Goal: Task Accomplishment & Management: Complete application form

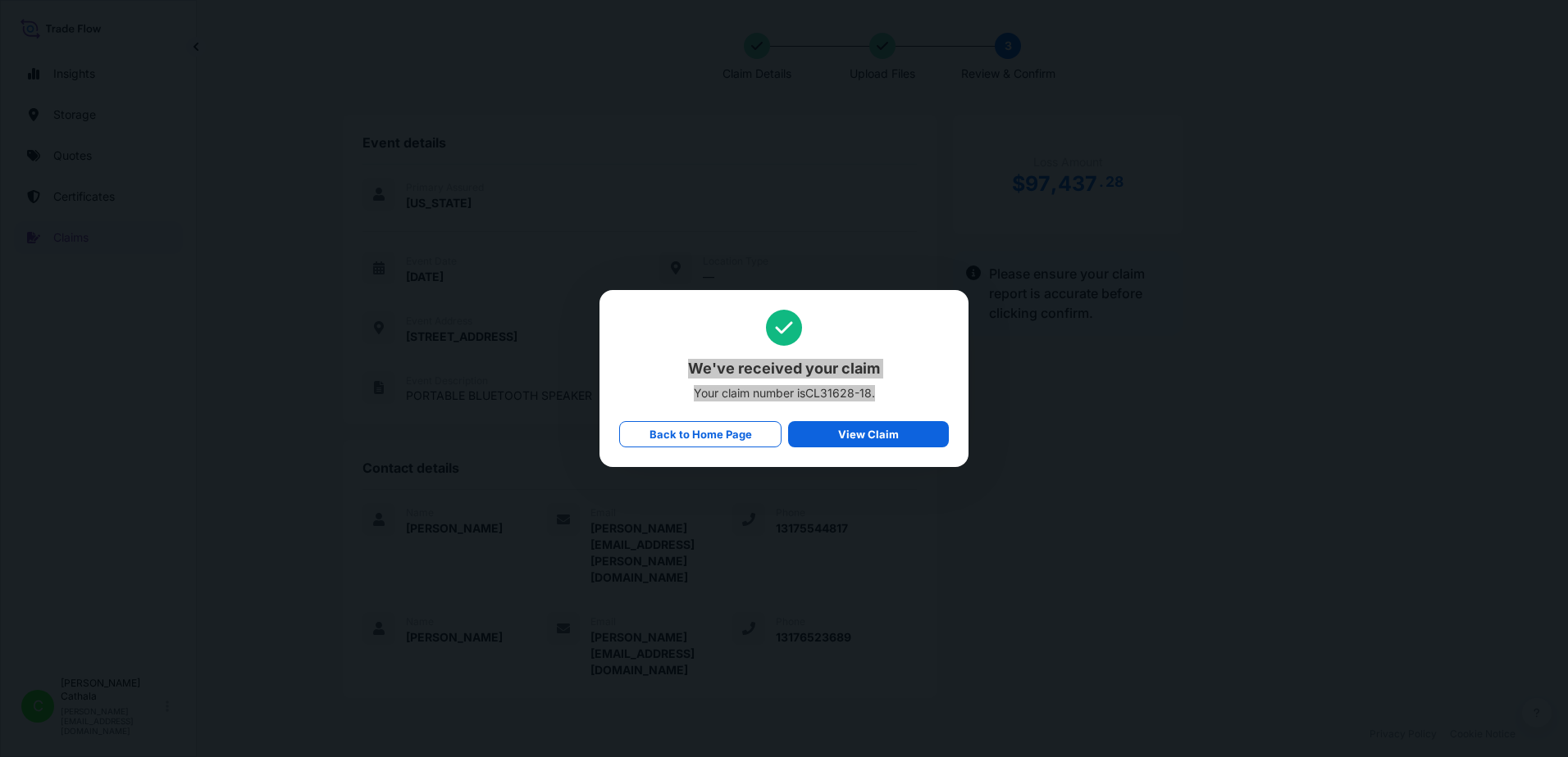
scroll to position [404, 0]
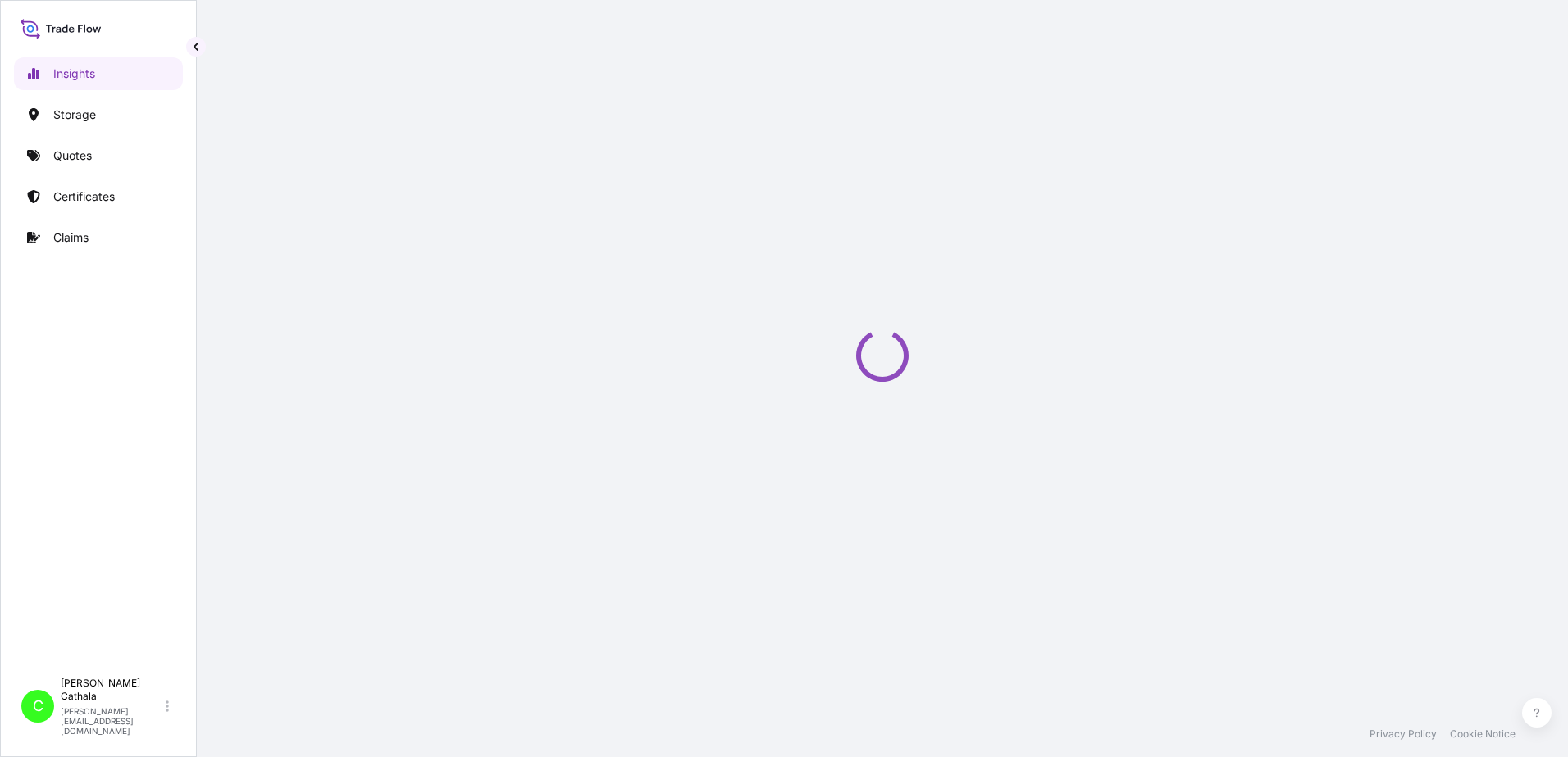
select select "2025"
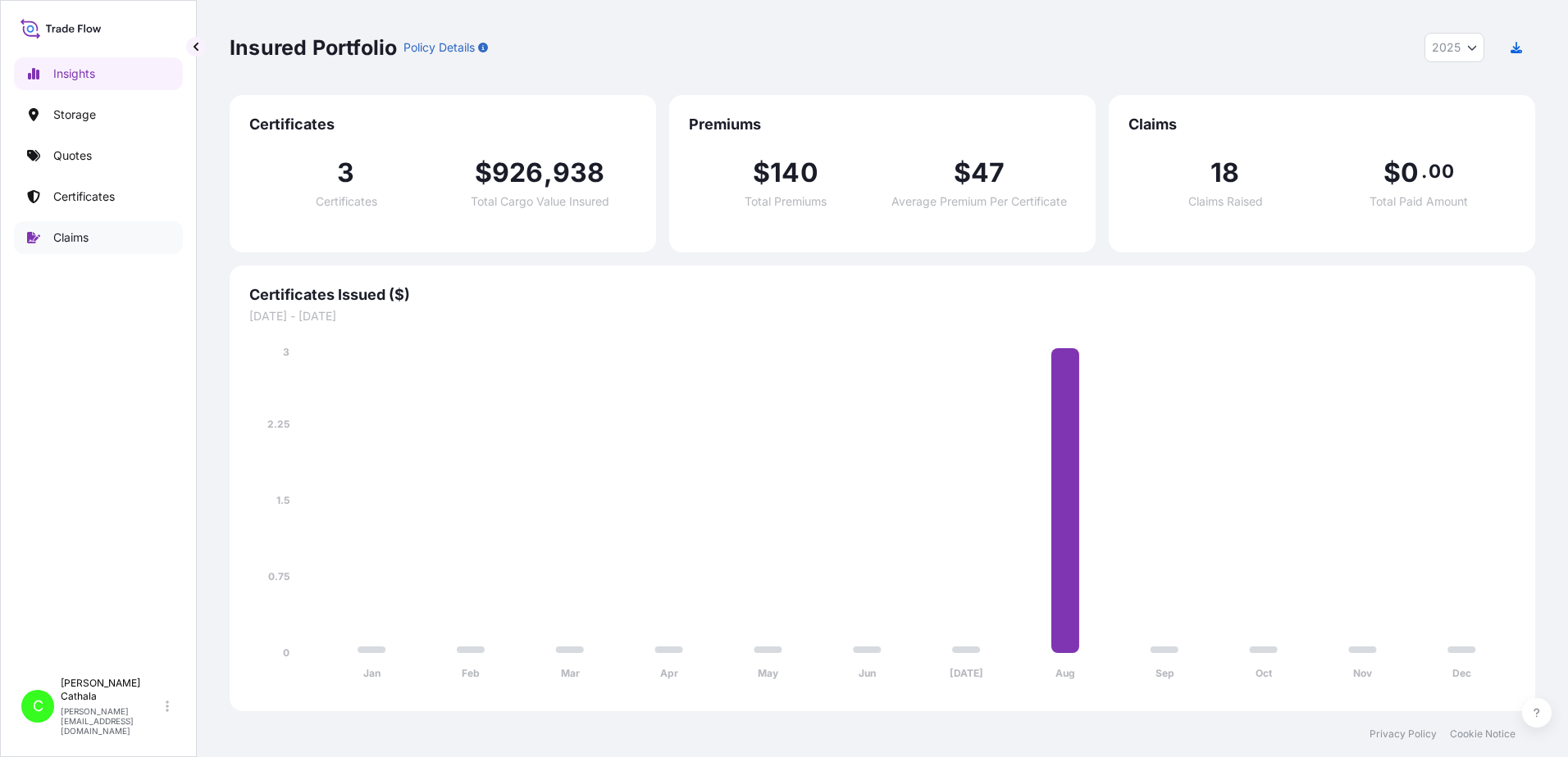
click at [77, 237] on p "Claims" at bounding box center [70, 238] width 35 height 16
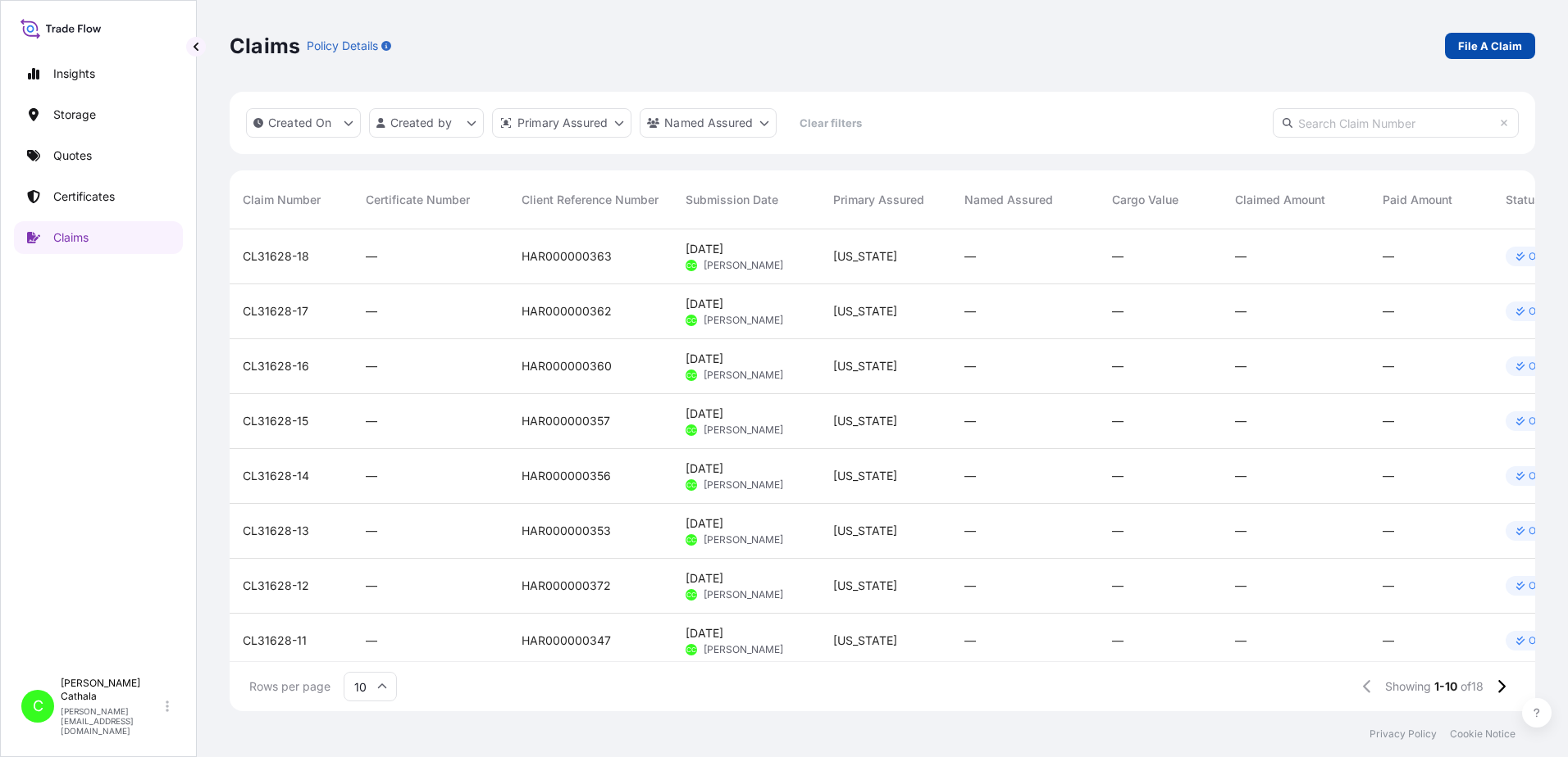
click at [1521, 44] on p "File A Claim" at bounding box center [1490, 45] width 64 height 16
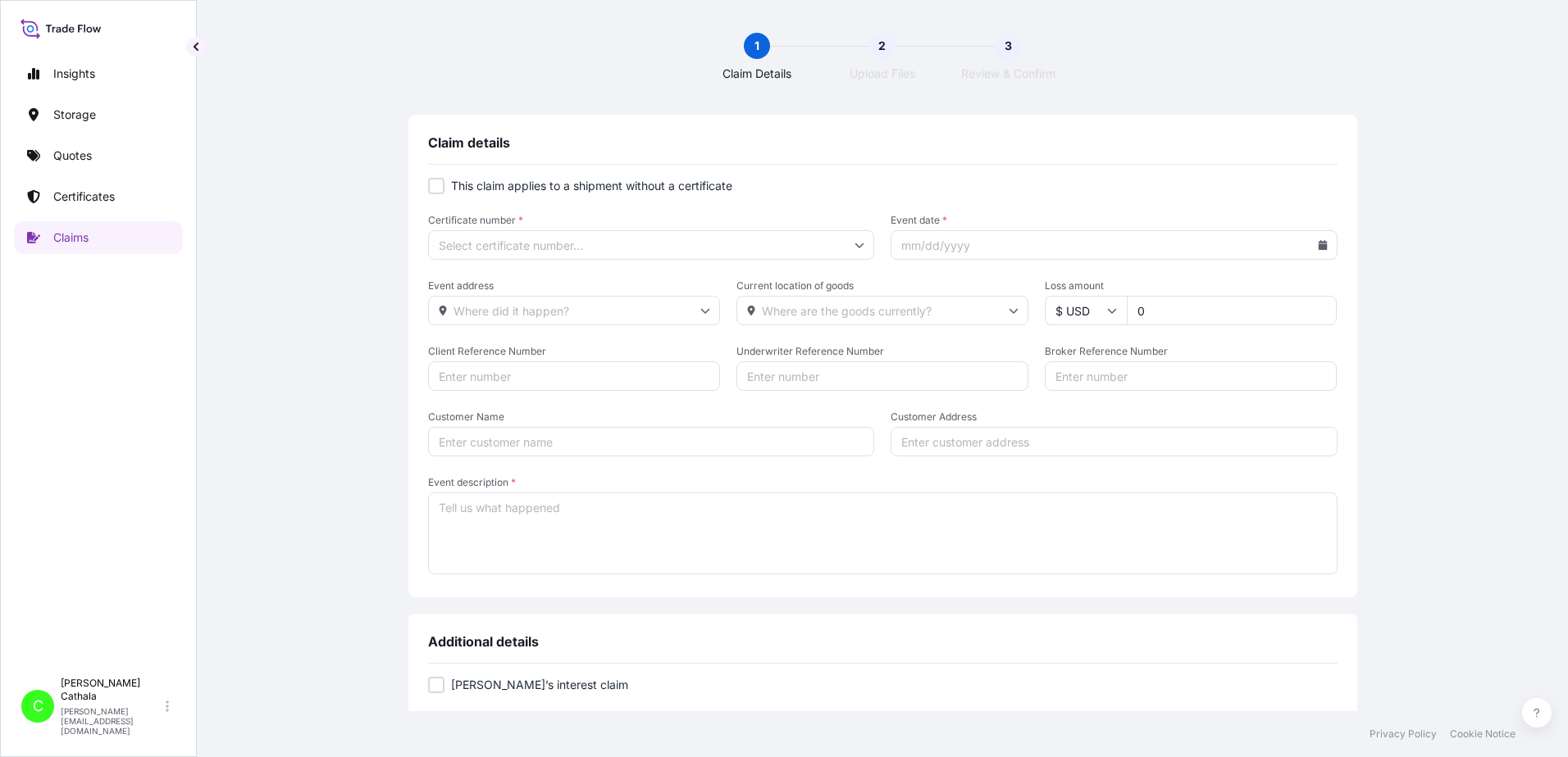
click at [431, 185] on div at bounding box center [436, 185] width 16 height 16
checkbox input "true"
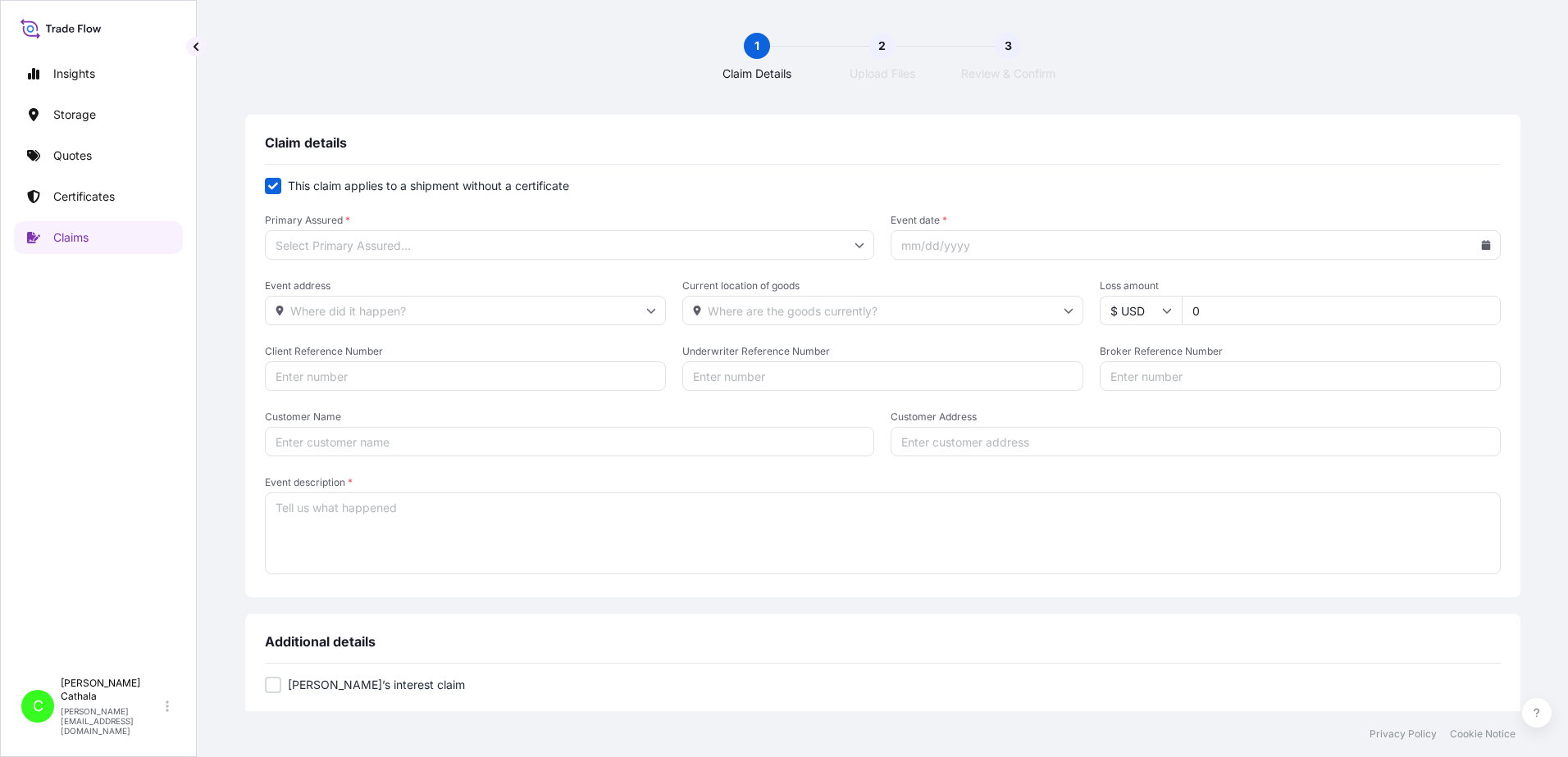
click at [412, 247] on input "Primary Assured *" at bounding box center [570, 245] width 610 height 30
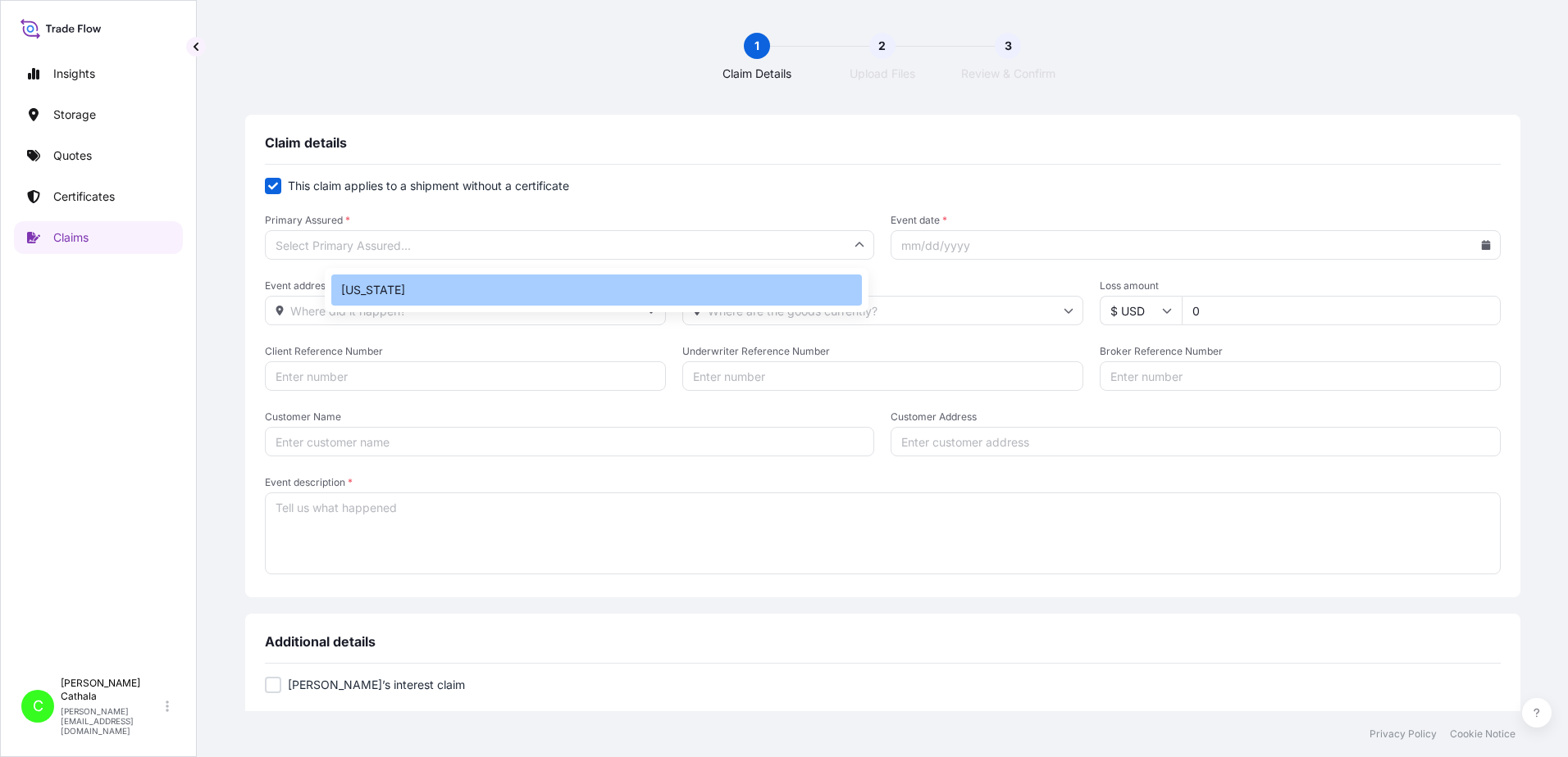
click at [353, 293] on div "[US_STATE]" at bounding box center [597, 290] width 531 height 31
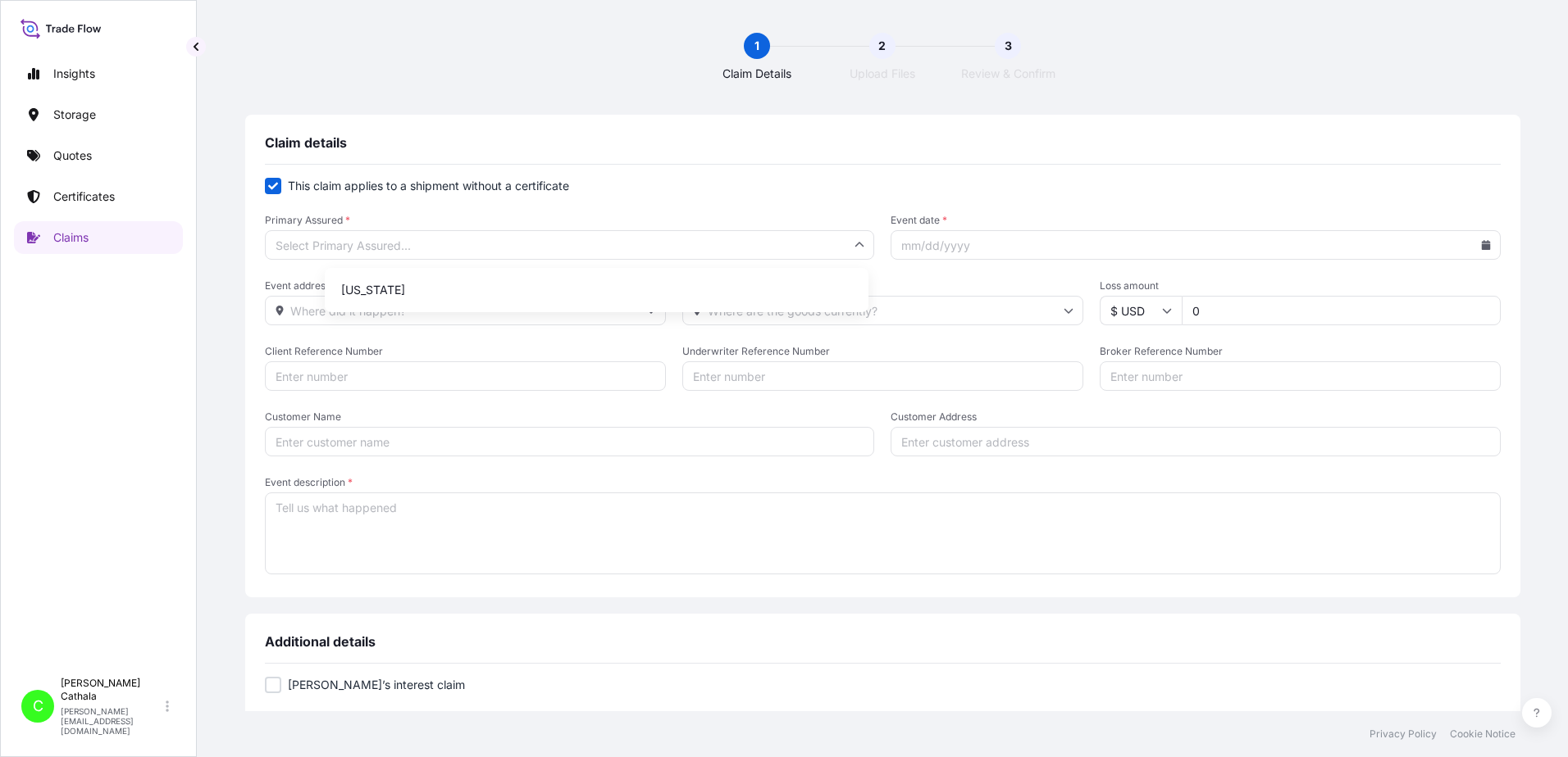
type input "[US_STATE]"
click at [975, 243] on input "Event date *" at bounding box center [1196, 245] width 610 height 30
click at [1481, 243] on icon at bounding box center [1485, 245] width 9 height 10
click at [1349, 293] on icon at bounding box center [1349, 292] width 5 height 9
click at [1210, 487] on button "26" at bounding box center [1208, 484] width 27 height 26
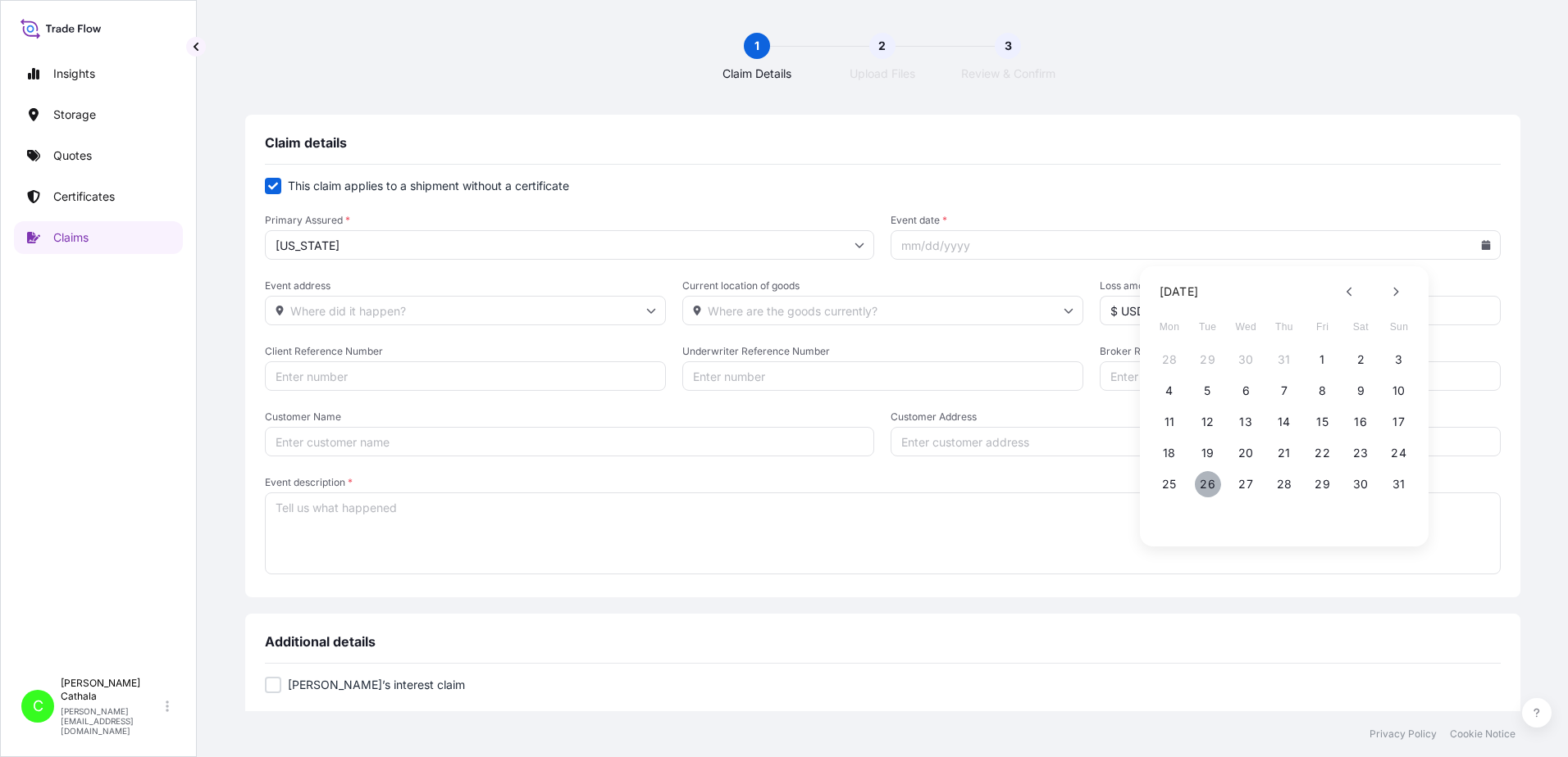
type input "[DATE]"
click at [511, 311] on input "Event address" at bounding box center [465, 310] width 401 height 30
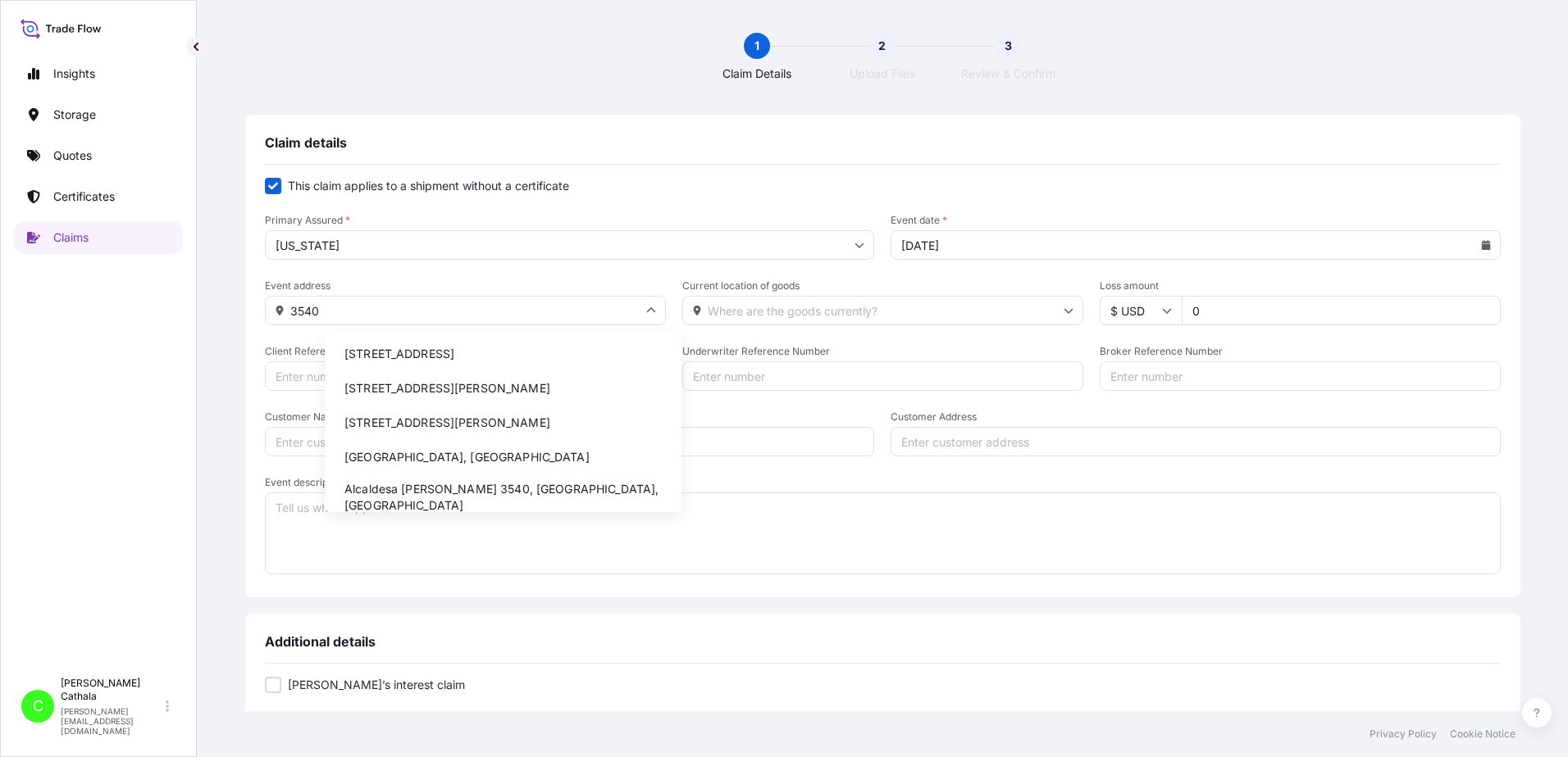
click at [493, 359] on li "[STREET_ADDRESS]" at bounding box center [504, 354] width 344 height 31
type input "[STREET_ADDRESS]"
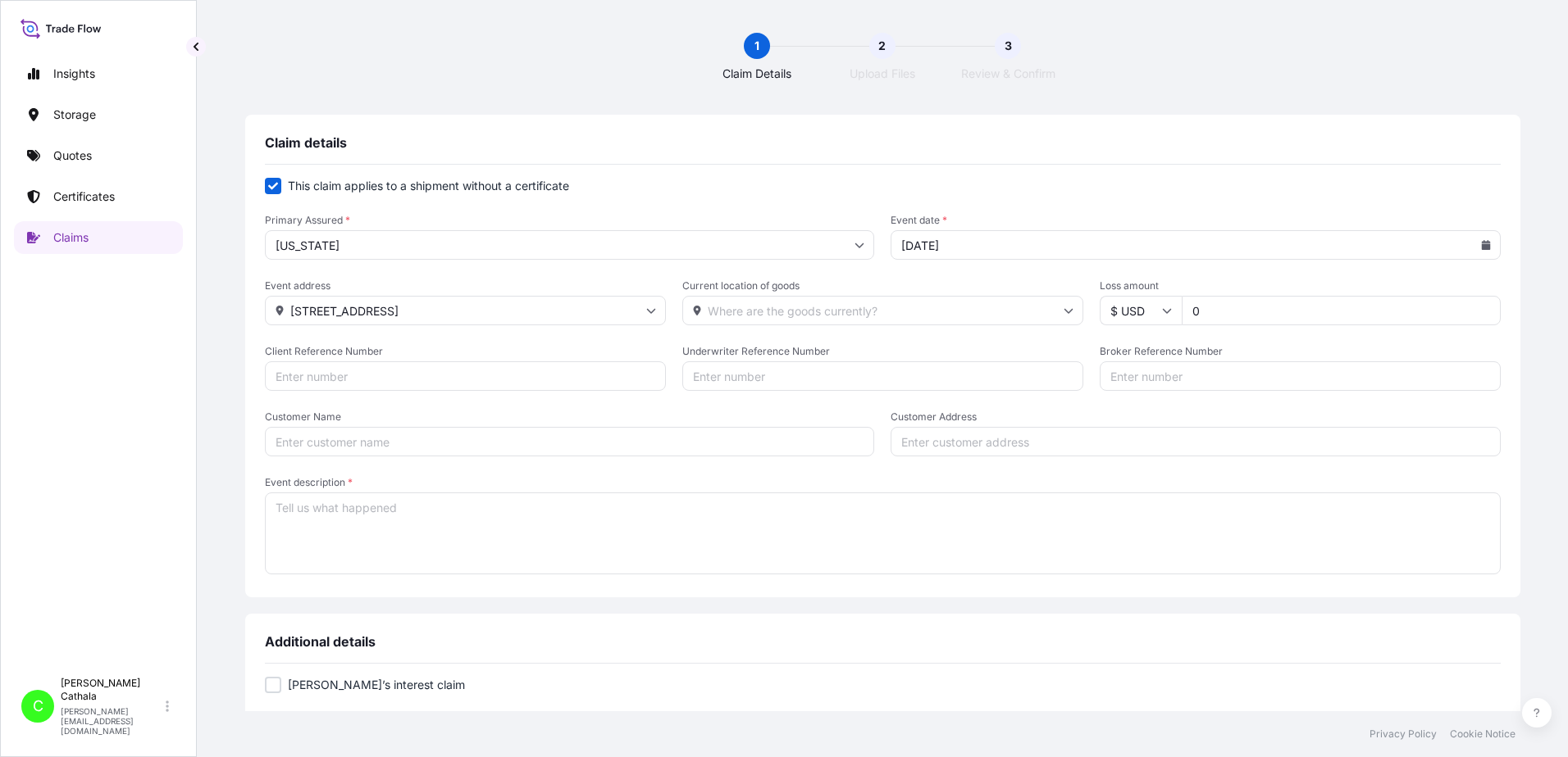
click at [777, 310] on input "Current location of goods" at bounding box center [882, 310] width 401 height 30
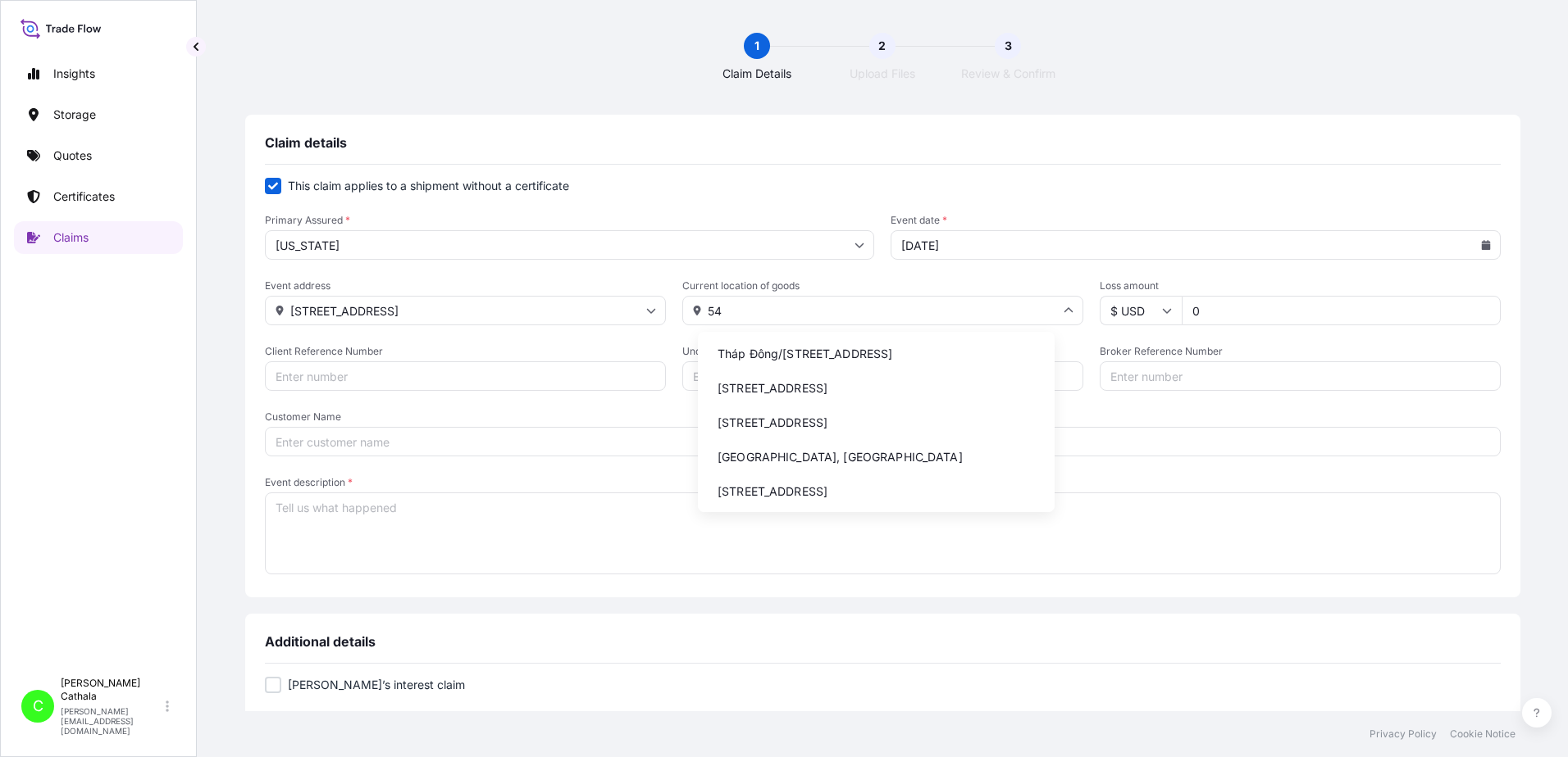
type input "5"
click at [833, 364] on li "[STREET_ADDRESS]" at bounding box center [876, 354] width 344 height 31
type input "[STREET_ADDRESS]"
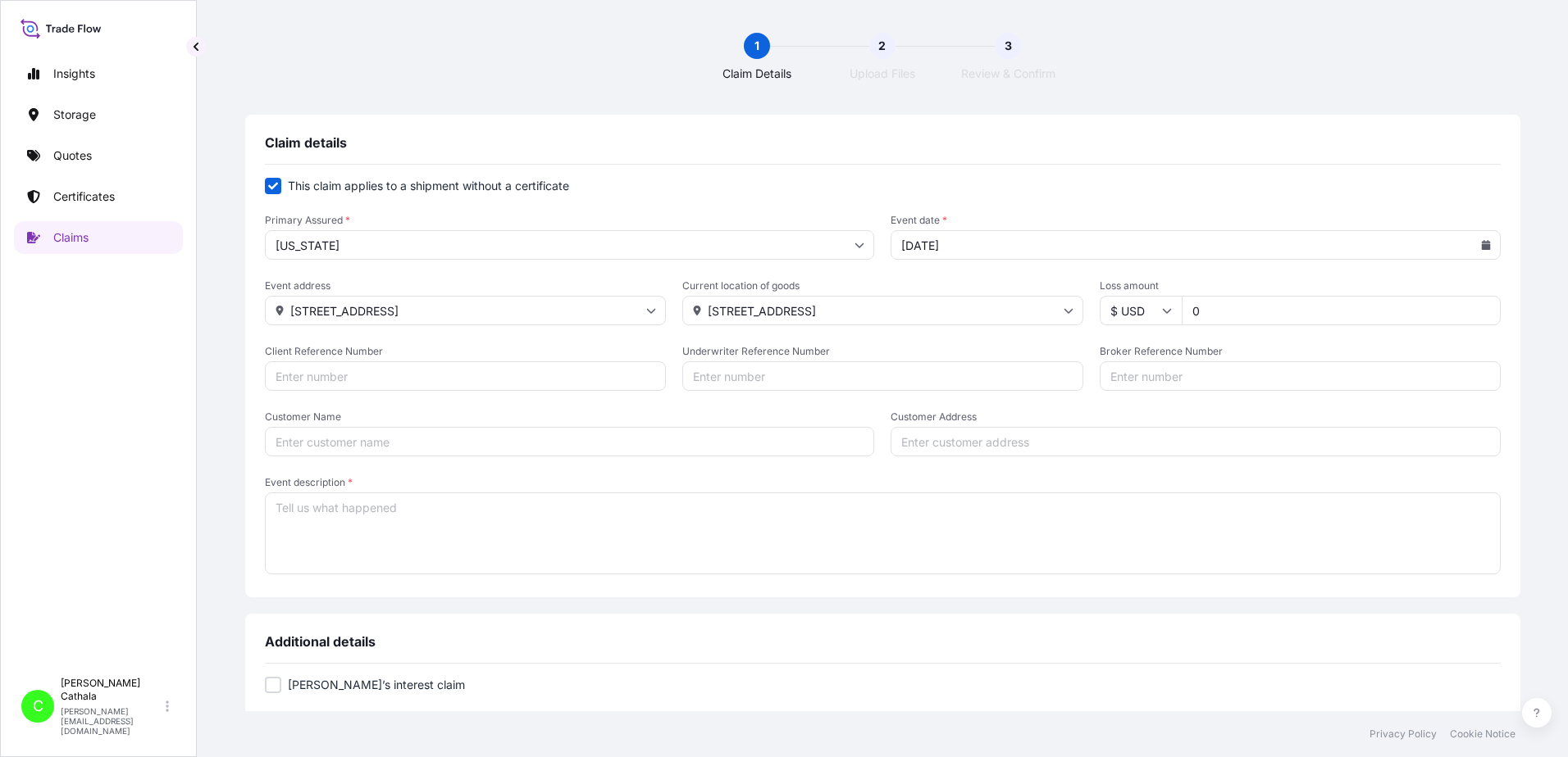
click at [728, 320] on input "[STREET_ADDRESS]" at bounding box center [882, 310] width 401 height 30
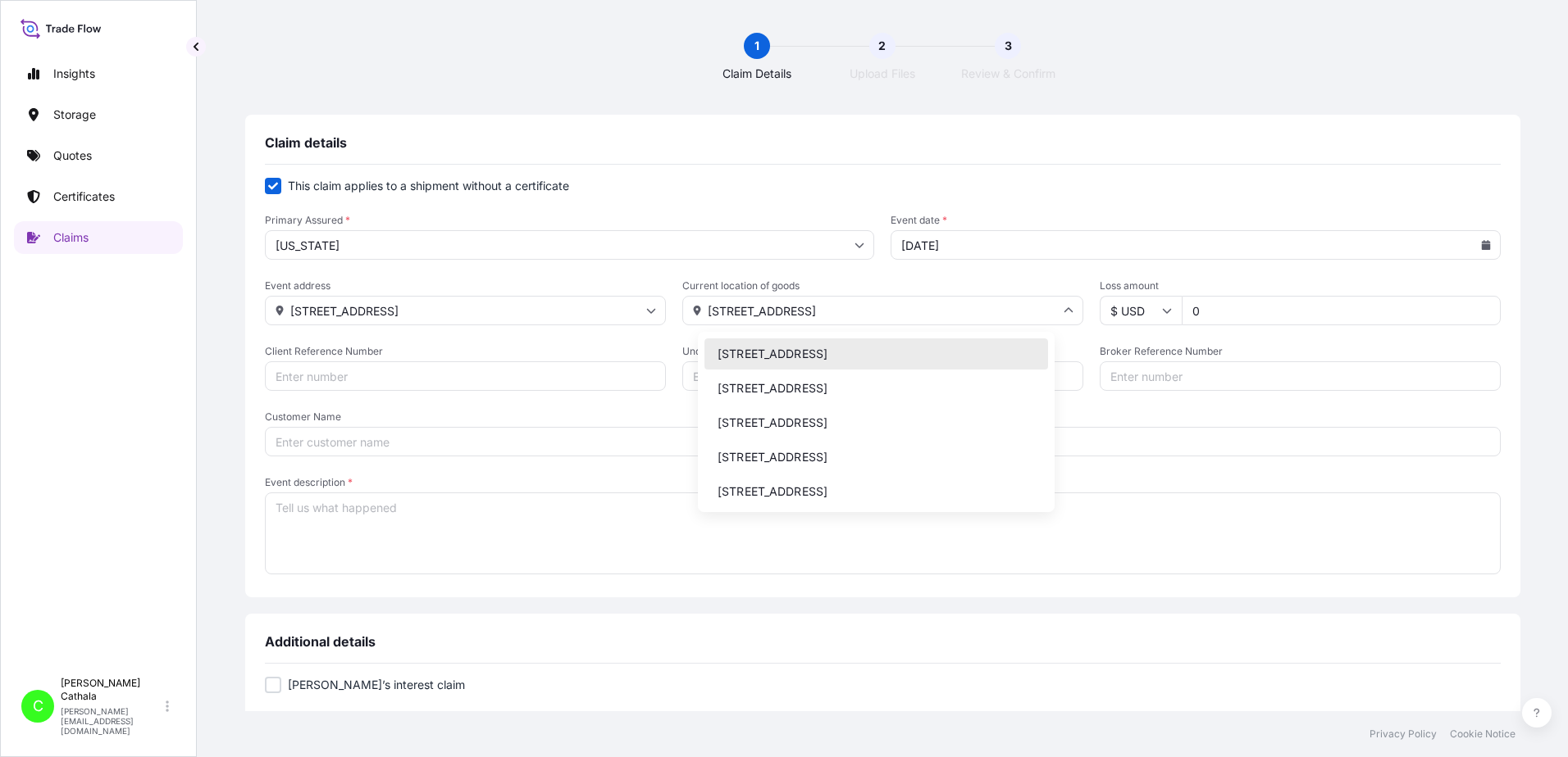
click at [719, 314] on input "[STREET_ADDRESS]" at bounding box center [882, 310] width 401 height 30
drag, startPoint x: 719, startPoint y: 314, endPoint x: 1077, endPoint y: 318, distance: 358.0
click at [1077, 318] on div "Event address [STREET_ADDRESS] Current location of goods [STREET_ADDRESS][GEOGR…" at bounding box center [883, 302] width 1236 height 46
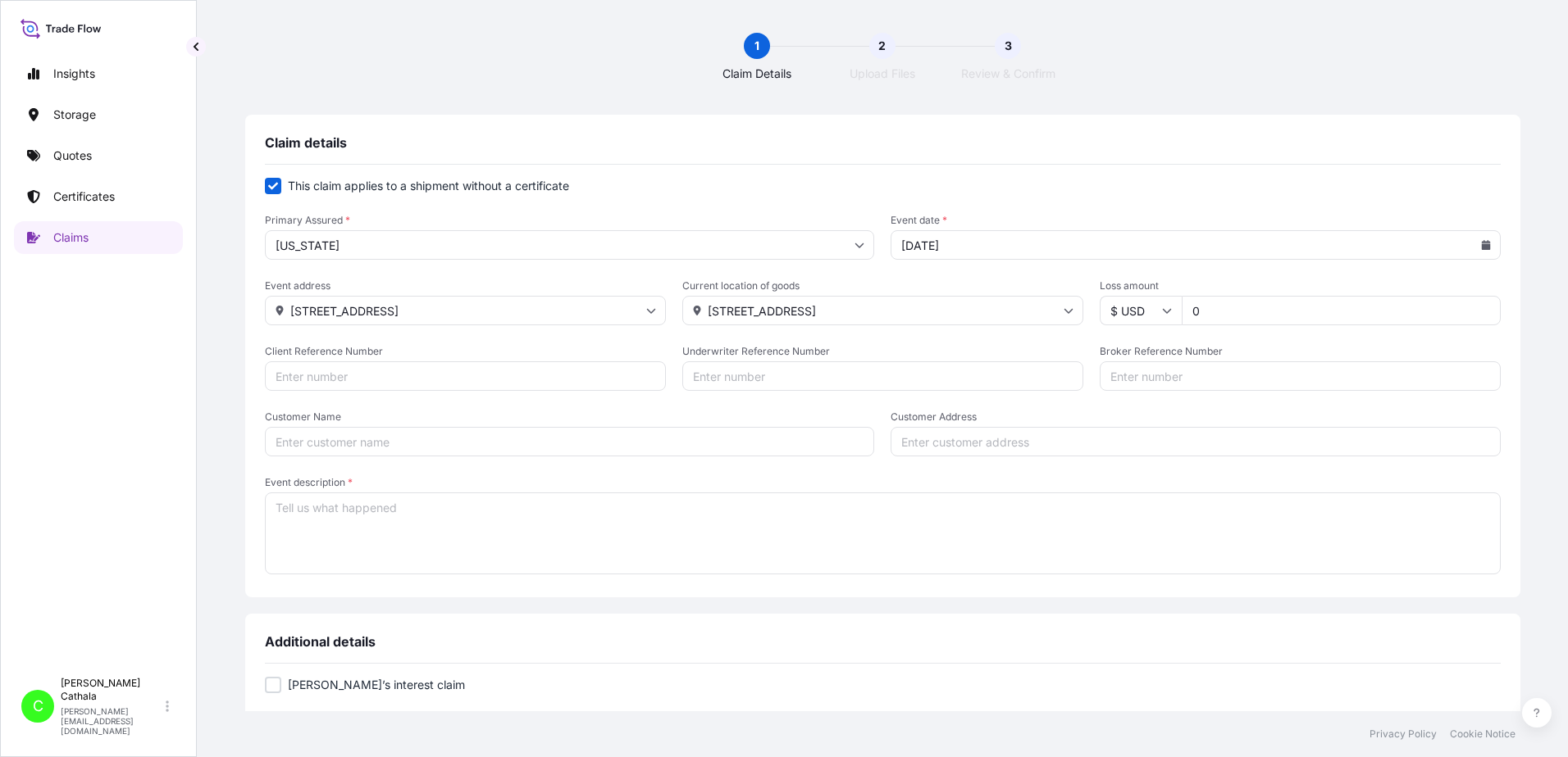
click at [1178, 437] on input "Customer Address" at bounding box center [1196, 442] width 610 height 30
paste input "[STREET_ADDRESS]"
type input "[STREET_ADDRESS]"
drag, startPoint x: 1211, startPoint y: 309, endPoint x: 1041, endPoint y: 309, distance: 170.0
click at [1041, 309] on div "Event address [STREET_ADDRESS] Current location of goods [STREET_ADDRESS] Loss …" at bounding box center [883, 302] width 1236 height 46
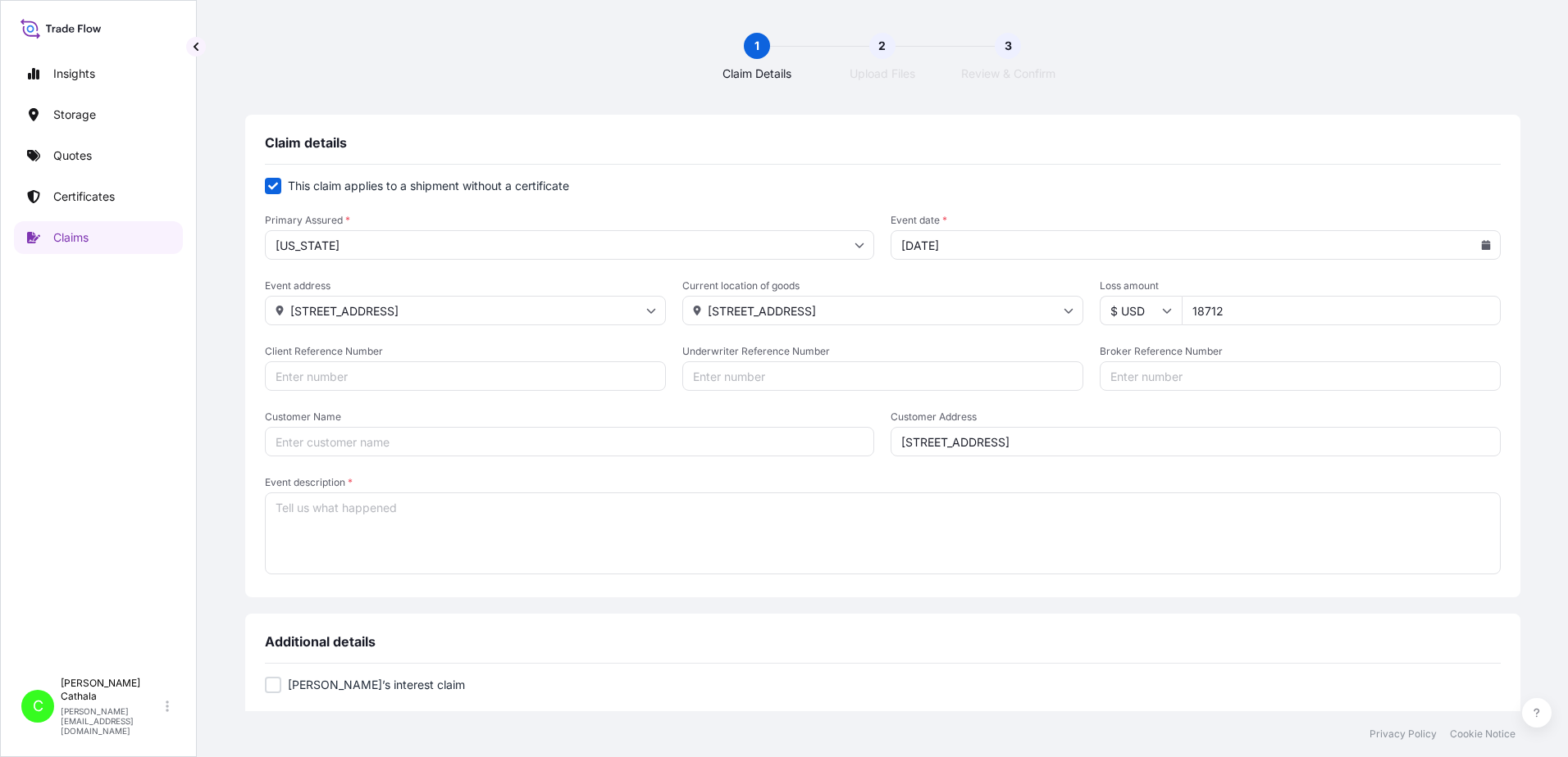
type input "18712"
click at [449, 377] on input "Client Reference Number" at bounding box center [465, 376] width 401 height 30
click at [418, 372] on input "Client Reference Number" at bounding box center [465, 376] width 401 height 30
paste input "HAR000000364"
type input "HAR000000364"
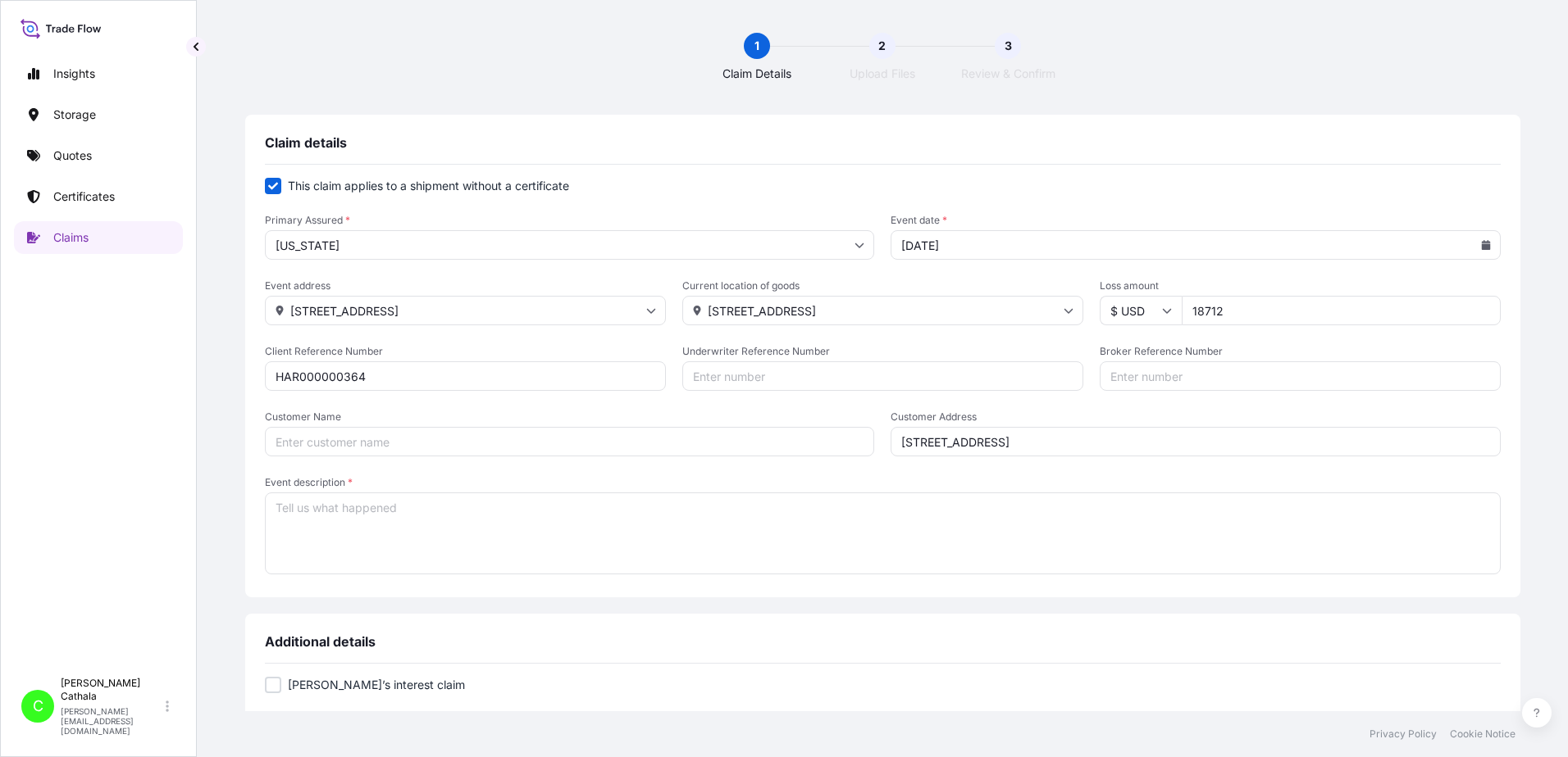
click at [1143, 379] on input "Broker Reference Number" at bounding box center [1300, 376] width 401 height 30
paste input "KKFU7749200"
type input "KKFU7749200"
click at [454, 449] on input "Customer Name" at bounding box center [570, 442] width 610 height 30
click at [447, 449] on input "Customer Name" at bounding box center [570, 442] width 610 height 30
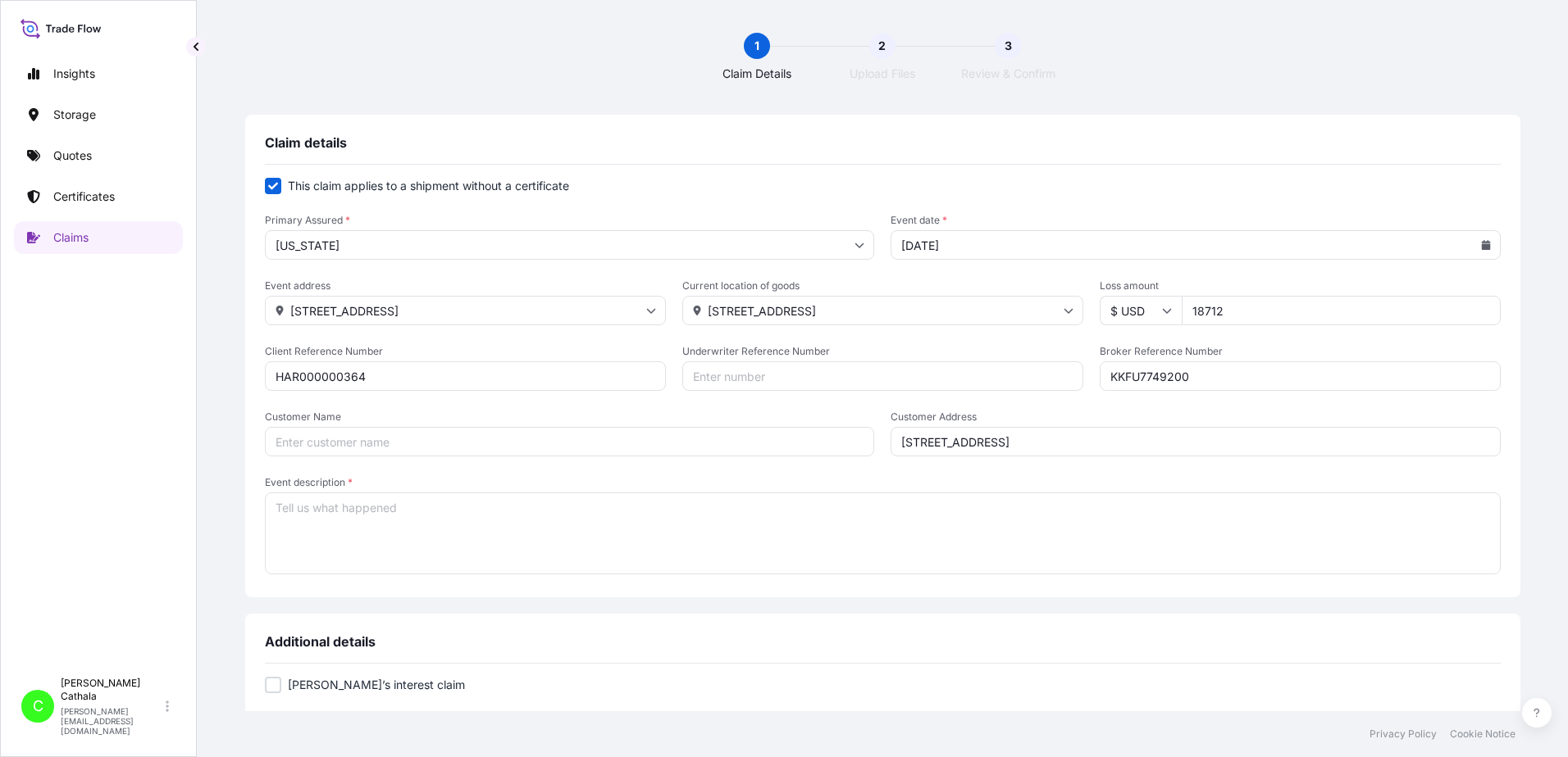
paste input "[PERSON_NAME] International"
type input "[PERSON_NAME] International"
click at [492, 511] on textarea "Event description *" at bounding box center [883, 534] width 1236 height 82
paste textarea "2.1 SOUNDBAR WITH WIRELESS SUBWOOFER"
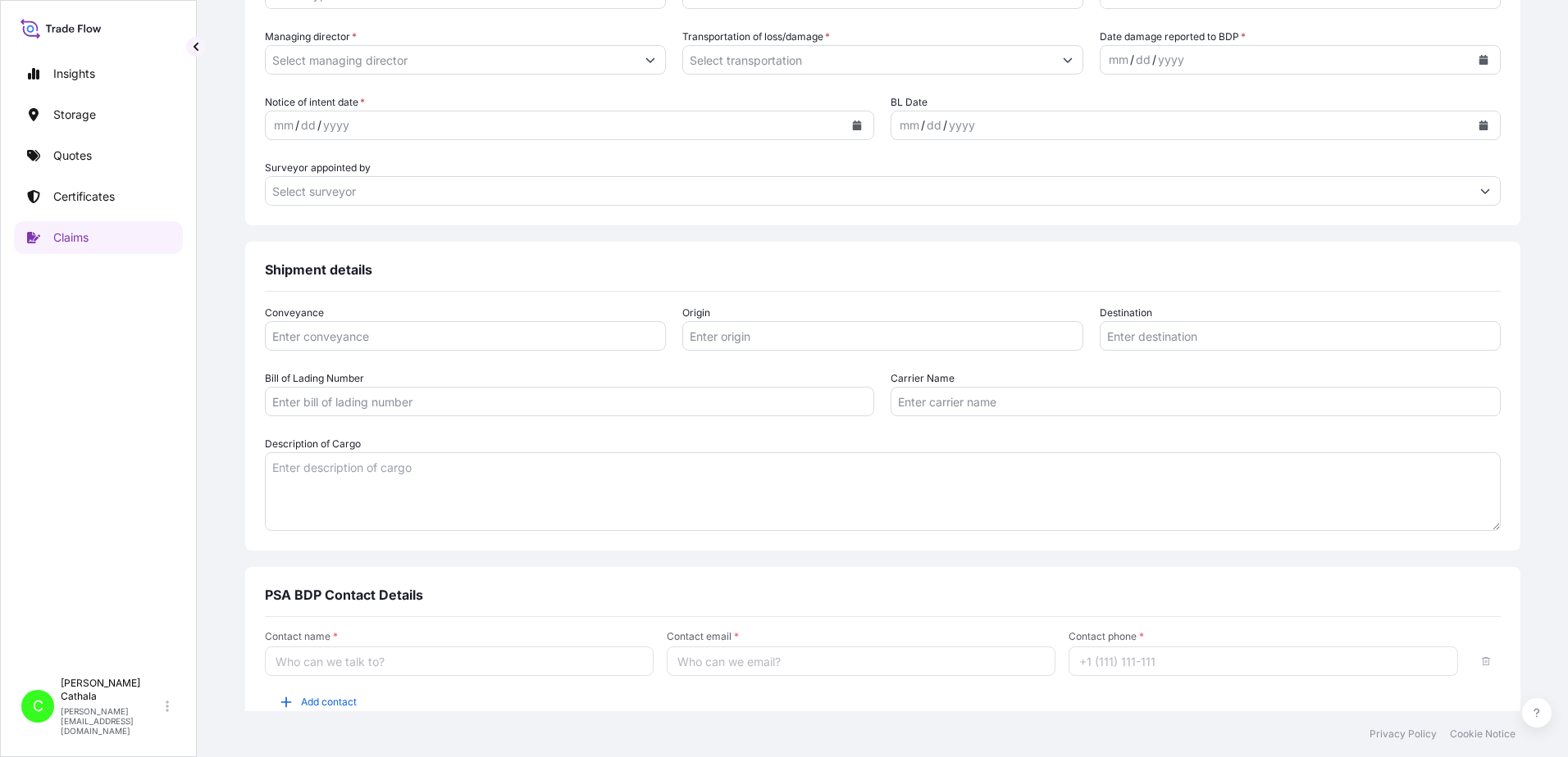
scroll to position [830, 0]
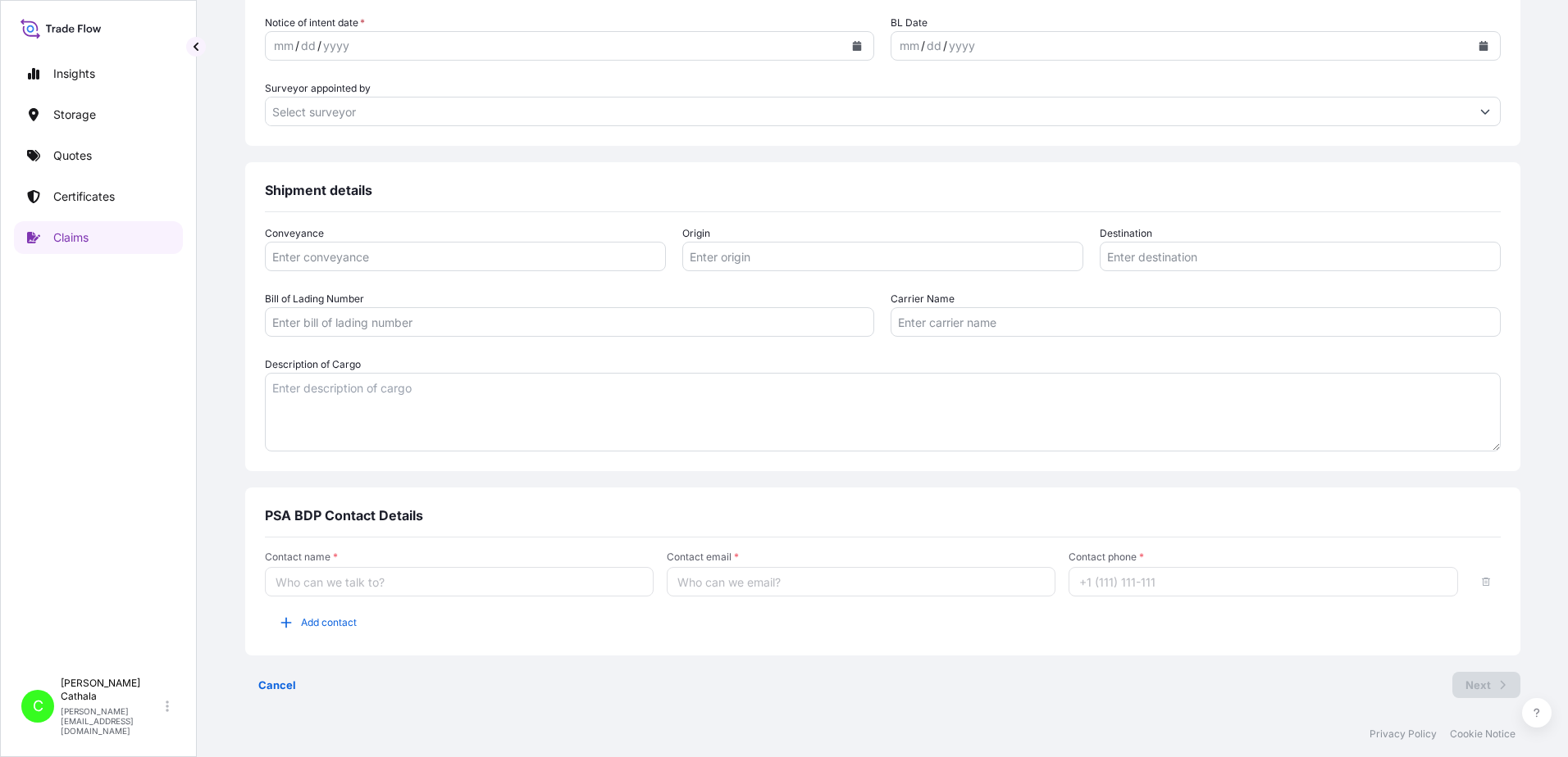
type textarea "2.1 SOUNDBAR WITH WIRELESS SUBWOOFER"
click at [419, 390] on textarea "Description of Cargo" at bounding box center [883, 412] width 1236 height 79
paste textarea "2.1 SOUNDBAR WITH WIRELESS SUBWOOFER"
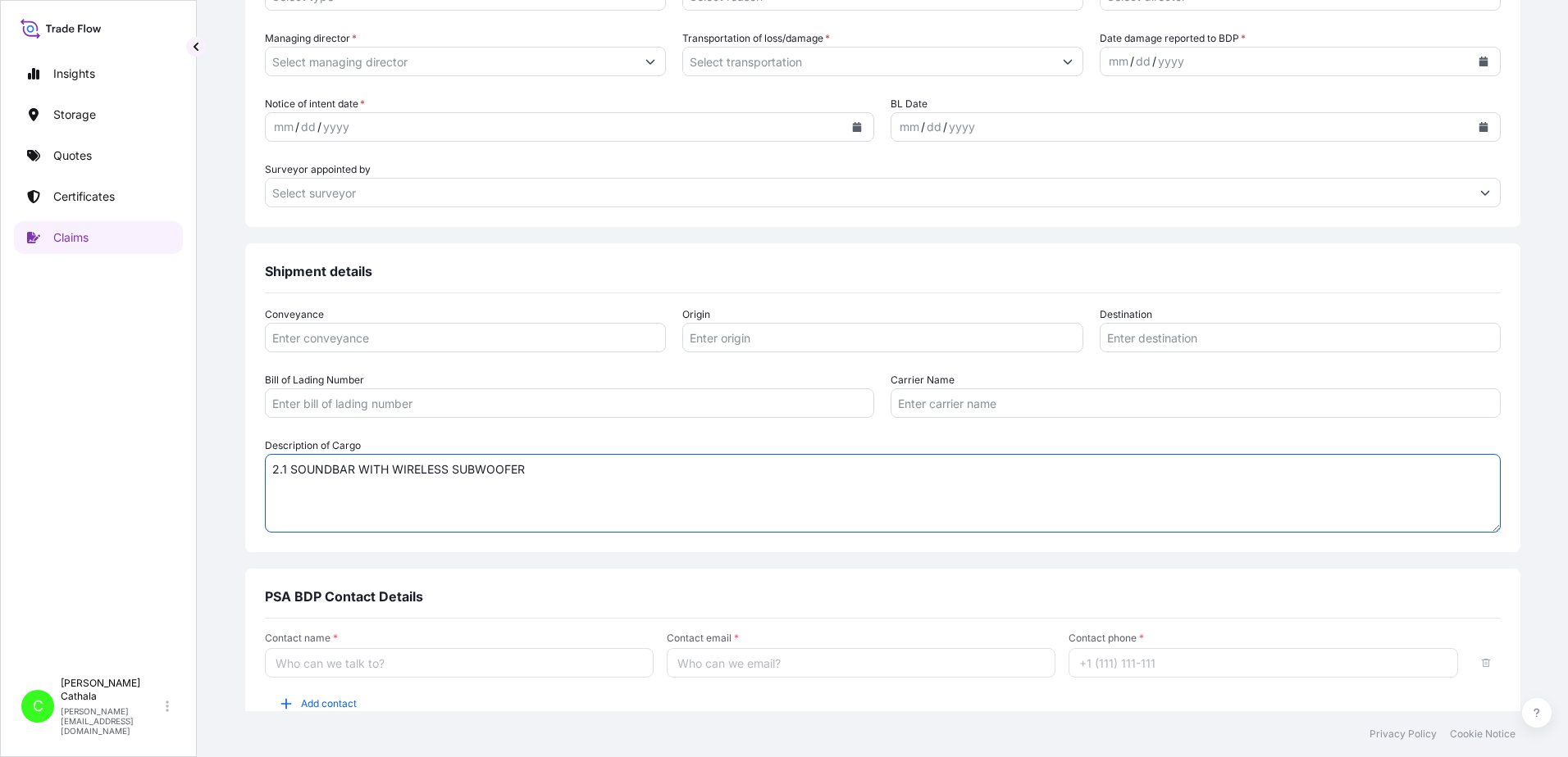
scroll to position [337, 0]
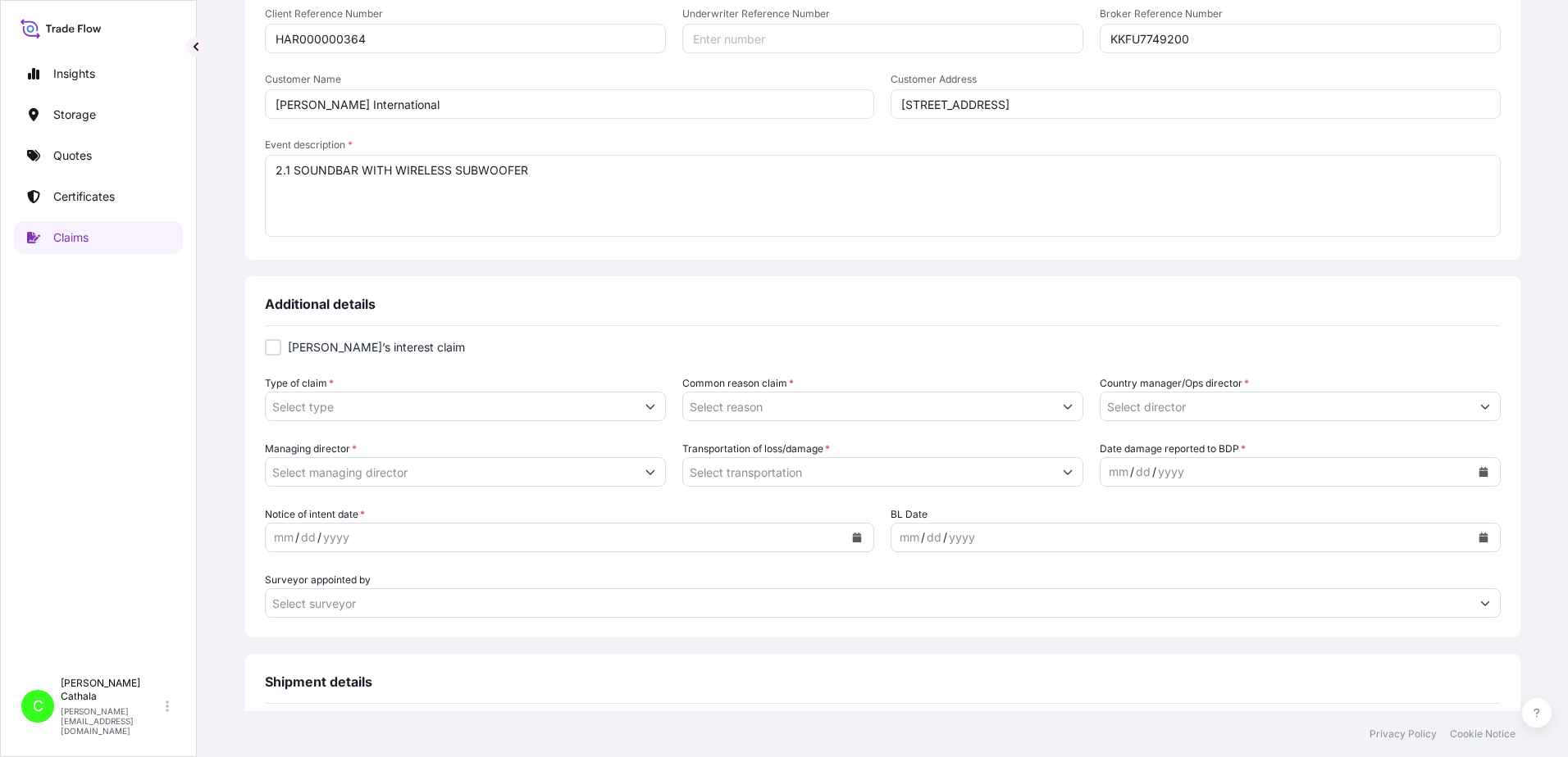
type textarea "2.1 SOUNDBAR WITH WIRELESS SUBWOOFER"
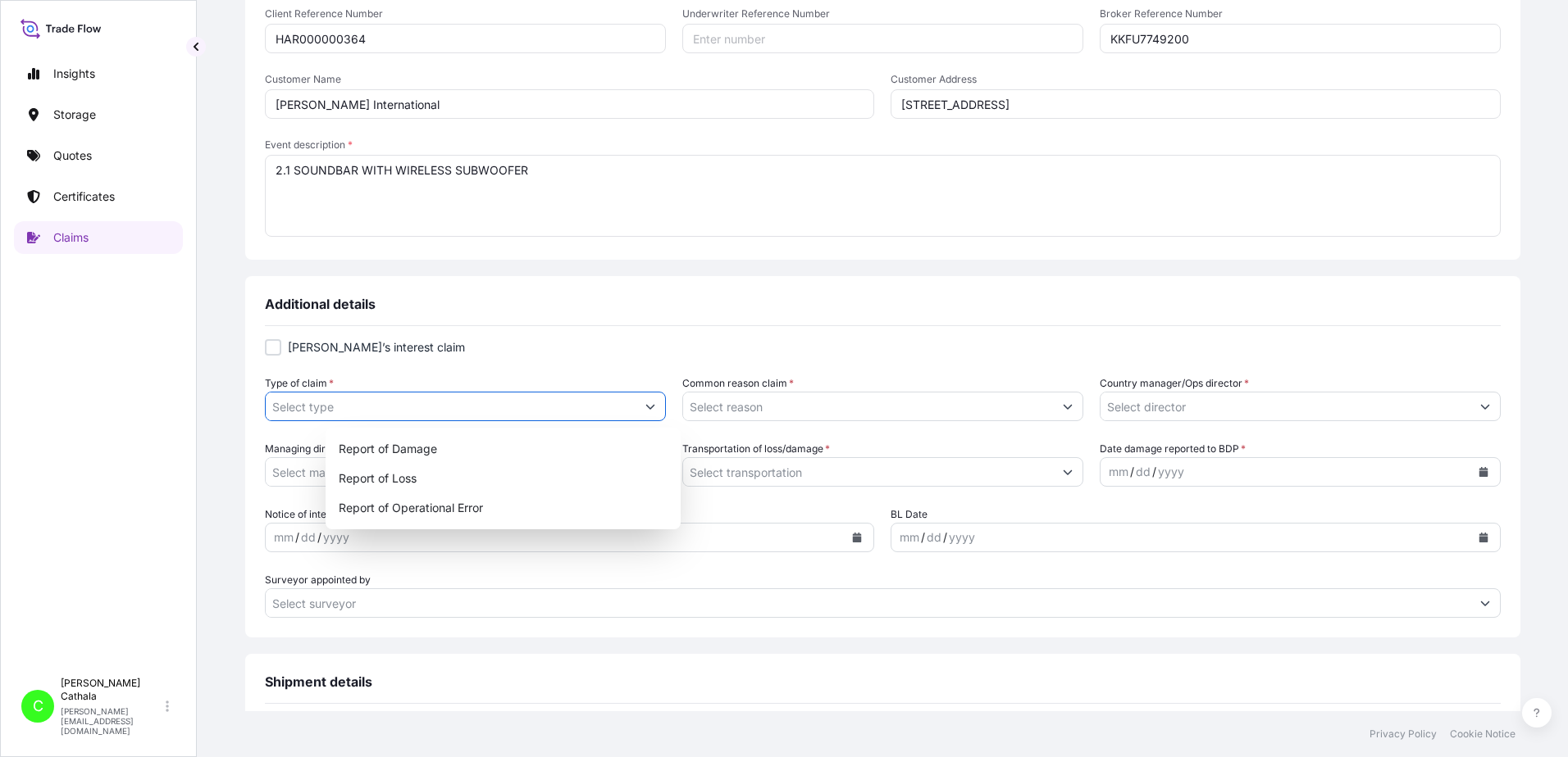
click at [663, 416] on button "Show suggestions" at bounding box center [650, 407] width 30 height 30
click at [392, 486] on div "Report of Loss" at bounding box center [503, 478] width 342 height 30
type input "Report of Loss"
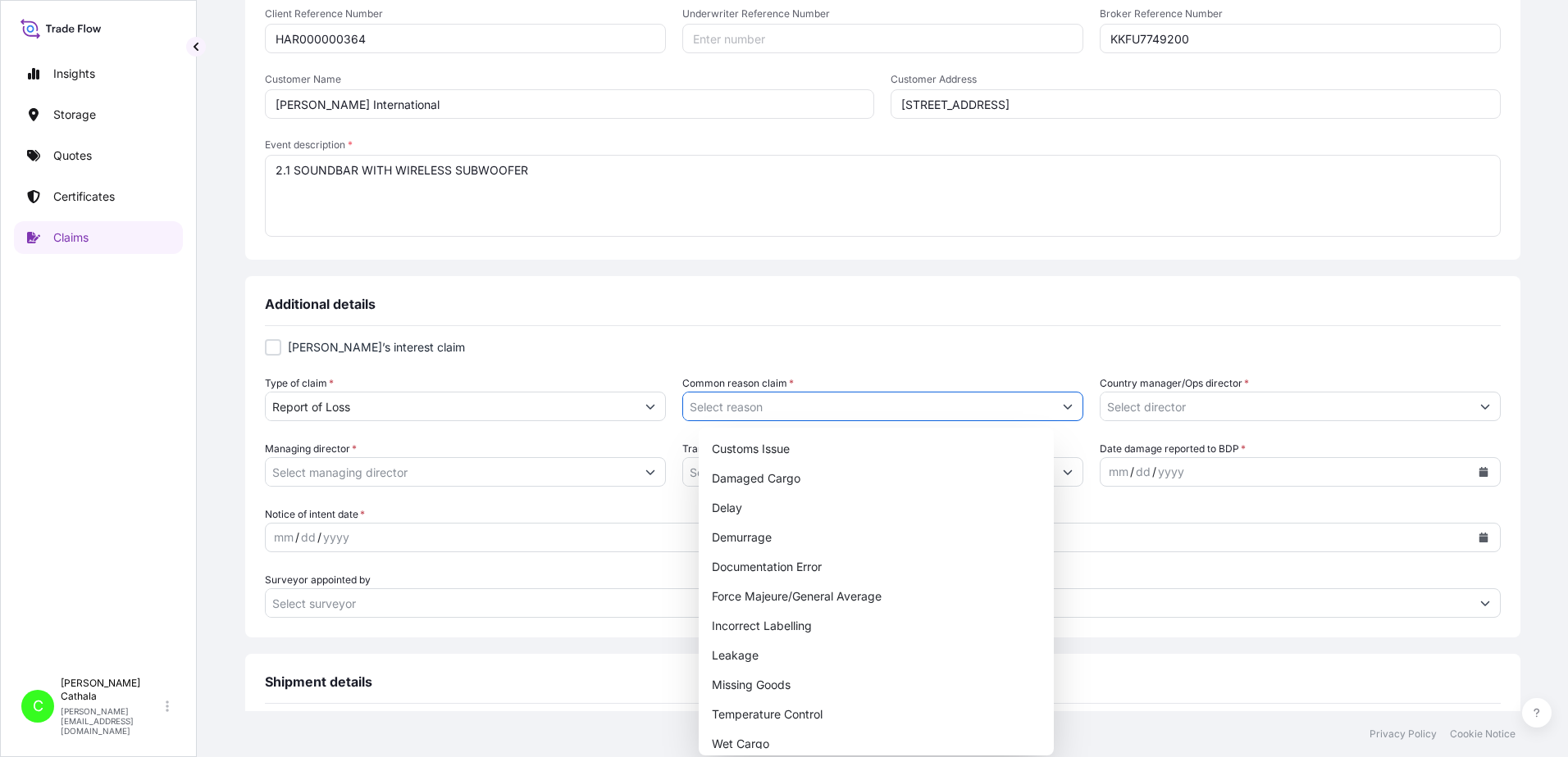
click at [1063, 408] on icon "Show suggestions" at bounding box center [1068, 407] width 10 height 10
click at [764, 689] on div "Missing Goods" at bounding box center [876, 685] width 342 height 30
type input "Missing Goods"
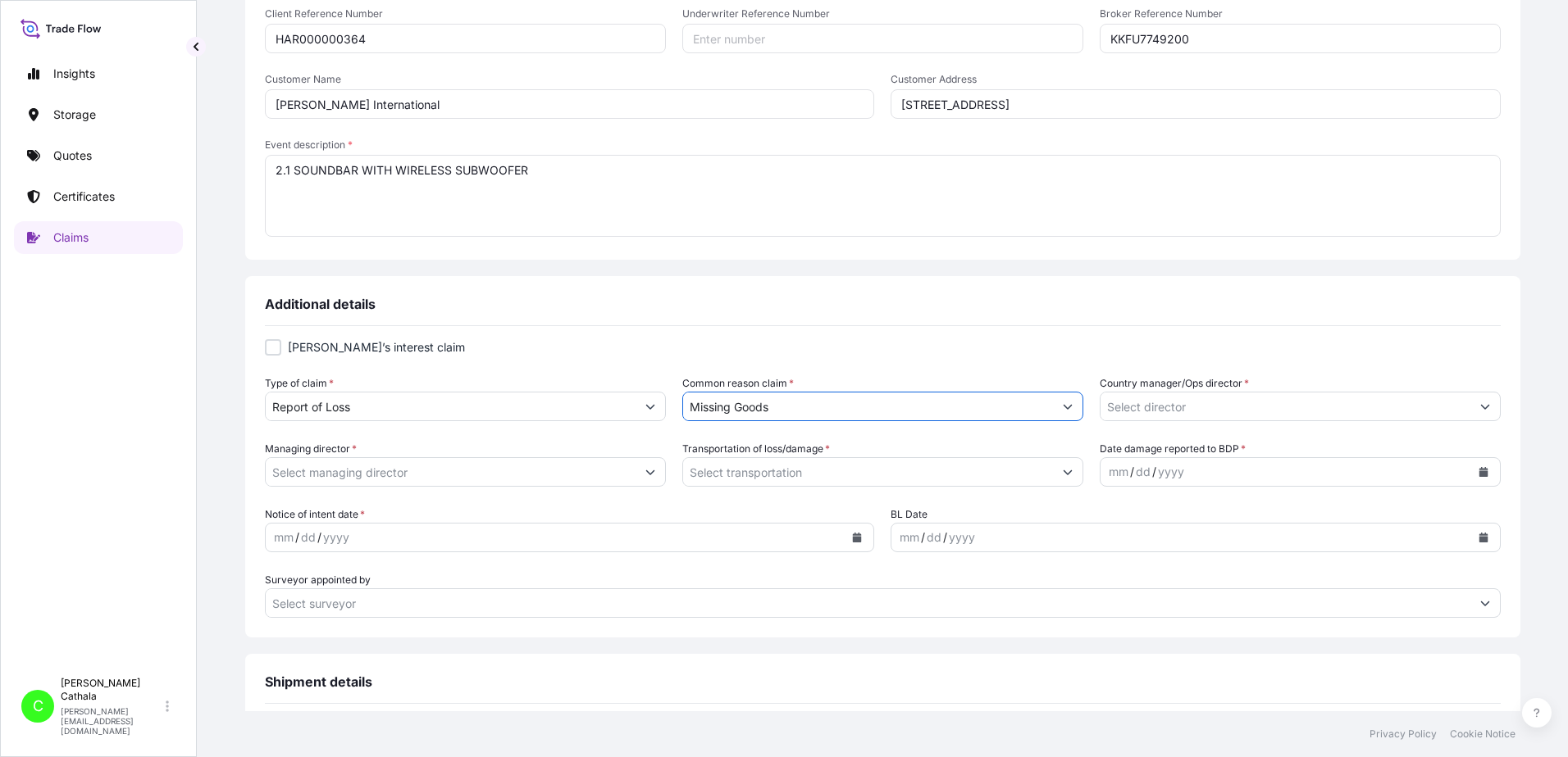
click at [1480, 408] on icon "Show suggestions" at bounding box center [1485, 407] width 10 height 10
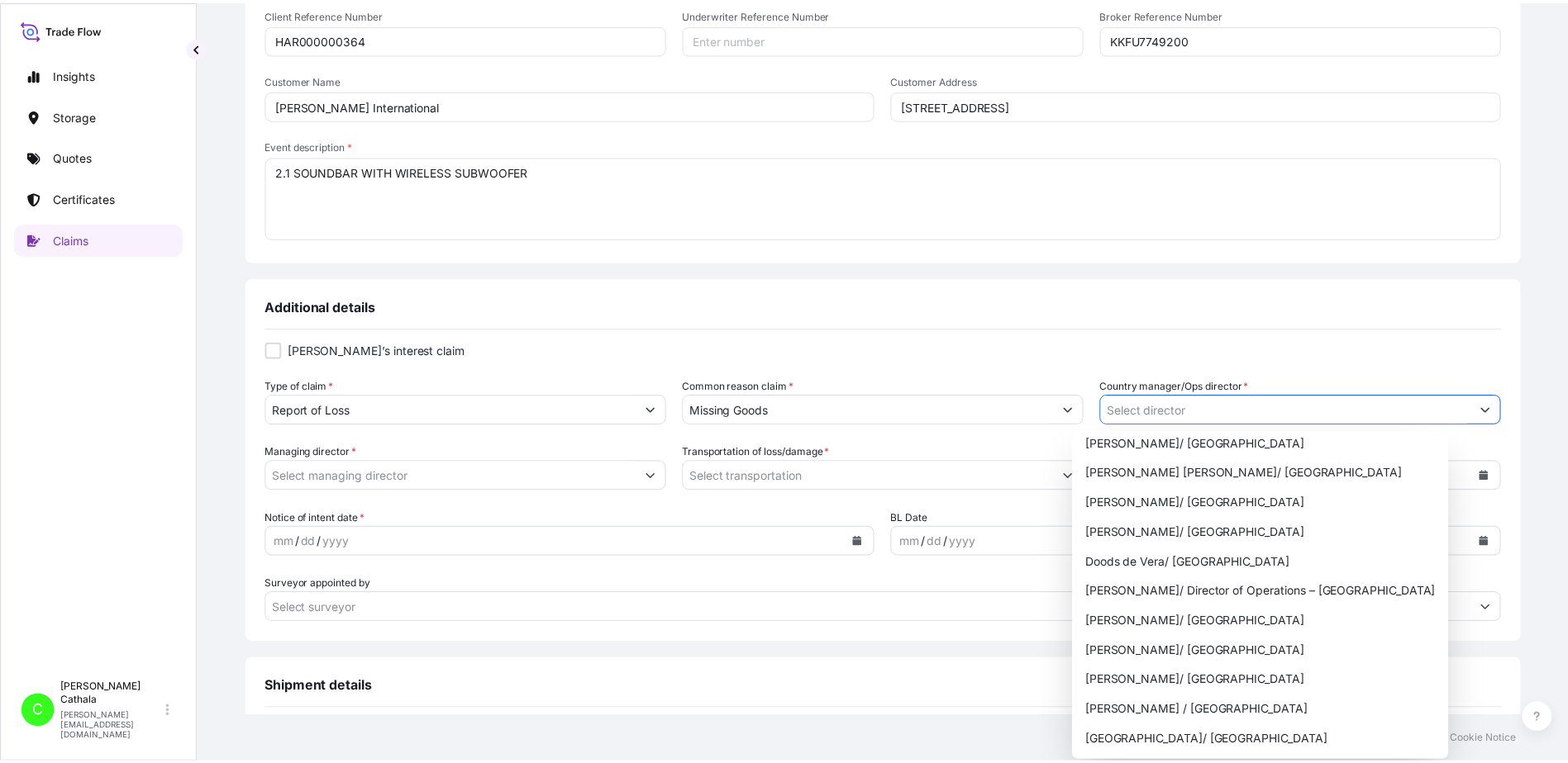
scroll to position [248, 0]
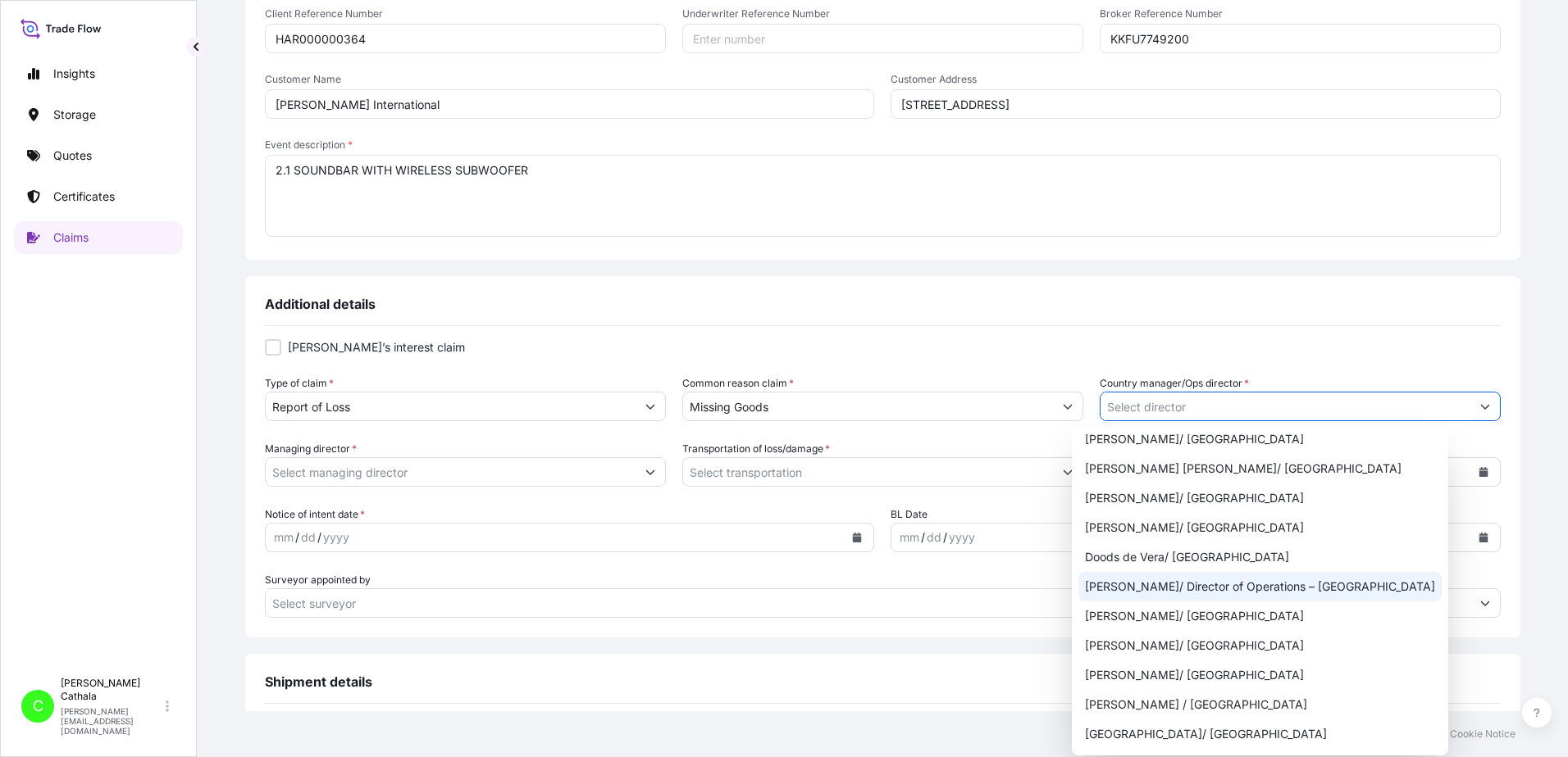
click at [1225, 592] on div "[PERSON_NAME]/ Director of Operations – [GEOGRAPHIC_DATA]" at bounding box center [1259, 587] width 363 height 30
type input "[PERSON_NAME]/ Director of Operations – [GEOGRAPHIC_DATA]"
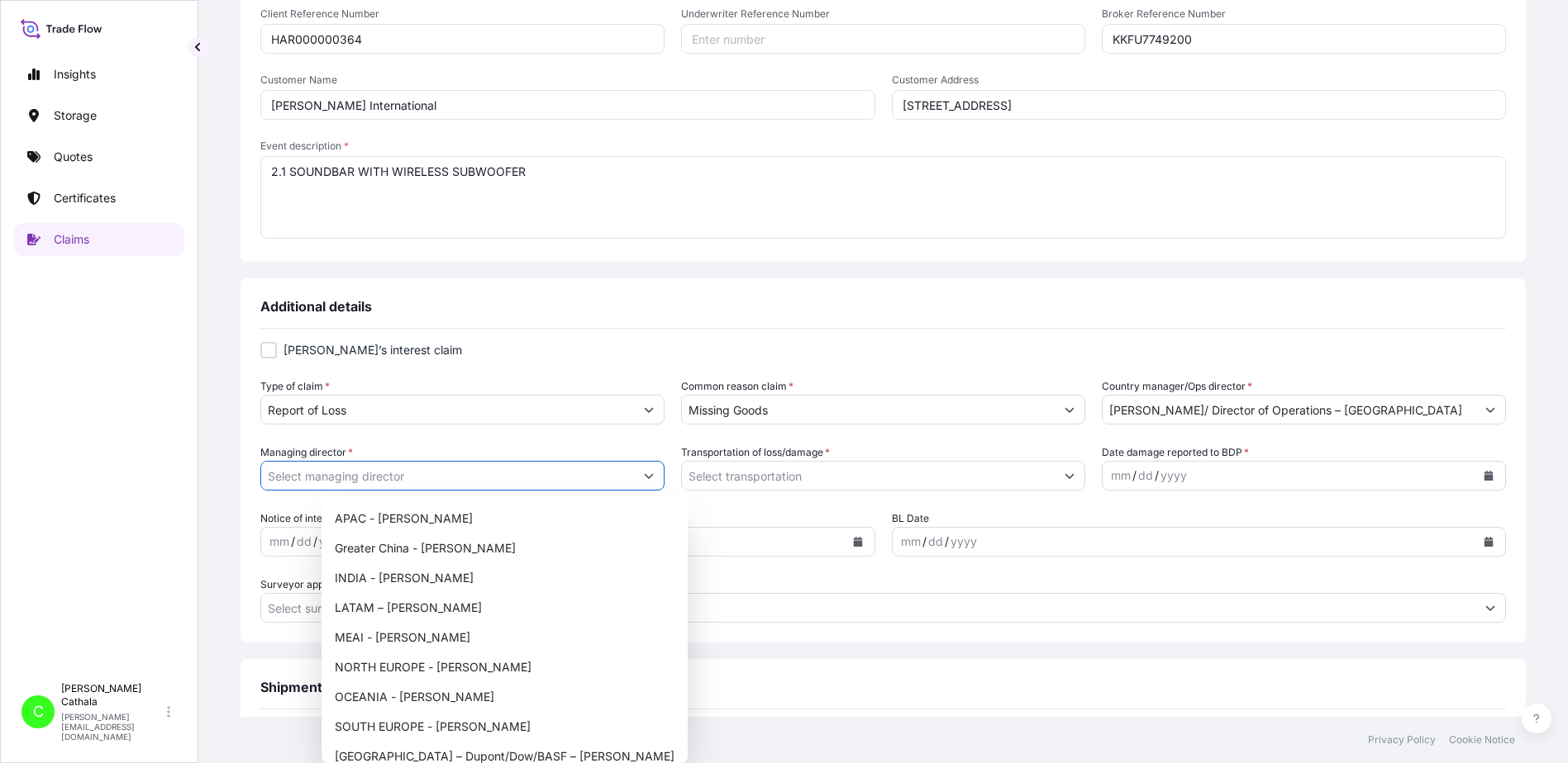
click at [663, 480] on button "Show suggestions" at bounding box center [649, 475] width 30 height 30
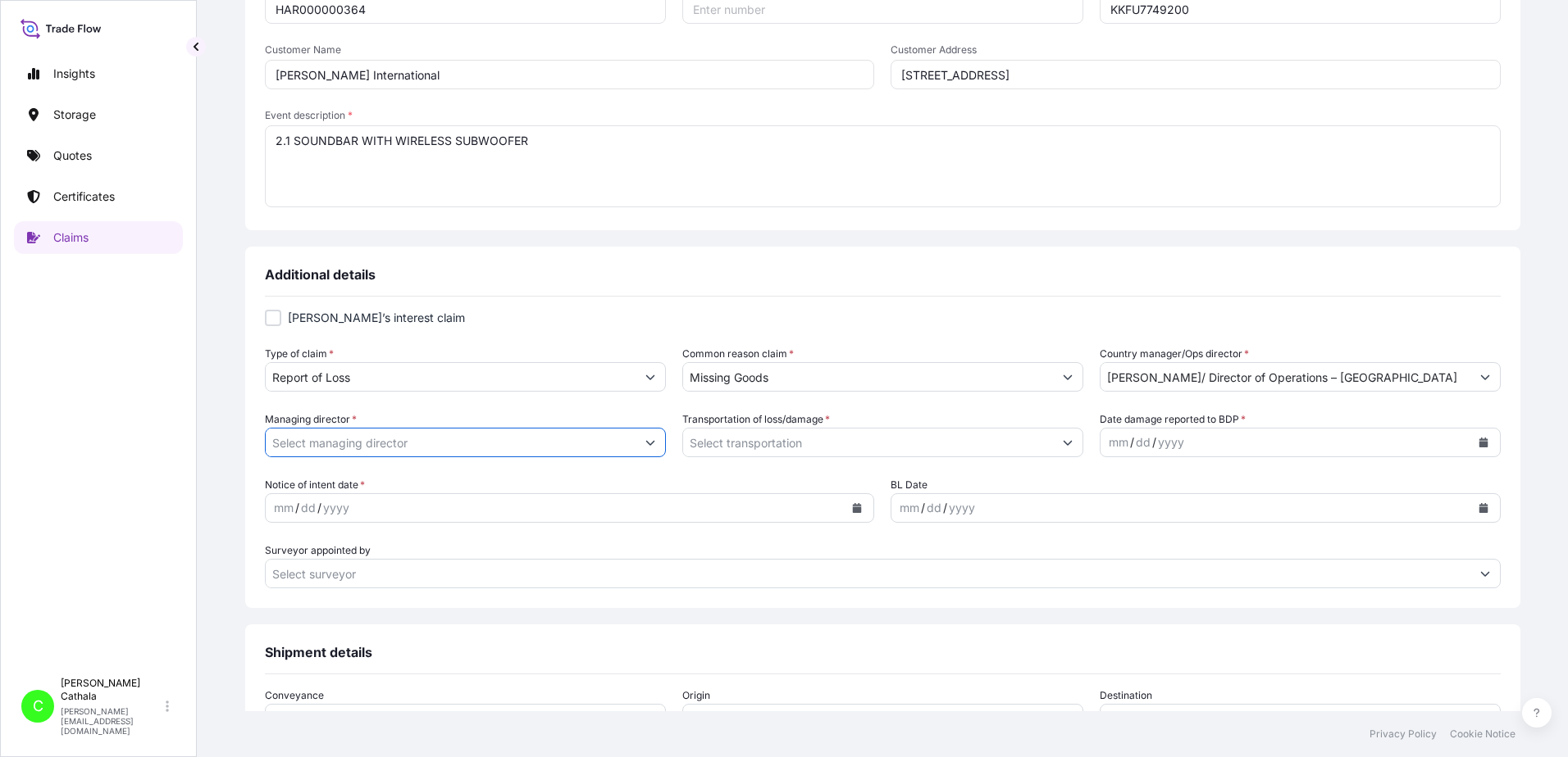
scroll to position [420, 0]
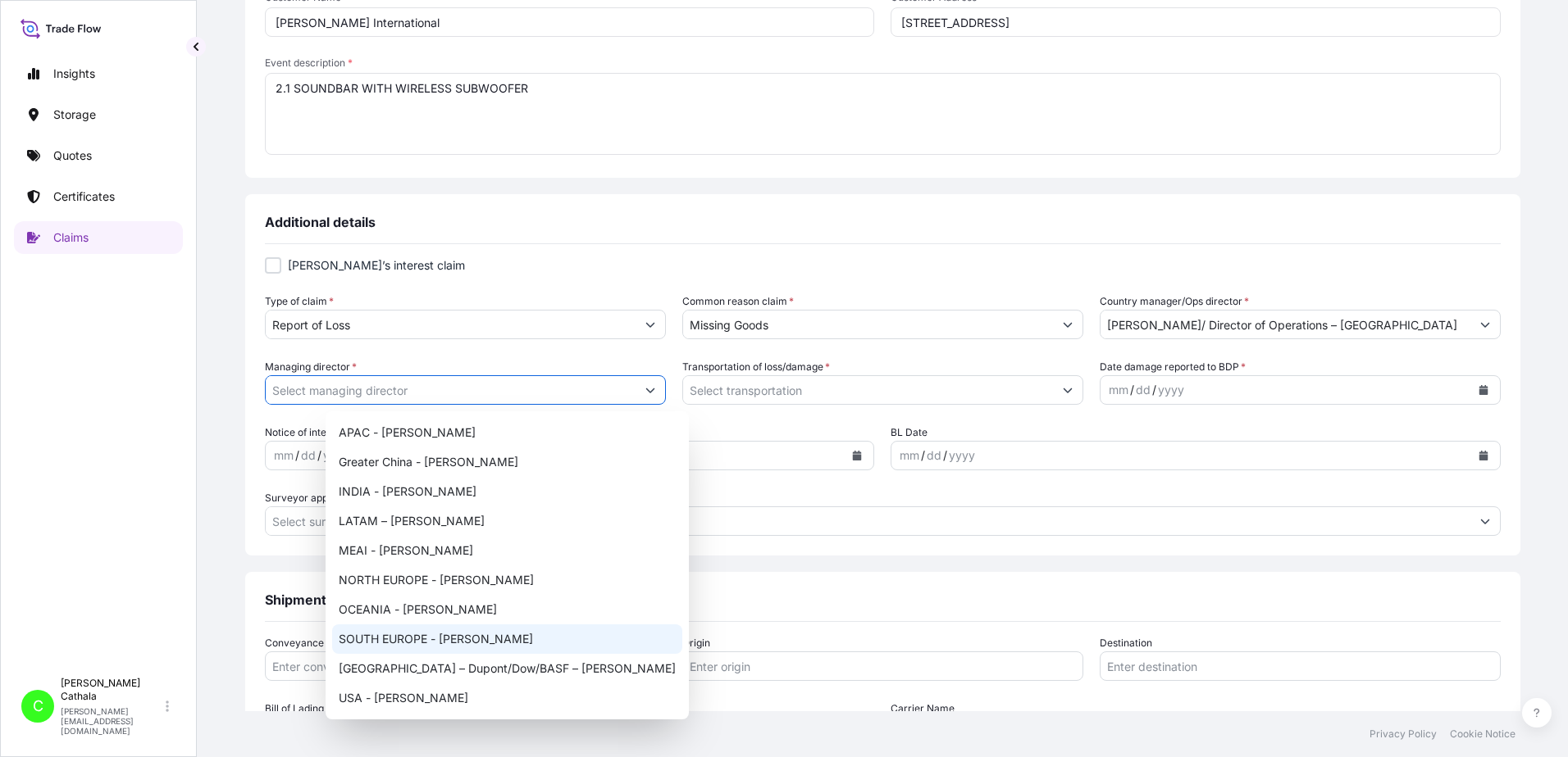
click at [655, 392] on icon "Show suggestions" at bounding box center [651, 390] width 10 height 10
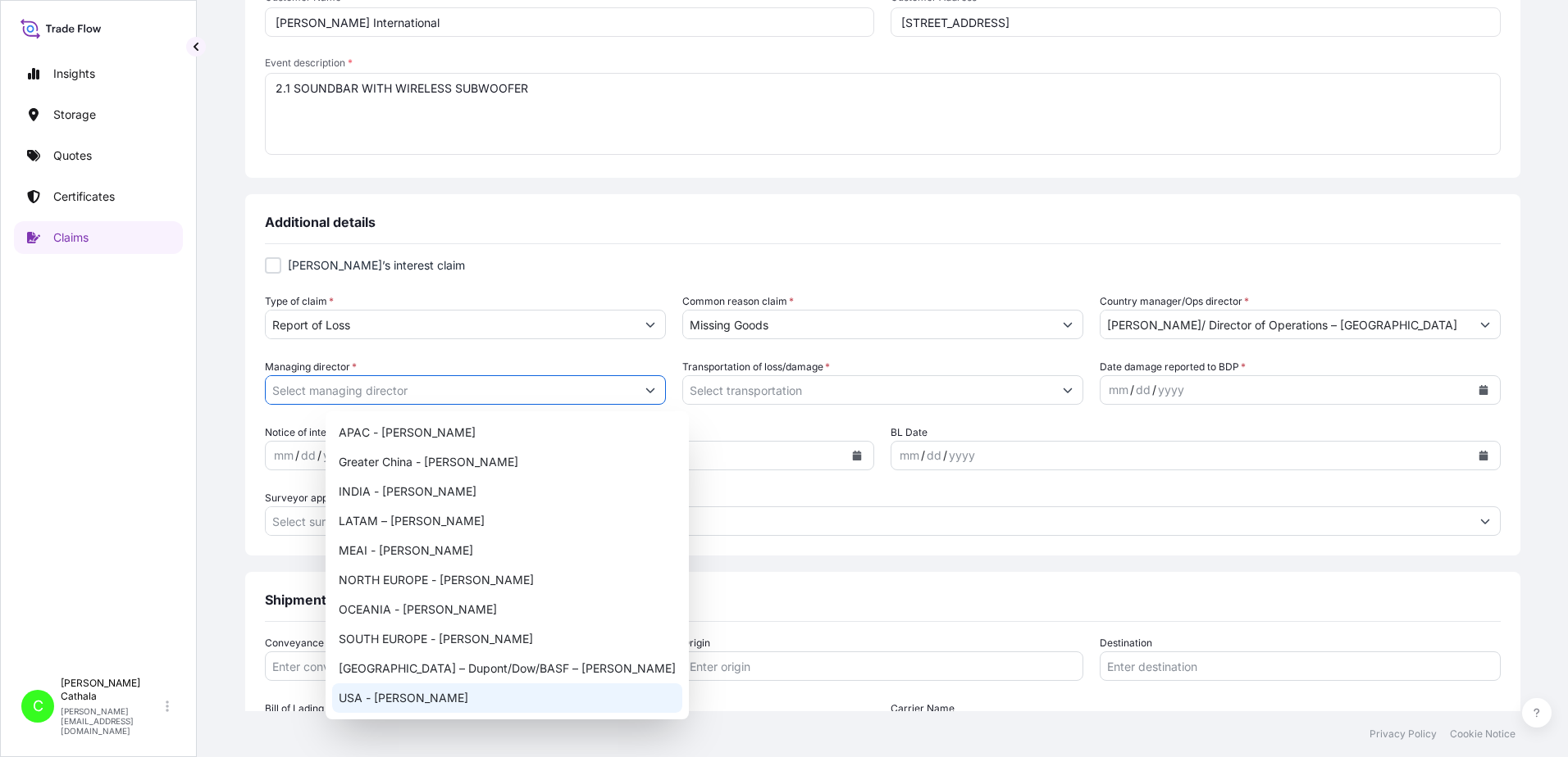
click at [415, 701] on div "USA - [PERSON_NAME]" at bounding box center [507, 698] width 351 height 30
type input "USA - [PERSON_NAME]"
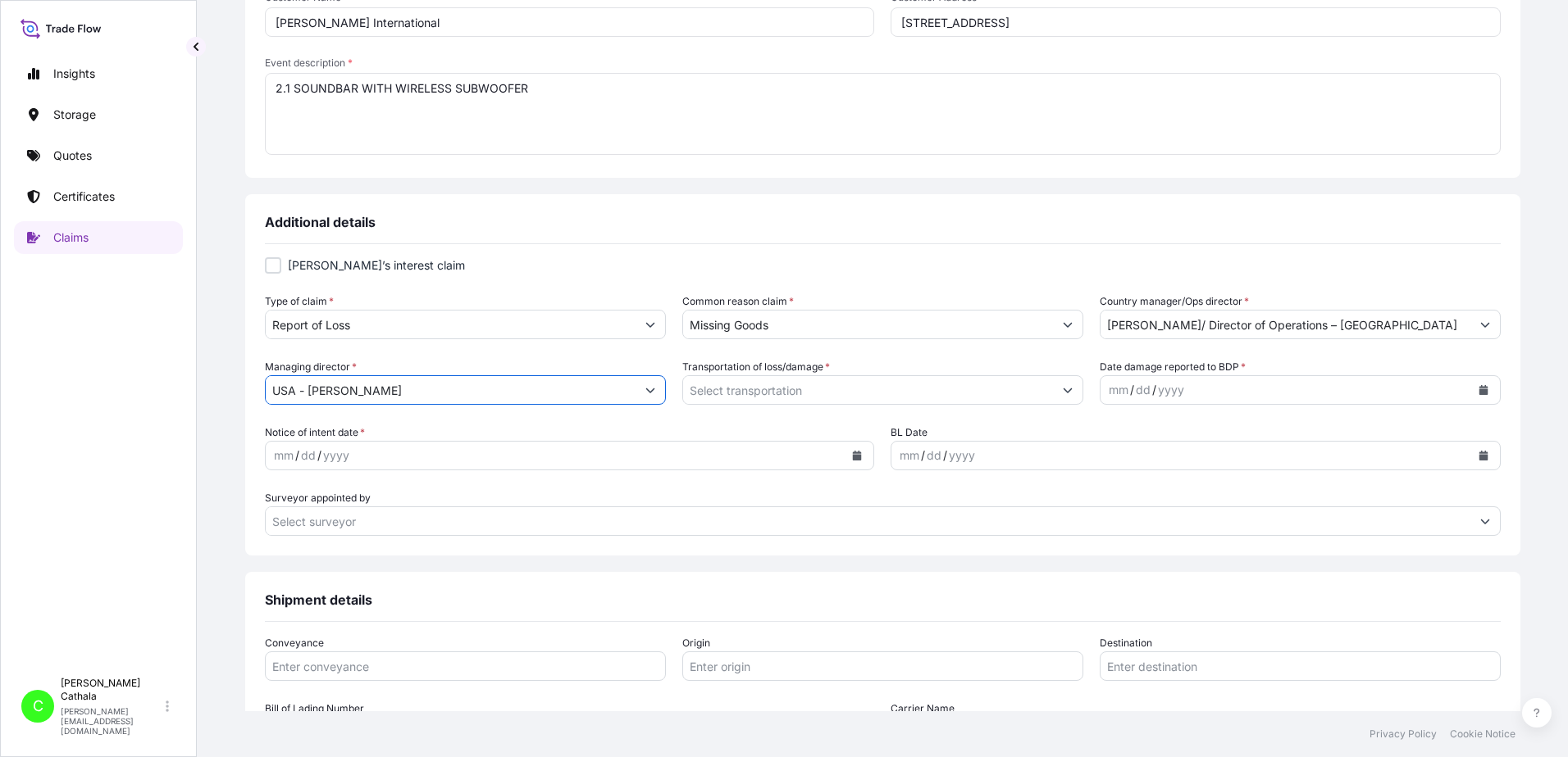
click at [1053, 392] on button "Show suggestions" at bounding box center [1068, 390] width 30 height 30
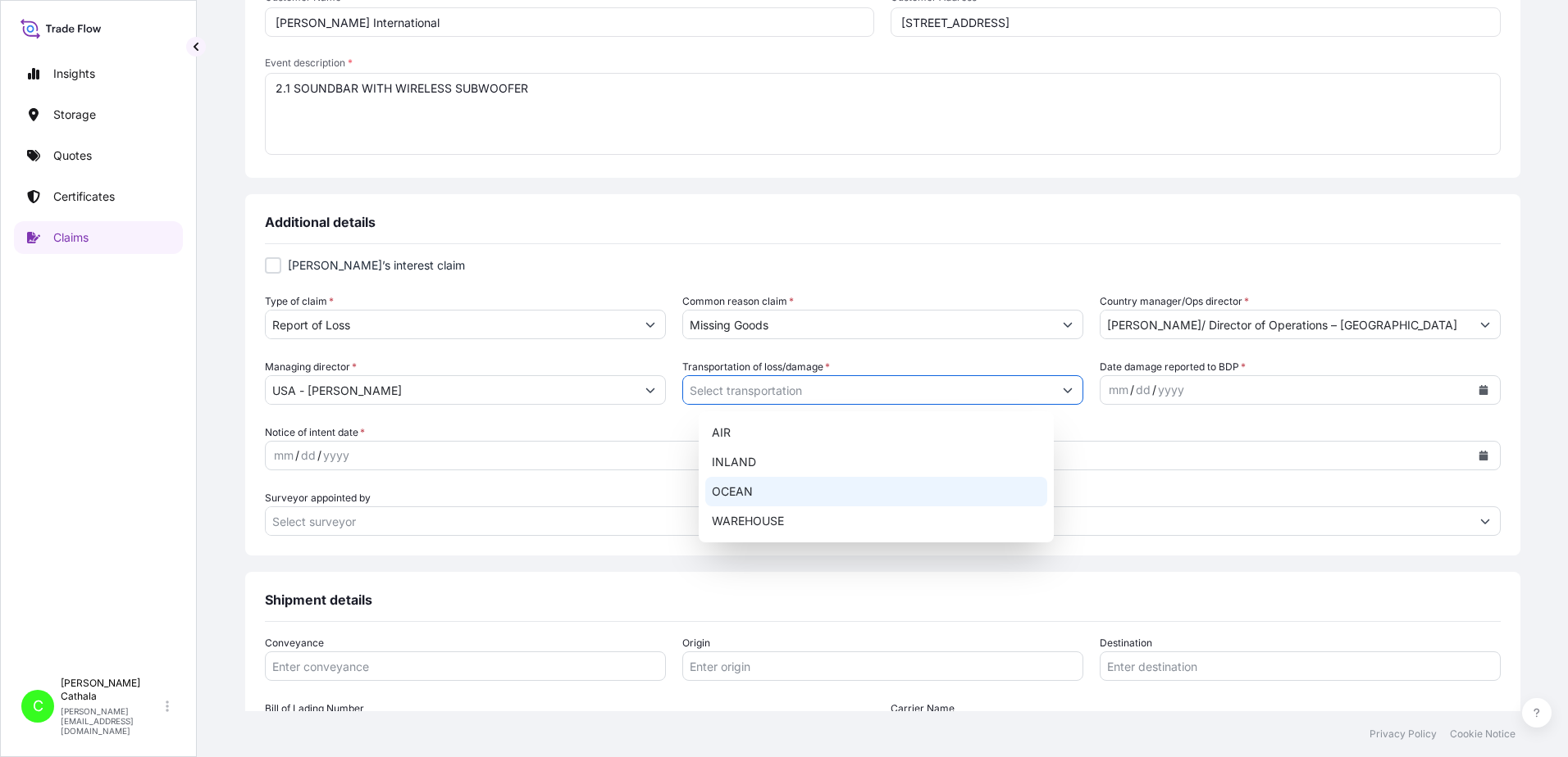
click at [771, 489] on div "OCEAN" at bounding box center [876, 491] width 342 height 30
type input "OCEAN"
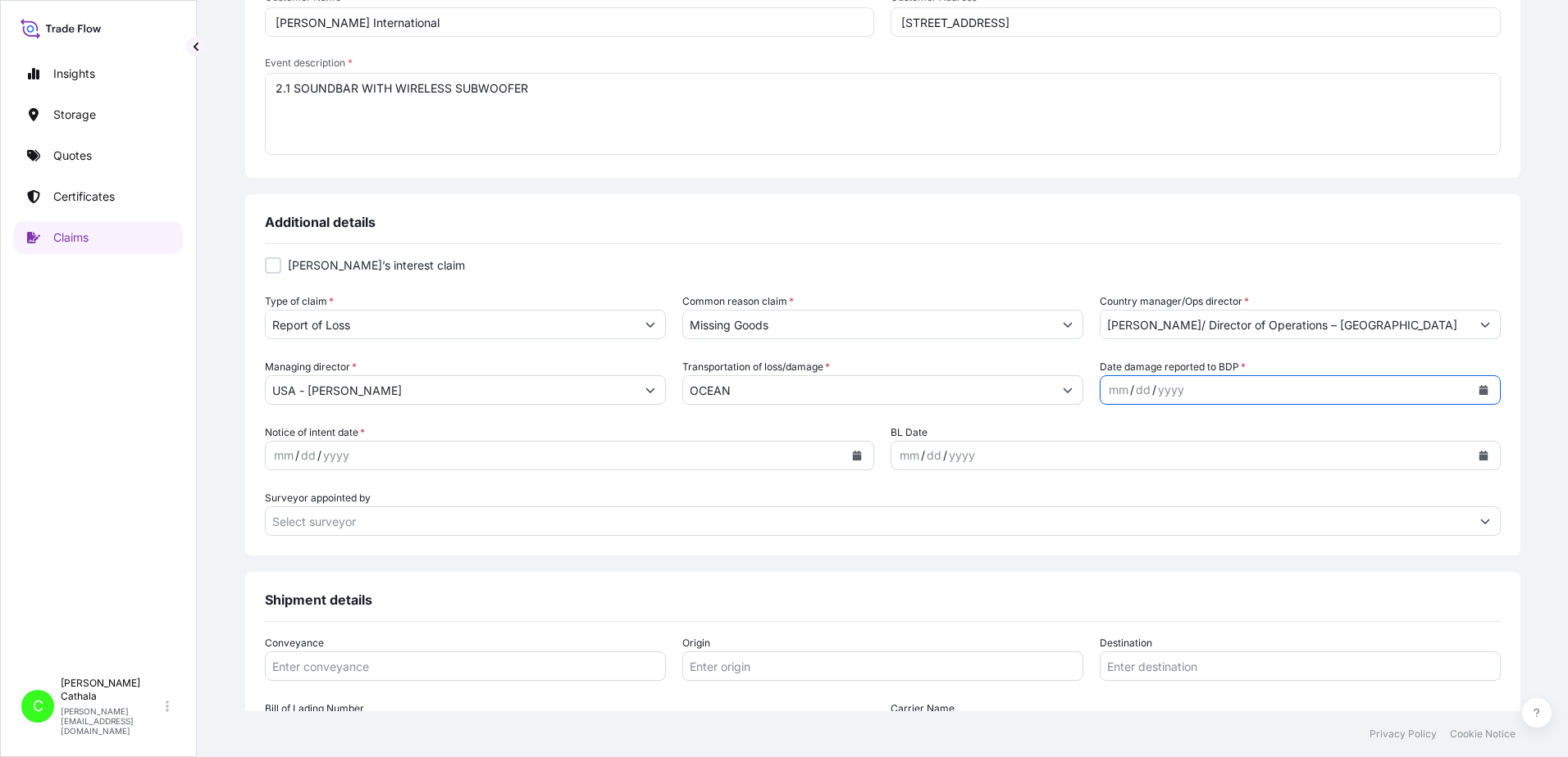
click at [1479, 385] on icon "Calendar" at bounding box center [1484, 390] width 10 height 10
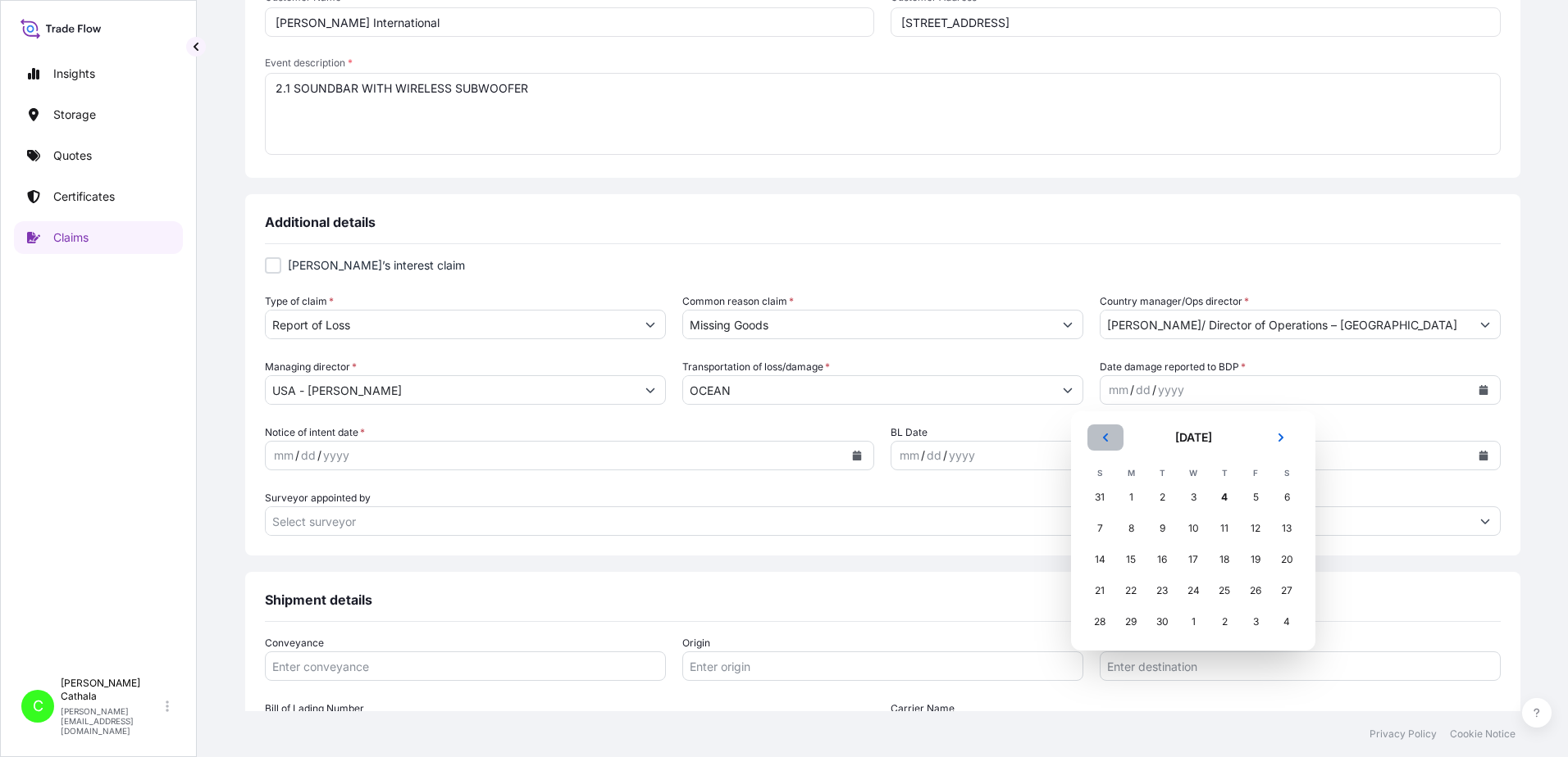
click at [1103, 434] on icon "Previous" at bounding box center [1105, 437] width 10 height 10
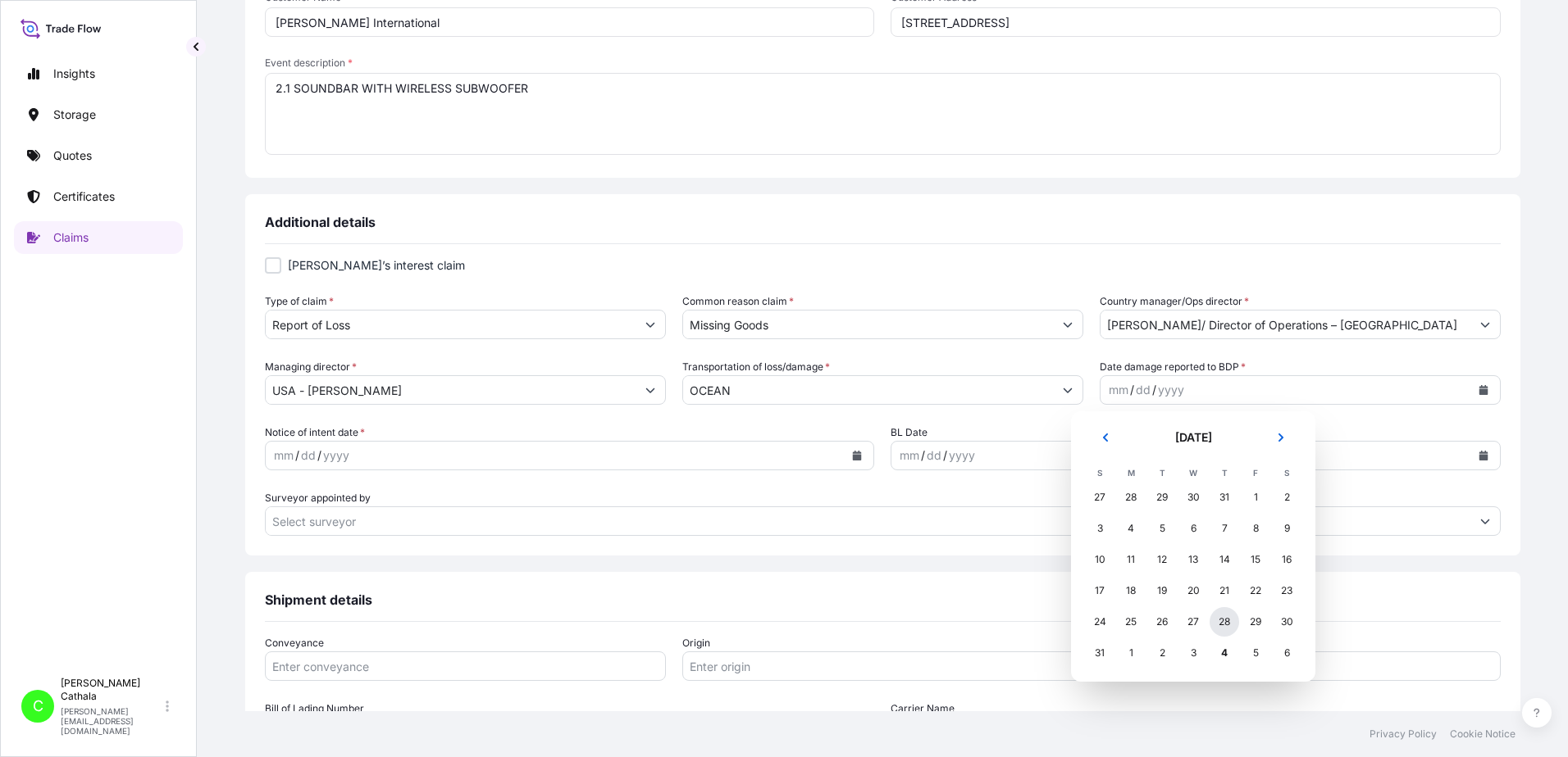
click at [1229, 622] on div "28" at bounding box center [1224, 622] width 30 height 30
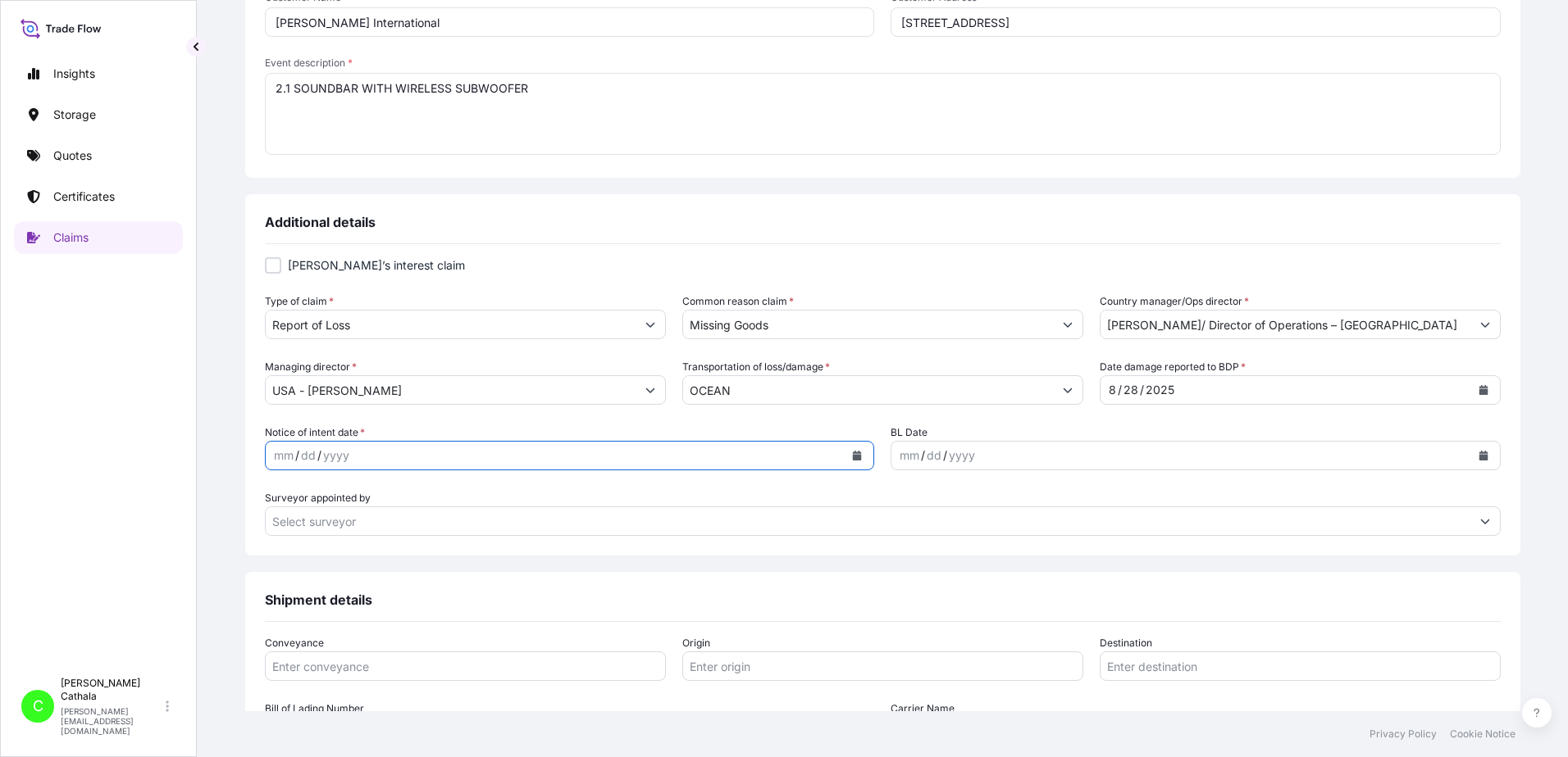
click at [853, 455] on icon "Calendar" at bounding box center [858, 456] width 9 height 10
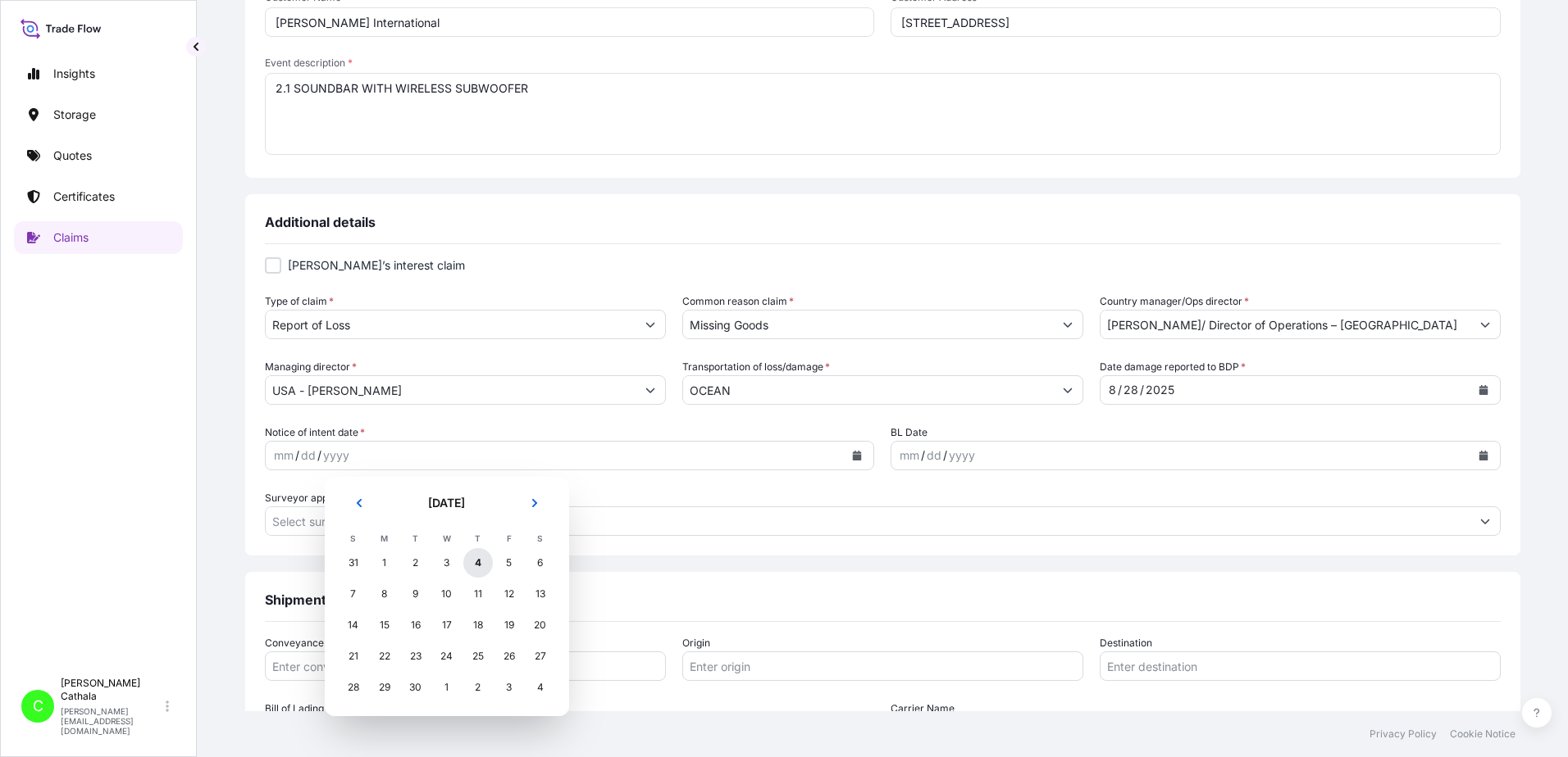
click at [480, 565] on div "4" at bounding box center [478, 563] width 30 height 30
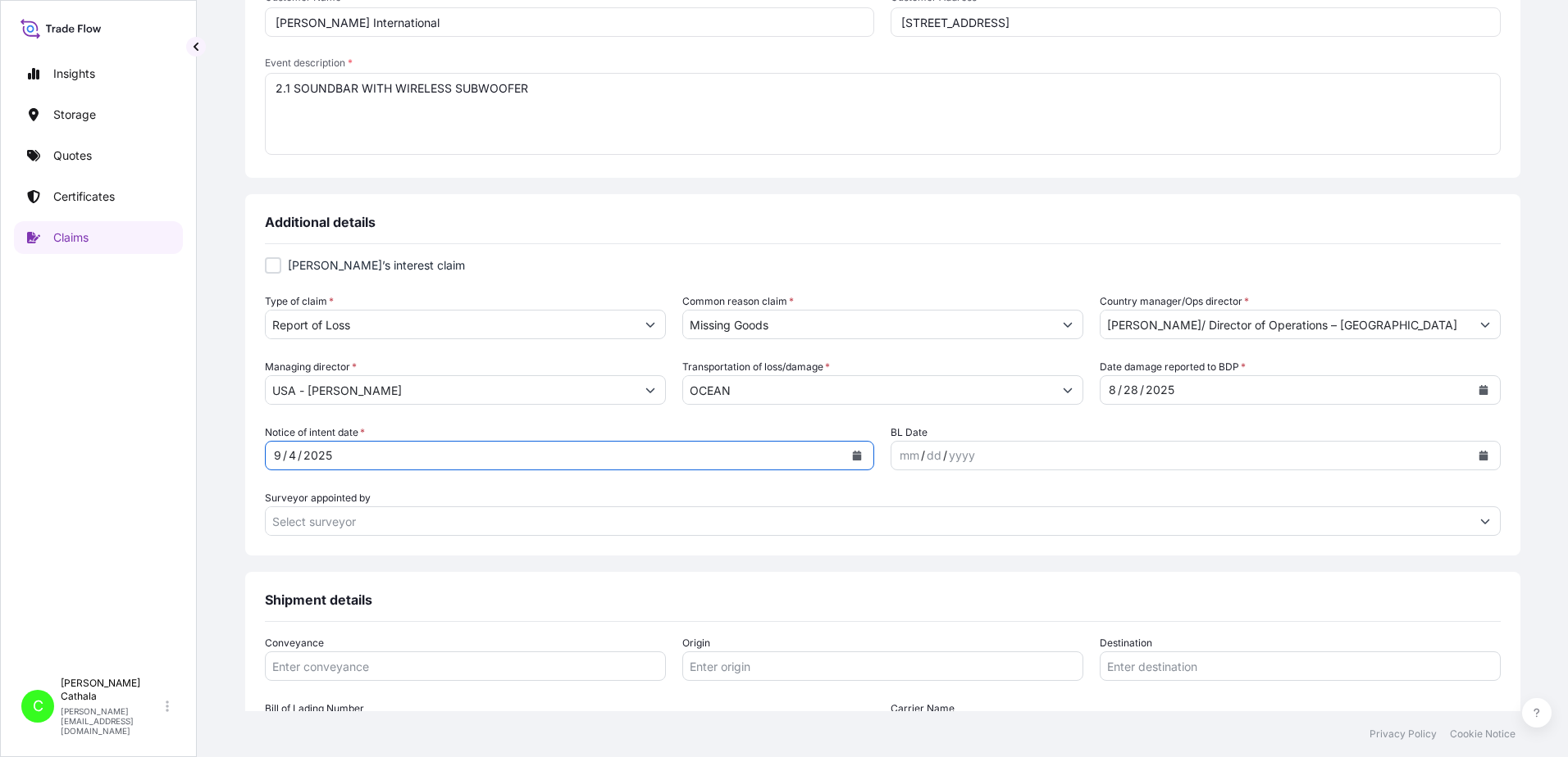
click at [1479, 455] on icon "Calendar" at bounding box center [1483, 456] width 9 height 10
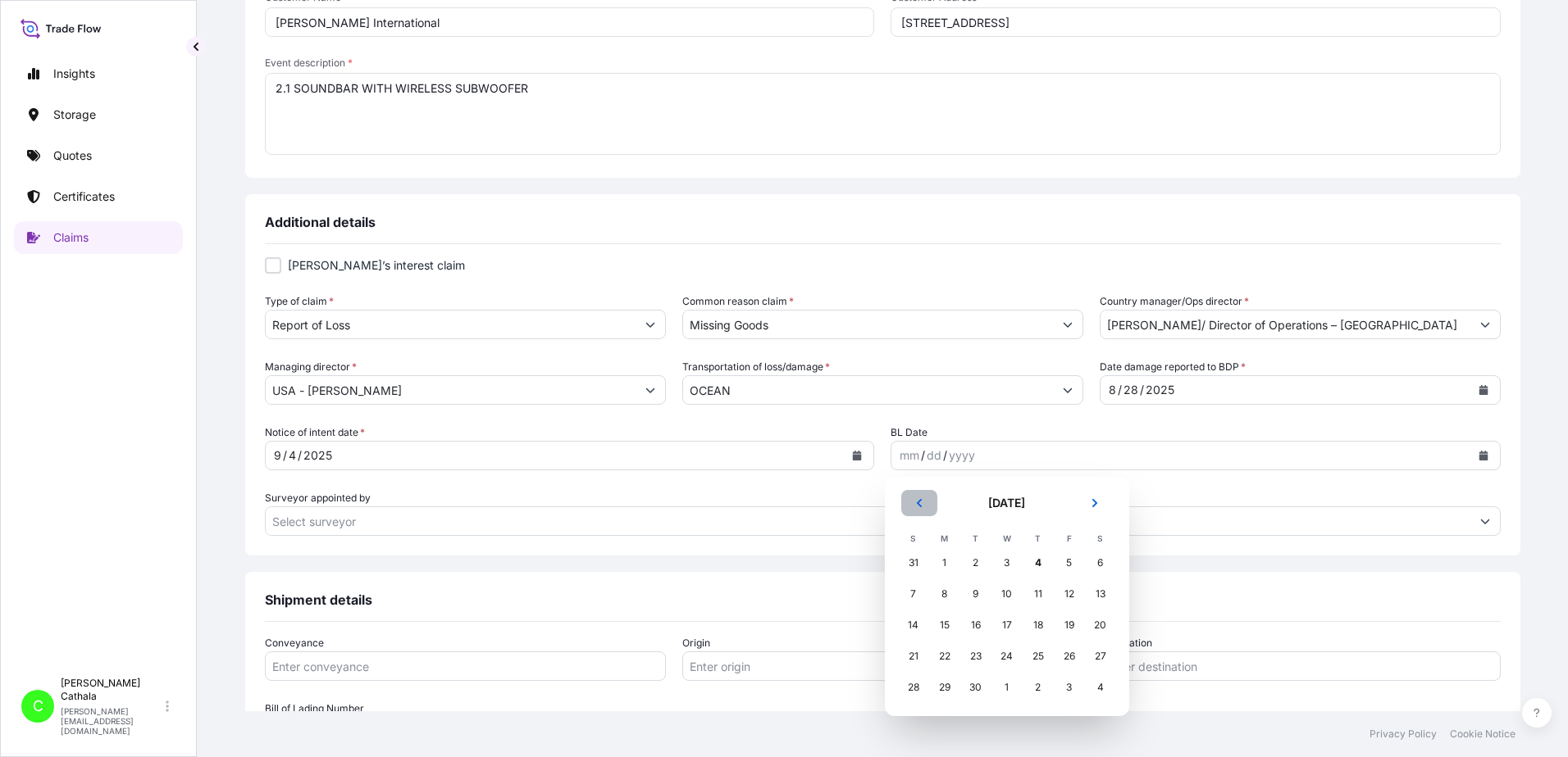
click at [922, 500] on icon "Previous" at bounding box center [920, 503] width 10 height 10
click at [921, 506] on icon "Previous" at bounding box center [920, 503] width 10 height 10
click at [920, 505] on icon "Previous" at bounding box center [920, 503] width 10 height 10
click at [946, 690] on div "30" at bounding box center [945, 688] width 30 height 30
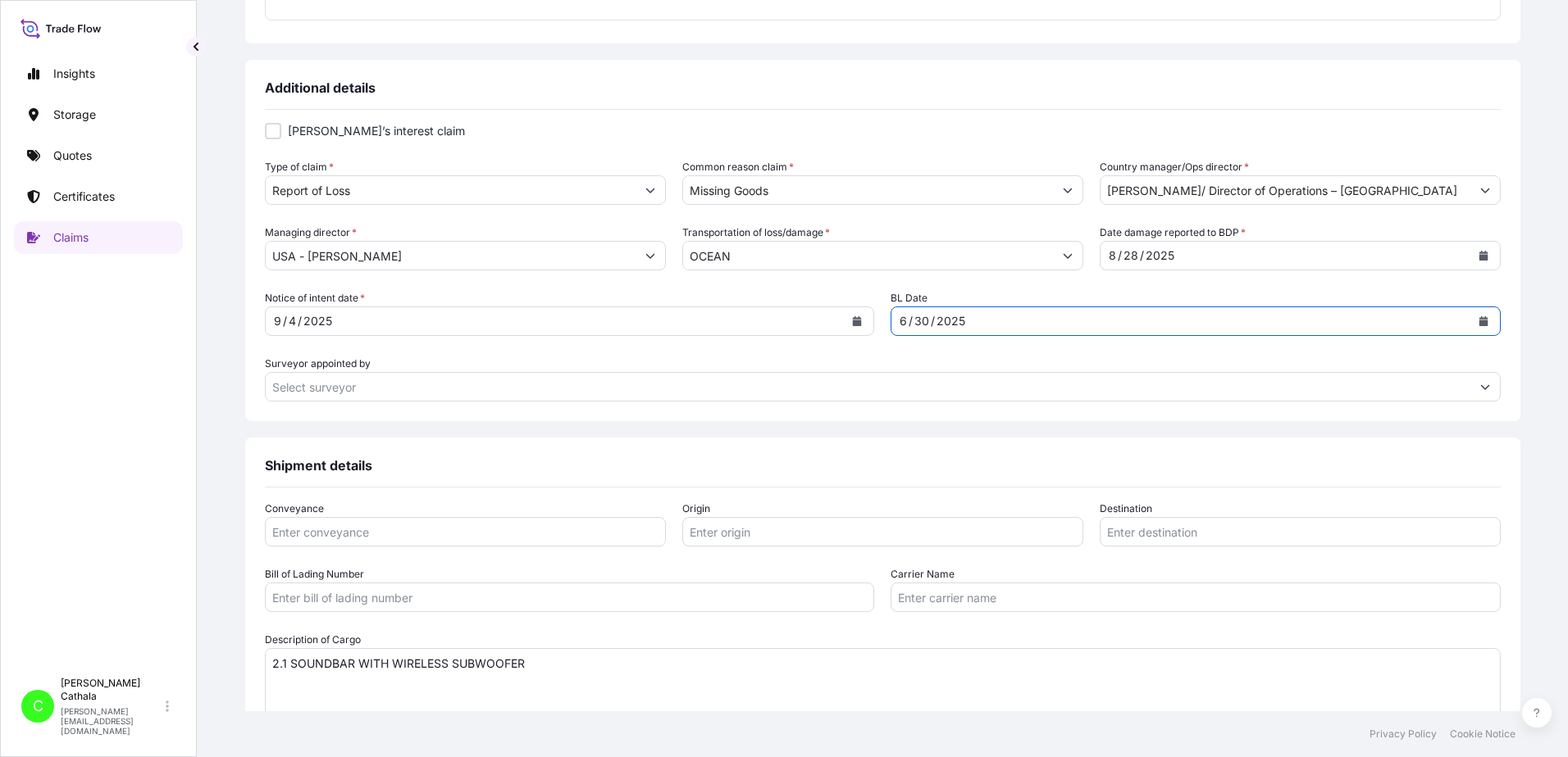
scroll to position [584, 0]
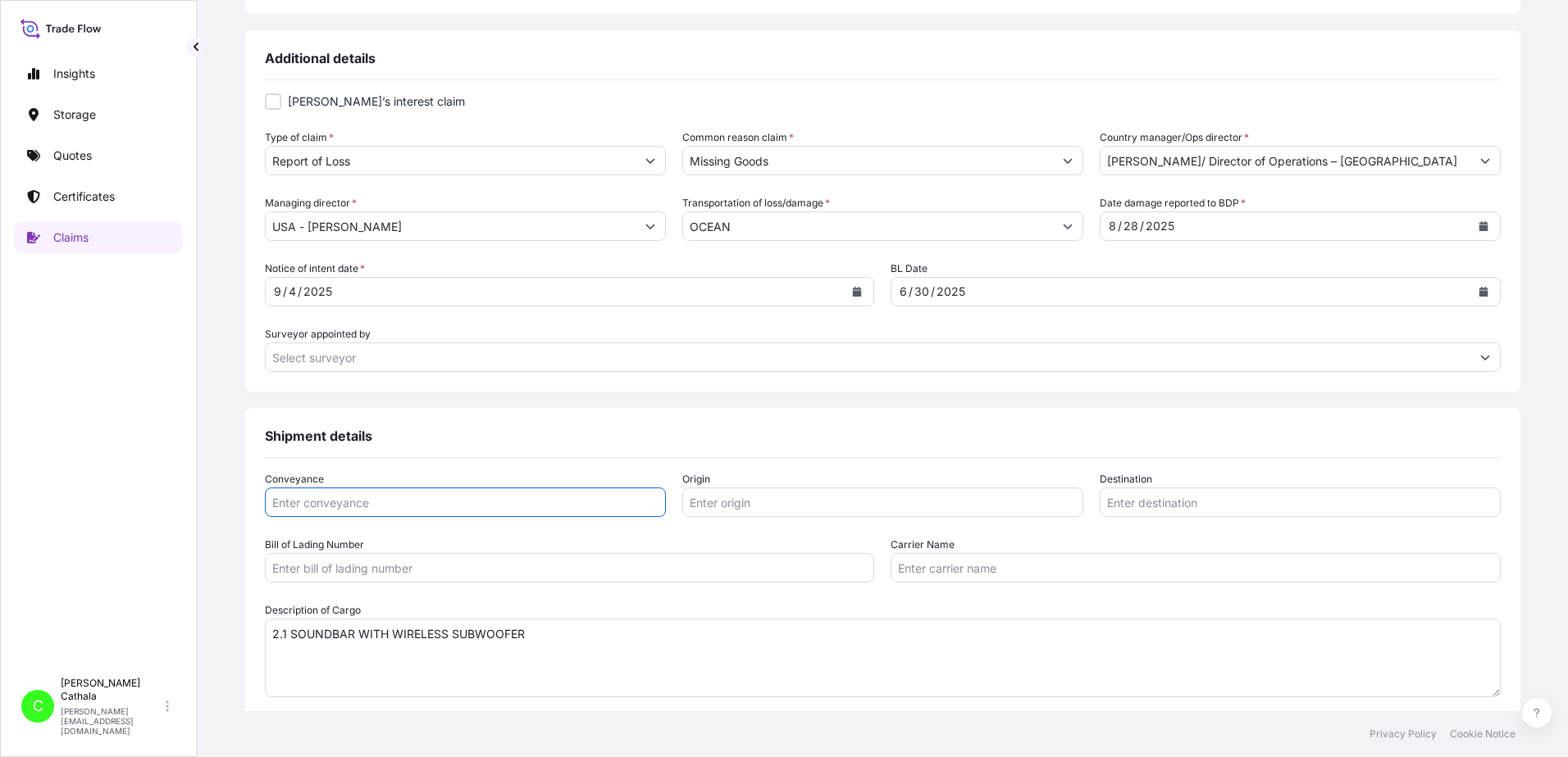
click at [497, 511] on input "Conveyance" at bounding box center [465, 502] width 401 height 30
type input "ocean"
click at [831, 502] on input "Origin" at bounding box center [882, 502] width 401 height 30
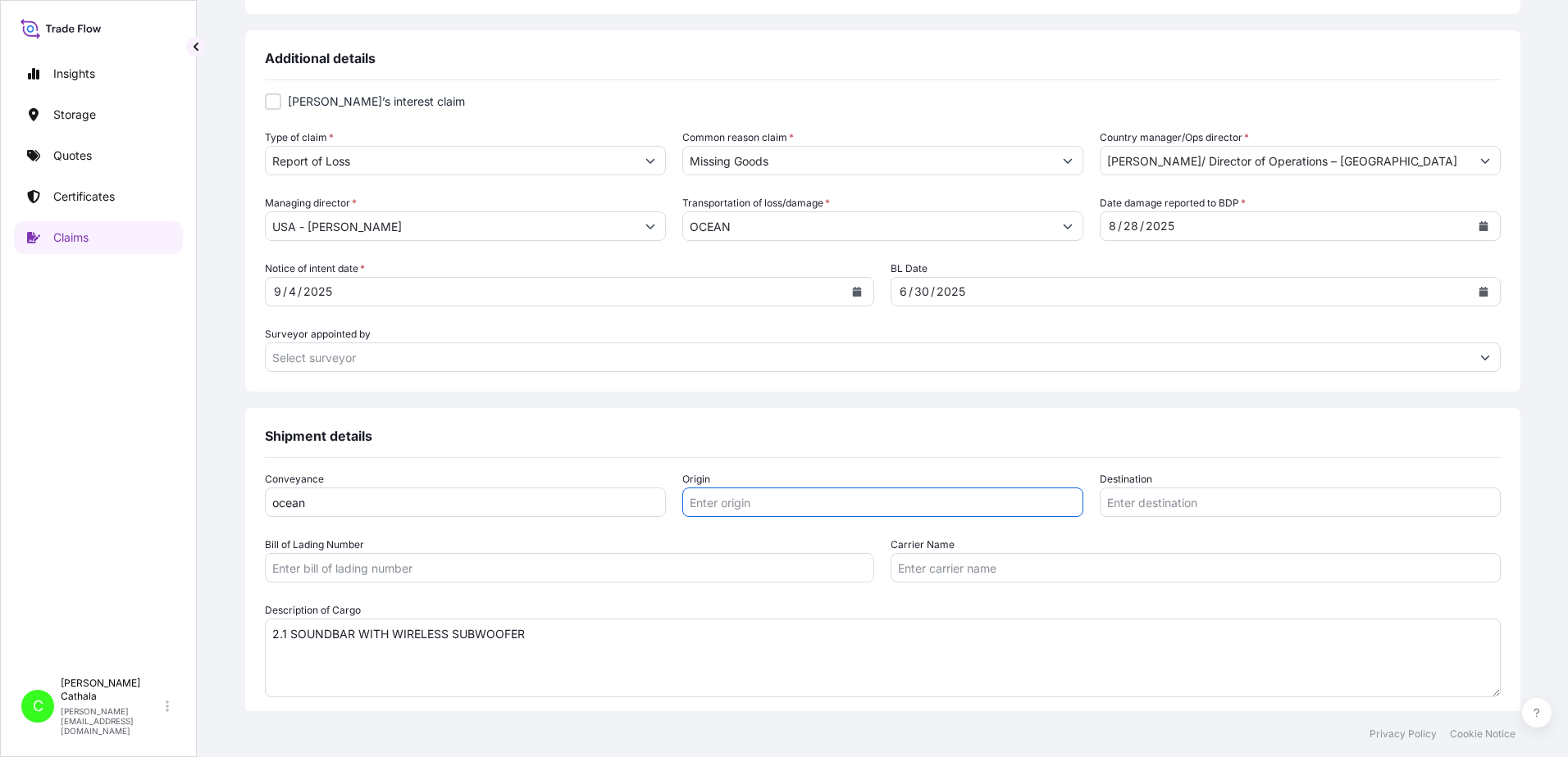
paste input "YANTIAN, [GEOGRAPHIC_DATA]"
type input "YANTIAN, [GEOGRAPHIC_DATA]"
click at [1133, 504] on input "Destination" at bounding box center [1300, 502] width 401 height 30
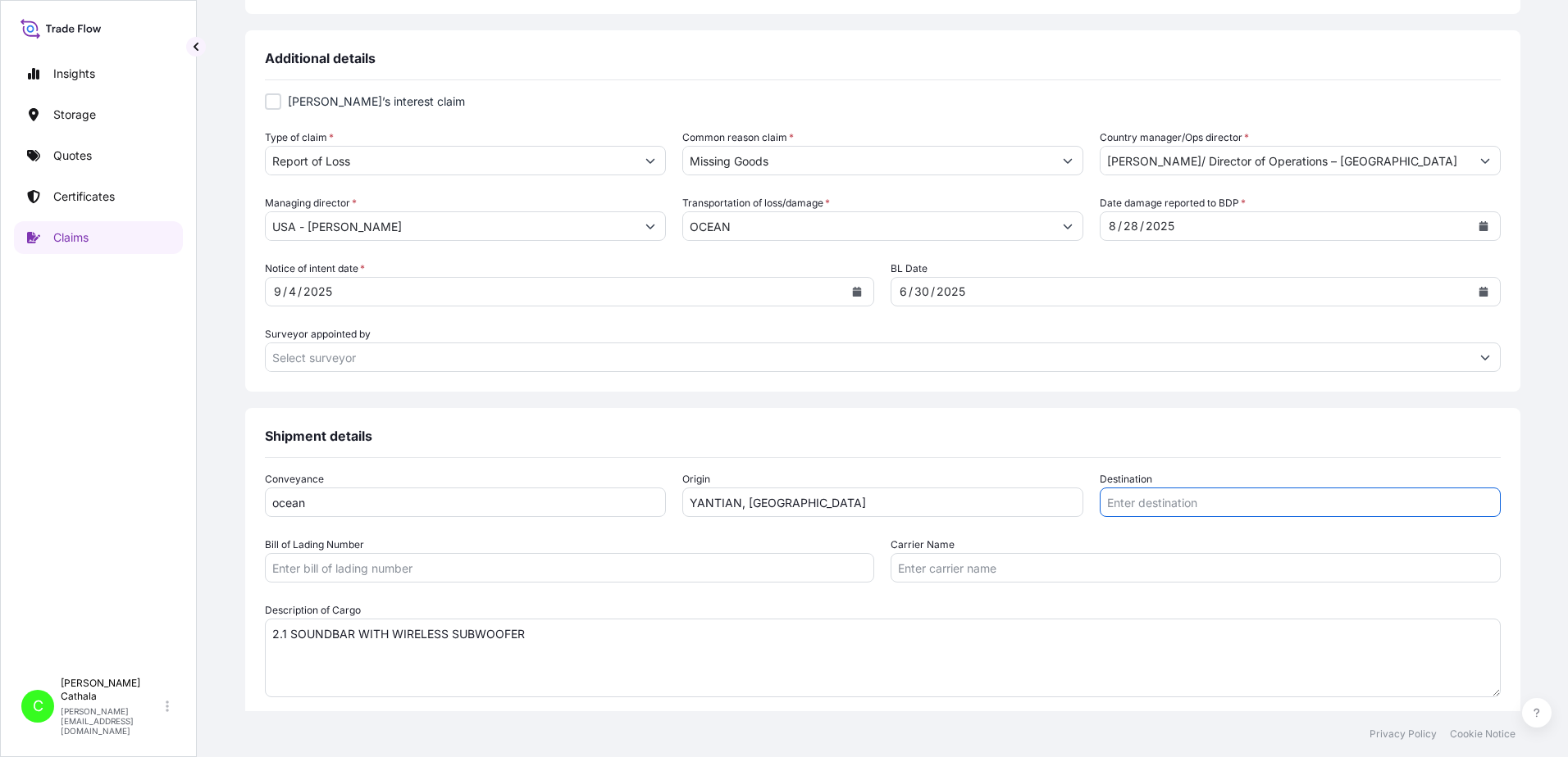
paste input "[GEOGRAPHIC_DATA], [GEOGRAPHIC_DATA]"
type input "[GEOGRAPHIC_DATA], [GEOGRAPHIC_DATA]"
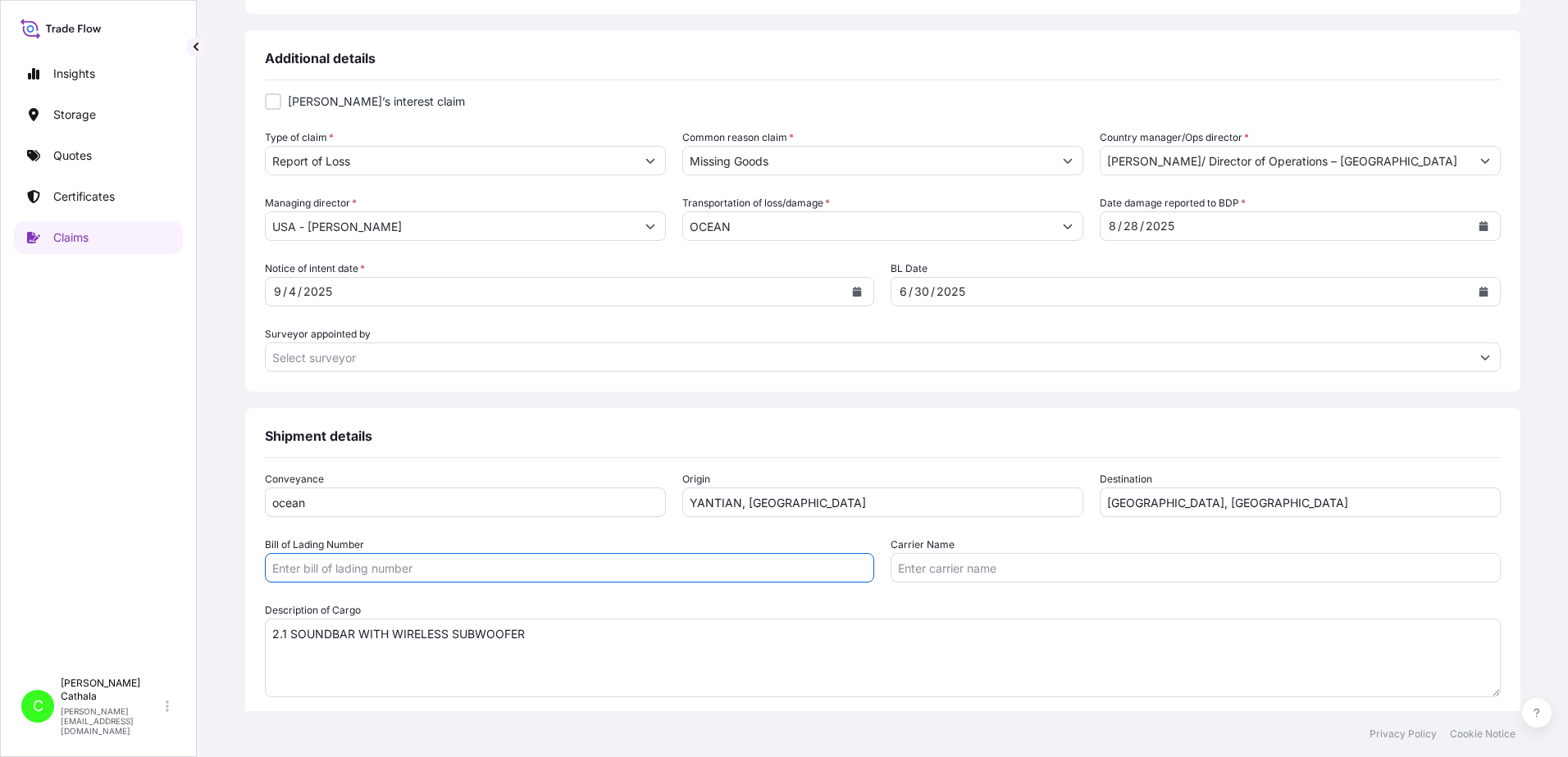
click at [587, 567] on input "Bill of Lading Number" at bounding box center [570, 567] width 610 height 30
paste input "ONEYHKGF96393812"
type input "ONEYHKGF96393812"
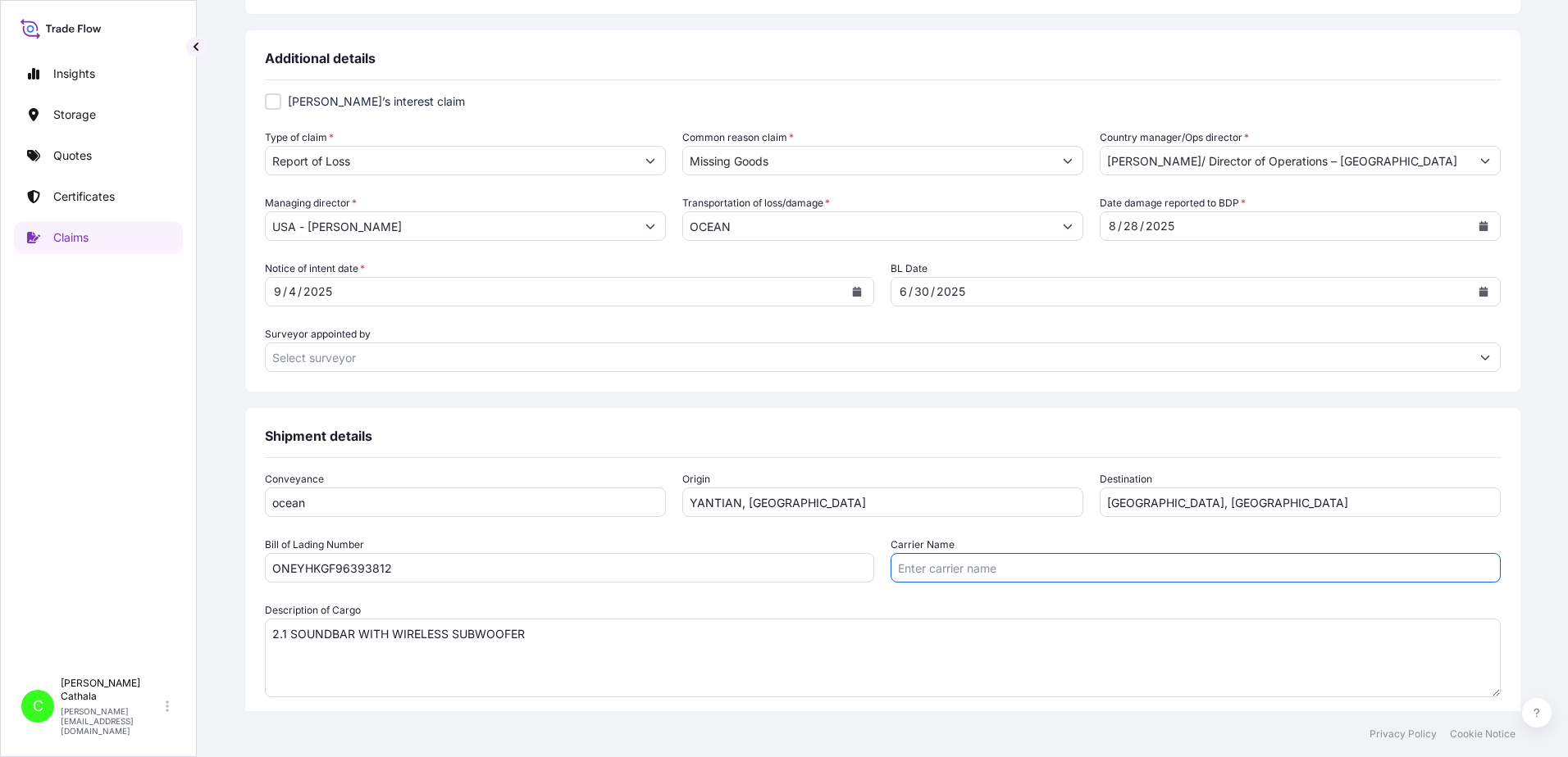
click at [966, 574] on input "Carrier Name" at bounding box center [1196, 567] width 610 height 30
paste input "Ocean Network Express Pte. Ltd."
type input "Ocean Network Express Pte. Ltd."
click at [1285, 597] on div "Conveyance ocean Origin [GEOGRAPHIC_DATA], [GEOGRAPHIC_DATA] Destination [GEOGR…" at bounding box center [883, 584] width 1236 height 226
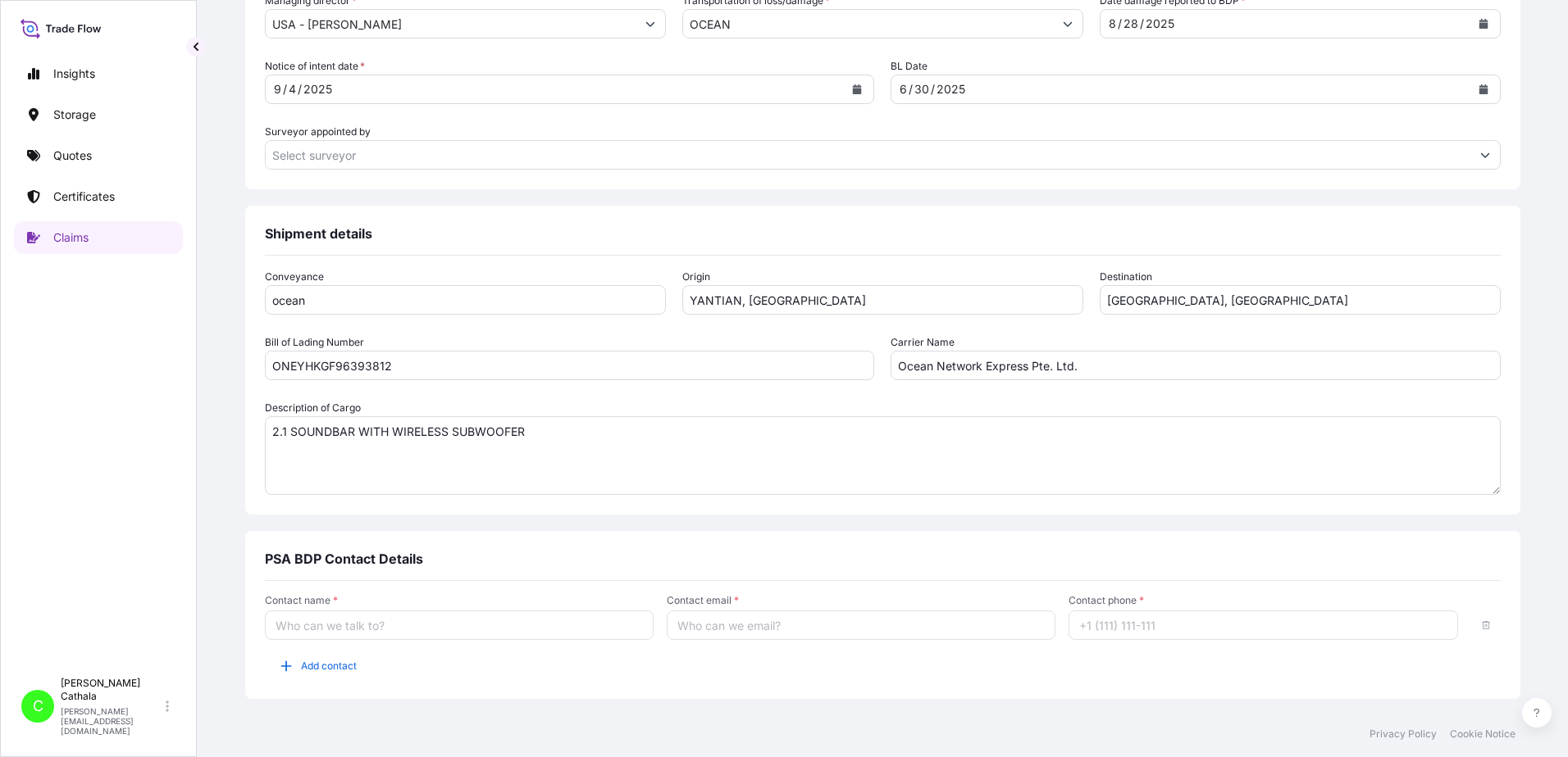
scroll to position [830, 0]
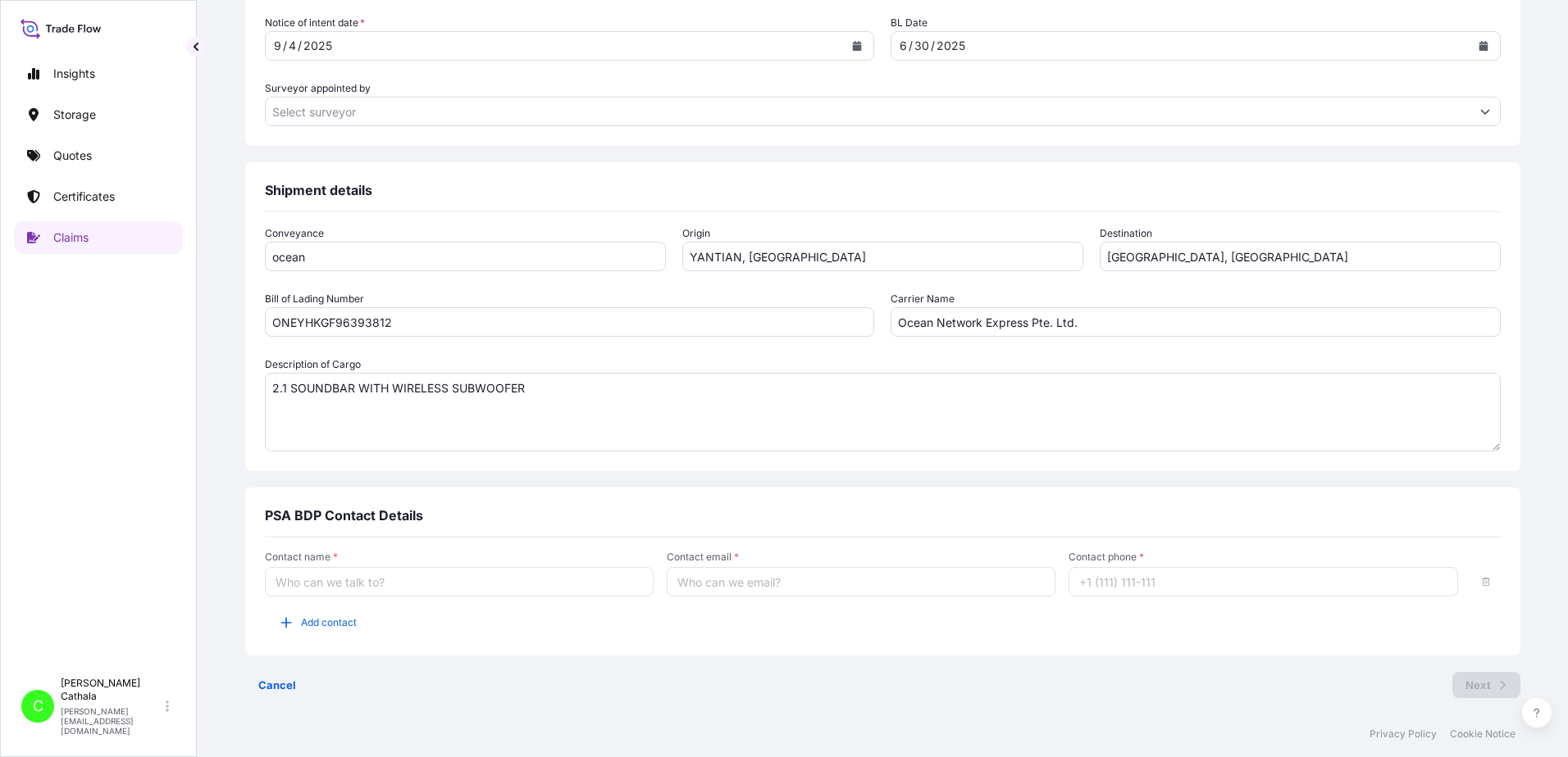
click at [447, 586] on input "Contact name *" at bounding box center [459, 582] width 389 height 30
type input "[PERSON_NAME]"
type input "[PERSON_NAME][EMAIL_ADDRESS][PERSON_NAME][DOMAIN_NAME]"
type input "13175544817"
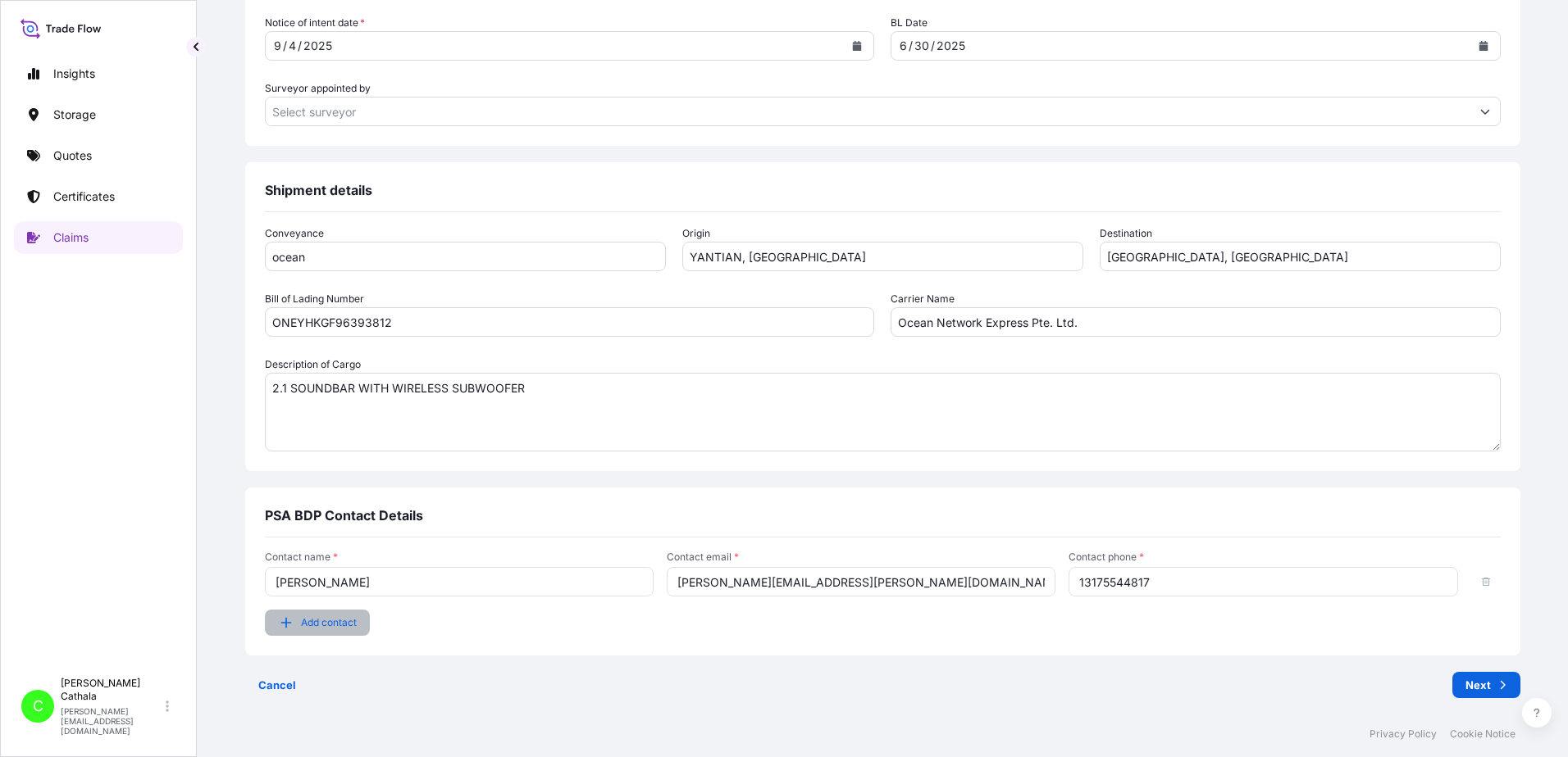
click at [357, 625] on span "Add contact" at bounding box center [328, 622] width 56 height 16
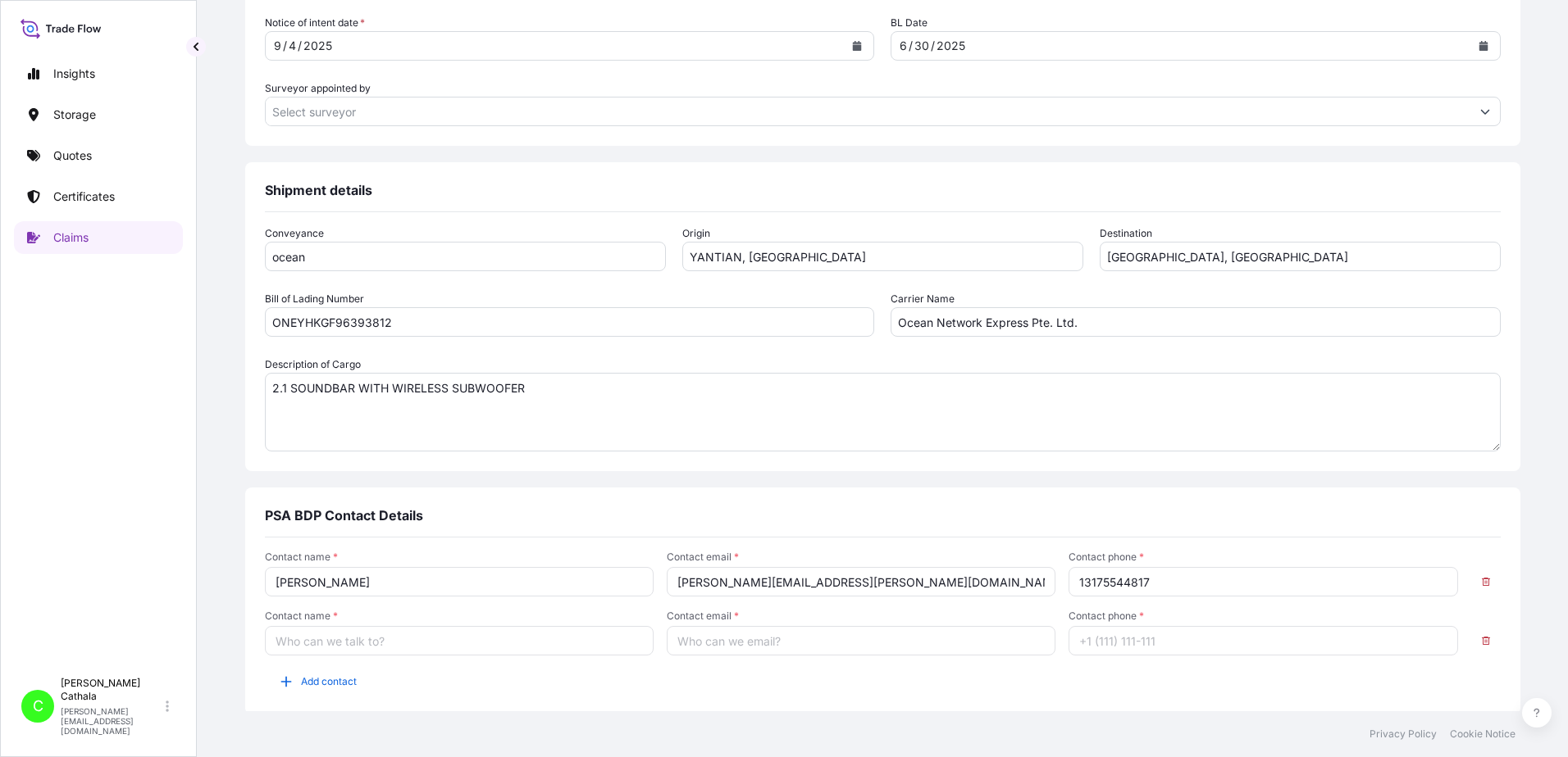
click at [384, 644] on input "Contact name *" at bounding box center [459, 641] width 389 height 30
type input "[PERSON_NAME]"
type input "[PERSON_NAME][EMAIL_ADDRESS][DOMAIN_NAME]"
type input "13176523689"
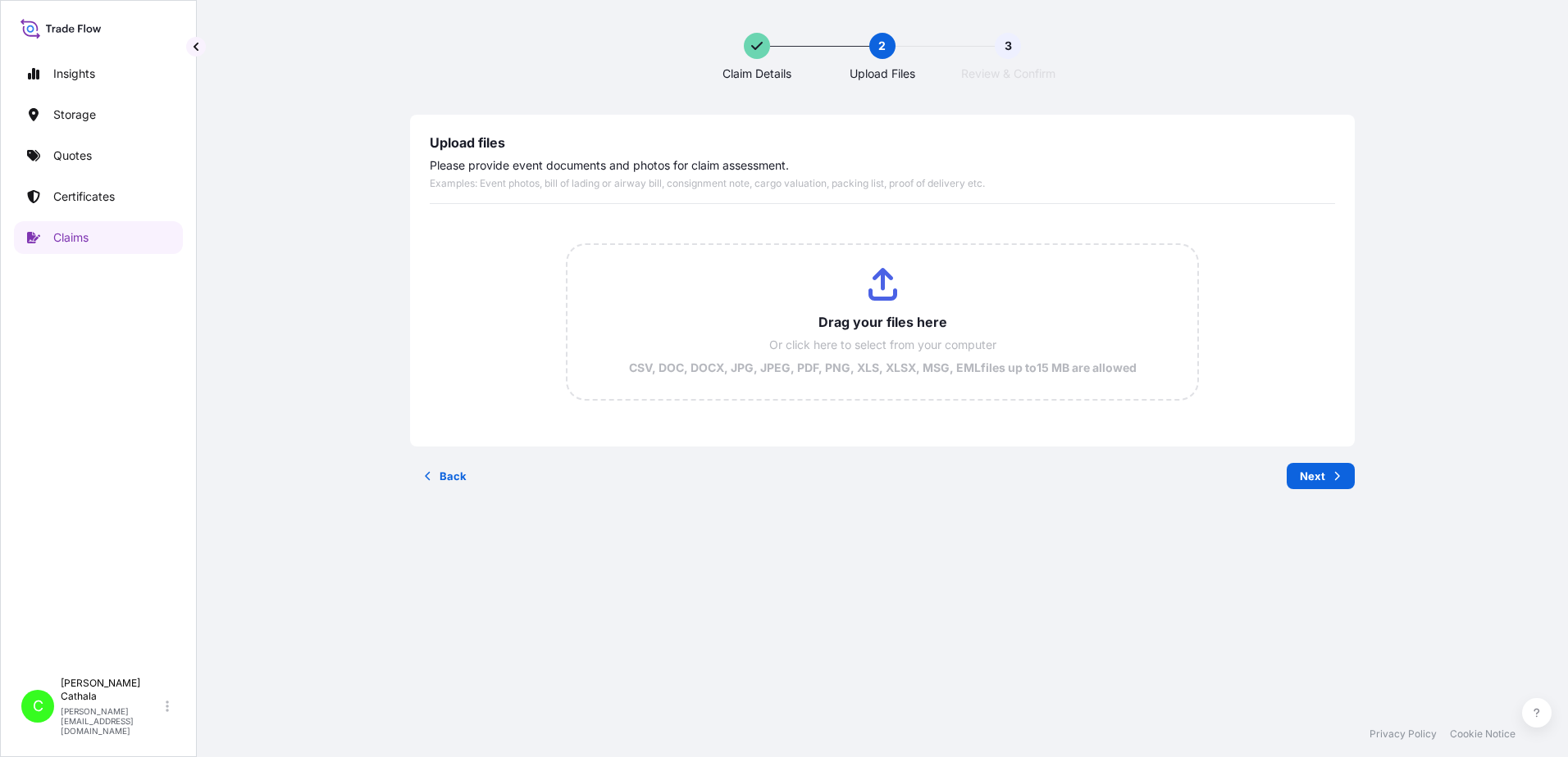
scroll to position [0, 0]
type input "C:\fakepath\ClaimId HAR000000364 ReportCombined ccfa38fa-0de3-4d73-9976-16cfc85…"
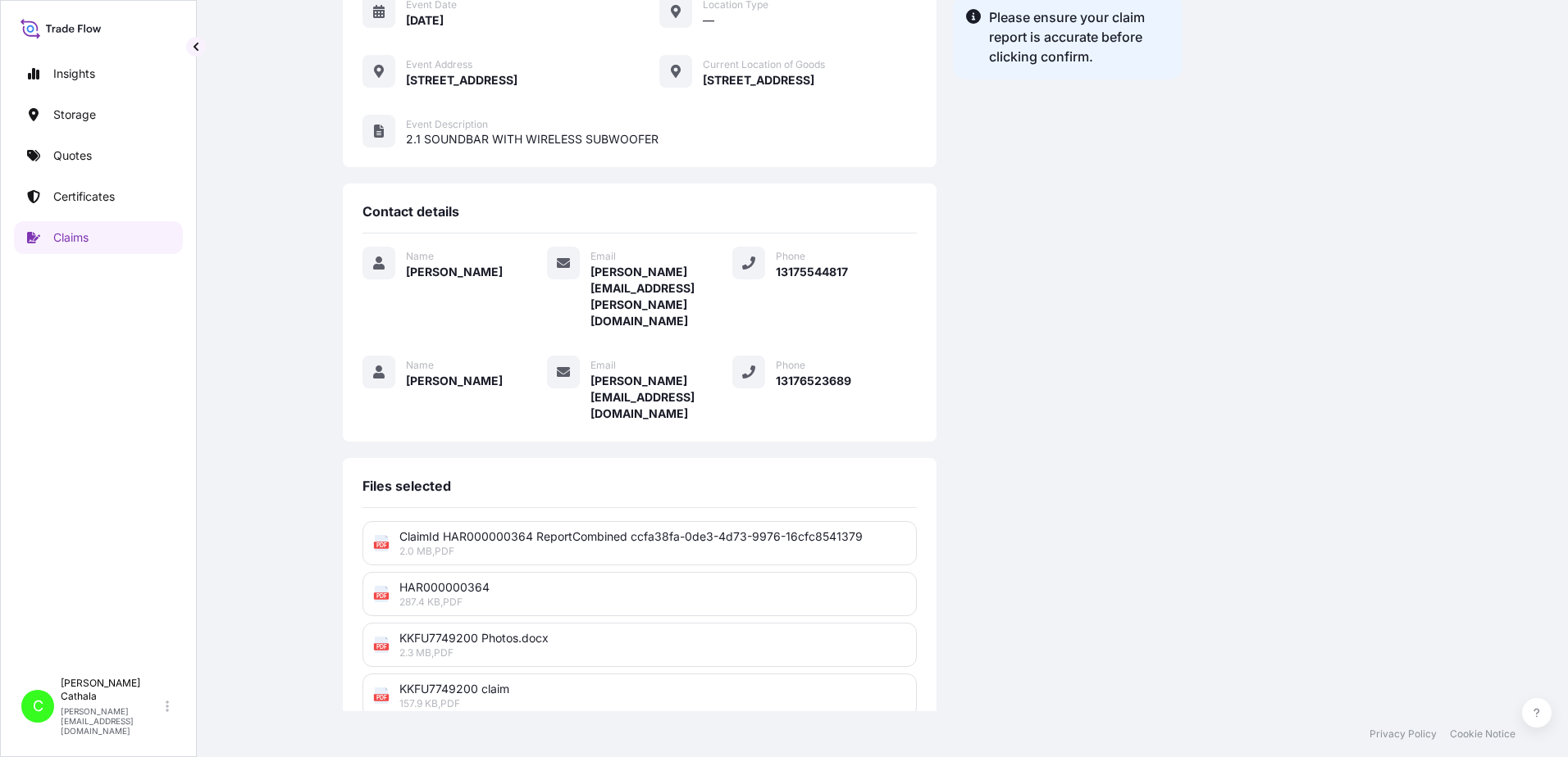
scroll to position [404, 0]
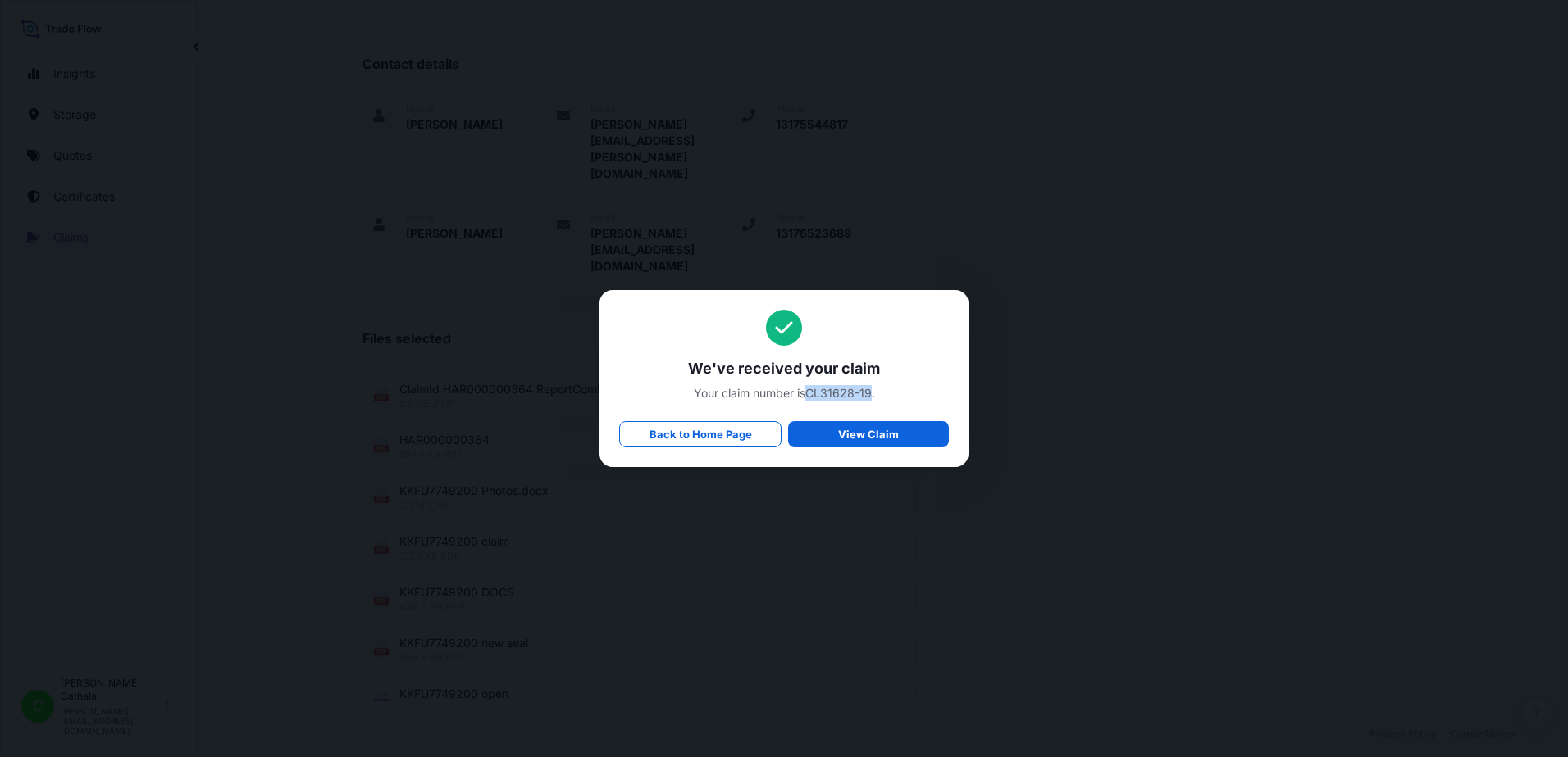
drag, startPoint x: 808, startPoint y: 392, endPoint x: 873, endPoint y: 397, distance: 65.2
click at [873, 397] on span "Your claim number is CL31628-19 ." at bounding box center [784, 393] width 330 height 16
copy span "CL31628-19"
click at [691, 368] on span "We've received your claim" at bounding box center [784, 368] width 330 height 20
drag, startPoint x: 691, startPoint y: 371, endPoint x: 916, endPoint y: 409, distance: 228.2
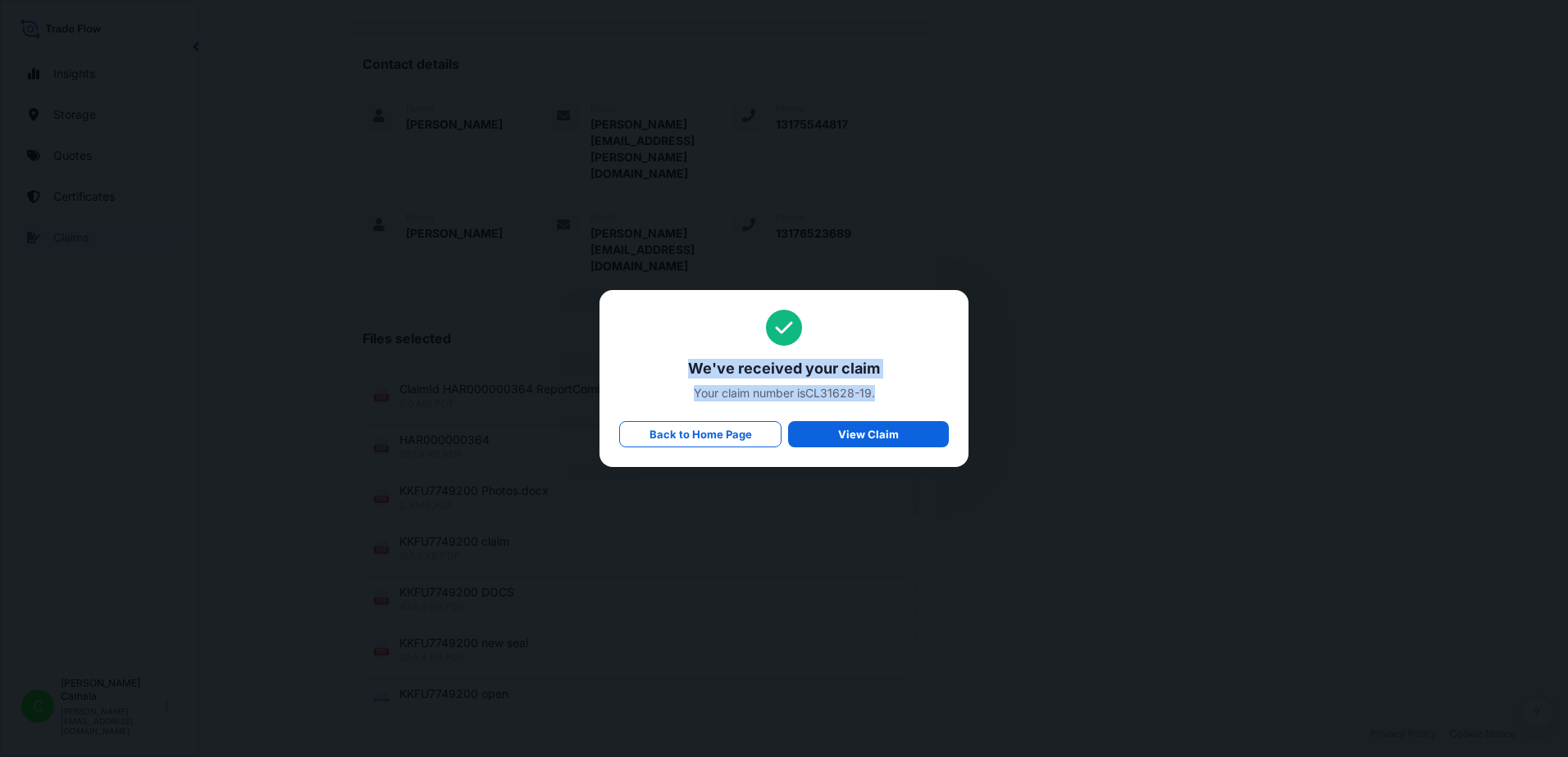
click at [916, 409] on div "We've received your claim Your claim number is CL31628-19 . Back to Home Page V…" at bounding box center [784, 378] width 330 height 138
copy div "We've received your claim Your claim number is CL31628-19 ."
click at [734, 431] on p "Back to Home Page" at bounding box center [701, 434] width 103 height 16
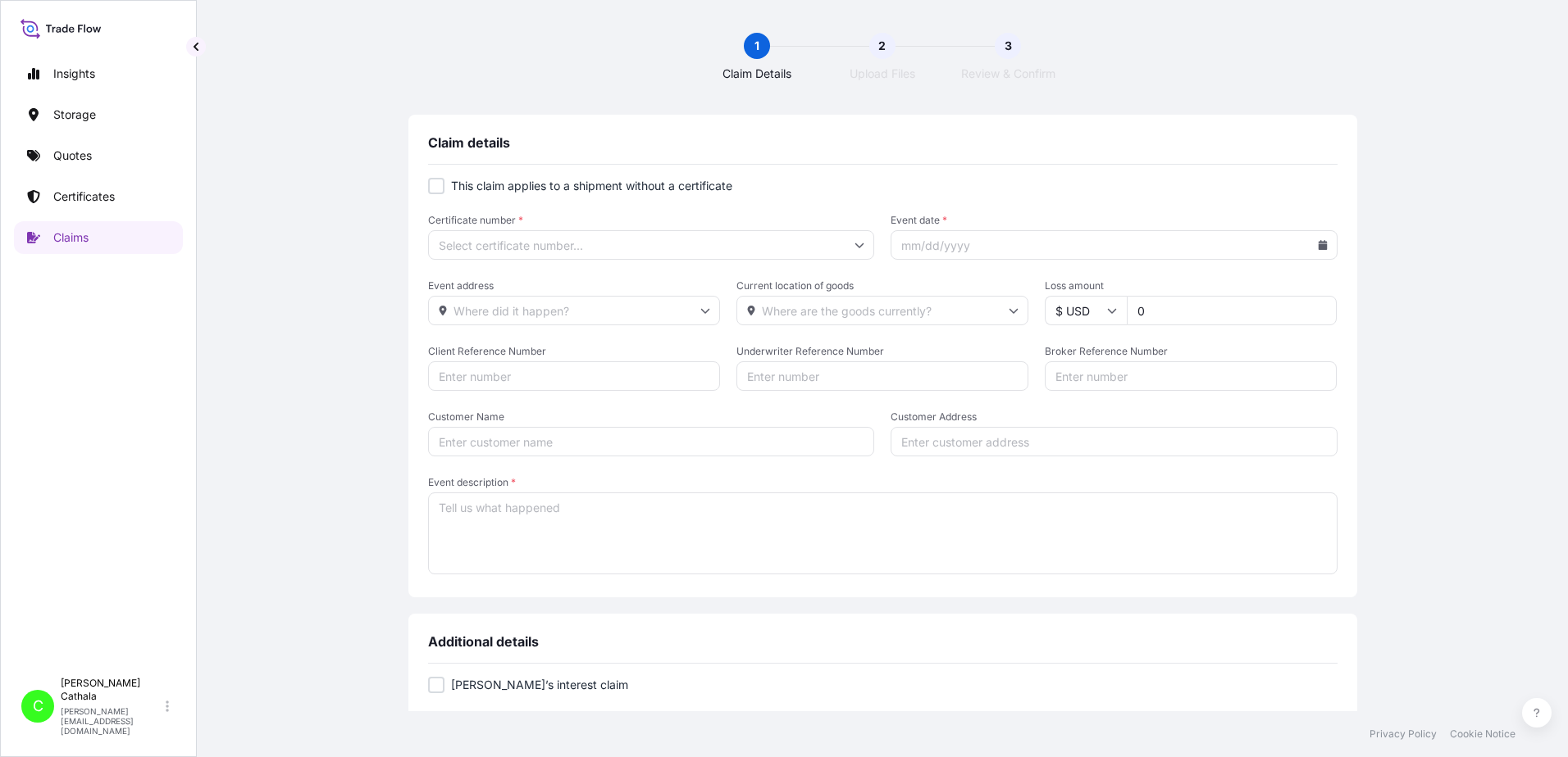
click at [432, 189] on div at bounding box center [436, 185] width 16 height 16
checkbox input "true"
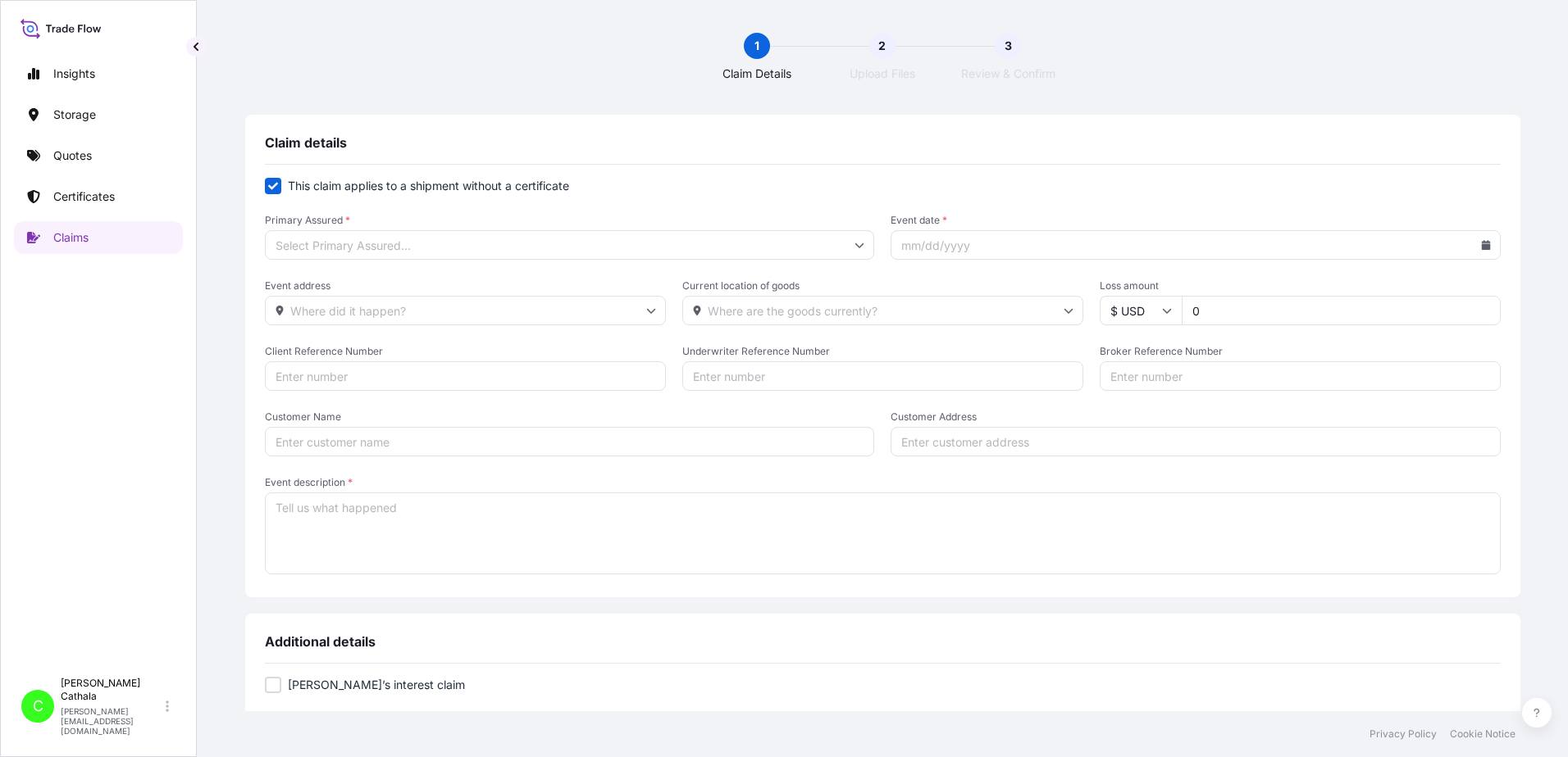
click at [503, 248] on input "Primary Assured *" at bounding box center [570, 245] width 610 height 30
drag, startPoint x: 355, startPoint y: 289, endPoint x: 365, endPoint y: 285, distance: 10.8
click at [361, 286] on div "[US_STATE]" at bounding box center [597, 290] width 531 height 31
type input "[US_STATE]"
click at [1151, 244] on input "Event date *" at bounding box center [1196, 245] width 610 height 30
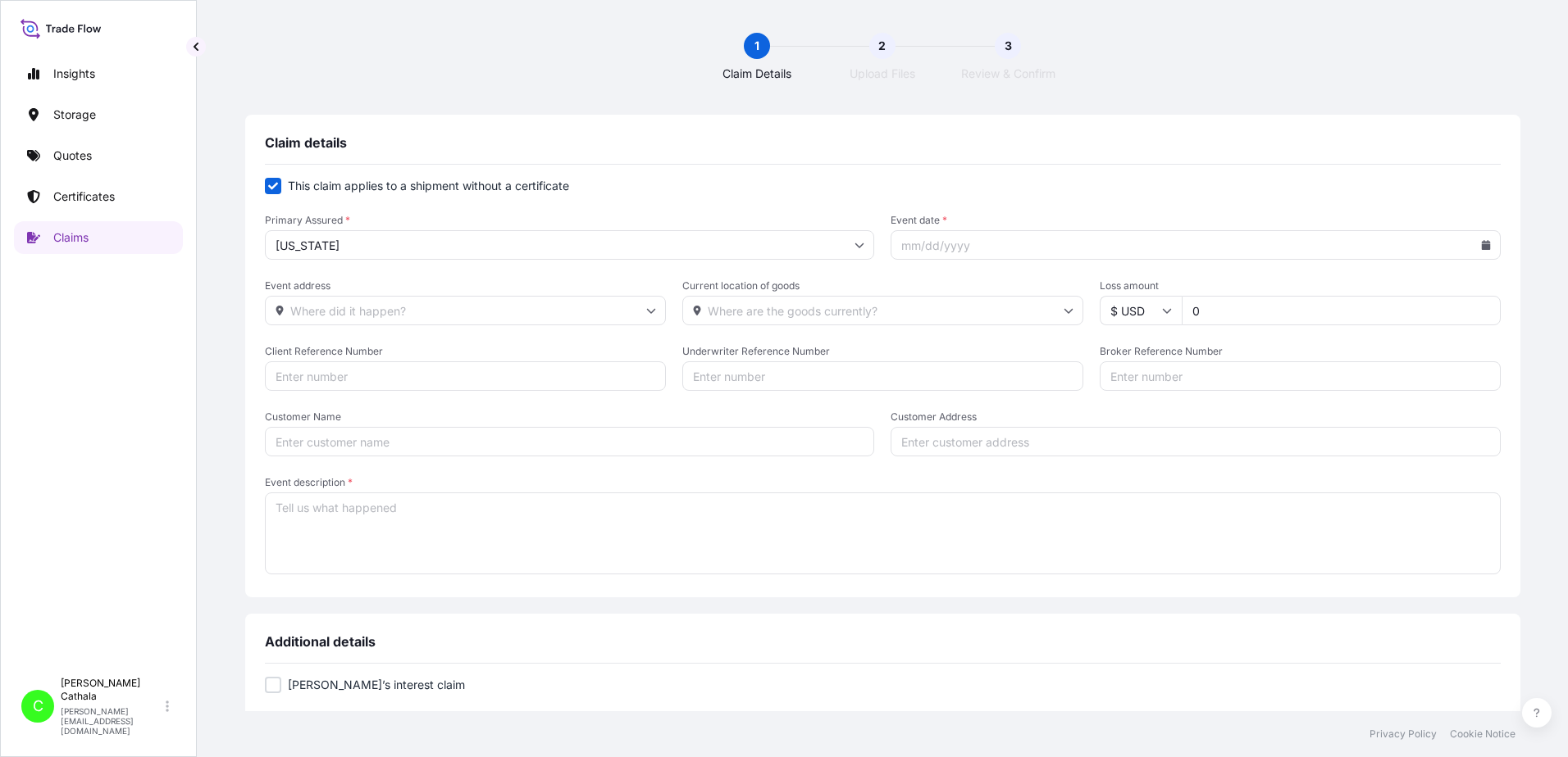
click at [1412, 250] on input "Event date *" at bounding box center [1196, 245] width 610 height 30
click at [1481, 249] on icon at bounding box center [1485, 245] width 9 height 10
click at [1350, 291] on icon at bounding box center [1350, 292] width 7 height 10
click at [1170, 456] on button "18" at bounding box center [1170, 453] width 27 height 26
type input "[DATE]"
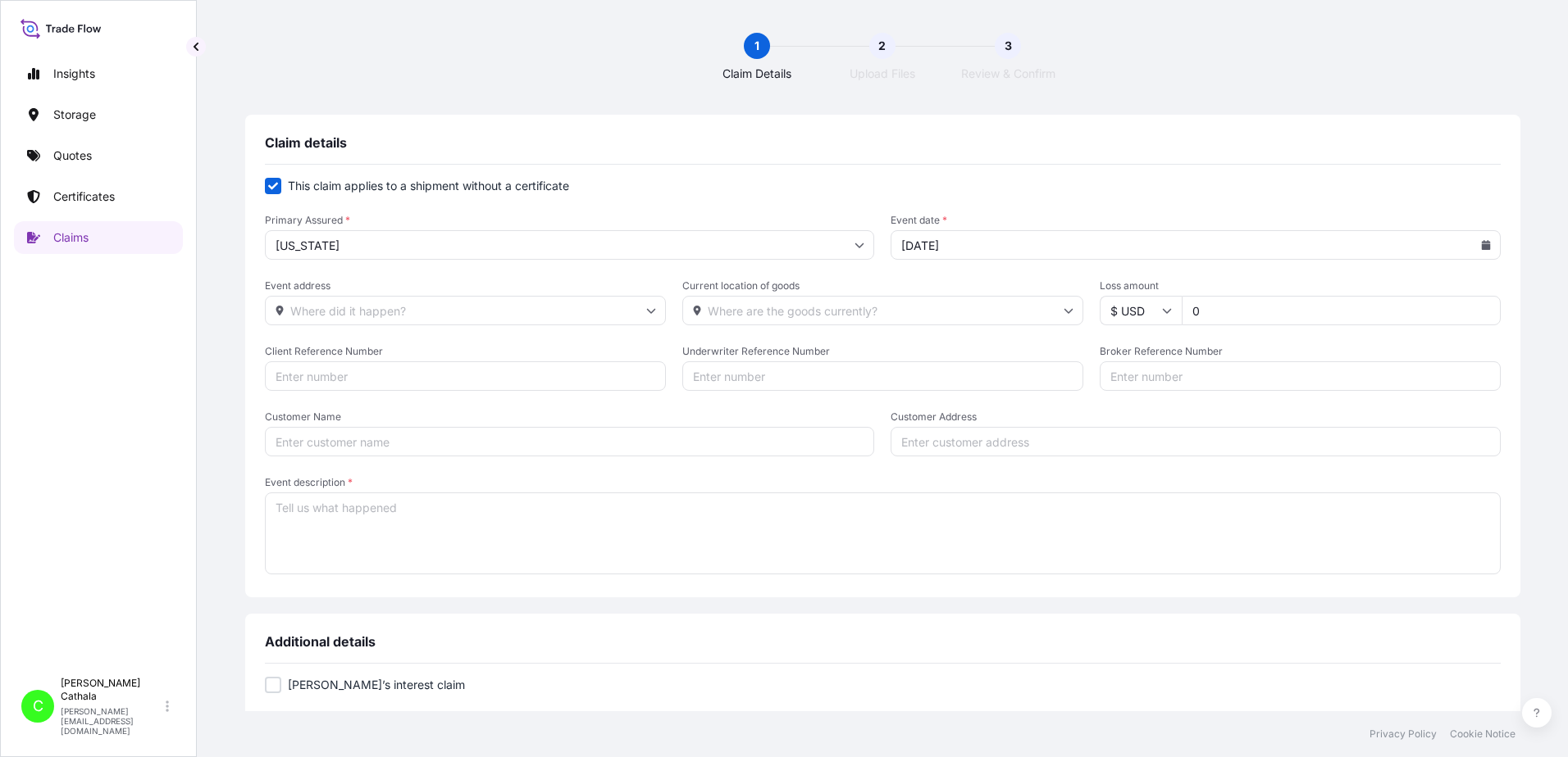
click at [569, 313] on input "Event address" at bounding box center [465, 310] width 401 height 30
type input "3540"
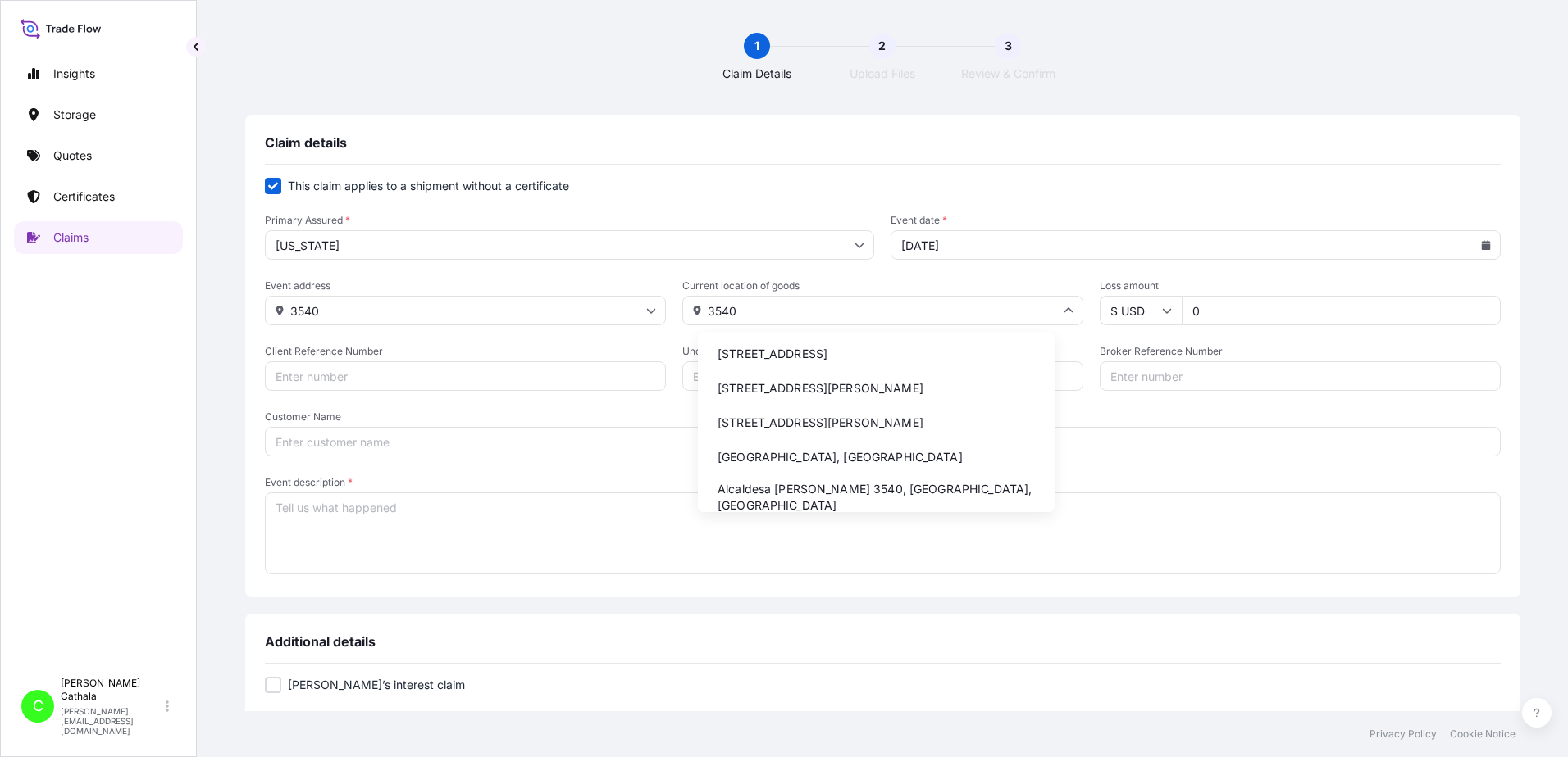
click at [770, 355] on li "[STREET_ADDRESS]" at bounding box center [876, 354] width 344 height 31
type input "[STREET_ADDRESS]"
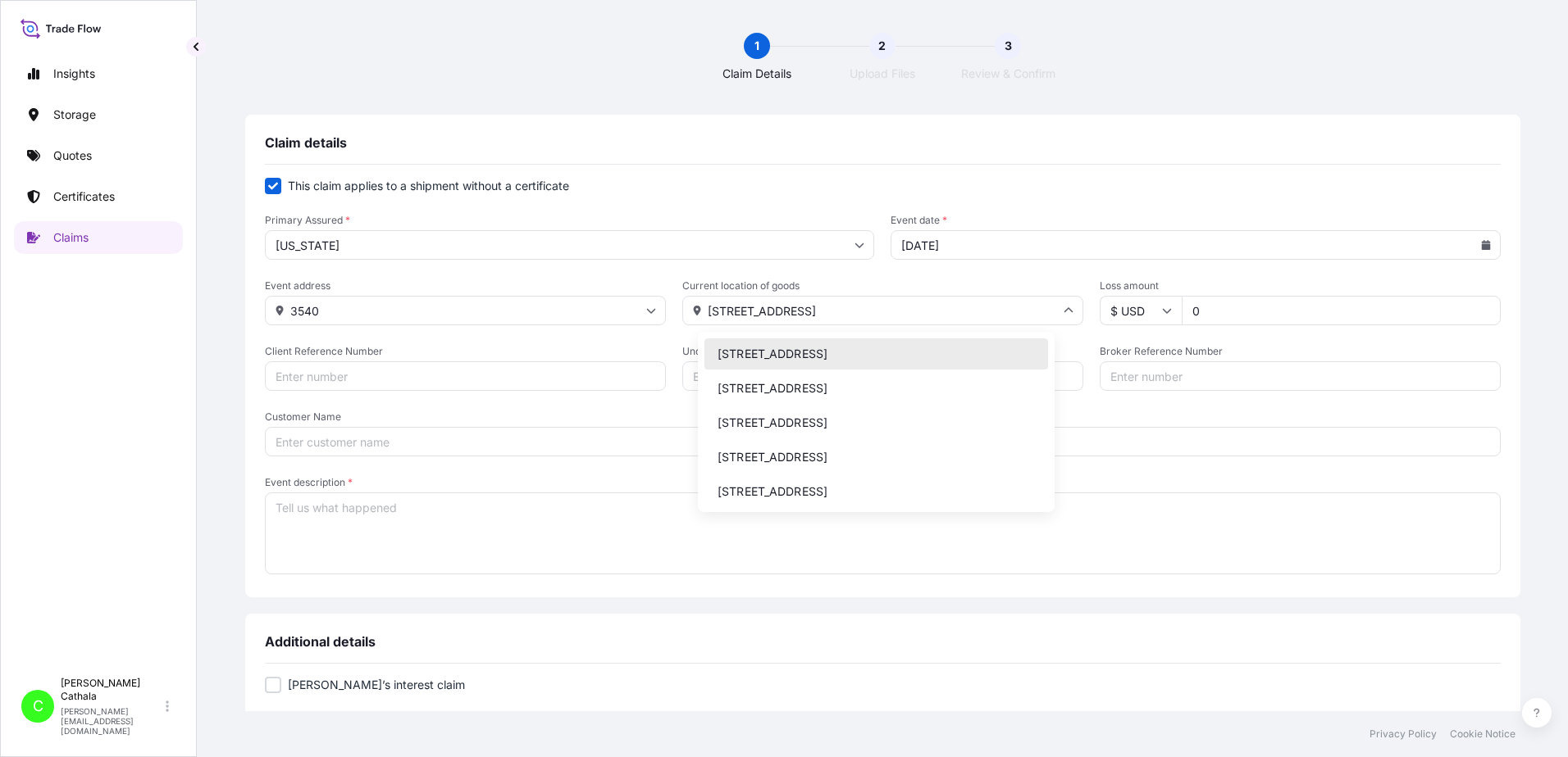
drag, startPoint x: 719, startPoint y: 314, endPoint x: 1022, endPoint y: 323, distance: 303.1
click at [1022, 323] on input "[STREET_ADDRESS]" at bounding box center [882, 310] width 401 height 30
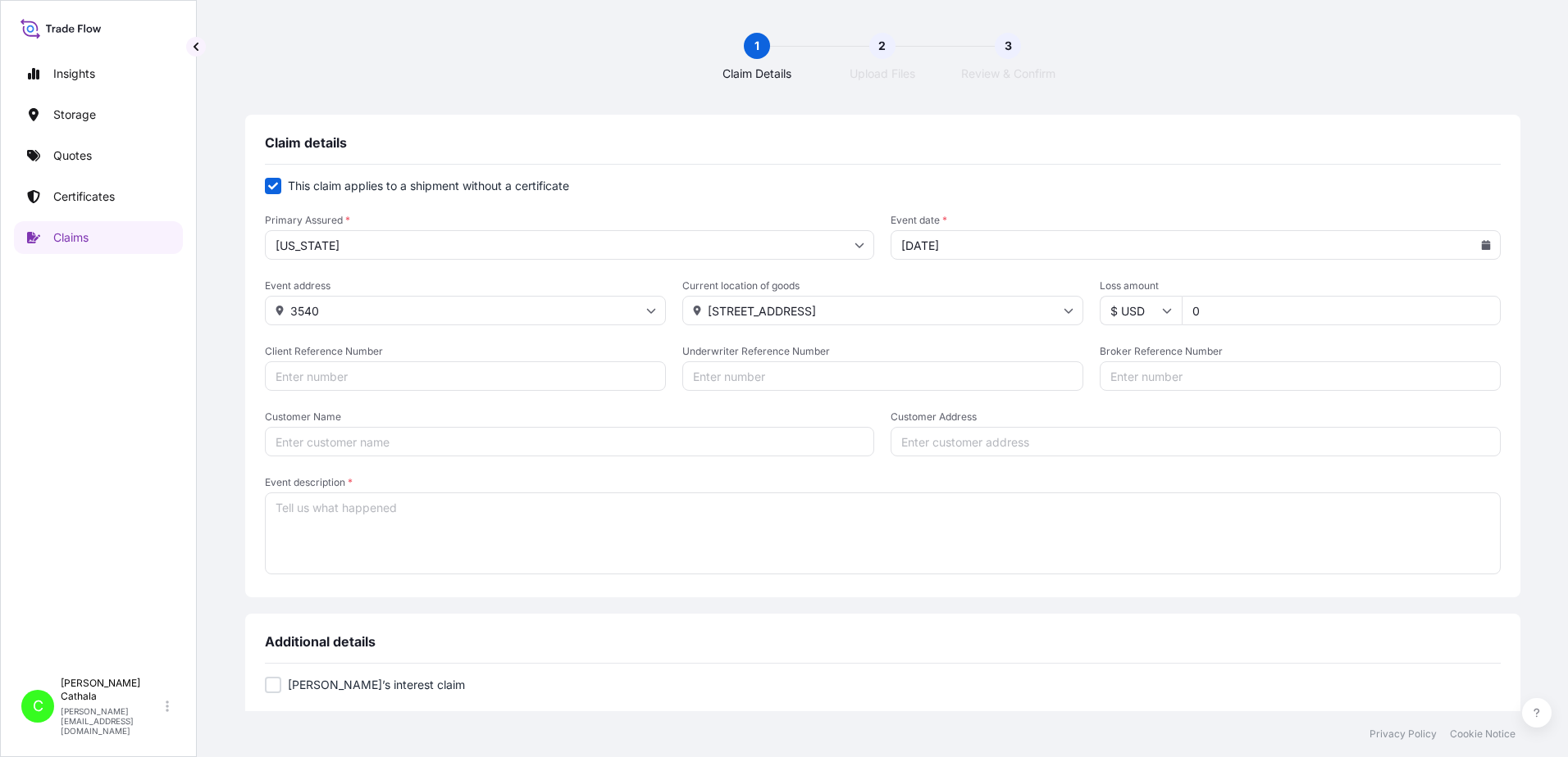
click at [1157, 438] on input "Customer Address" at bounding box center [1196, 442] width 610 height 30
paste input "[STREET_ADDRESS]"
type input "[STREET_ADDRESS]"
click at [522, 310] on input "3540" at bounding box center [465, 310] width 401 height 30
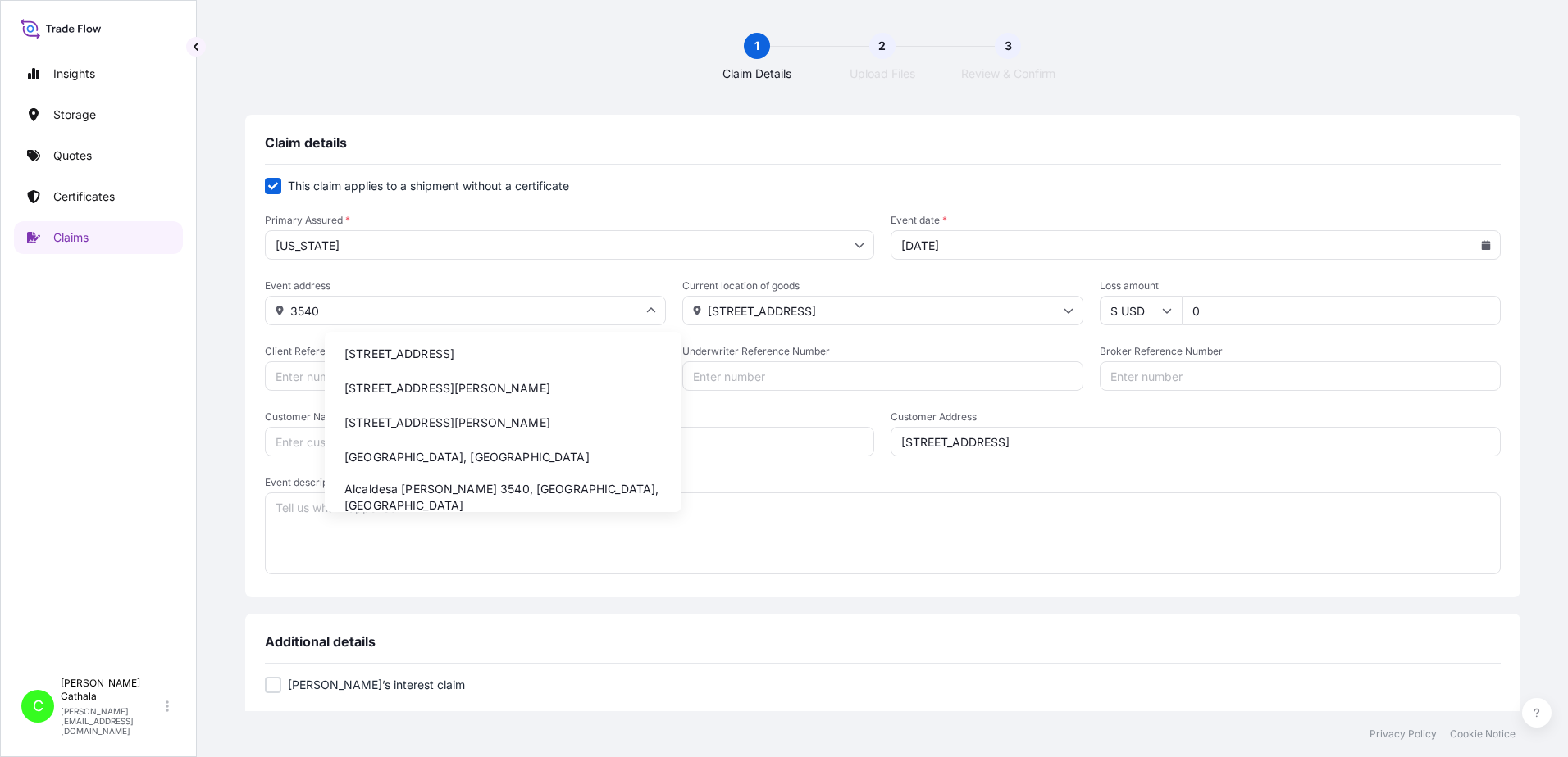
click at [518, 360] on li "[STREET_ADDRESS]" at bounding box center [504, 354] width 344 height 31
type input "[STREET_ADDRESS]"
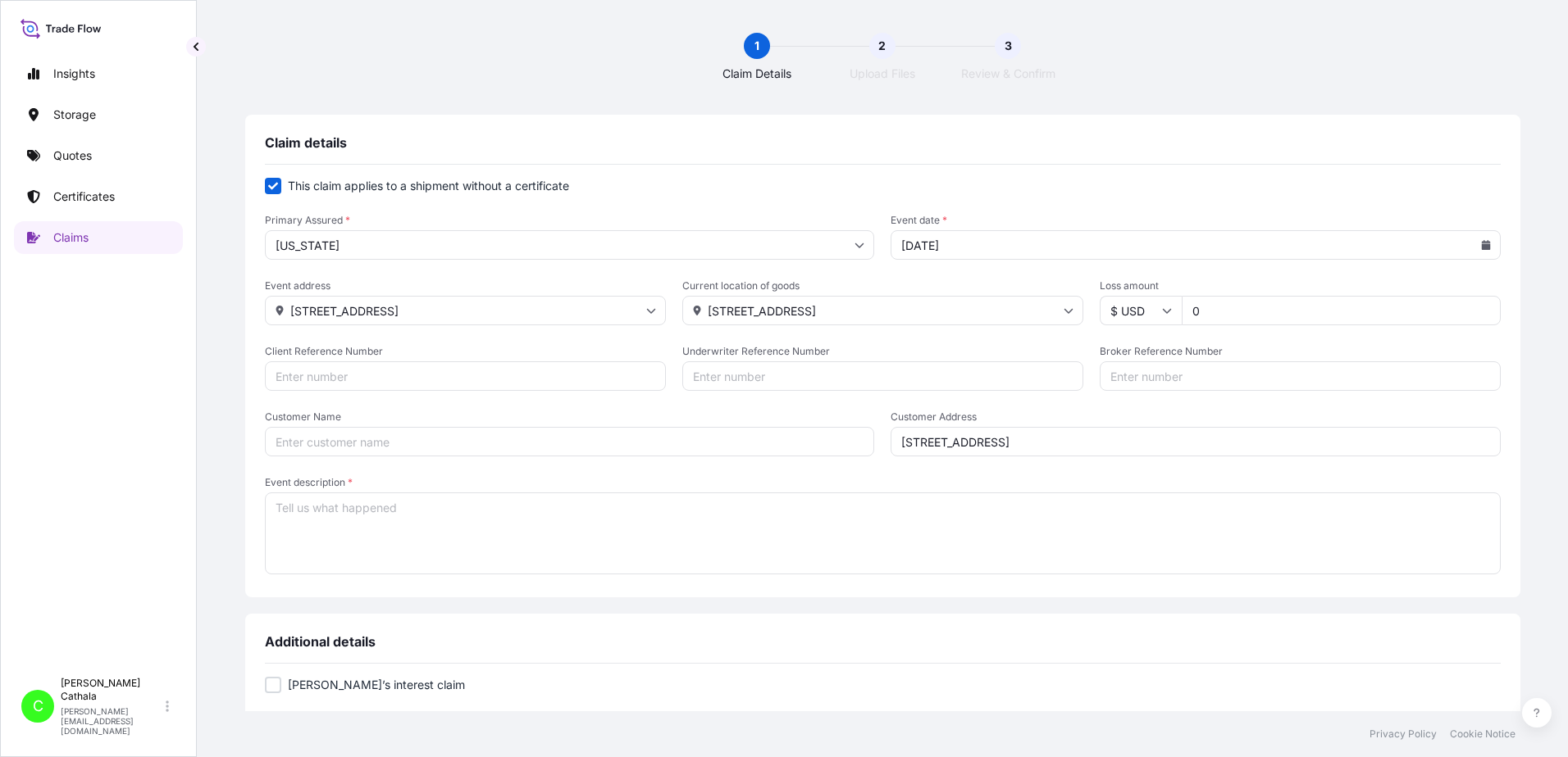
click at [429, 379] on input "Client Reference Number" at bounding box center [465, 376] width 401 height 30
paste input "HAR000000365"
type input "HAR000000365"
click at [1132, 376] on input "Broker Reference Number" at bounding box center [1300, 376] width 401 height 30
paste input "ONEU0644988"
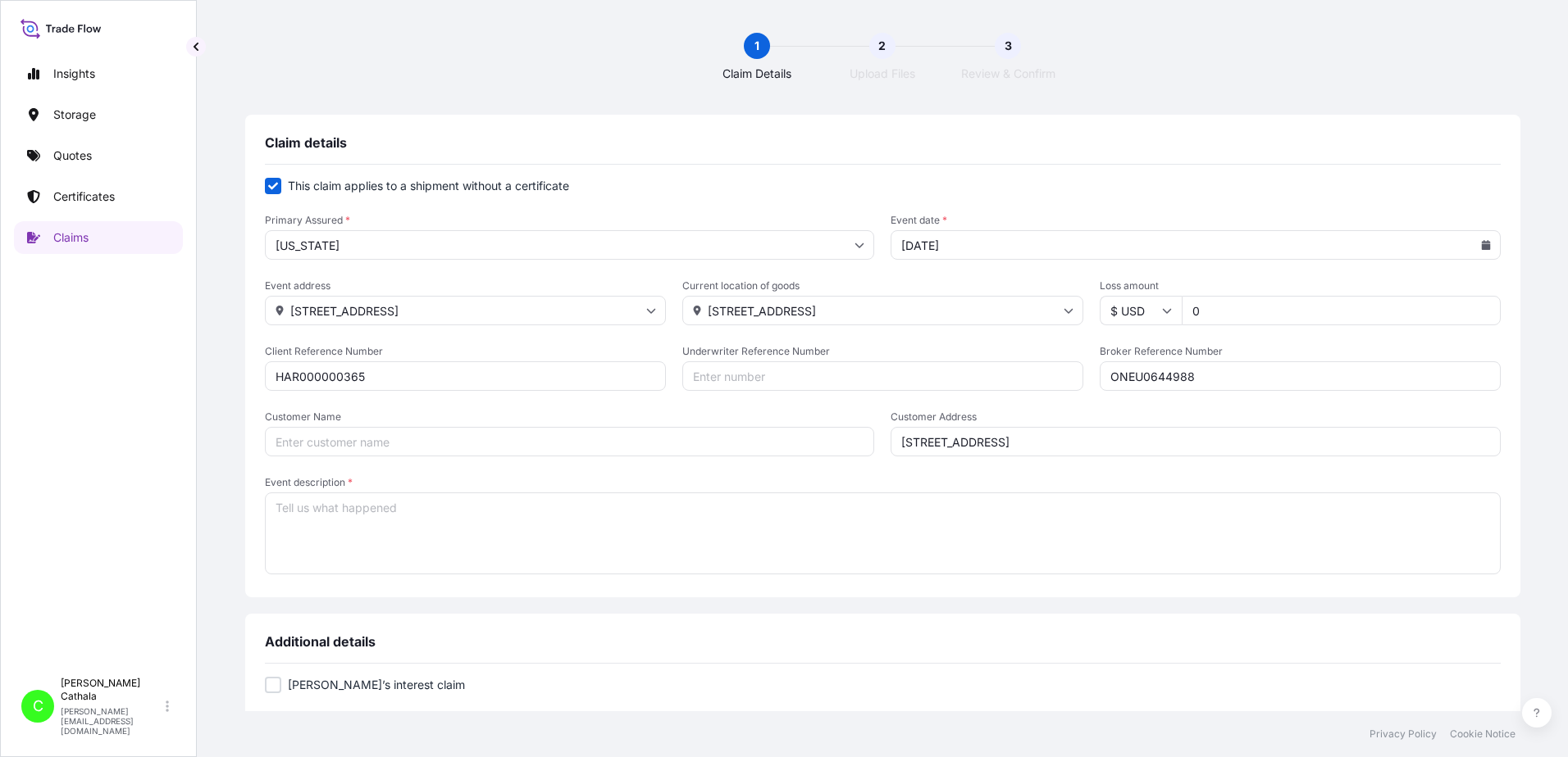
type input "ONEU0644988"
click at [469, 438] on input "Customer Name" at bounding box center [570, 442] width 610 height 30
paste input "[PERSON_NAME] International"
type input "[PERSON_NAME] International"
click at [710, 506] on textarea "Event description *" at bounding box center [883, 534] width 1236 height 82
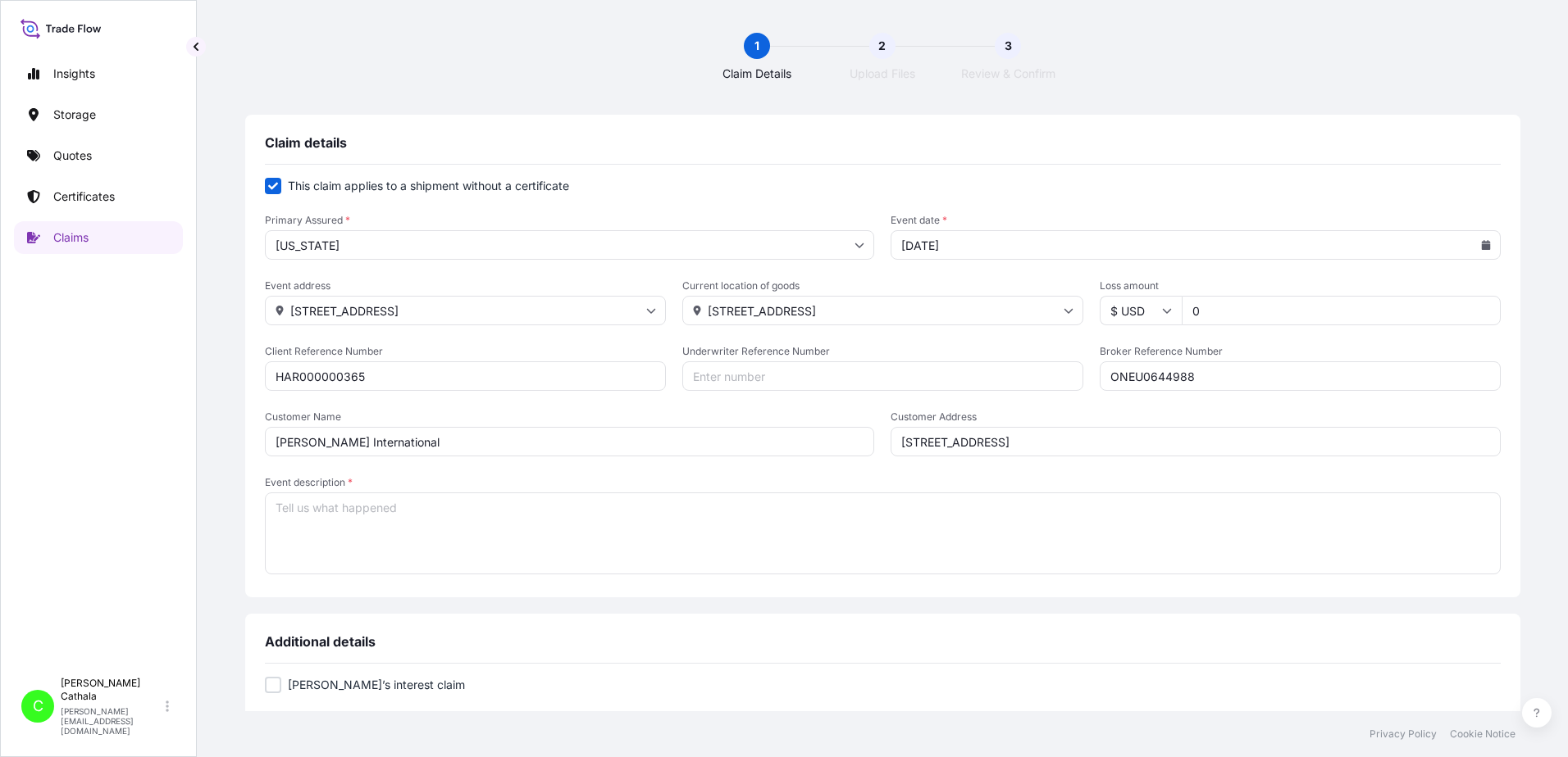
paste textarea "7.1 SOUNDBAR WITH WIRELESS SUBWOOFER"
type textarea "7.1 SOUNDBAR WITH WIRELESS SUBWOOFER"
drag, startPoint x: 1162, startPoint y: 304, endPoint x: 1211, endPoint y: 297, distance: 49.5
click at [1211, 297] on input "0" at bounding box center [1341, 310] width 319 height 30
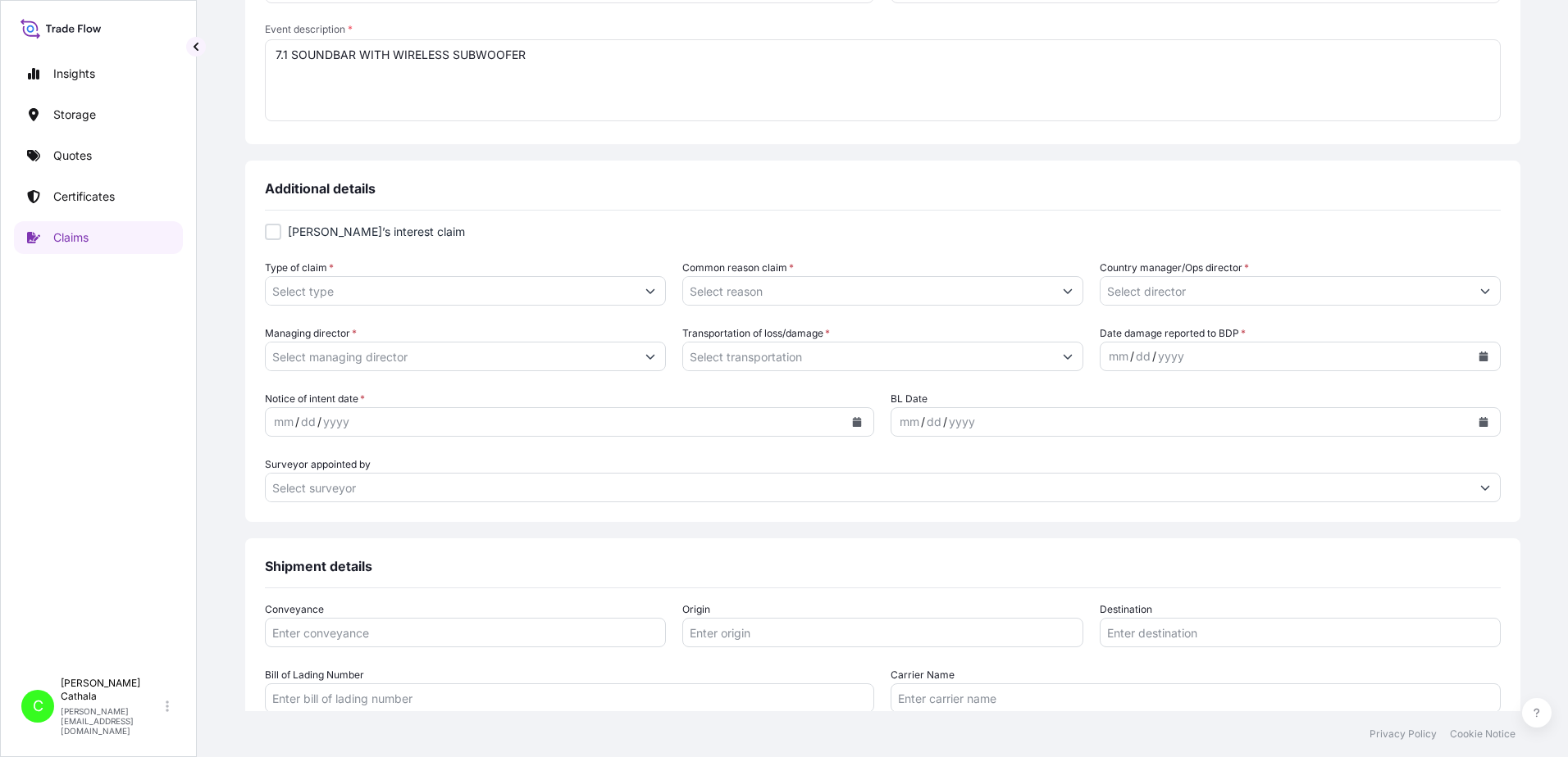
scroll to position [492, 0]
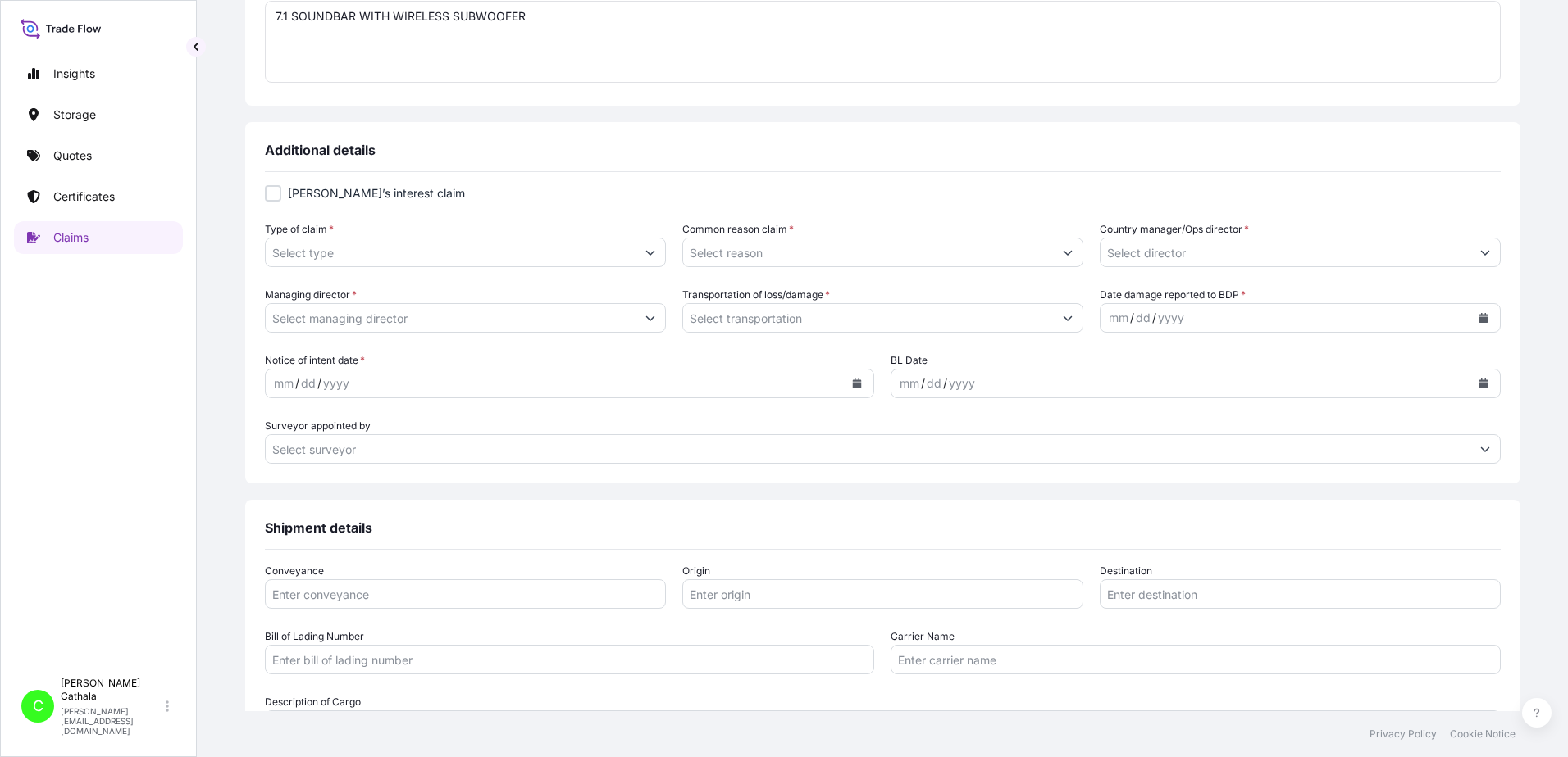
type input "23352.18"
click at [407, 252] on input "Type of claim *" at bounding box center [451, 252] width 370 height 30
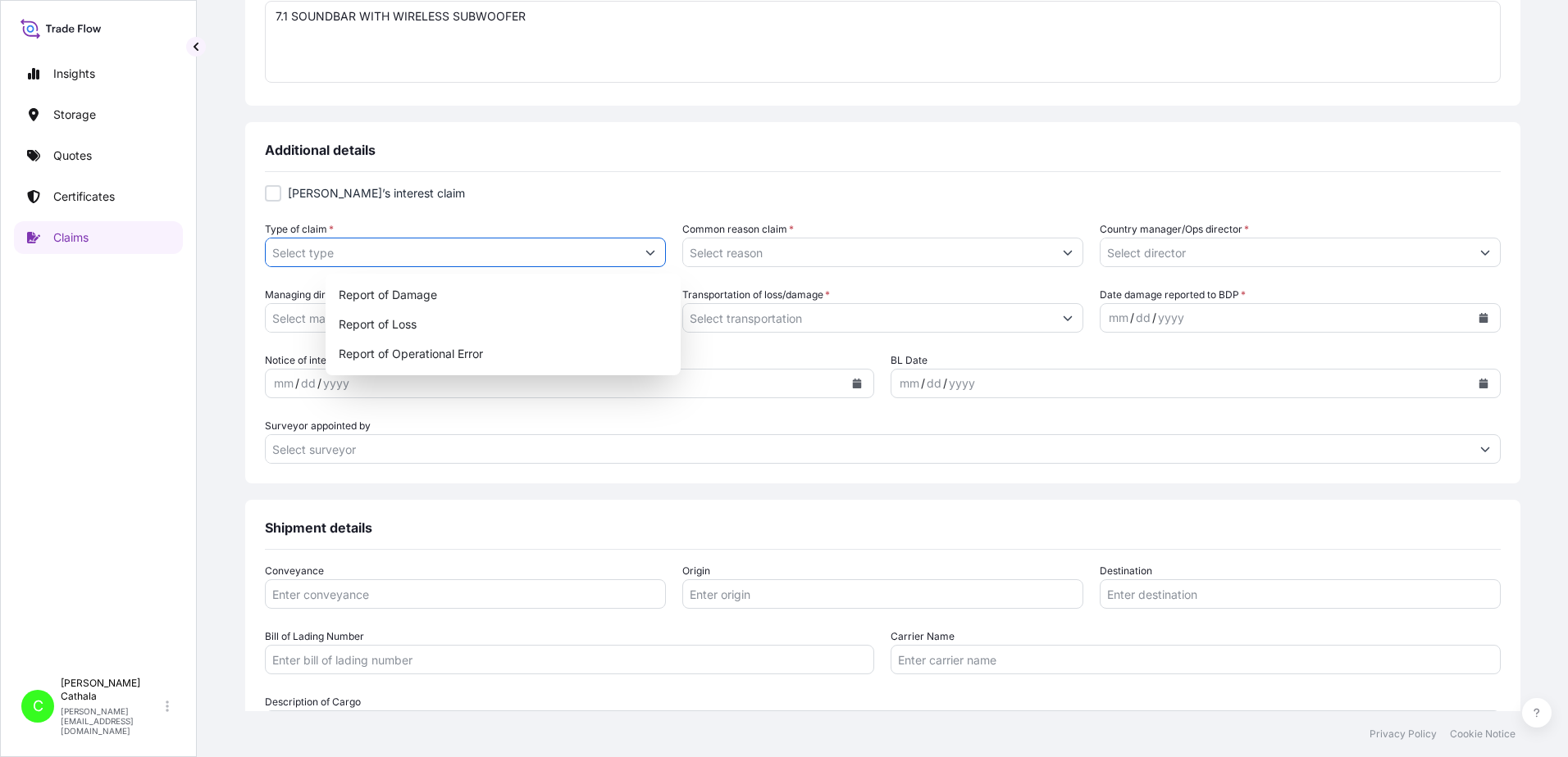
click at [654, 251] on icon "Show suggestions" at bounding box center [650, 254] width 9 height 5
click at [410, 325] on div "Report of Loss" at bounding box center [503, 325] width 342 height 30
type input "Report of Loss"
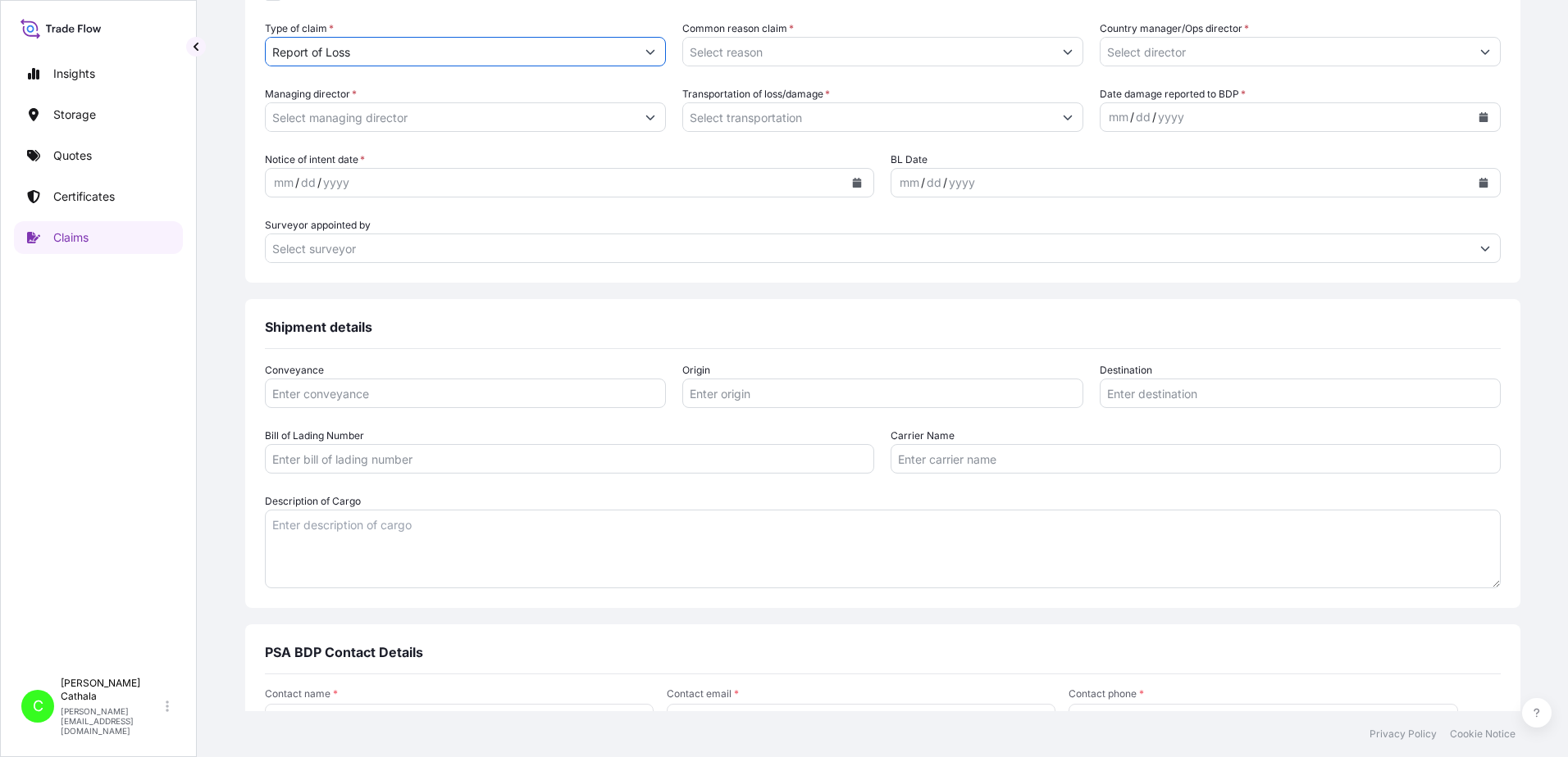
scroll to position [737, 0]
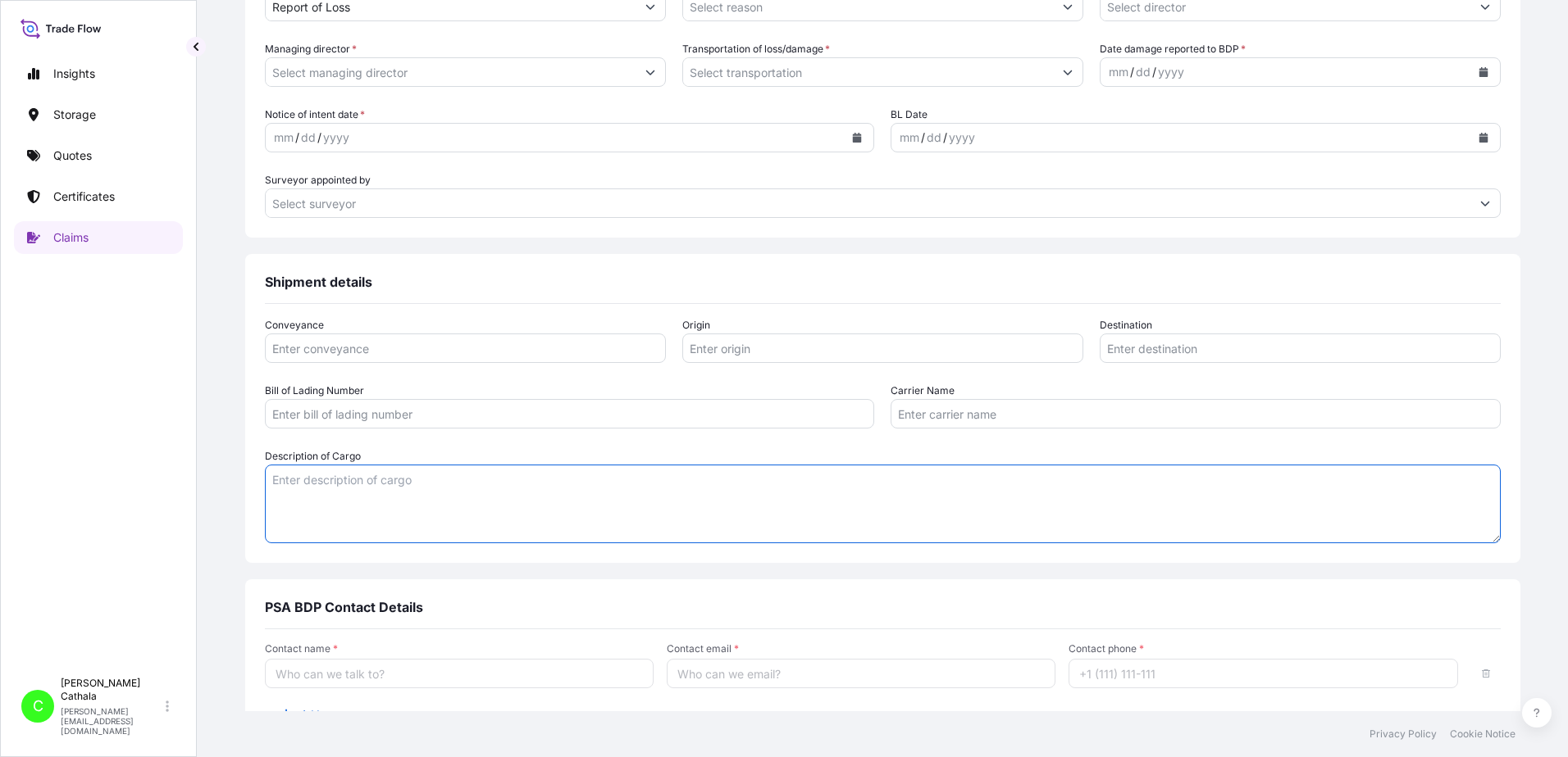
paste textarea "7.1 SOUNDBAR WITH WIRELESS SUBWOOFER"
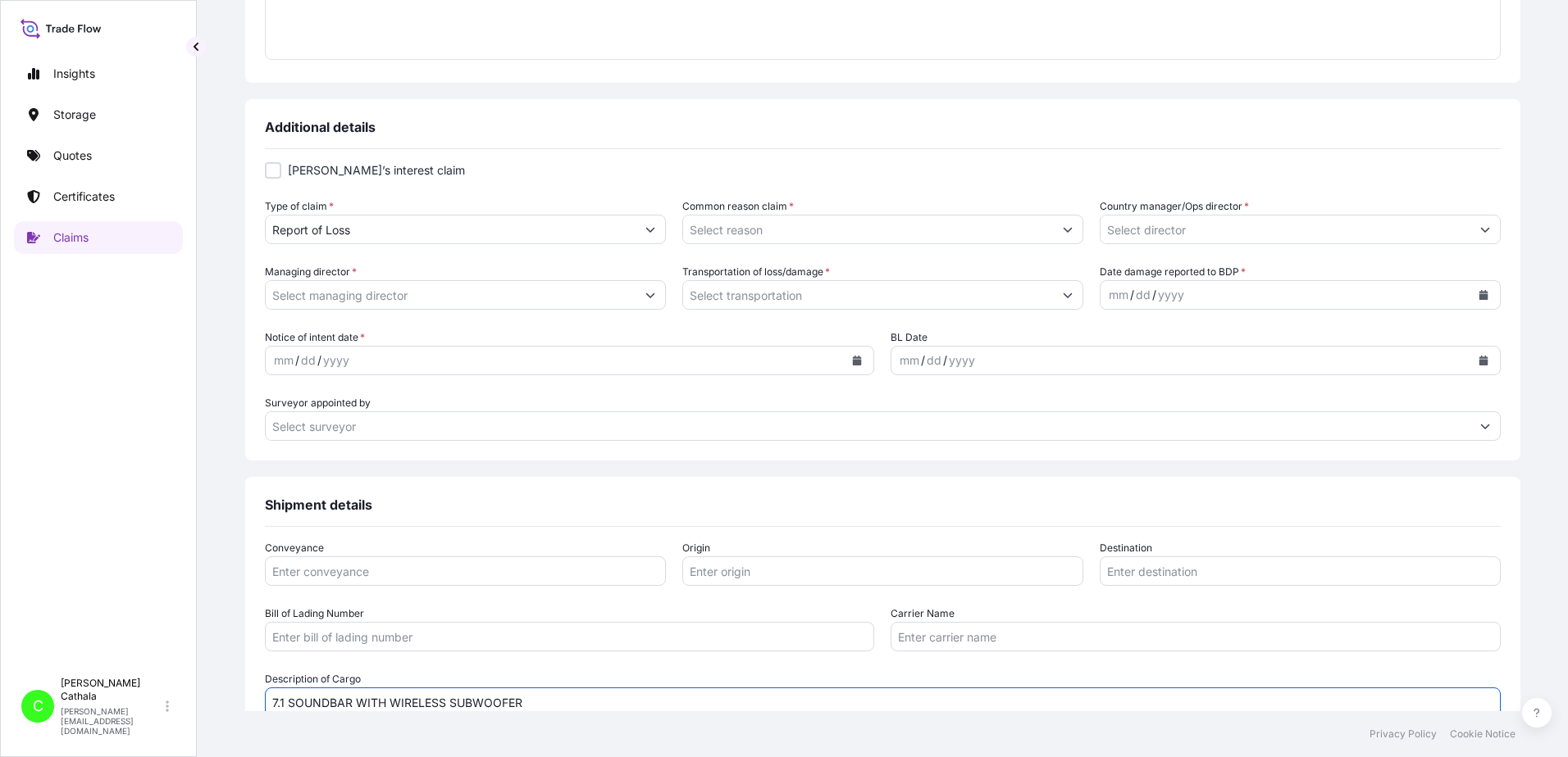
scroll to position [492, 0]
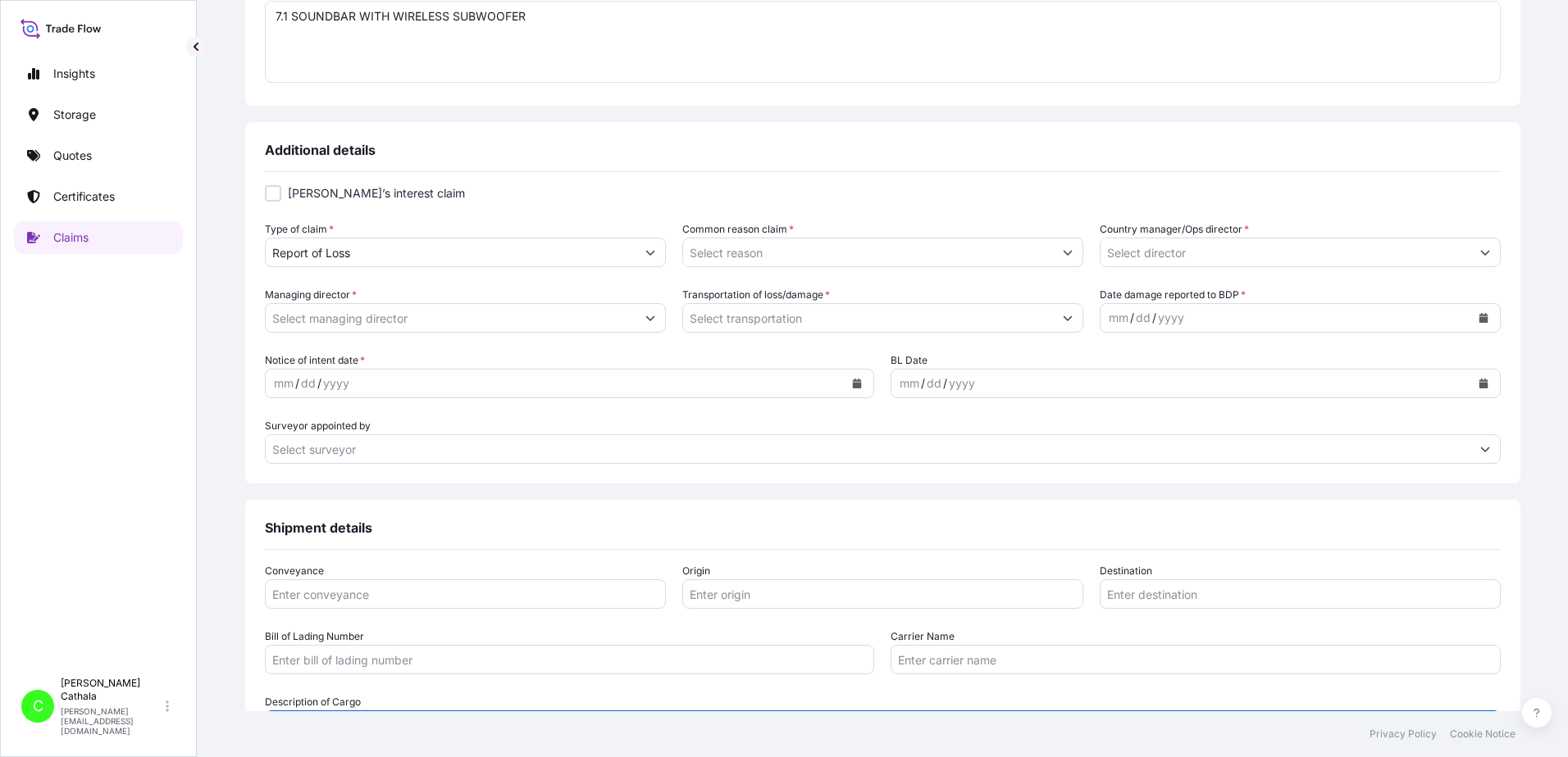
type textarea "7.1 SOUNDBAR WITH WIRELESS SUBWOOFER"
click at [1063, 251] on icon "Show suggestions" at bounding box center [1068, 253] width 10 height 10
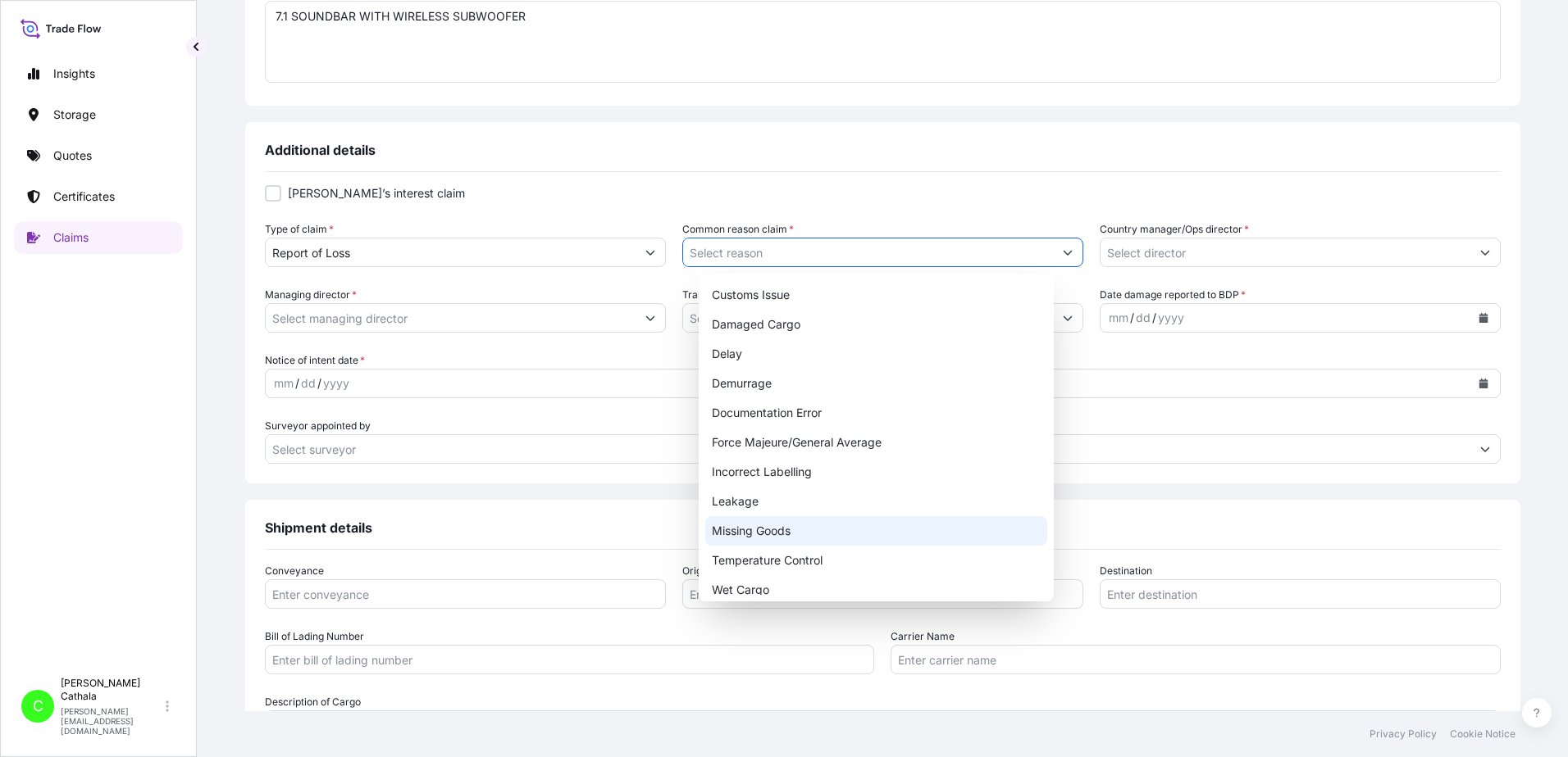
click at [755, 530] on div "Missing Goods" at bounding box center [876, 531] width 342 height 30
type input "Missing Goods"
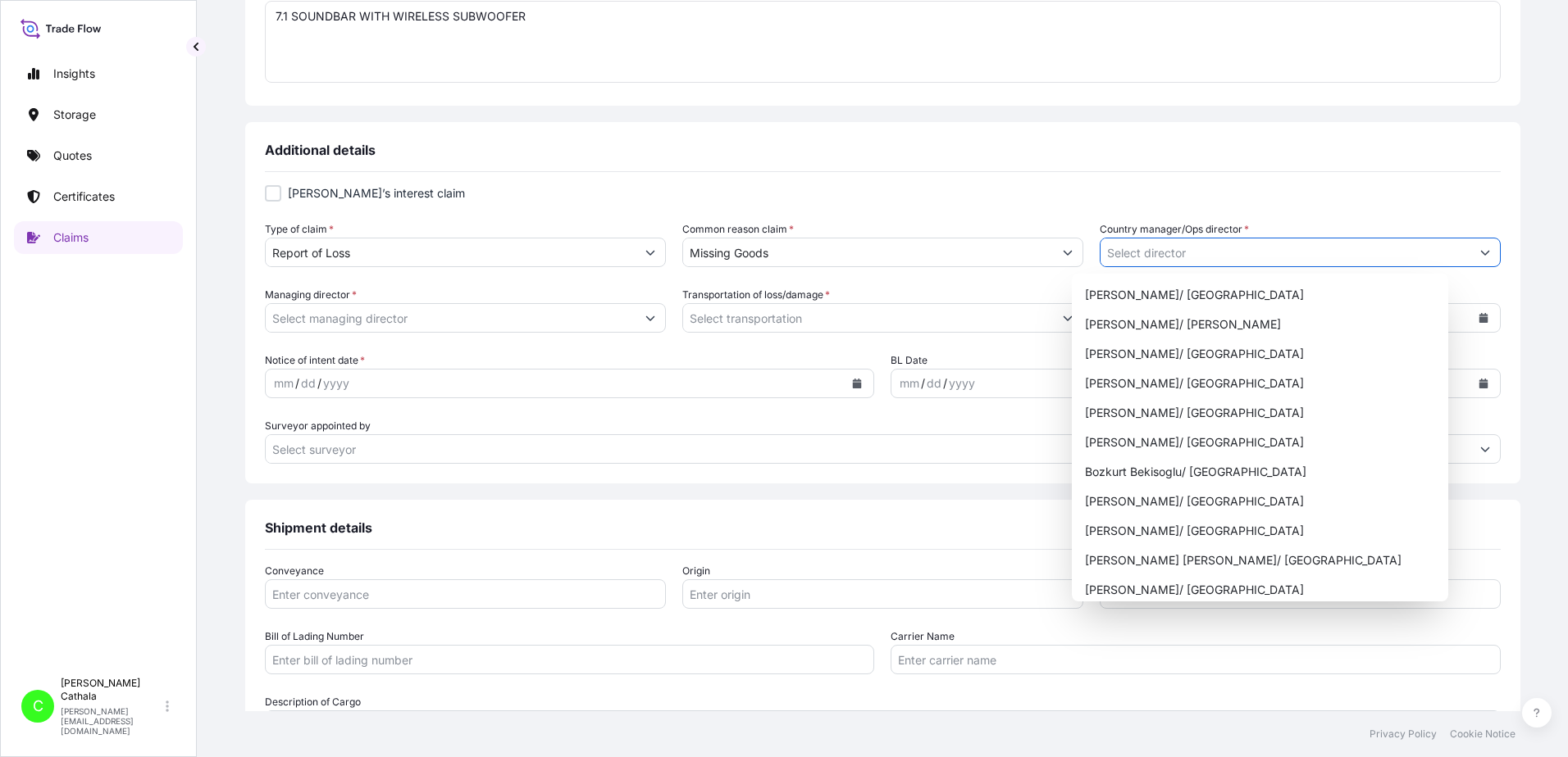
click at [1471, 251] on button "Show suggestions" at bounding box center [1485, 252] width 30 height 30
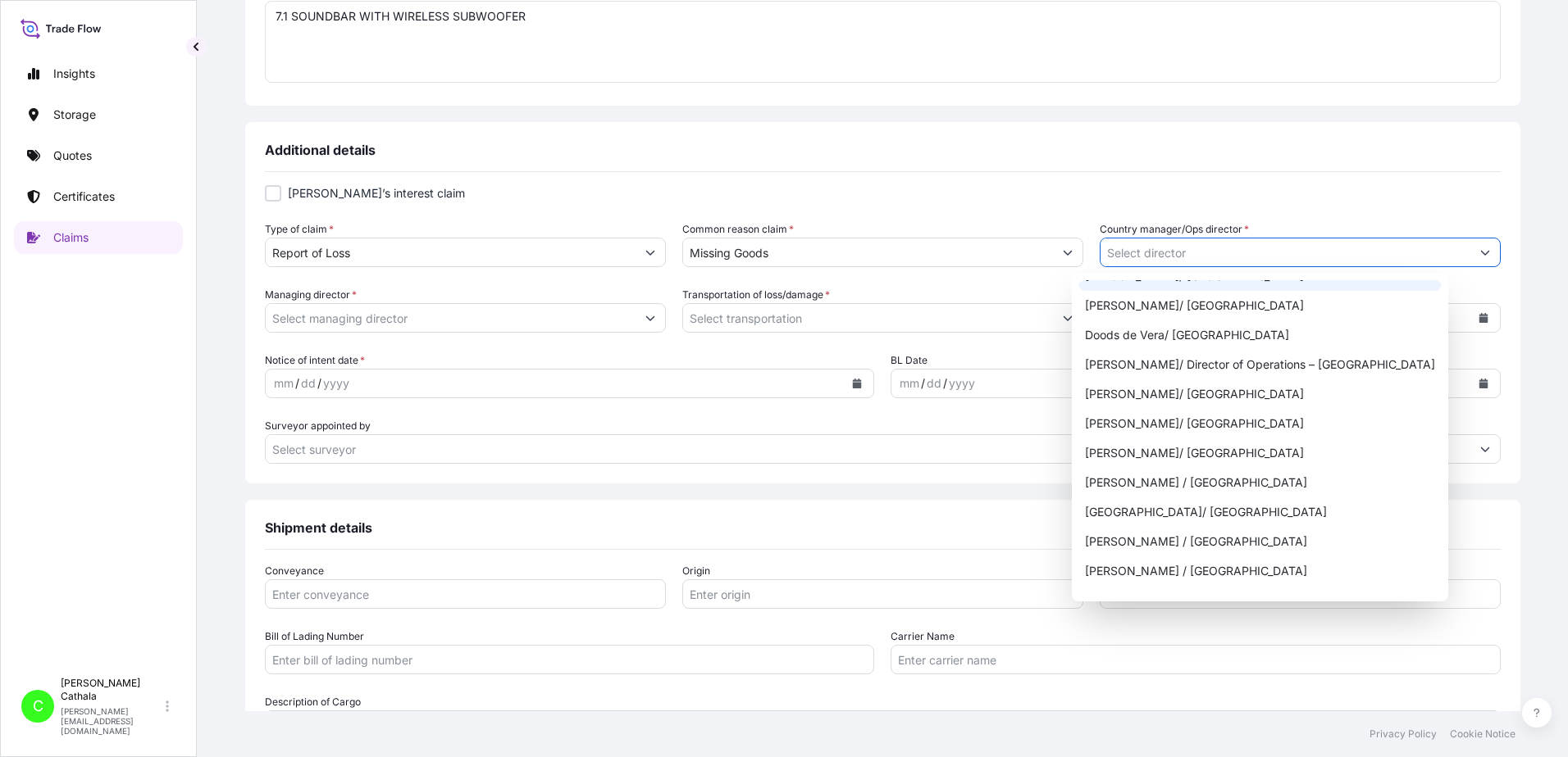
scroll to position [328, 0]
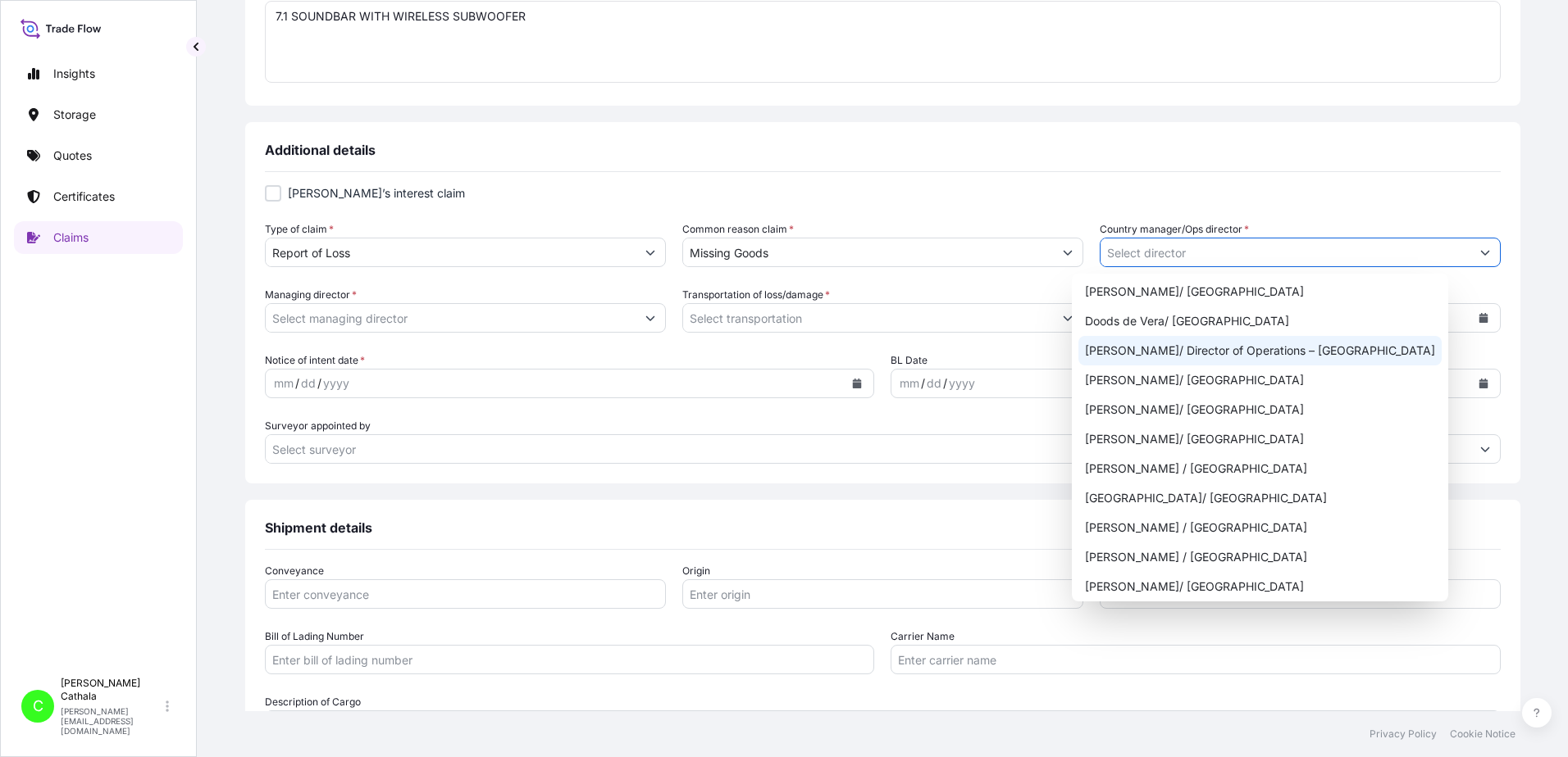
click at [1313, 345] on div "[PERSON_NAME]/ Director of Operations – [GEOGRAPHIC_DATA]" at bounding box center [1259, 350] width 363 height 30
type input "[PERSON_NAME]/ Director of Operations – [GEOGRAPHIC_DATA]"
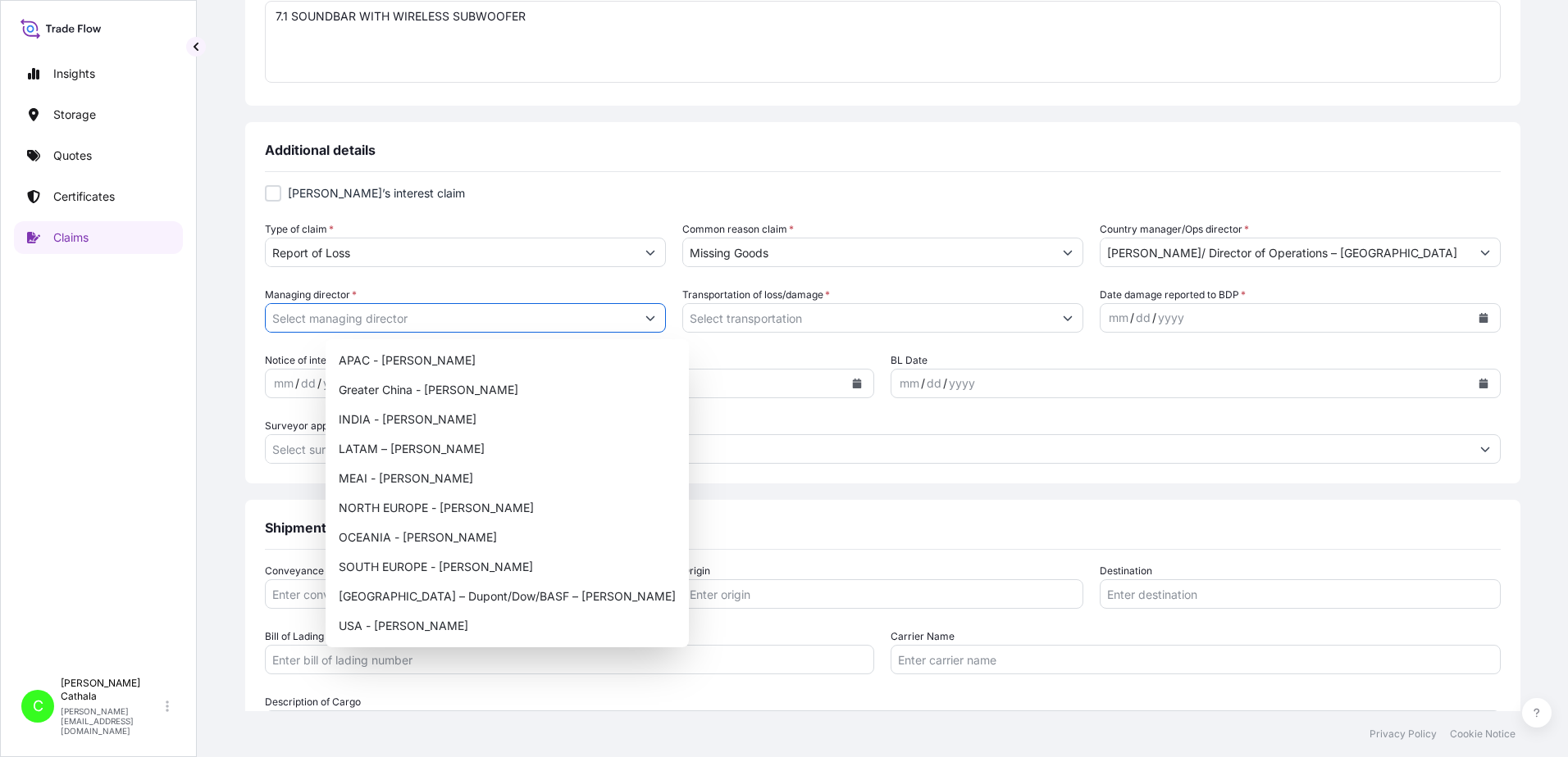
click at [654, 317] on icon "Show suggestions" at bounding box center [650, 319] width 9 height 5
click at [410, 633] on div "USA - [PERSON_NAME]" at bounding box center [507, 626] width 351 height 30
type input "USA - [PERSON_NAME]"
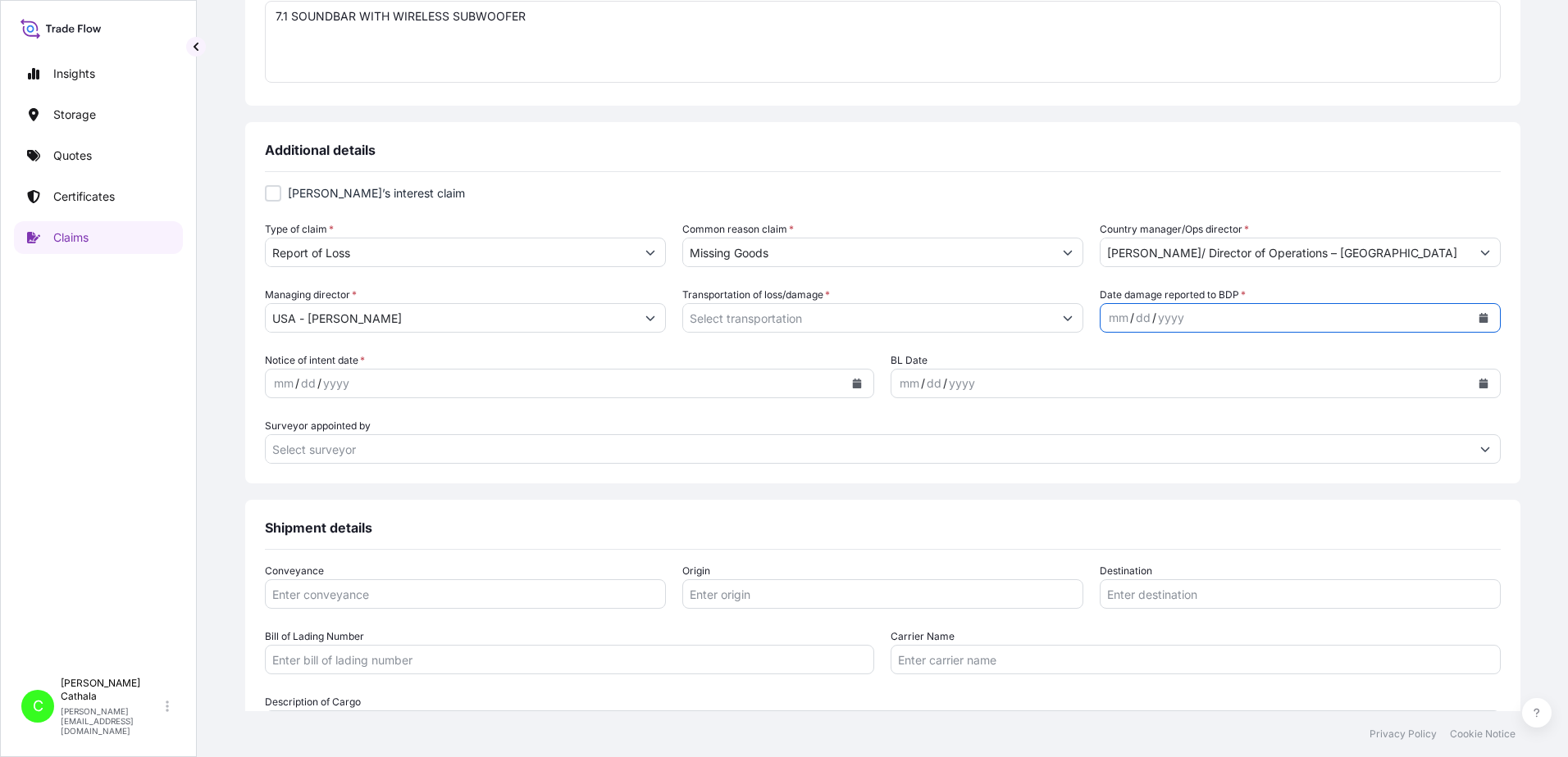
click at [1479, 313] on icon "Calendar" at bounding box center [1484, 318] width 10 height 10
click at [1100, 363] on icon "Previous" at bounding box center [1105, 366] width 10 height 10
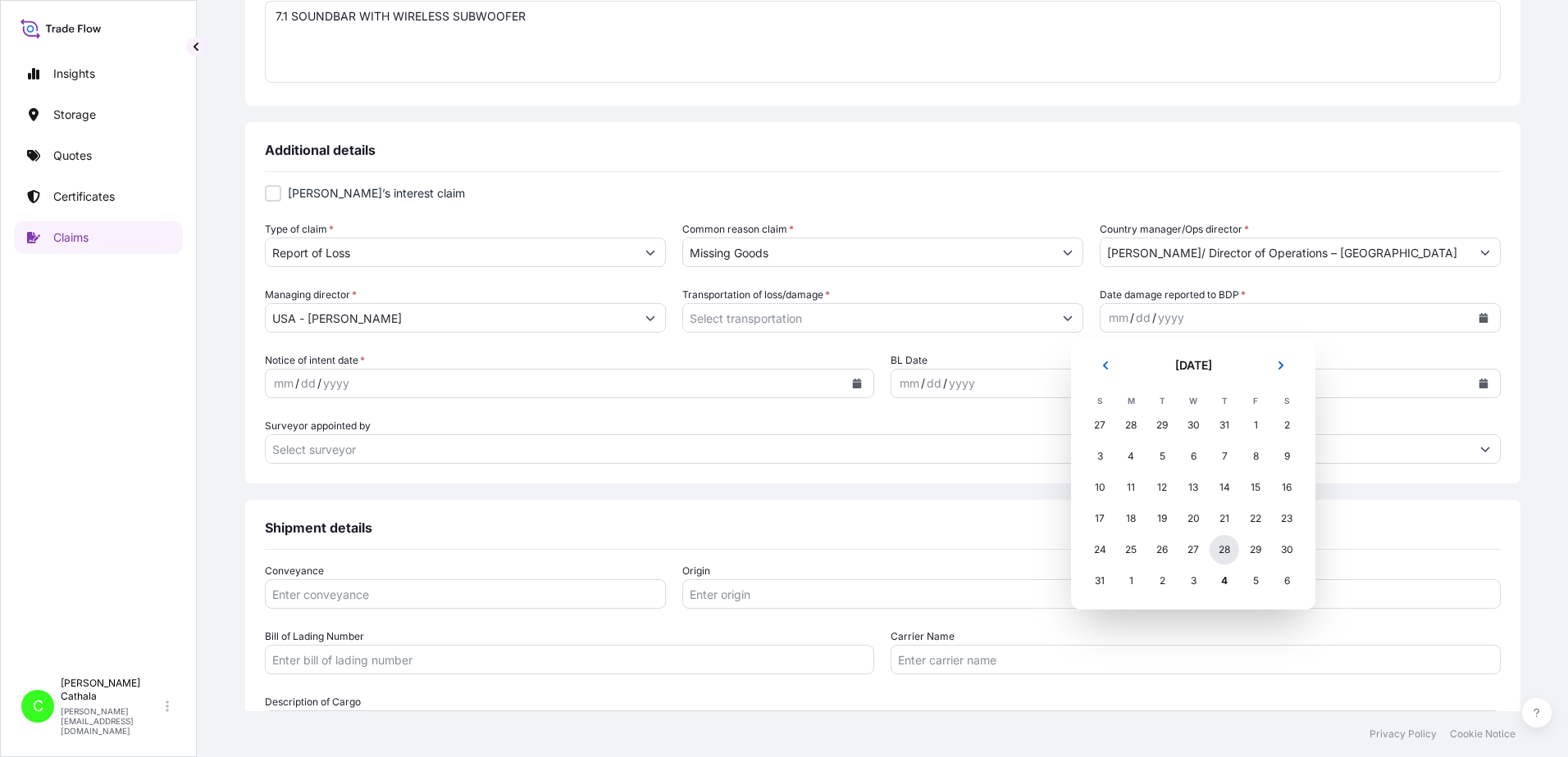
click at [1224, 553] on div "28" at bounding box center [1224, 549] width 30 height 30
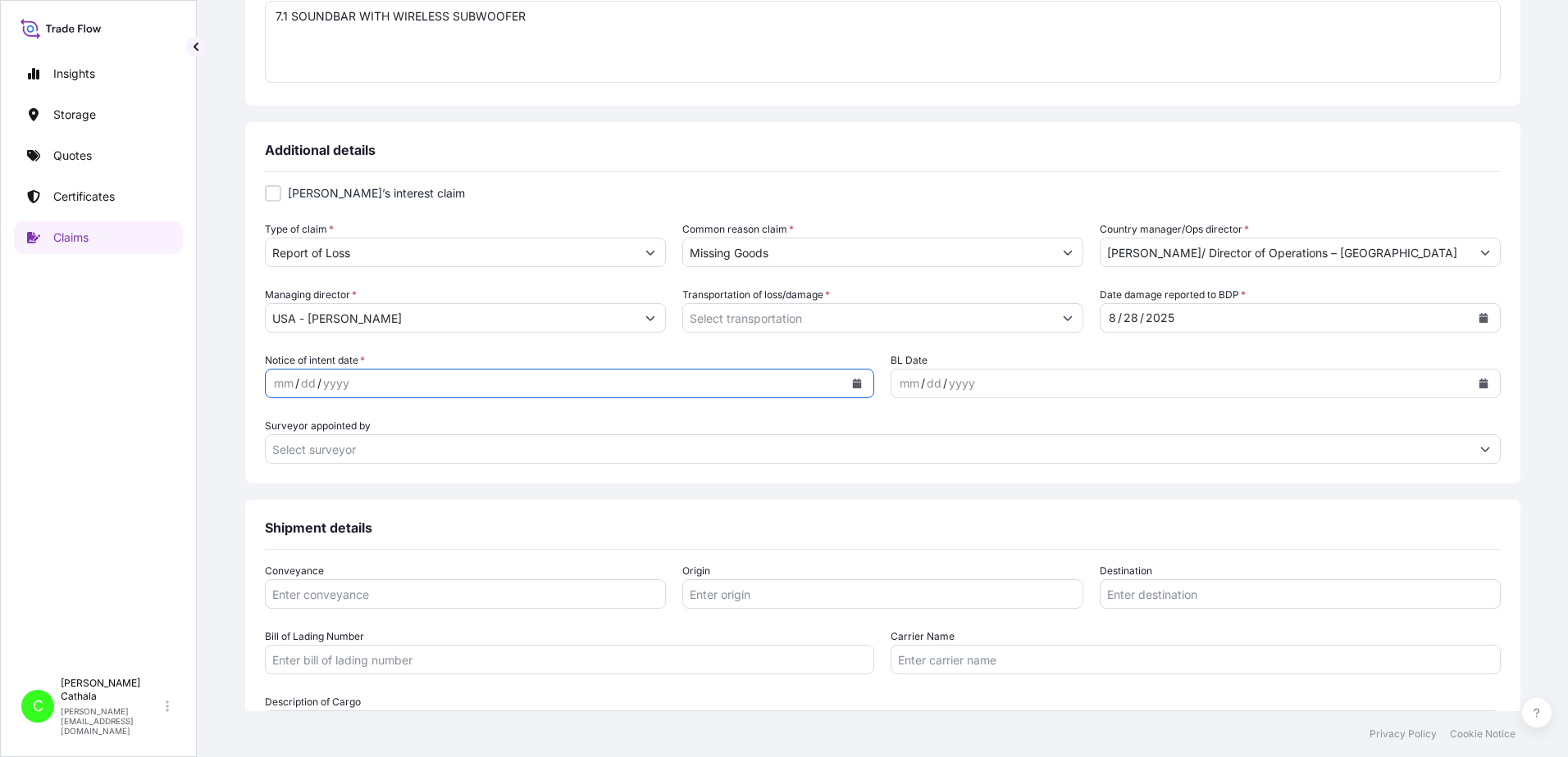
click at [844, 383] on button "Calendar" at bounding box center [857, 384] width 27 height 26
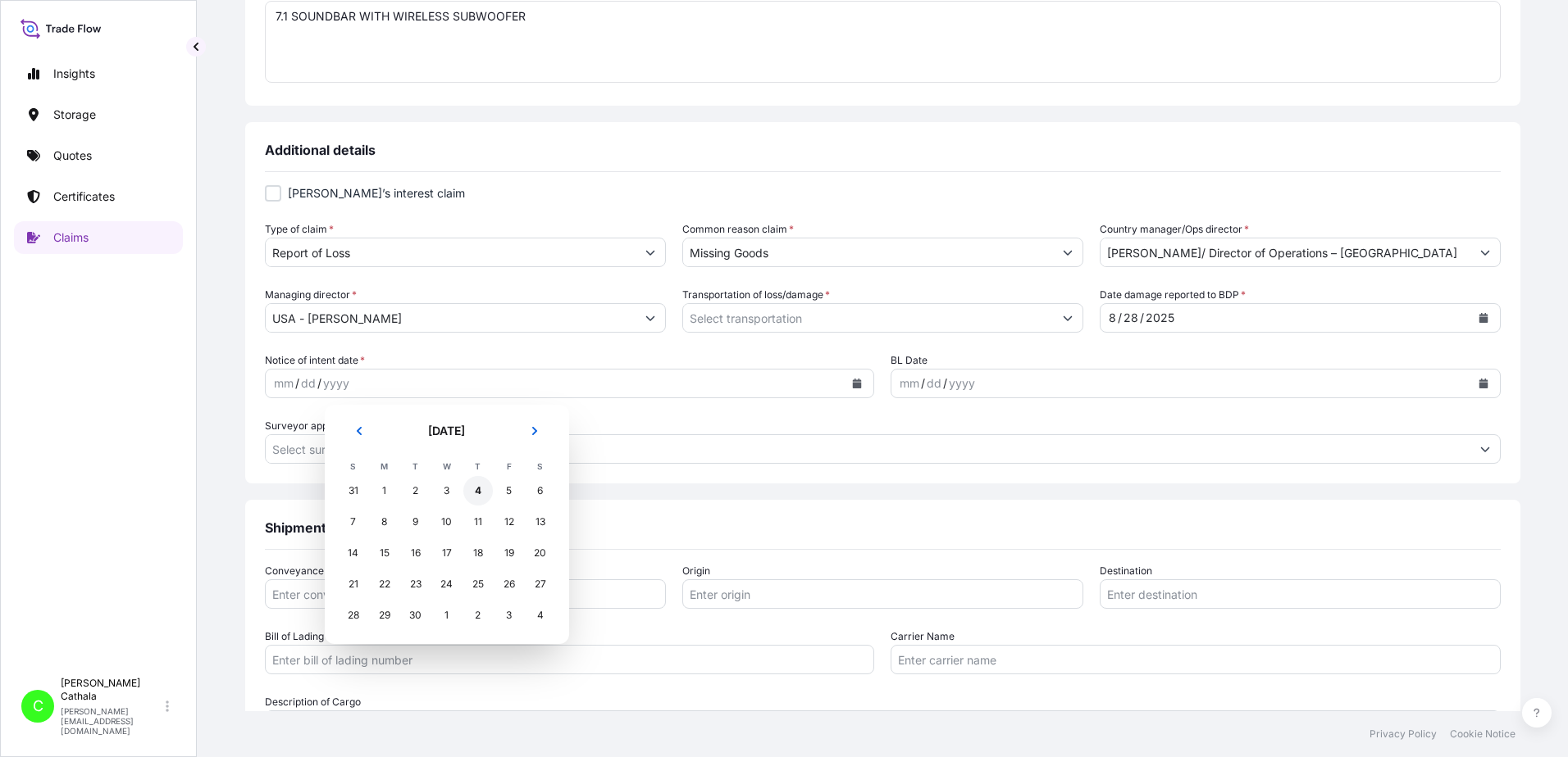
click at [480, 493] on div "4" at bounding box center [478, 490] width 30 height 30
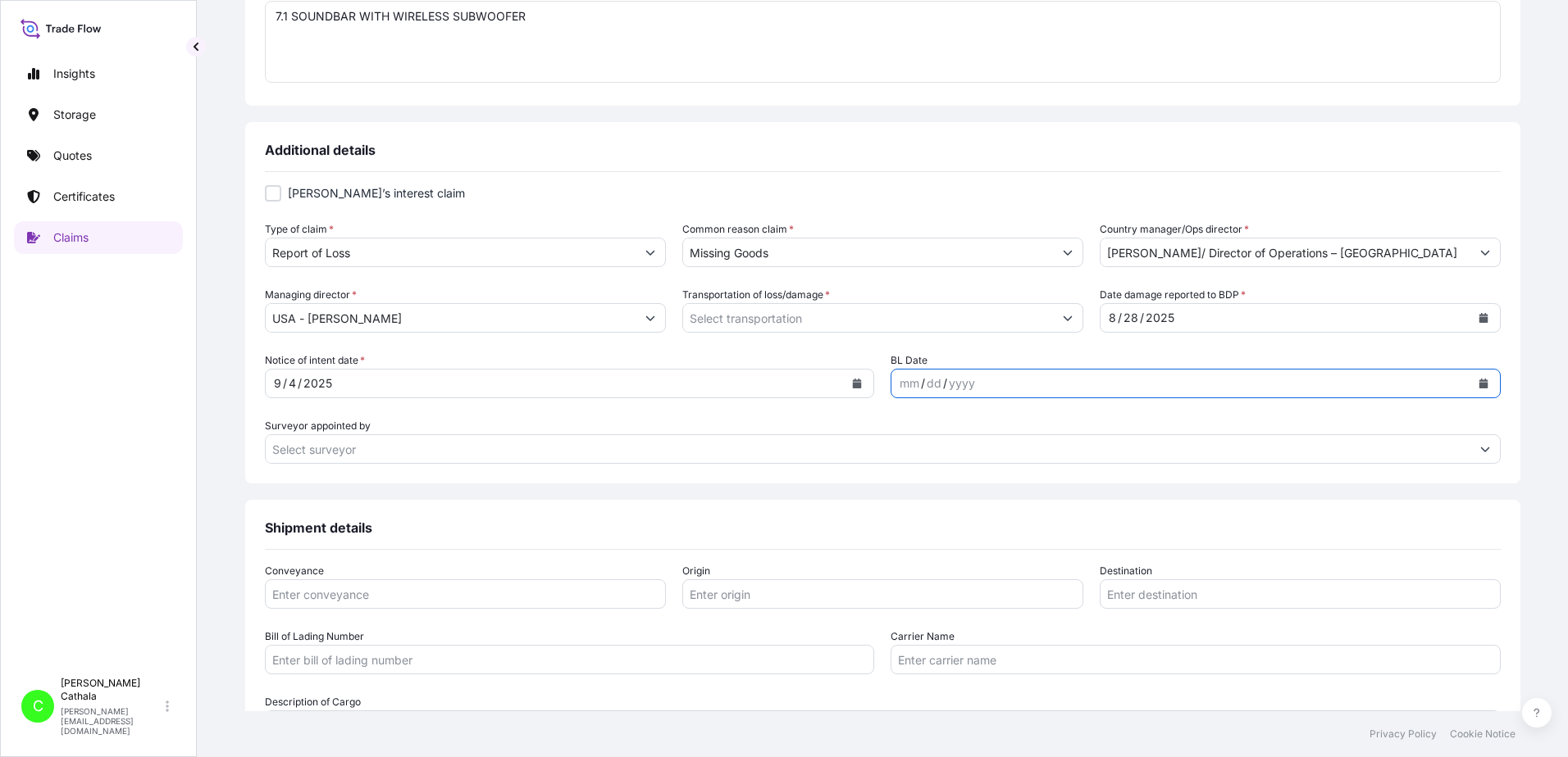
click at [1471, 386] on button "Calendar" at bounding box center [1483, 384] width 27 height 26
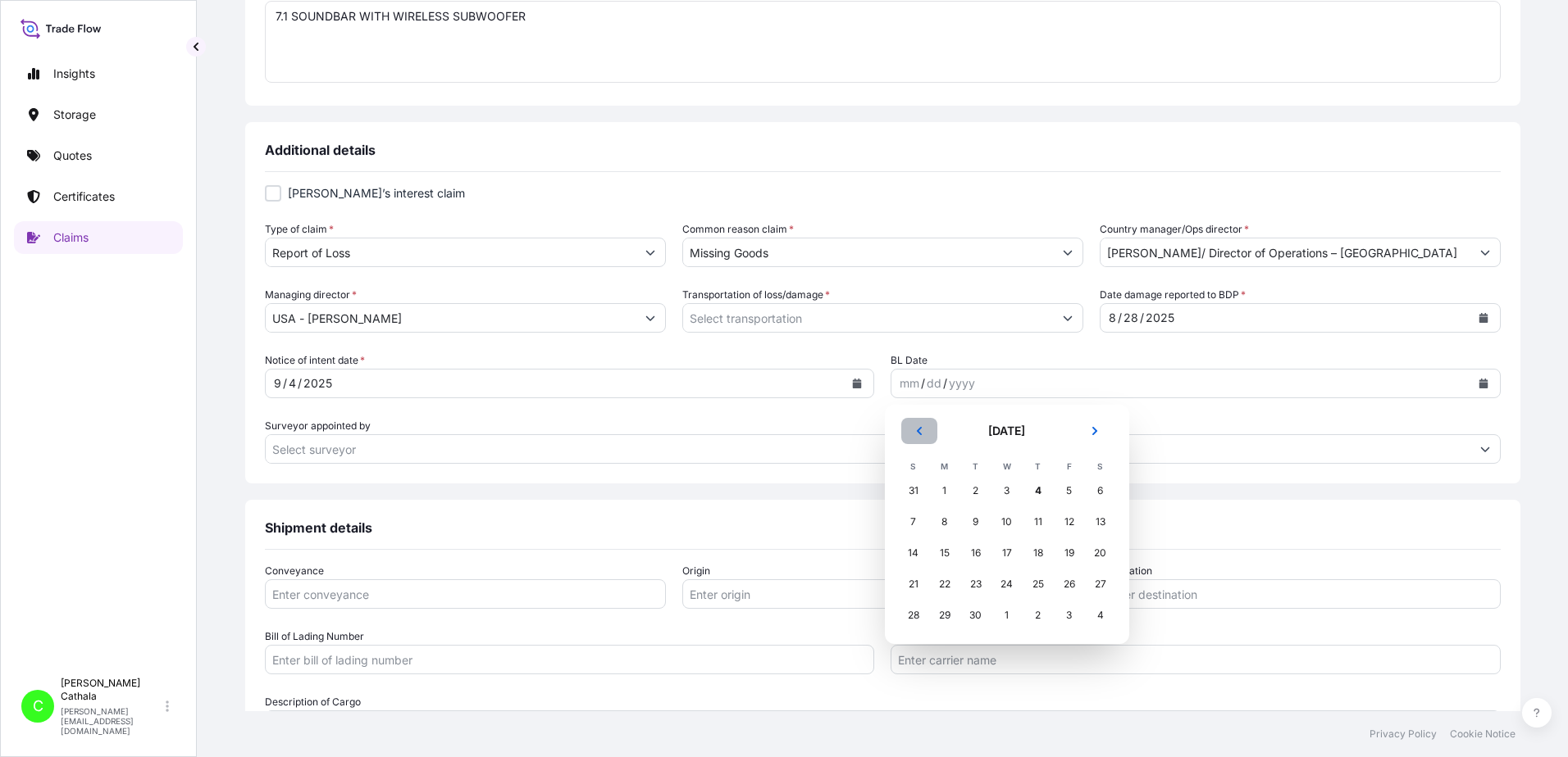
click at [920, 431] on icon "Previous" at bounding box center [920, 431] width 10 height 10
click at [921, 434] on icon "Previous" at bounding box center [918, 431] width 5 height 9
click at [921, 433] on icon "Previous" at bounding box center [920, 431] width 10 height 10
click at [946, 522] on div "9" at bounding box center [945, 522] width 30 height 30
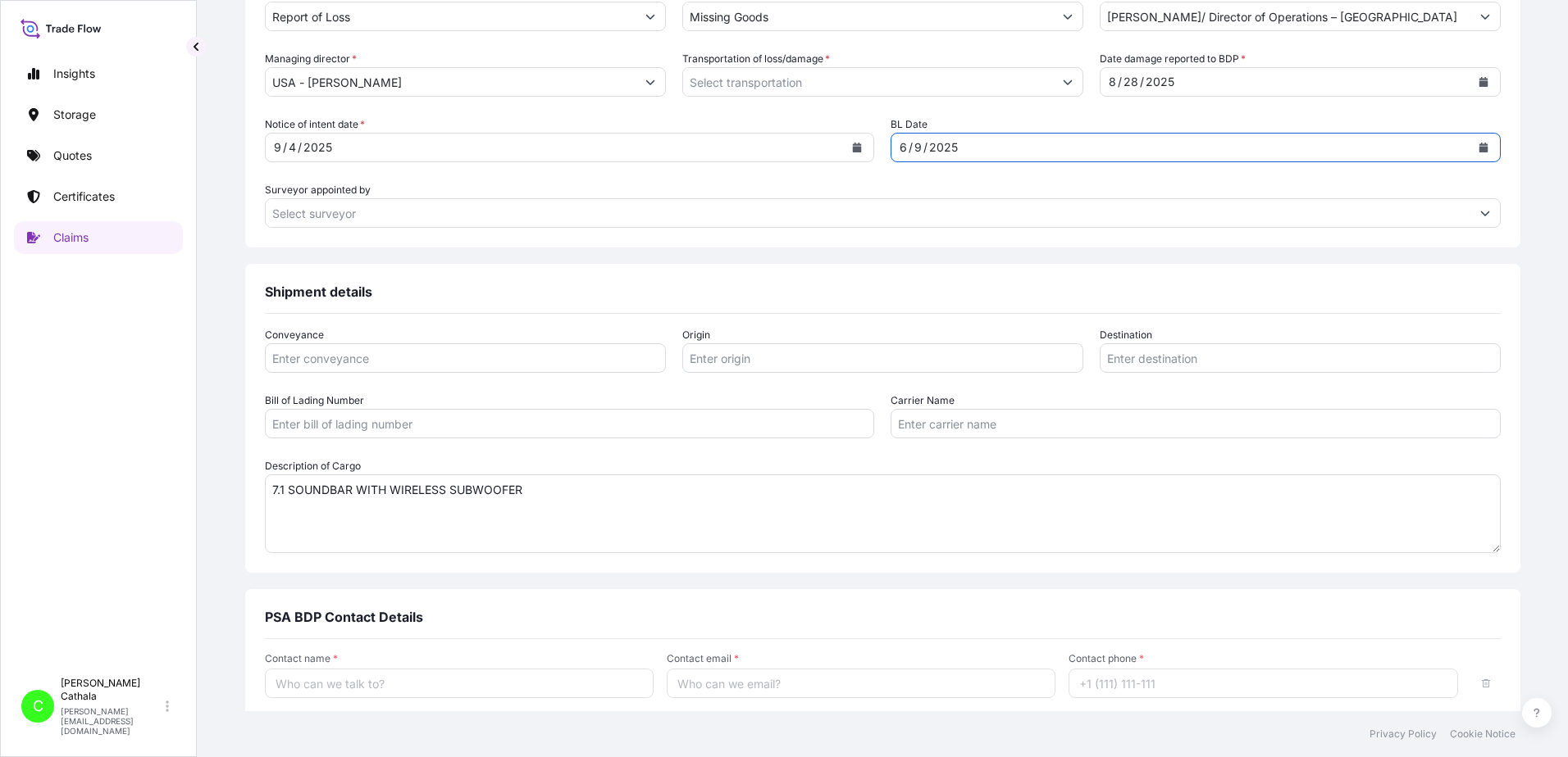
scroll to position [737, 0]
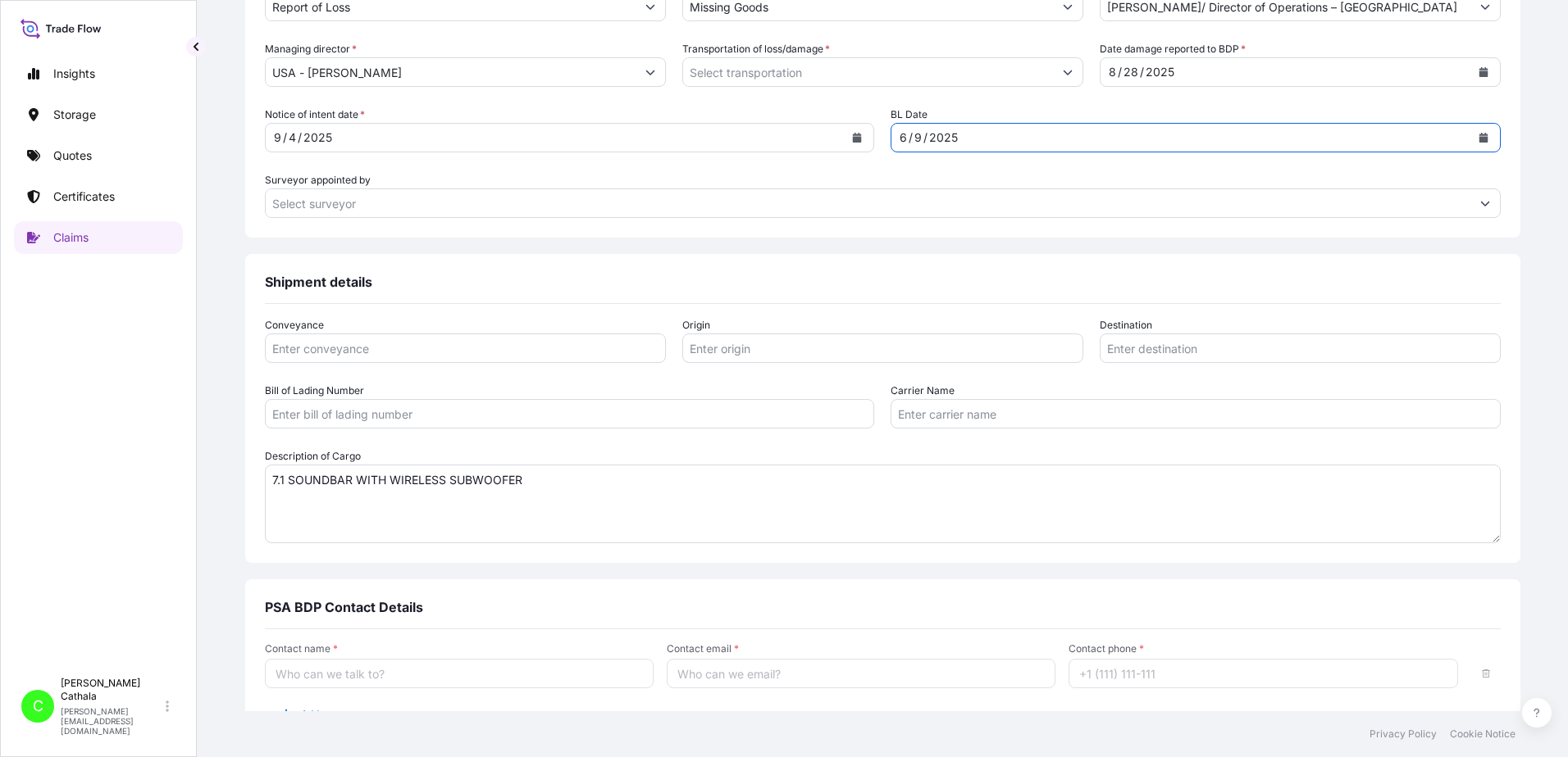
drag, startPoint x: 647, startPoint y: 347, endPoint x: 689, endPoint y: 294, distance: 67.6
click at [666, 317] on div "Conveyance" at bounding box center [465, 340] width 401 height 46
type input "ocean"
click at [441, 414] on input "Bill of Lading Number" at bounding box center [570, 414] width 610 height 30
paste input "YANTIAN, [GEOGRAPHIC_DATA]"
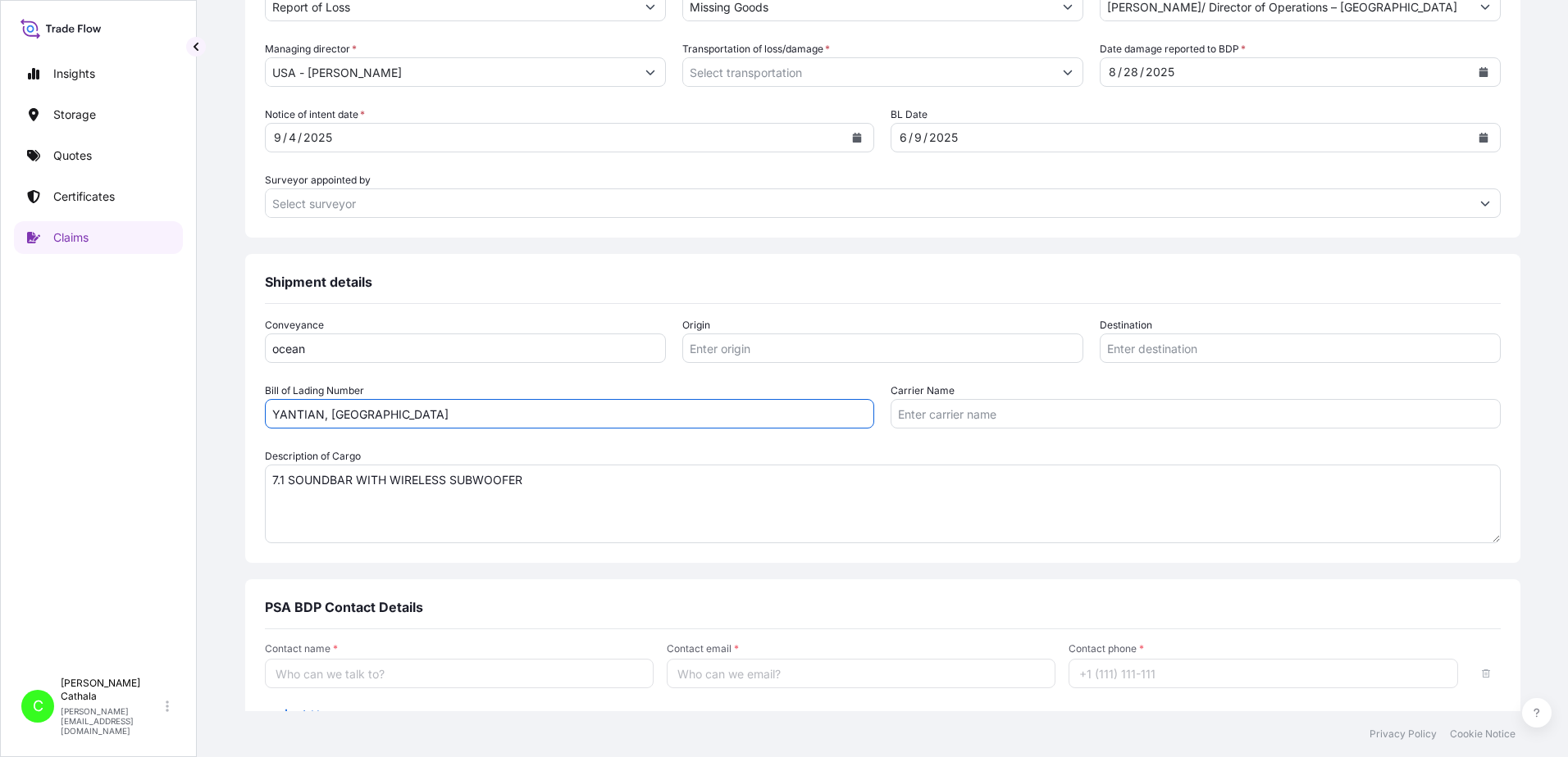
type input "YANTIAN, [GEOGRAPHIC_DATA]"
click at [926, 418] on input "Carrier Name" at bounding box center [1196, 414] width 610 height 30
paste input "[GEOGRAPHIC_DATA], [GEOGRAPHIC_DATA]"
type input "[GEOGRAPHIC_DATA], [GEOGRAPHIC_DATA]"
click at [1209, 348] on input "Destination" at bounding box center [1300, 348] width 401 height 30
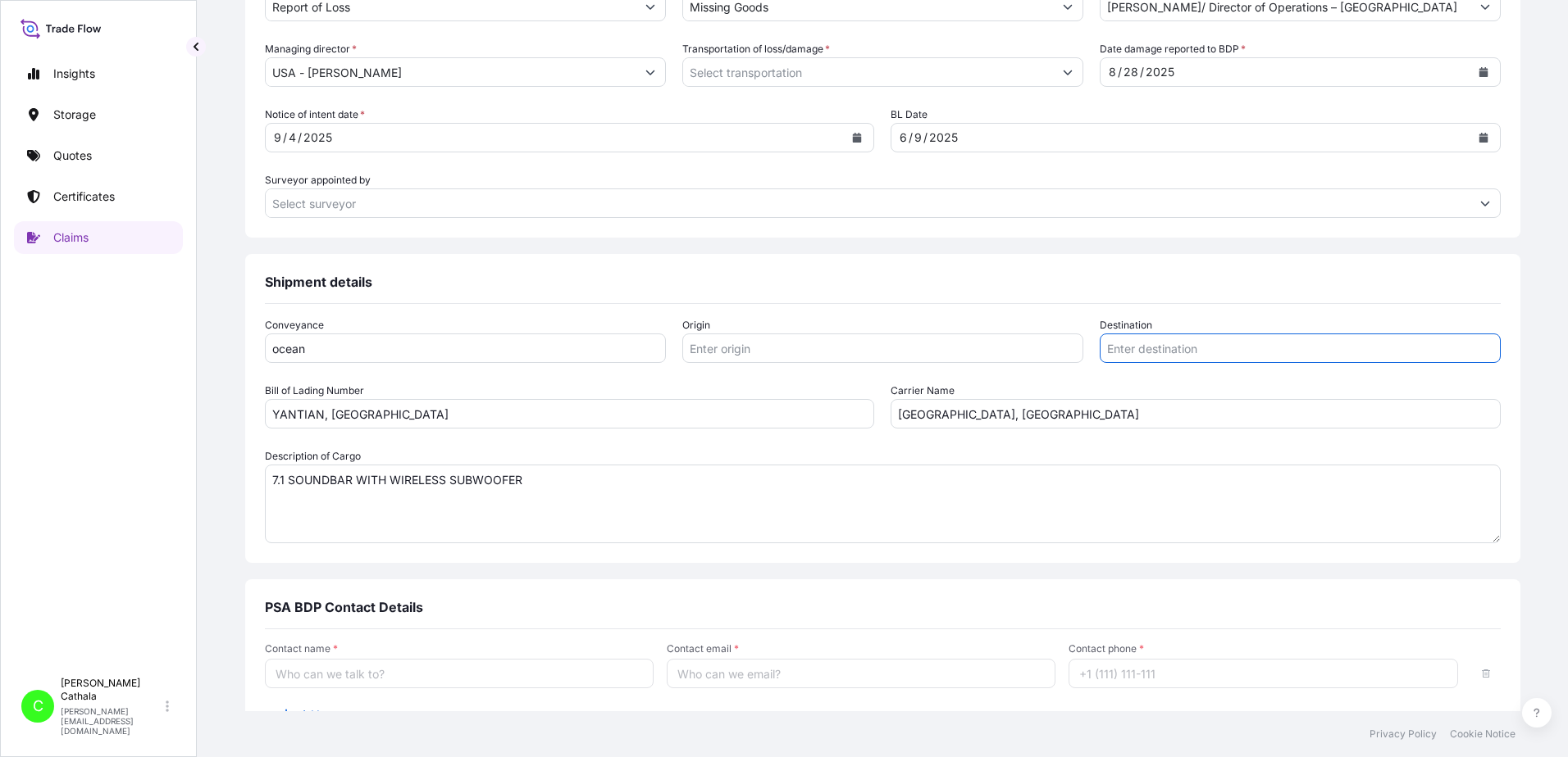
paste input "[GEOGRAPHIC_DATA], [GEOGRAPHIC_DATA]"
type input "[GEOGRAPHIC_DATA], [GEOGRAPHIC_DATA]"
drag, startPoint x: 987, startPoint y: 420, endPoint x: 801, endPoint y: 417, distance: 186.0
click at [867, 422] on div "Bill of Lading Number YANTIAN, [GEOGRAPHIC_DATA] Carrier Name [GEOGRAPHIC_DATA]…" at bounding box center [883, 406] width 1236 height 46
paste input "Ocean Network Express Pte. Ltd."
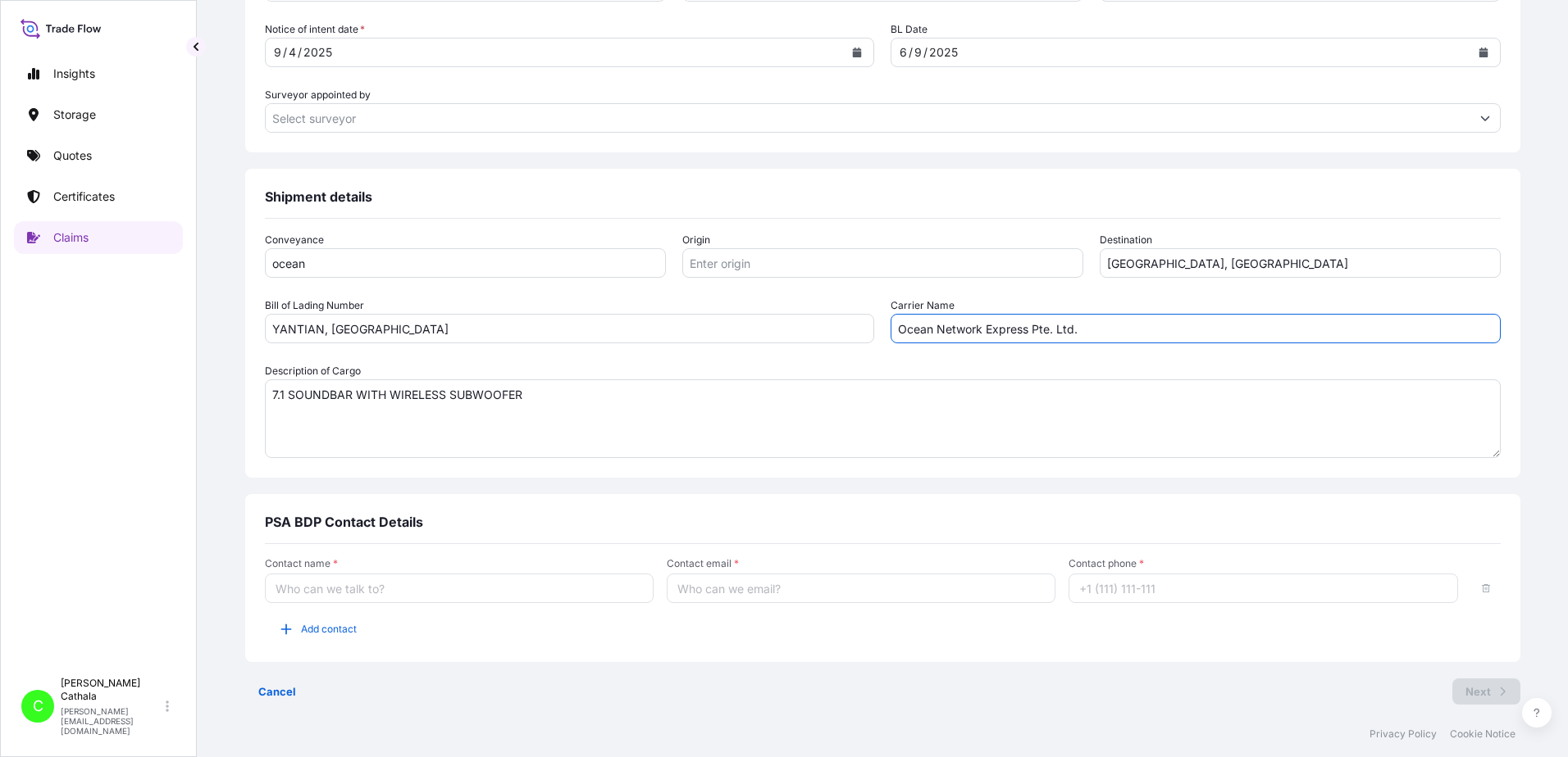
scroll to position [830, 0]
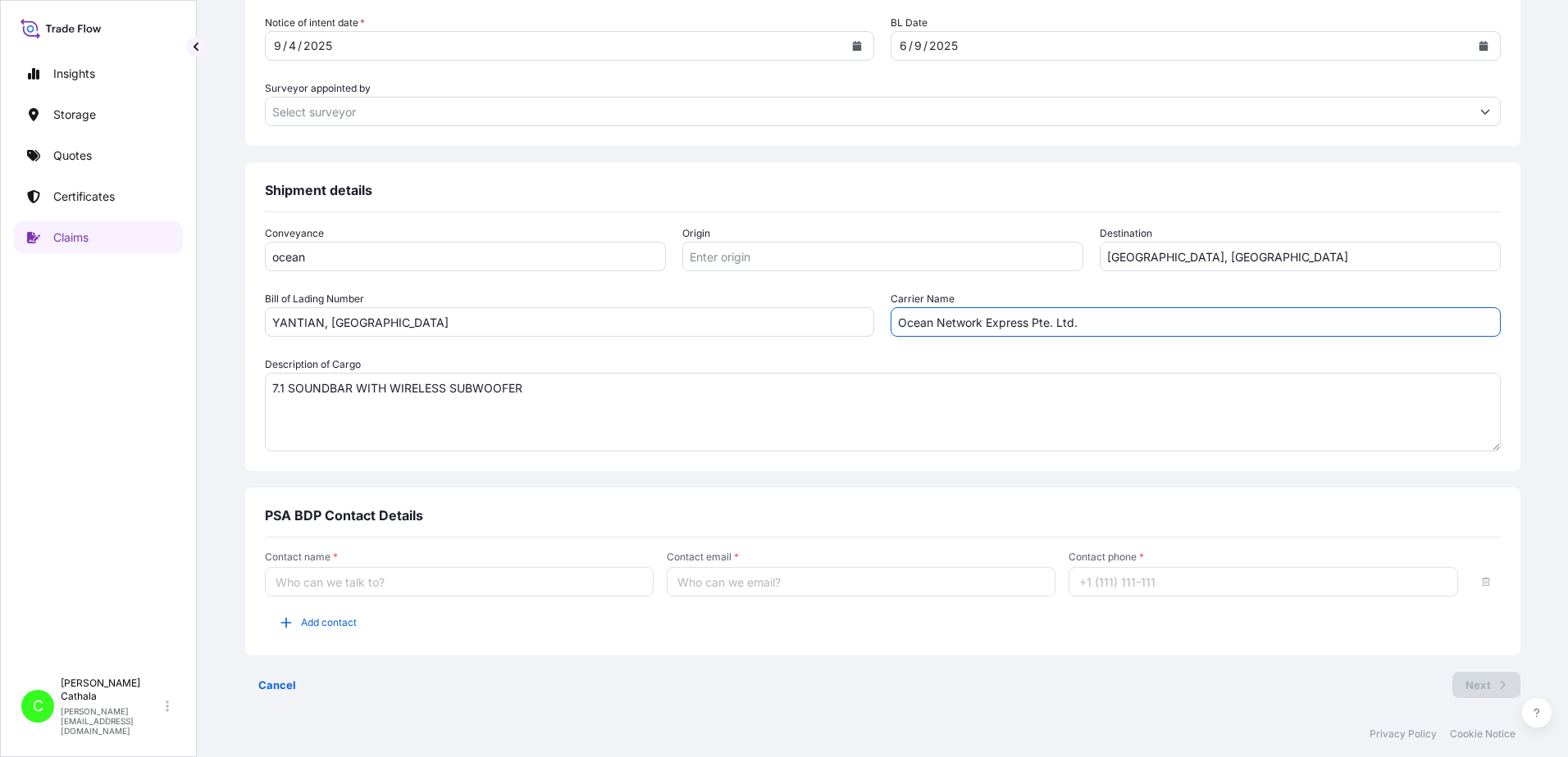
type input "Ocean Network Express Pte. Ltd."
click at [472, 590] on input "Contact name *" at bounding box center [459, 582] width 389 height 30
type input "[PERSON_NAME]"
type input "YANTIAN, [GEOGRAPHIC_DATA]"
type input "[PERSON_NAME][EMAIL_ADDRESS][PERSON_NAME][DOMAIN_NAME]"
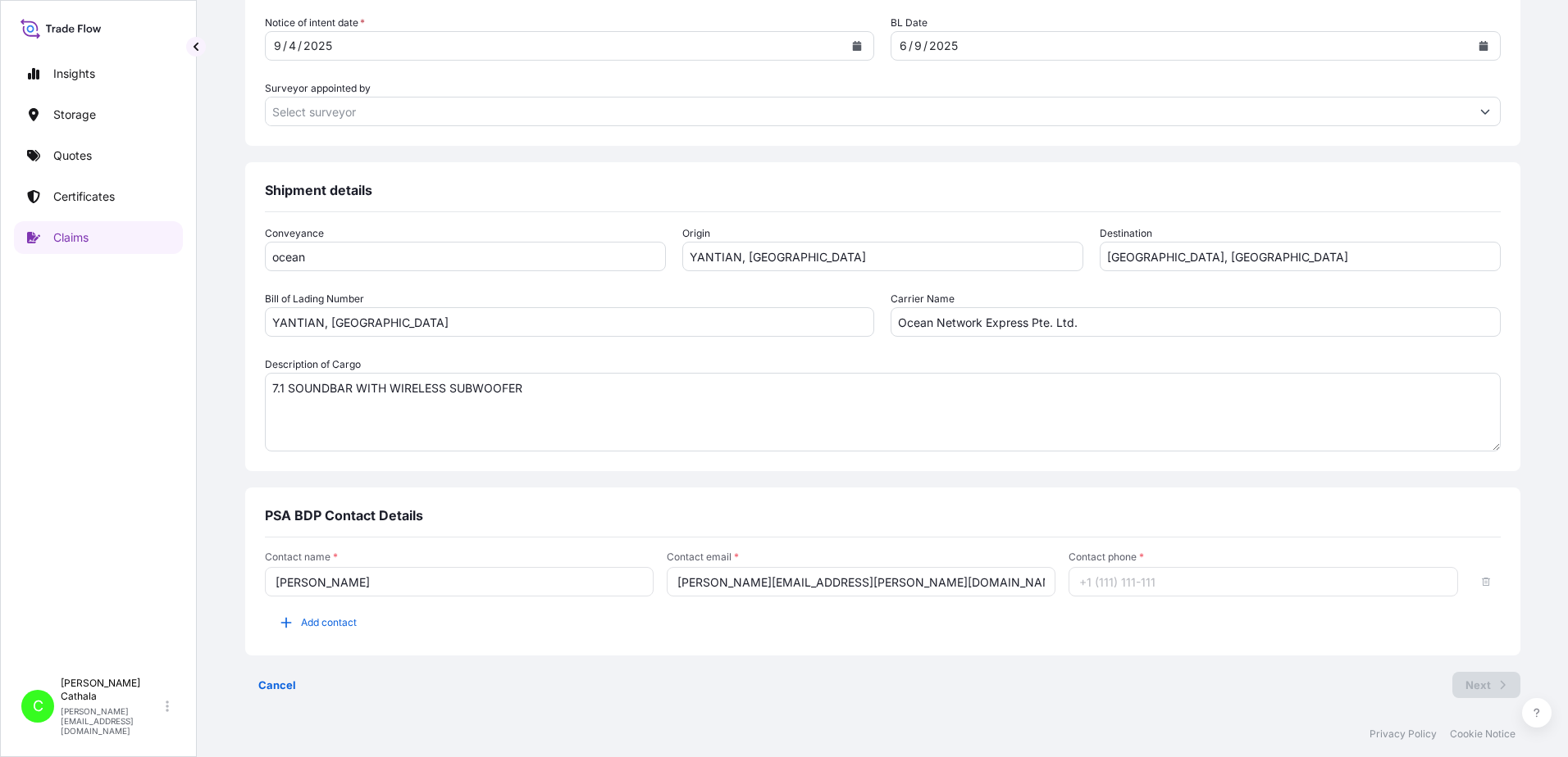
type input "13175544817"
click at [357, 627] on span "Add contact" at bounding box center [328, 622] width 56 height 16
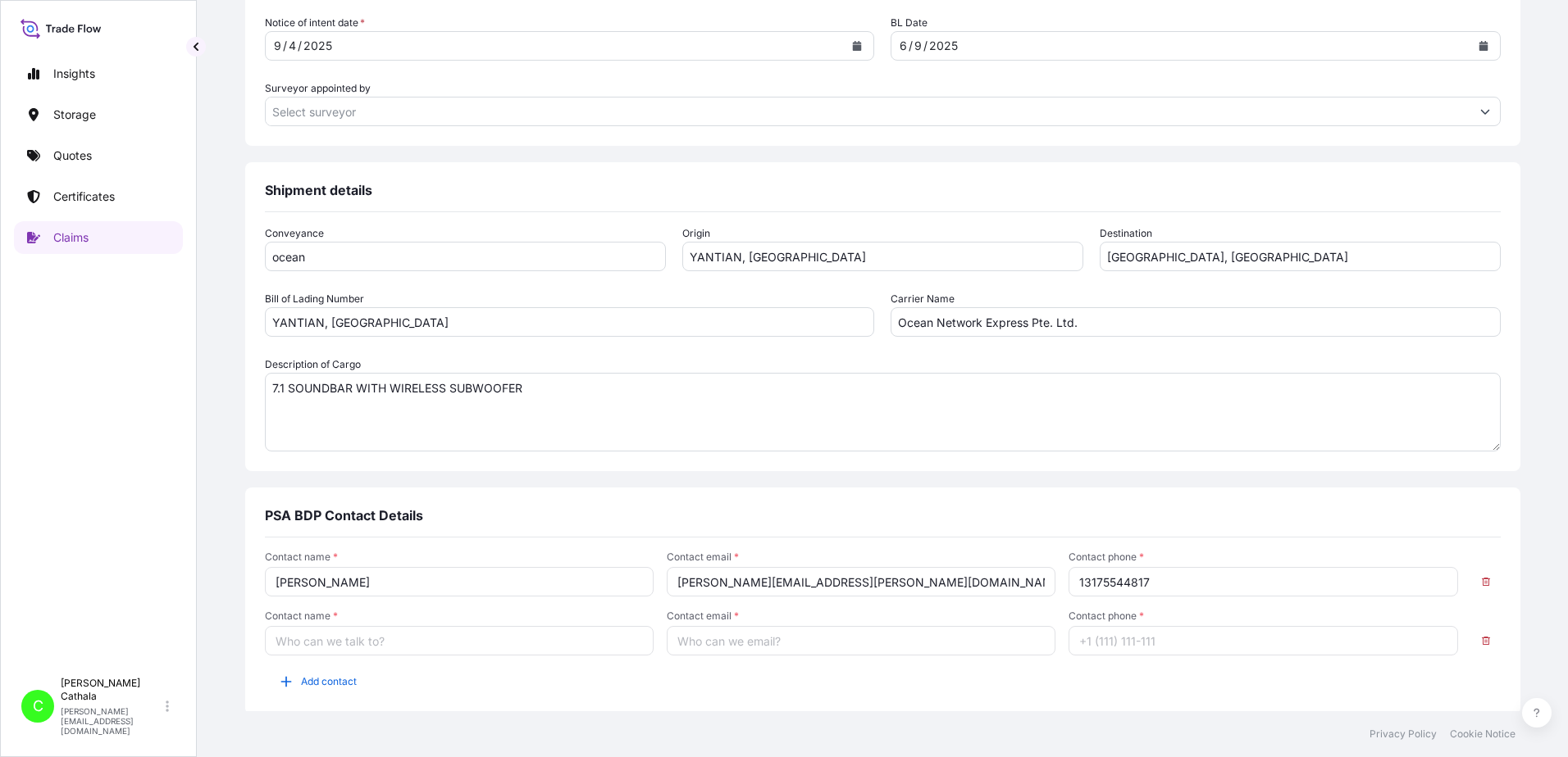
click at [410, 652] on input "Contact name *" at bounding box center [459, 641] width 389 height 30
type input "[PERSON_NAME]"
type input "[PERSON_NAME][EMAIL_ADDRESS][DOMAIN_NAME]"
type input "13176523689"
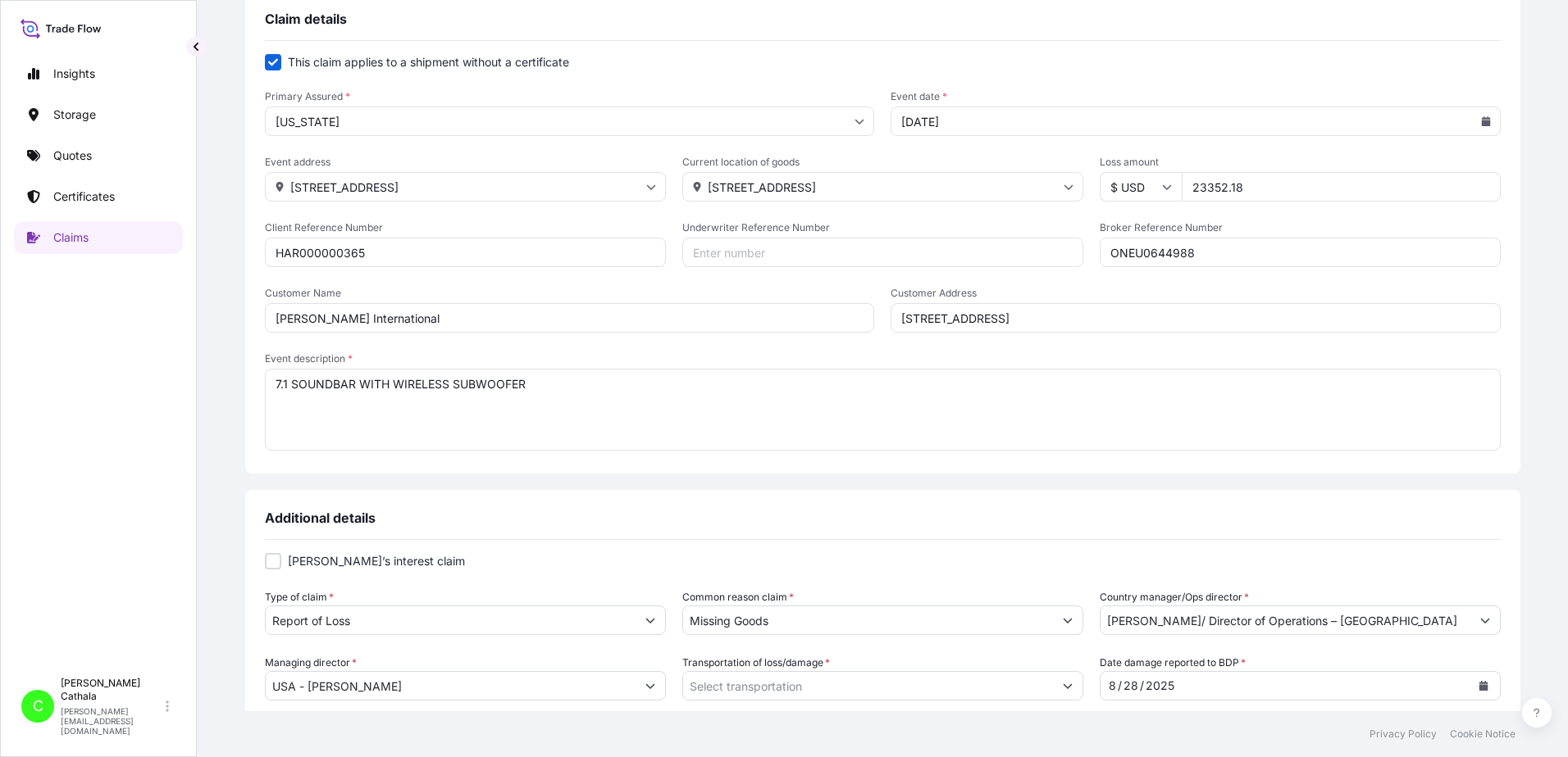
scroll to position [328, 0]
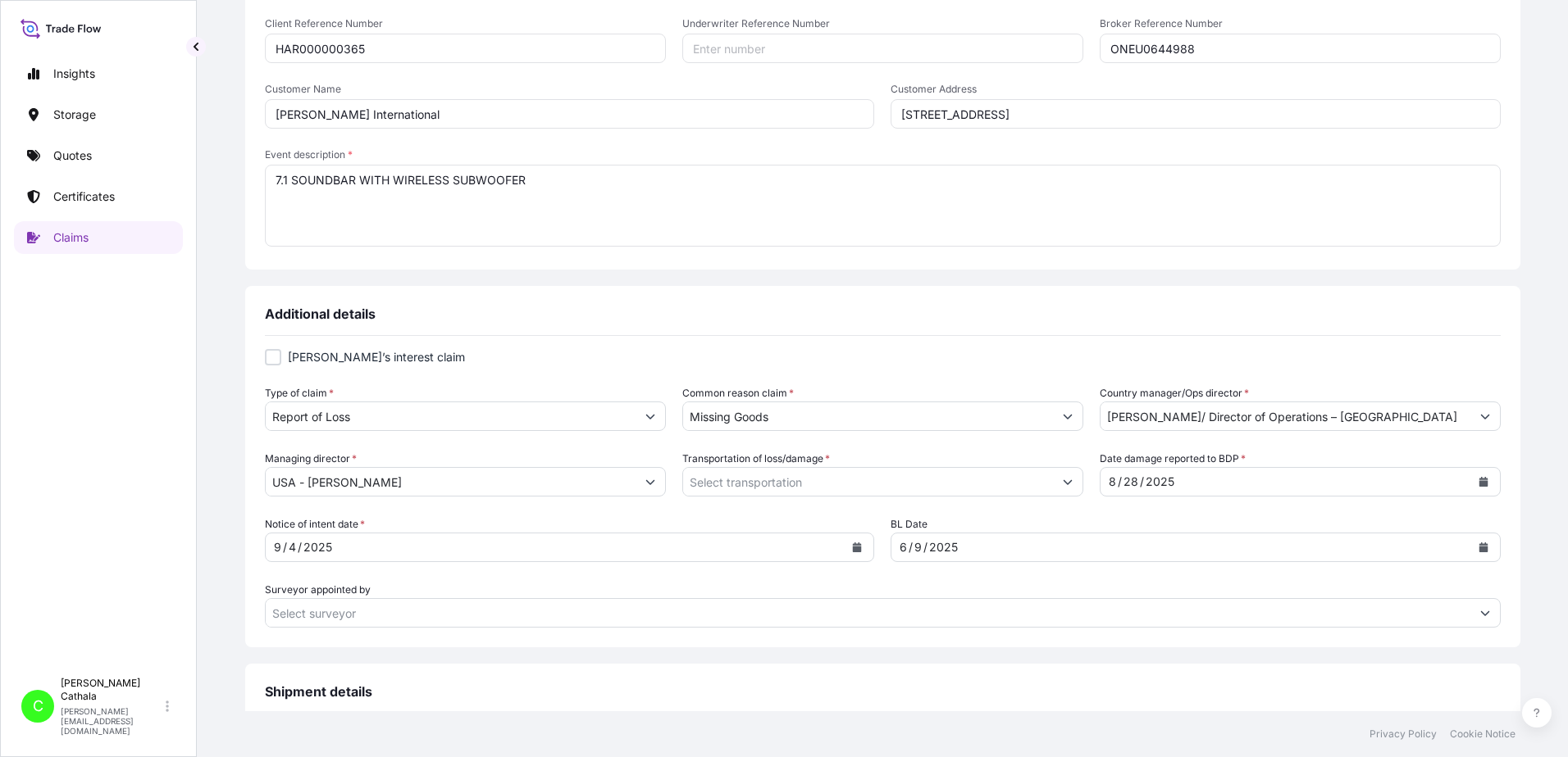
click at [1063, 484] on icon "Show suggestions" at bounding box center [1067, 483] width 9 height 5
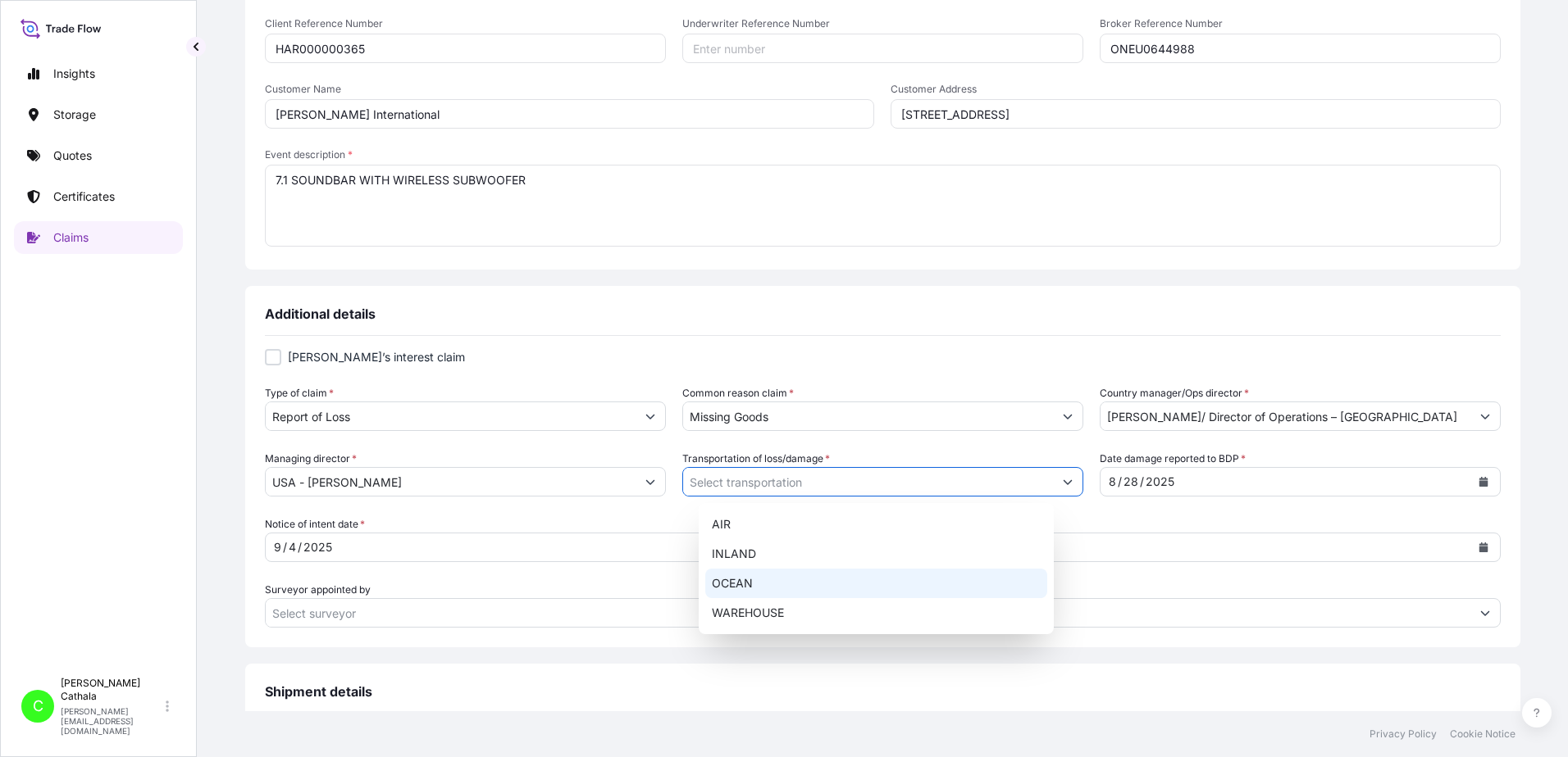
click at [746, 579] on div "OCEAN" at bounding box center [876, 584] width 342 height 30
type input "OCEAN"
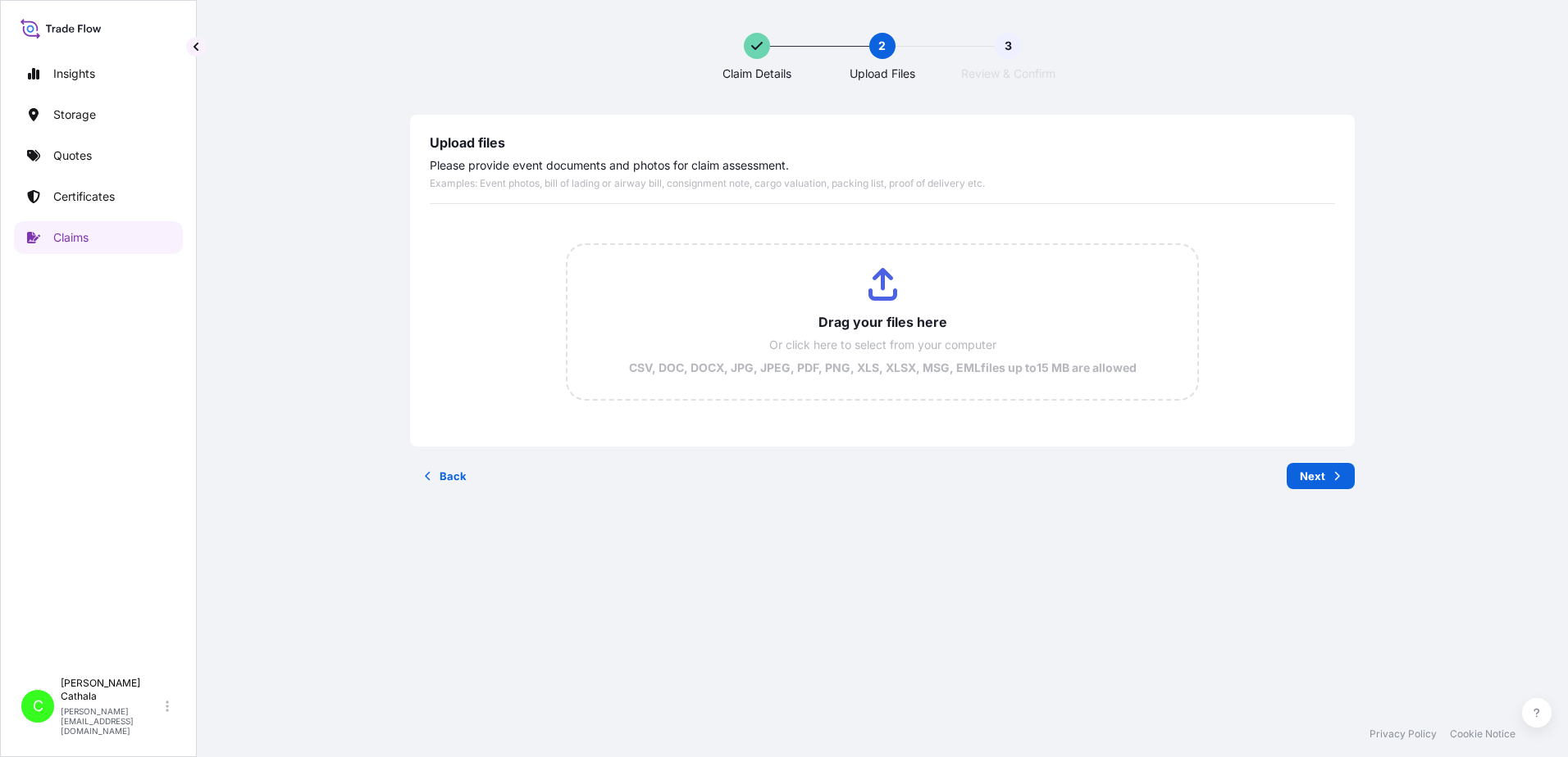
scroll to position [0, 0]
type input "C:\fakepath\ClaimId HAR000000365 ReportCombined c4e62ea5-df08-48ae-8eef-05863d1…"
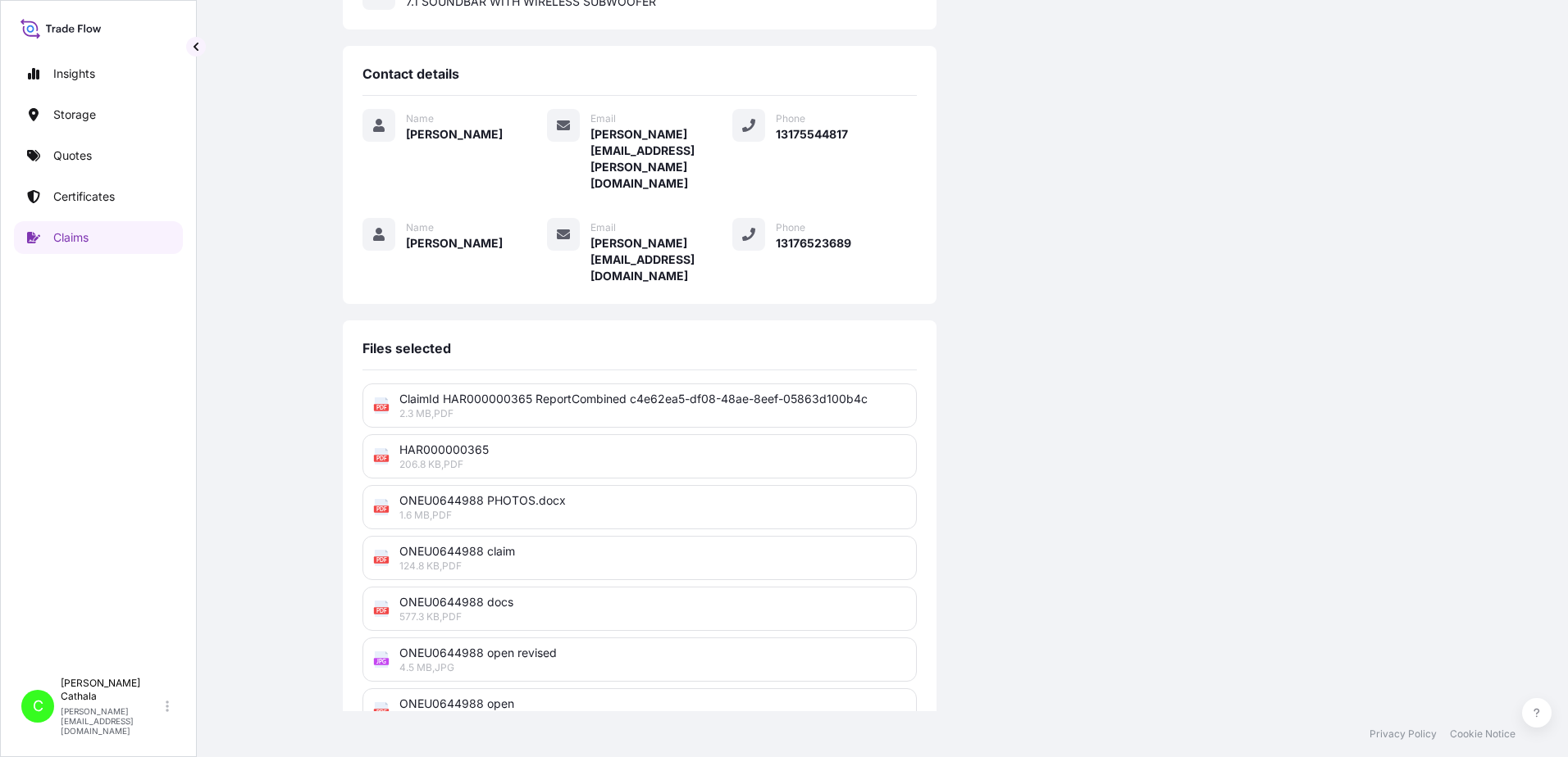
scroll to position [404, 0]
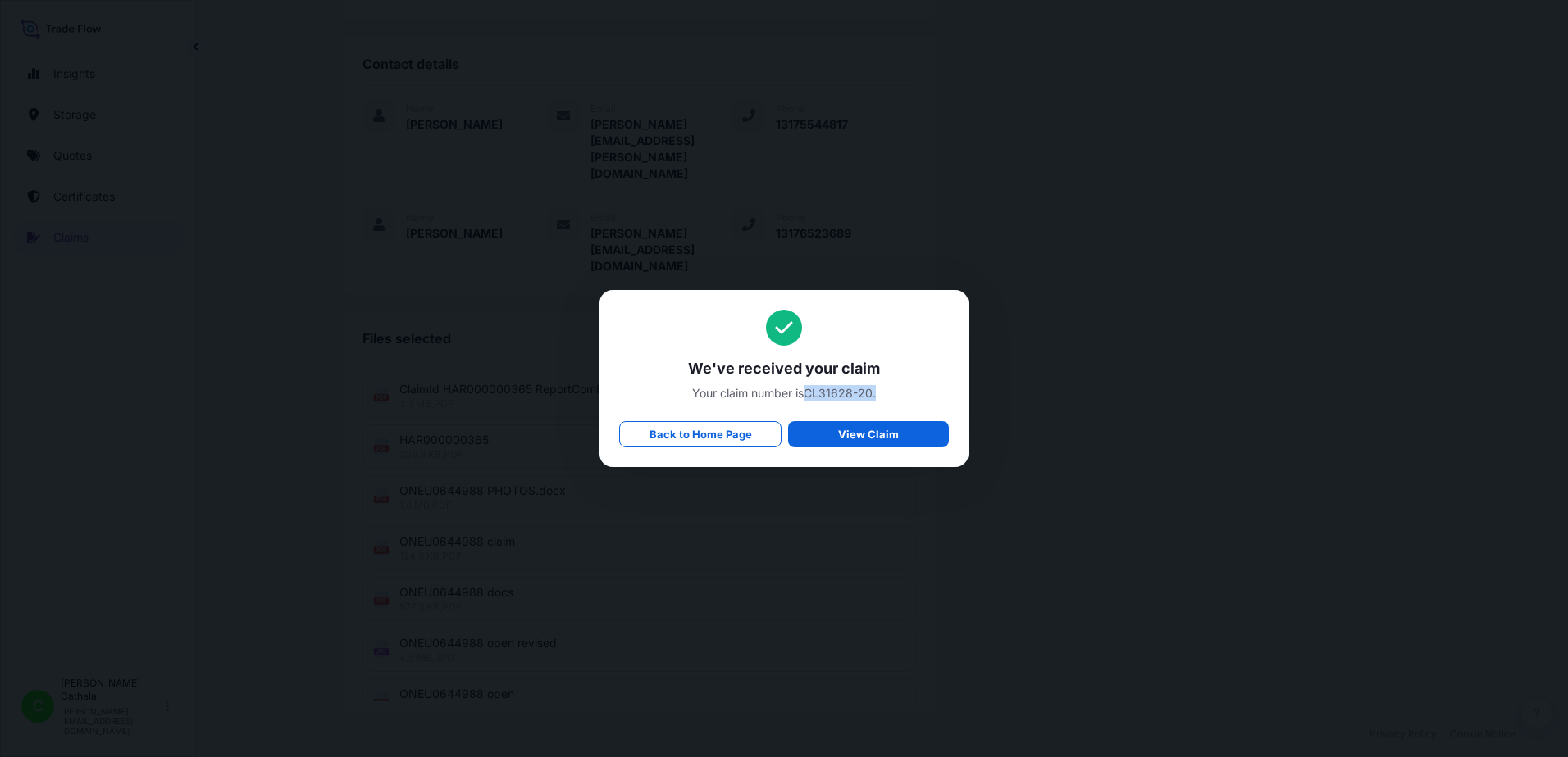
drag, startPoint x: 807, startPoint y: 391, endPoint x: 875, endPoint y: 403, distance: 69.1
click at [875, 403] on div "We've received your claim Your claim number is CL31628-20 . Back to Home Page V…" at bounding box center [784, 378] width 330 height 138
copy span "CL31628-20 ."
drag, startPoint x: 691, startPoint y: 367, endPoint x: 885, endPoint y: 390, distance: 195.4
click at [885, 390] on div "We've received your claim Your claim number is CL31628-20 . Back to Home Page V…" at bounding box center [784, 378] width 330 height 138
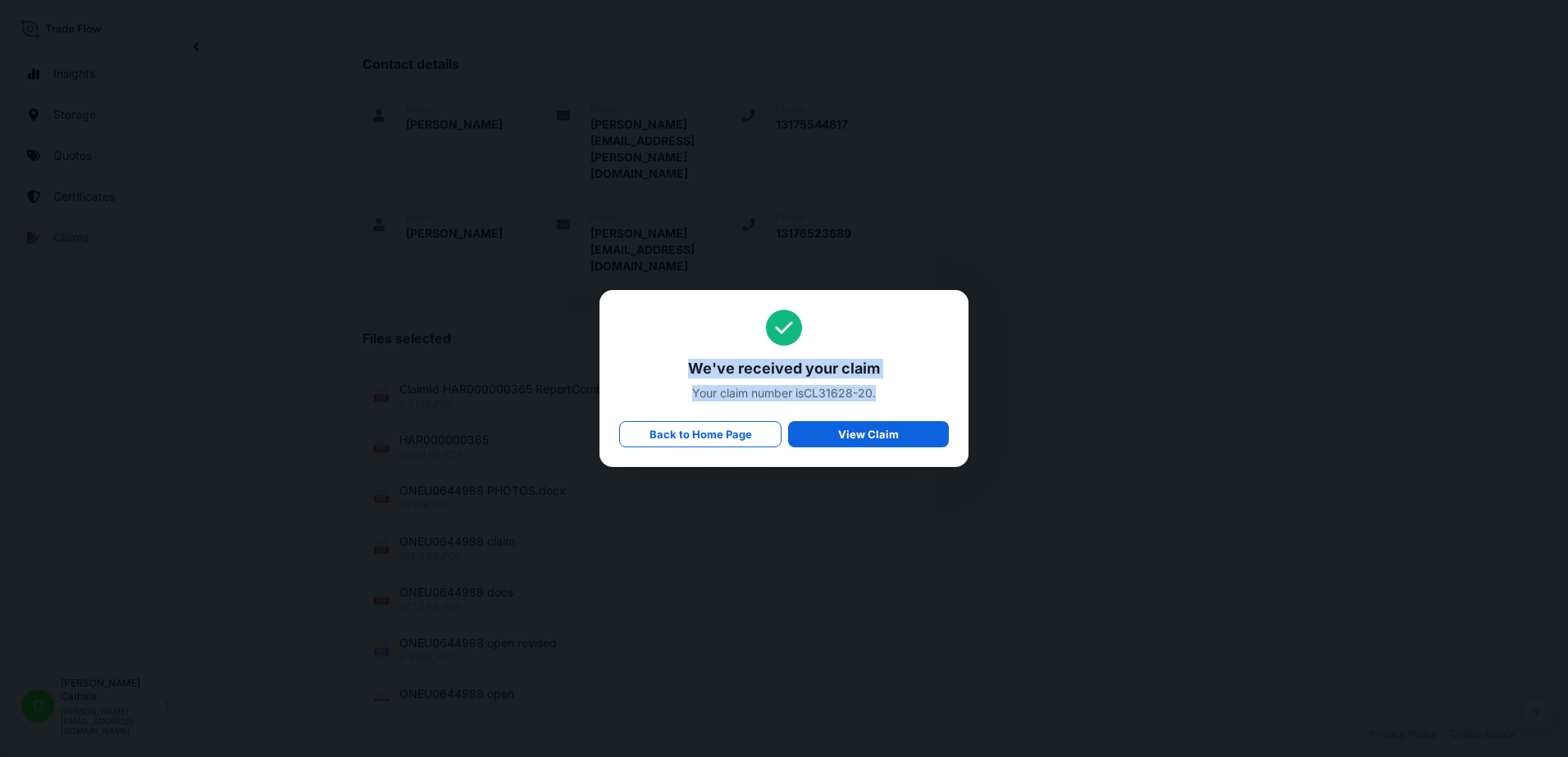
copy div "We've received your claim Your claim number is CL31628-20 ."
click at [667, 434] on p "Back to Home Page" at bounding box center [701, 434] width 103 height 16
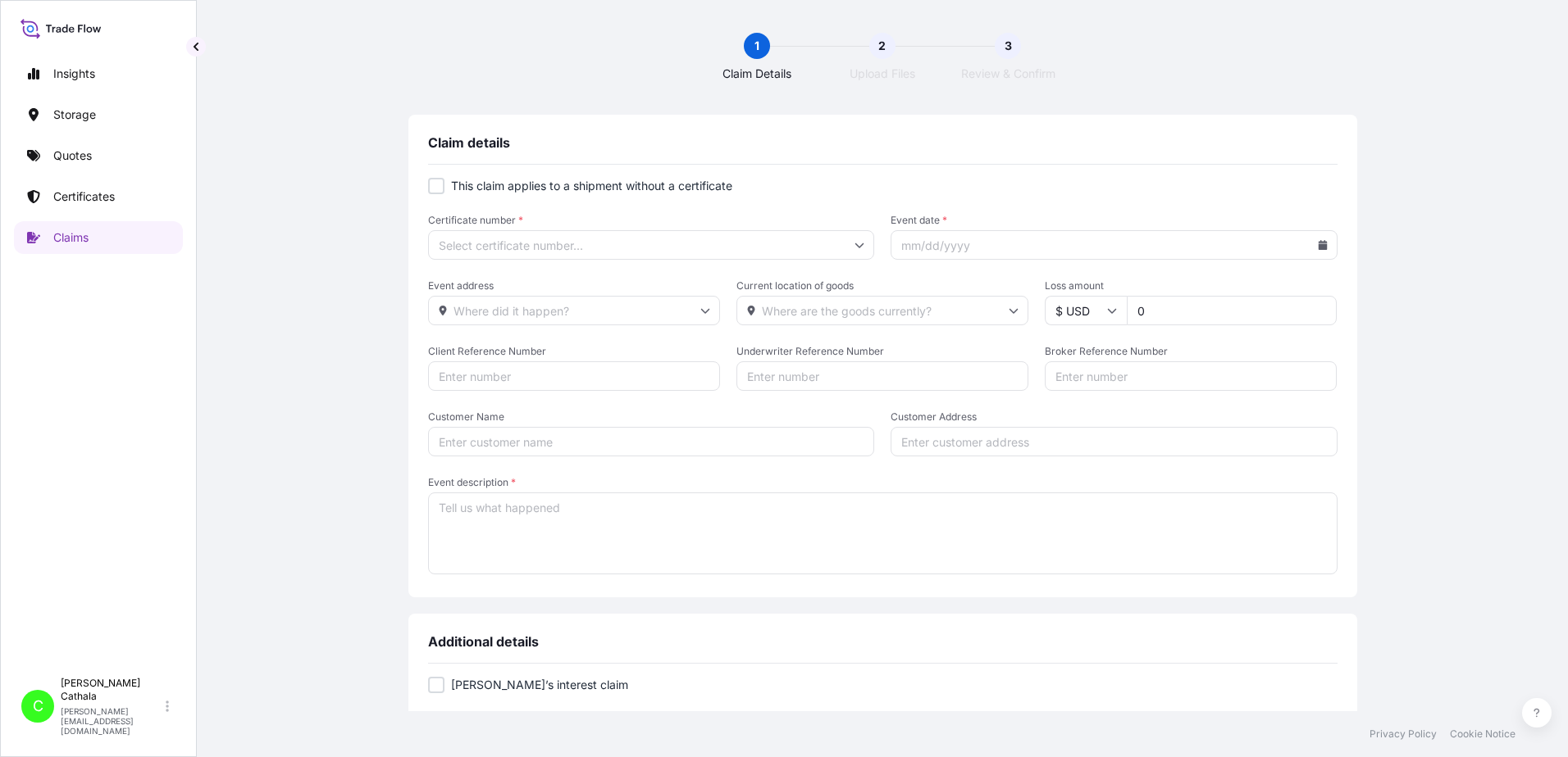
click at [478, 375] on input "Client Reference Number" at bounding box center [574, 376] width 292 height 30
paste input "HAR000000369"
type input "HAR000000369"
click at [1124, 376] on input "Broker Reference Number" at bounding box center [1190, 376] width 292 height 30
paste input "TCLU9827446"
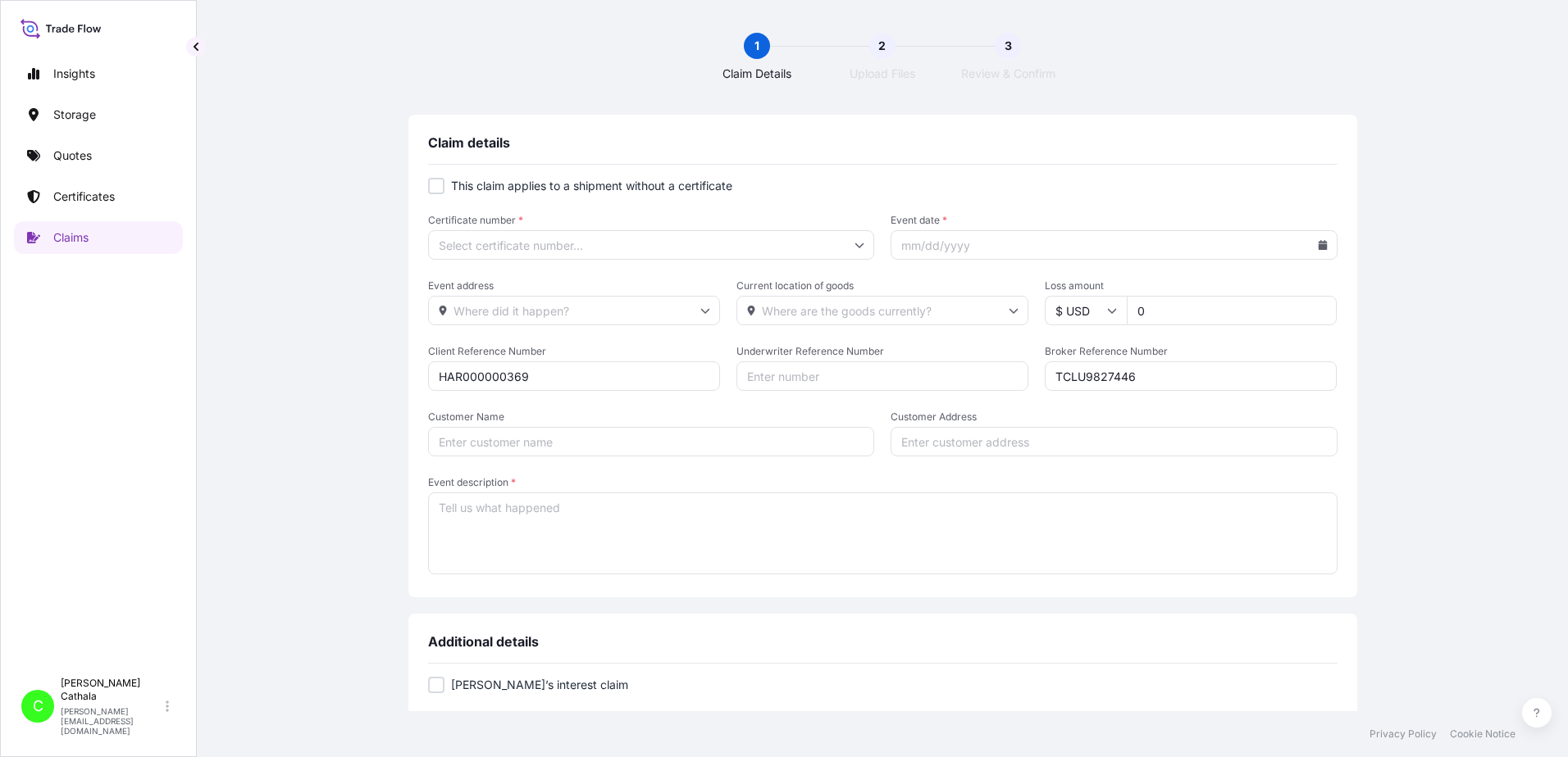
type input "TCLU9827446"
click at [430, 185] on div at bounding box center [436, 185] width 16 height 16
checkbox input "true"
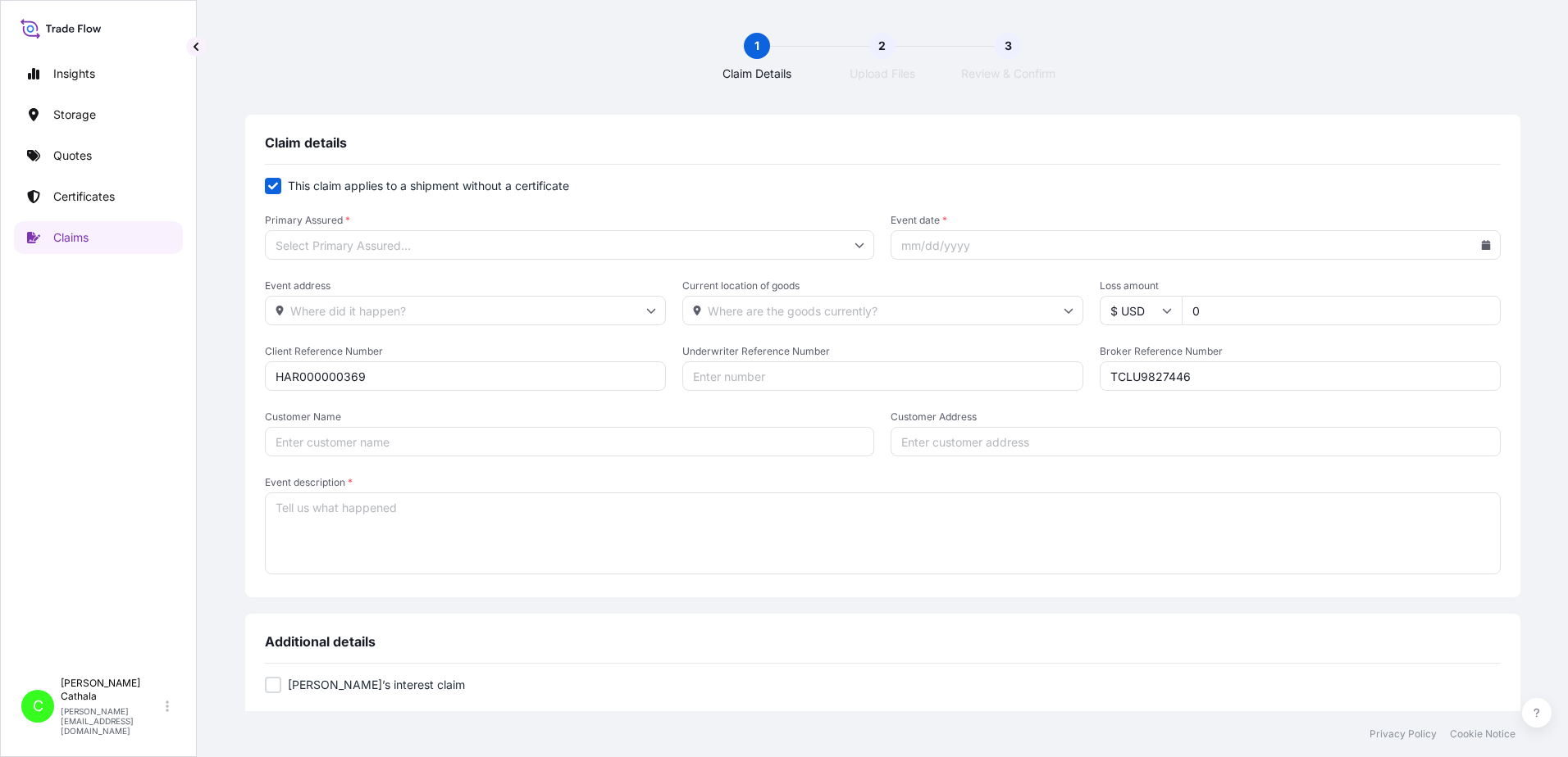
click at [445, 244] on input "Primary Assured *" at bounding box center [570, 245] width 610 height 30
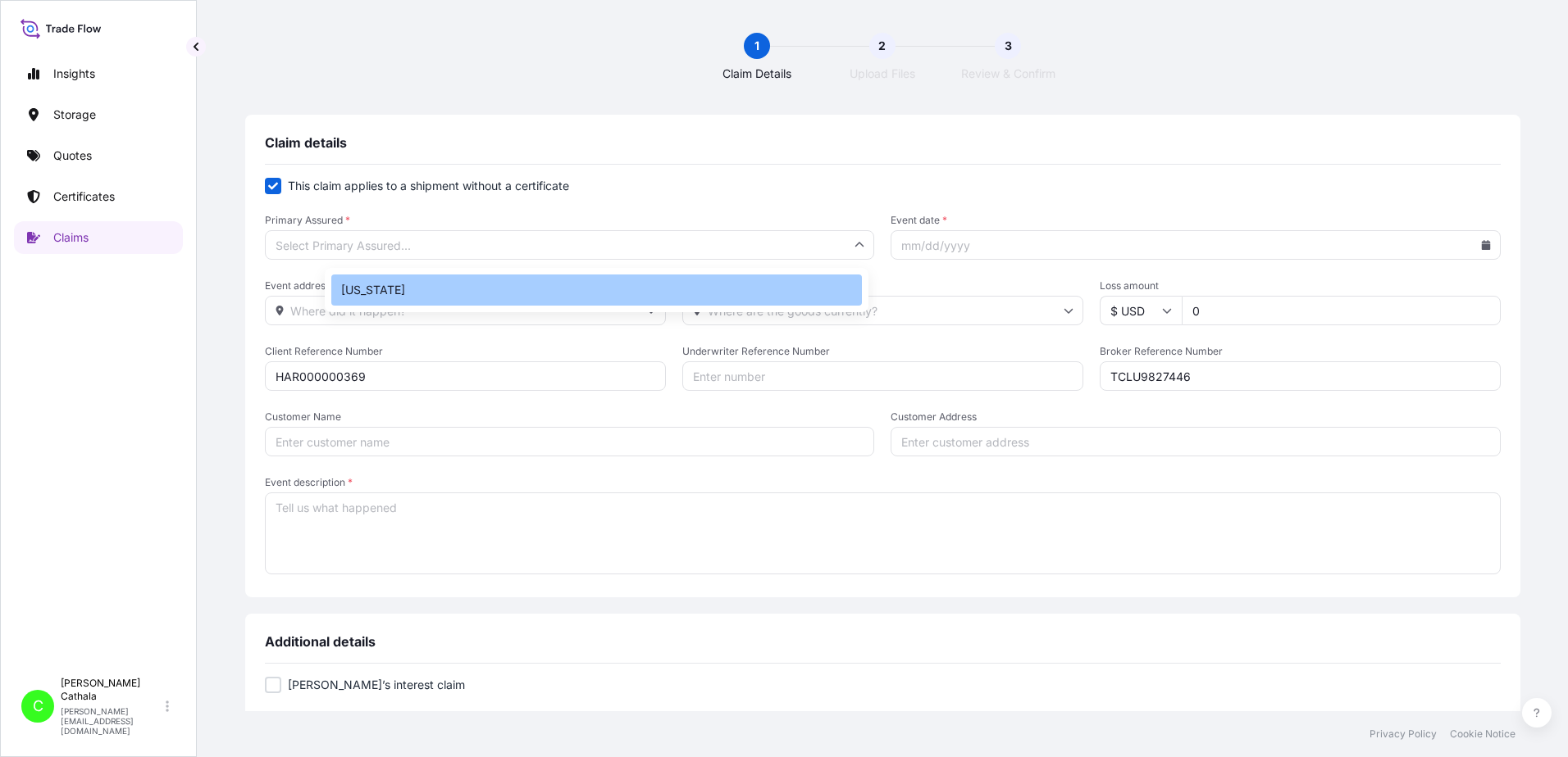
click at [370, 287] on div "[US_STATE]" at bounding box center [597, 290] width 531 height 31
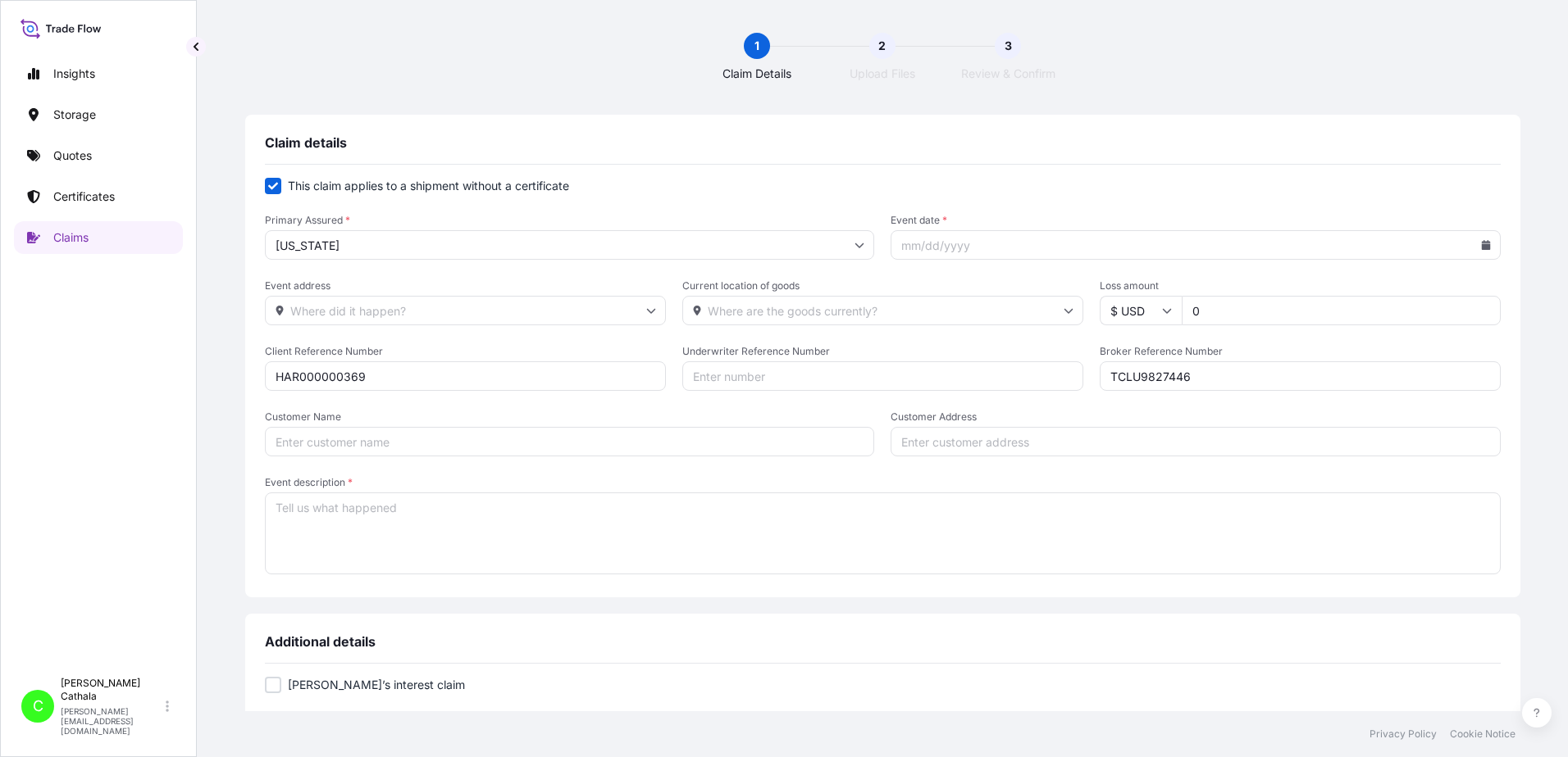
type input "[US_STATE]"
click at [1070, 242] on input "Event date *" at bounding box center [1196, 245] width 610 height 30
click at [1481, 244] on icon at bounding box center [1486, 245] width 10 height 10
click at [1352, 288] on icon at bounding box center [1349, 292] width 5 height 9
click at [1172, 425] on button "11" at bounding box center [1170, 422] width 27 height 26
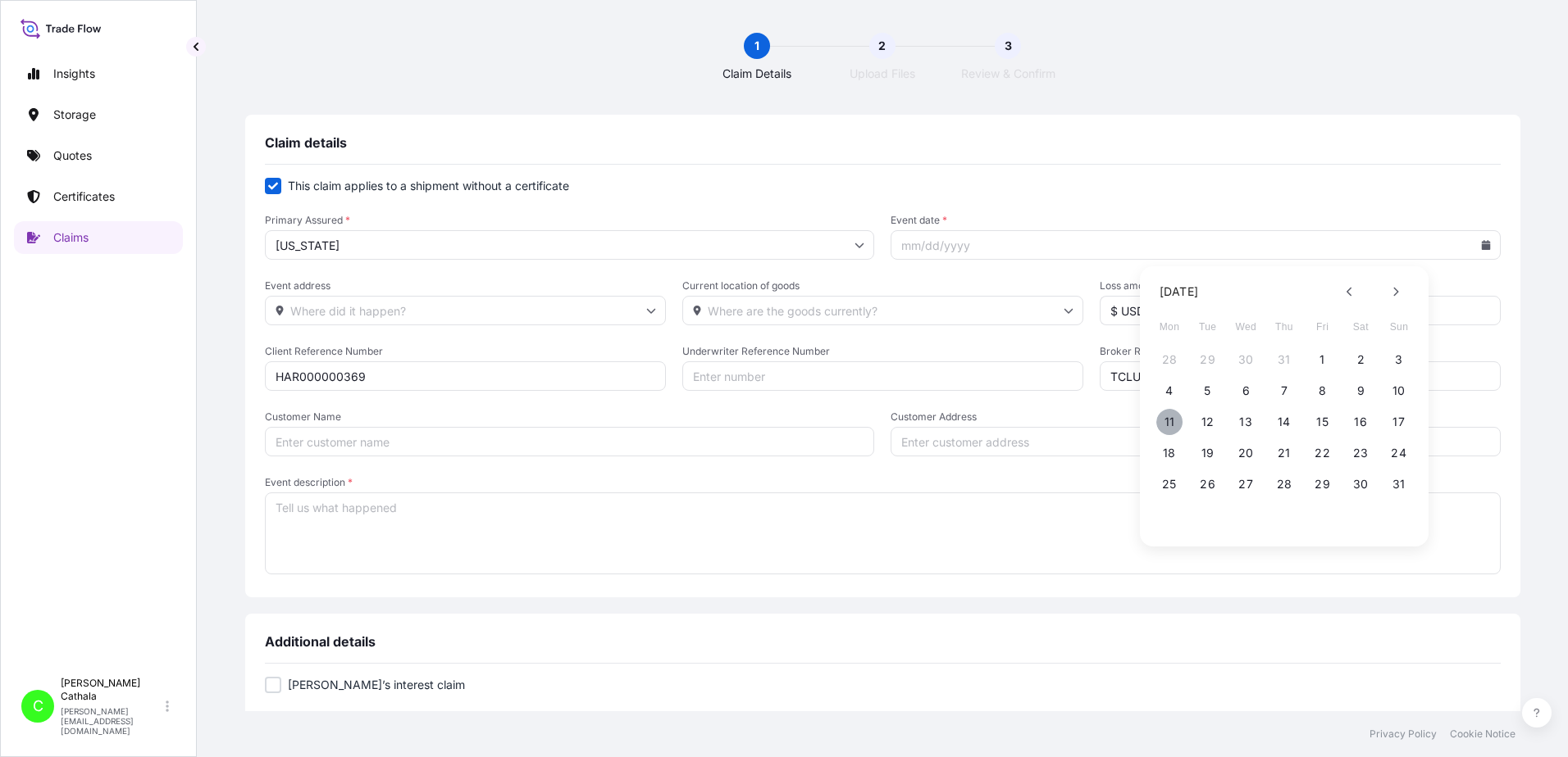
type input "[DATE]"
click at [587, 305] on input "Event address" at bounding box center [465, 310] width 401 height 30
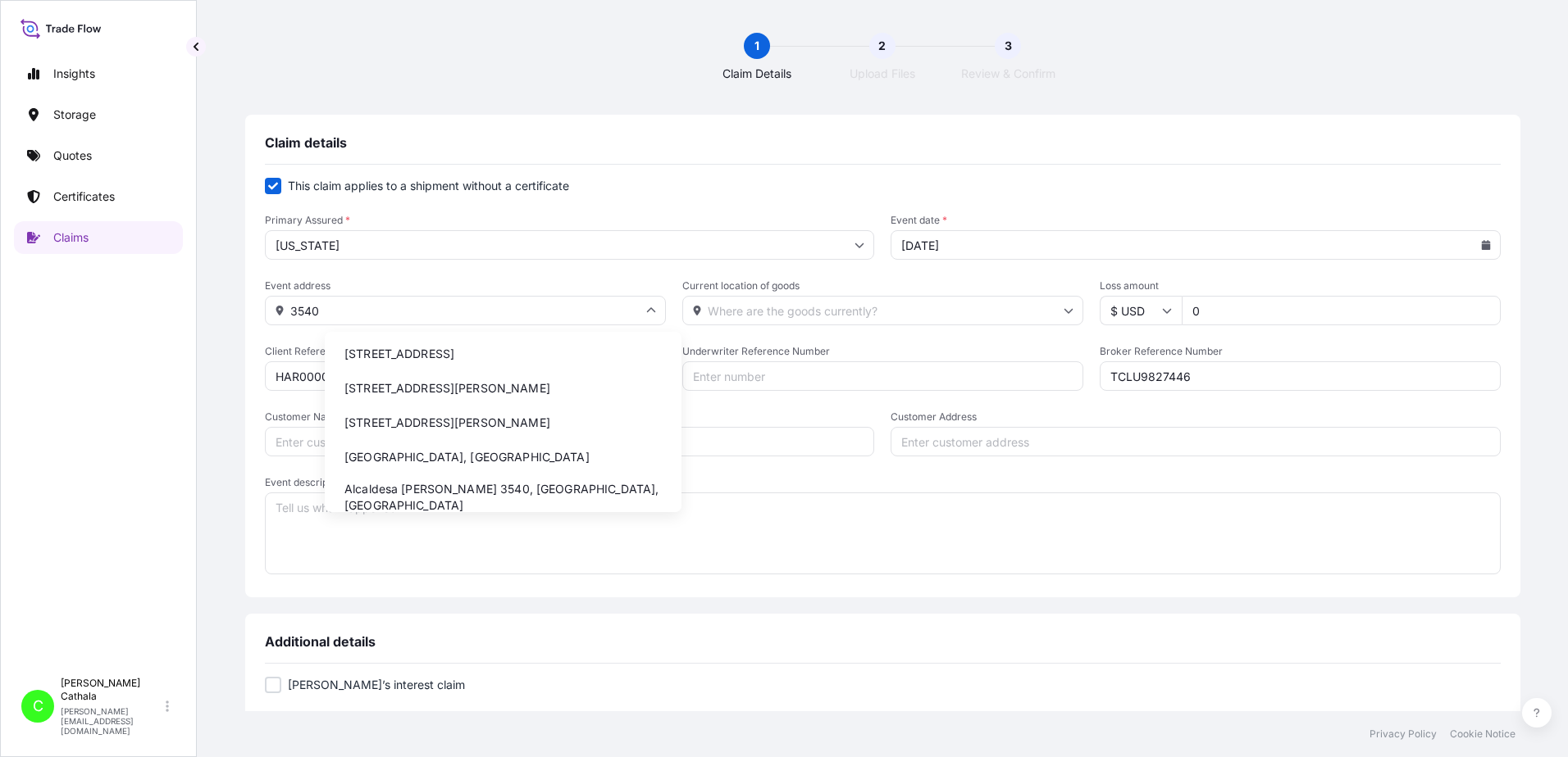
click at [533, 354] on li "[STREET_ADDRESS]" at bounding box center [504, 354] width 344 height 31
type input "[STREET_ADDRESS]"
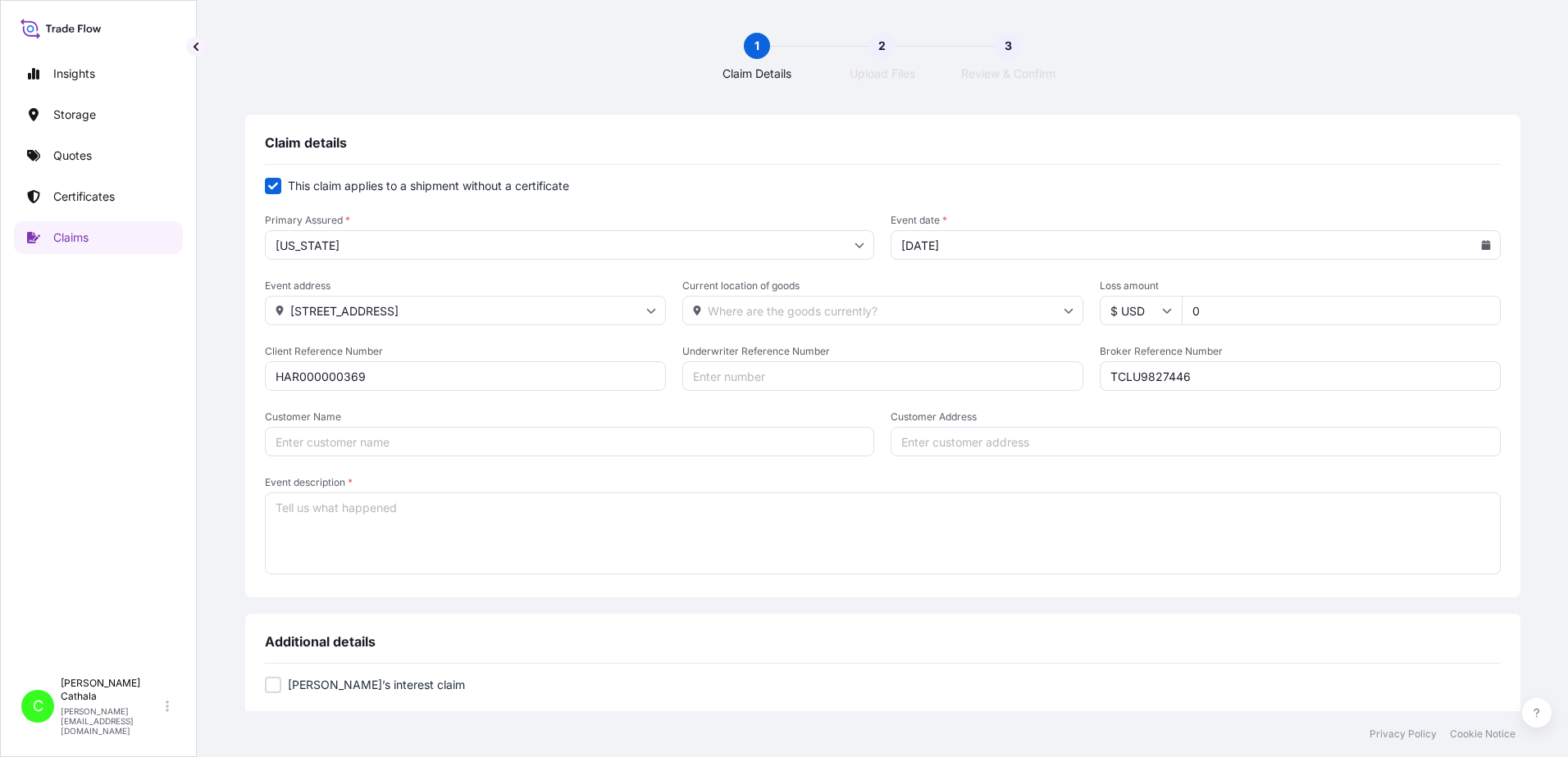
click at [818, 313] on input "Current location of goods" at bounding box center [882, 310] width 401 height 30
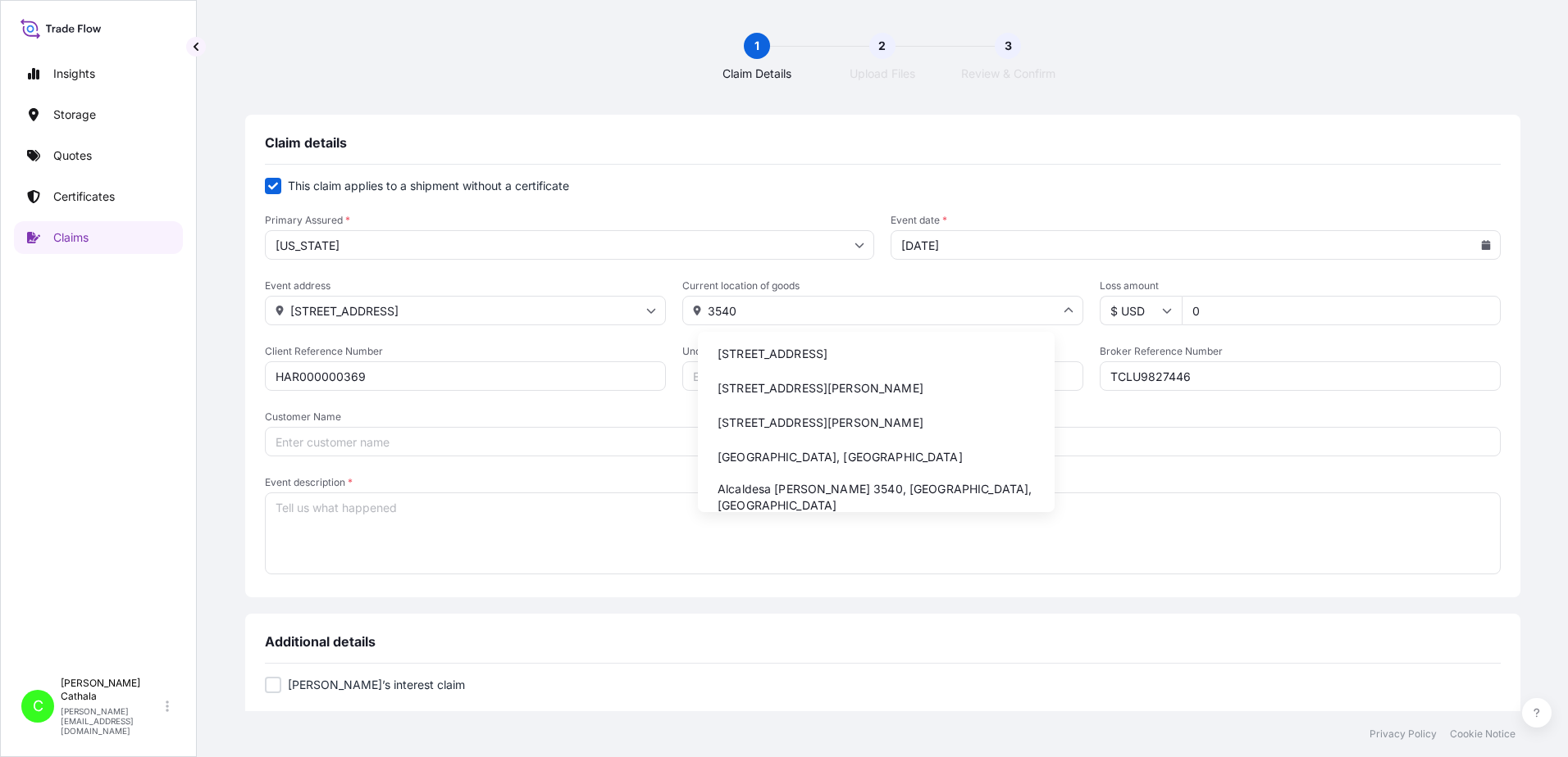
click at [816, 356] on li "[STREET_ADDRESS]" at bounding box center [876, 354] width 344 height 31
type input "[STREET_ADDRESS]"
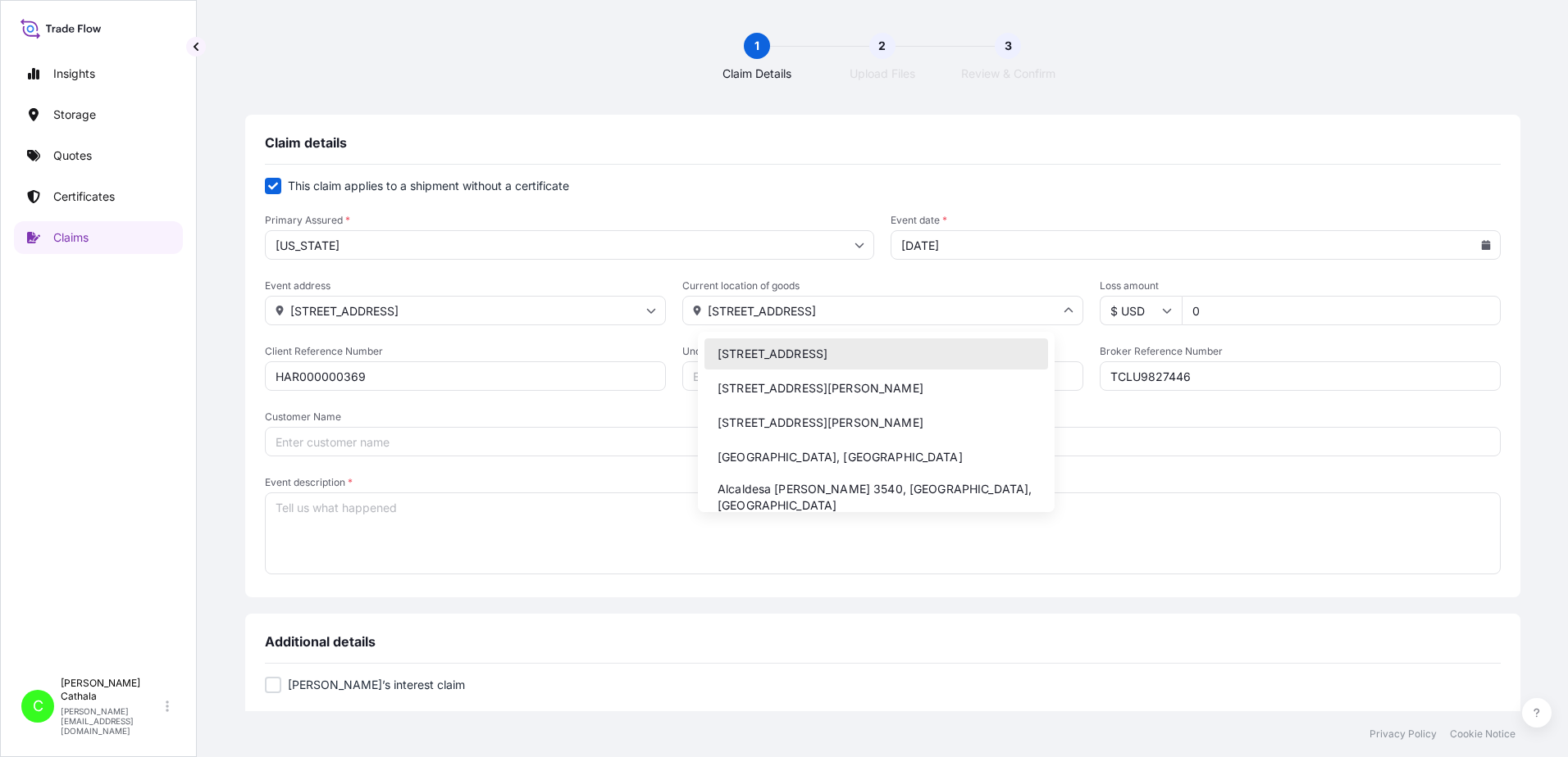
click at [734, 310] on input "[STREET_ADDRESS]" at bounding box center [882, 310] width 401 height 30
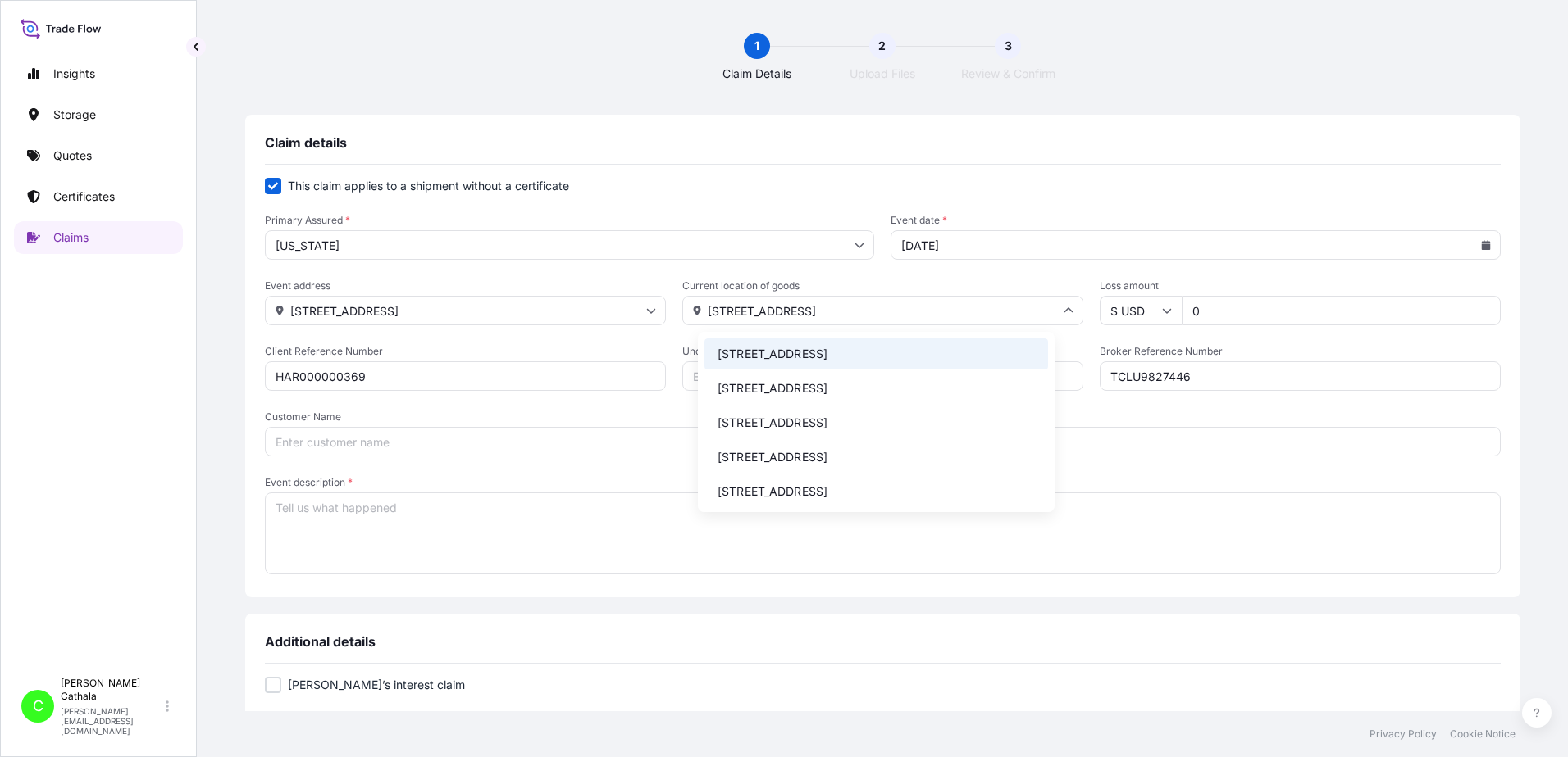
click at [1117, 444] on input "Customer Address" at bounding box center [1196, 442] width 610 height 30
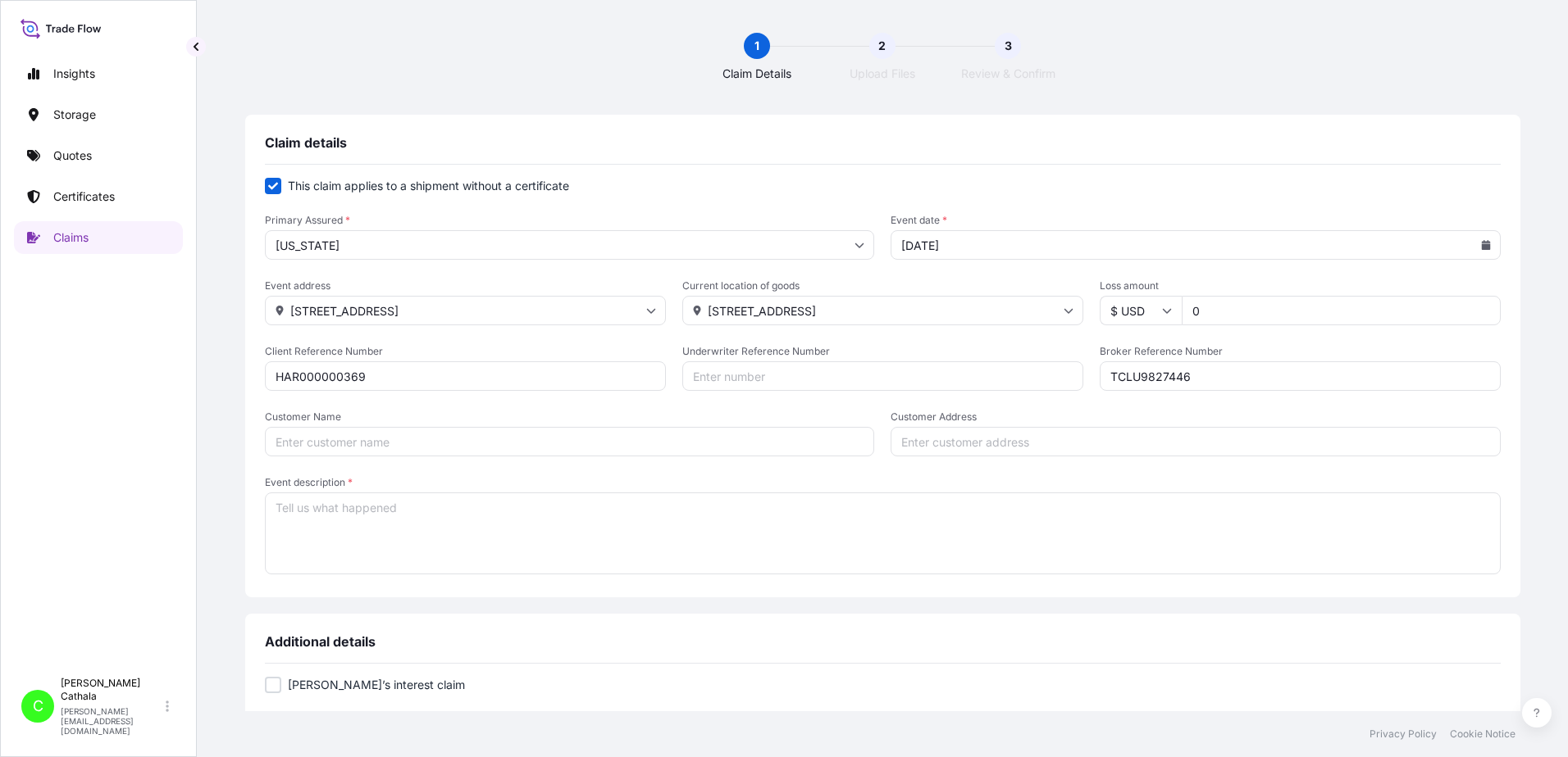
paste input "[STREET_ADDRESS]"
type input "[STREET_ADDRESS]"
click at [446, 443] on input "Customer Name" at bounding box center [570, 442] width 610 height 30
click at [378, 444] on input "Customer Name" at bounding box center [570, 442] width 610 height 30
paste input "[PERSON_NAME] International"
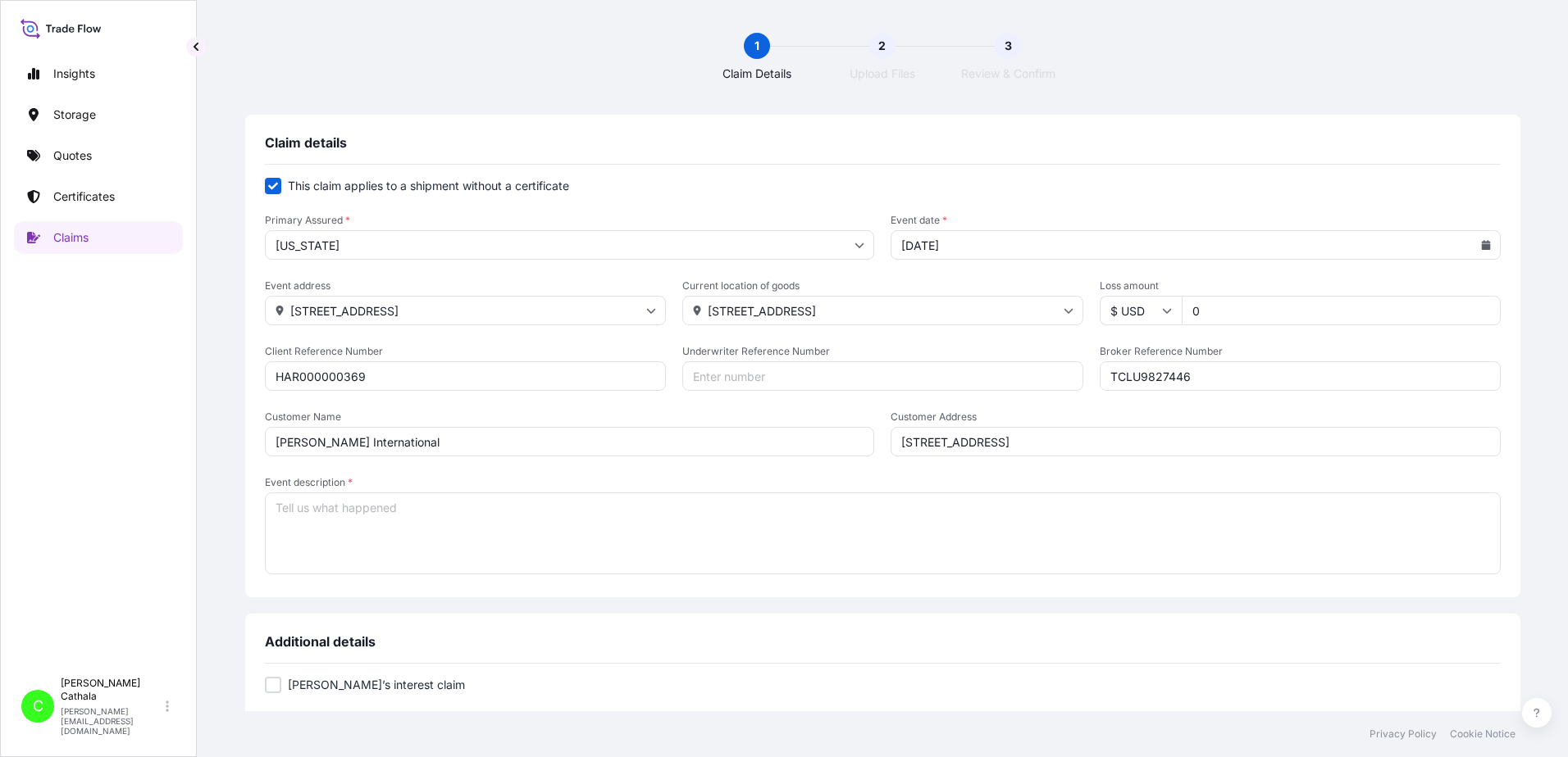
type input "[PERSON_NAME] International"
click at [462, 514] on textarea "Event description *" at bounding box center [883, 534] width 1236 height 82
paste textarea "JBL PARTYBOX WIRELESS MIC"
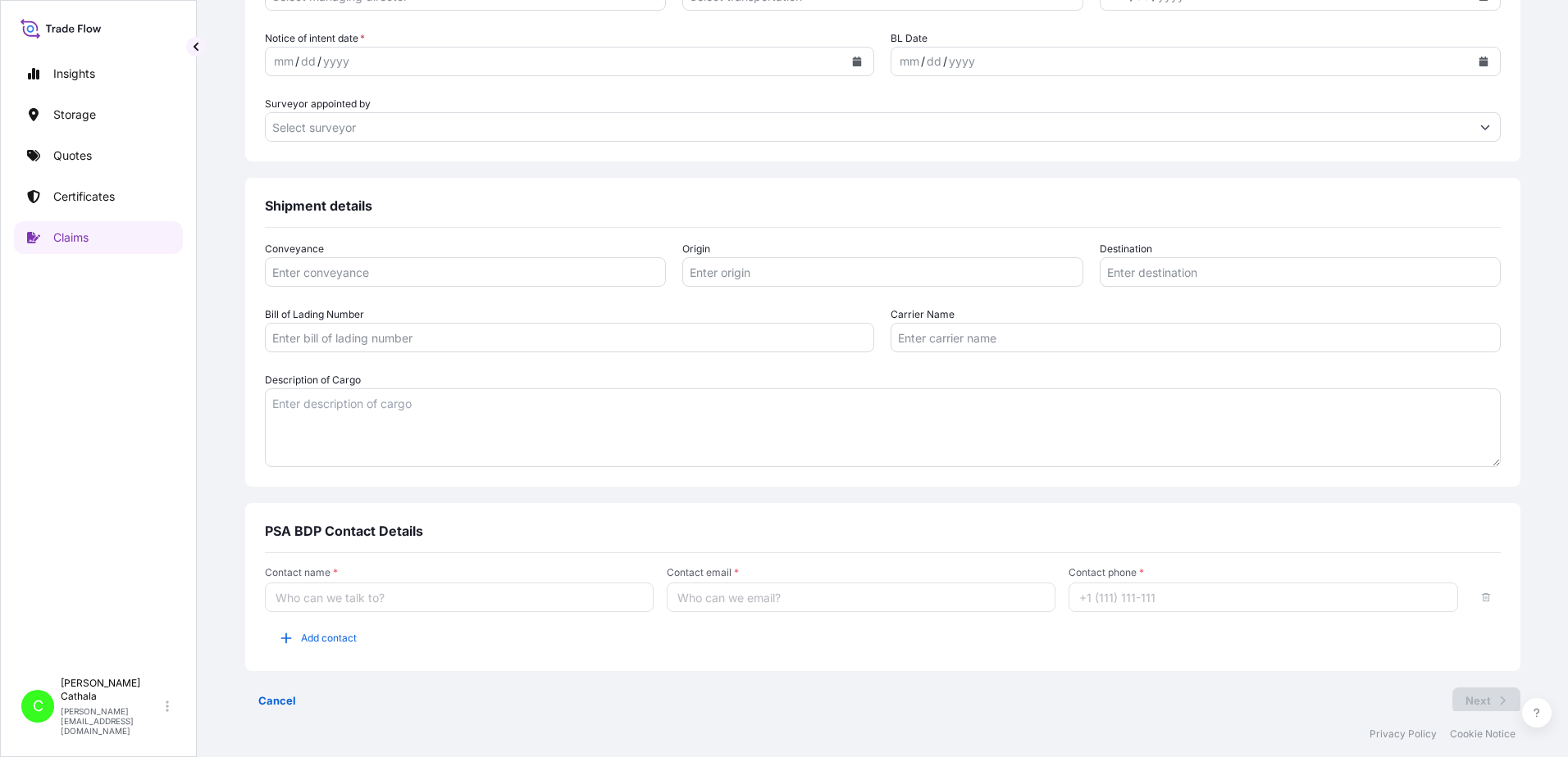
scroll to position [819, 0]
type textarea "JBL PARTYBOX WIRELESS MIC"
click at [410, 405] on textarea "Description of Cargo" at bounding box center [883, 422] width 1236 height 79
paste textarea "JBL PARTYBOX WIRELESS MIC"
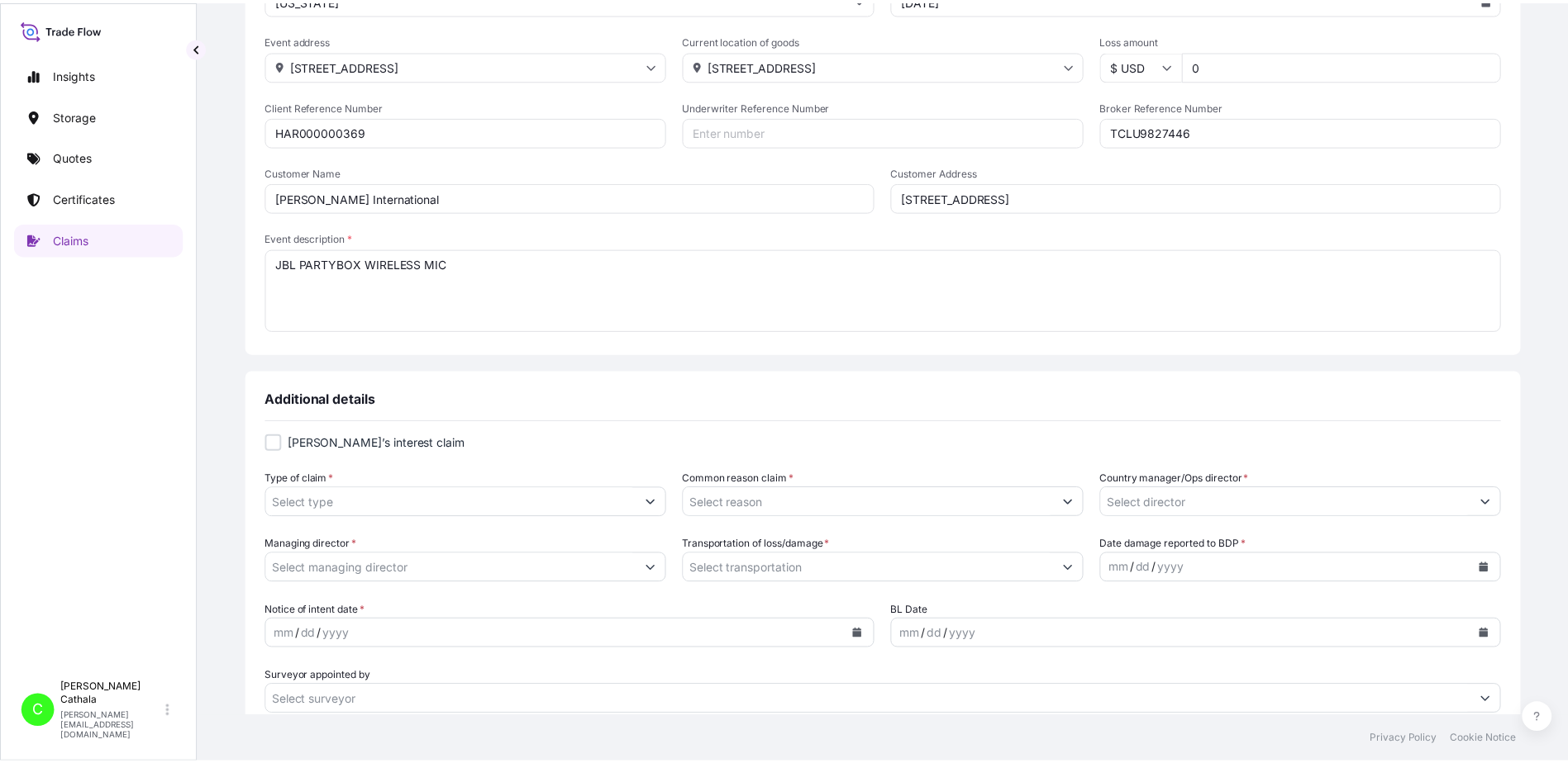
scroll to position [331, 0]
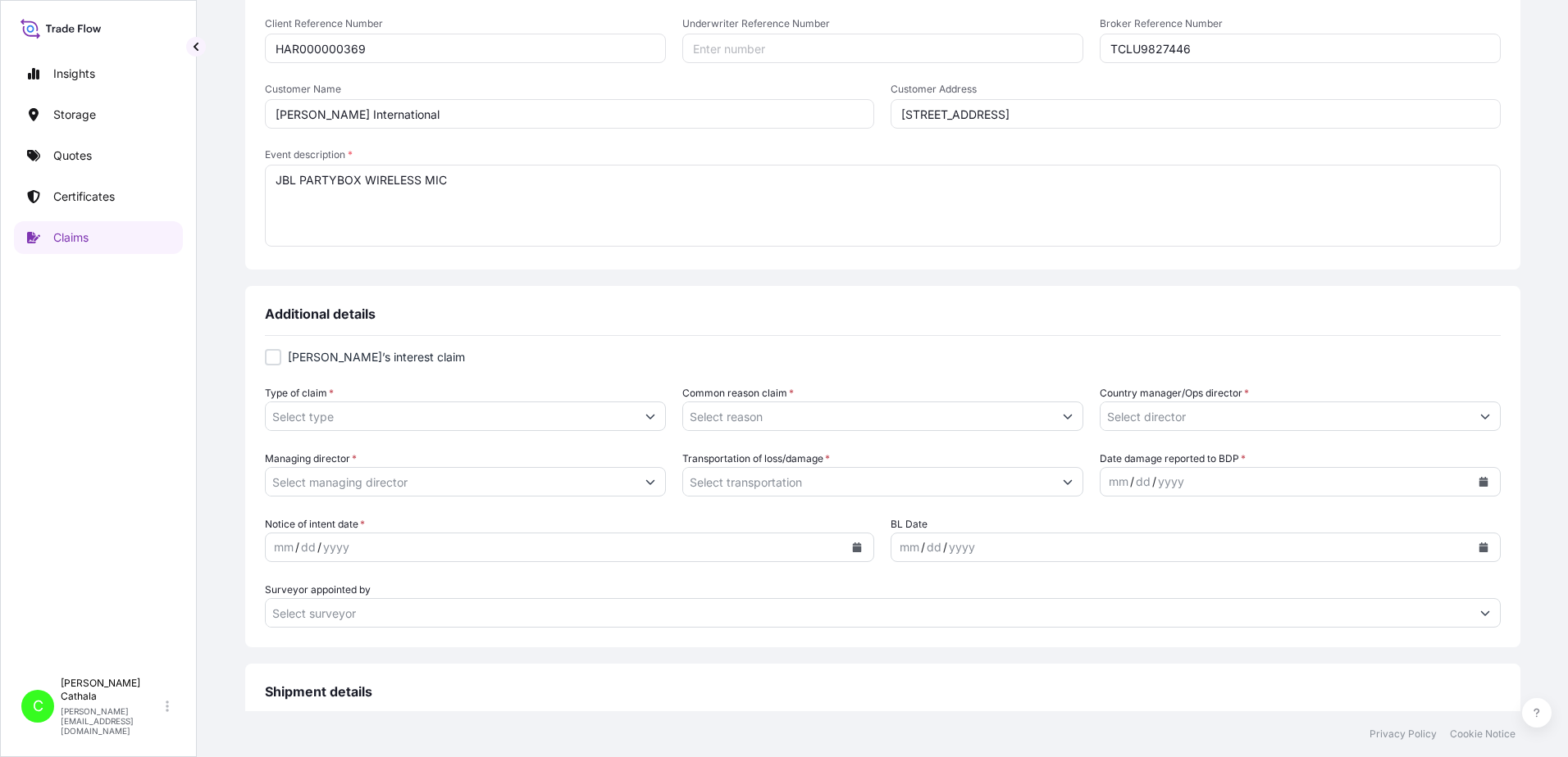
type textarea "JBL PARTYBOX WIRELESS MIC"
click at [445, 423] on input "Type of claim *" at bounding box center [451, 416] width 370 height 30
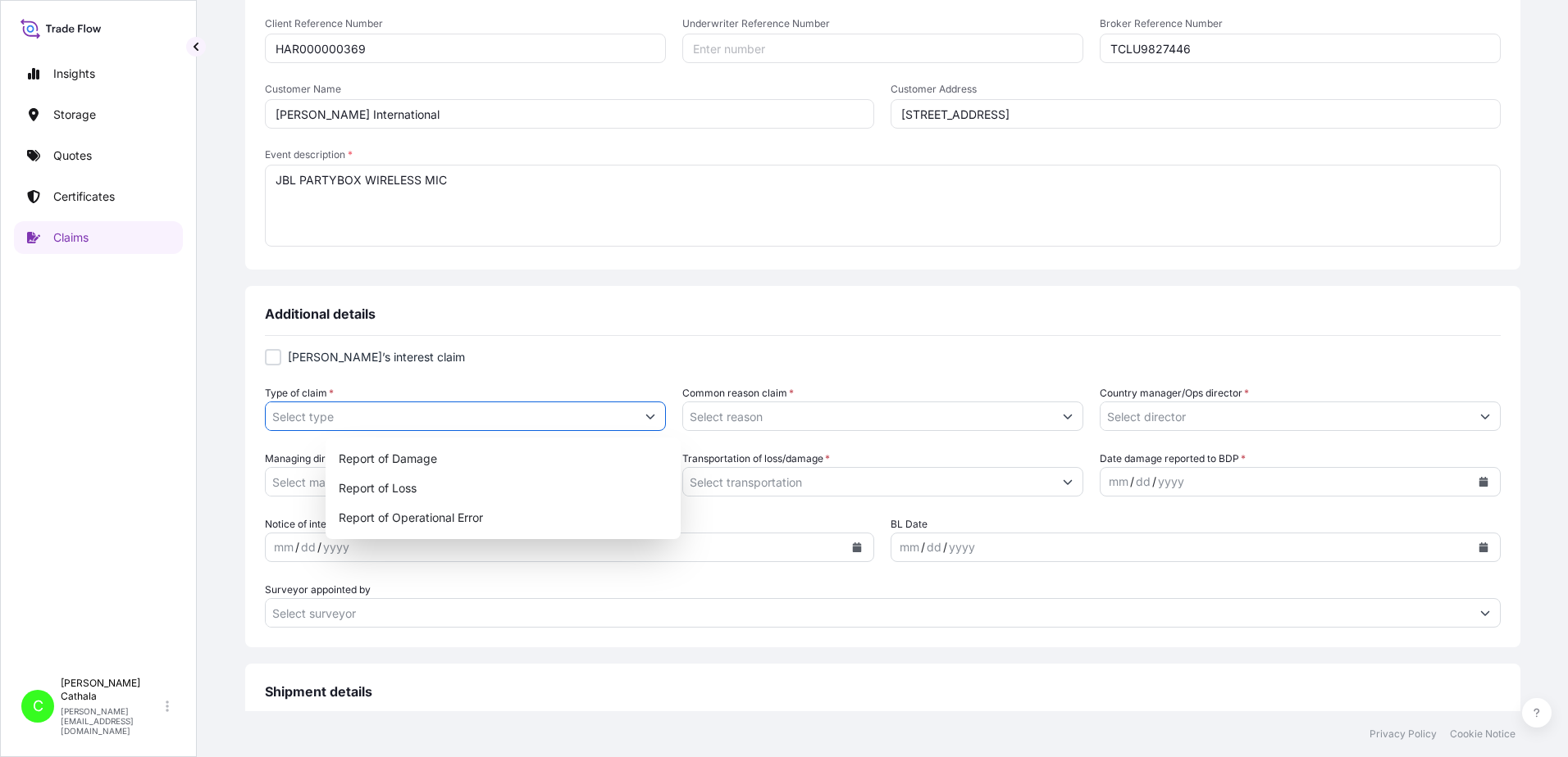
click at [655, 413] on icon "Show suggestions" at bounding box center [651, 417] width 10 height 10
click at [412, 488] on div "Report of Loss" at bounding box center [503, 488] width 342 height 30
type input "Report of Loss"
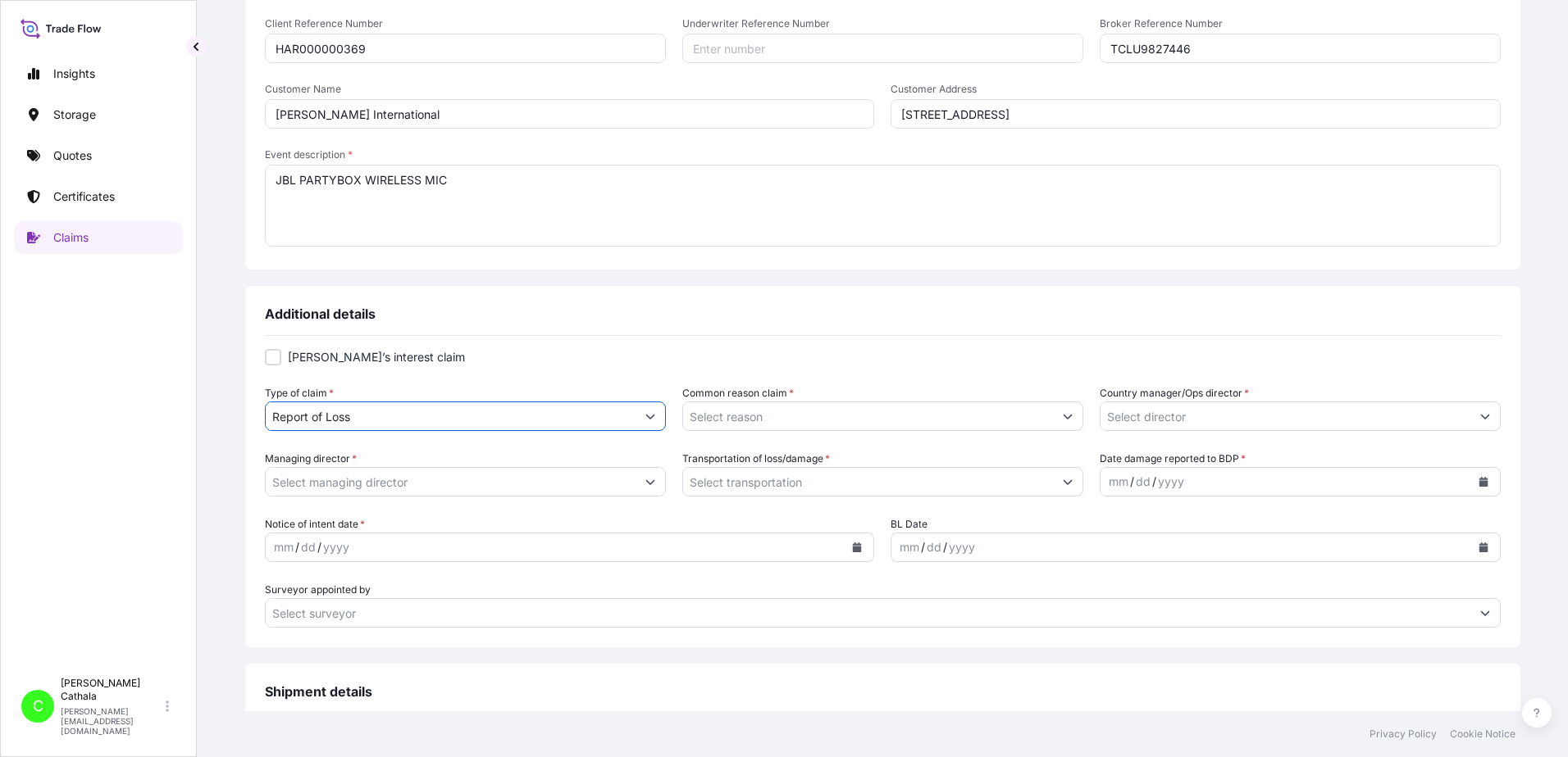
click at [1053, 422] on button "Show suggestions" at bounding box center [1068, 416] width 30 height 30
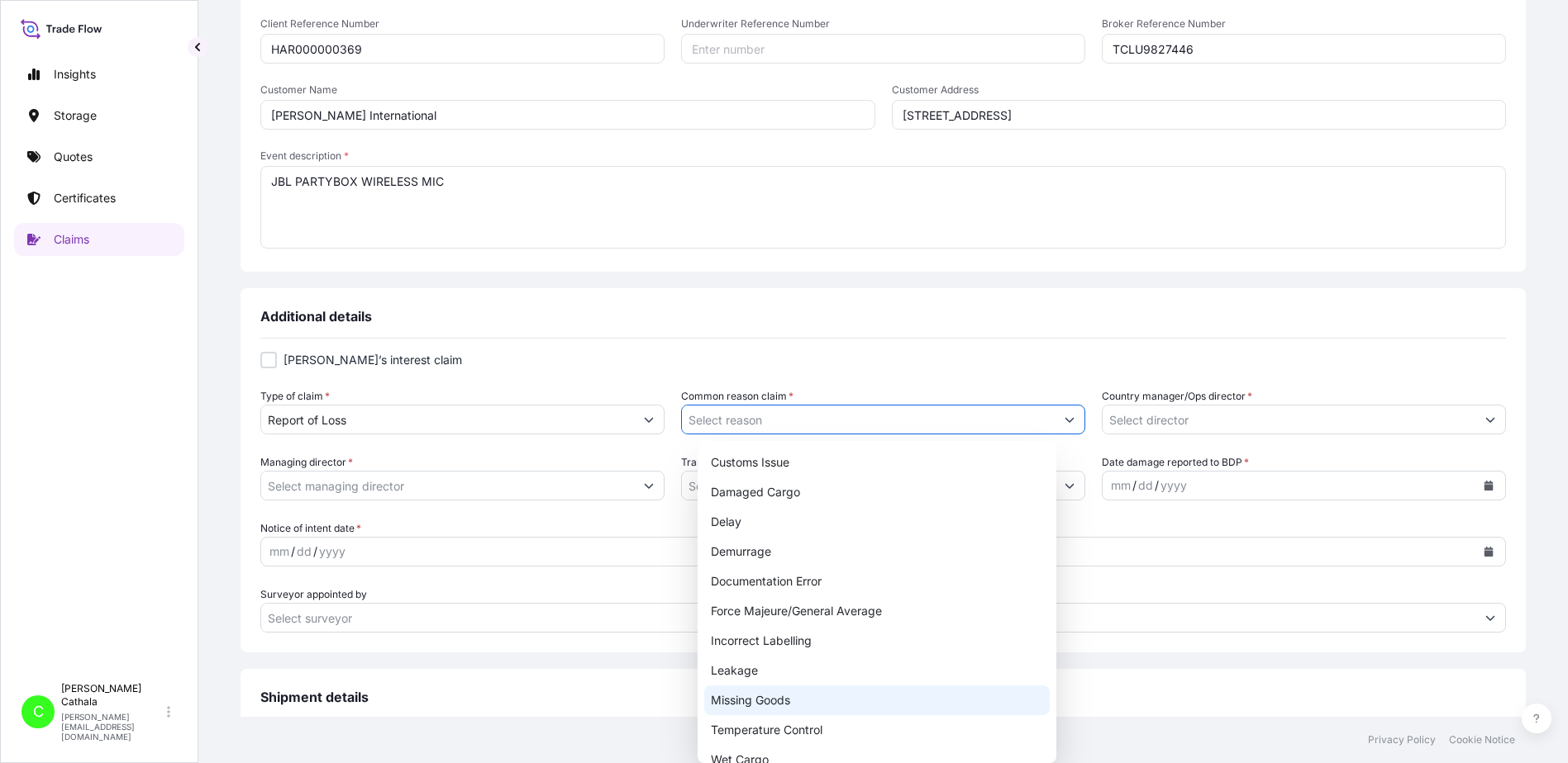
click at [768, 701] on div "Missing Goods" at bounding box center [876, 700] width 345 height 30
type input "Missing Goods"
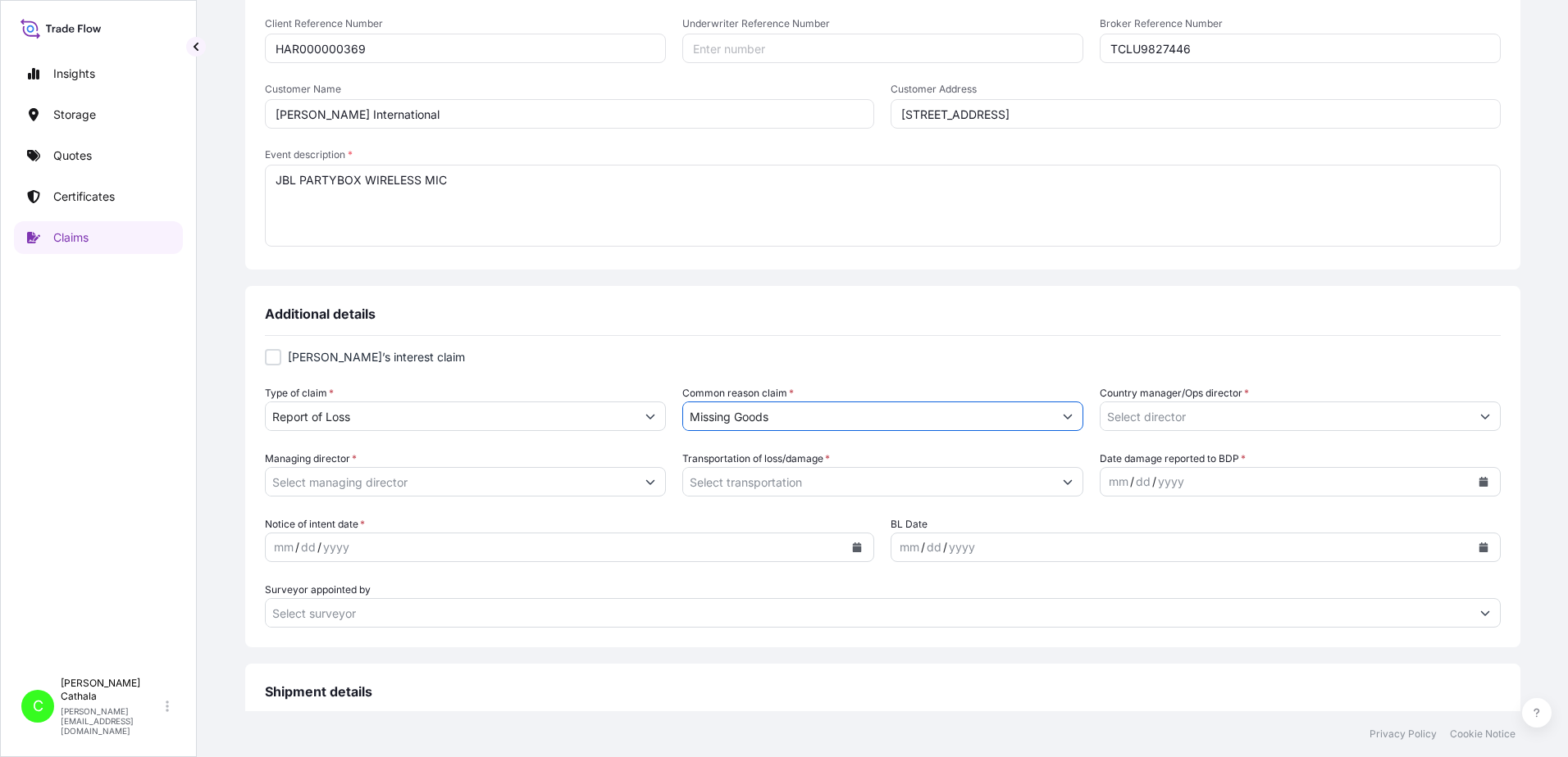
click at [1199, 420] on input "Country manager/Ops director *" at bounding box center [1285, 416] width 370 height 30
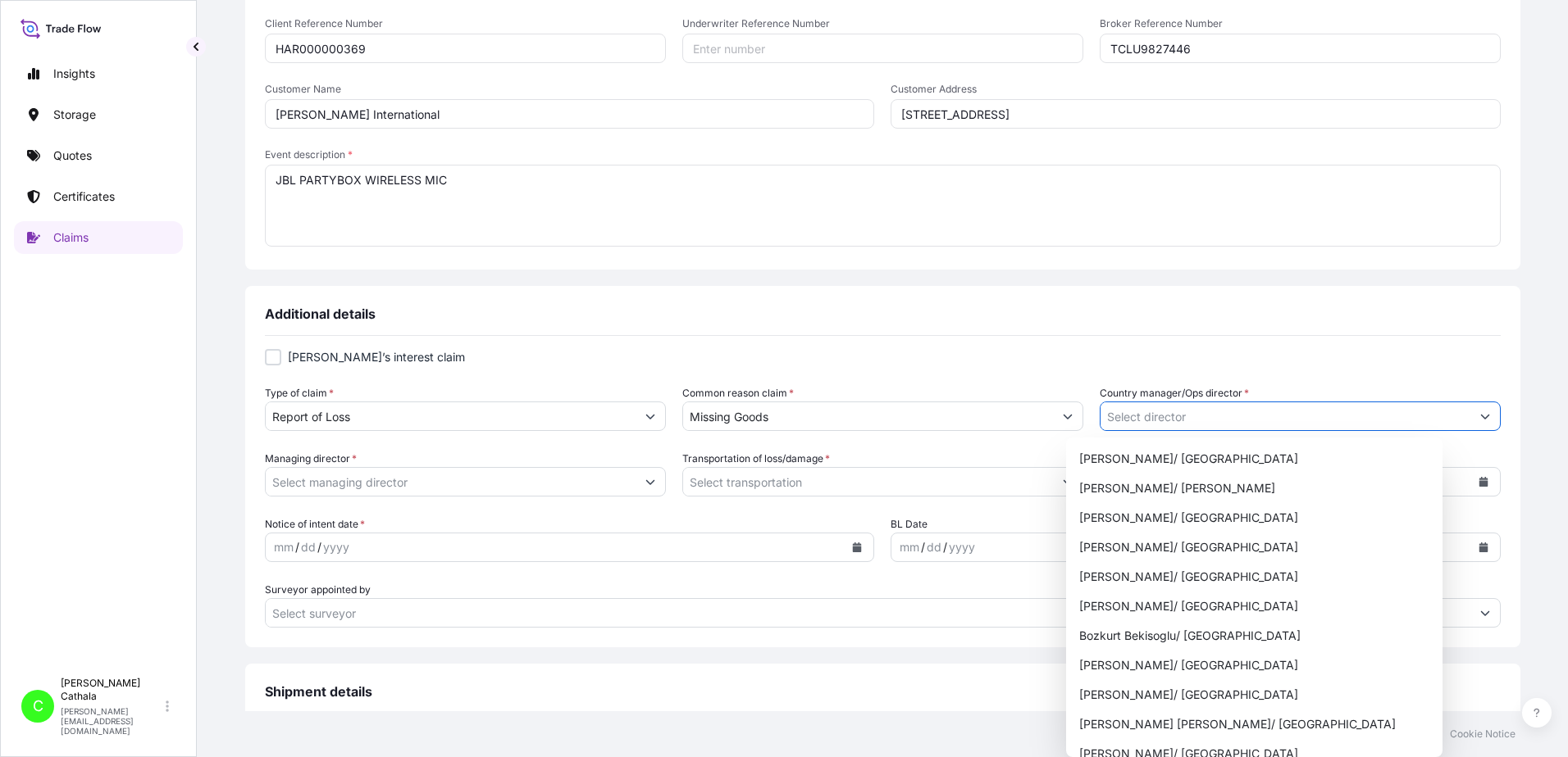
click at [1480, 419] on icon "Show suggestions" at bounding box center [1485, 417] width 10 height 10
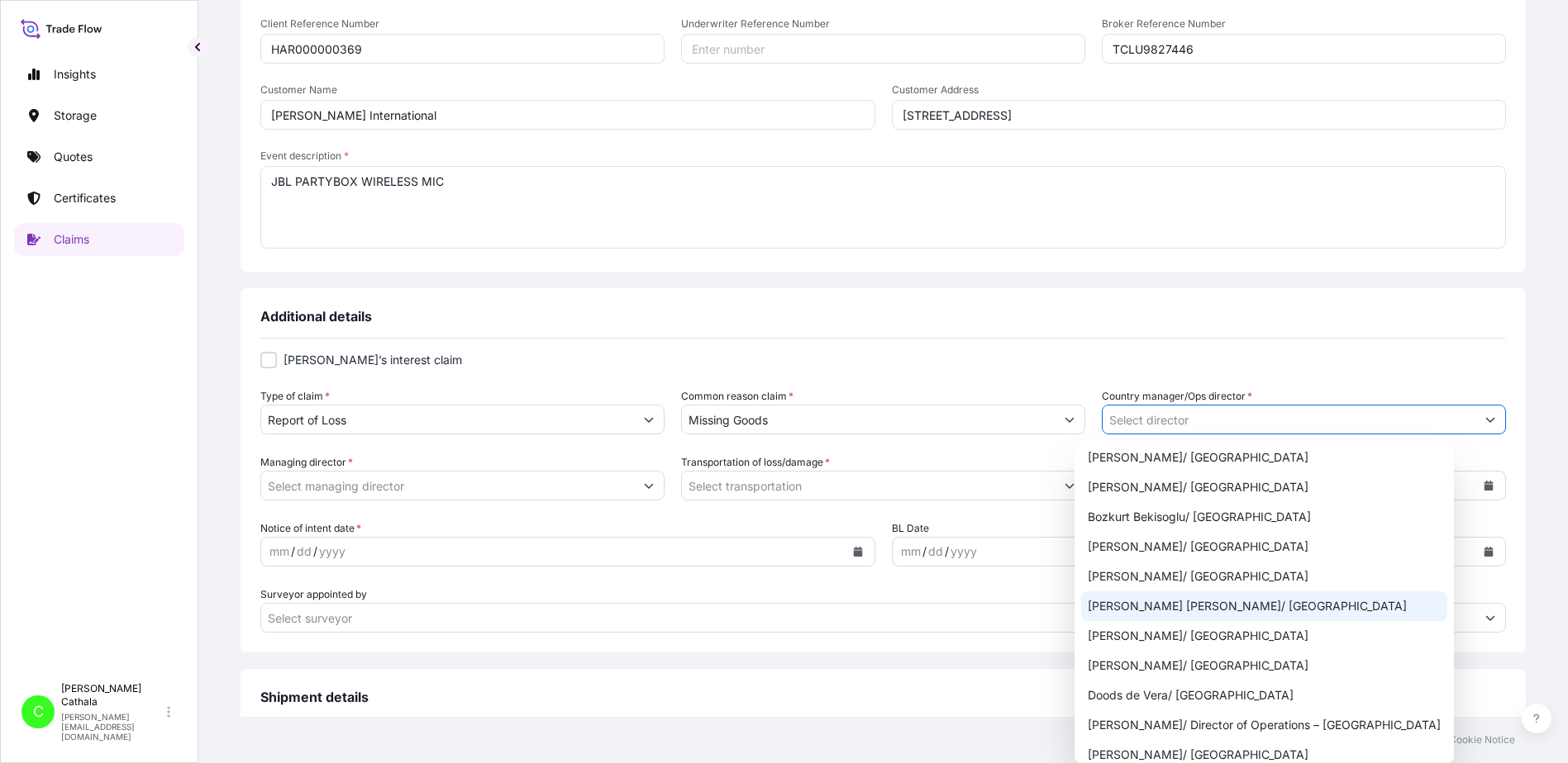
scroll to position [165, 0]
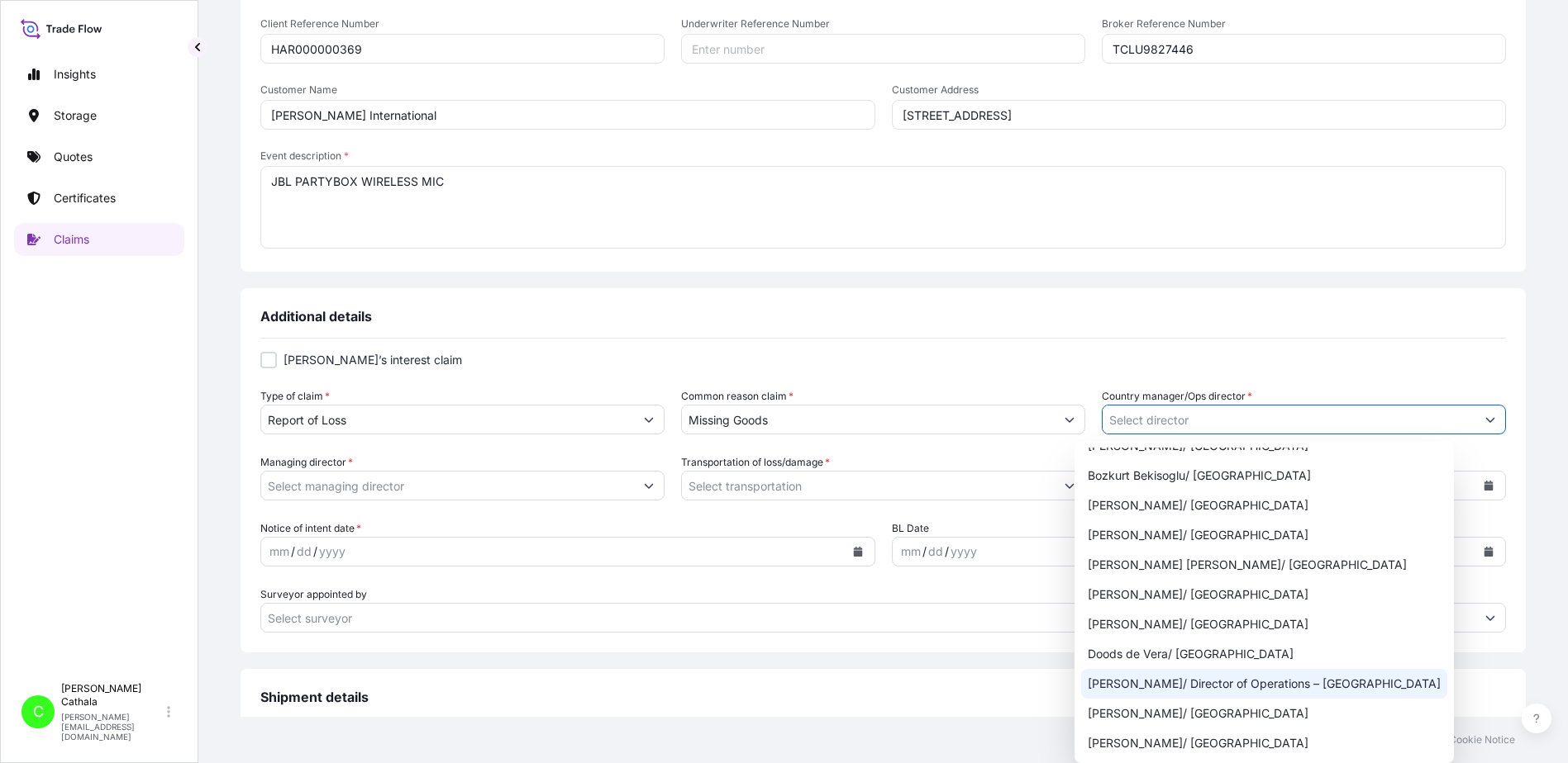
click at [1221, 690] on div "[PERSON_NAME]/ Director of Operations – [GEOGRAPHIC_DATA]" at bounding box center [1264, 684] width 366 height 30
type input "[PERSON_NAME]/ Director of Operations – [GEOGRAPHIC_DATA]"
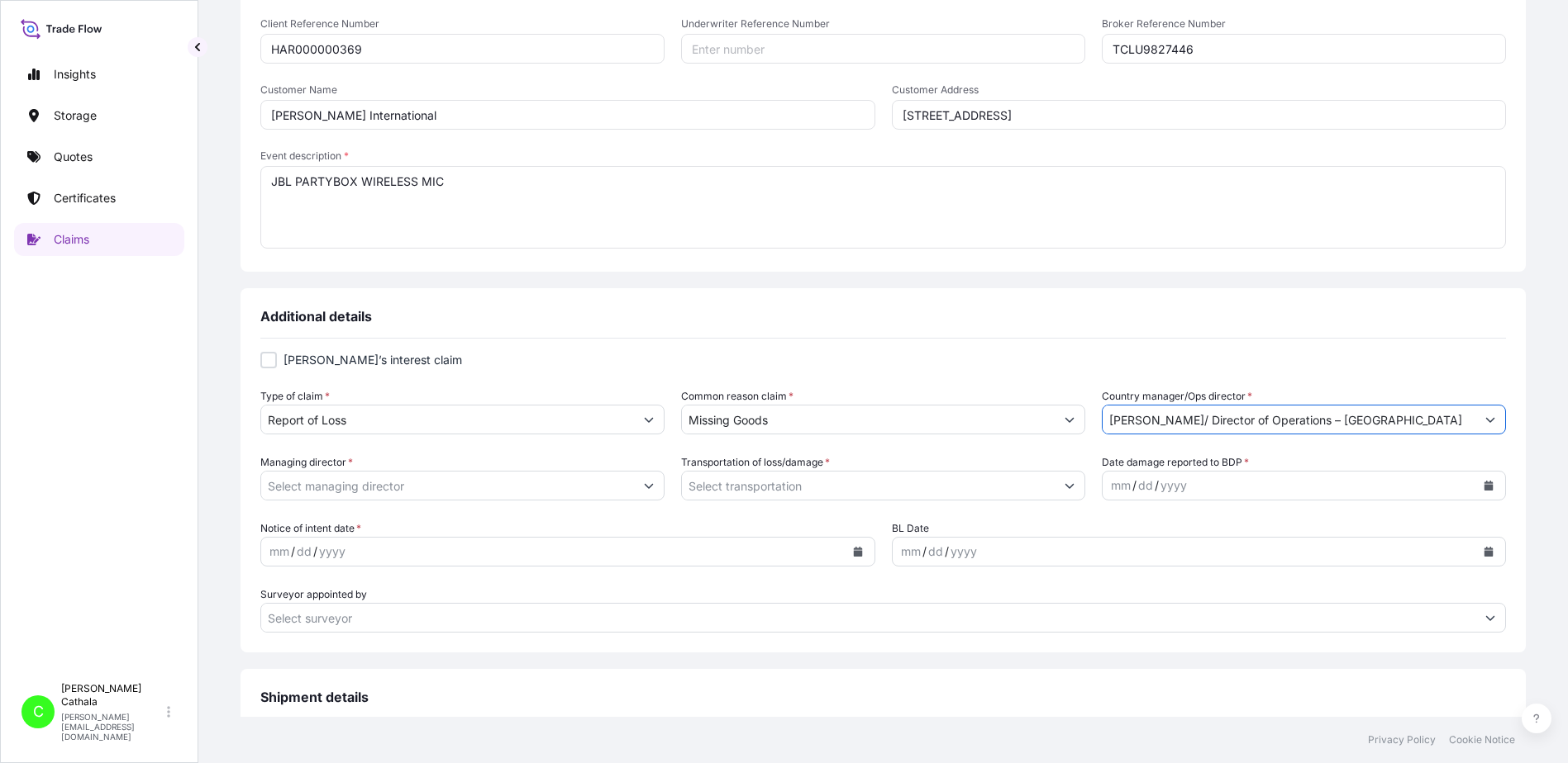
click at [654, 487] on icon "Show suggestions" at bounding box center [649, 486] width 10 height 10
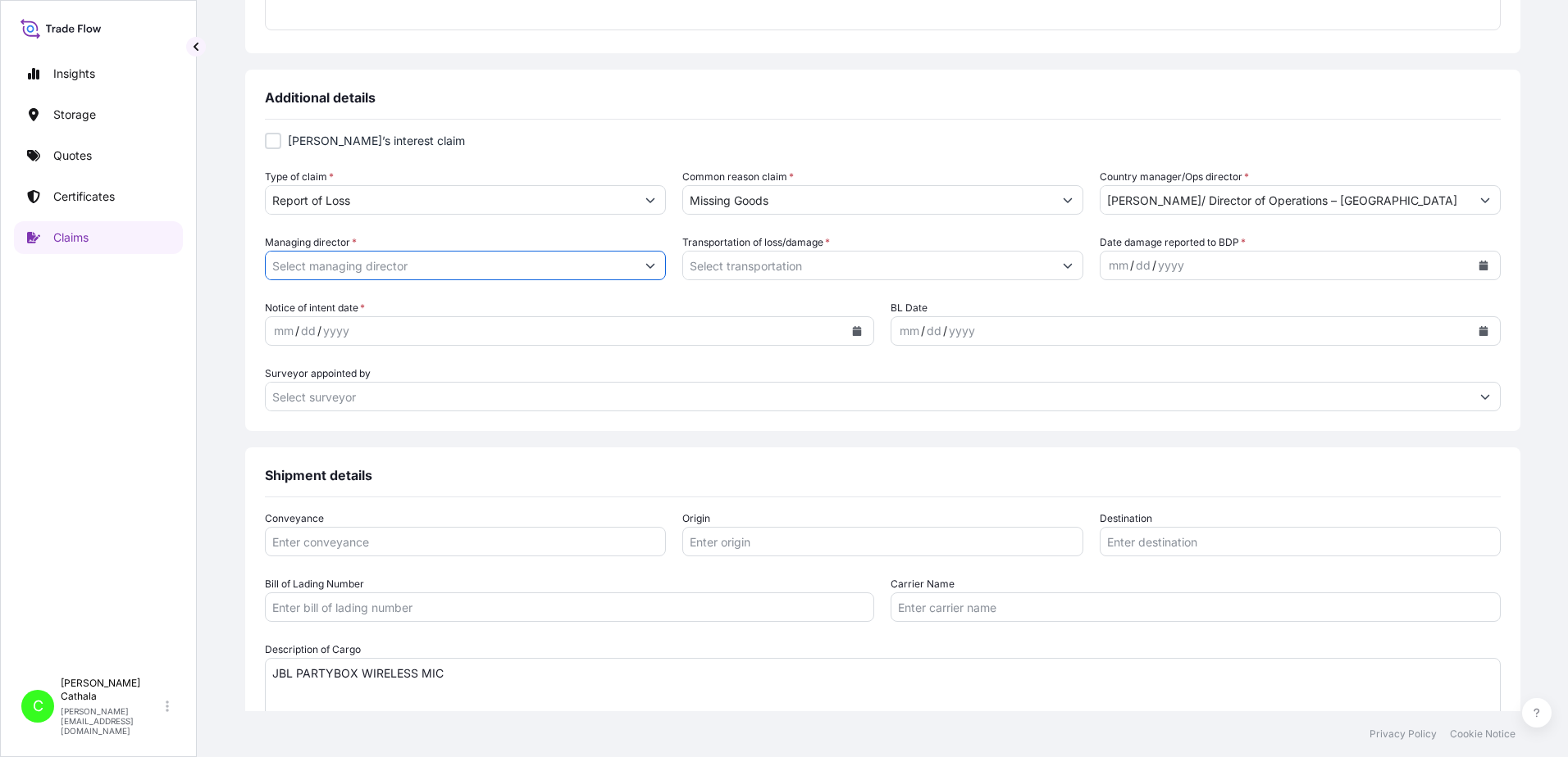
scroll to position [573, 0]
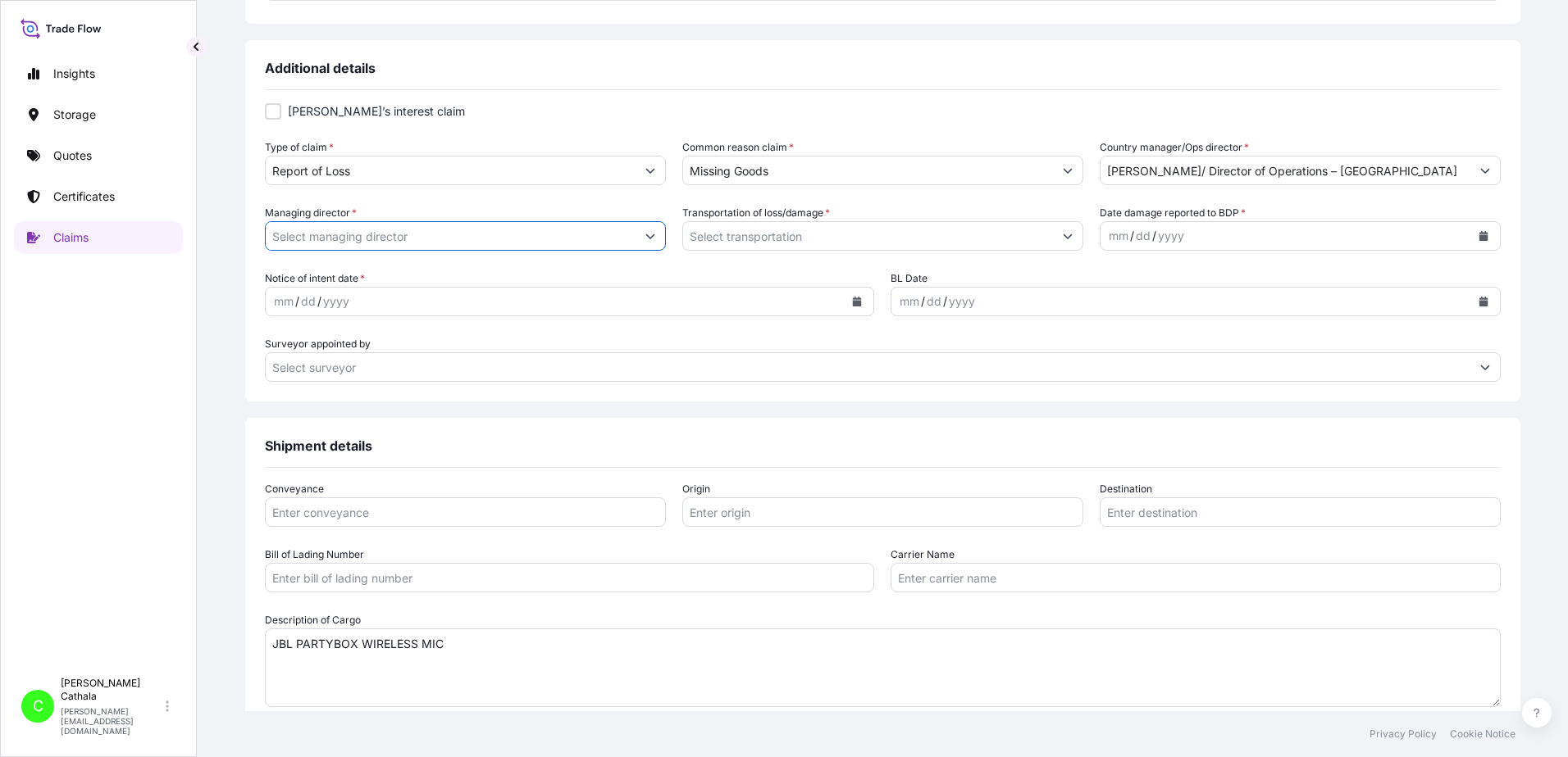
click at [662, 228] on button "Show suggestions" at bounding box center [650, 236] width 30 height 30
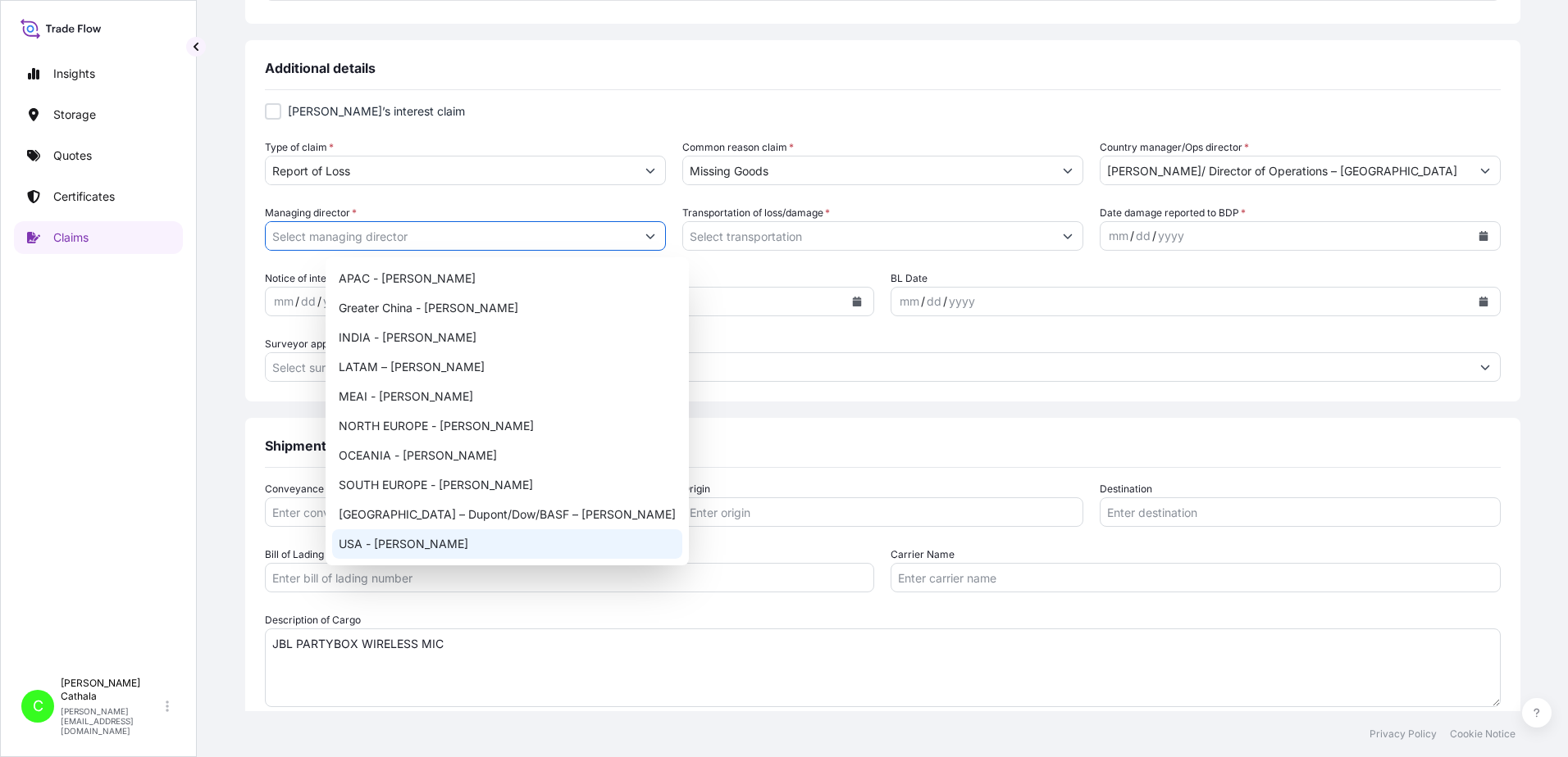
click at [411, 553] on div "USA - [PERSON_NAME]" at bounding box center [507, 544] width 351 height 30
type input "USA - [PERSON_NAME]"
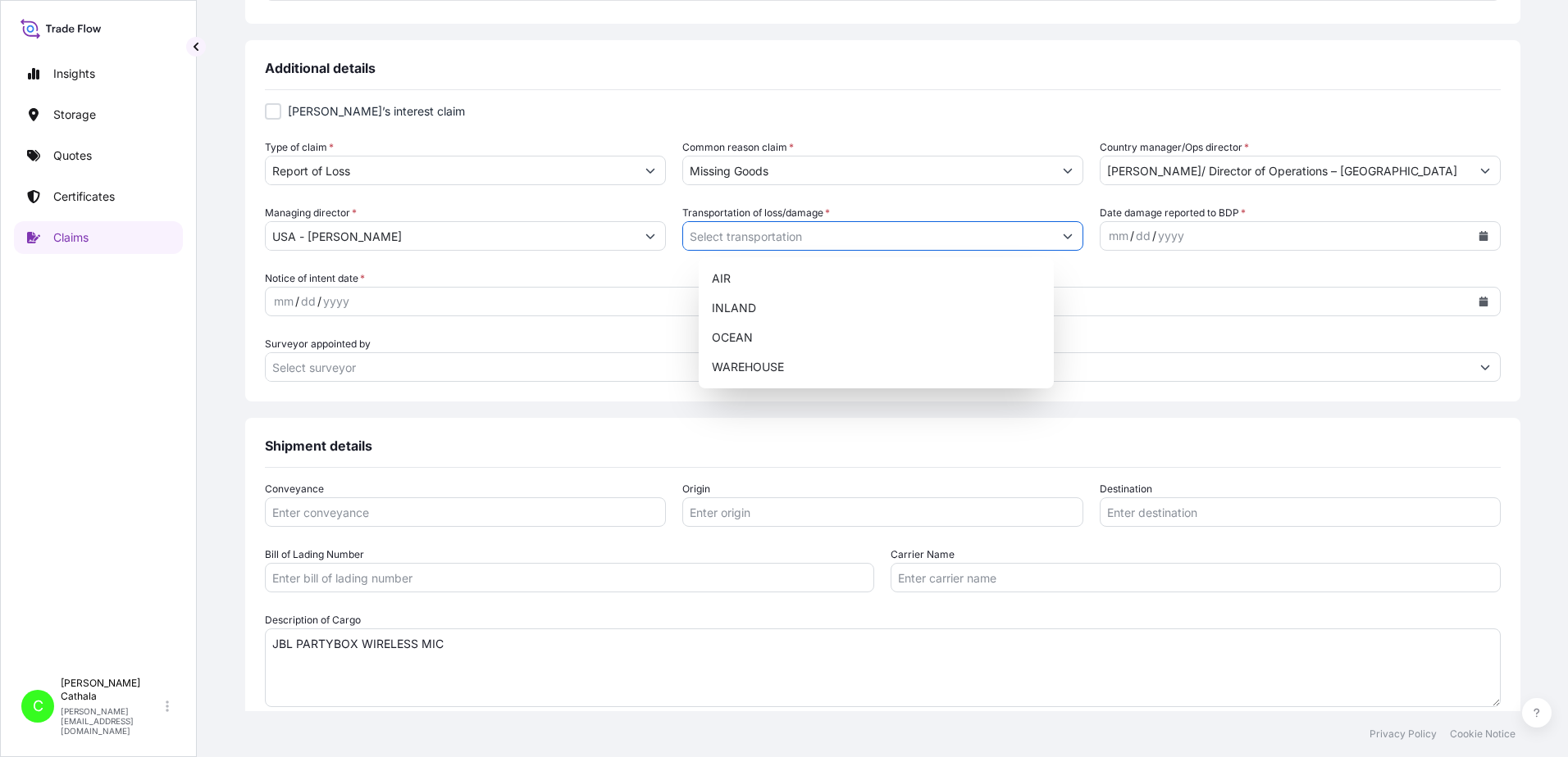
click at [1063, 233] on icon "Show suggestions" at bounding box center [1068, 237] width 10 height 10
click at [732, 337] on div "OCEAN" at bounding box center [876, 337] width 342 height 30
type input "OCEAN"
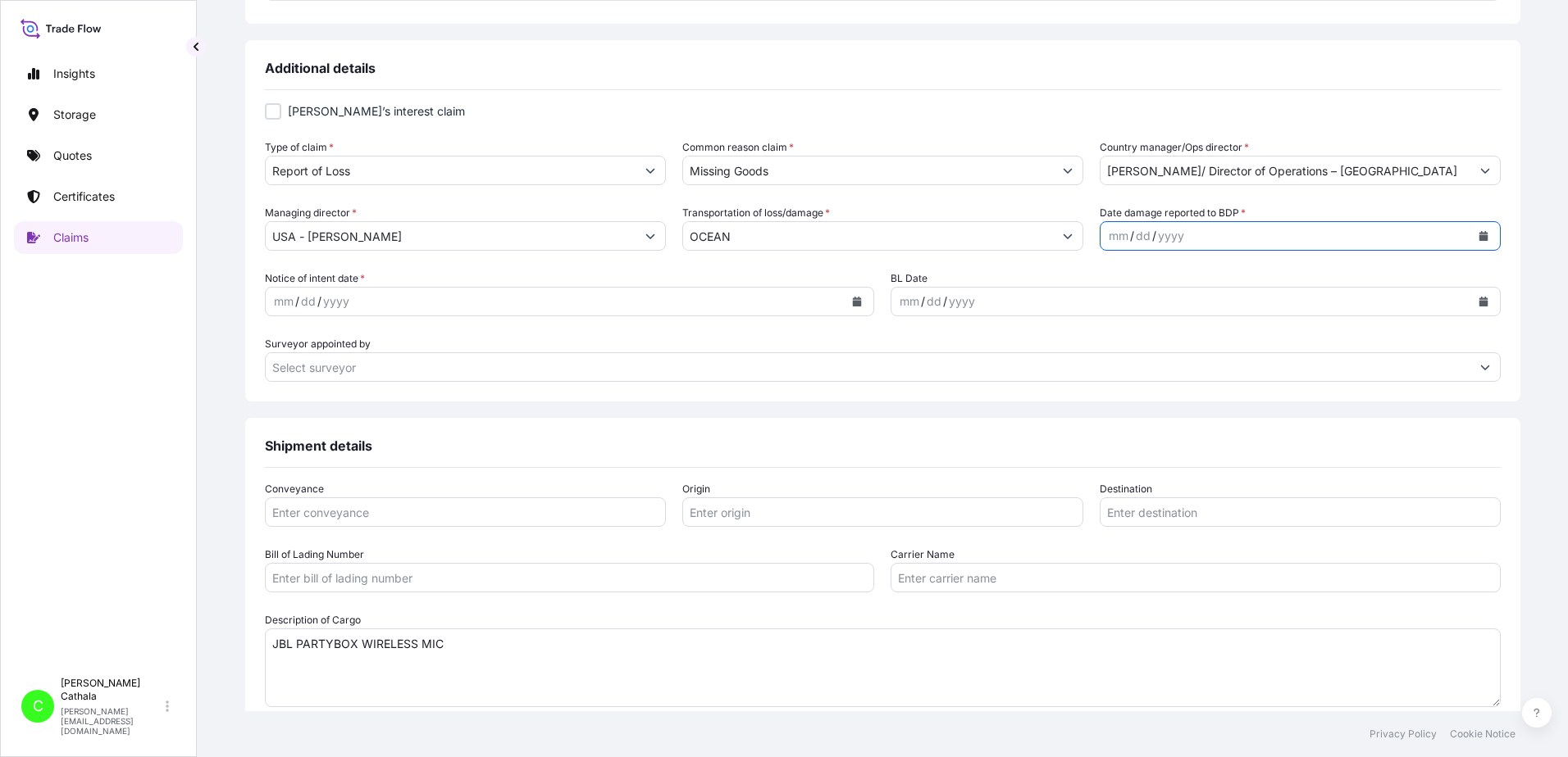
click at [1471, 243] on button "Calendar" at bounding box center [1483, 236] width 27 height 26
click at [1099, 282] on button "Previous" at bounding box center [1105, 284] width 36 height 26
click at [1229, 471] on div "28" at bounding box center [1224, 467] width 30 height 30
click at [853, 304] on icon "Calendar" at bounding box center [858, 302] width 9 height 10
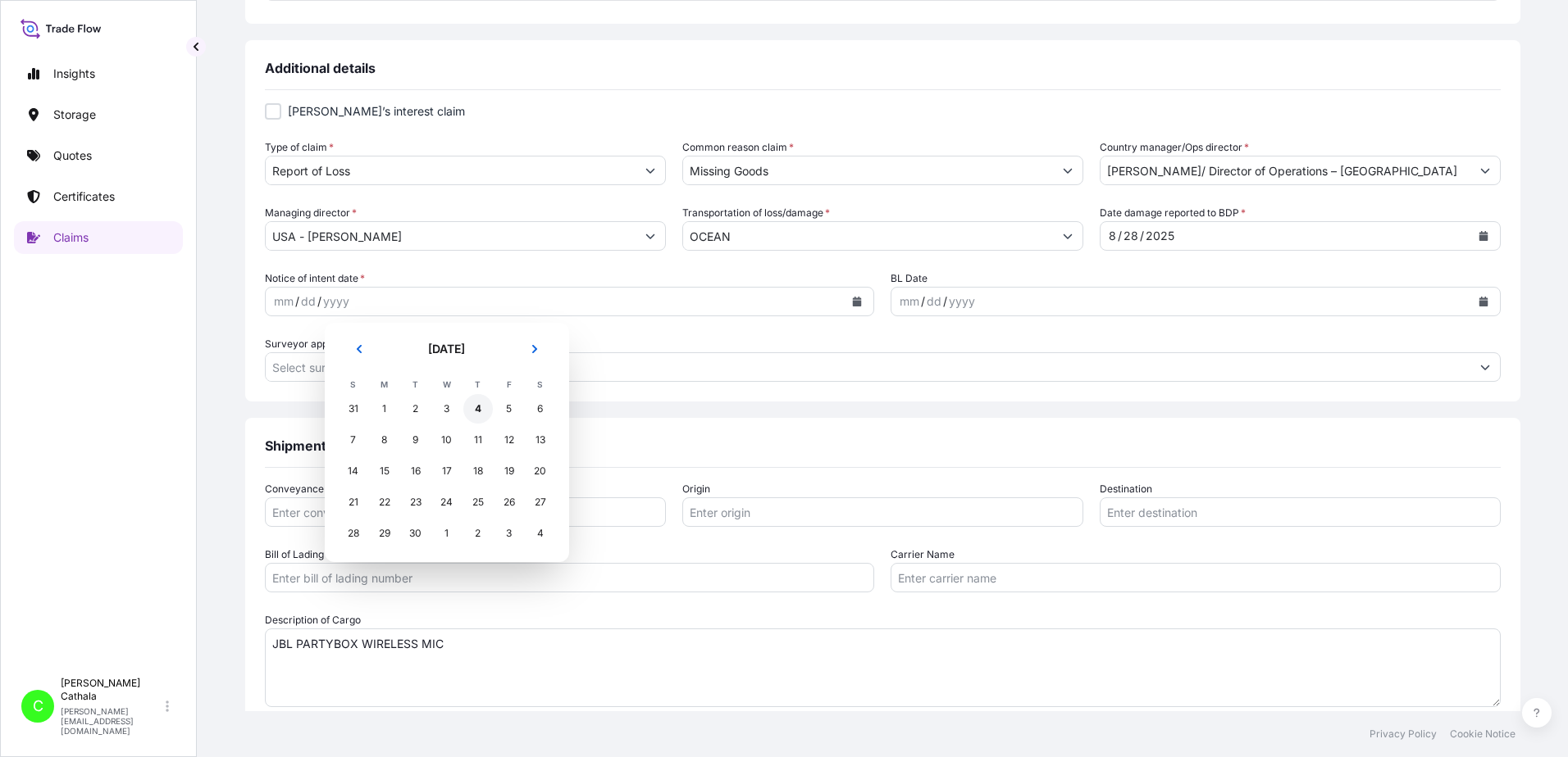
click at [477, 412] on div "4" at bounding box center [478, 408] width 30 height 30
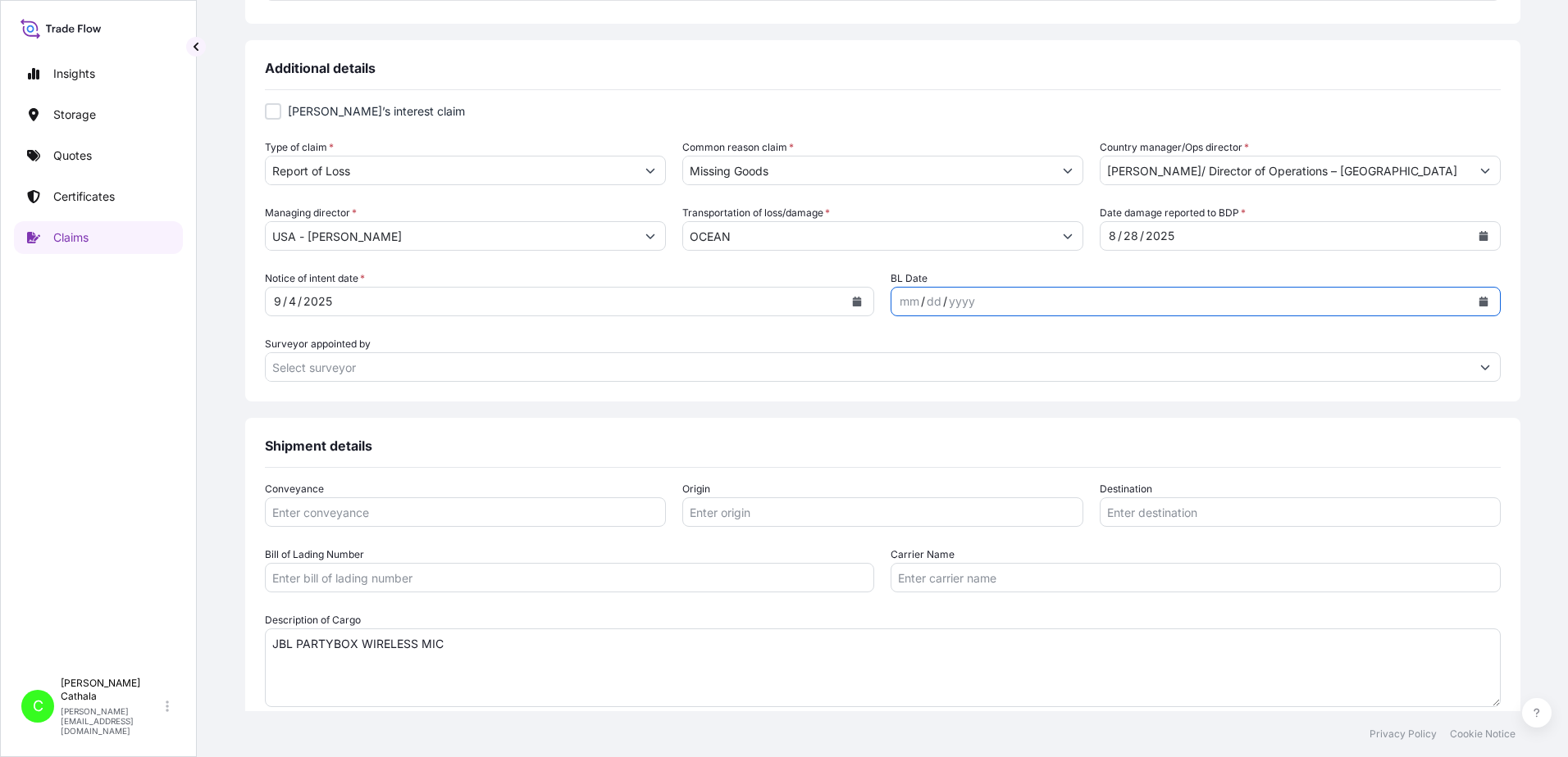
click at [1479, 299] on icon "Calendar" at bounding box center [1483, 302] width 9 height 10
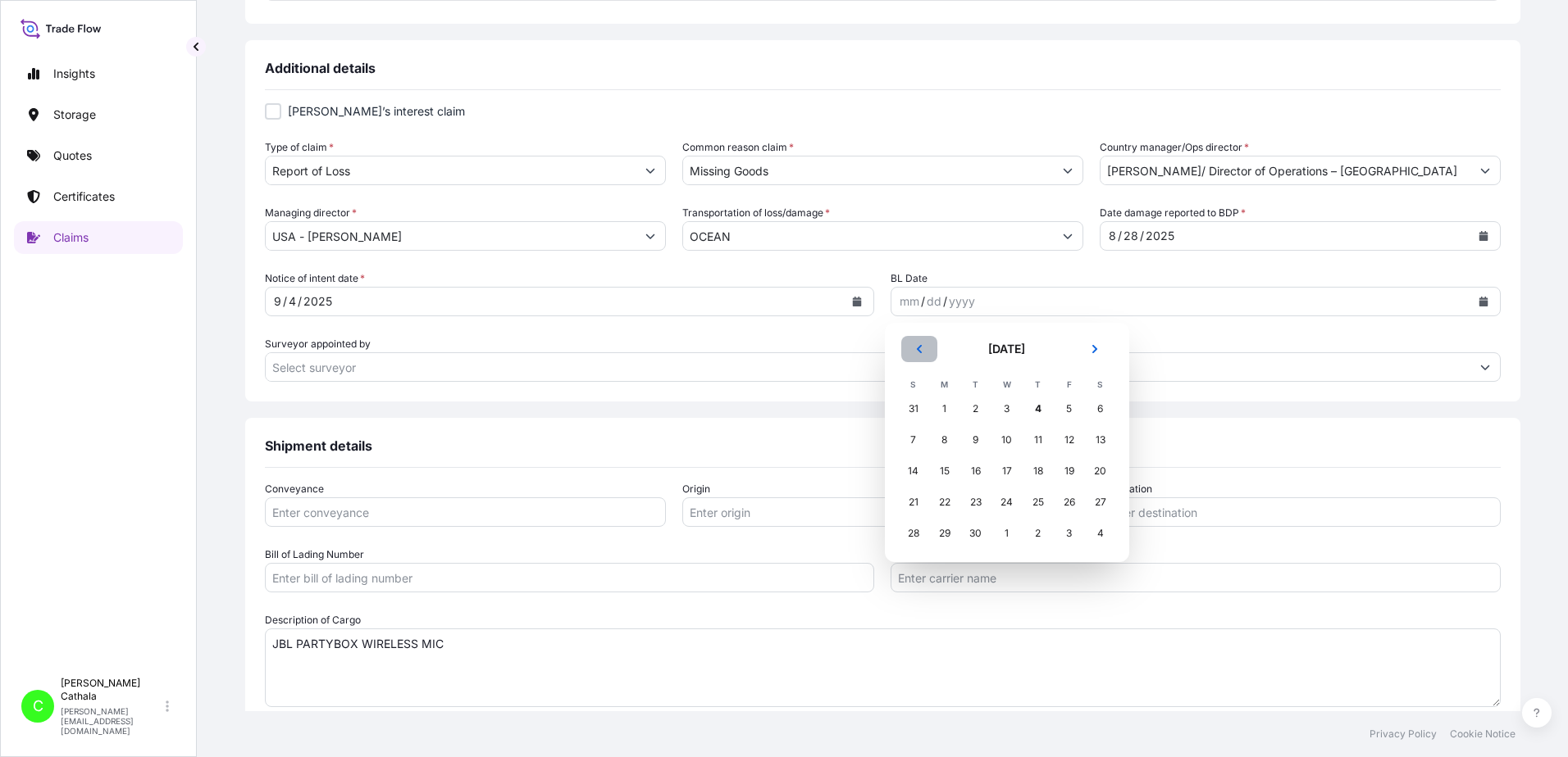
click at [917, 356] on button "Previous" at bounding box center [919, 349] width 36 height 26
click at [918, 355] on button "Previous" at bounding box center [919, 349] width 36 height 26
click at [918, 355] on button "Previous" at bounding box center [919, 349] width 36 height 26
click at [976, 470] on div "17" at bounding box center [976, 471] width 30 height 30
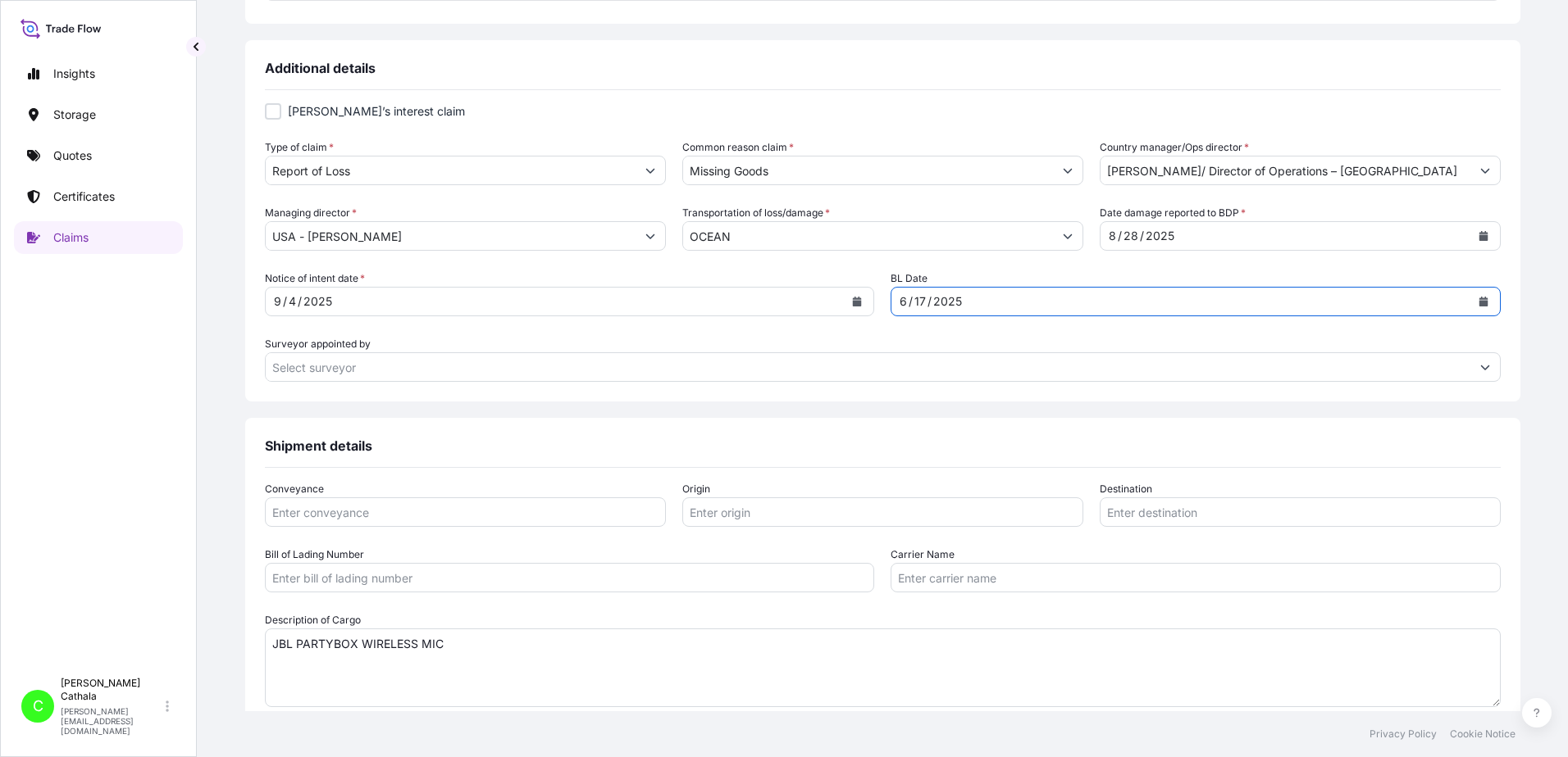
click at [510, 513] on input "Conveyance" at bounding box center [465, 512] width 401 height 30
type input "ocean"
type input "YANTIAN, [GEOGRAPHIC_DATA]"
type input "[GEOGRAPHIC_DATA], [GEOGRAPHIC_DATA]"
type input "YANTIAN, [GEOGRAPHIC_DATA]"
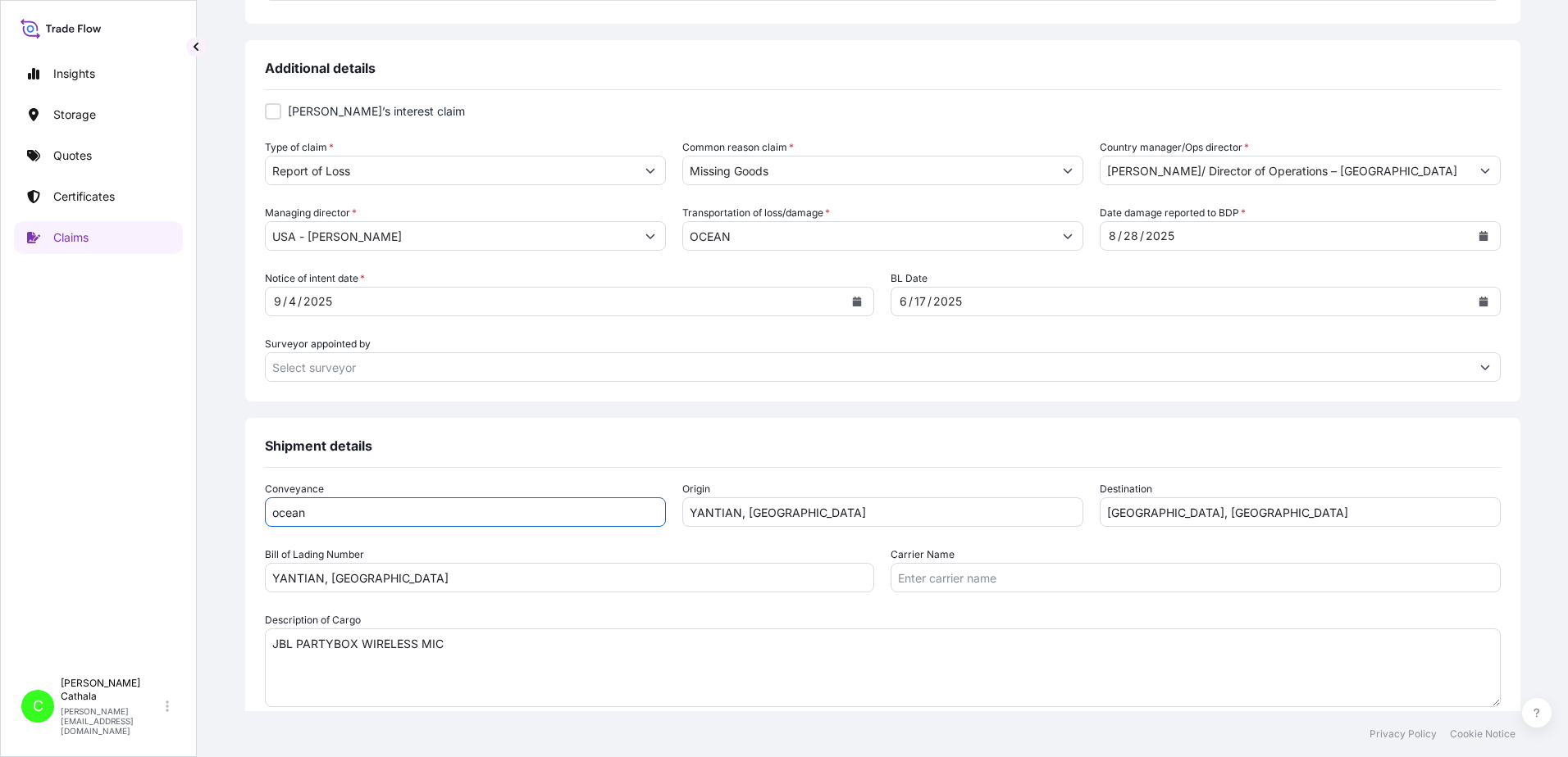
type input "Ocean Network Express Pte. Ltd."
type input "[PERSON_NAME]"
type input "[PERSON_NAME][EMAIL_ADDRESS][PERSON_NAME][DOMAIN_NAME]"
type input "13175544817"
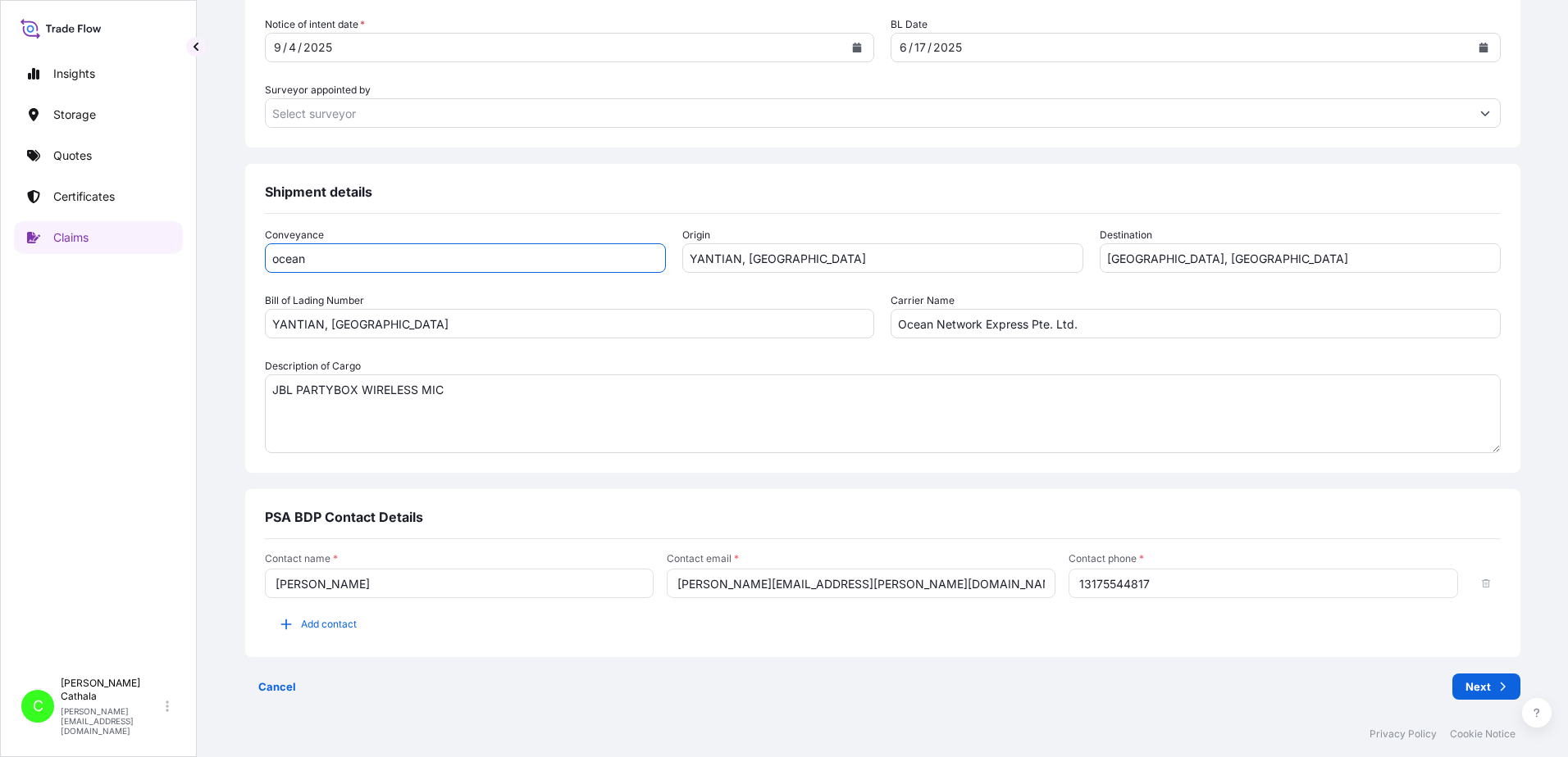
scroll to position [830, 0]
click at [357, 629] on span "Add contact" at bounding box center [328, 622] width 56 height 16
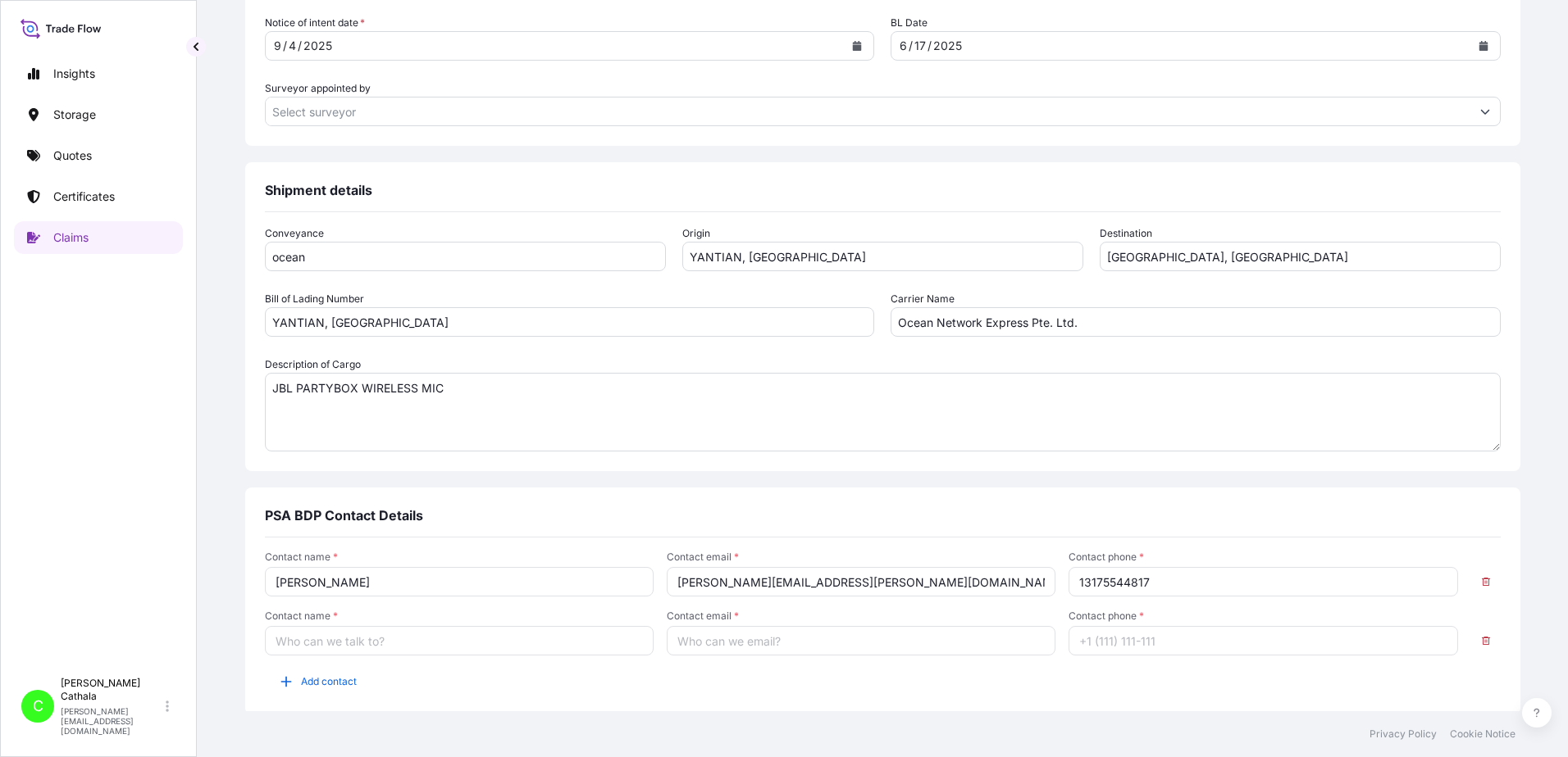
click at [384, 634] on input "Contact name *" at bounding box center [459, 641] width 389 height 30
type input "[PERSON_NAME]"
type input "[PERSON_NAME][EMAIL_ADDRESS][DOMAIN_NAME]"
type input "13176523689"
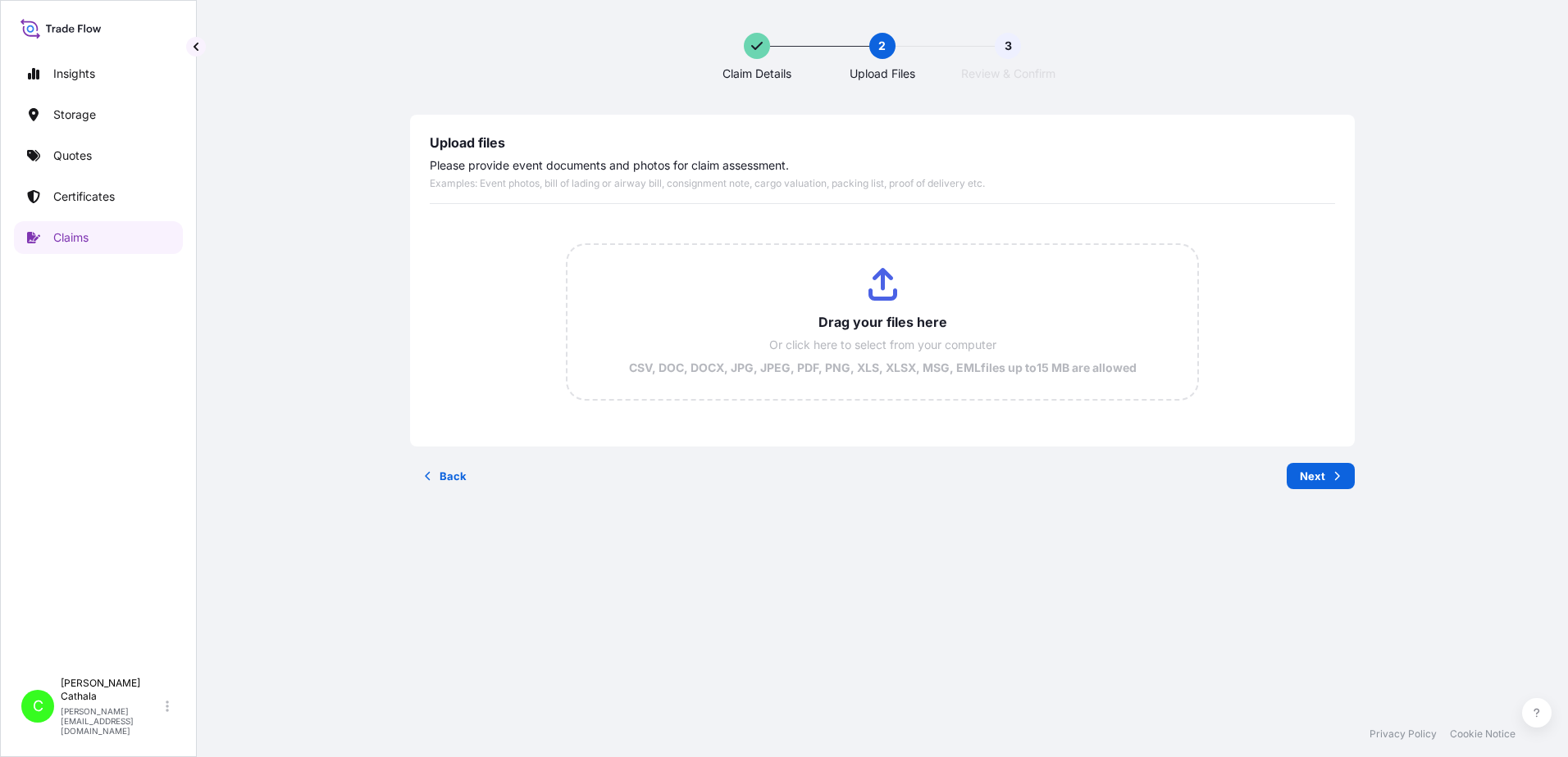
scroll to position [0, 0]
type input "C:\fakepath\ClaimId HAR000000369 ReportCombined 31af9731-623f-45b9-92da-15a046f…"
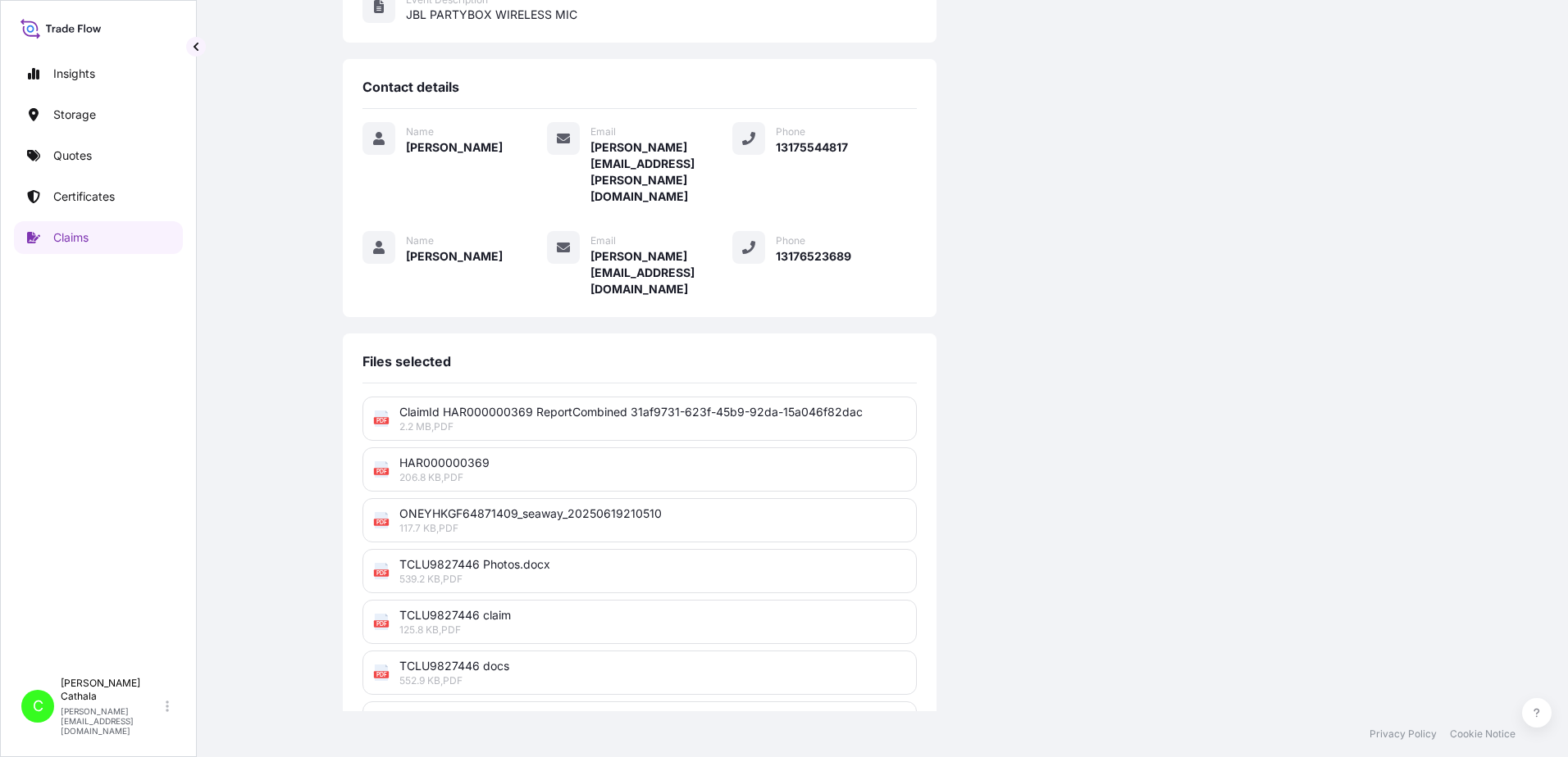
scroll to position [404, 0]
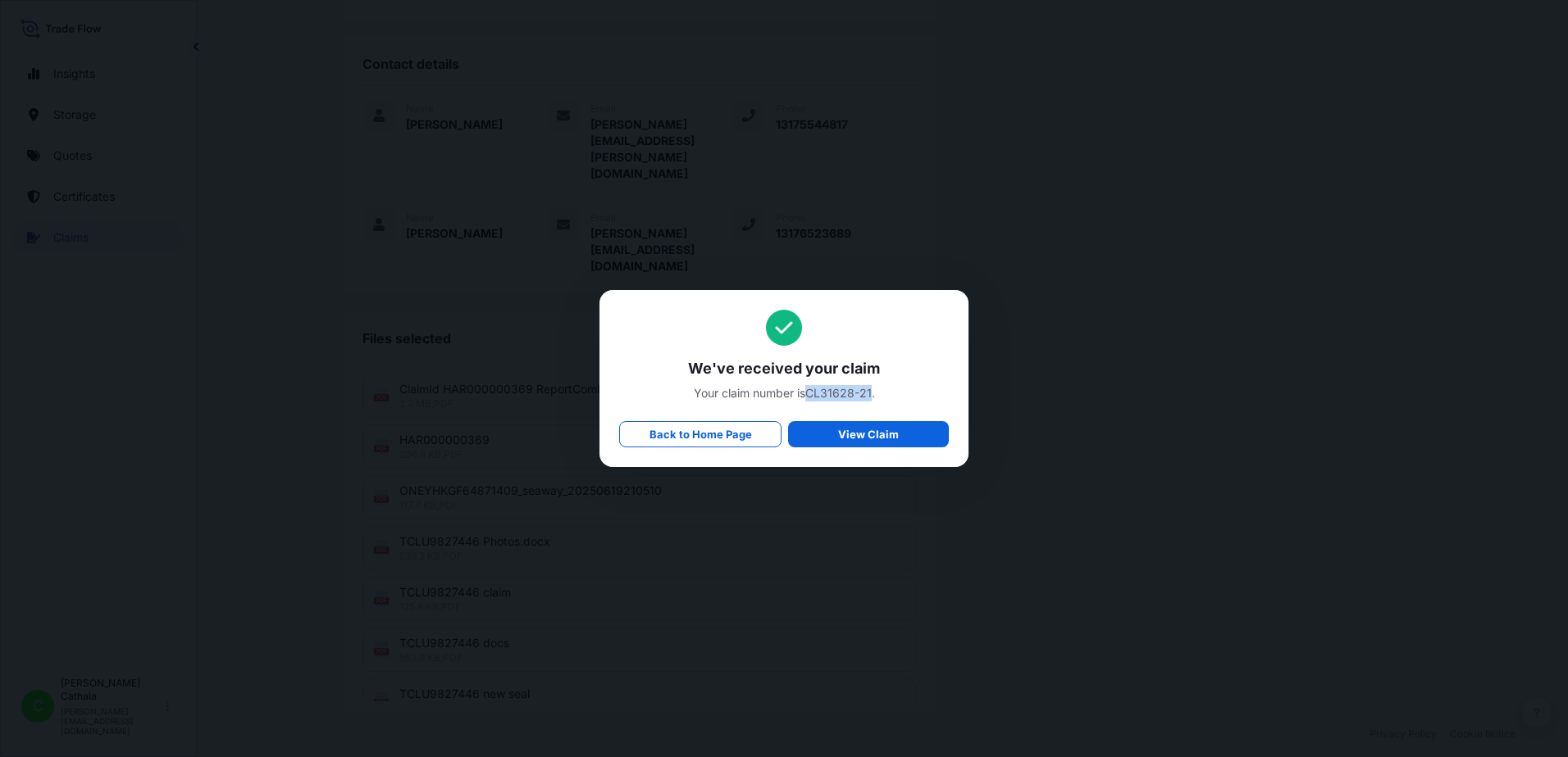
drag, startPoint x: 808, startPoint y: 393, endPoint x: 871, endPoint y: 385, distance: 63.5
click at [871, 385] on span "Your claim number is CL31628-21 ." at bounding box center [784, 393] width 330 height 16
copy span "CL31628-21"
drag, startPoint x: 689, startPoint y: 365, endPoint x: 875, endPoint y: 399, distance: 189.1
click at [875, 399] on div "We've received your claim Your claim number is CL31628-21 . Back to Home Page V…" at bounding box center [784, 378] width 330 height 138
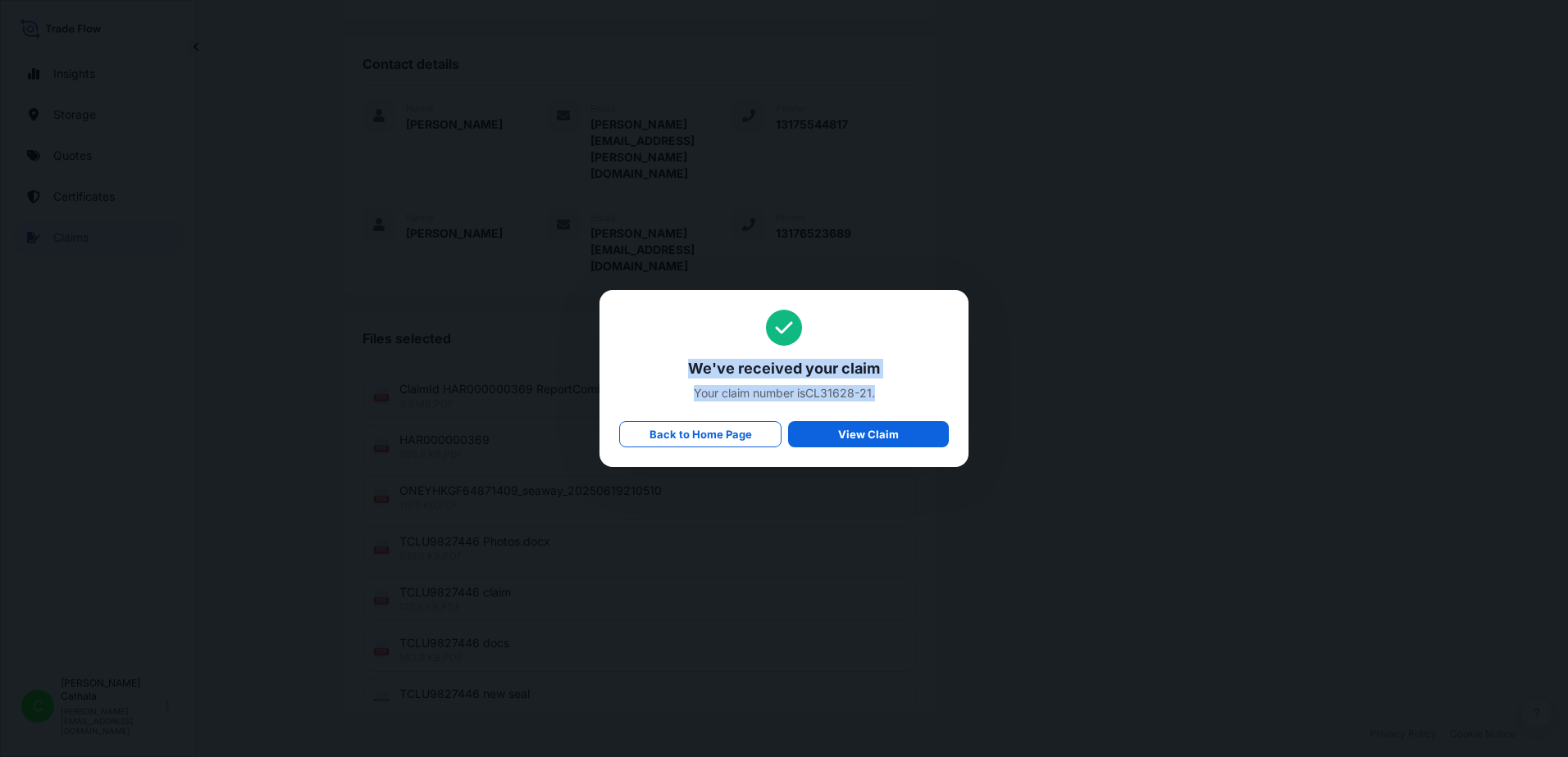
copy div "We've received your claim Your claim number is CL31628-21 ."
click at [706, 435] on p "Back to Home Page" at bounding box center [701, 434] width 103 height 16
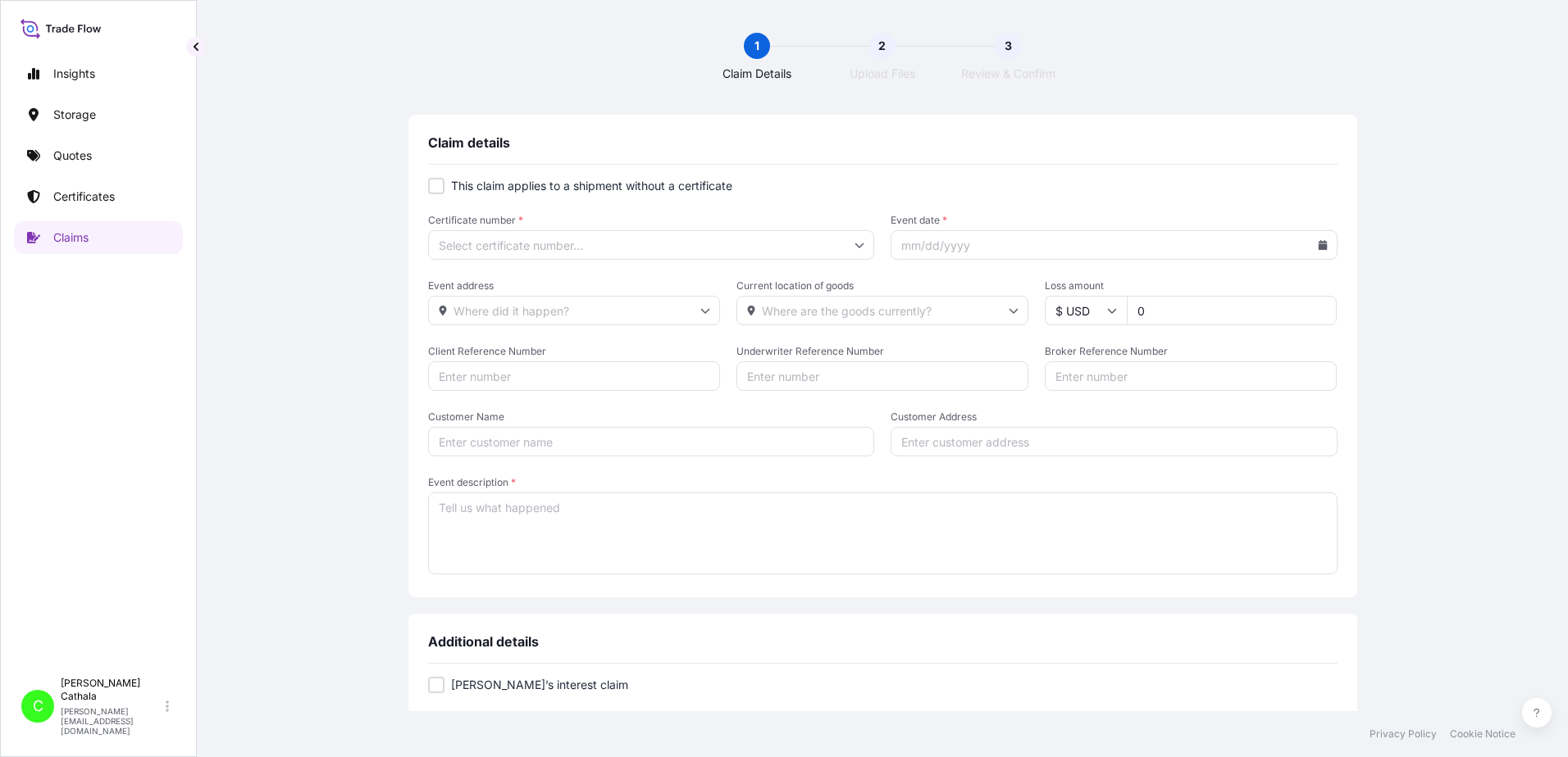
click at [433, 183] on div at bounding box center [436, 185] width 16 height 16
checkbox input "true"
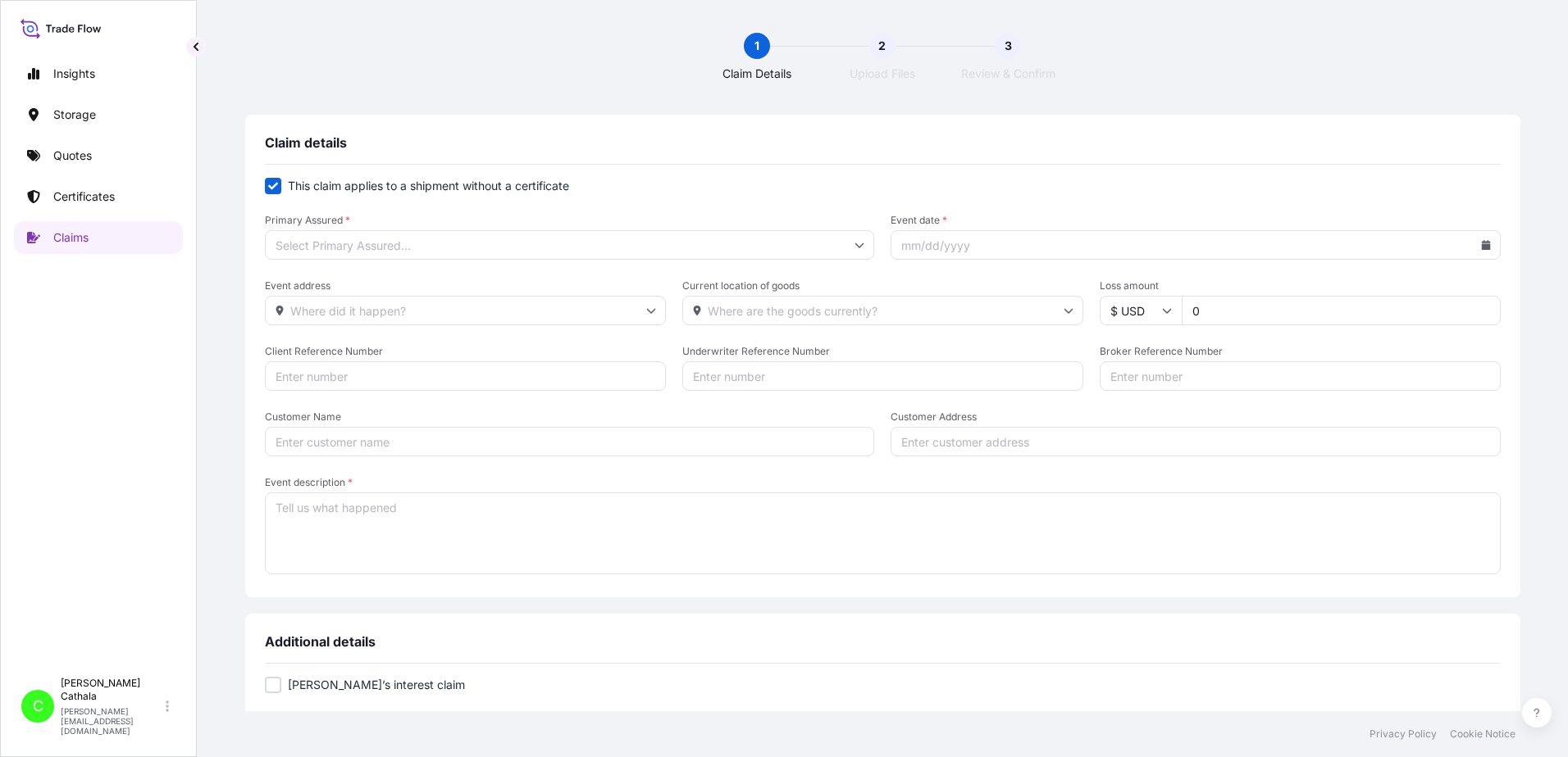
click at [476, 246] on input "Primary Assured *" at bounding box center [570, 245] width 610 height 30
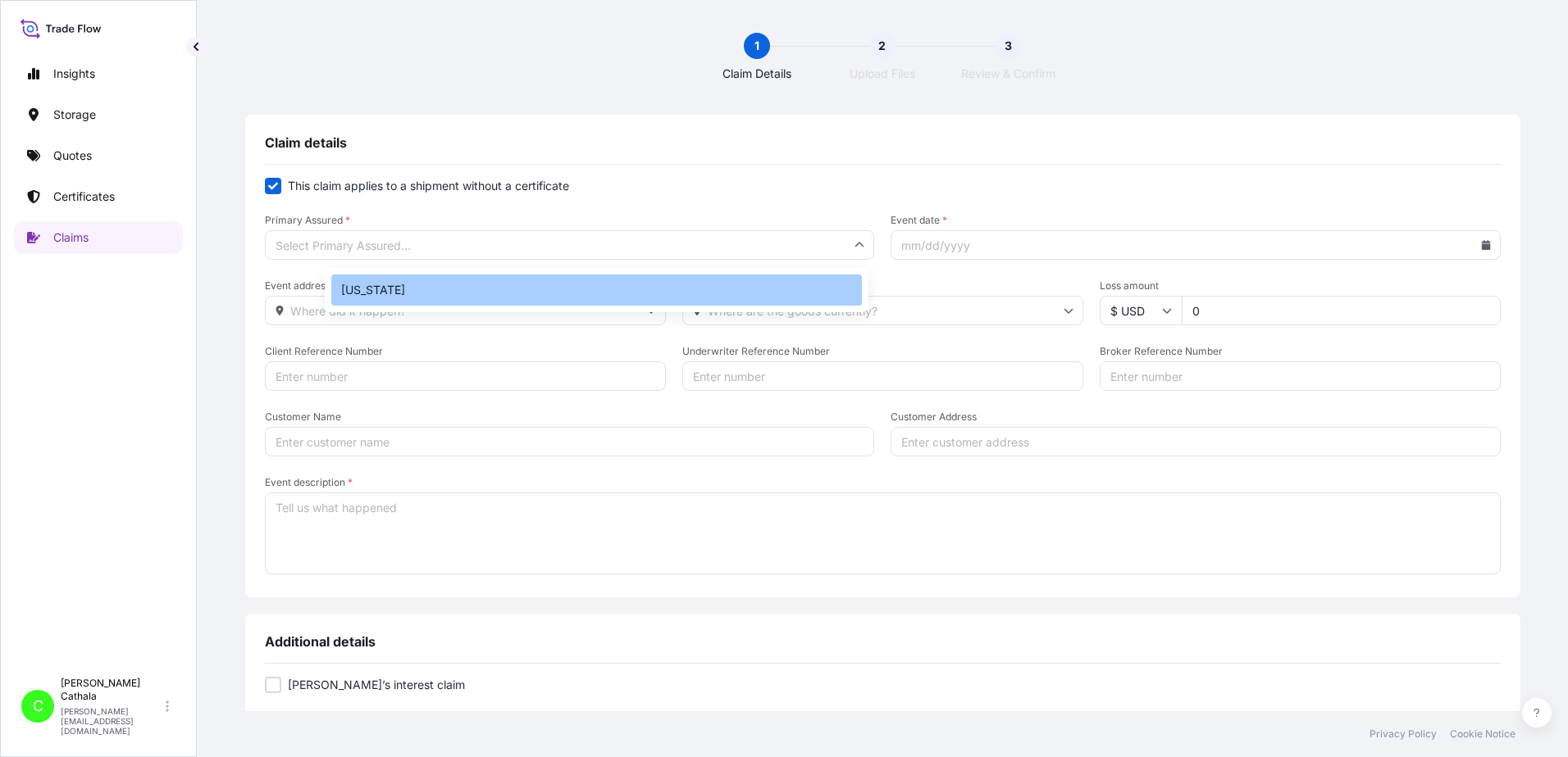
click at [376, 297] on div "[US_STATE]" at bounding box center [597, 290] width 531 height 31
type input "[US_STATE]"
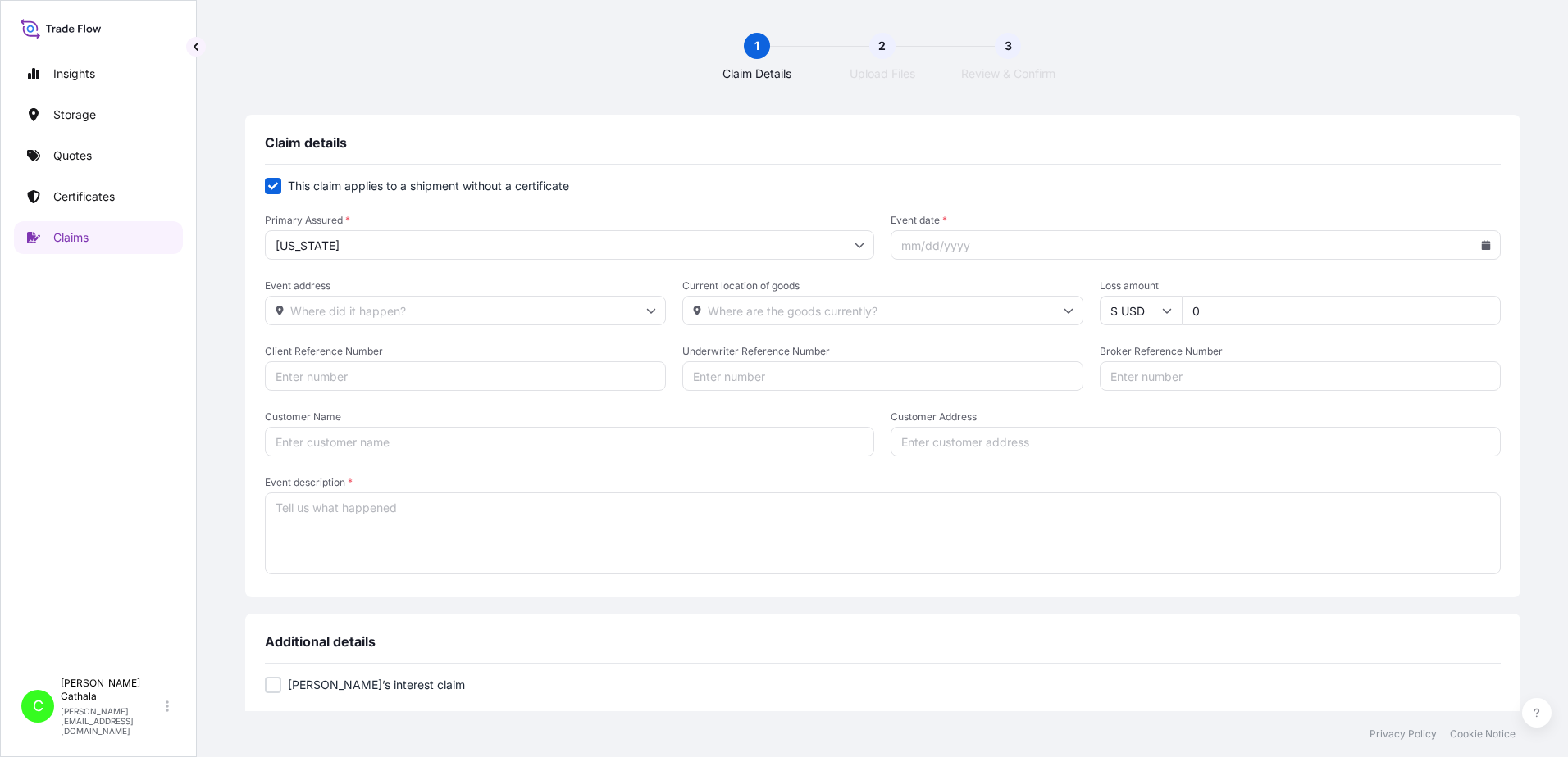
click at [1158, 249] on input "Event date *" at bounding box center [1196, 245] width 610 height 30
click at [1481, 241] on icon at bounding box center [1486, 245] width 10 height 10
click at [1349, 290] on icon at bounding box center [1349, 292] width 5 height 9
click at [1347, 292] on icon at bounding box center [1349, 292] width 5 height 9
click at [1249, 489] on button "30" at bounding box center [1246, 484] width 27 height 26
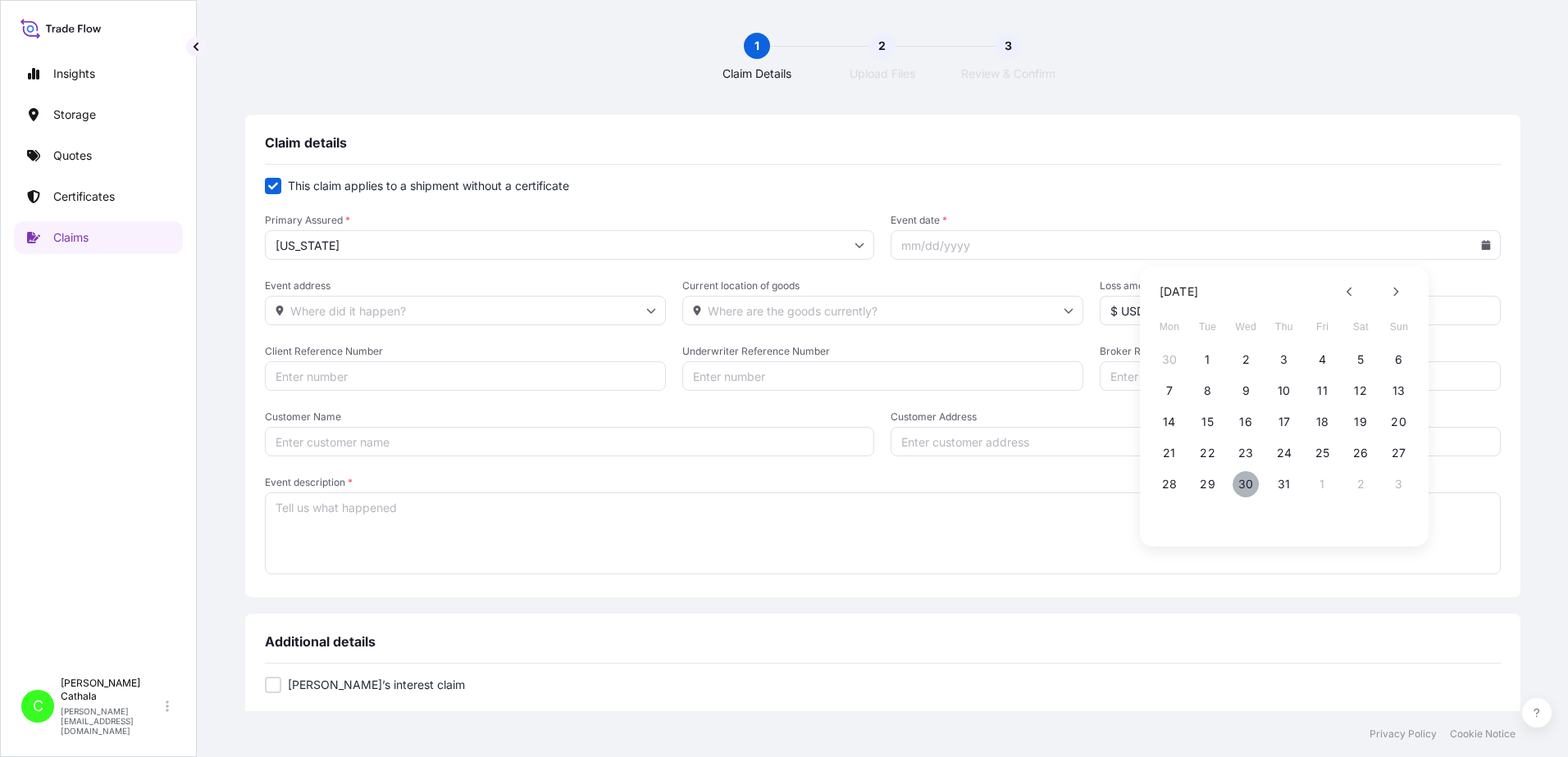
type input "[DATE]"
drag, startPoint x: 419, startPoint y: 311, endPoint x: 429, endPoint y: 311, distance: 10.0
click at [421, 311] on input "Event address" at bounding box center [465, 310] width 401 height 30
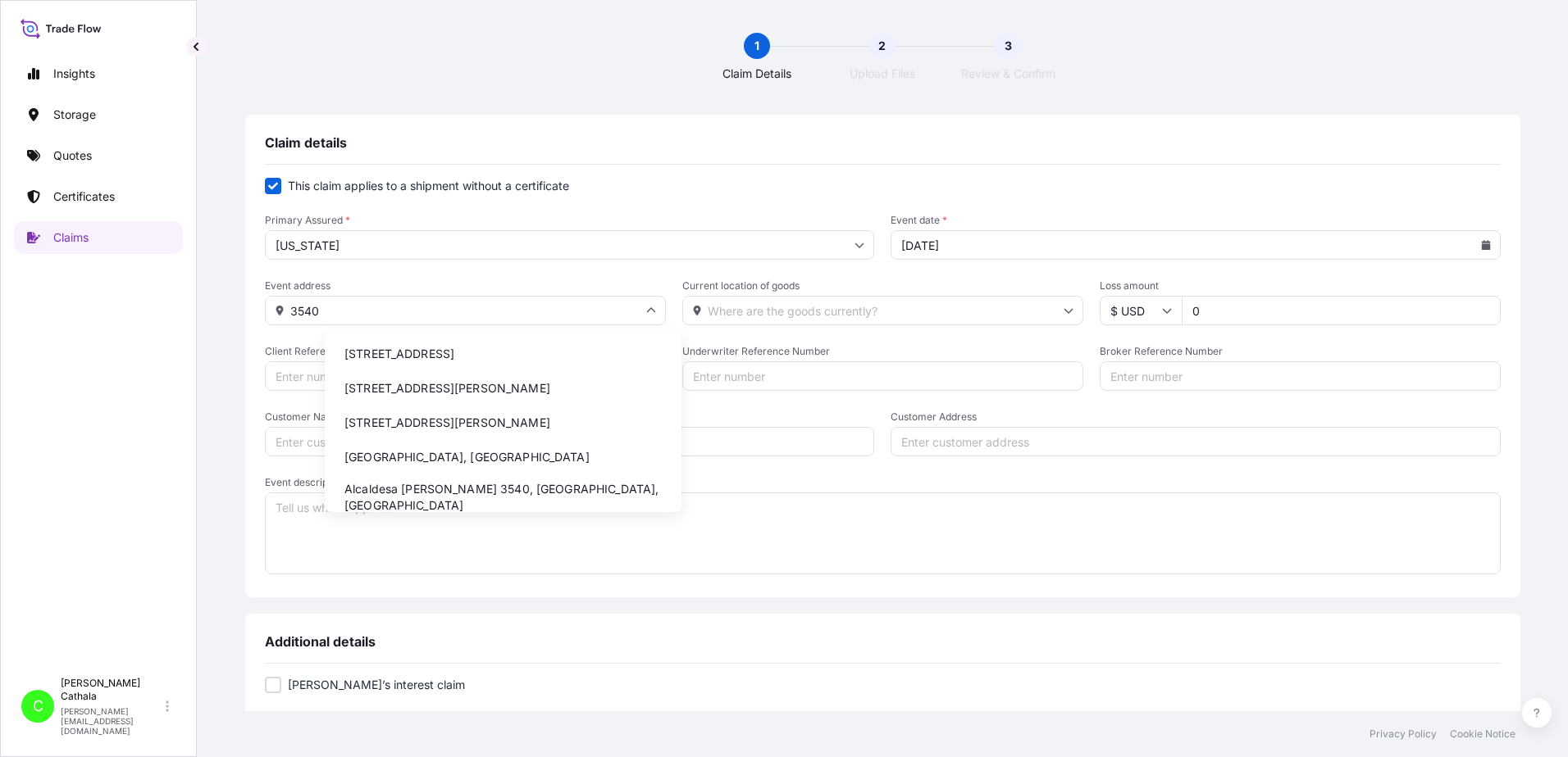
click at [372, 350] on li "[STREET_ADDRESS]" at bounding box center [504, 354] width 344 height 31
type input "[STREET_ADDRESS]"
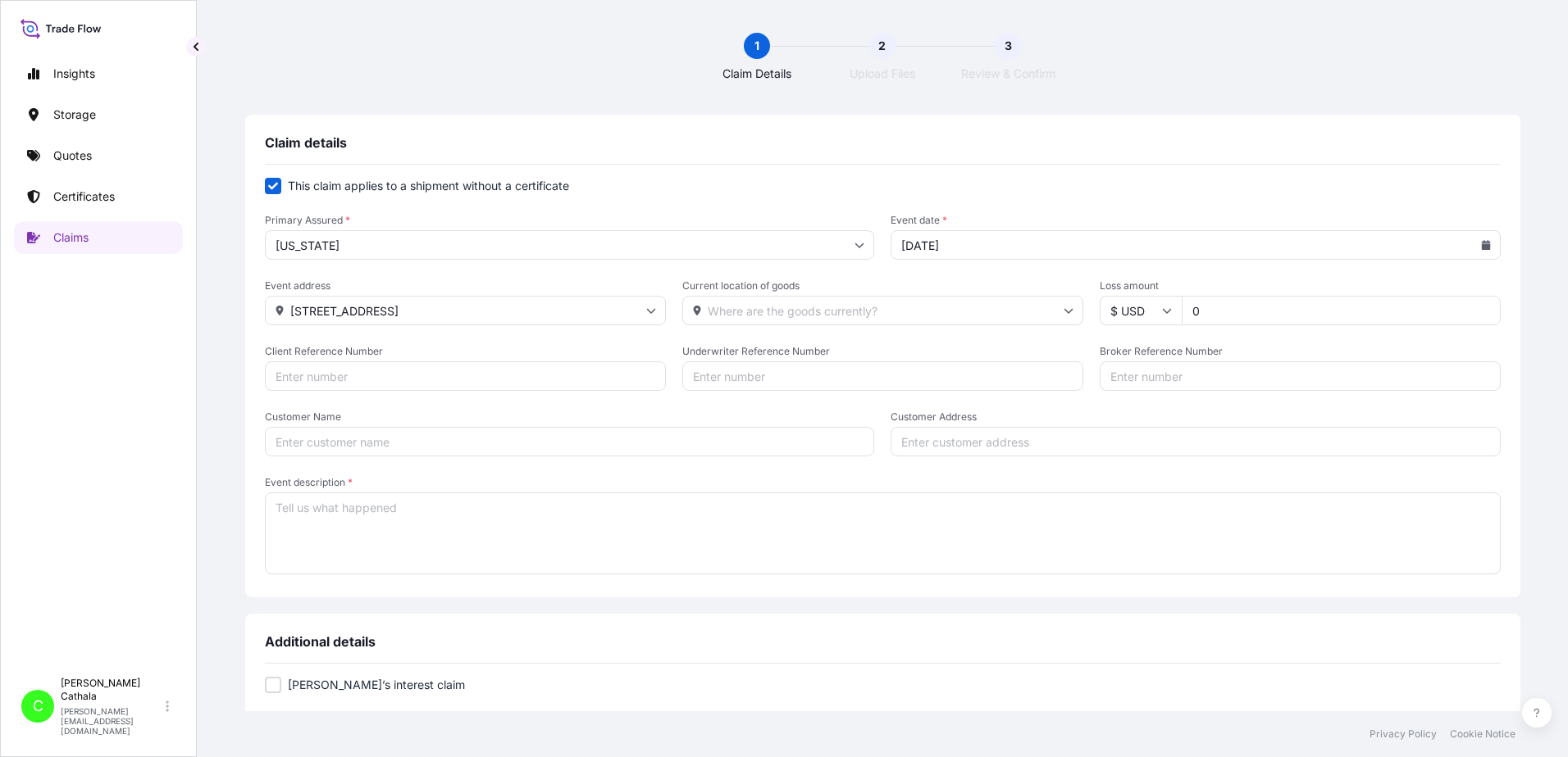
click at [821, 313] on input "Current location of goods" at bounding box center [882, 310] width 401 height 30
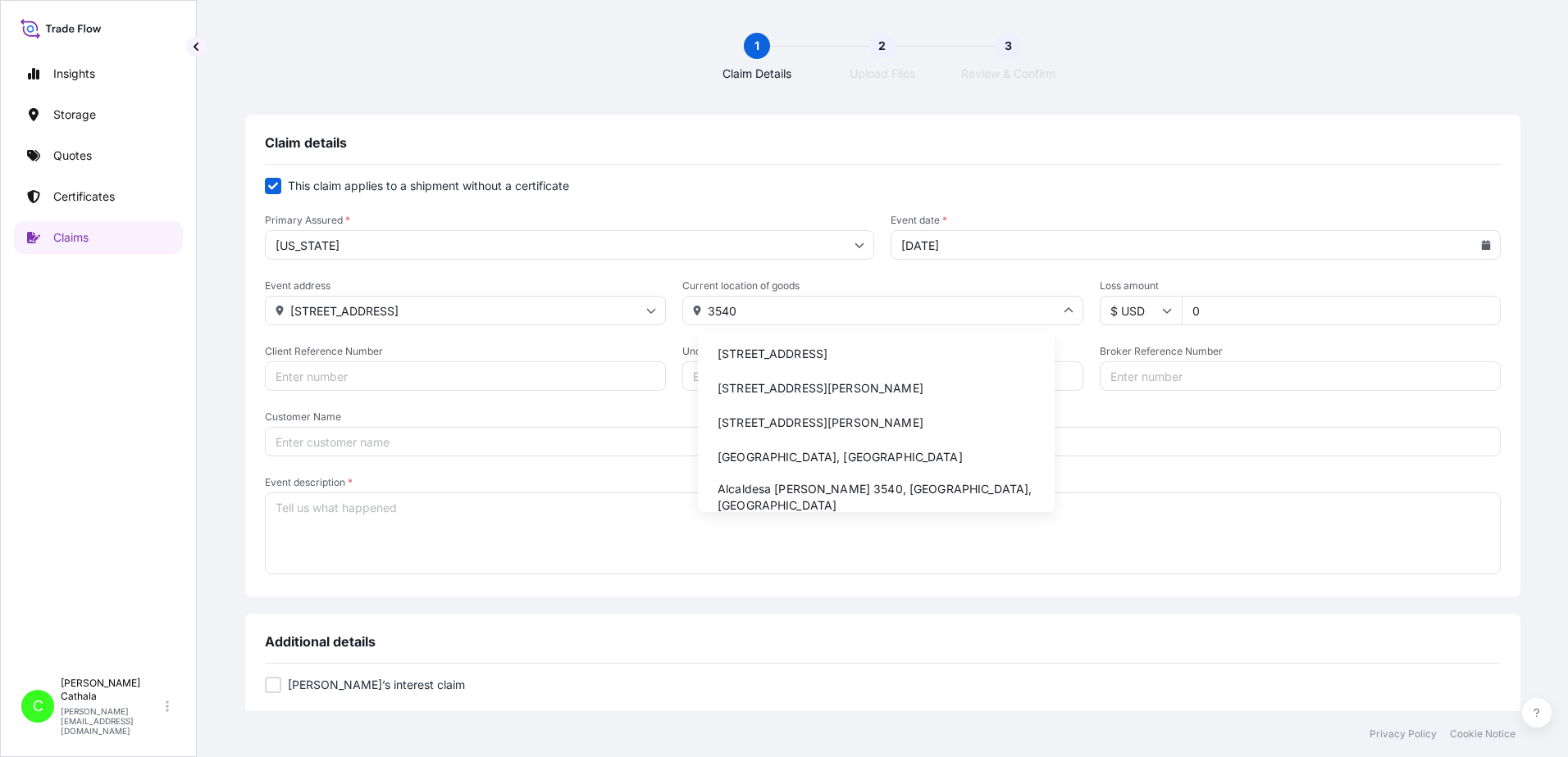
click at [816, 352] on li "[STREET_ADDRESS]" at bounding box center [876, 354] width 344 height 31
type input "[STREET_ADDRESS]"
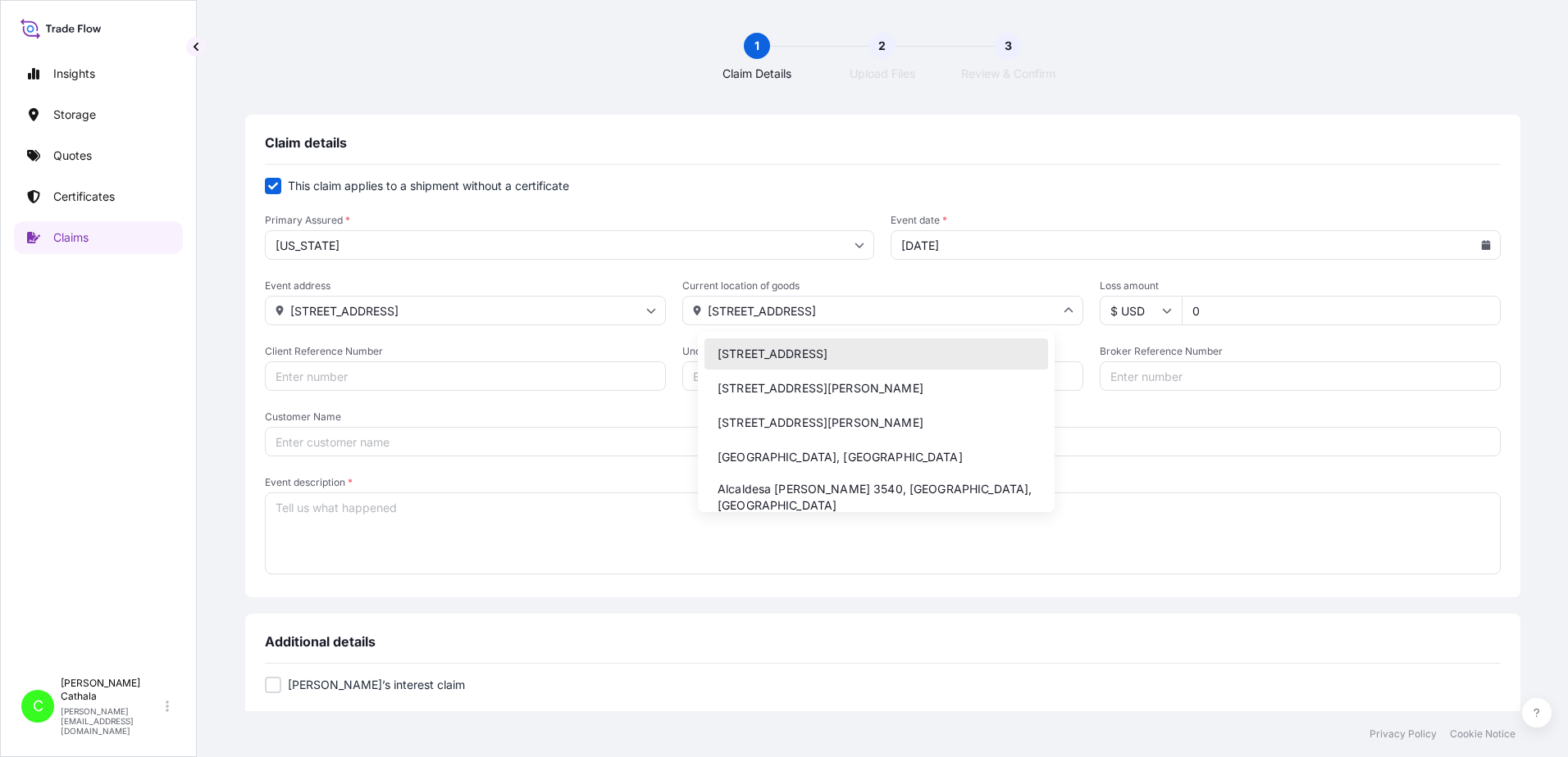
click at [770, 315] on input "[STREET_ADDRESS]" at bounding box center [882, 310] width 401 height 30
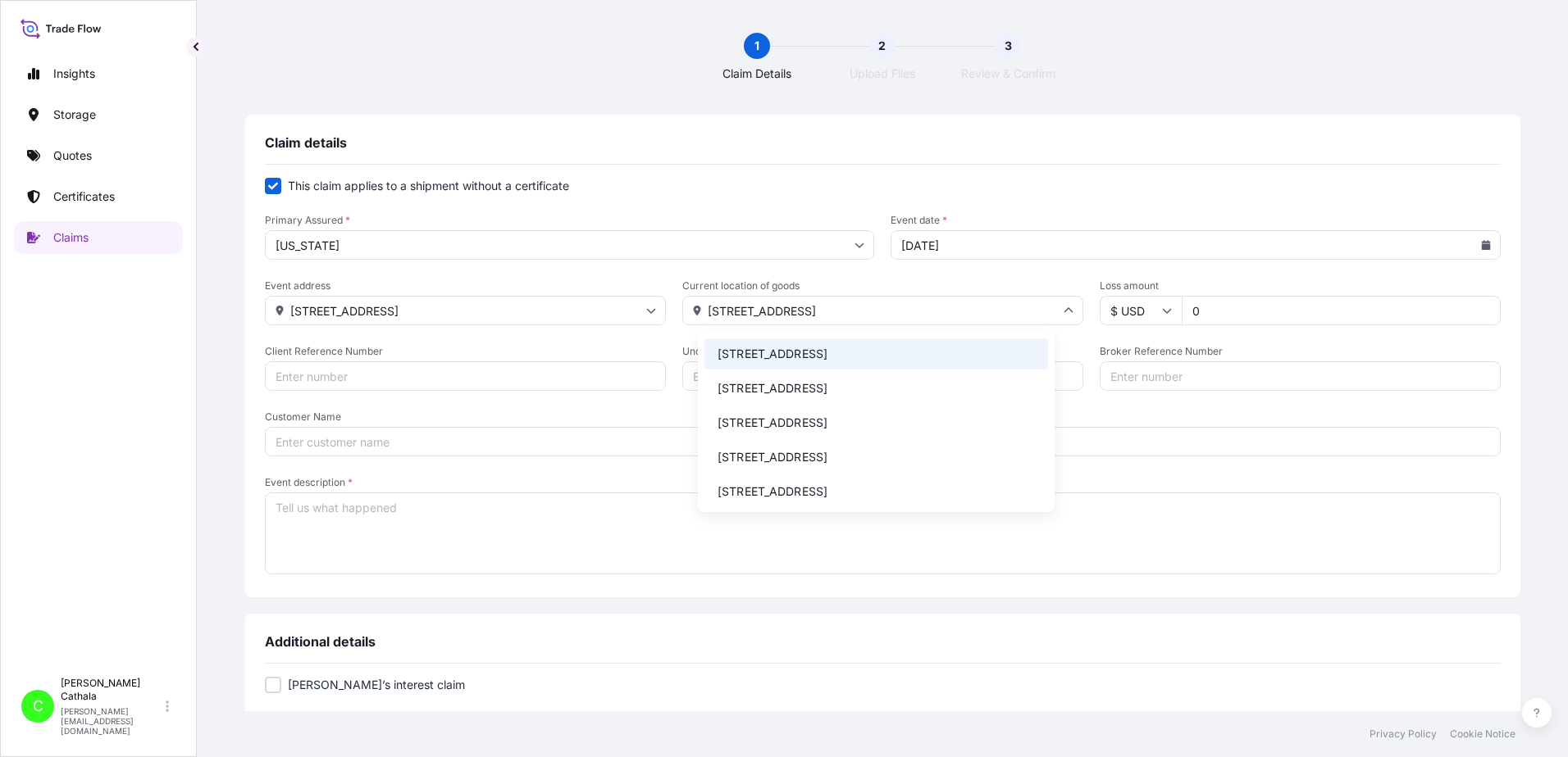
click at [1141, 447] on input "Customer Address" at bounding box center [1196, 442] width 610 height 30
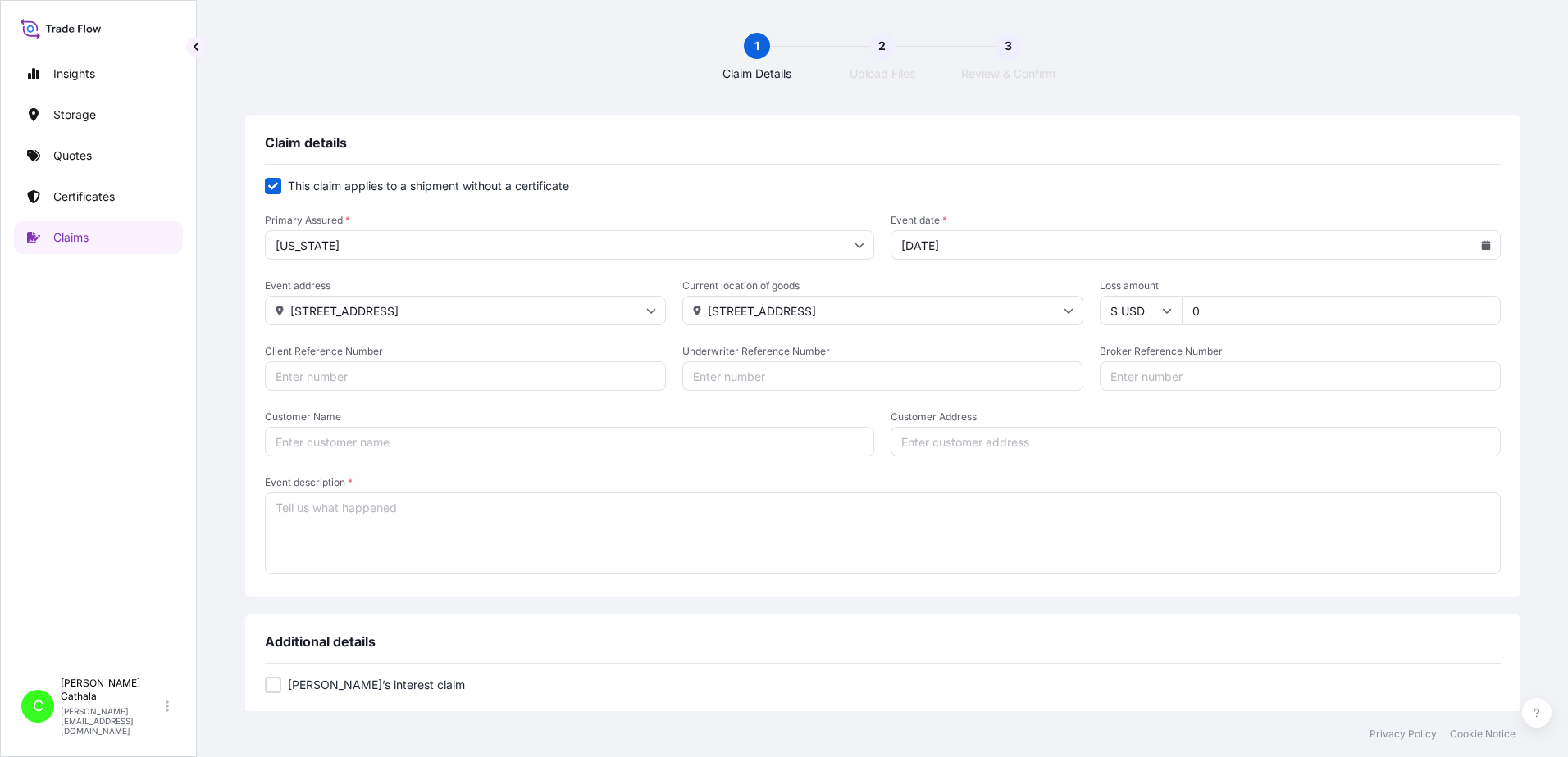
paste input "[STREET_ADDRESS]"
type input "[STREET_ADDRESS]"
click at [384, 373] on input "Client Reference Number" at bounding box center [465, 376] width 401 height 30
paste input "HAR000000371"
type input "HAR000000371"
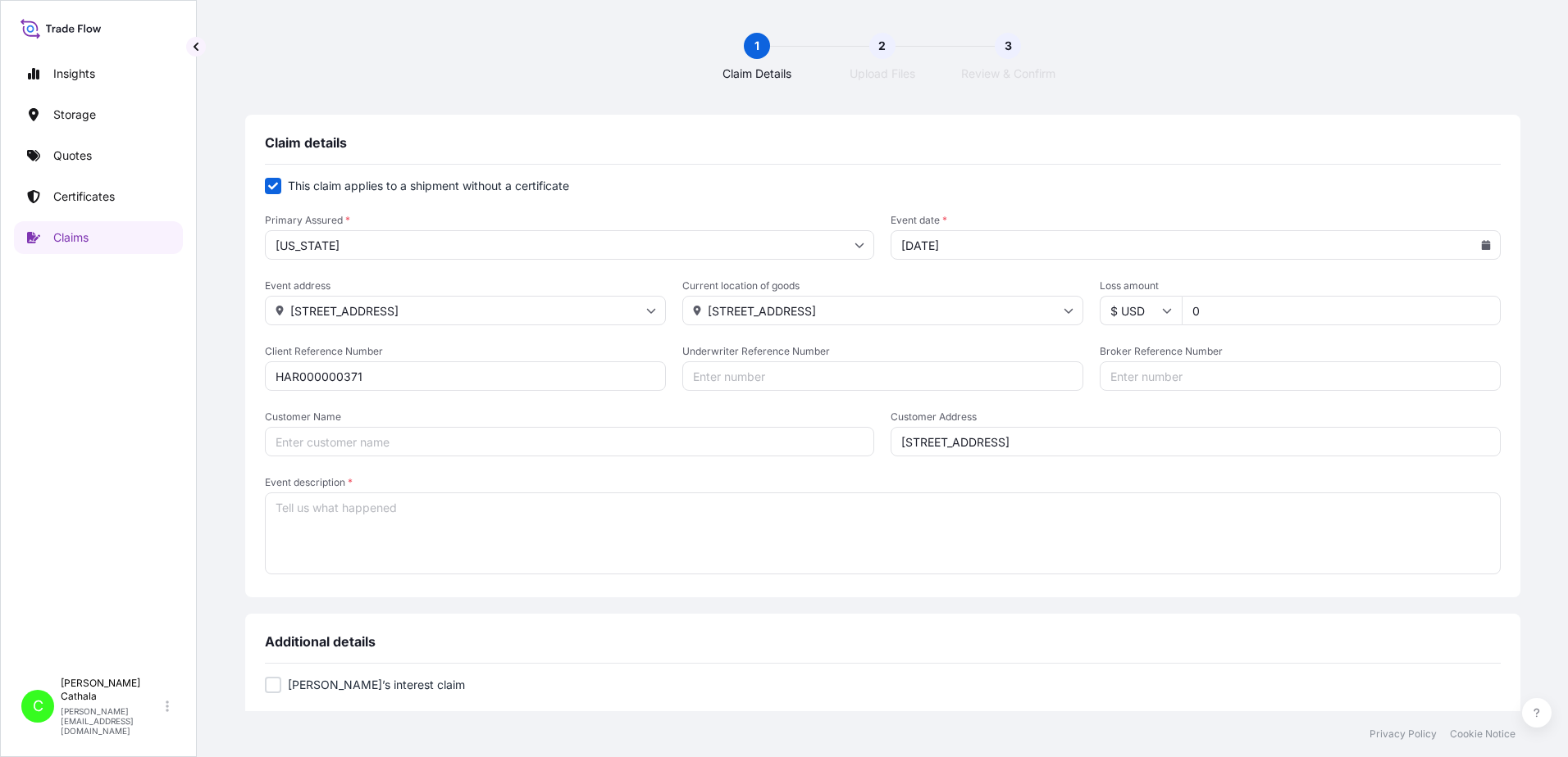
click at [1116, 378] on input "Broker Reference Number" at bounding box center [1300, 376] width 401 height 30
paste input "KKFU7856276"
type input "KKFU7856276"
click at [416, 443] on input "Customer Name" at bounding box center [570, 442] width 610 height 30
paste input "[PERSON_NAME] International"
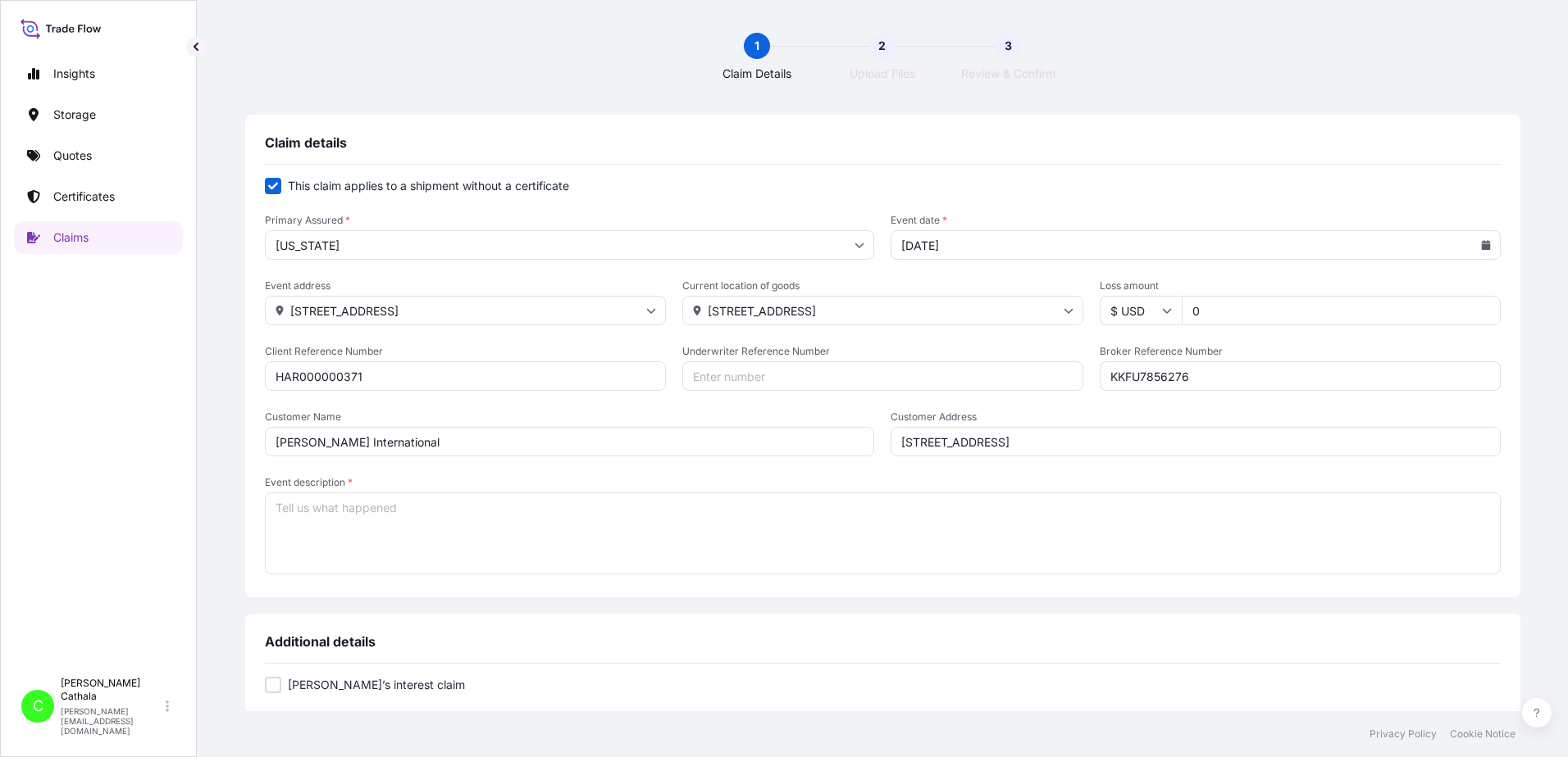
type input "[PERSON_NAME] International"
click at [439, 513] on textarea "Event description *" at bounding box center [883, 534] width 1236 height 82
paste textarea "240B BOOKSHELF LOUDSPEAKER"
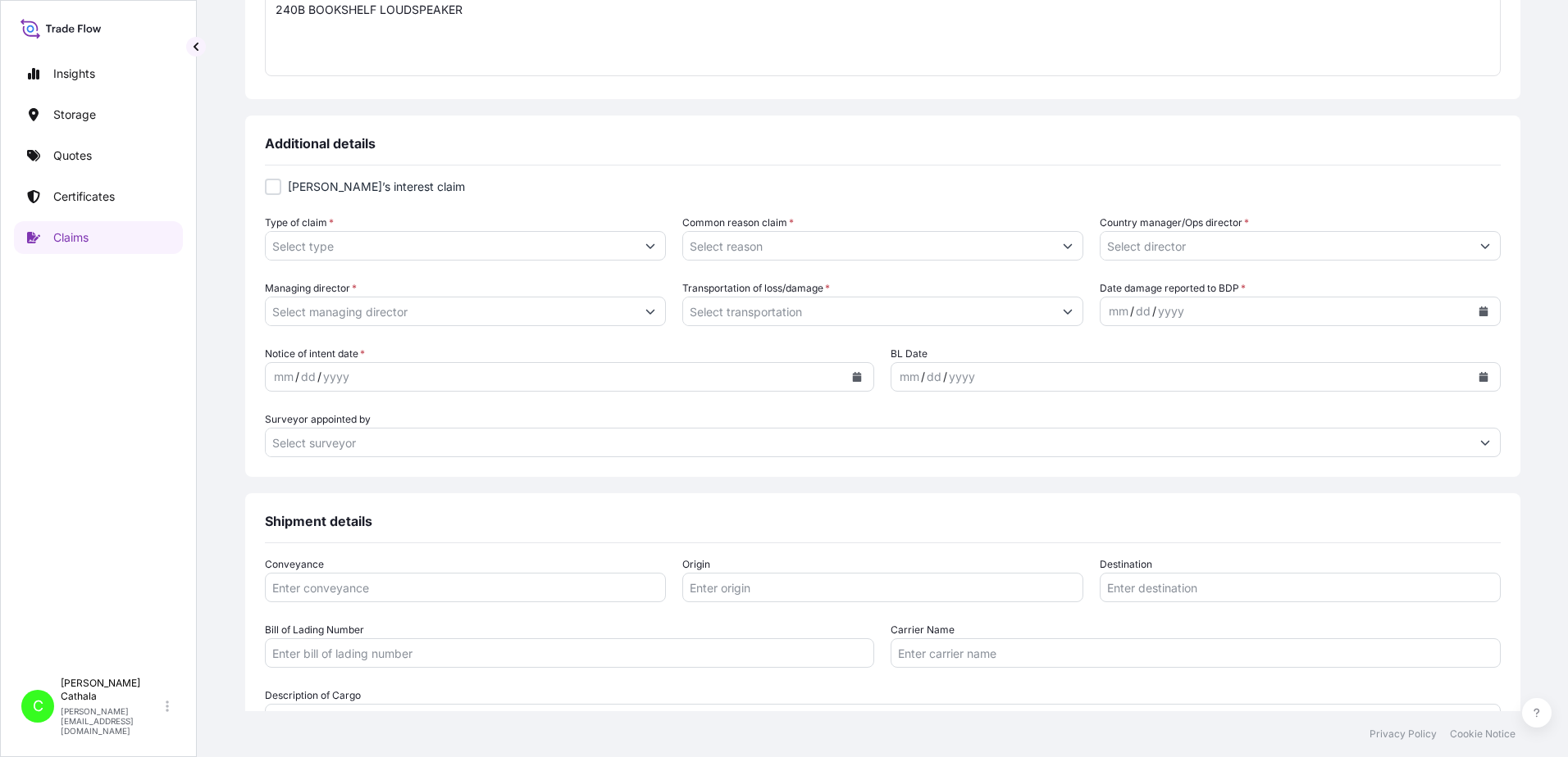
scroll to position [573, 0]
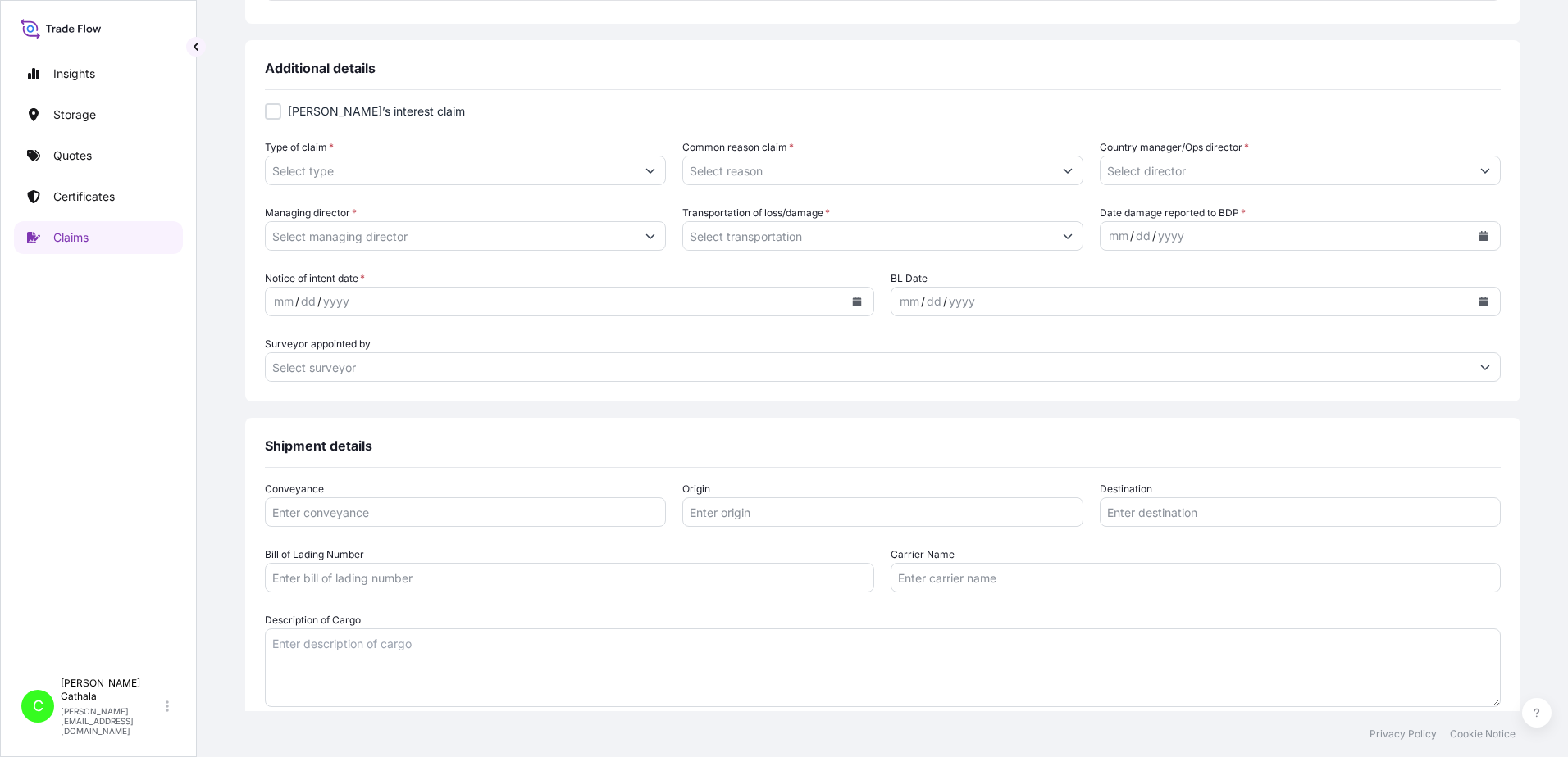
type textarea "240B BOOKSHELF LOUDSPEAKER"
click at [391, 649] on textarea "Description of Cargo" at bounding box center [883, 668] width 1236 height 79
paste textarea "240B BOOKSHELF LOUDSPEAKER"
type textarea "240B BOOKSHELF LOUDSPEAKER"
click at [477, 174] on input "Type of claim *" at bounding box center [451, 170] width 370 height 30
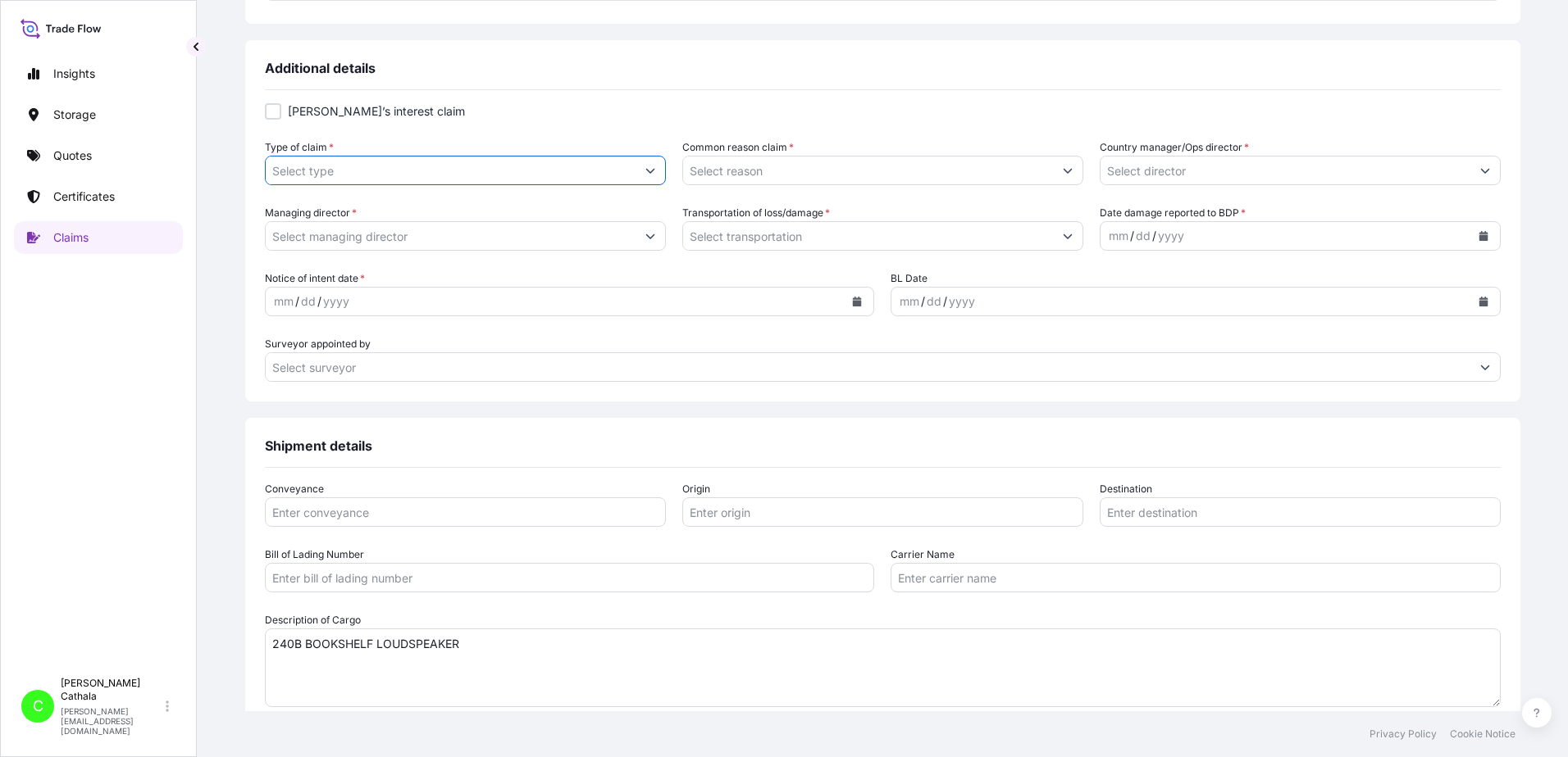
click at [655, 173] on icon "Show suggestions" at bounding box center [651, 171] width 10 height 10
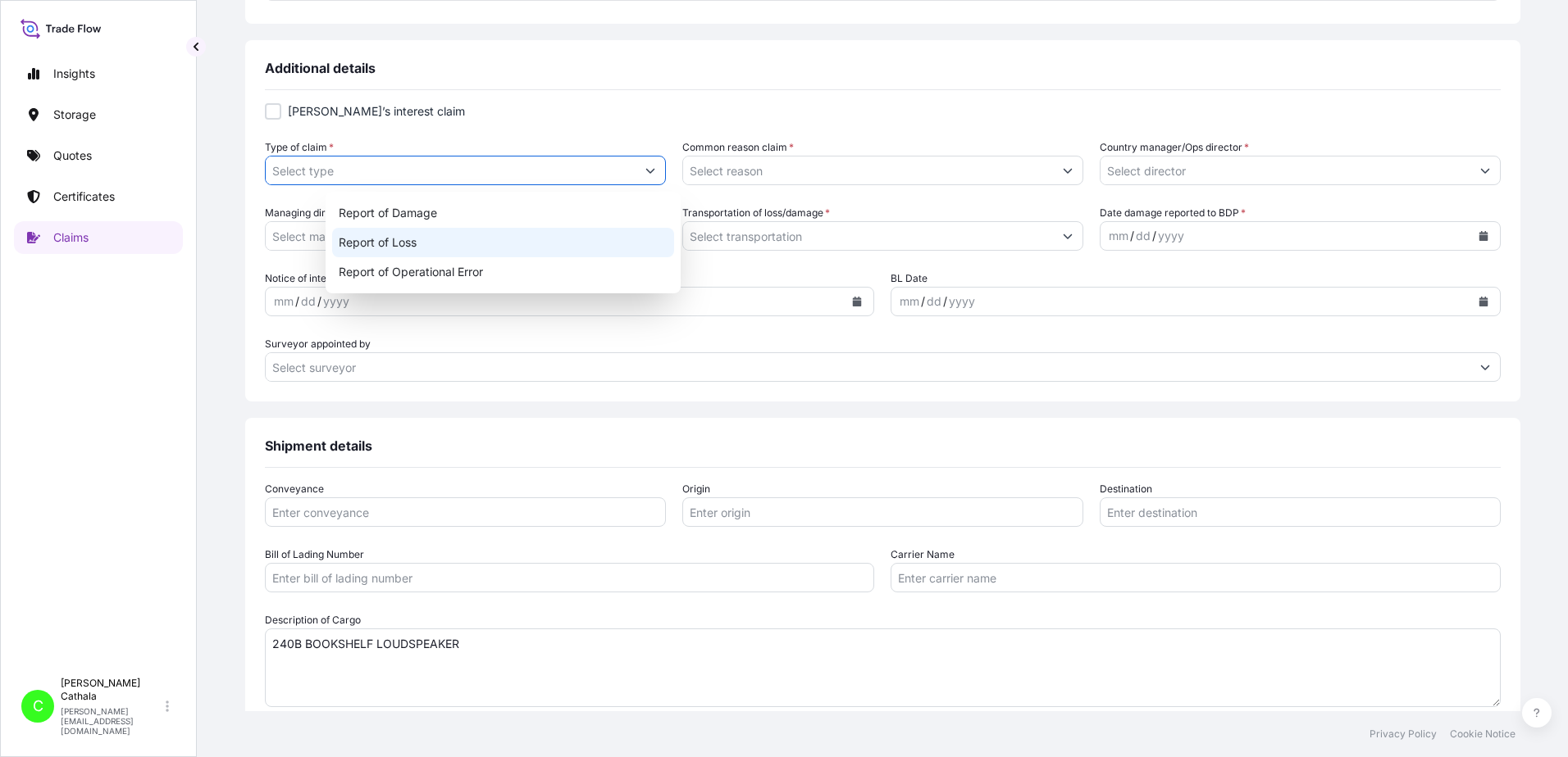
click at [390, 239] on div "Report of Loss" at bounding box center [503, 243] width 342 height 30
type input "Report of Loss"
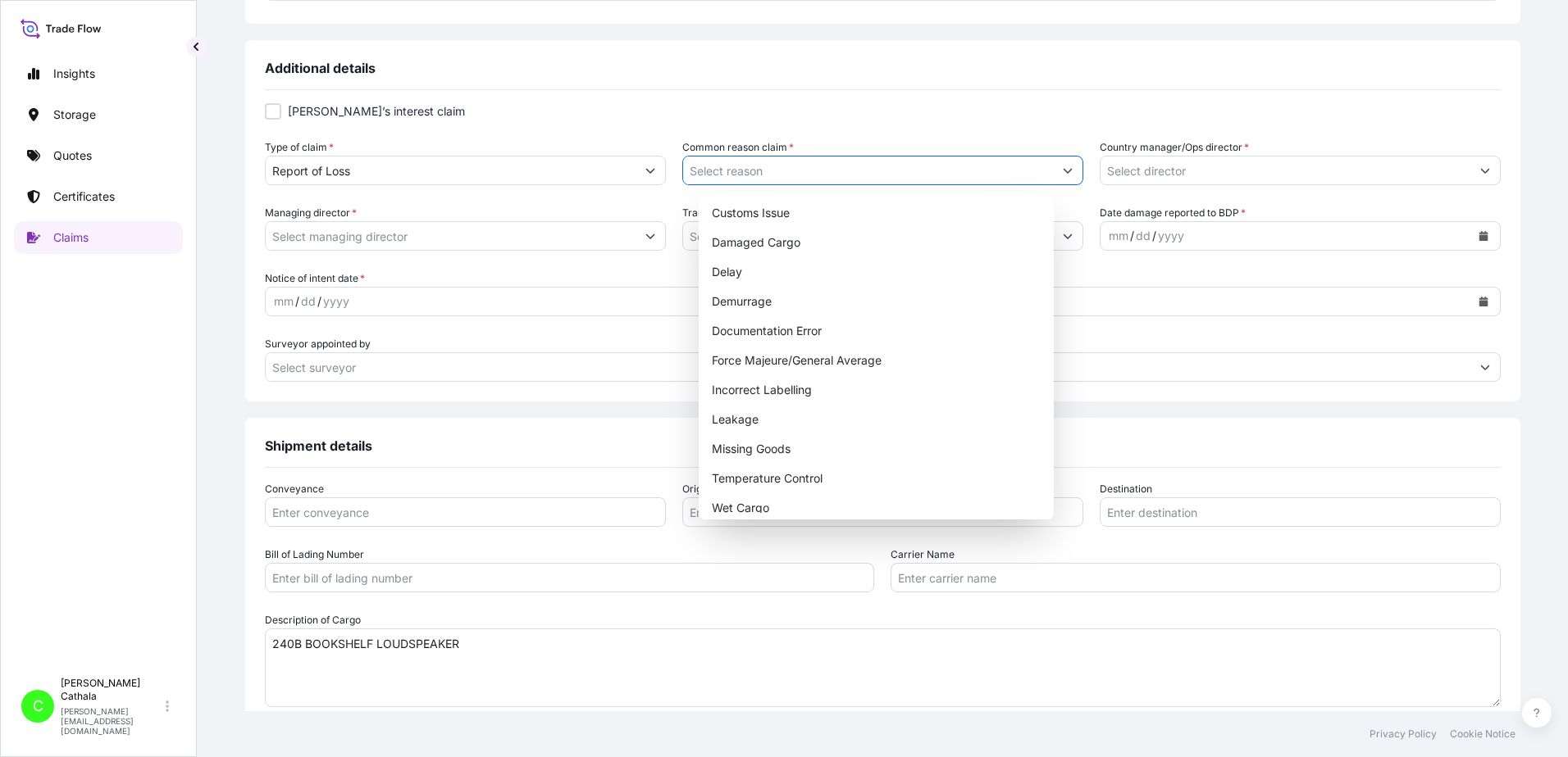
click at [1063, 171] on icon "Show suggestions" at bounding box center [1068, 171] width 10 height 10
click at [739, 452] on div "Missing Goods" at bounding box center [876, 449] width 342 height 30
type input "Missing Goods"
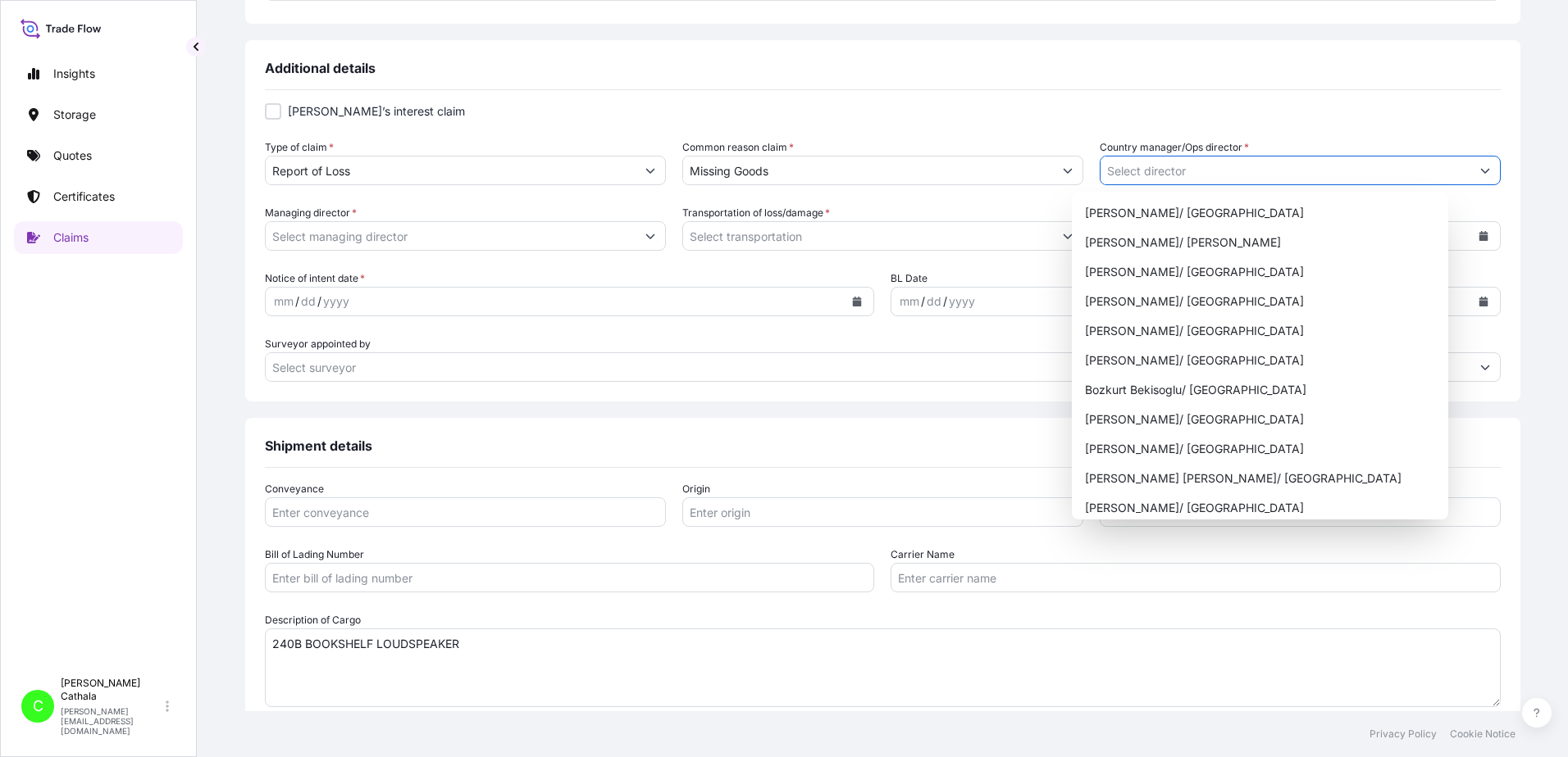
click at [1471, 175] on button "Show suggestions" at bounding box center [1485, 170] width 30 height 30
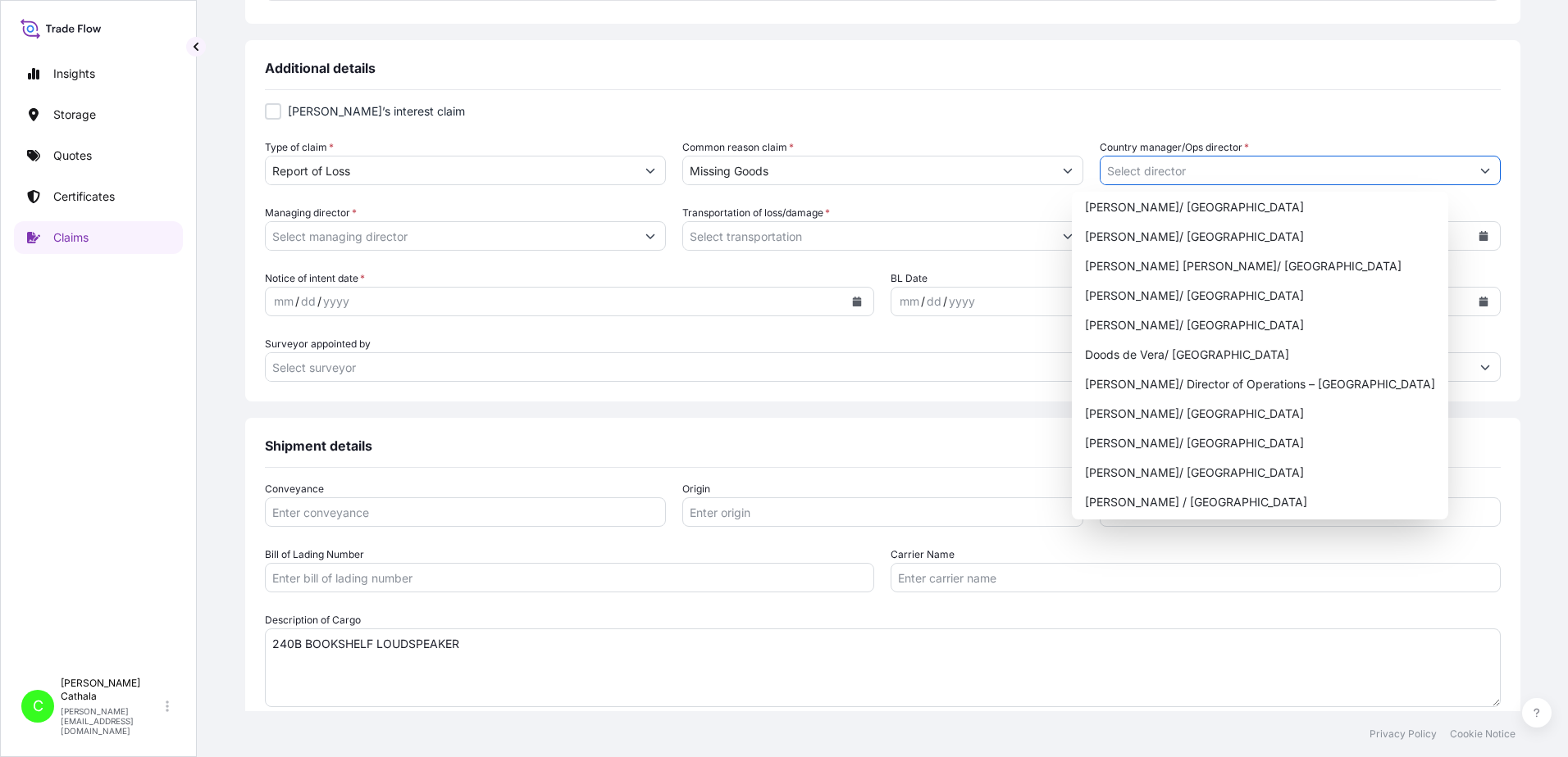
scroll to position [246, 0]
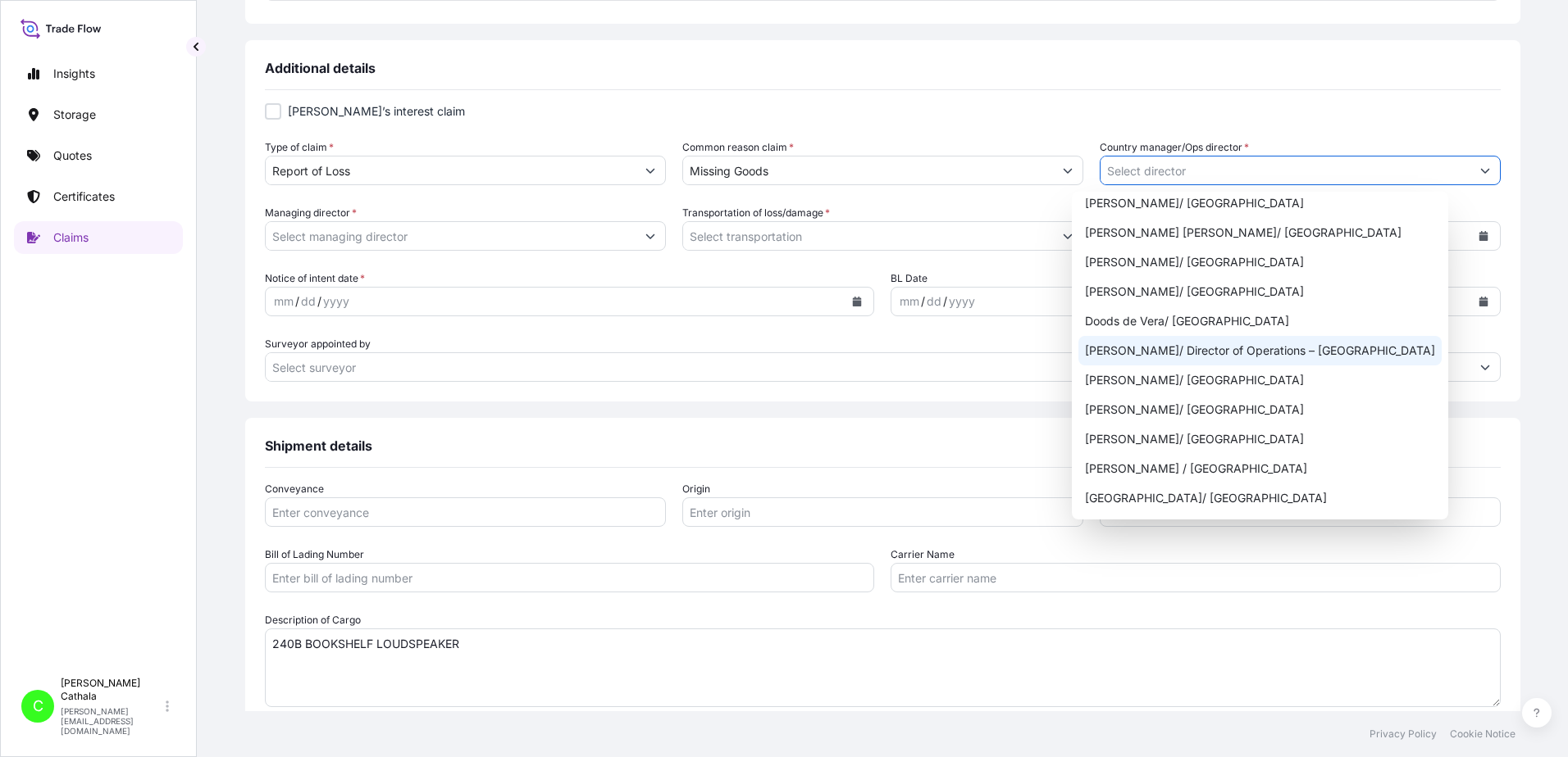
click at [1303, 355] on div "[PERSON_NAME]/ Director of Operations – [GEOGRAPHIC_DATA]" at bounding box center [1259, 350] width 363 height 30
type input "[PERSON_NAME]/ Director of Operations – [GEOGRAPHIC_DATA]"
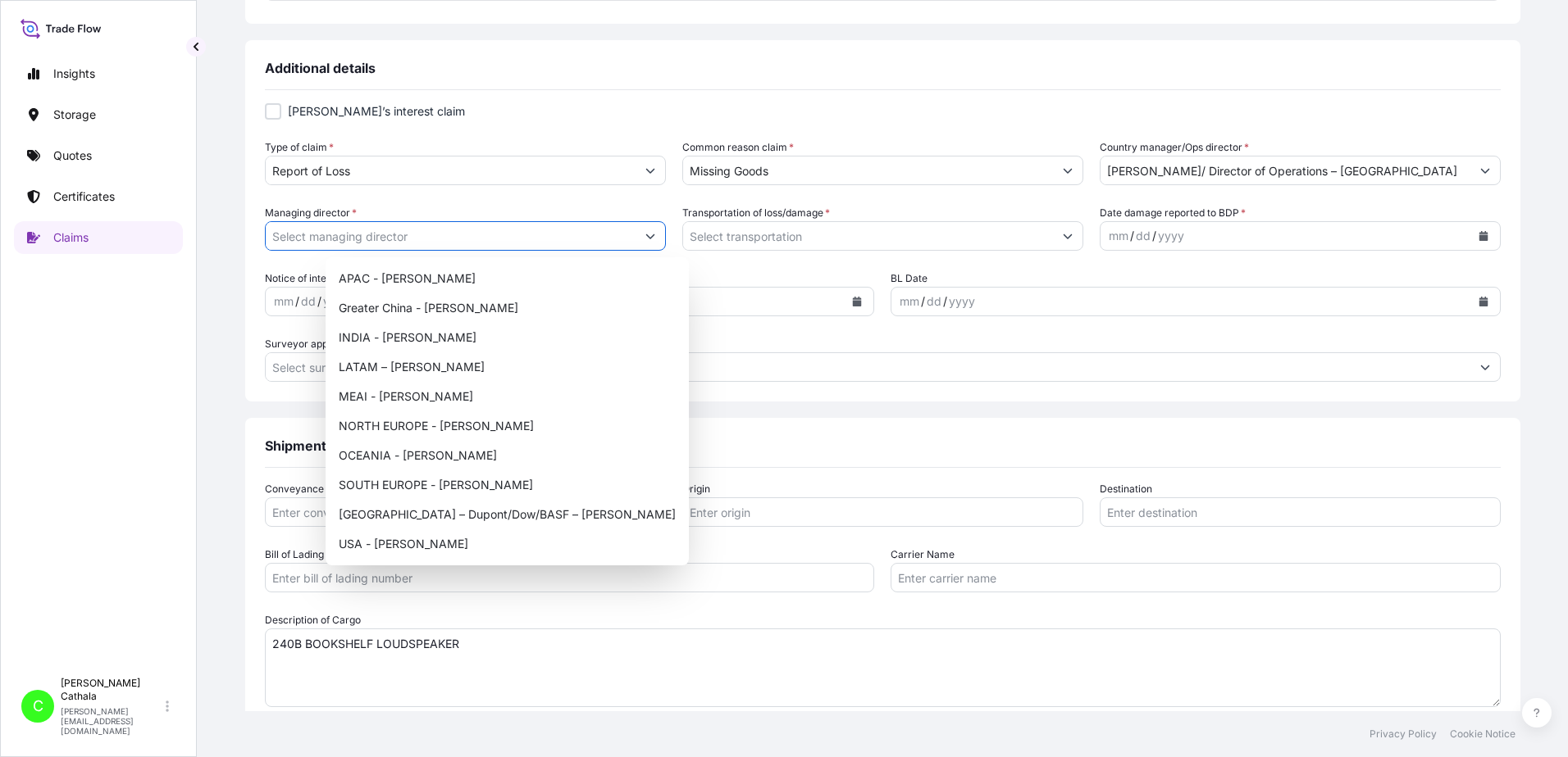
click at [658, 237] on button "Show suggestions" at bounding box center [650, 236] width 30 height 30
click at [409, 543] on div "USA - [PERSON_NAME]" at bounding box center [507, 544] width 351 height 30
type input "USA - [PERSON_NAME]"
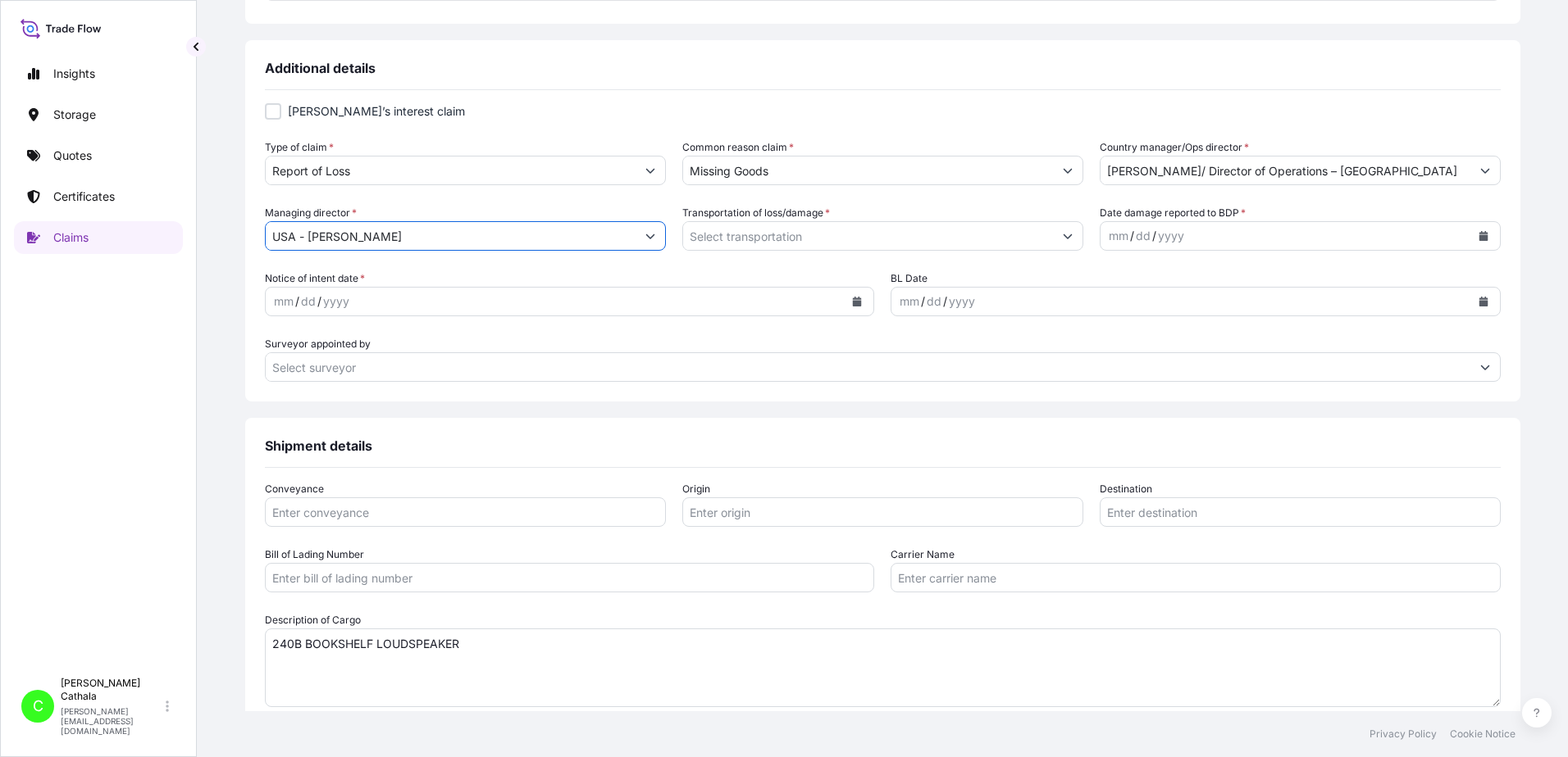
click at [1063, 237] on icon "Show suggestions" at bounding box center [1067, 237] width 9 height 5
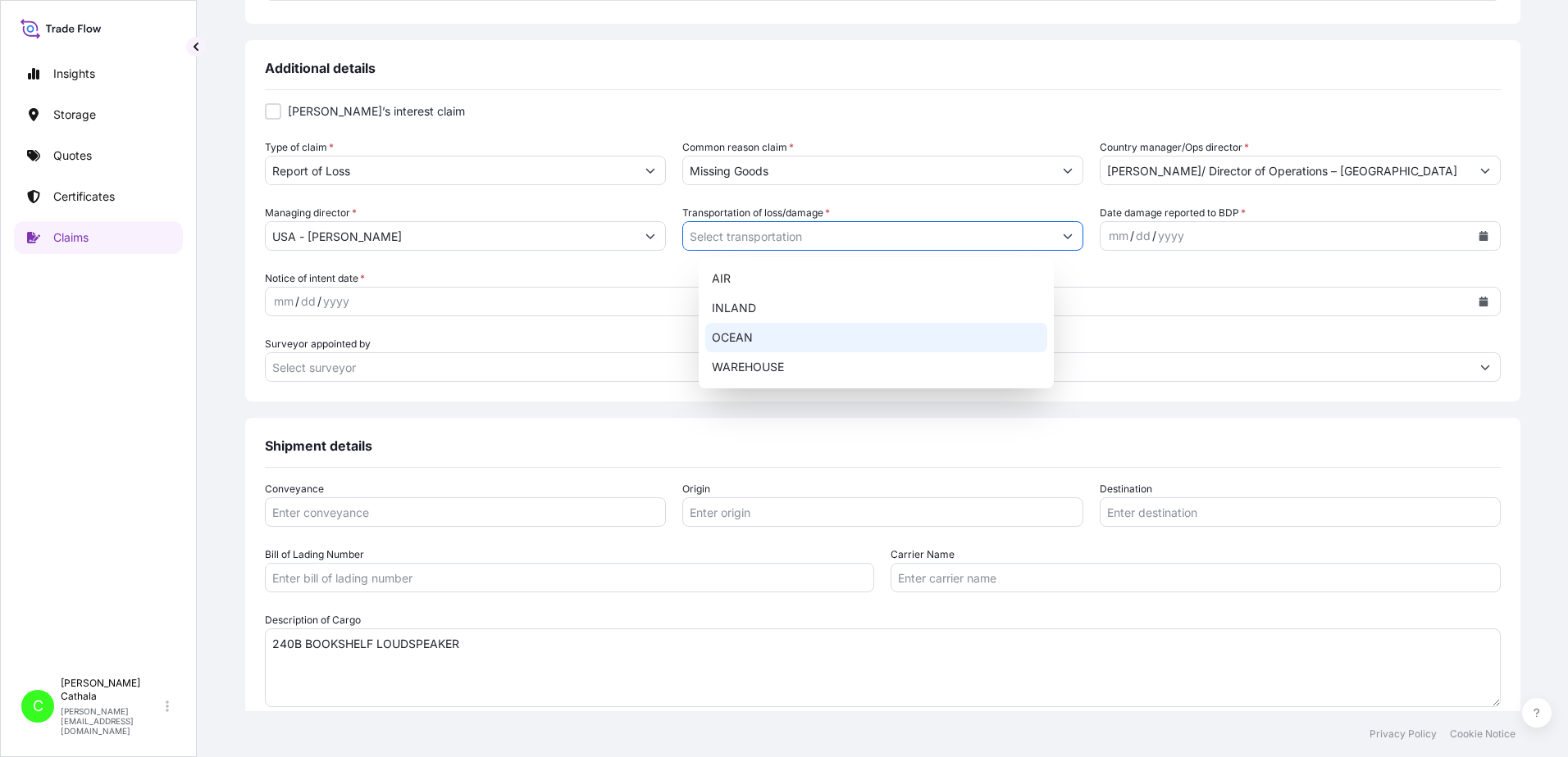
click at [735, 339] on div "OCEAN" at bounding box center [876, 337] width 342 height 30
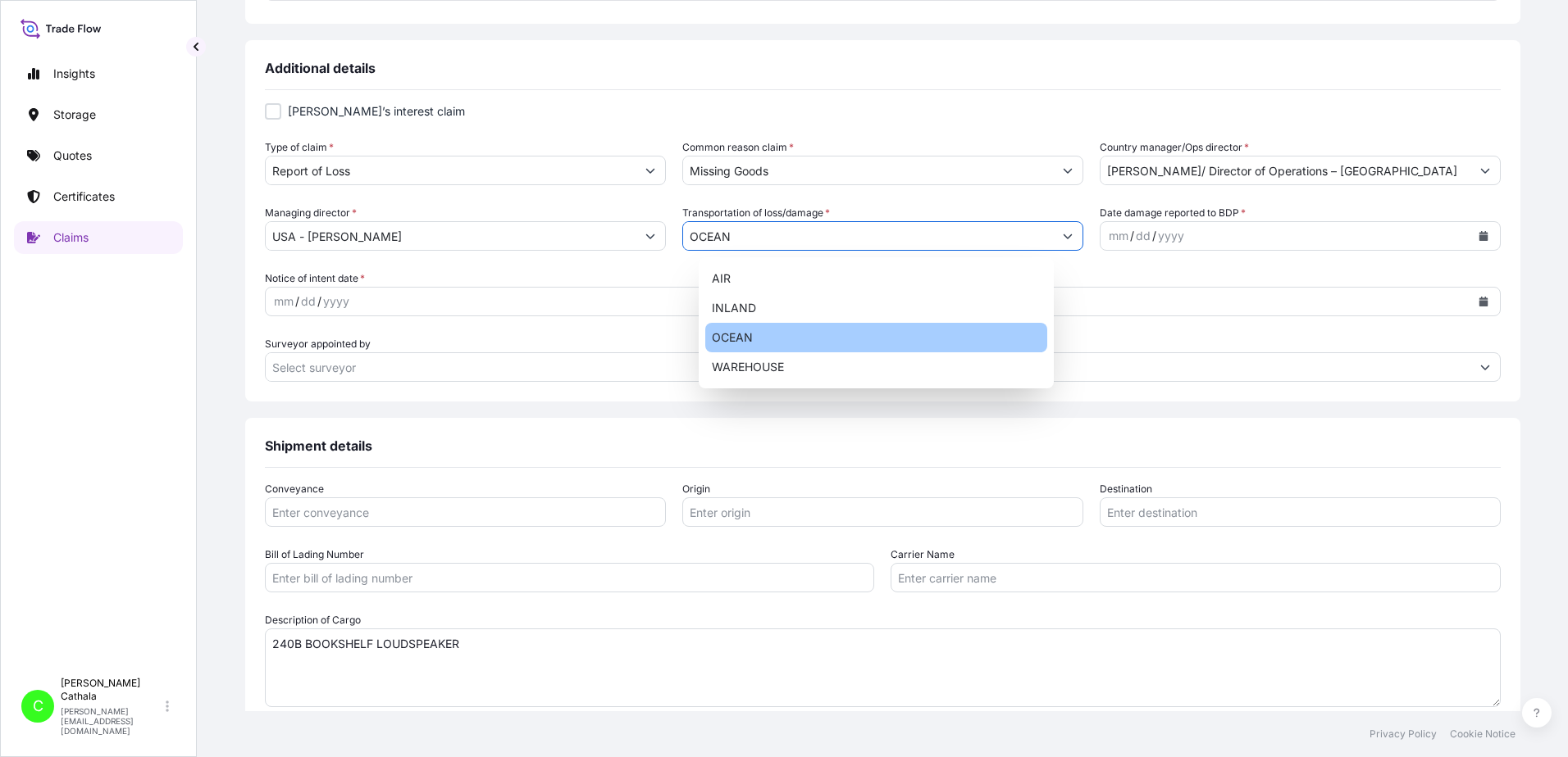
type input "OCEAN"
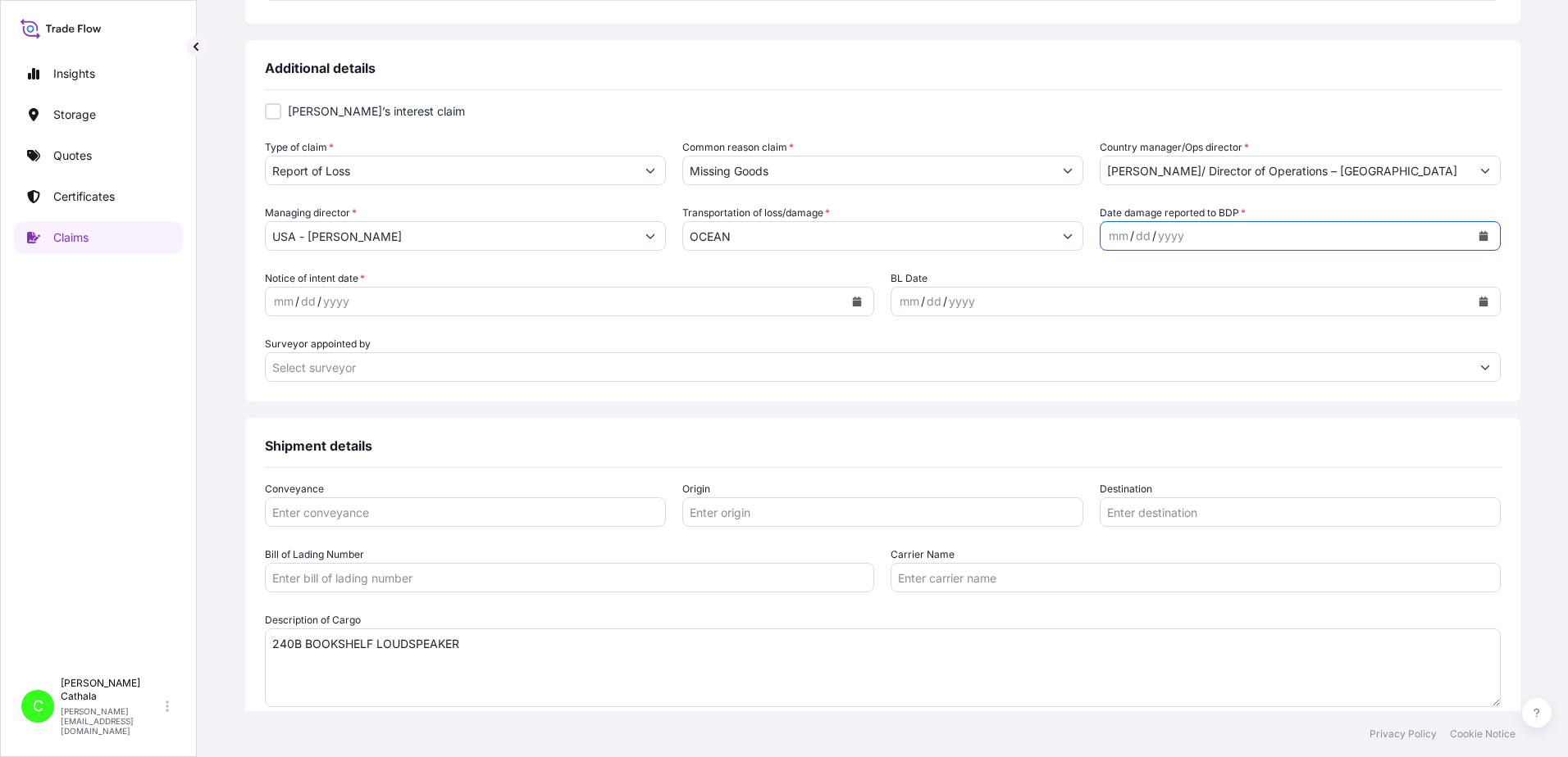
click at [1479, 232] on icon "Calendar" at bounding box center [1483, 237] width 9 height 10
click at [1103, 286] on icon "Previous" at bounding box center [1105, 284] width 10 height 10
click at [1259, 463] on div "29" at bounding box center [1255, 467] width 30 height 30
click at [853, 304] on icon "Calendar" at bounding box center [858, 302] width 9 height 10
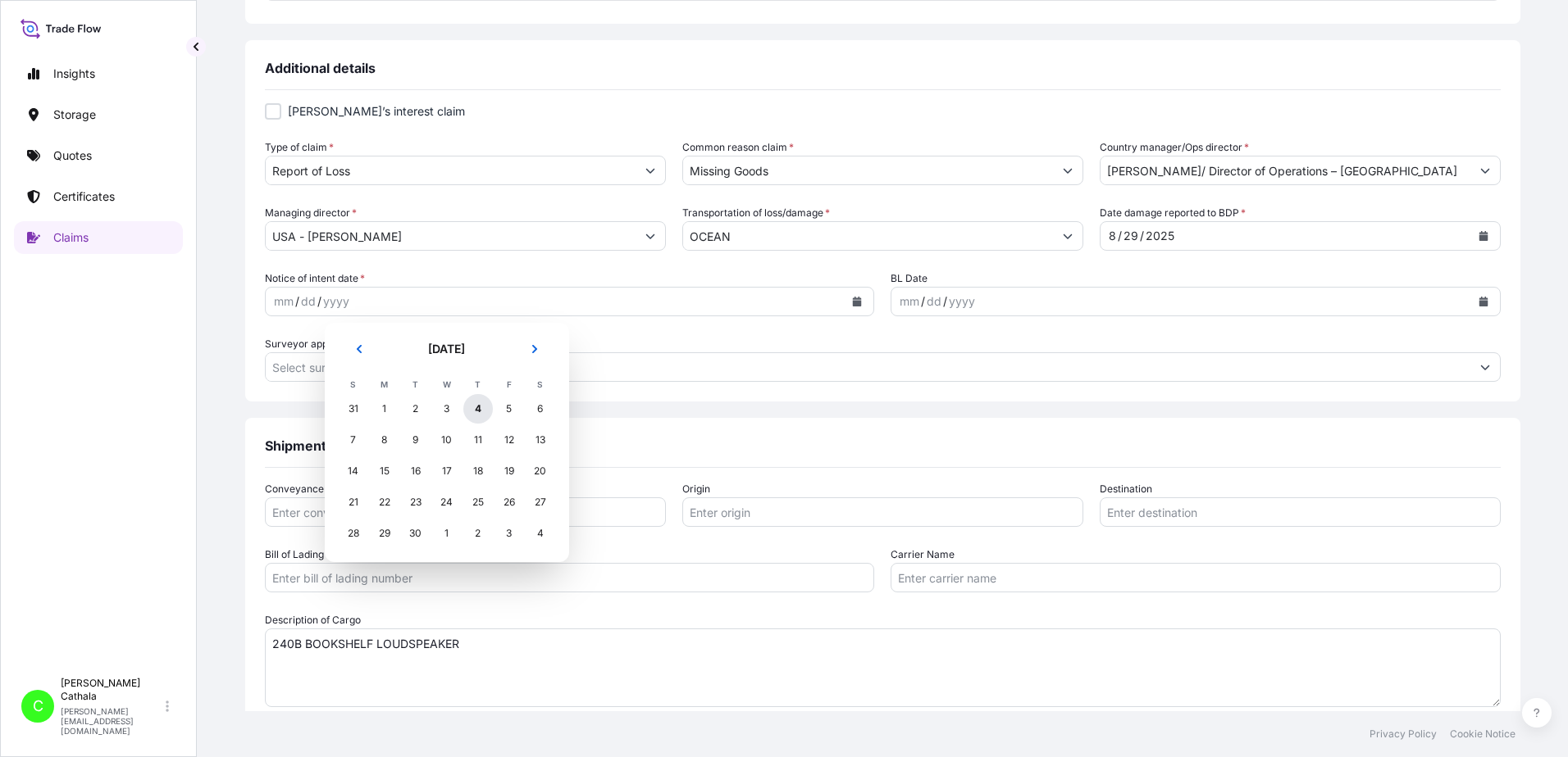
click at [476, 405] on div "4" at bounding box center [478, 408] width 30 height 30
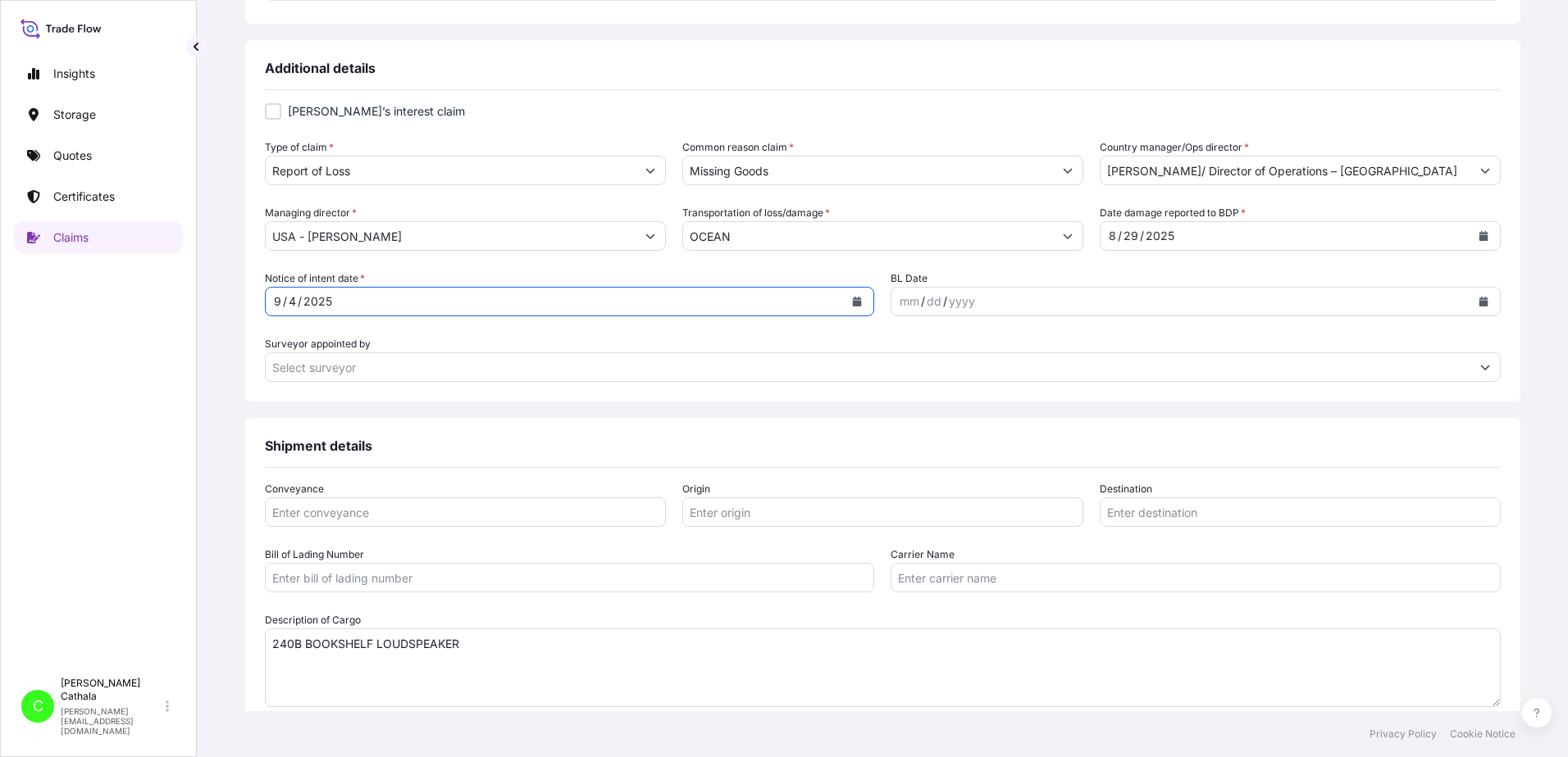
click at [1479, 303] on icon "Calendar" at bounding box center [1483, 302] width 9 height 10
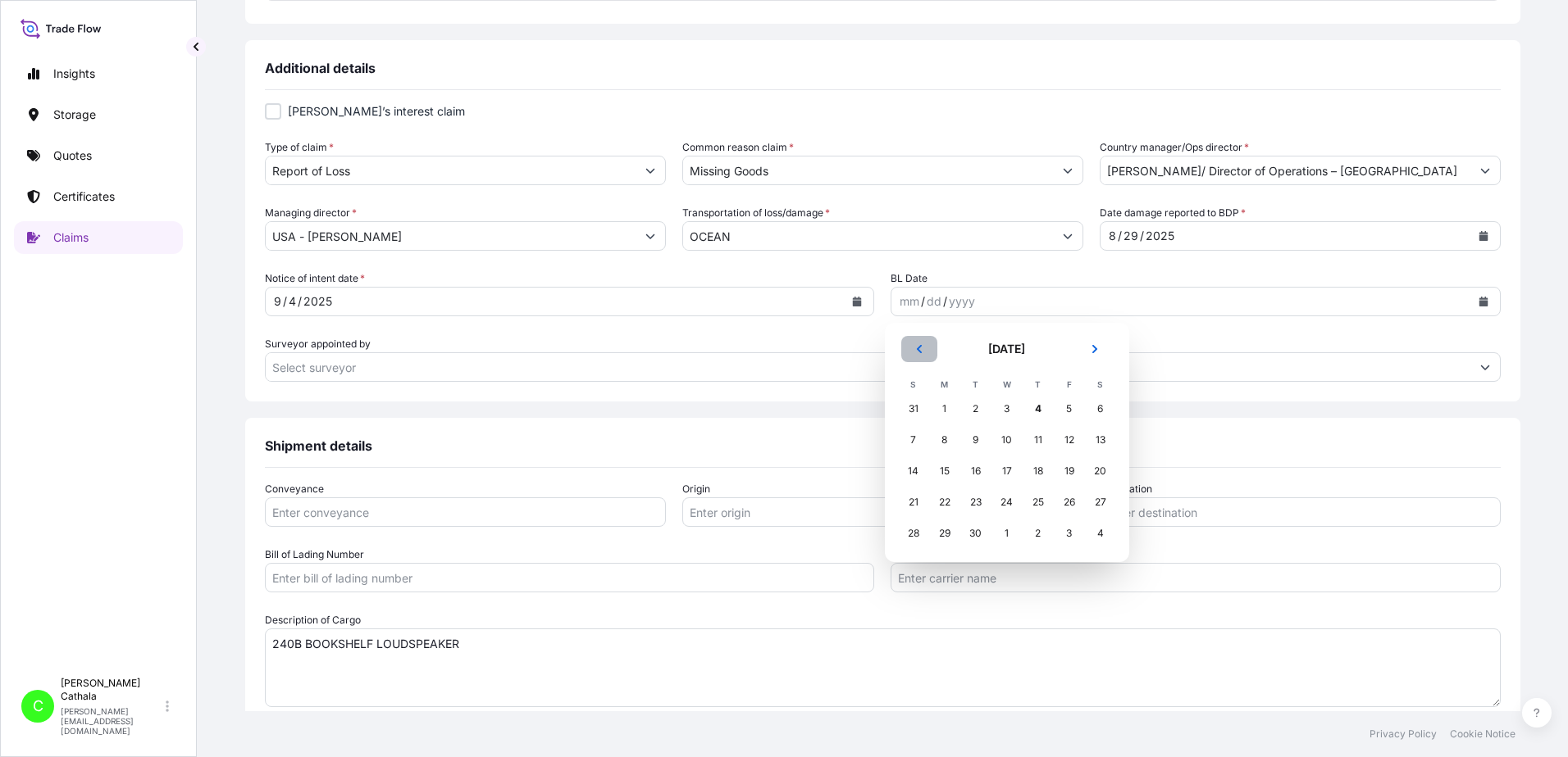
click at [921, 352] on icon "Previous" at bounding box center [918, 349] width 5 height 9
click at [921, 352] on icon "Previous" at bounding box center [920, 349] width 10 height 10
click at [918, 352] on icon "Previous" at bounding box center [920, 349] width 10 height 10
click at [1100, 472] on div "21" at bounding box center [1100, 471] width 30 height 30
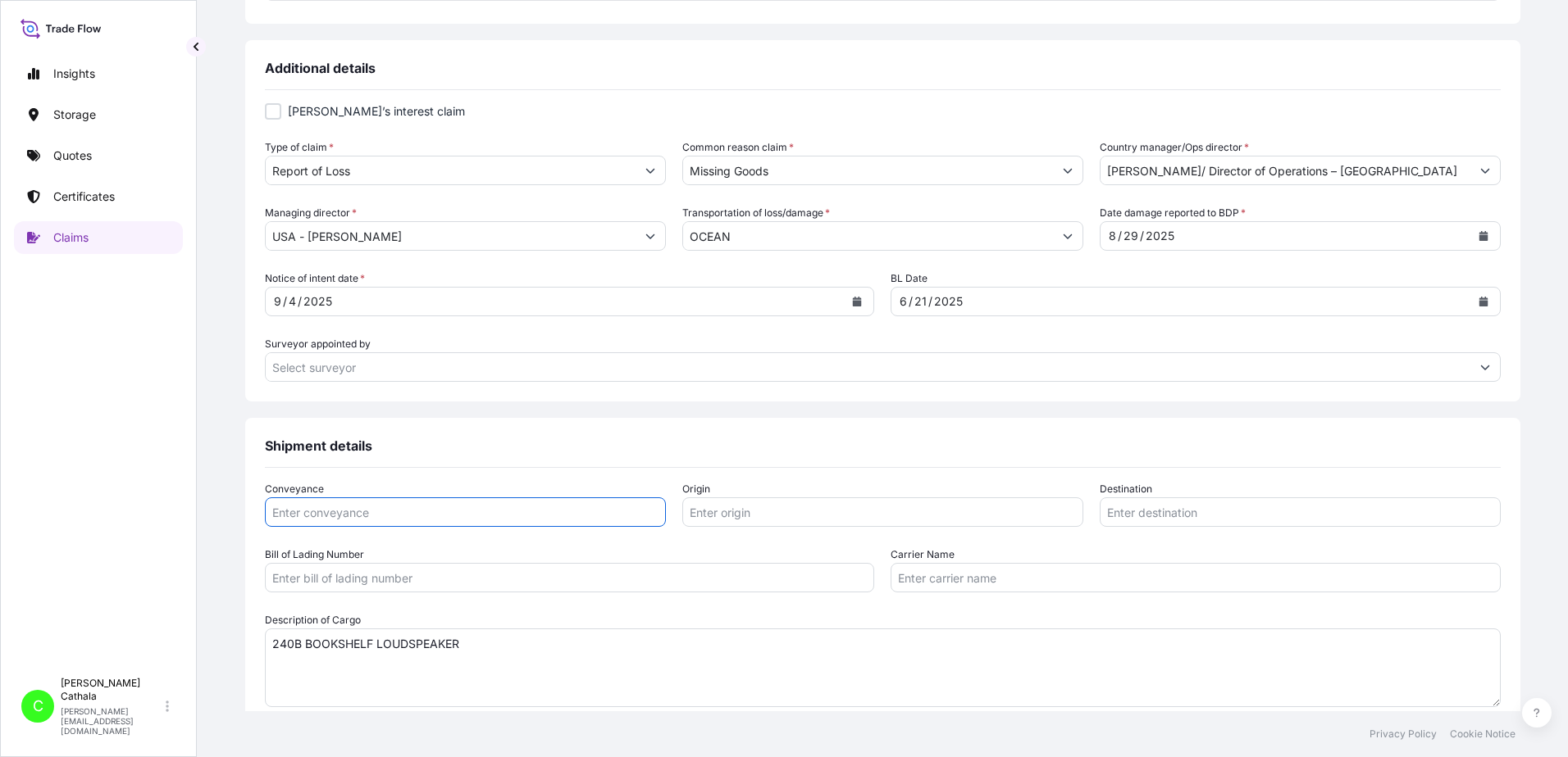
click at [522, 510] on input "Conveyance" at bounding box center [465, 512] width 401 height 30
type input "ocean"
type input "YANTIAN, [GEOGRAPHIC_DATA]"
type input "[GEOGRAPHIC_DATA], [GEOGRAPHIC_DATA]"
type input "YANTIAN, [GEOGRAPHIC_DATA]"
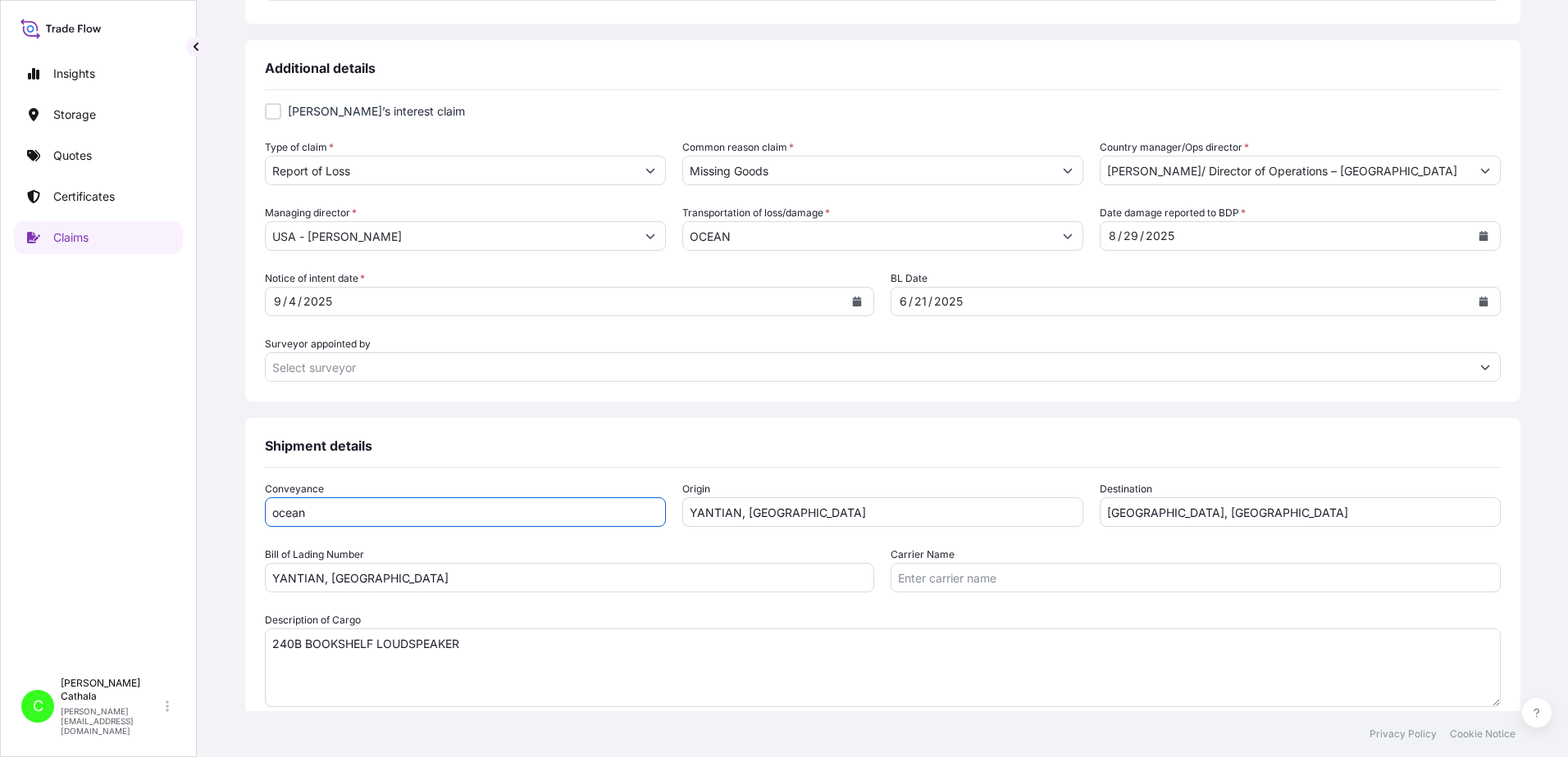
type input "Ocean Network Express Pte. Ltd."
type input "[PERSON_NAME]"
type input "[PERSON_NAME][EMAIL_ADDRESS][PERSON_NAME][DOMAIN_NAME]"
type input "13175544817"
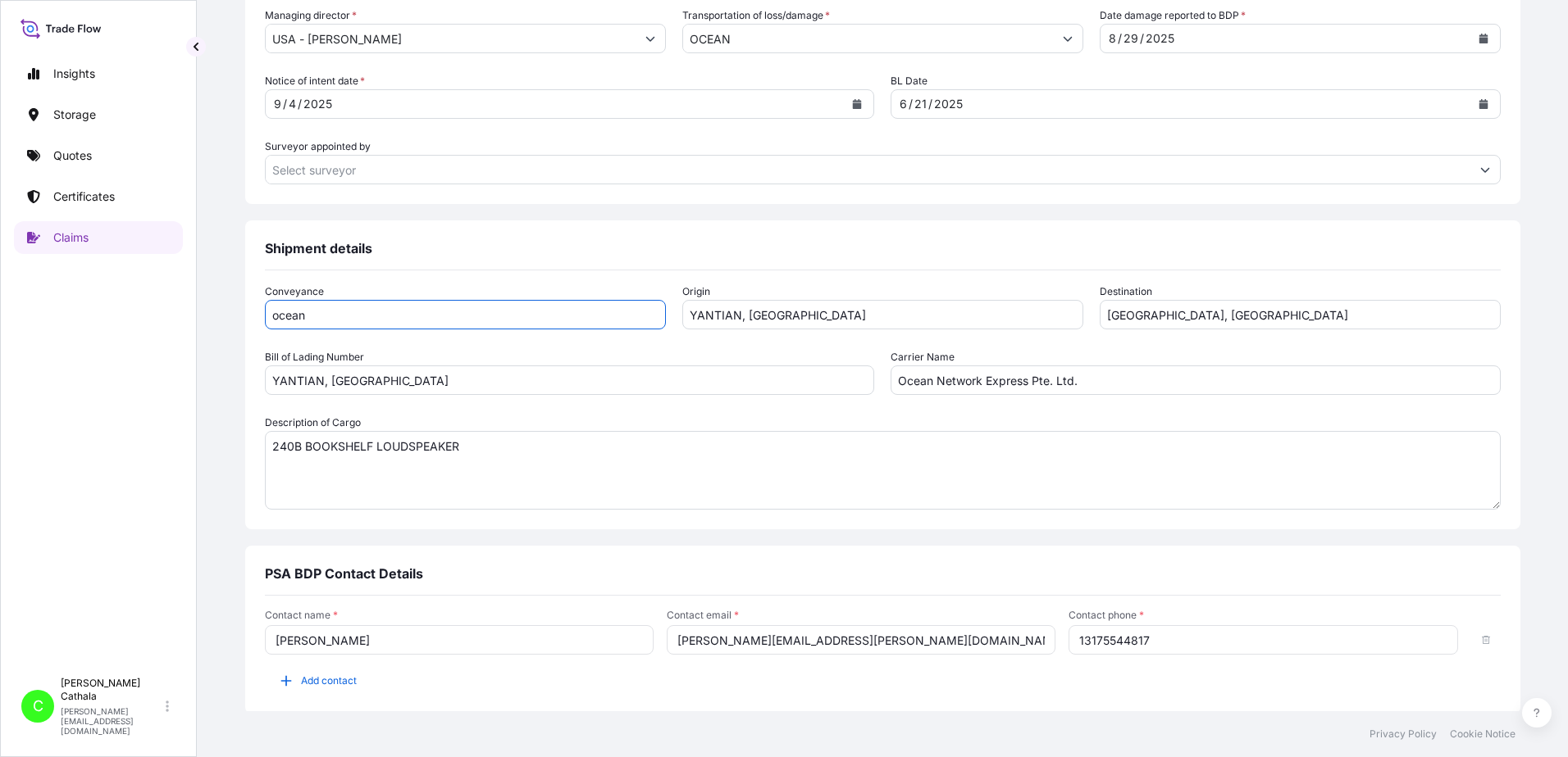
scroll to position [819, 0]
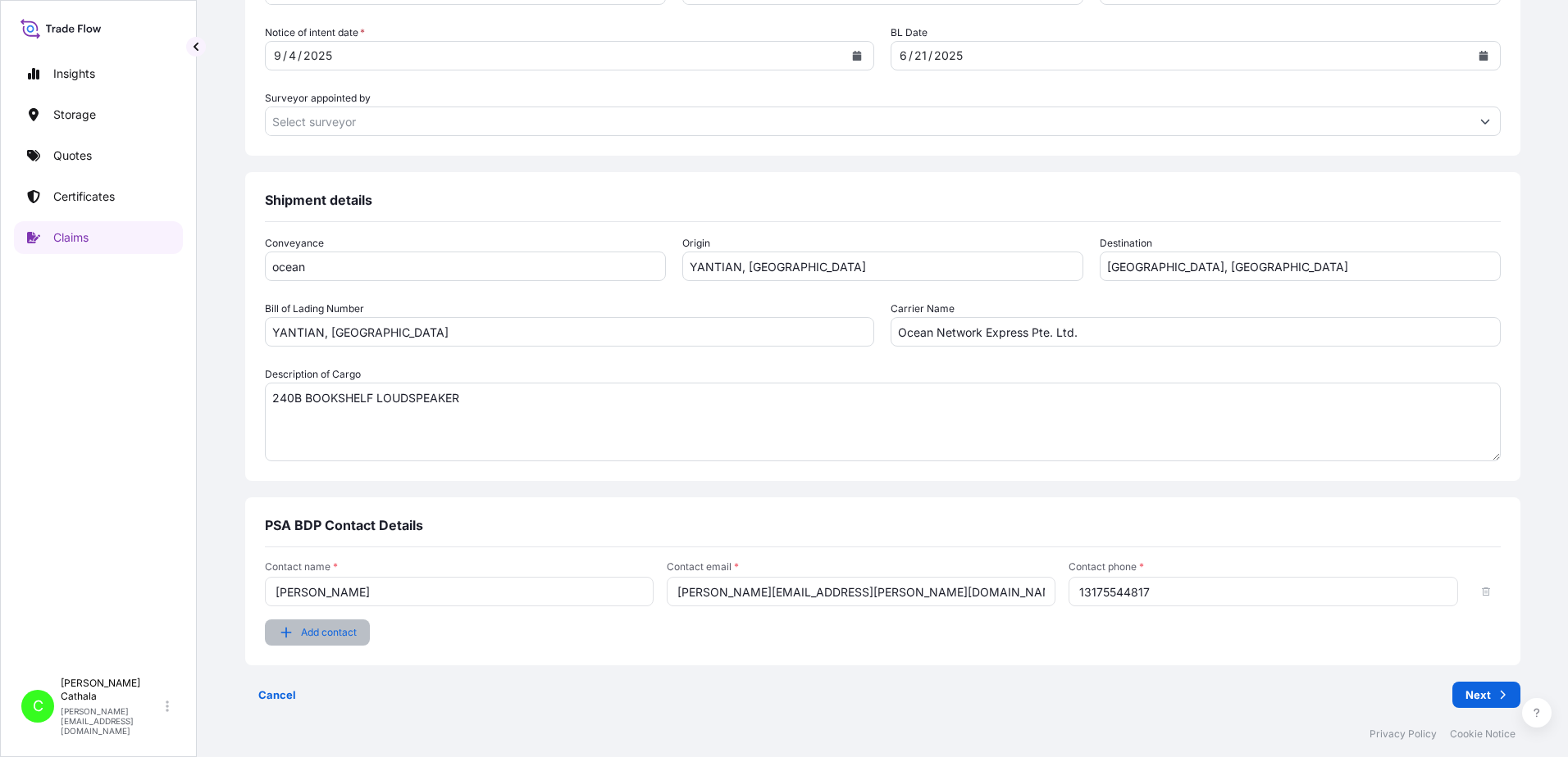
click at [357, 633] on span "Add contact" at bounding box center [328, 632] width 56 height 16
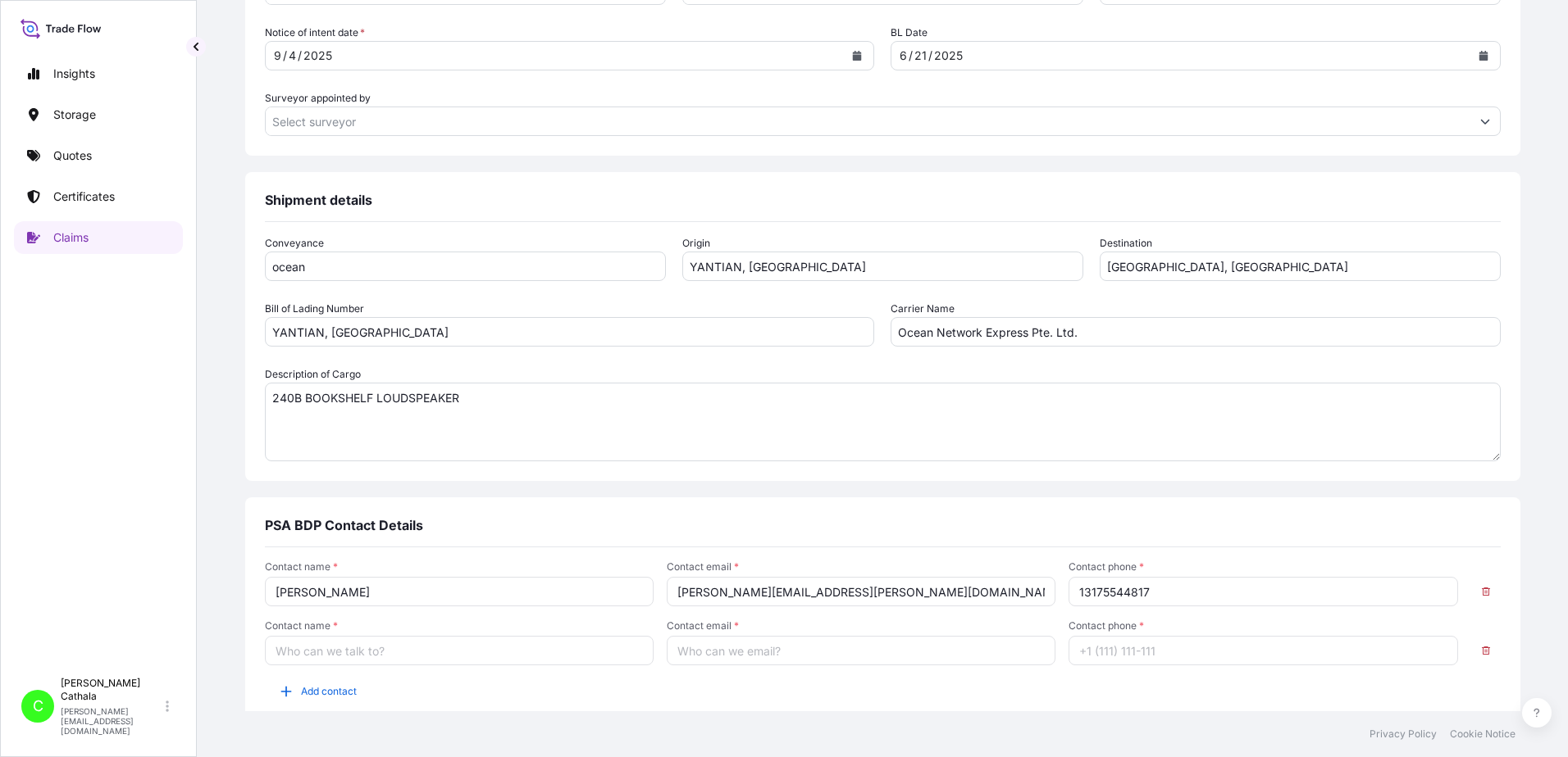
click at [380, 645] on input "Contact name *" at bounding box center [459, 650] width 389 height 30
type input "[PERSON_NAME]"
type input "[PERSON_NAME][EMAIL_ADDRESS][DOMAIN_NAME]"
type input "13176523689"
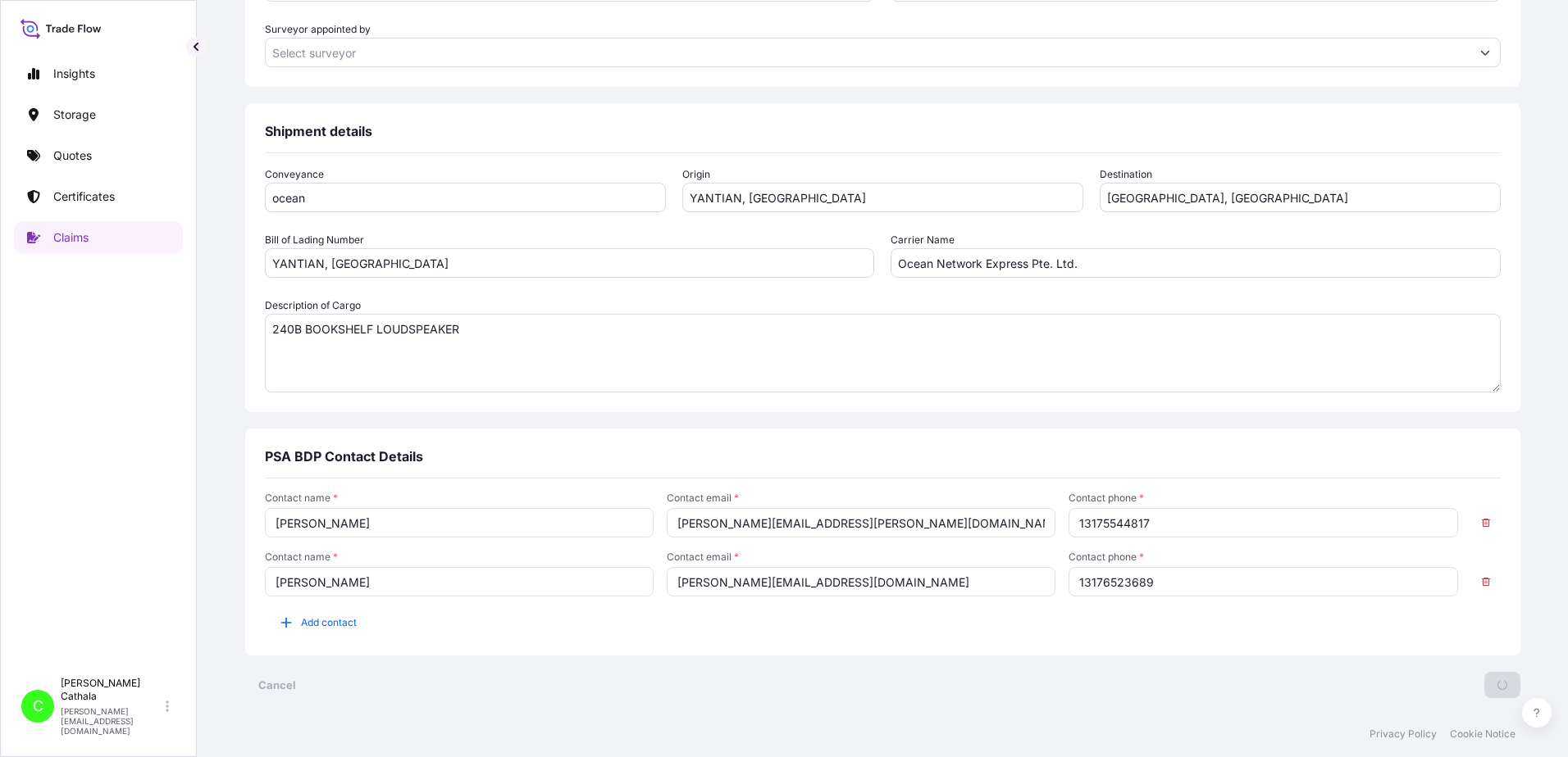
scroll to position [0, 0]
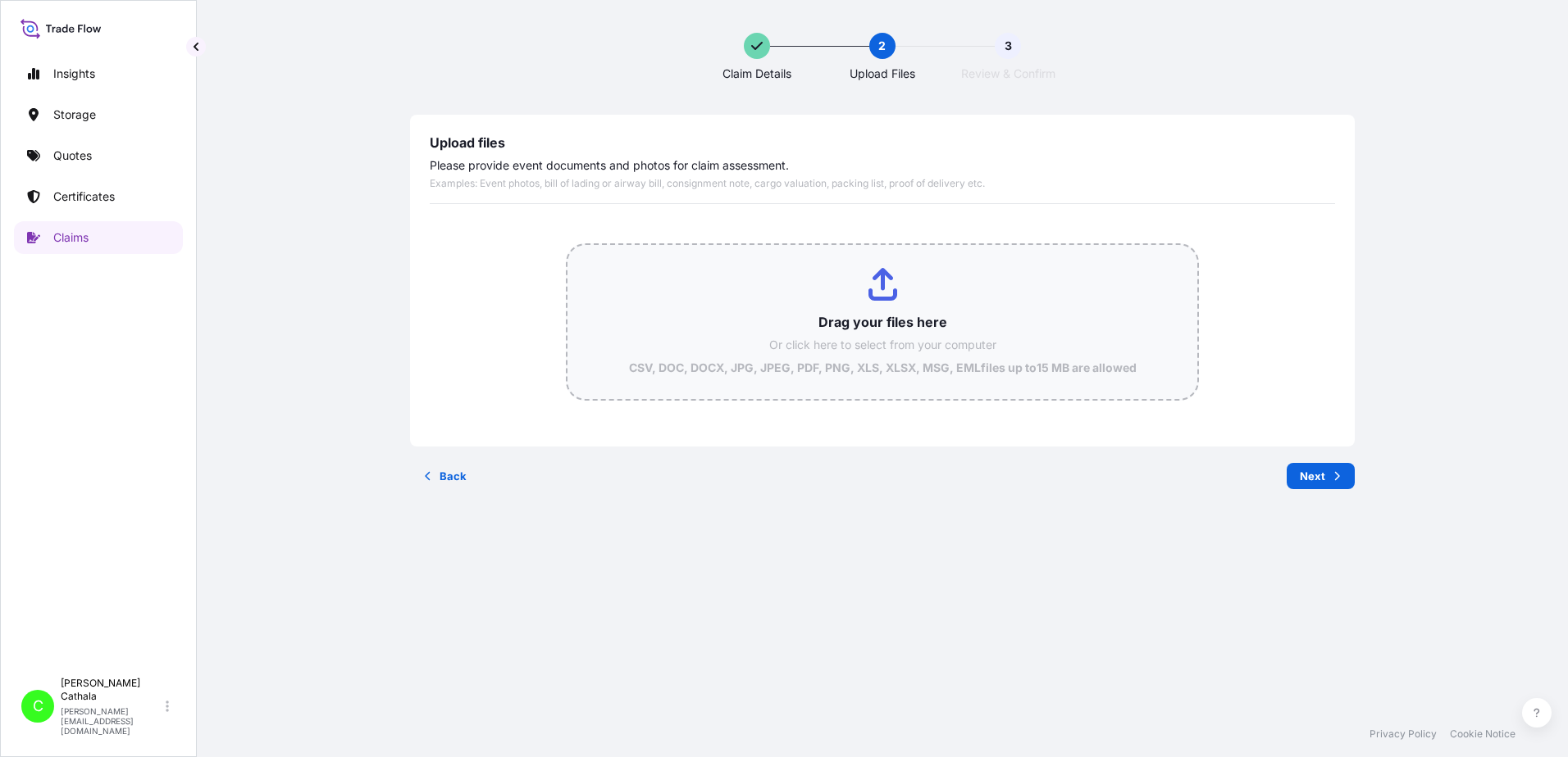
type input "C:\fakepath\ClaimId HAR000000371 ReportCombined 4945ee03-b03f-4304-9fa0-e2aea01…"
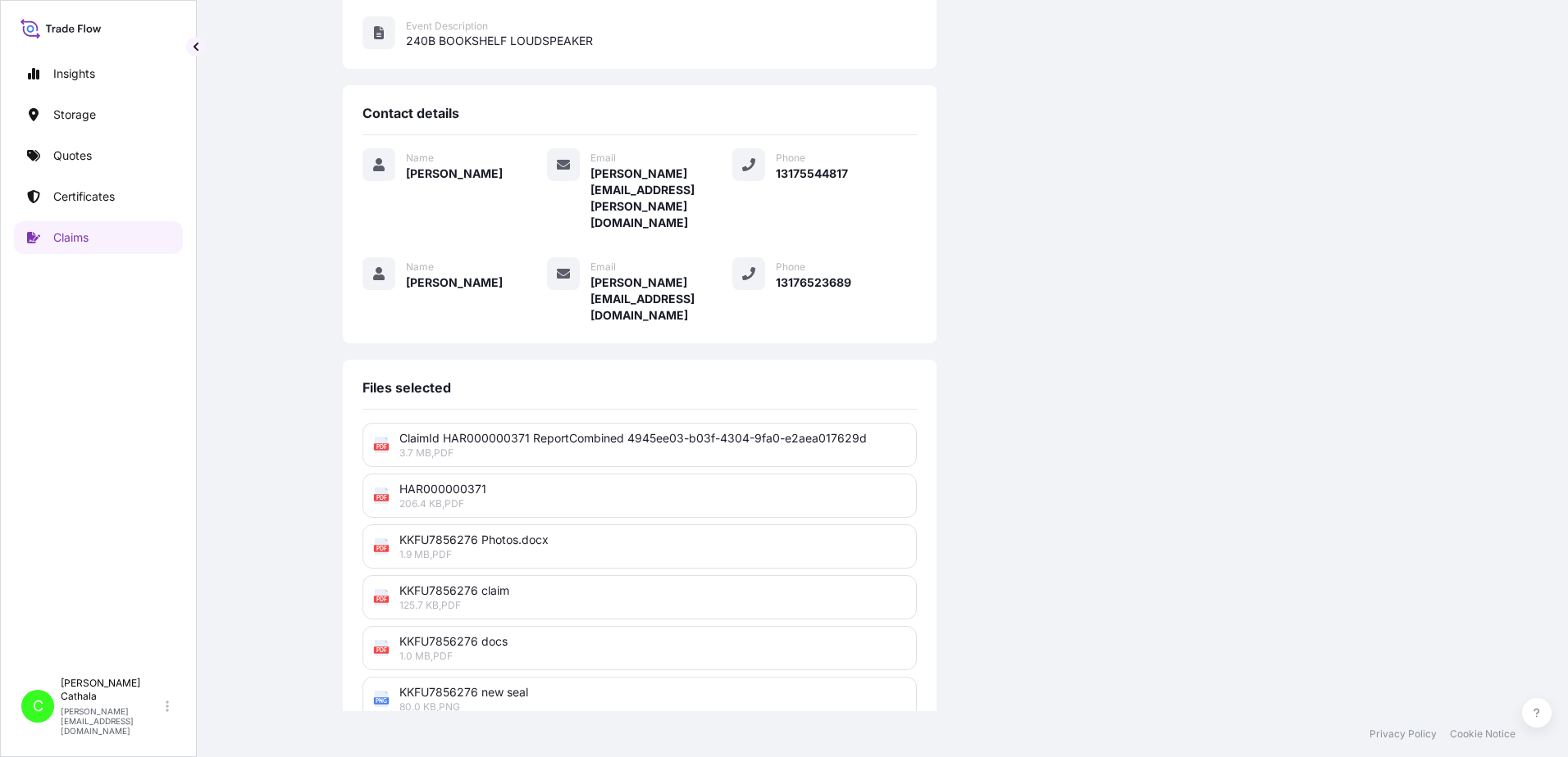
scroll to position [404, 0]
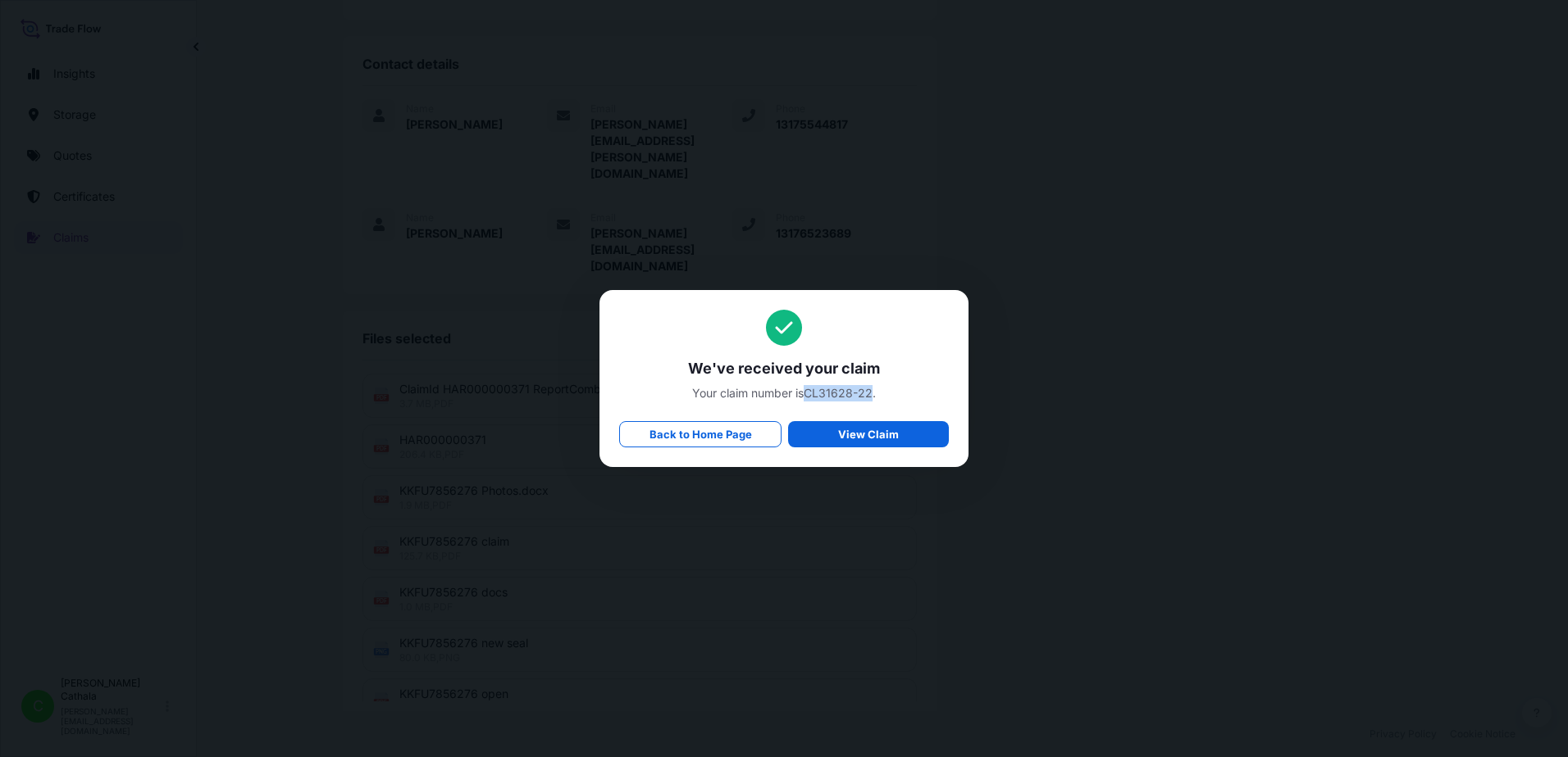
drag, startPoint x: 808, startPoint y: 393, endPoint x: 870, endPoint y: 395, distance: 62.0
click at [870, 395] on span "Your claim number is CL31628-22 ." at bounding box center [784, 393] width 330 height 16
drag, startPoint x: 870, startPoint y: 395, endPoint x: 813, endPoint y: 394, distance: 57.0
click at [813, 394] on span "Your claim number is CL31628-22 ." at bounding box center [784, 393] width 330 height 16
click at [727, 397] on span "Your claim number is CL31628-22 ." at bounding box center [784, 393] width 330 height 16
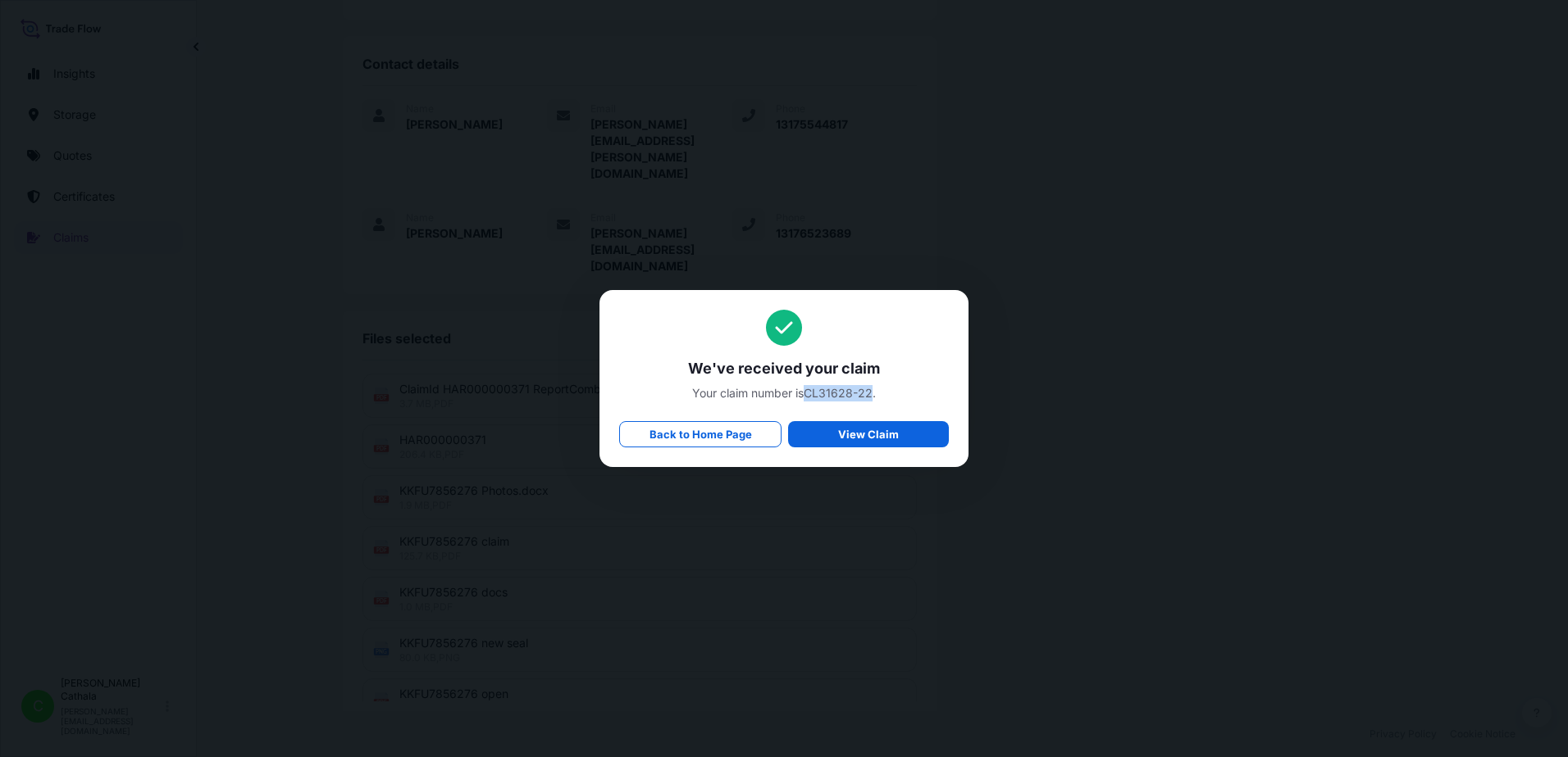
drag, startPoint x: 806, startPoint y: 392, endPoint x: 871, endPoint y: 391, distance: 65.0
click at [871, 391] on span "Your claim number is CL31628-22 ." at bounding box center [784, 393] width 330 height 16
copy span "CL31628-22"
click at [689, 375] on span "We've received your claim" at bounding box center [784, 368] width 330 height 20
drag, startPoint x: 690, startPoint y: 368, endPoint x: 885, endPoint y: 394, distance: 196.7
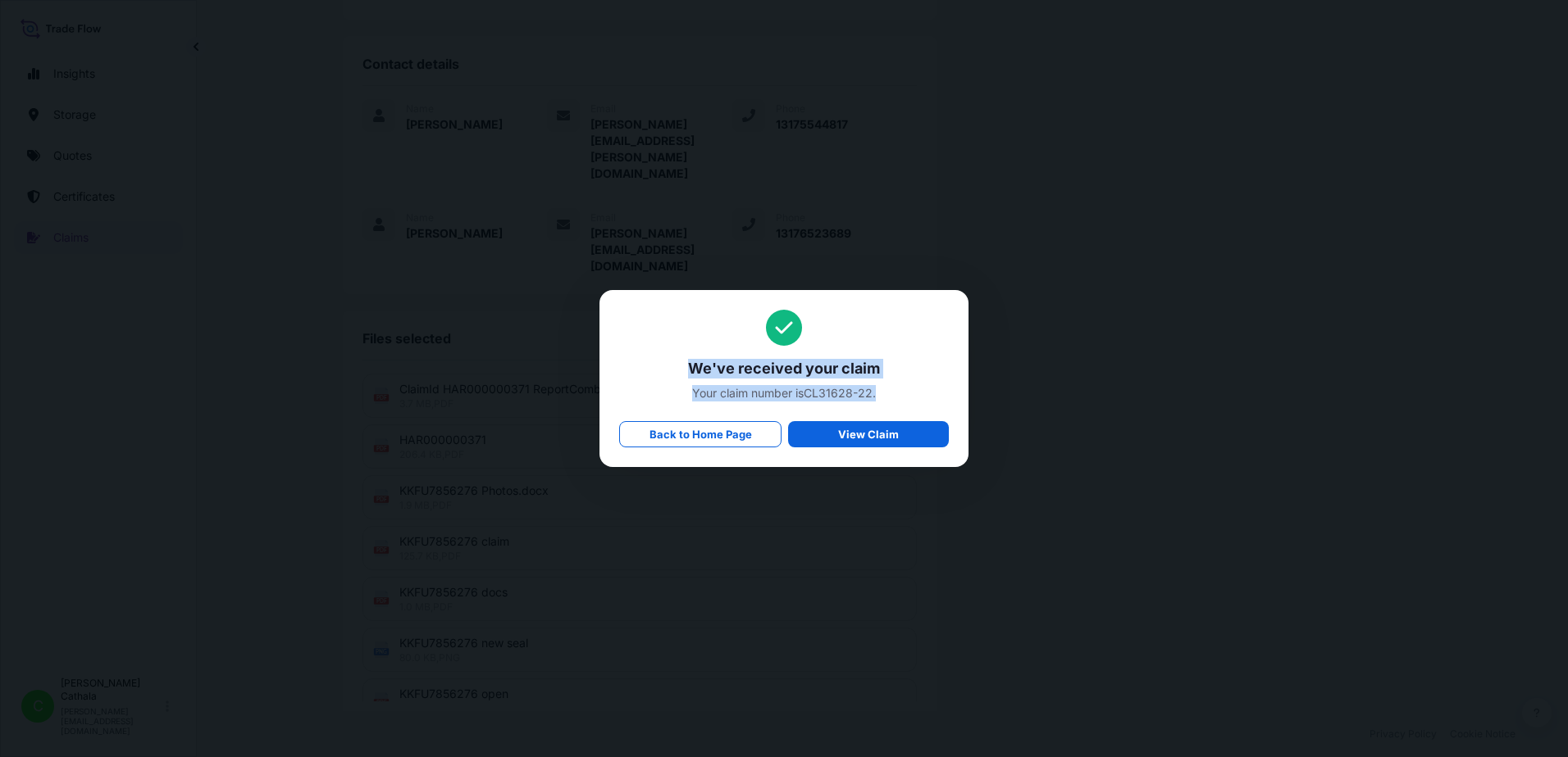
click at [885, 394] on div "We've received your claim Your claim number is CL31628-22 . Back to Home Page V…" at bounding box center [784, 378] width 330 height 138
copy div "We've received your claim Your claim number is CL31628-22 ."
click at [717, 441] on p "Back to Home Page" at bounding box center [701, 434] width 103 height 16
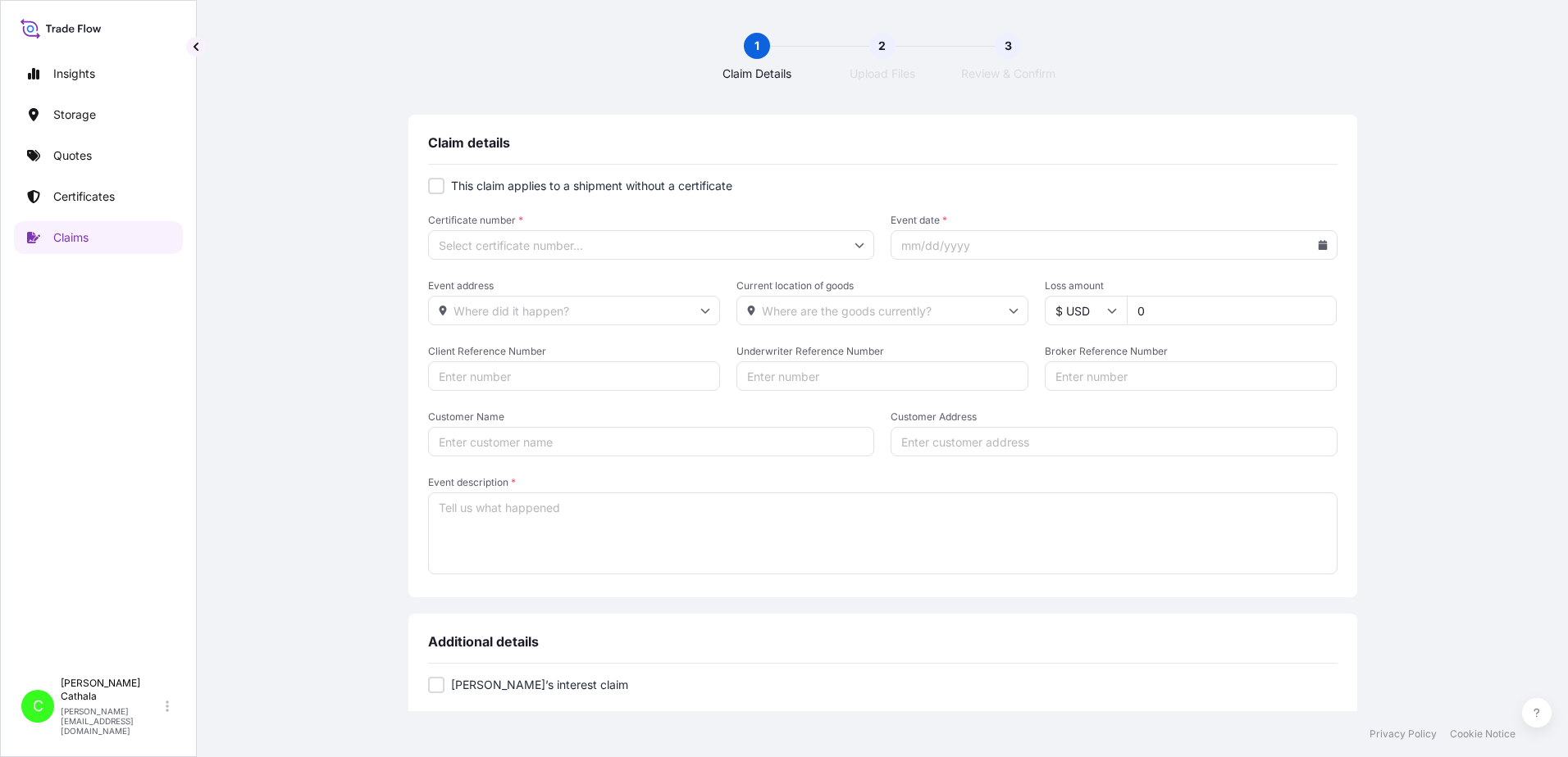
drag, startPoint x: 1192, startPoint y: 314, endPoint x: 1220, endPoint y: 315, distance: 28.0
click at [1201, 314] on input "0" at bounding box center [1232, 310] width 210 height 30
type input "281"
click at [434, 187] on div at bounding box center [436, 185] width 16 height 16
checkbox input "true"
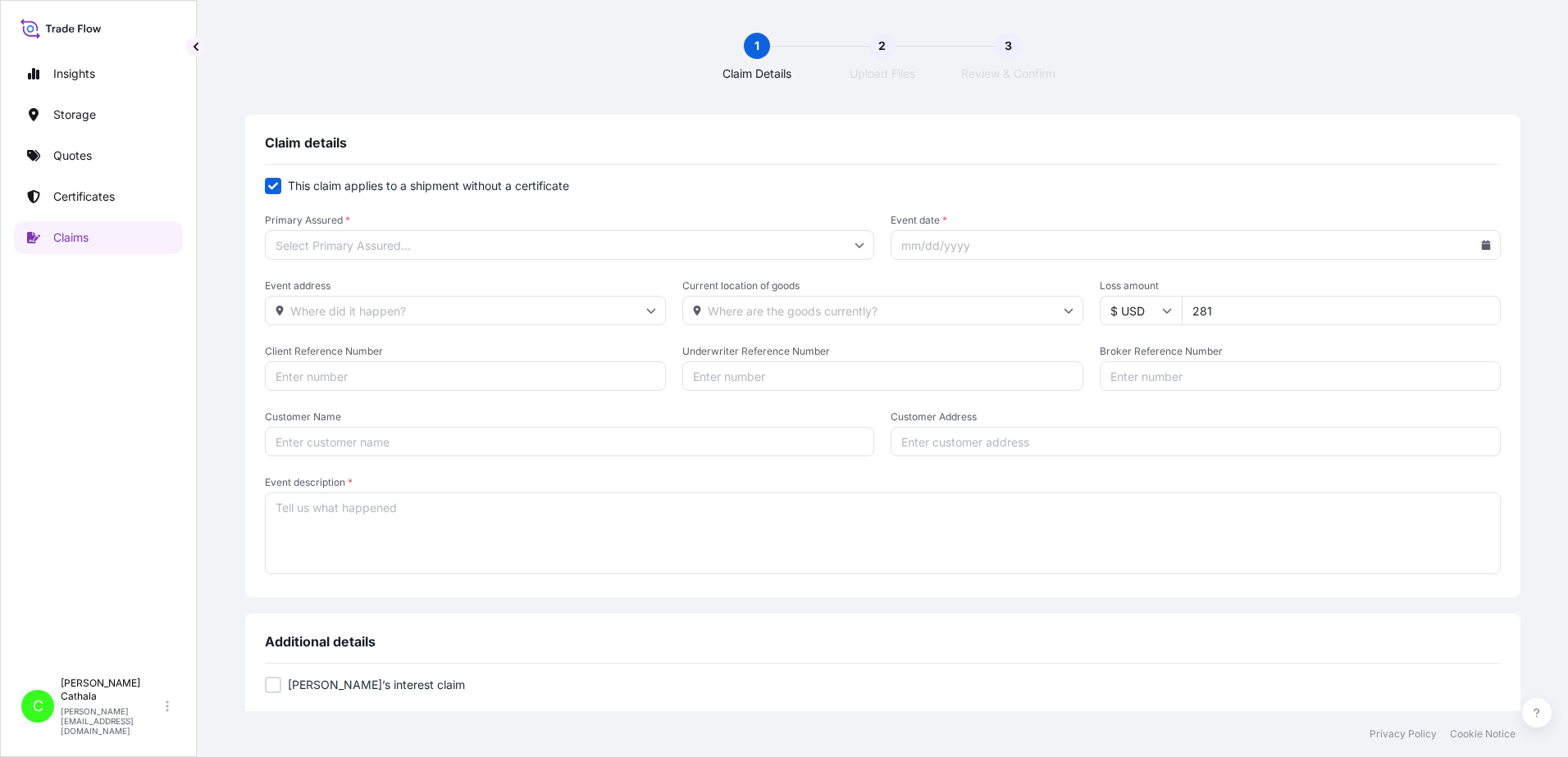
click at [495, 244] on input "Primary Assured *" at bounding box center [570, 245] width 610 height 30
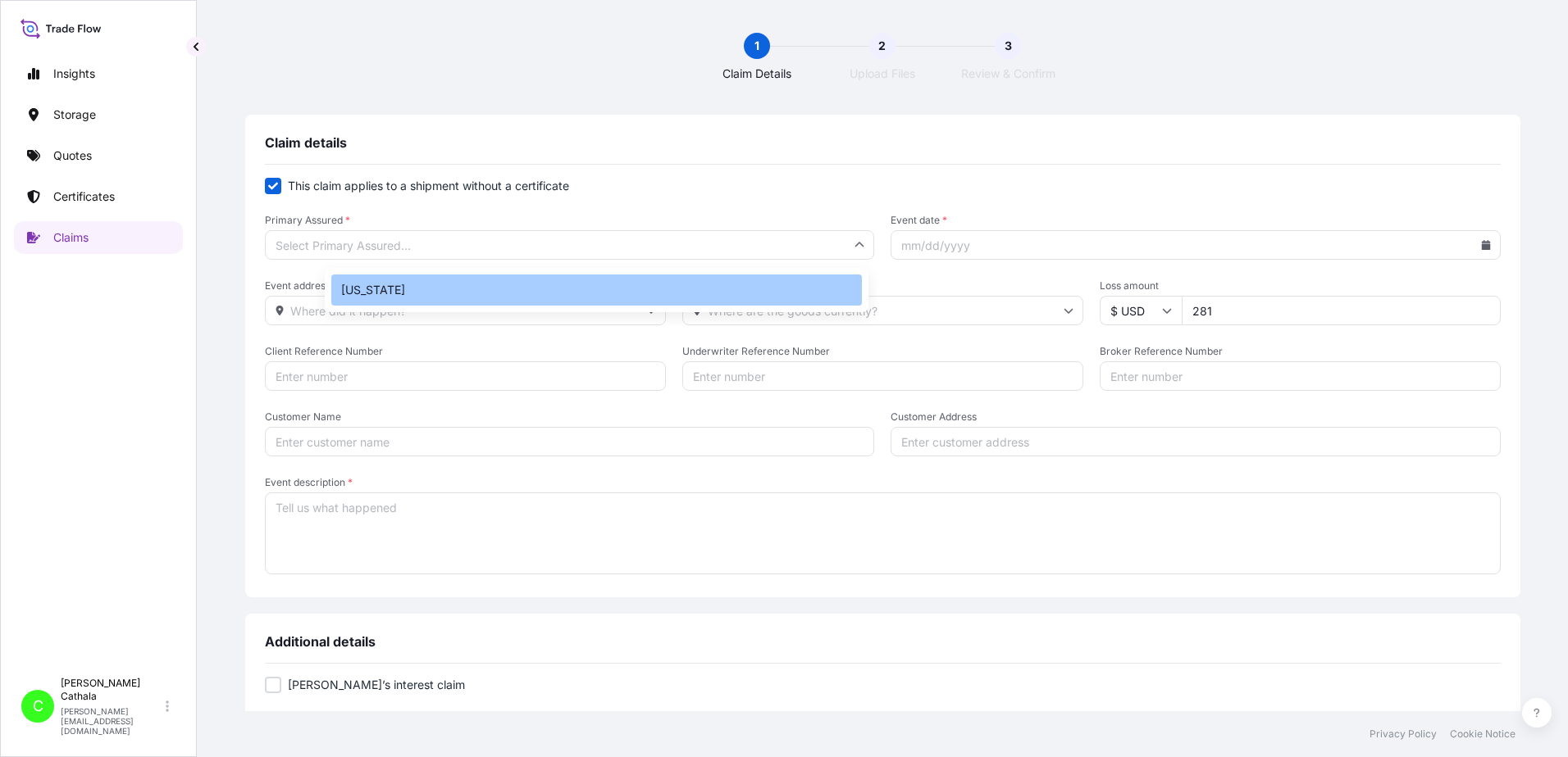
click at [377, 290] on div "[US_STATE]" at bounding box center [597, 290] width 531 height 31
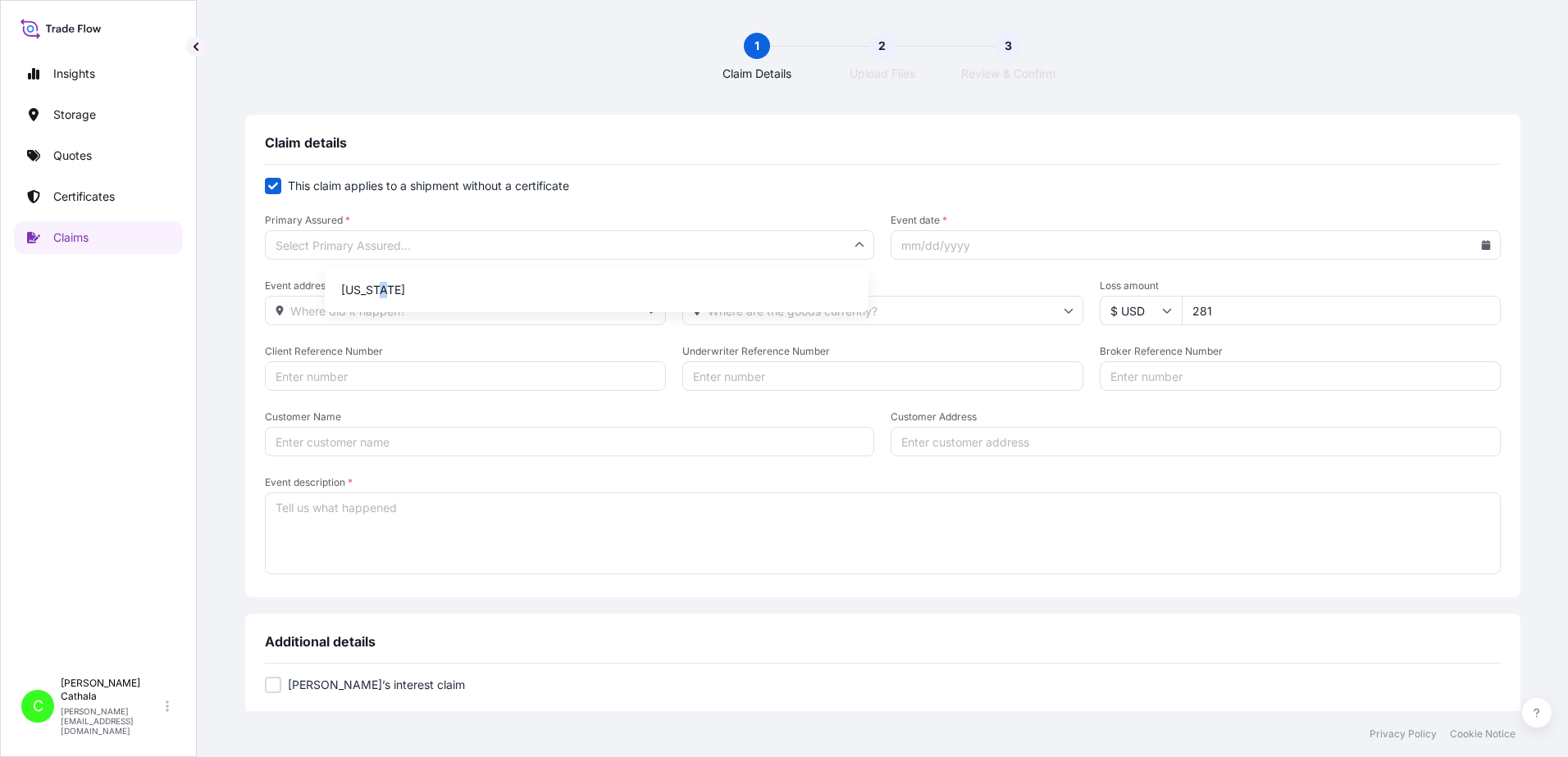
type input "[US_STATE]"
click at [1037, 252] on input "Event date *" at bounding box center [1196, 245] width 610 height 30
click at [1481, 246] on icon at bounding box center [1485, 245] width 9 height 10
click at [1351, 296] on button at bounding box center [1350, 291] width 27 height 26
click at [1171, 486] on button "25" at bounding box center [1170, 484] width 27 height 26
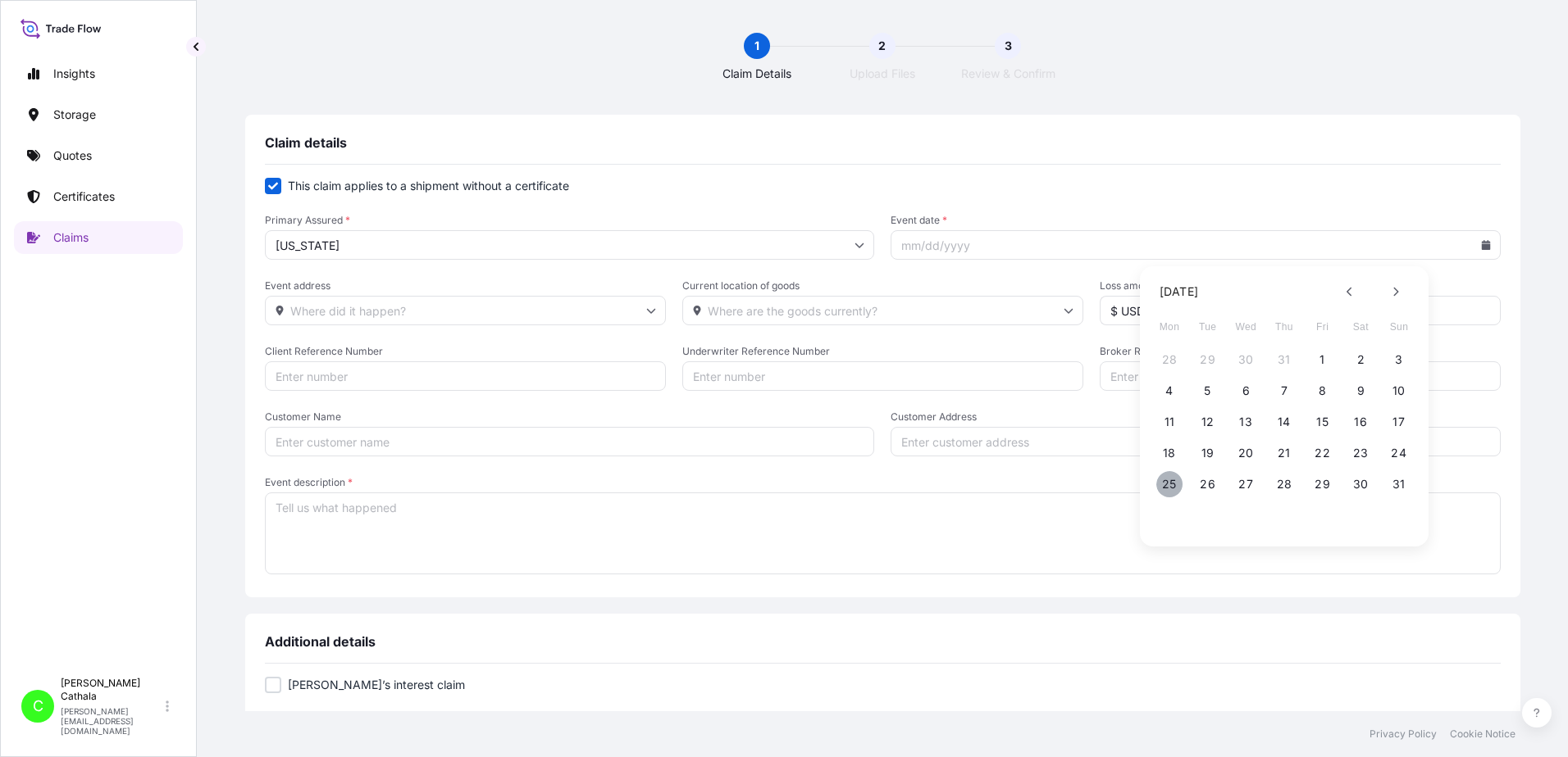
type input "[DATE]"
click at [556, 309] on input "Event address" at bounding box center [465, 310] width 401 height 30
type input "3540"
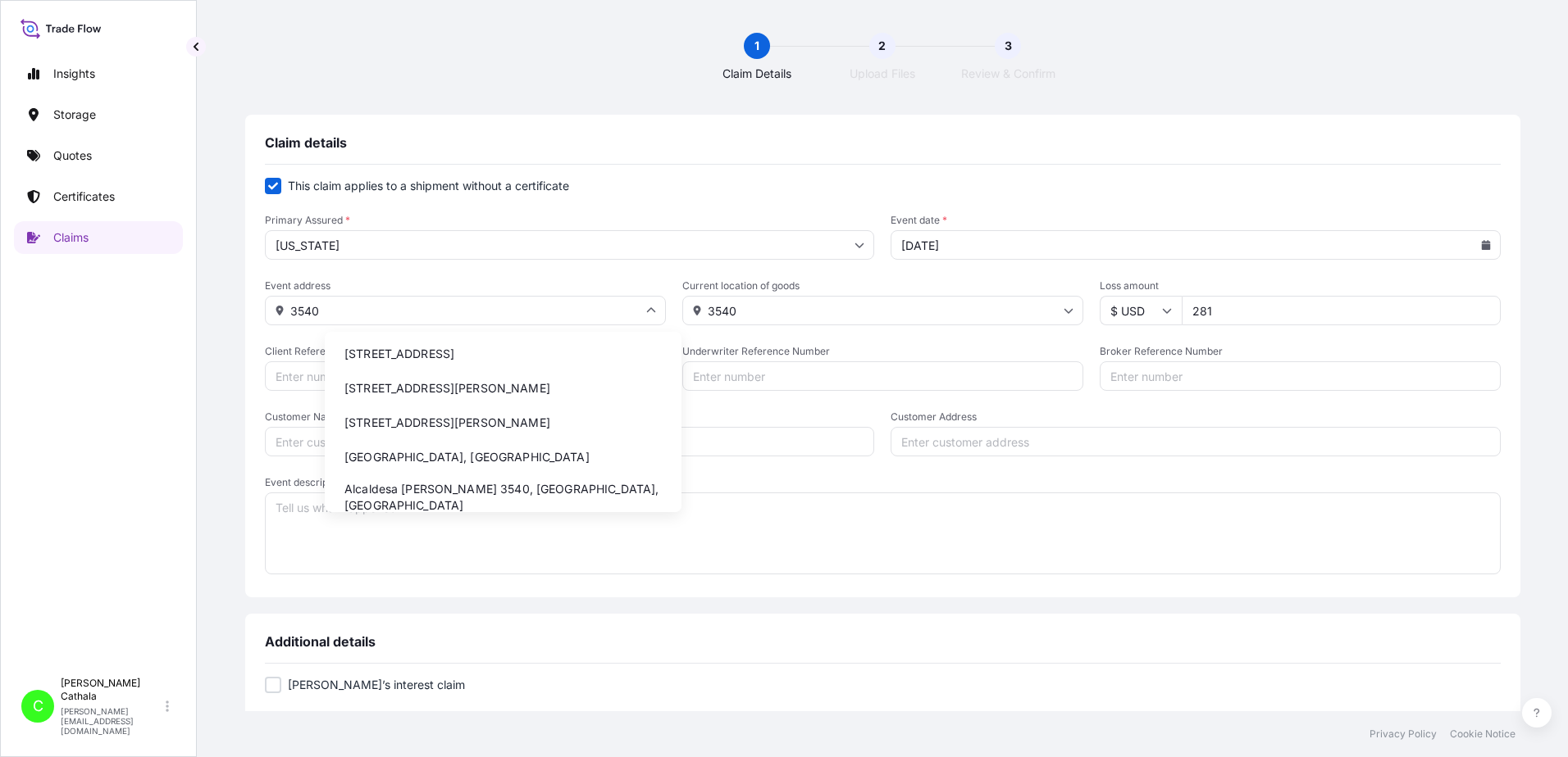
click at [658, 311] on input "3540" at bounding box center [465, 310] width 401 height 30
click at [491, 355] on li "[STREET_ADDRESS]" at bounding box center [504, 354] width 344 height 31
type input "[STREET_ADDRESS]"
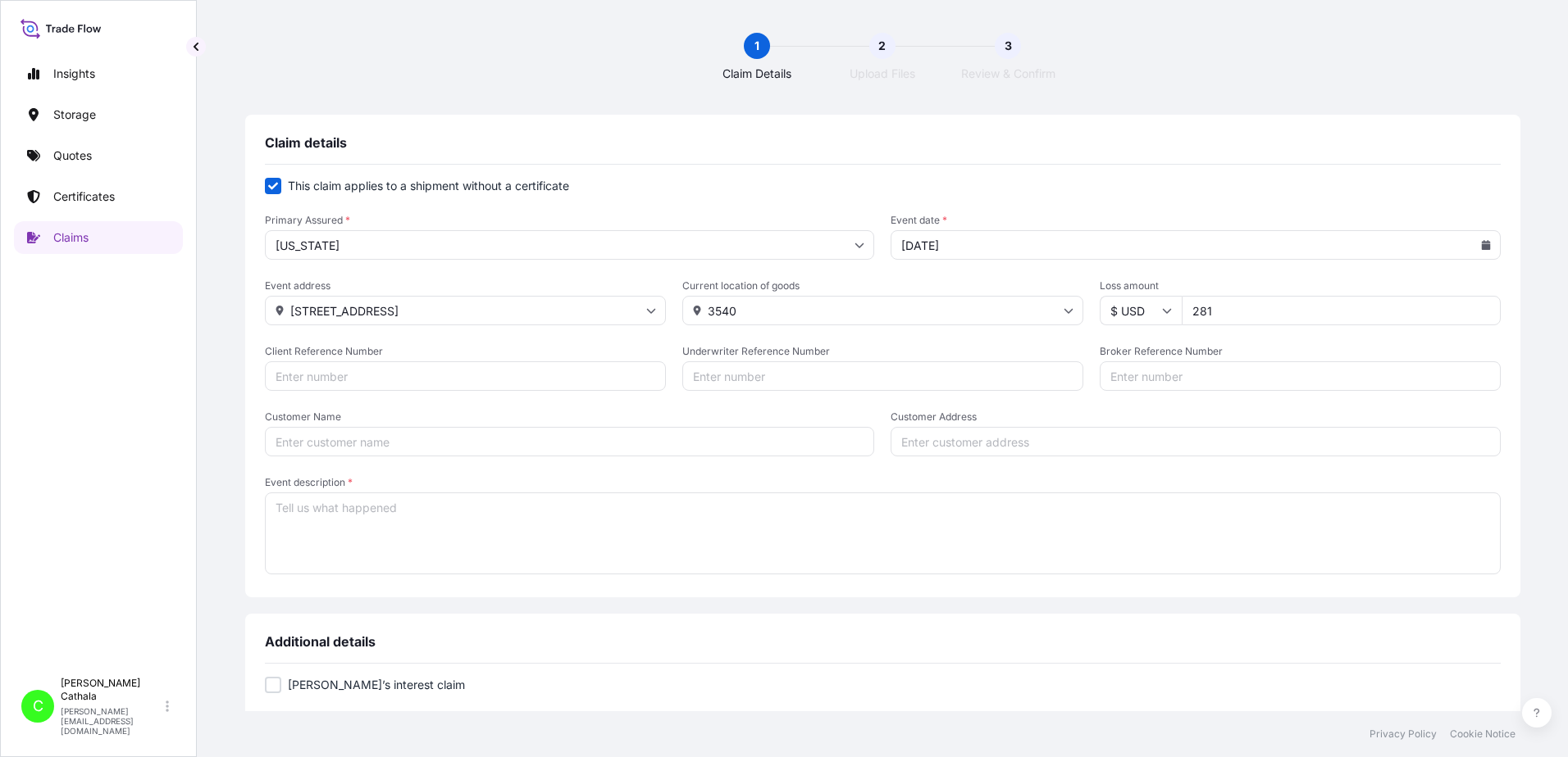
click at [816, 314] on input "3540" at bounding box center [882, 310] width 401 height 30
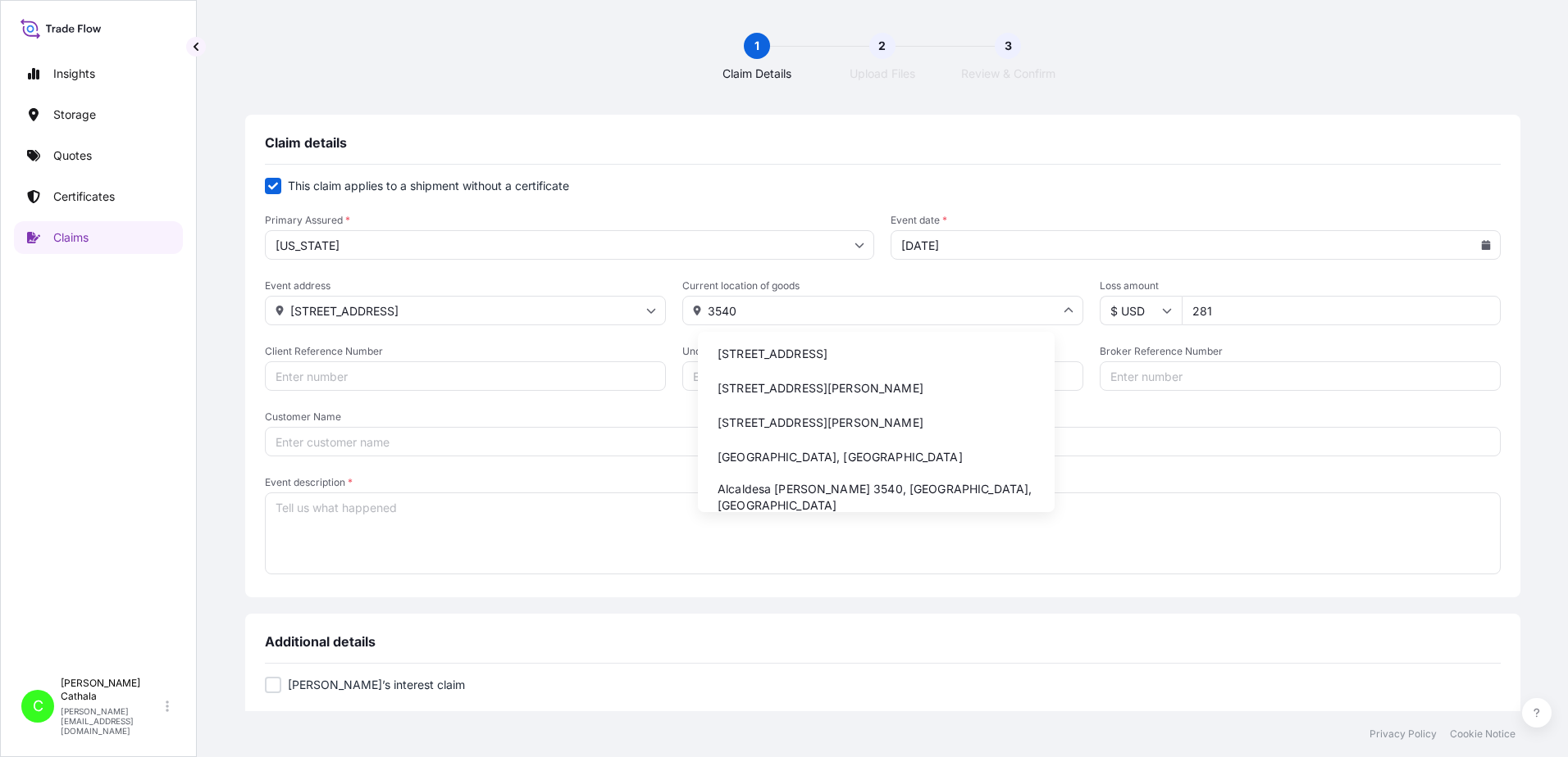
click at [798, 360] on li "[STREET_ADDRESS]" at bounding box center [876, 354] width 344 height 31
type input "[STREET_ADDRESS]"
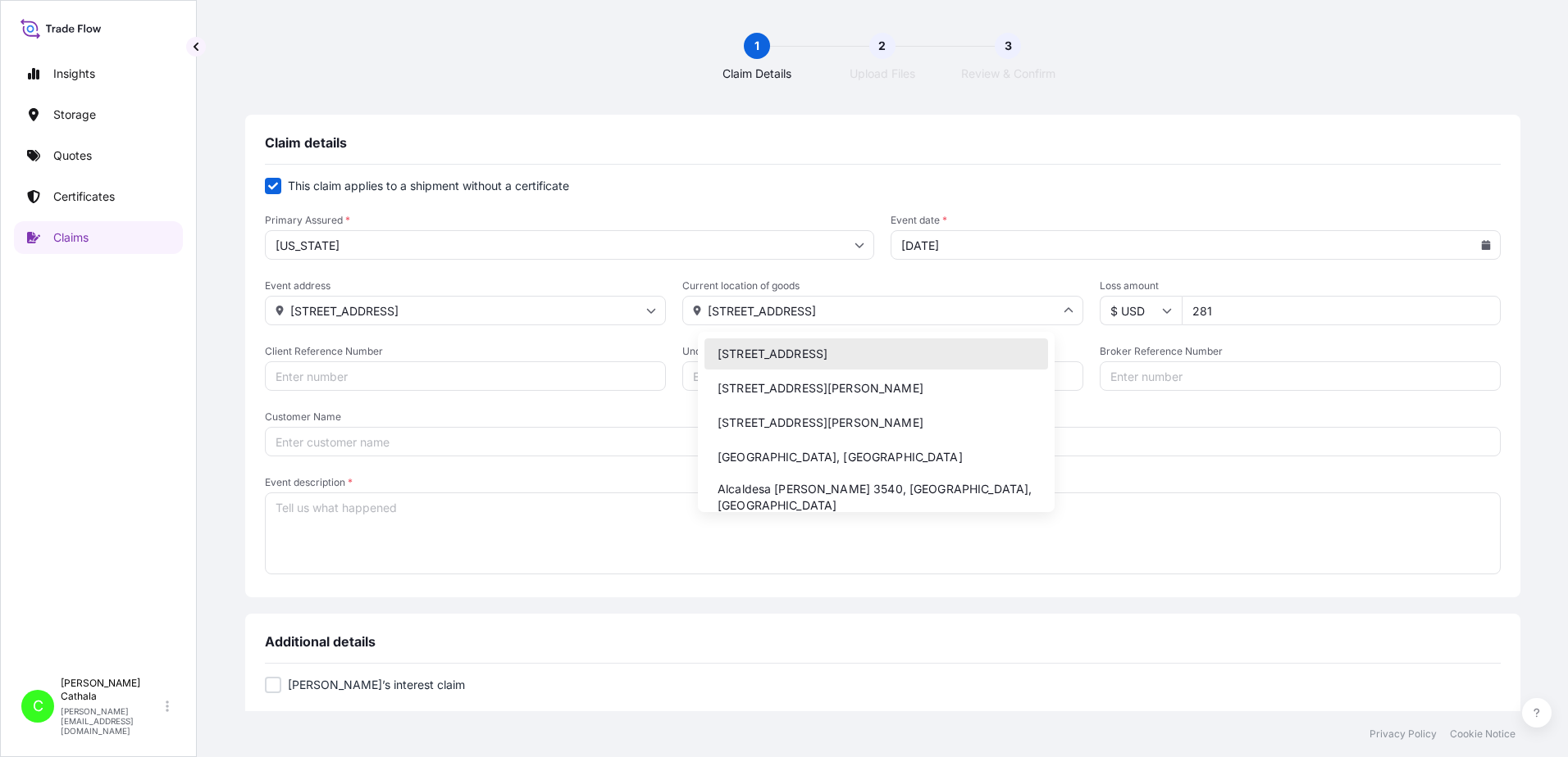
click at [775, 308] on input "[STREET_ADDRESS]" at bounding box center [882, 310] width 401 height 30
click at [1228, 441] on input "Customer Address" at bounding box center [1196, 442] width 610 height 30
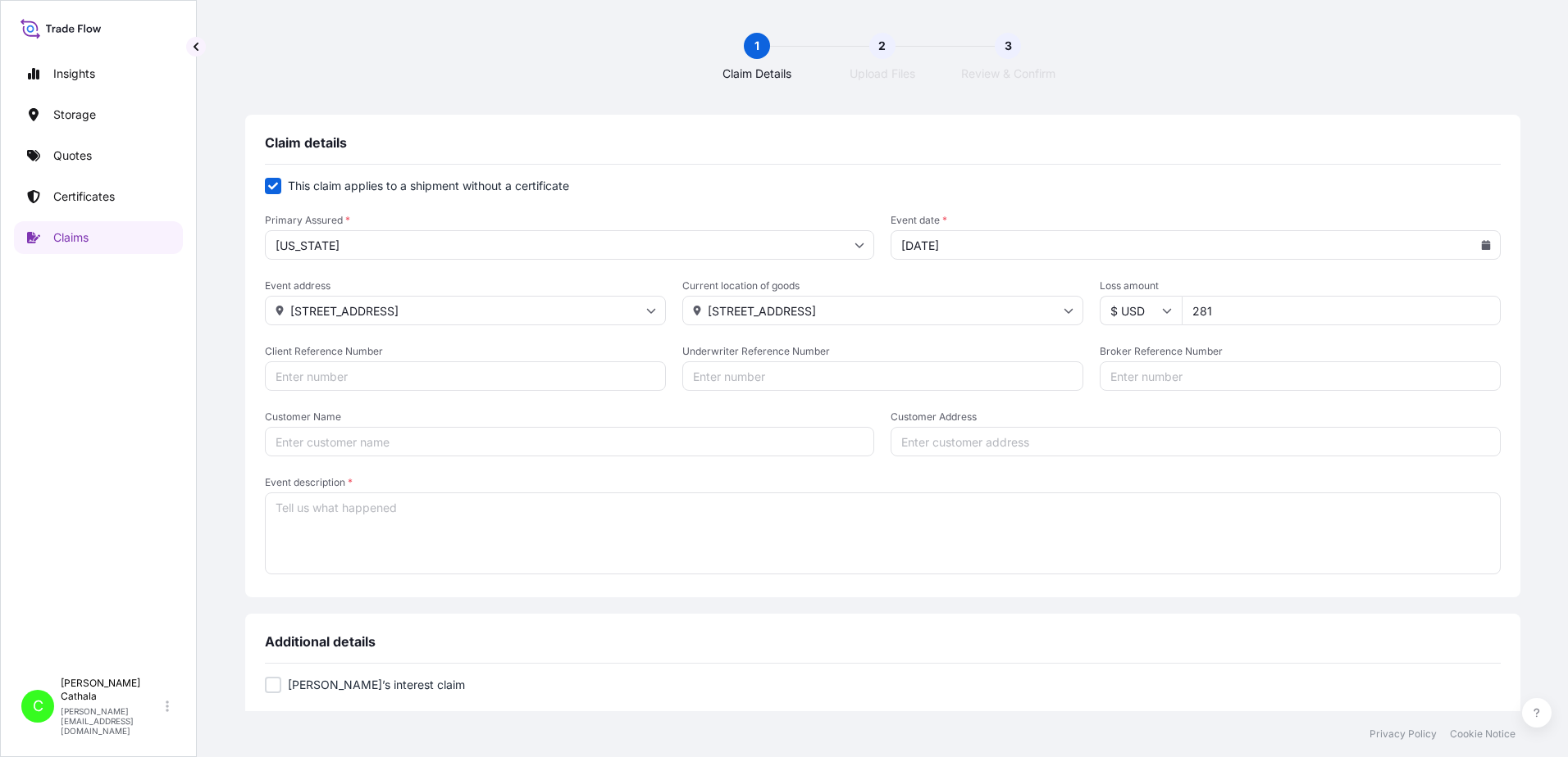
paste input "[STREET_ADDRESS]"
type input "[STREET_ADDRESS]"
click at [333, 368] on input "Client Reference Number" at bounding box center [465, 376] width 401 height 30
paste input "HAR000000373"
type input "HAR000000373"
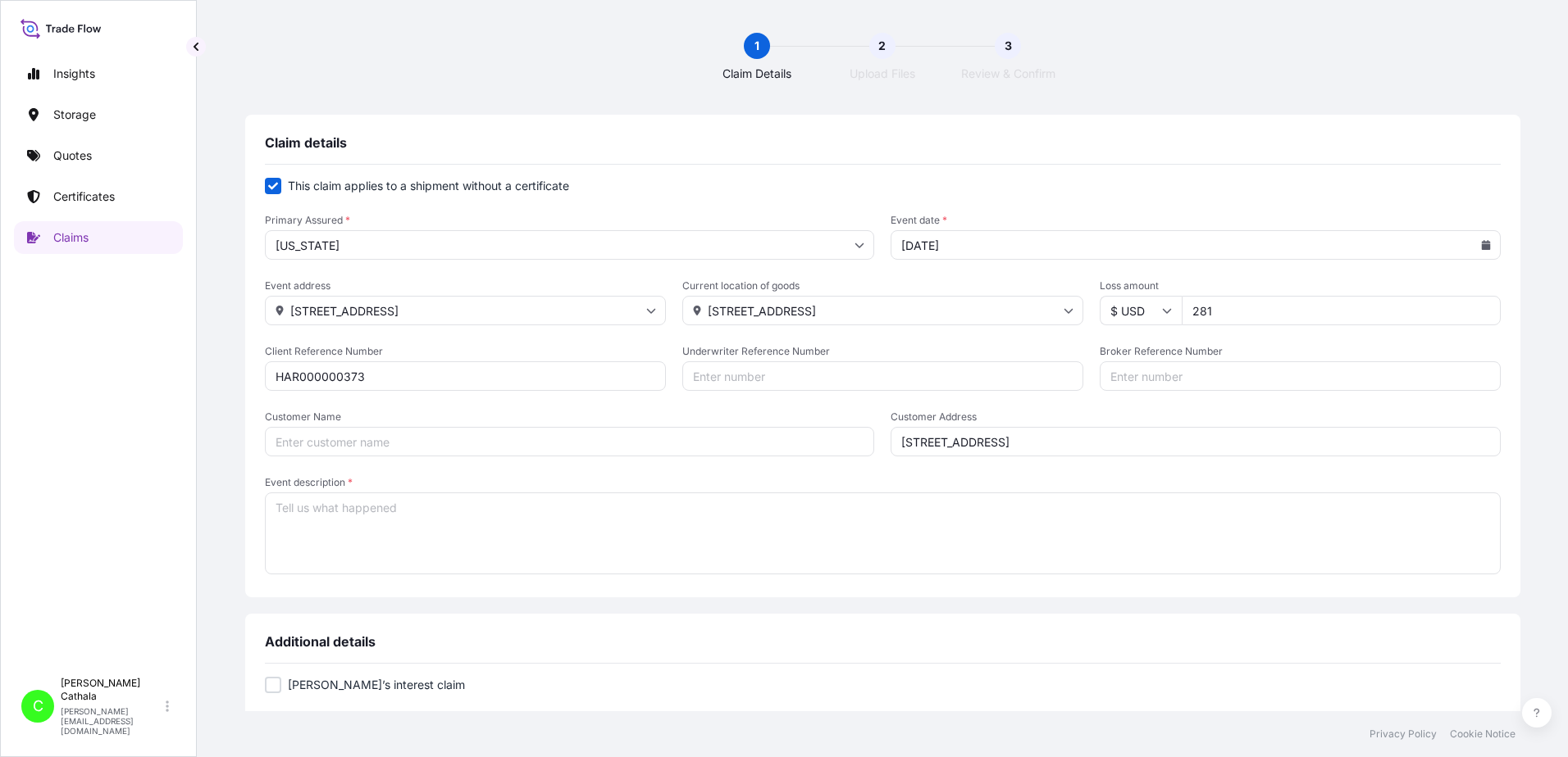
click at [1141, 376] on input "Broker Reference Number" at bounding box center [1300, 376] width 401 height 30
paste input "ONEU1498337"
type input "ONEU1498337"
click at [581, 445] on input "Customer Name" at bounding box center [570, 442] width 610 height 30
paste input "[PERSON_NAME] International"
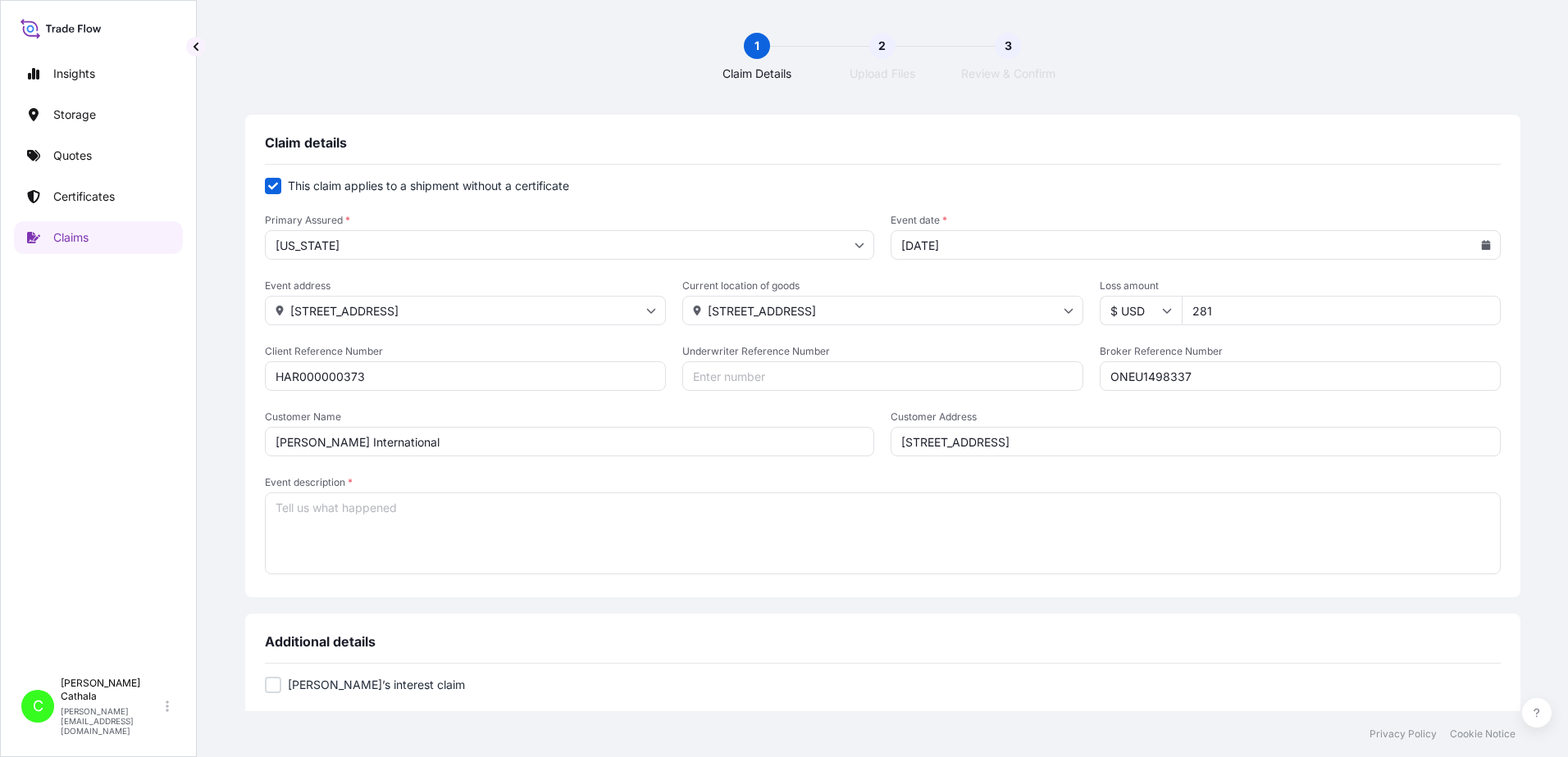
type input "[PERSON_NAME] International"
click at [693, 541] on textarea "Event description *" at bounding box center [883, 534] width 1236 height 82
paste textarea "JBL TUNE510 LIFESTYLE WIRELESS ON-EAR"
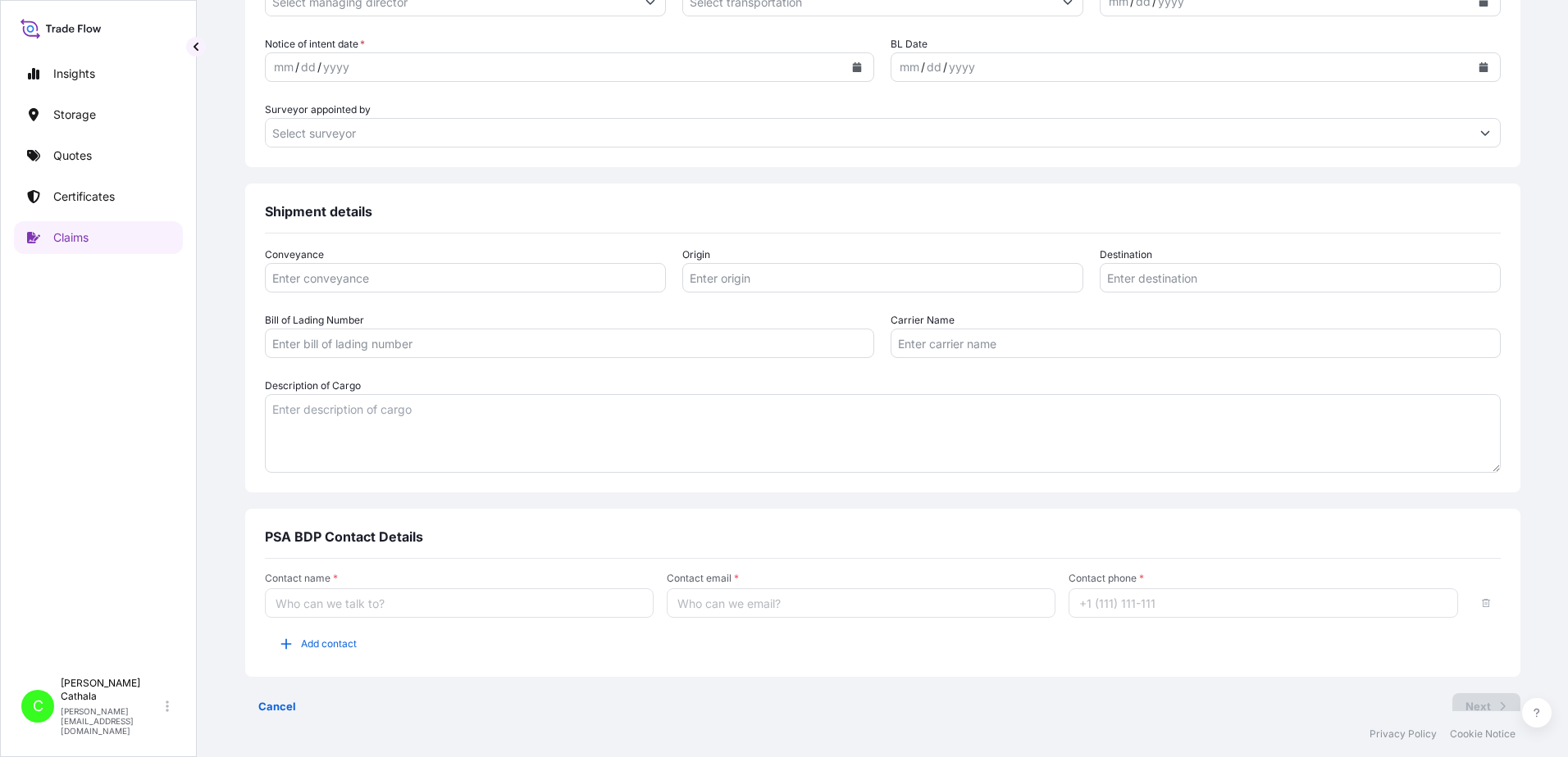
scroll to position [819, 0]
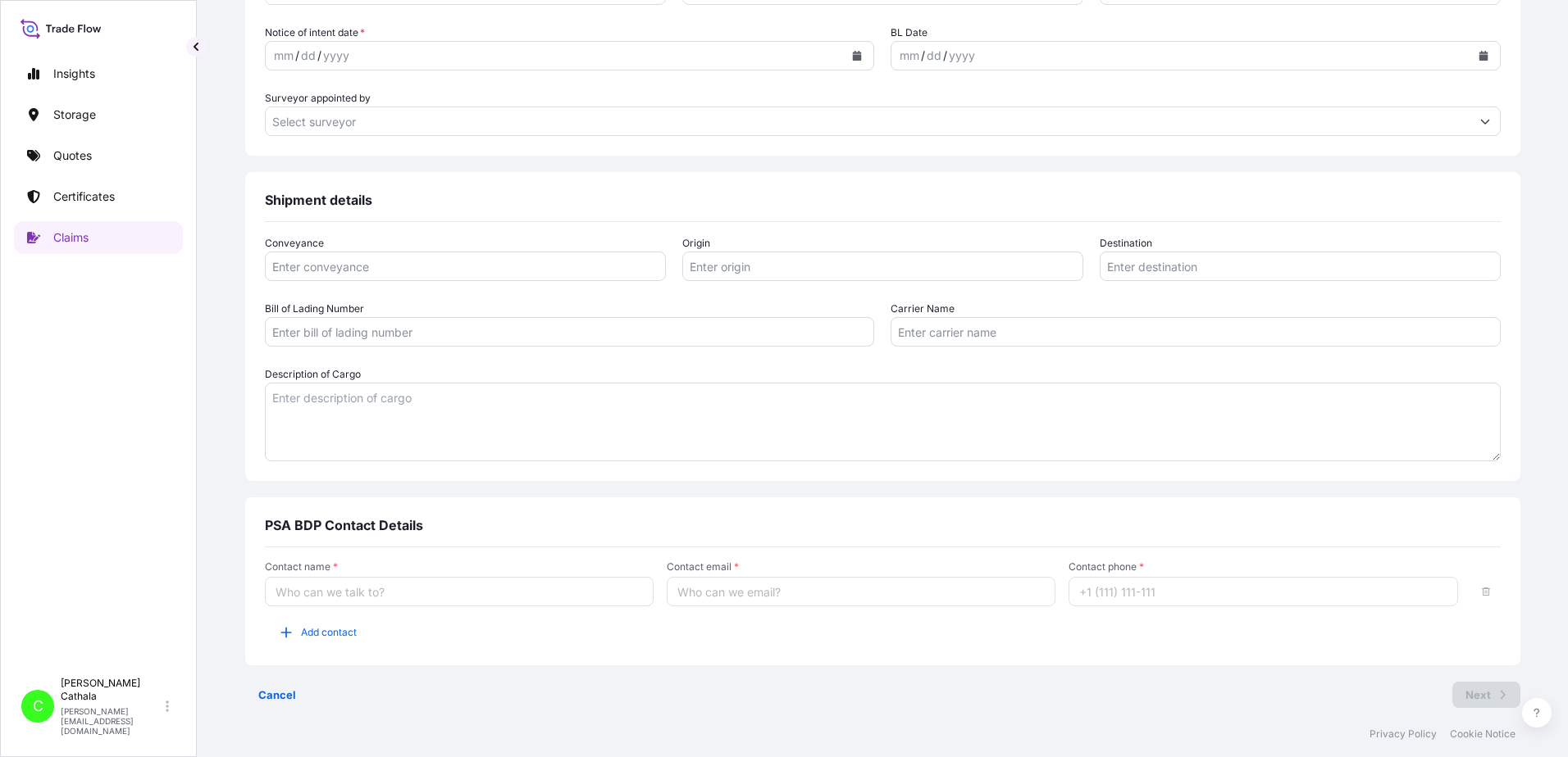
type textarea "JBL TUNE510 LIFESTYLE WIRELESS ON-EAR"
click at [455, 398] on textarea "Description of Cargo" at bounding box center [883, 422] width 1236 height 79
paste textarea "JBL TUNE510 LIFESTYLE WIRELESS ON-EAR"
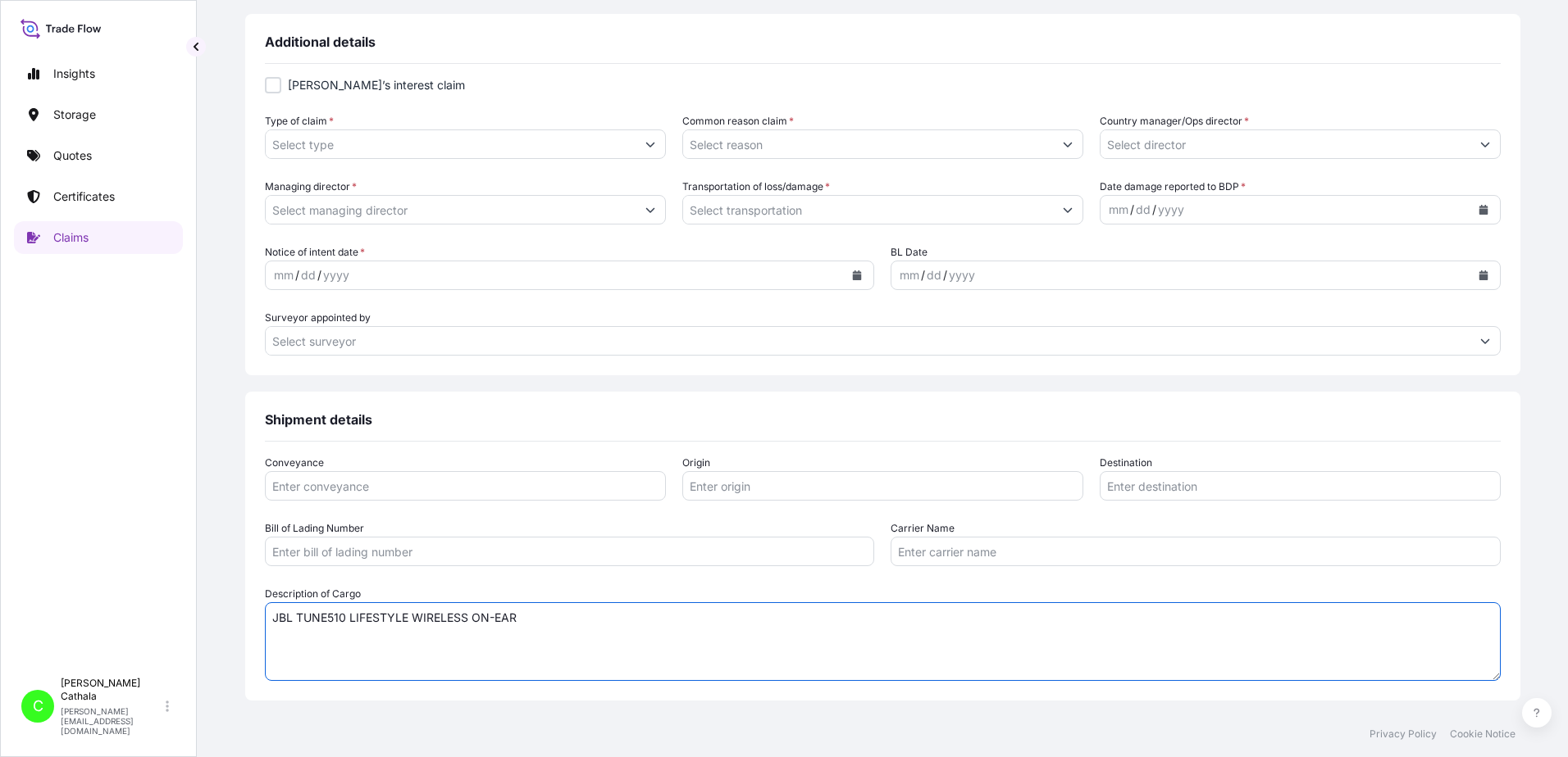
scroll to position [492, 0]
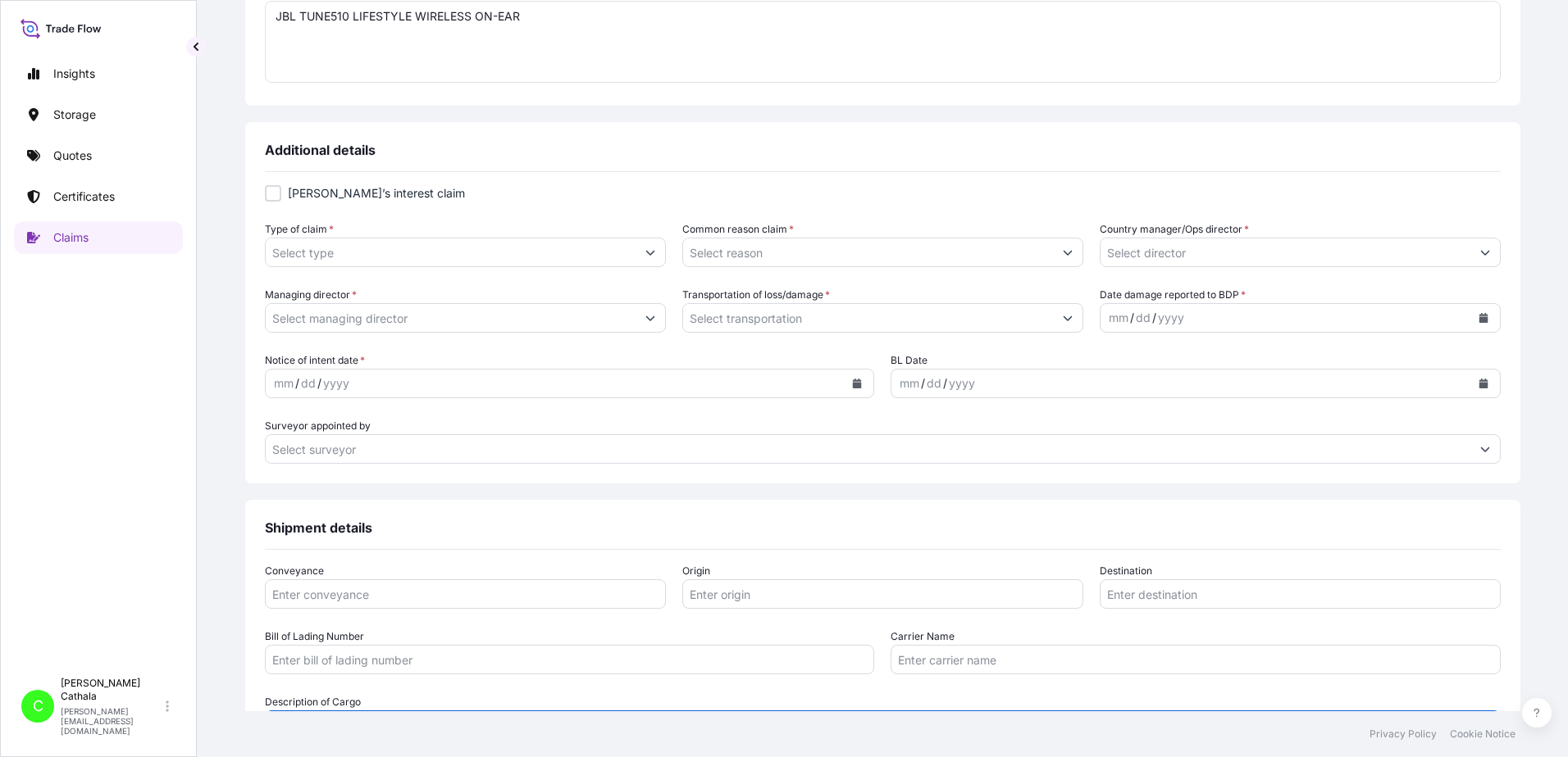
type textarea "JBL TUNE510 LIFESTYLE WIRELESS ON-EAR"
click at [665, 255] on button "Show suggestions" at bounding box center [650, 252] width 30 height 30
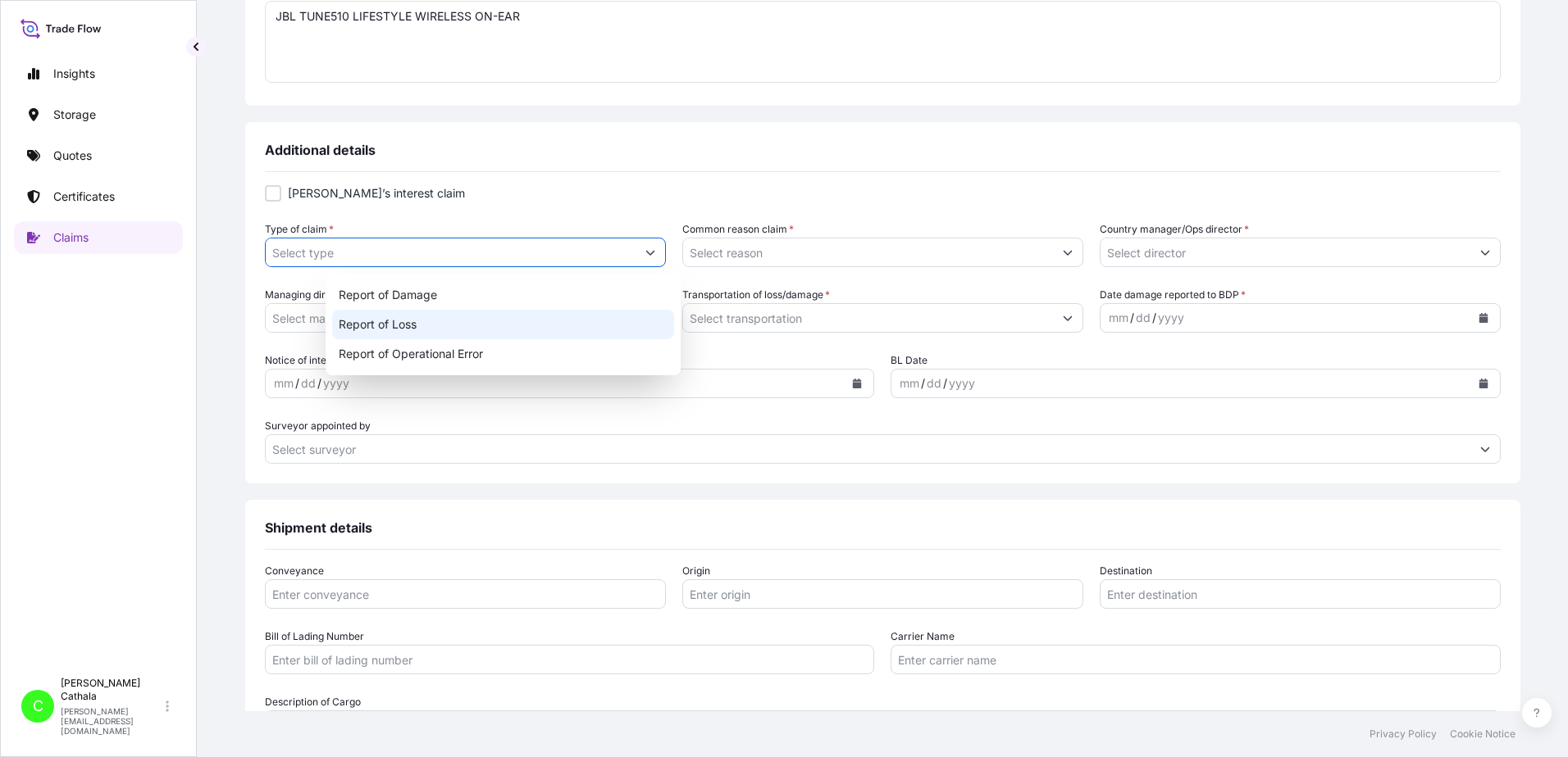
click at [384, 323] on div "Report of Loss" at bounding box center [503, 325] width 342 height 30
type input "Report of Loss"
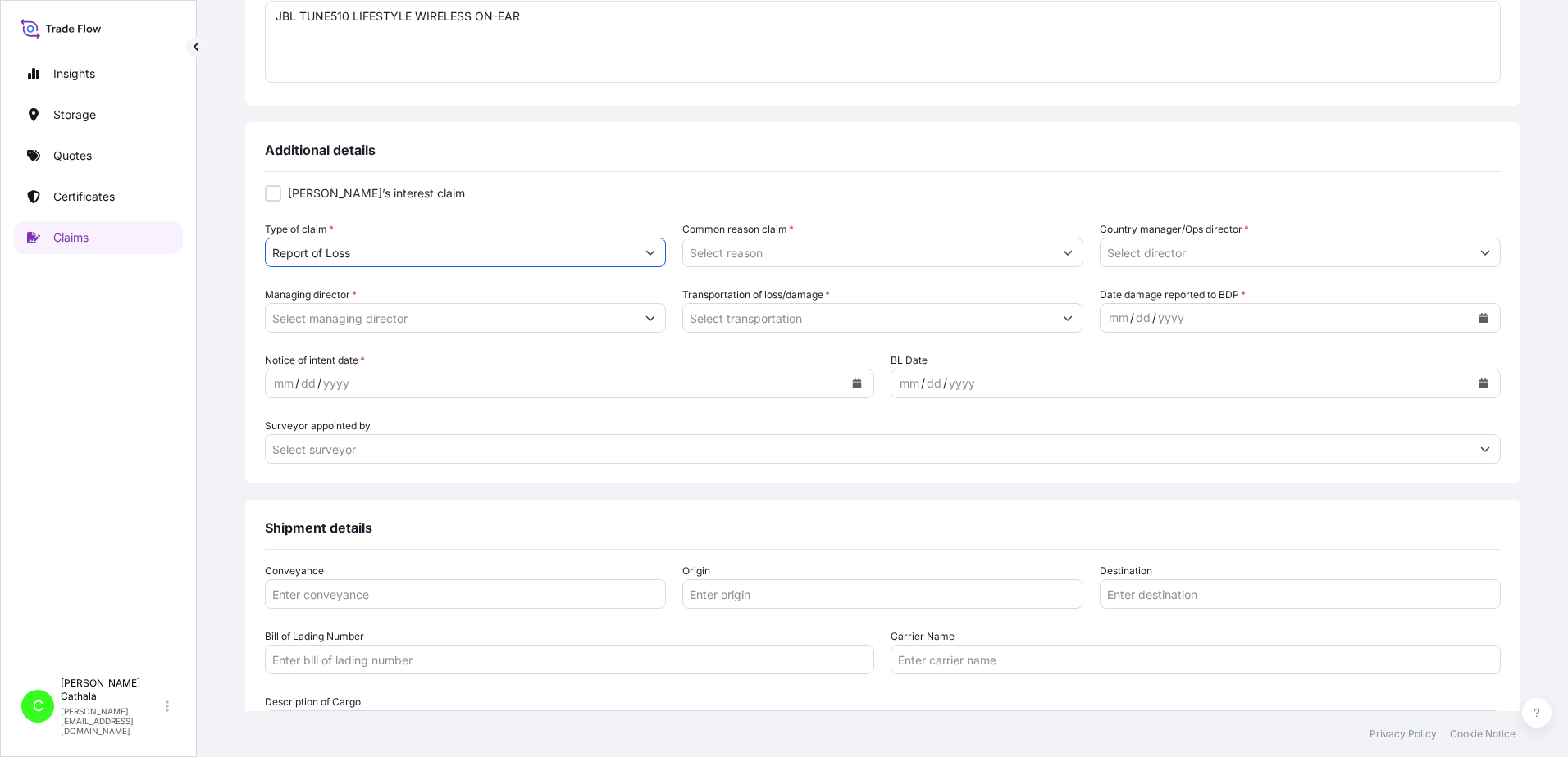
click at [1053, 250] on button "Show suggestions" at bounding box center [1068, 252] width 30 height 30
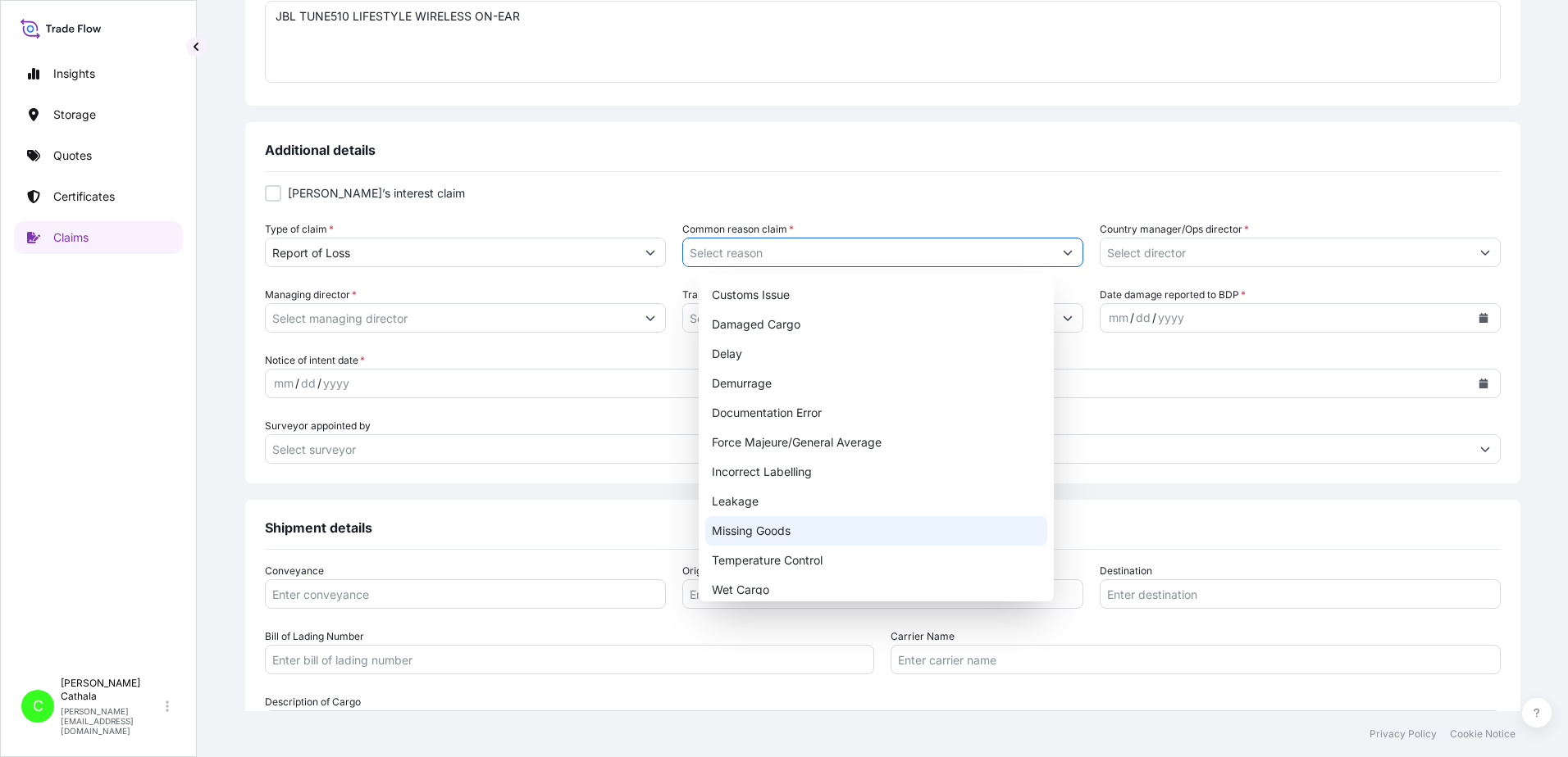
click at [795, 528] on div "Missing Goods" at bounding box center [876, 531] width 342 height 30
type input "Missing Goods"
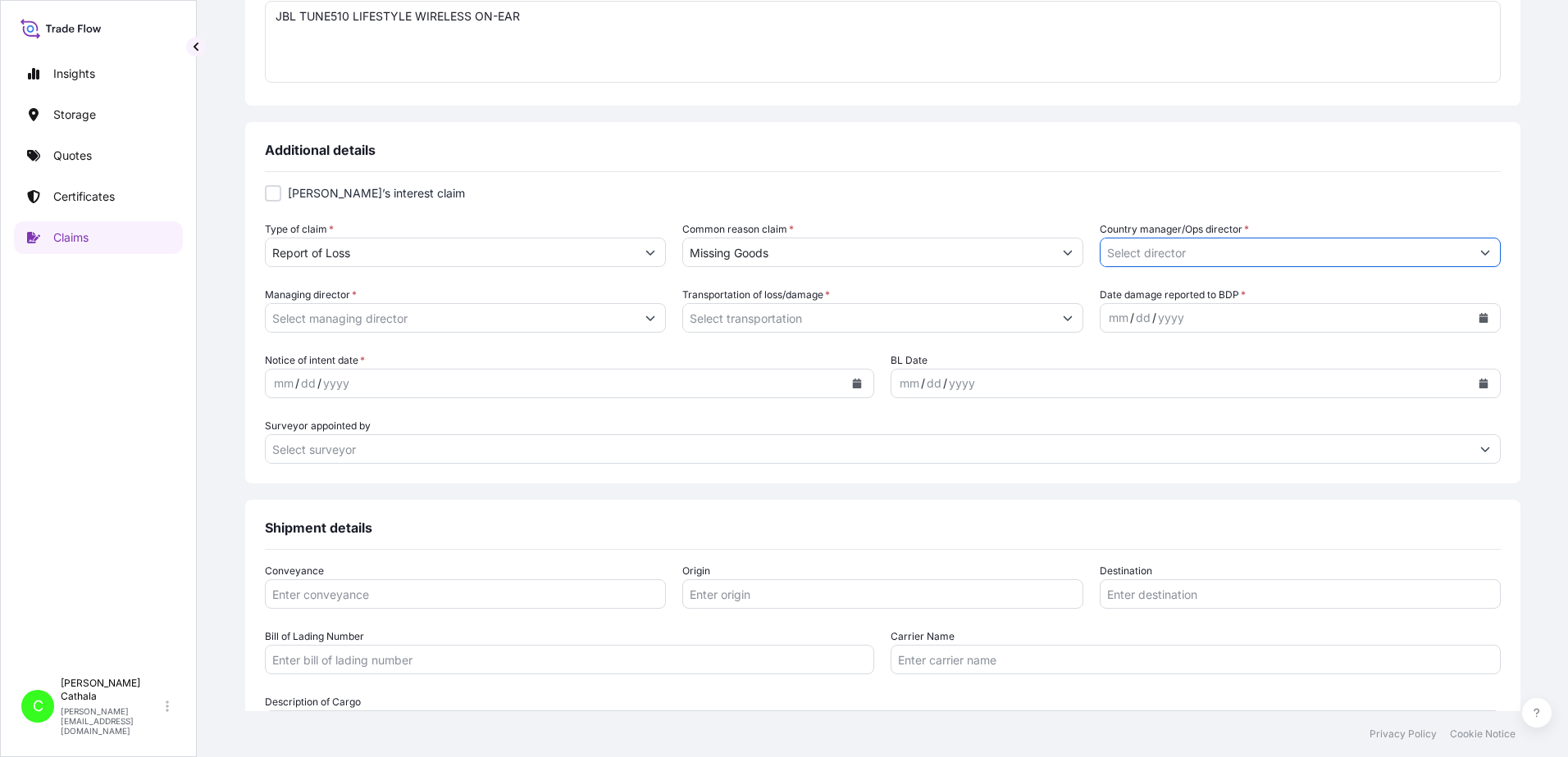
click at [1393, 251] on input "Country manager/Ops director *" at bounding box center [1285, 252] width 370 height 30
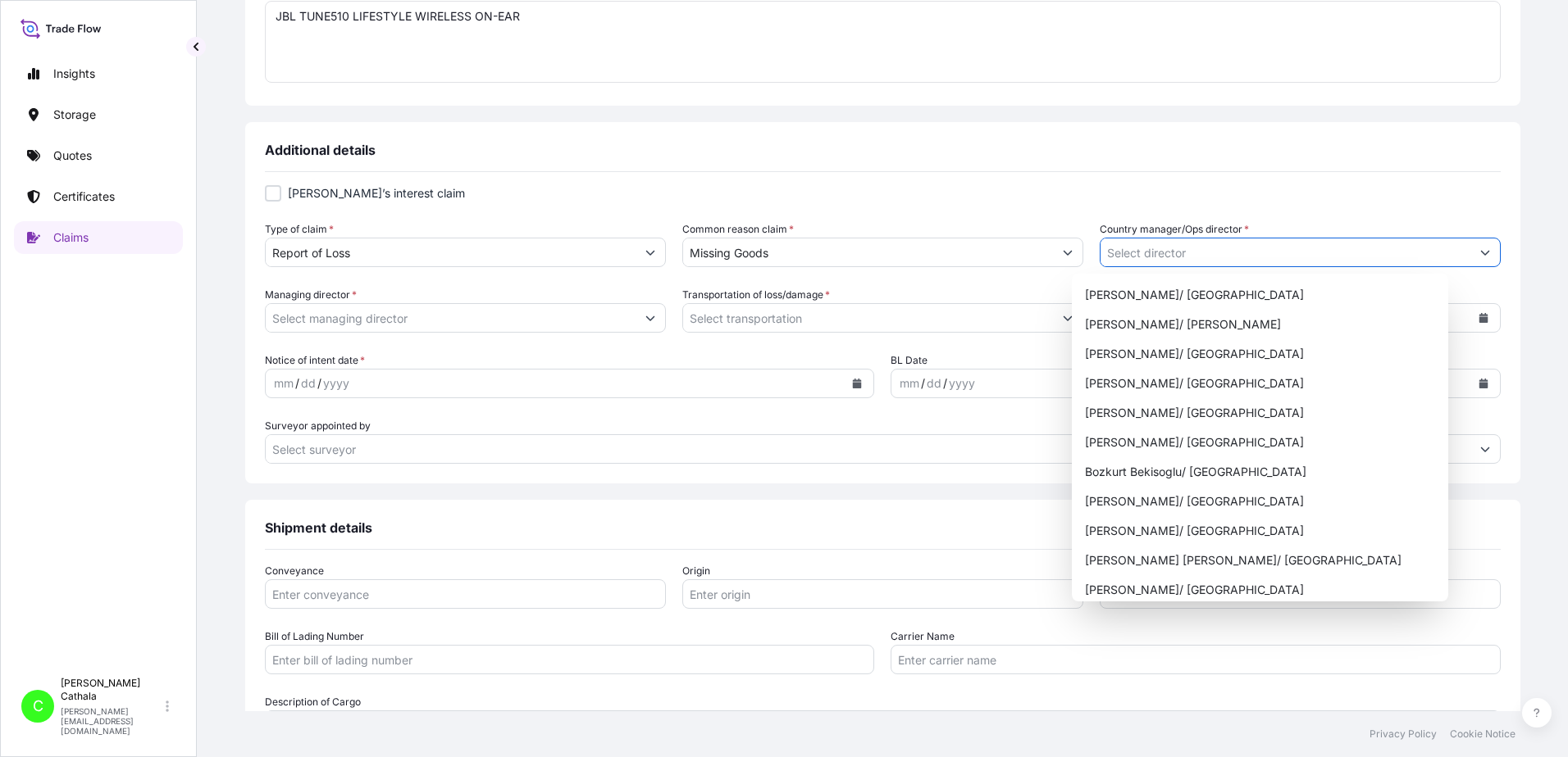
click at [1471, 254] on button "Show suggestions" at bounding box center [1485, 252] width 30 height 30
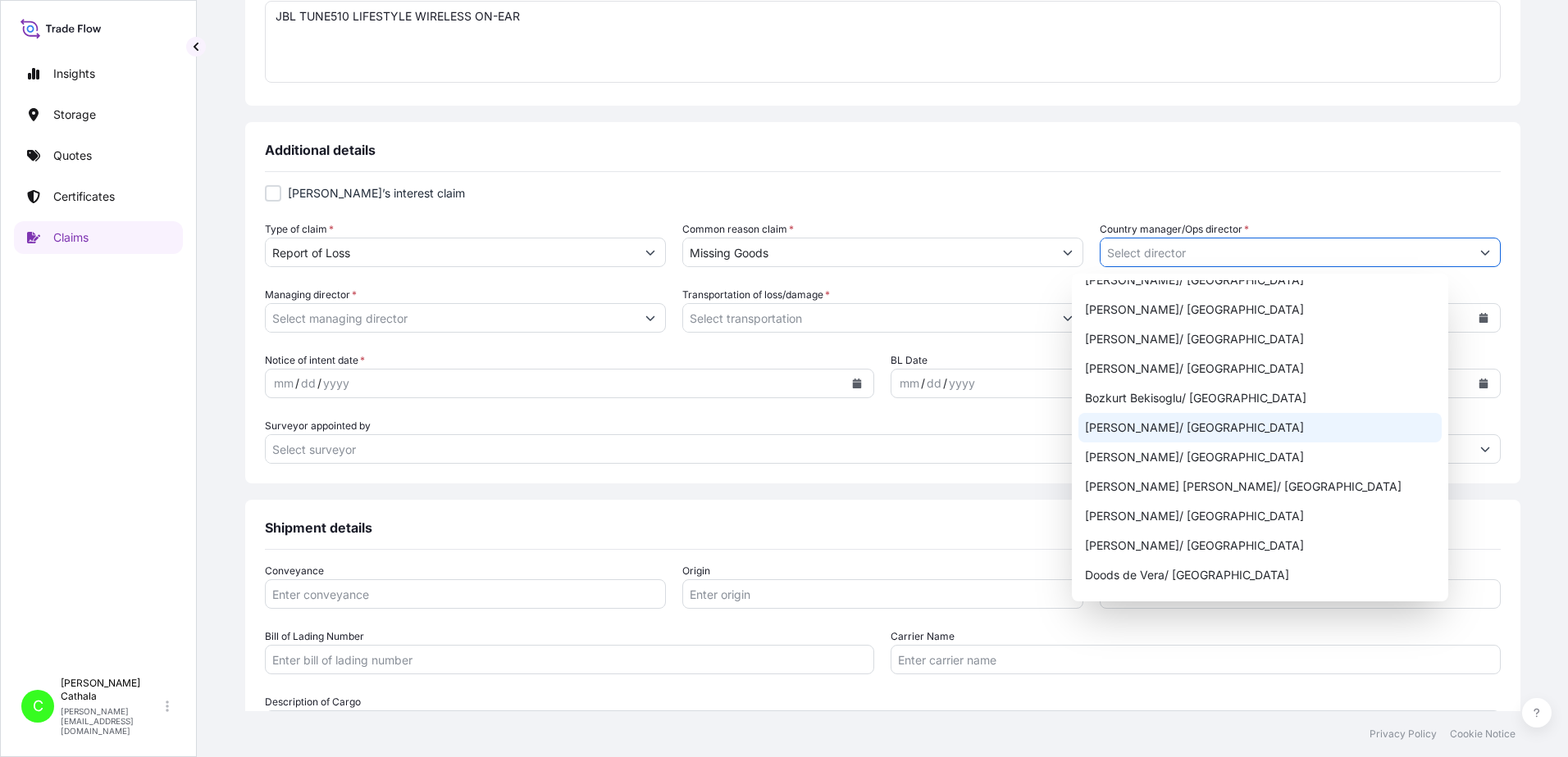
scroll to position [328, 0]
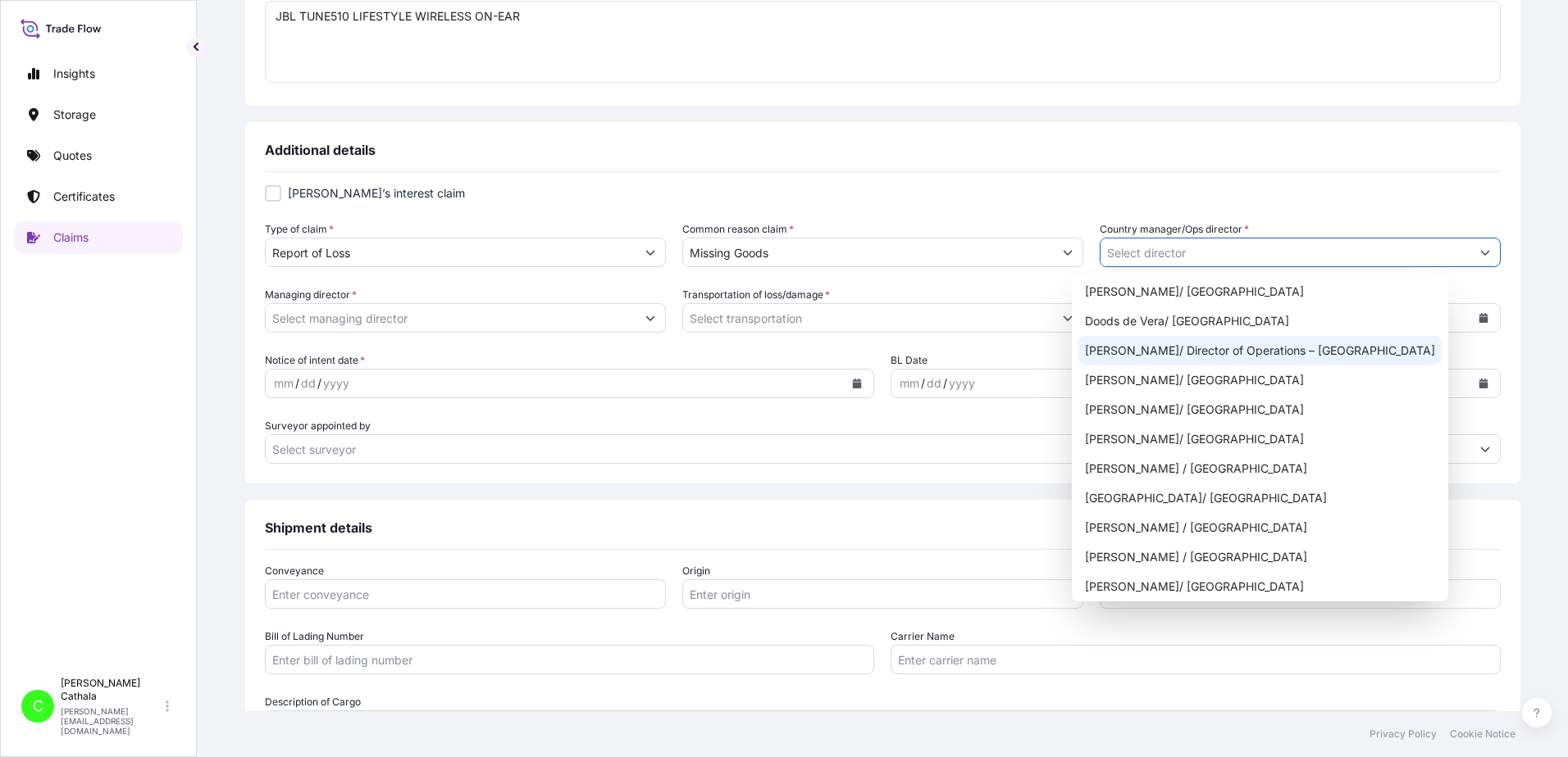
click at [1276, 355] on div "[PERSON_NAME]/ Director of Operations – [GEOGRAPHIC_DATA]" at bounding box center [1259, 350] width 363 height 30
type input "[PERSON_NAME]/ Director of Operations – [GEOGRAPHIC_DATA]"
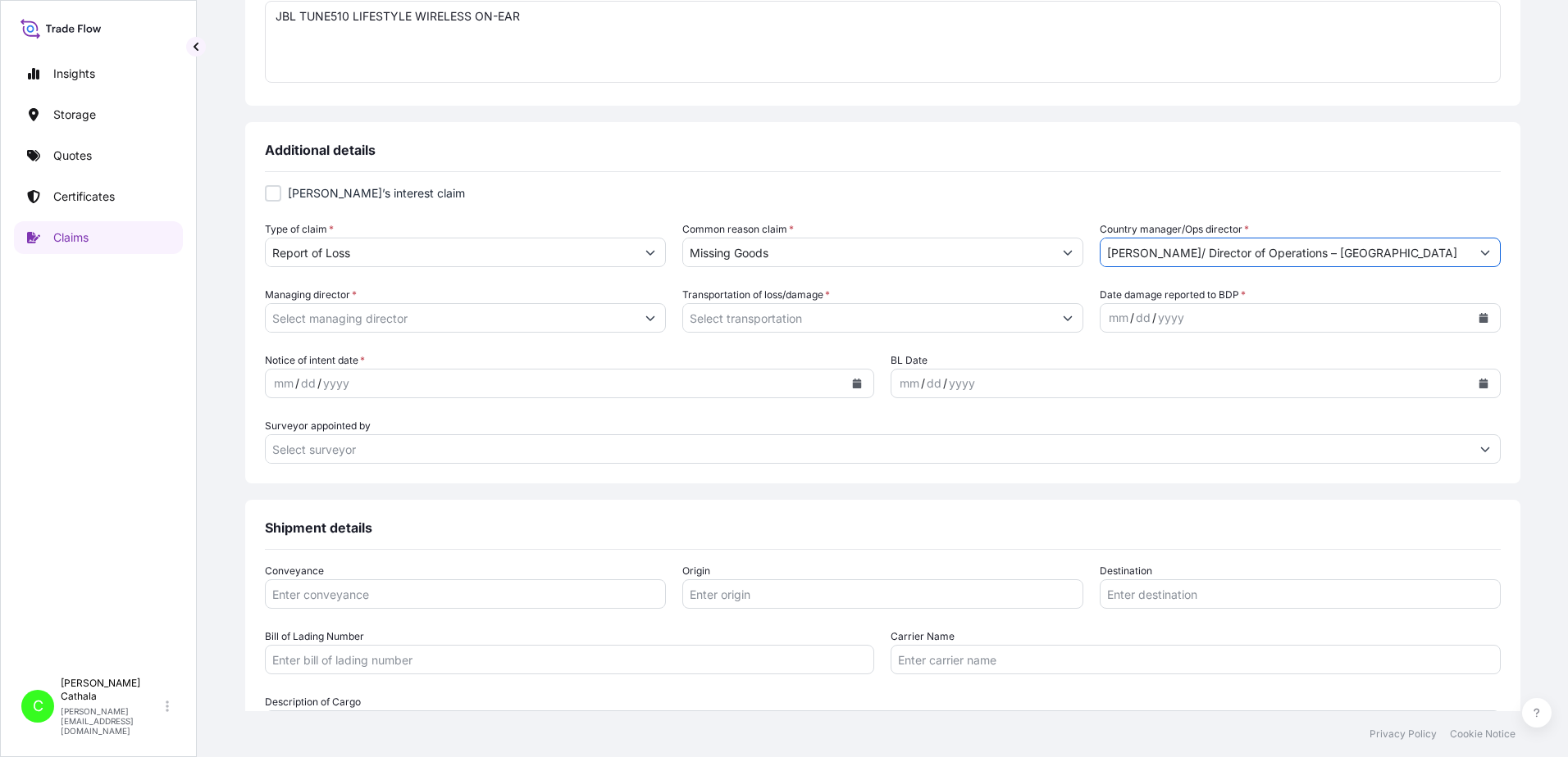
scroll to position [573, 0]
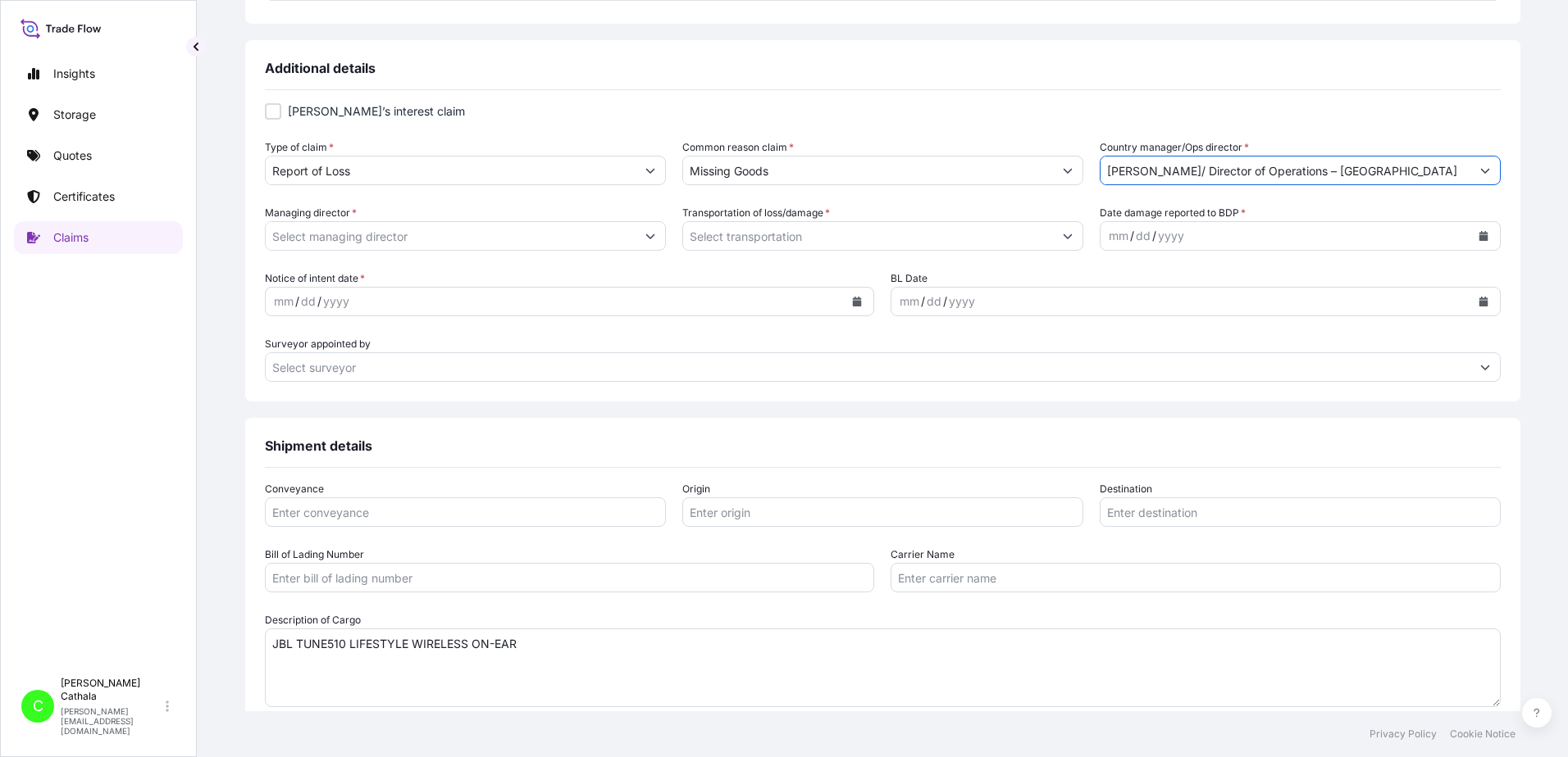
click at [655, 238] on icon "Show suggestions" at bounding box center [651, 237] width 10 height 10
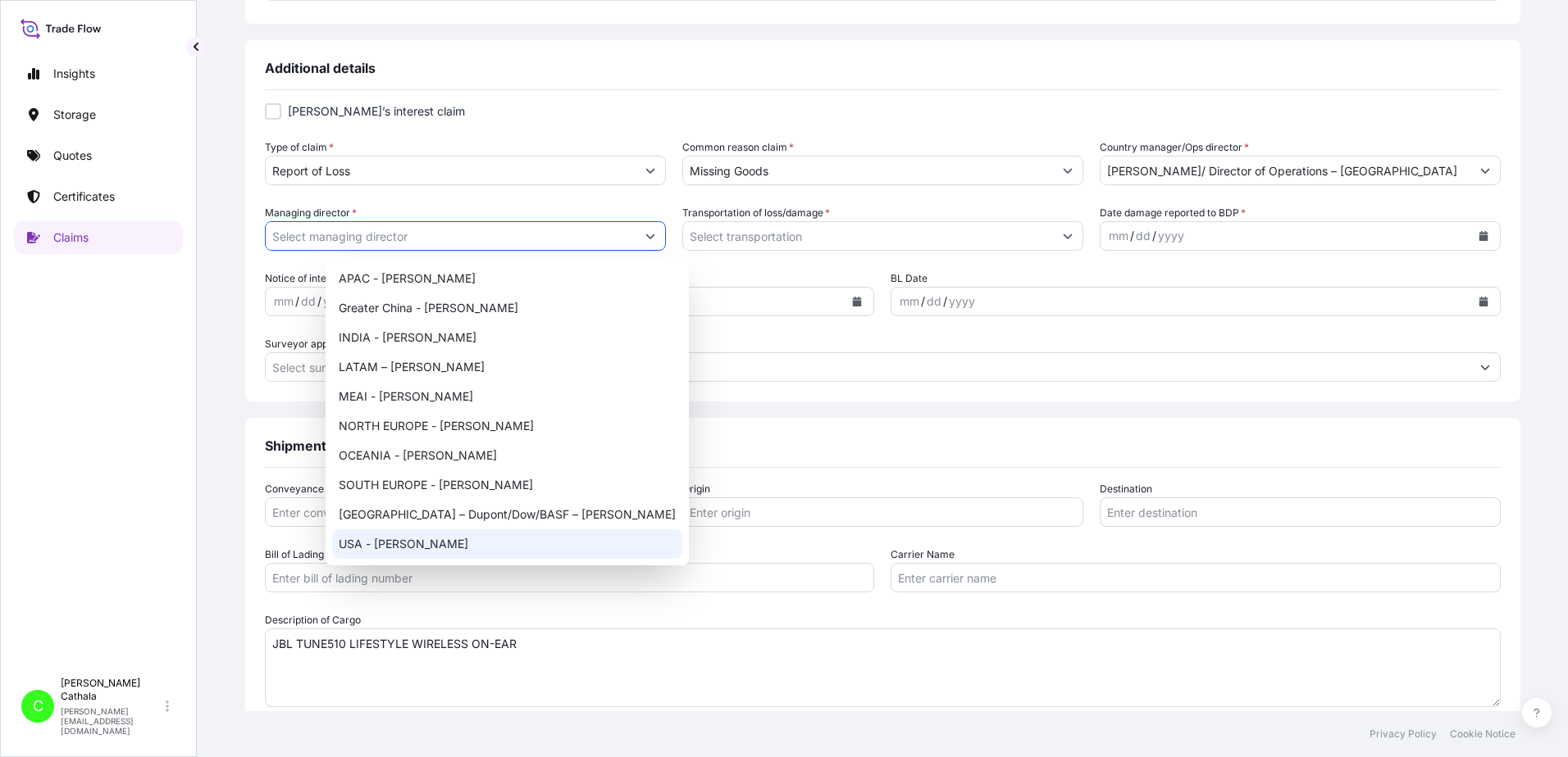
click at [399, 540] on div "USA - [PERSON_NAME]" at bounding box center [507, 544] width 351 height 30
type input "USA - [PERSON_NAME]"
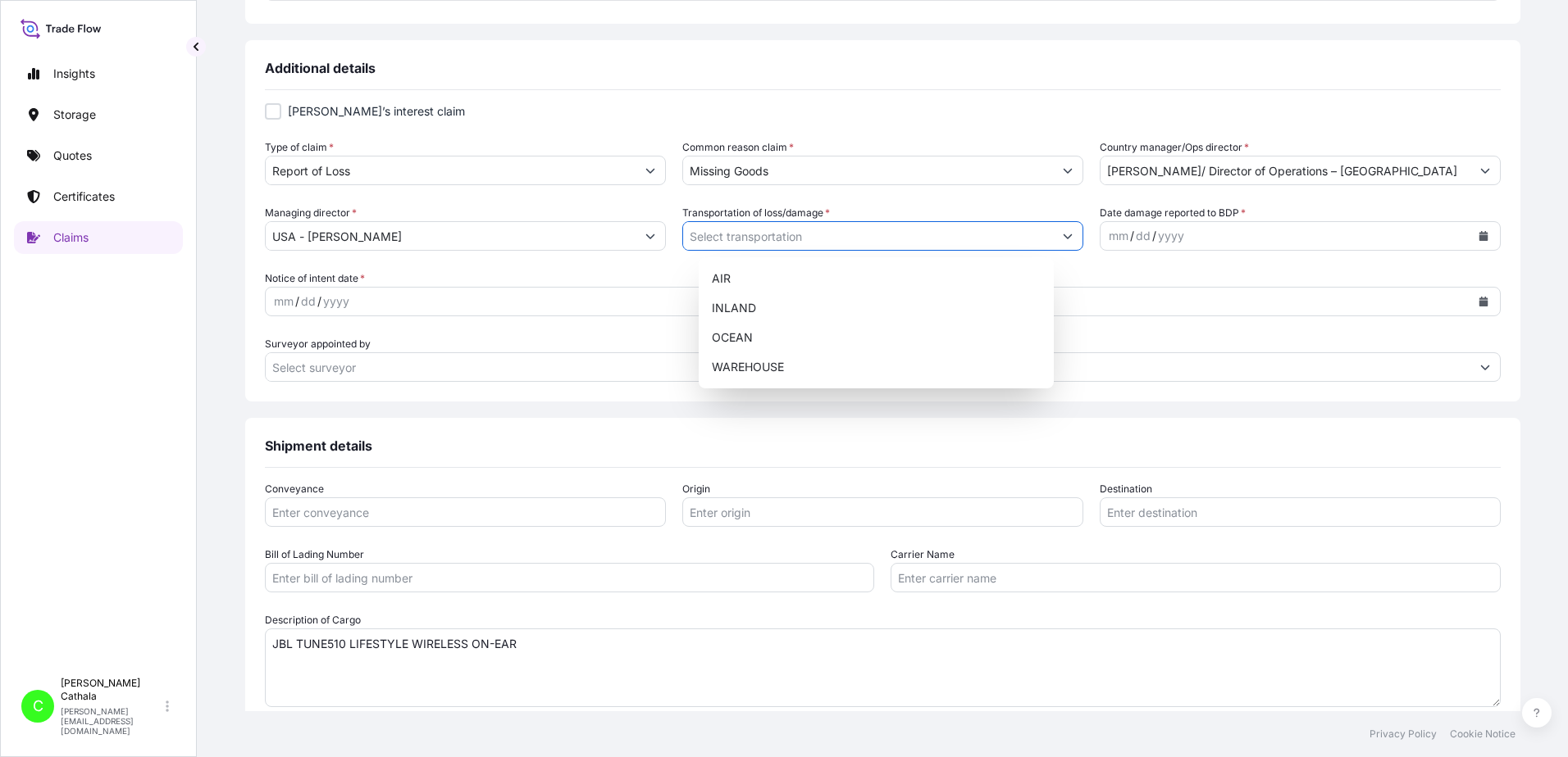
click at [1053, 231] on button "Show suggestions" at bounding box center [1068, 236] width 30 height 30
click at [733, 336] on div "OCEAN" at bounding box center [876, 337] width 342 height 30
type input "OCEAN"
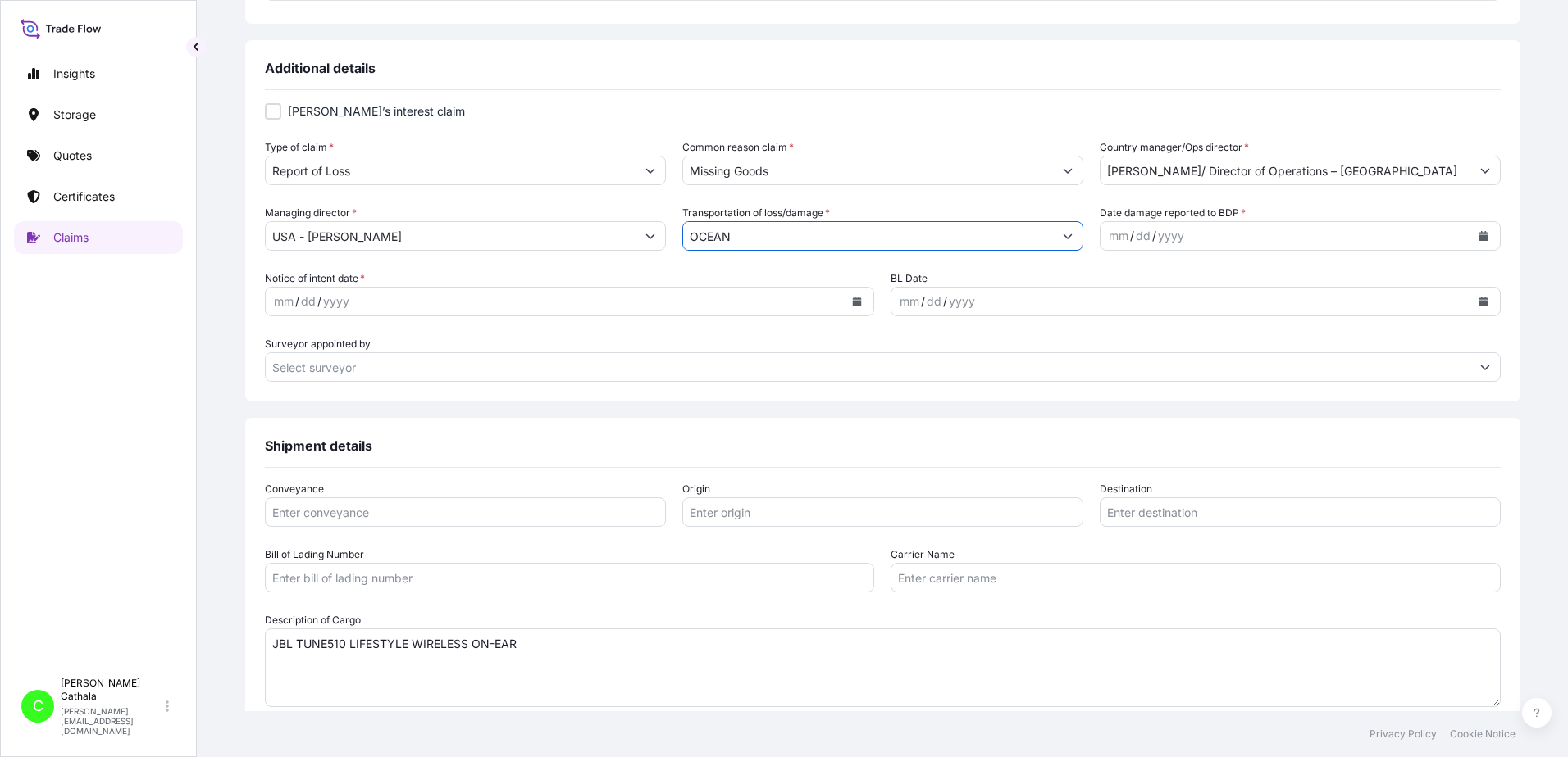
click at [1471, 232] on button "Calendar" at bounding box center [1483, 236] width 27 height 26
click at [1160, 342] on div "2" at bounding box center [1162, 343] width 30 height 30
click at [853, 302] on icon "Calendar" at bounding box center [858, 302] width 9 height 10
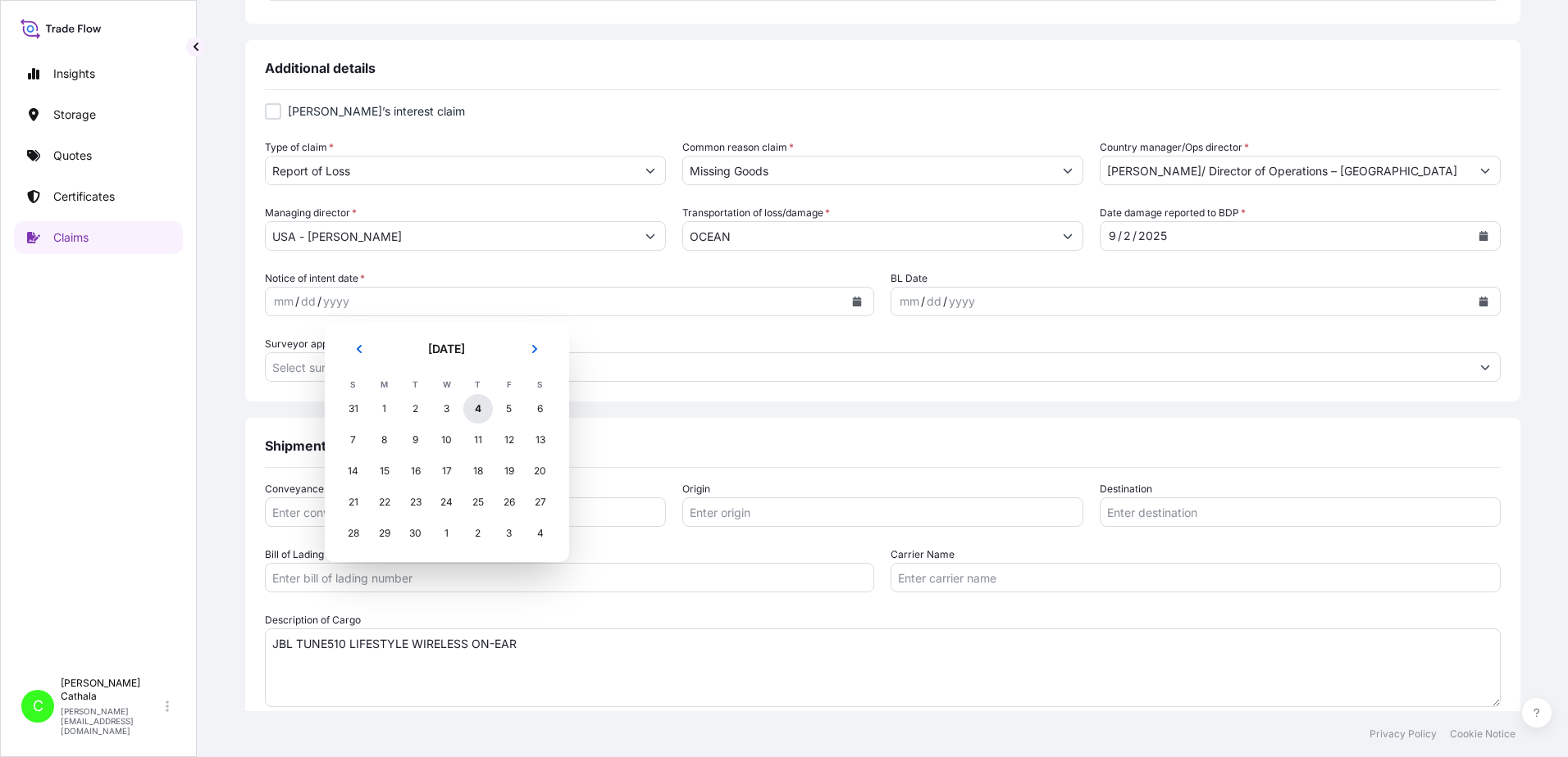
click at [476, 409] on div "4" at bounding box center [478, 408] width 30 height 30
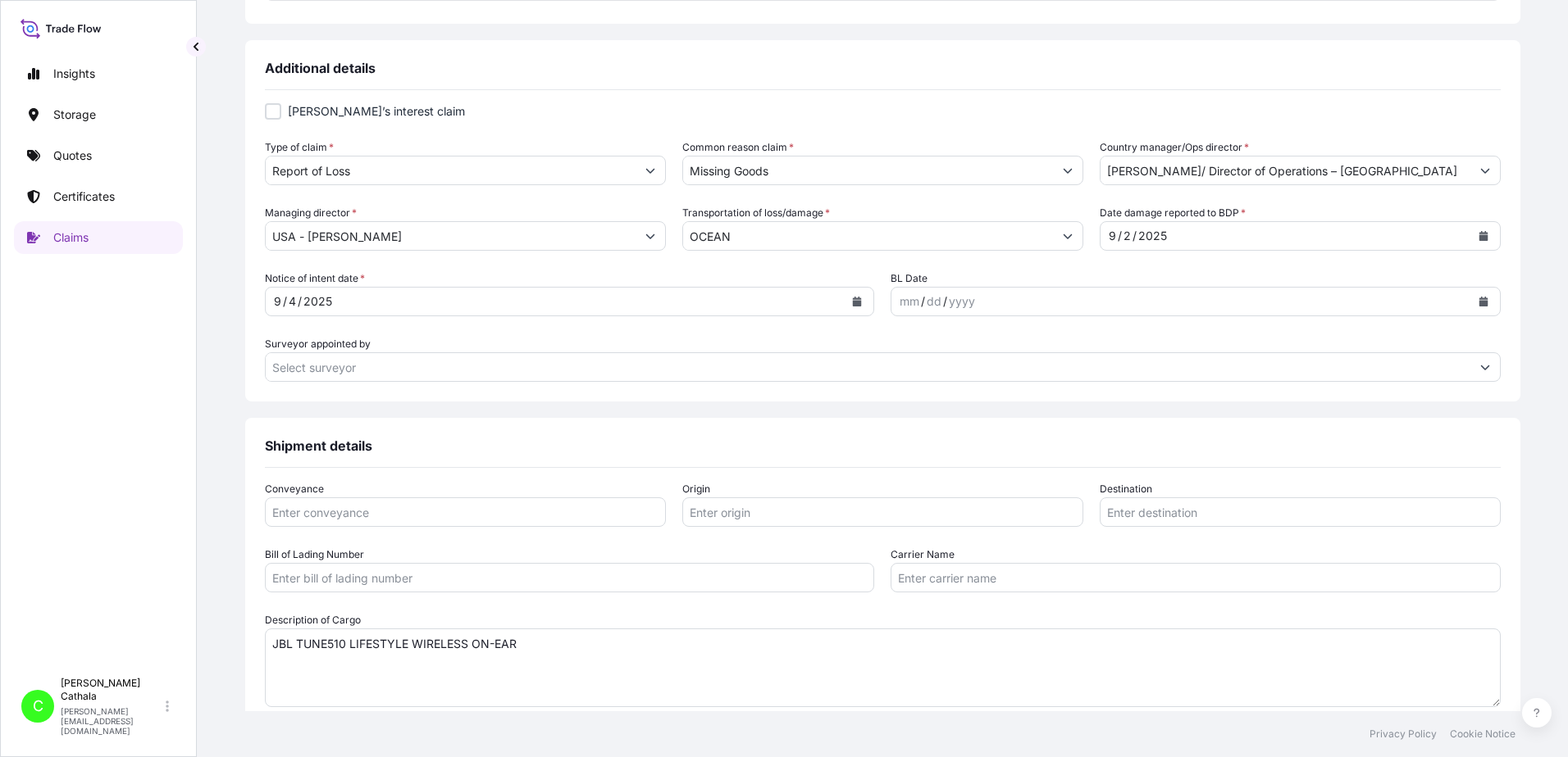
click at [432, 573] on input "Bill of Lading Number" at bounding box center [570, 578] width 610 height 30
paste input "ONEYHKGF81451400"
type input "ONEYHKGF81451400"
click at [451, 511] on input "Conveyance" at bounding box center [465, 512] width 401 height 30
type input "ocean"
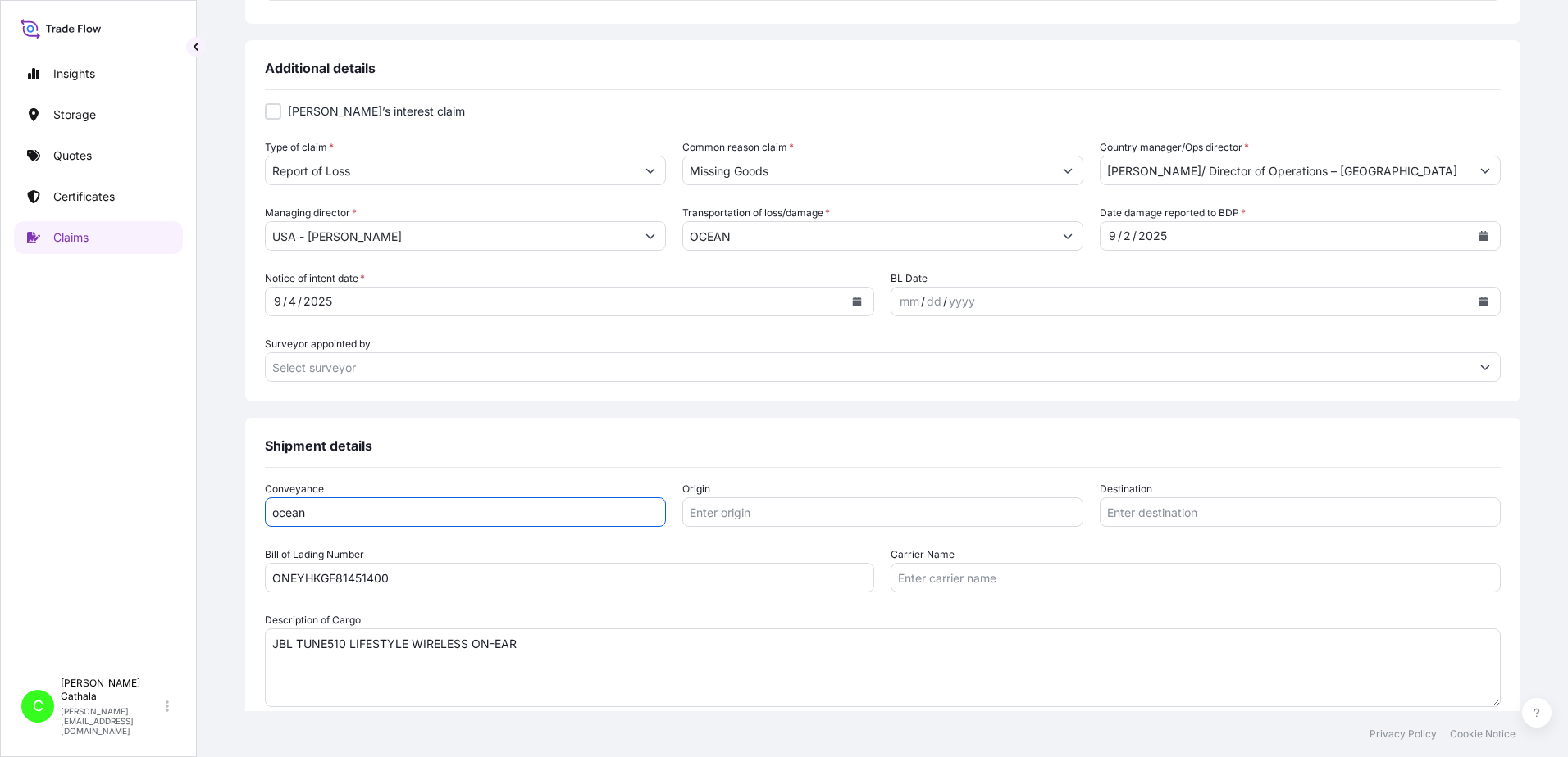
type input "YANTIAN, [GEOGRAPHIC_DATA]"
type input "[GEOGRAPHIC_DATA], [GEOGRAPHIC_DATA]"
type input "Ocean Network Express Pte. Ltd."
type input "[PERSON_NAME]"
type input "[PERSON_NAME][EMAIL_ADDRESS][PERSON_NAME][DOMAIN_NAME]"
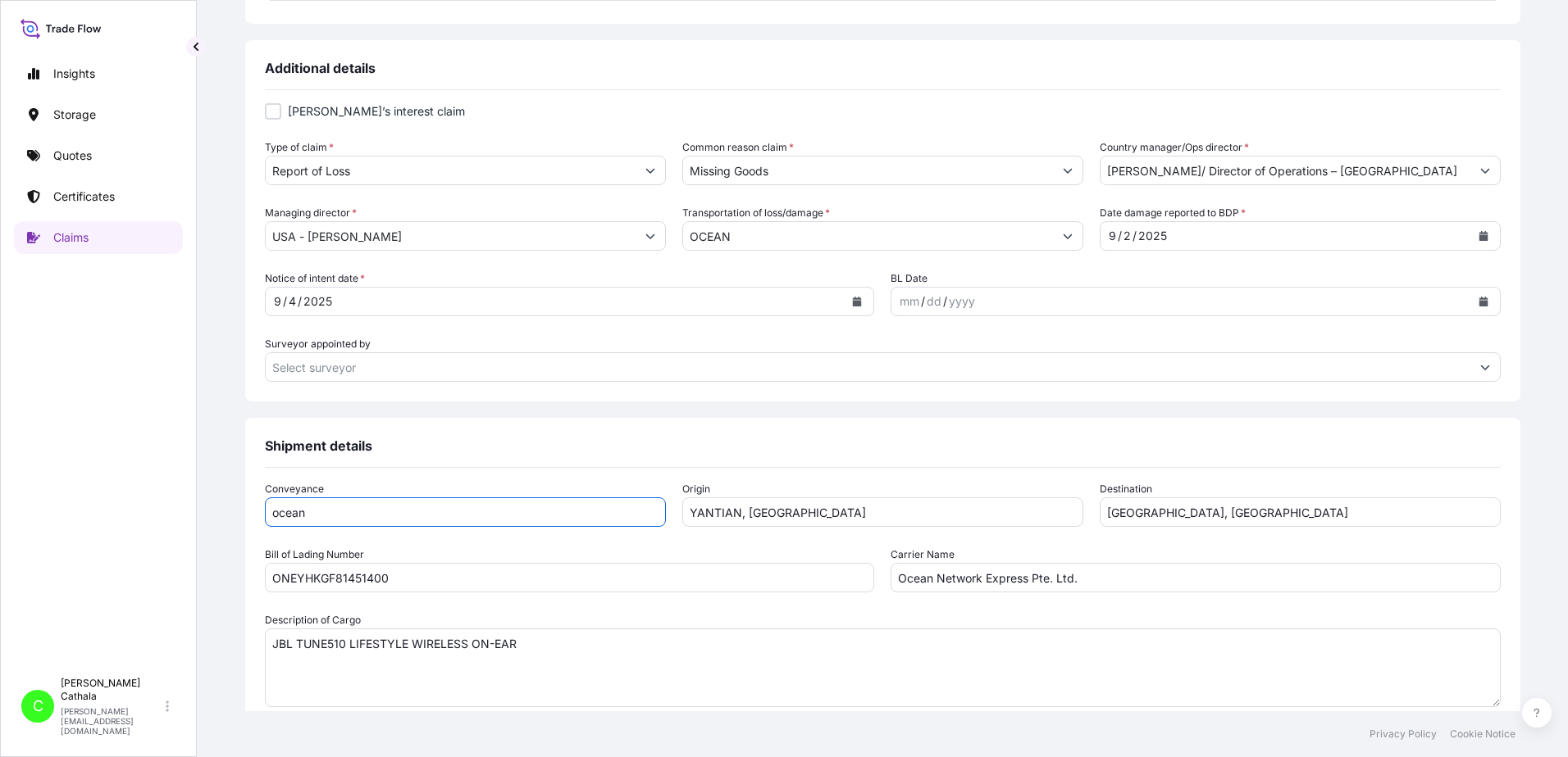
type input "13175544817"
click at [1479, 299] on icon "Calendar" at bounding box center [1483, 302] width 9 height 10
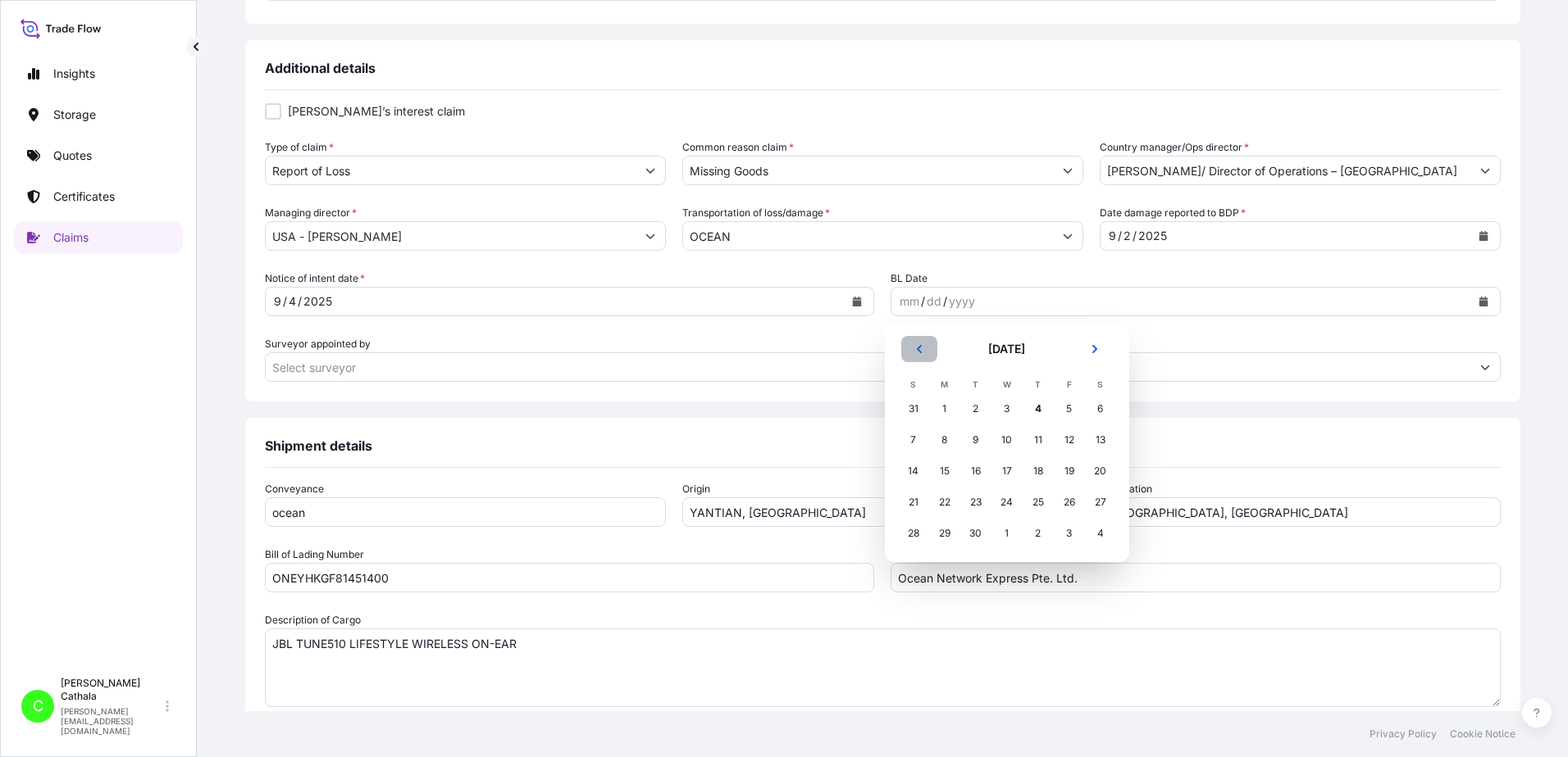
click at [915, 346] on icon "Previous" at bounding box center [920, 349] width 10 height 10
click at [915, 347] on icon "Previous" at bounding box center [920, 349] width 10 height 10
click at [911, 347] on button "Previous" at bounding box center [919, 349] width 36 height 26
click at [946, 537] on div "30" at bounding box center [945, 533] width 30 height 30
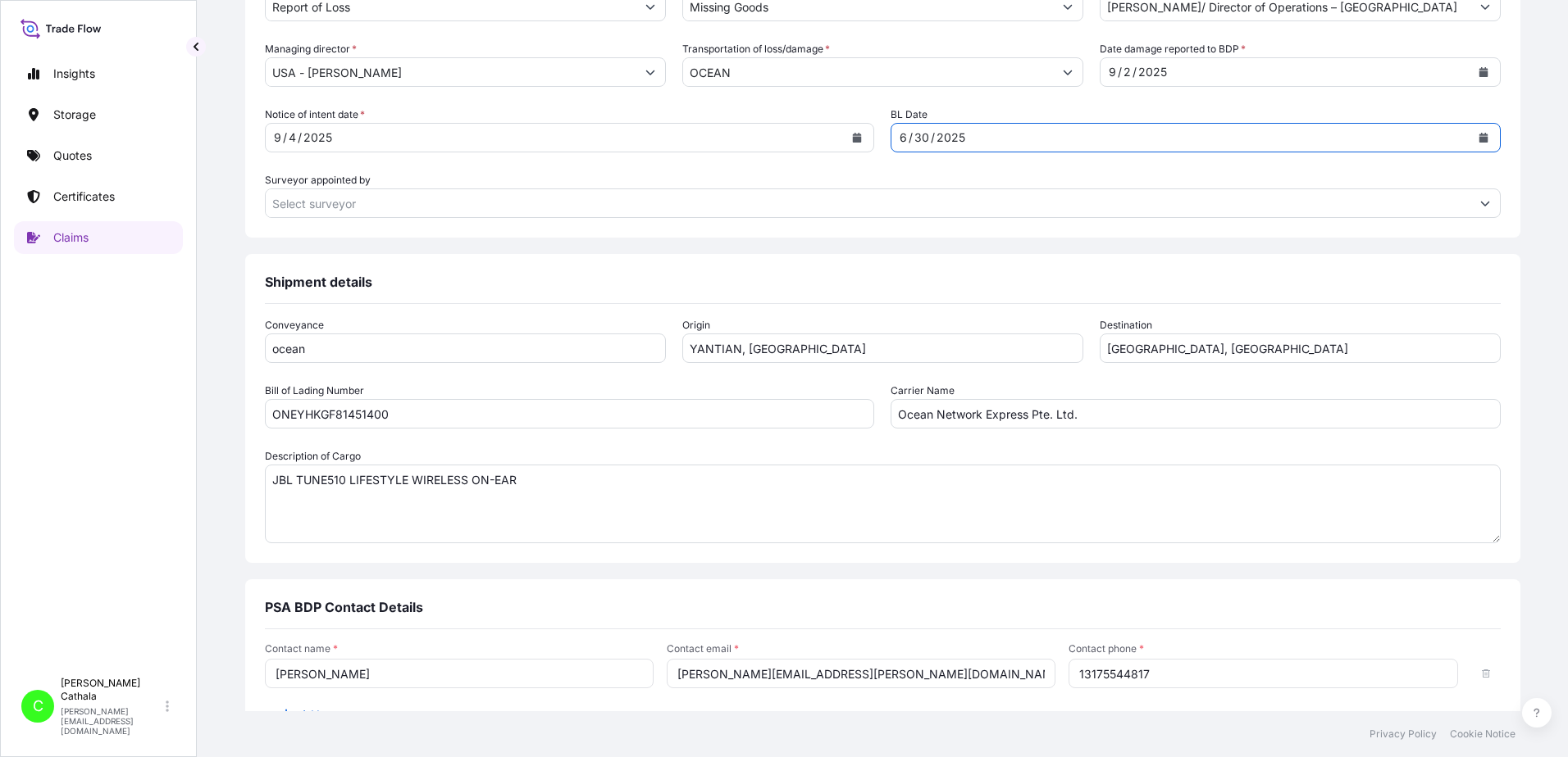
scroll to position [830, 0]
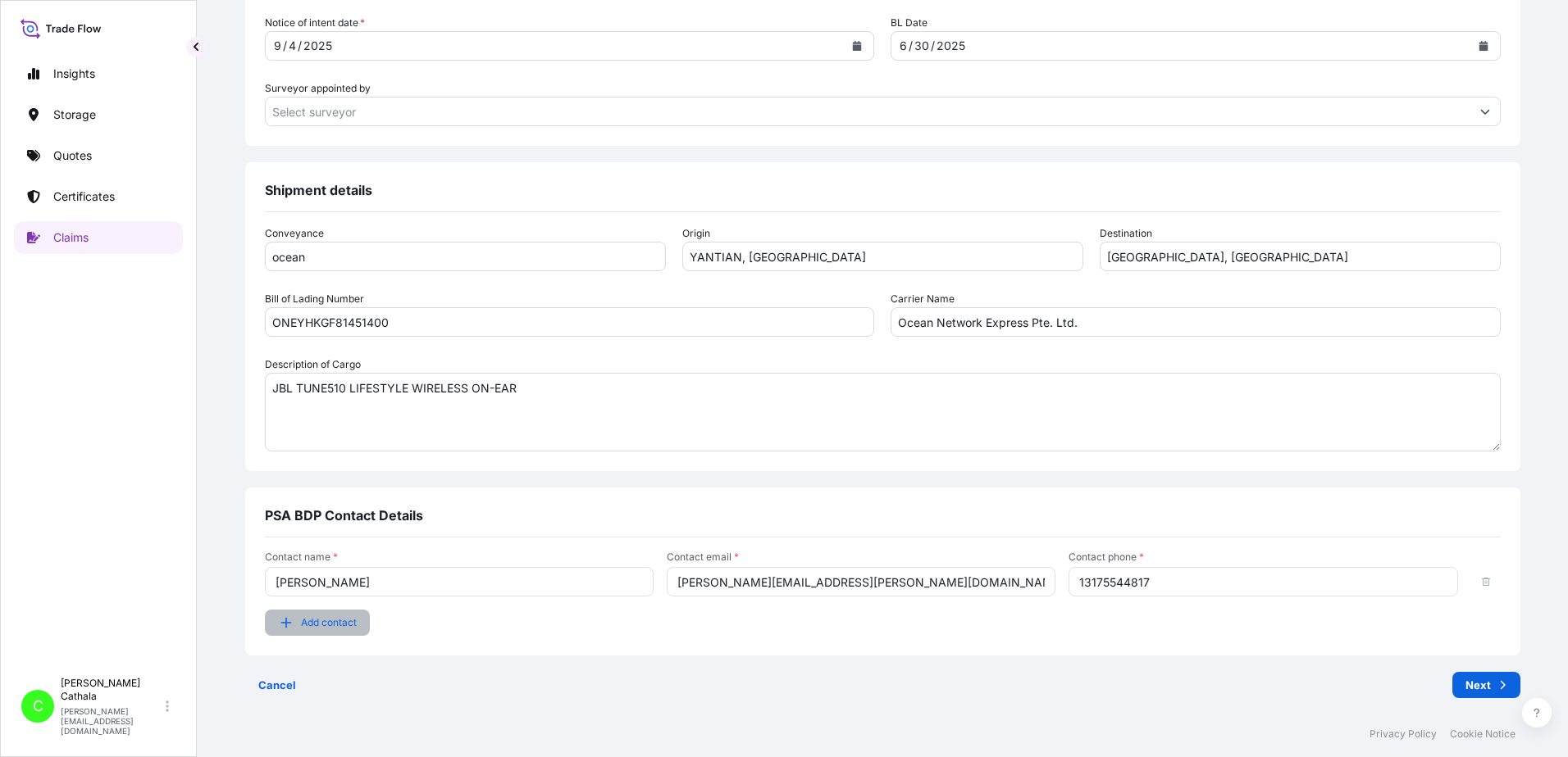
click at [357, 626] on span "Add contact" at bounding box center [328, 622] width 56 height 16
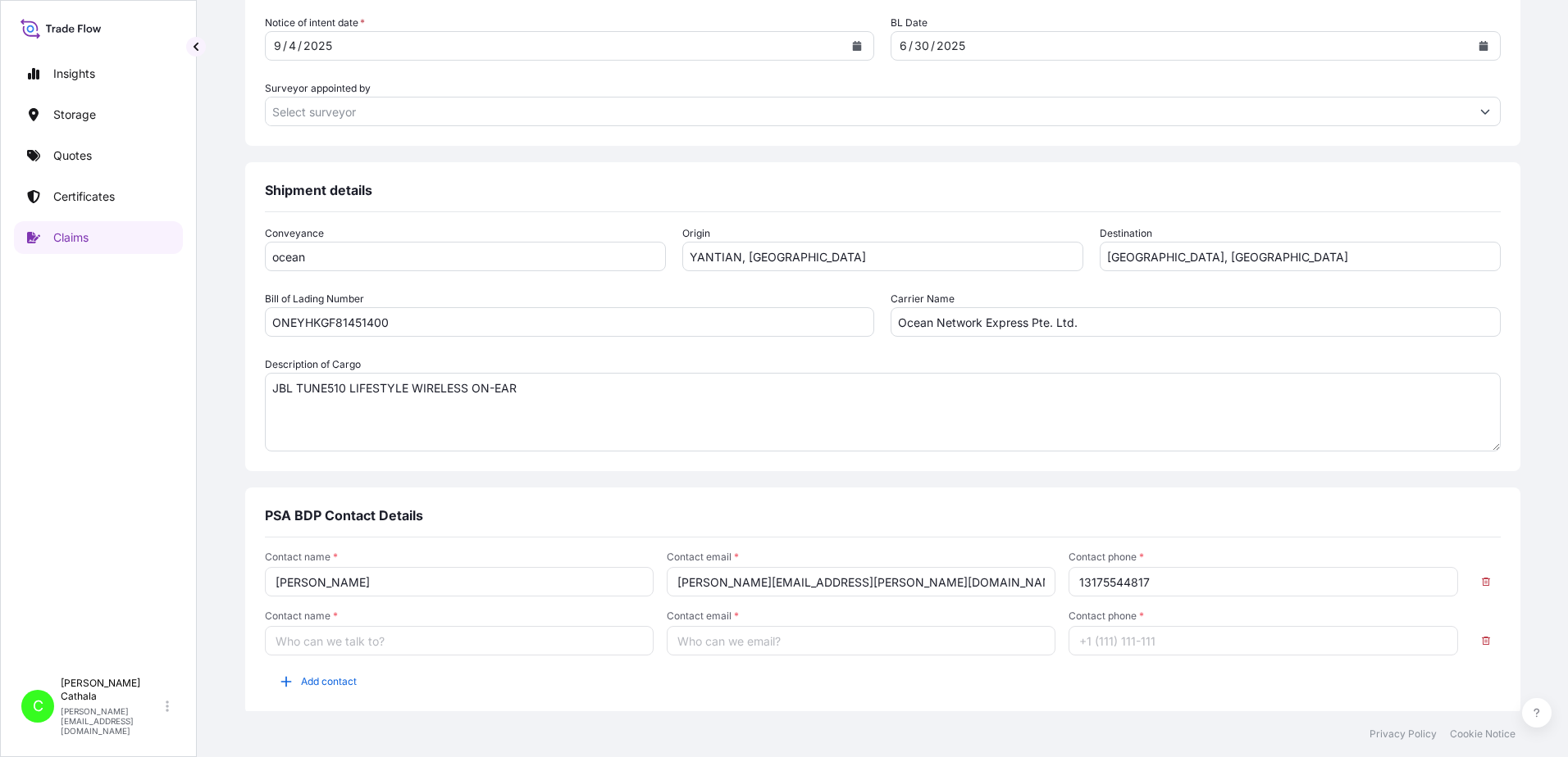
click at [380, 644] on input "Contact name *" at bounding box center [459, 641] width 389 height 30
type input "[PERSON_NAME]"
type input "[PERSON_NAME][EMAIL_ADDRESS][DOMAIN_NAME]"
type input "13176523689"
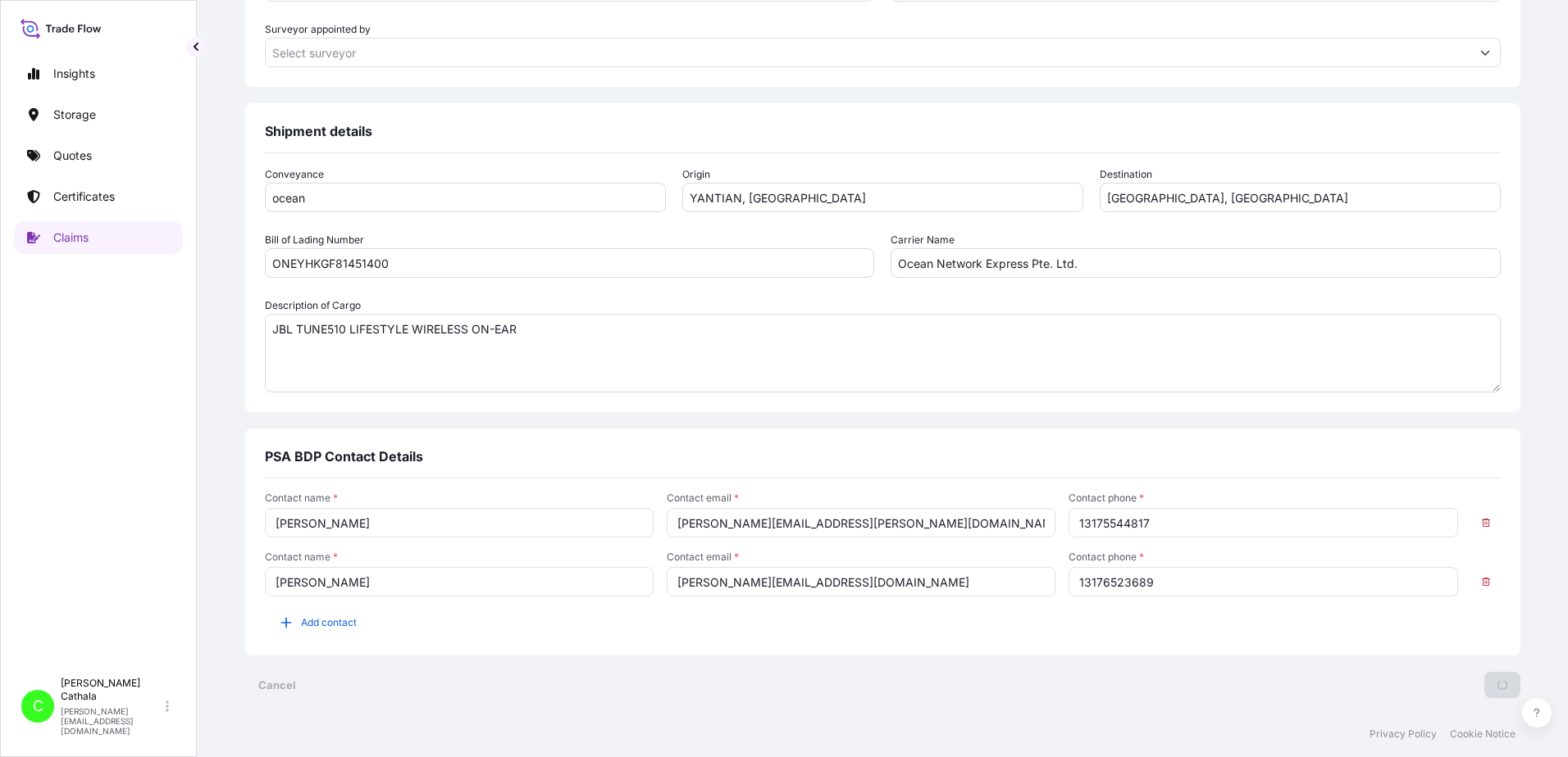
scroll to position [0, 0]
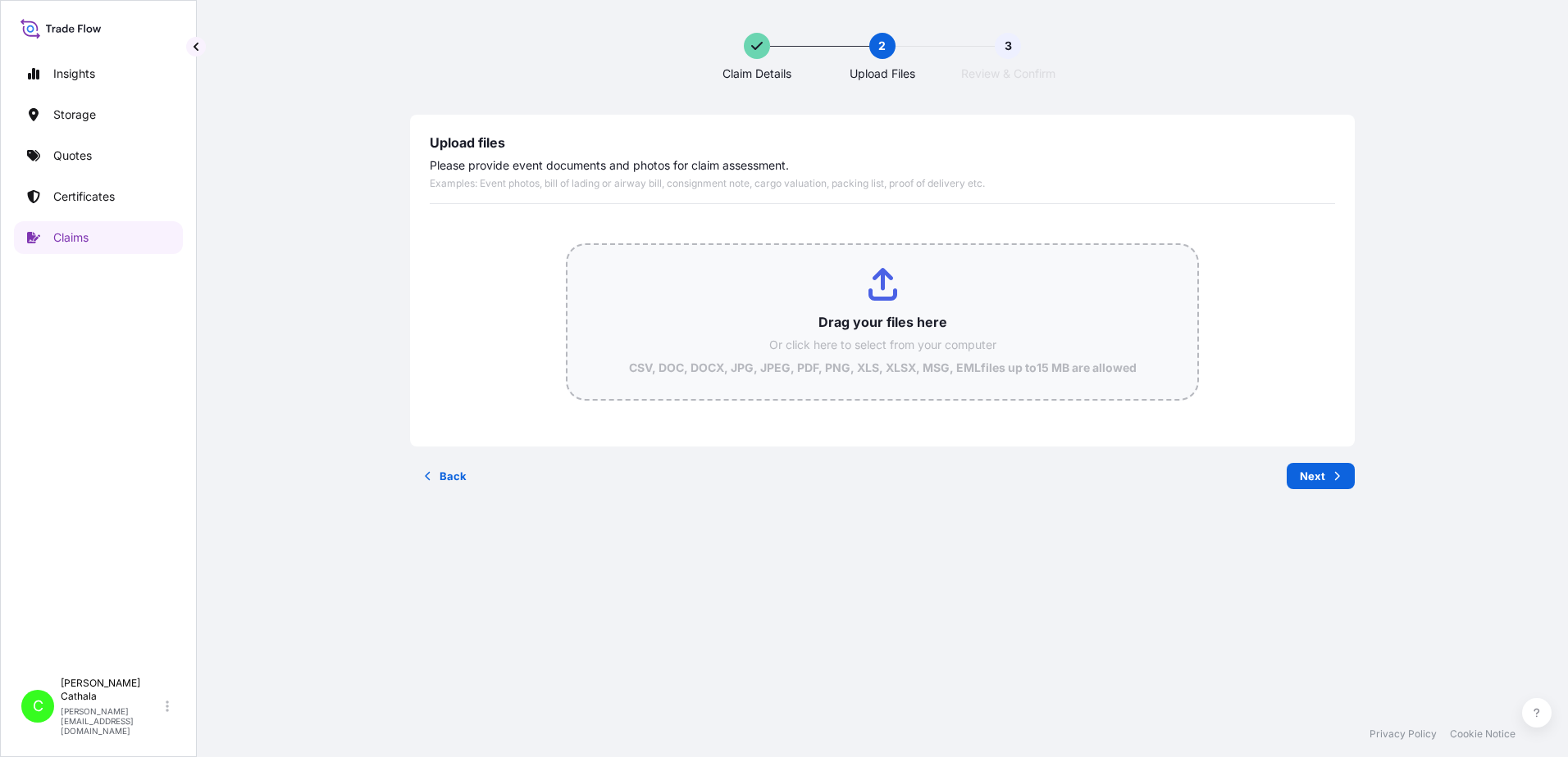
type input "C:\fakepath\ONEU1498337 Photos.docx (1).pdf"
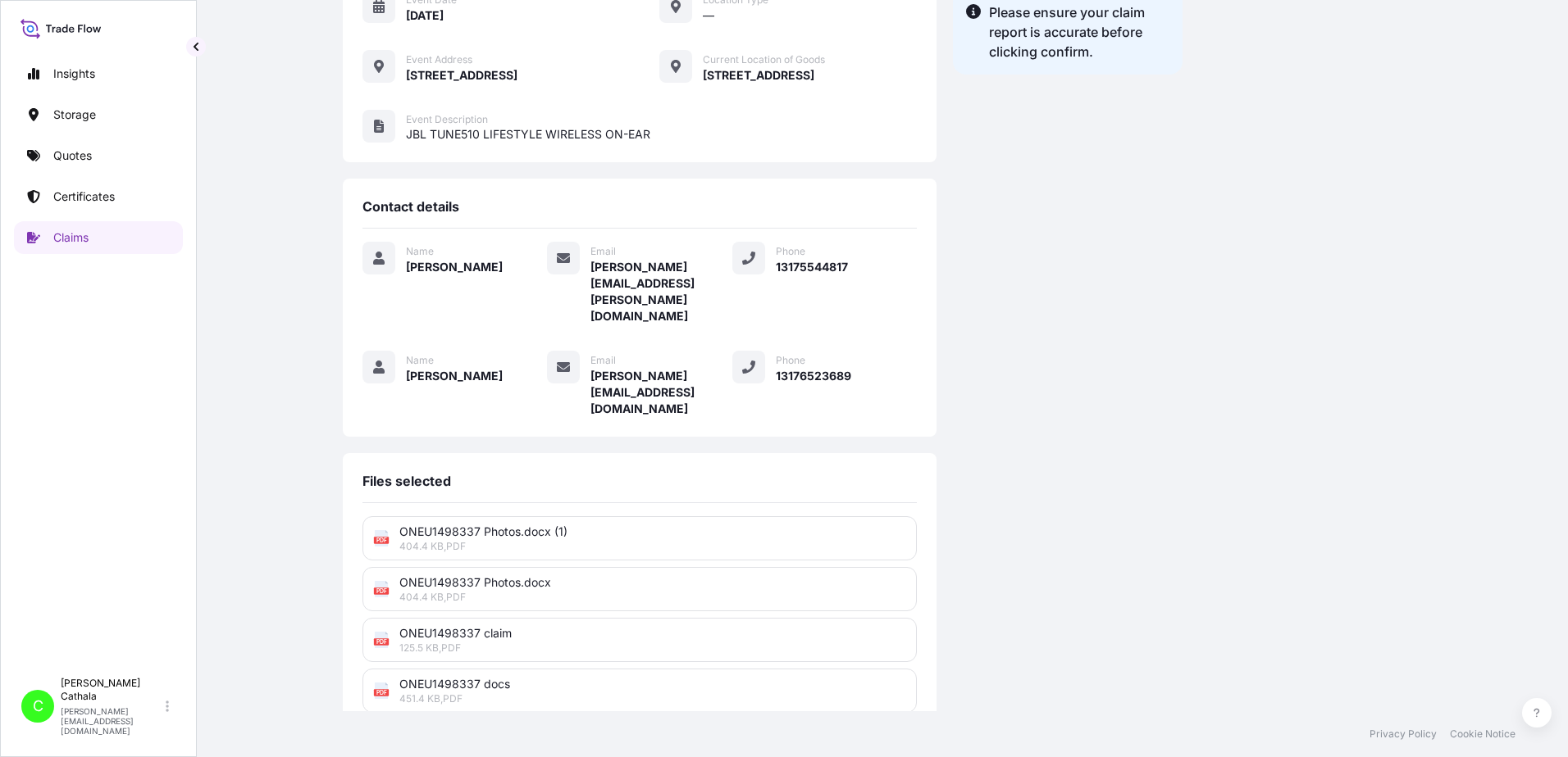
scroll to position [404, 0]
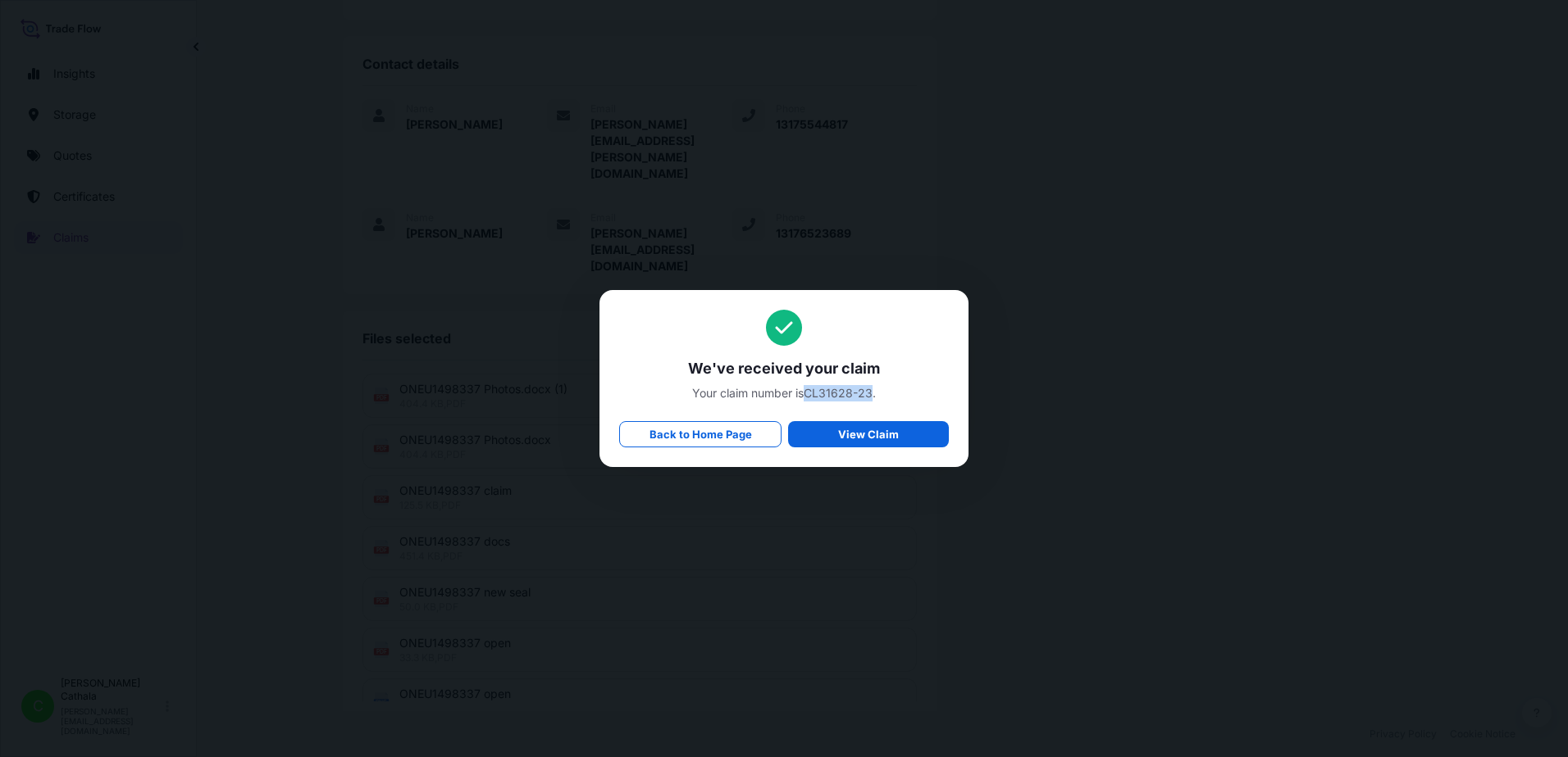
drag, startPoint x: 808, startPoint y: 391, endPoint x: 873, endPoint y: 392, distance: 65.0
click at [873, 392] on span "Your claim number is CL31628-23 ." at bounding box center [784, 393] width 330 height 16
click at [869, 392] on span "Your claim number is CL31628-23 ." at bounding box center [784, 393] width 330 height 16
copy span "CL31628-23"
click at [688, 366] on span "We've received your claim" at bounding box center [784, 368] width 330 height 20
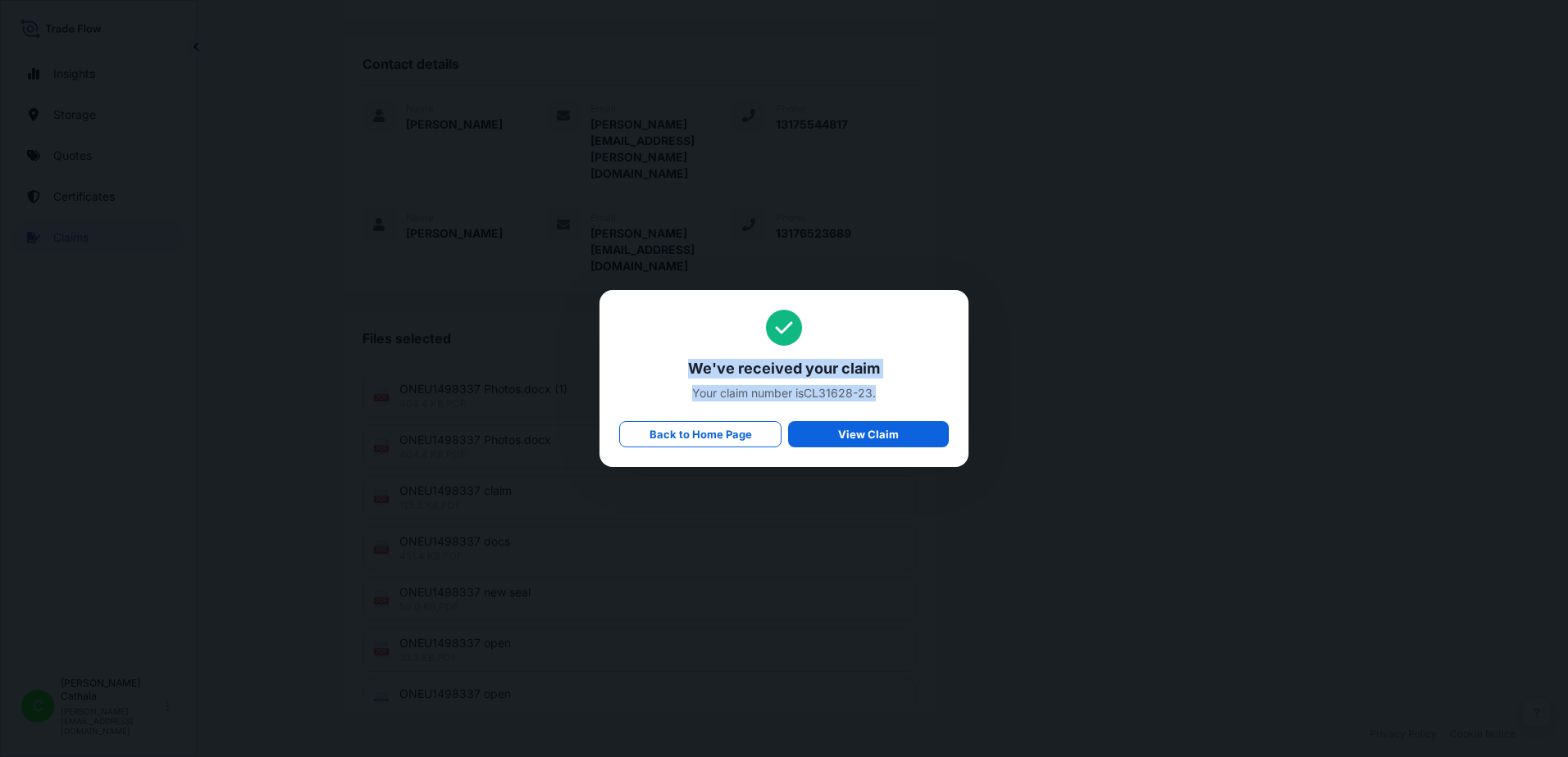
drag, startPoint x: 687, startPoint y: 370, endPoint x: 888, endPoint y: 392, distance: 202.2
click at [888, 392] on div "We've received your claim Your claim number is CL31628-23 . Back to Home Page V…" at bounding box center [784, 378] width 330 height 138
copy div "We've received your claim Your claim number is CL31628-23 ."
click at [734, 430] on p "Back to Home Page" at bounding box center [701, 434] width 103 height 16
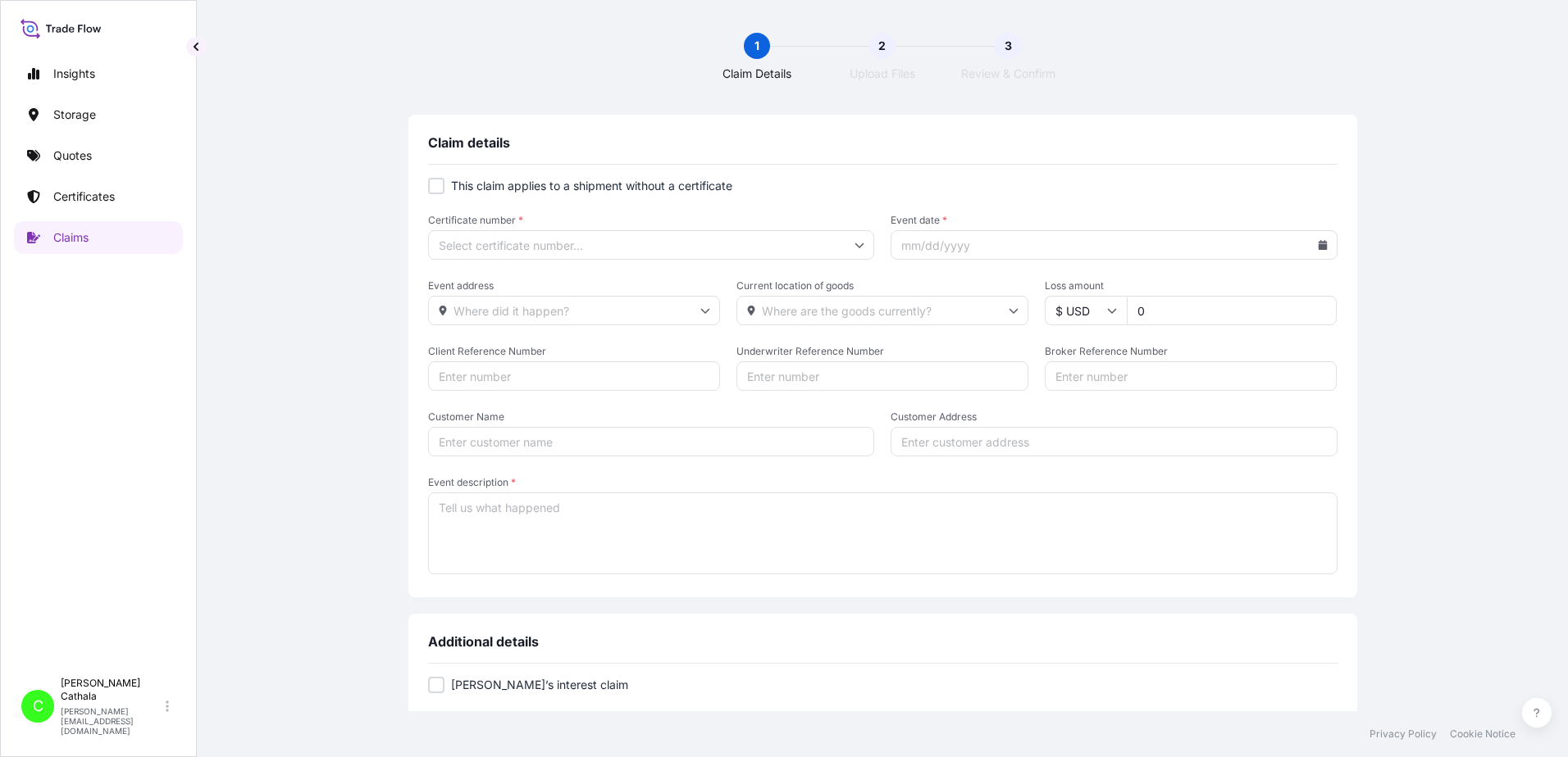
click at [440, 185] on label "This claim applies to a shipment without a certificate" at bounding box center [883, 185] width 910 height 16
checkbox input "true"
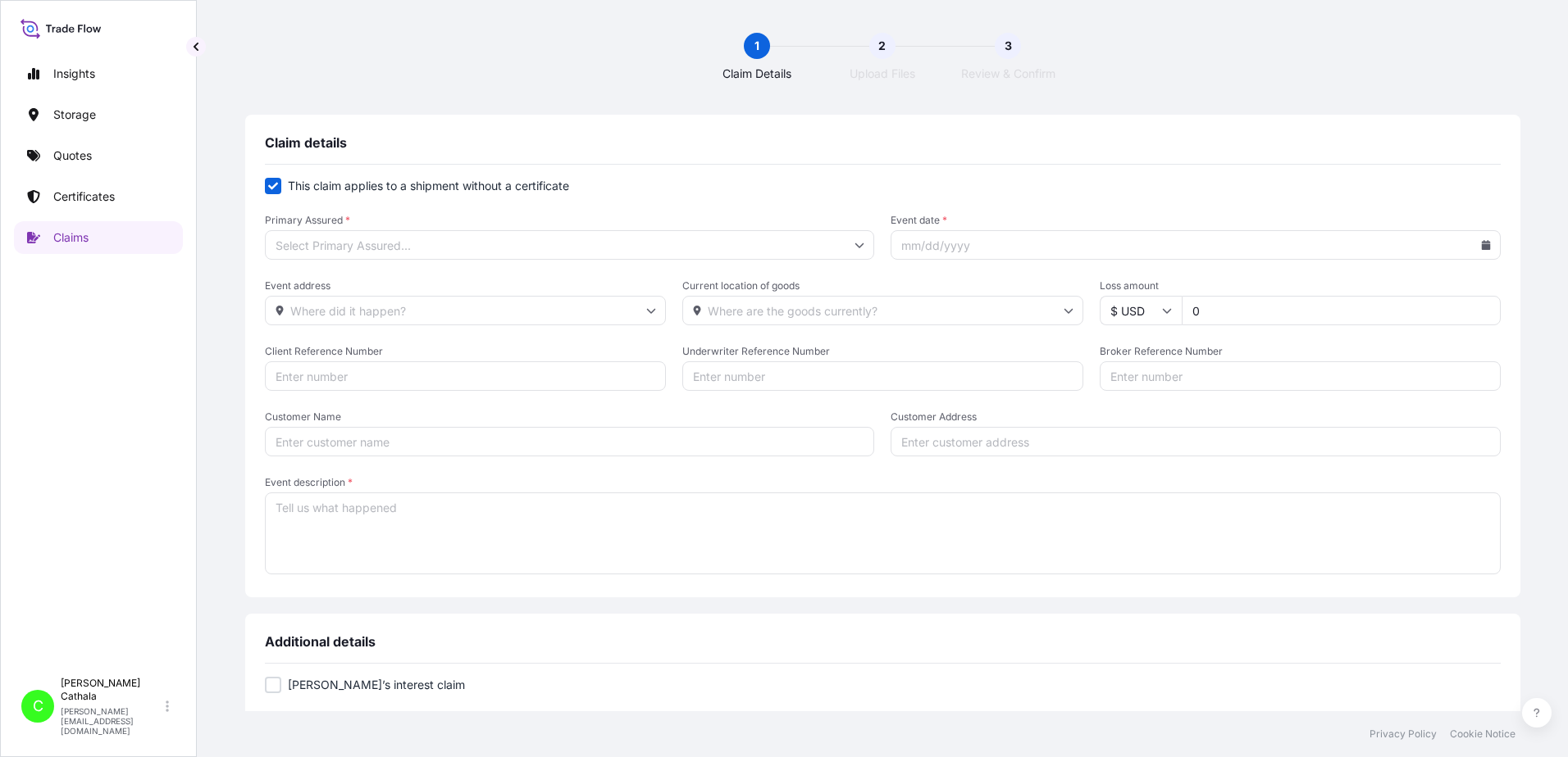
drag, startPoint x: 550, startPoint y: 247, endPoint x: 553, endPoint y: 259, distance: 12.4
click at [554, 247] on input "Primary Assured *" at bounding box center [570, 245] width 610 height 30
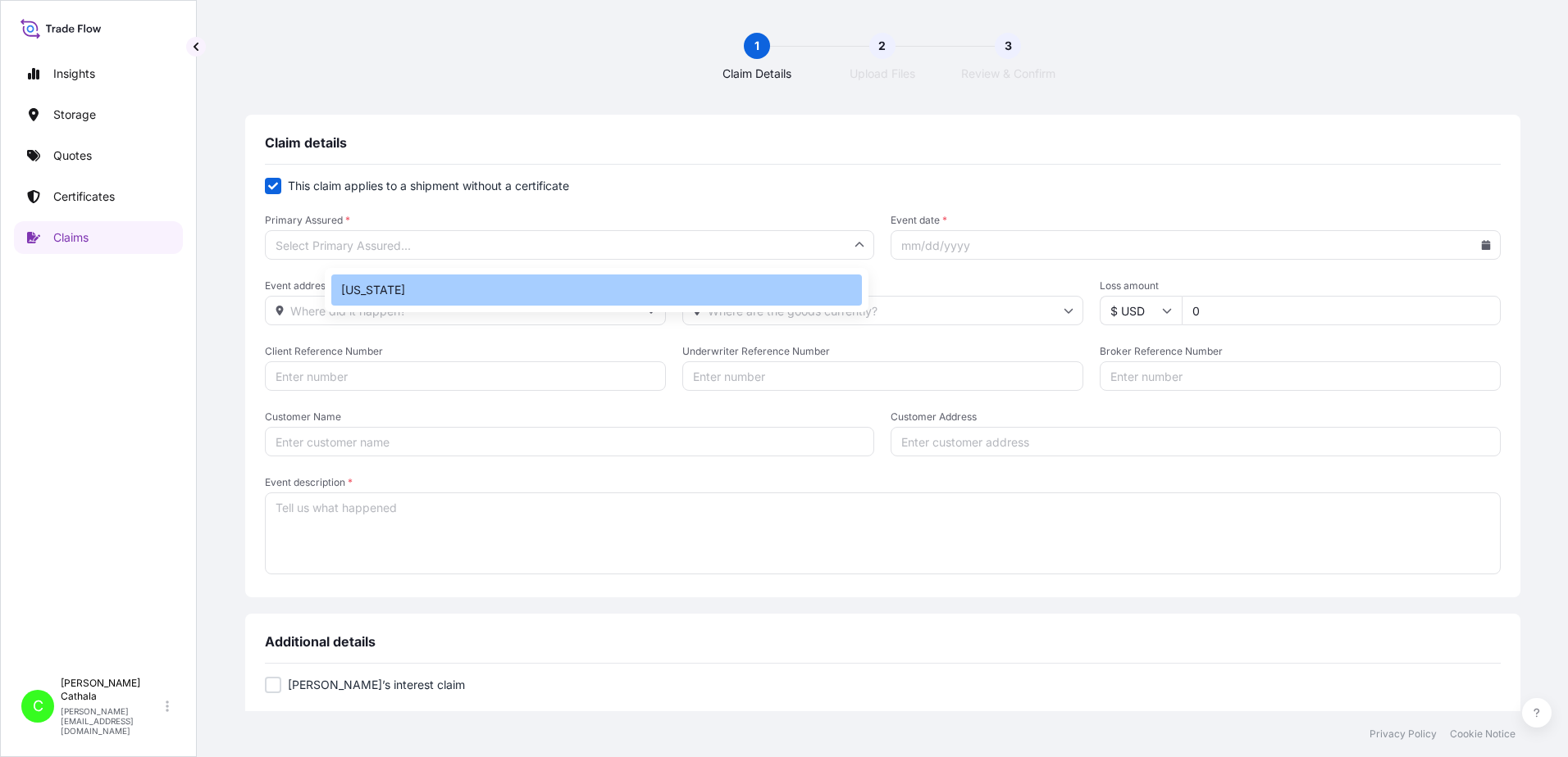
click at [401, 290] on div "[US_STATE]" at bounding box center [597, 290] width 531 height 31
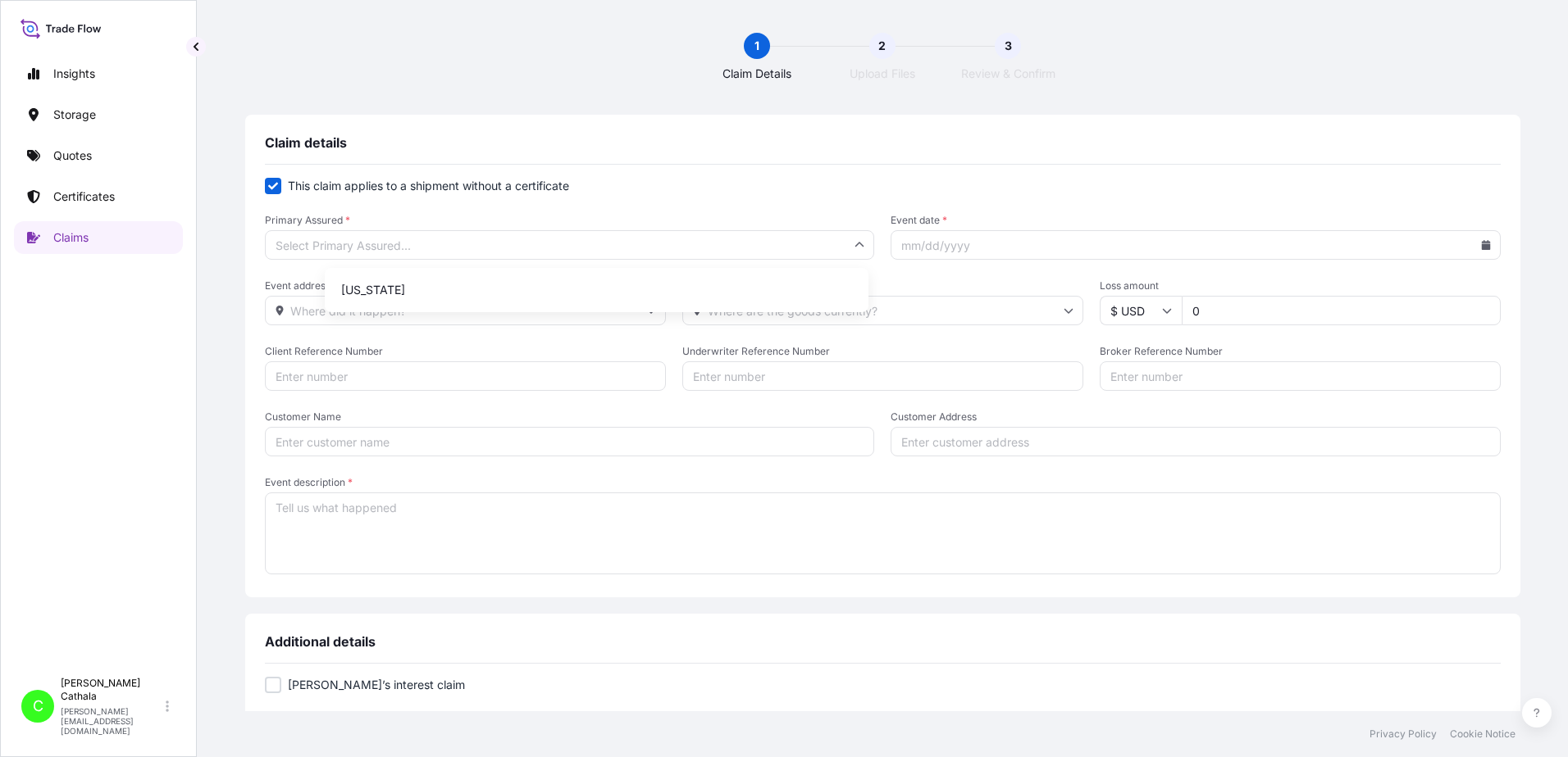
type input "[US_STATE]"
click at [1350, 241] on input "Event date *" at bounding box center [1196, 245] width 610 height 30
click at [1481, 245] on icon at bounding box center [1485, 245] width 9 height 10
click at [1353, 294] on button at bounding box center [1350, 291] width 27 height 26
click at [1351, 294] on icon at bounding box center [1349, 292] width 5 height 9
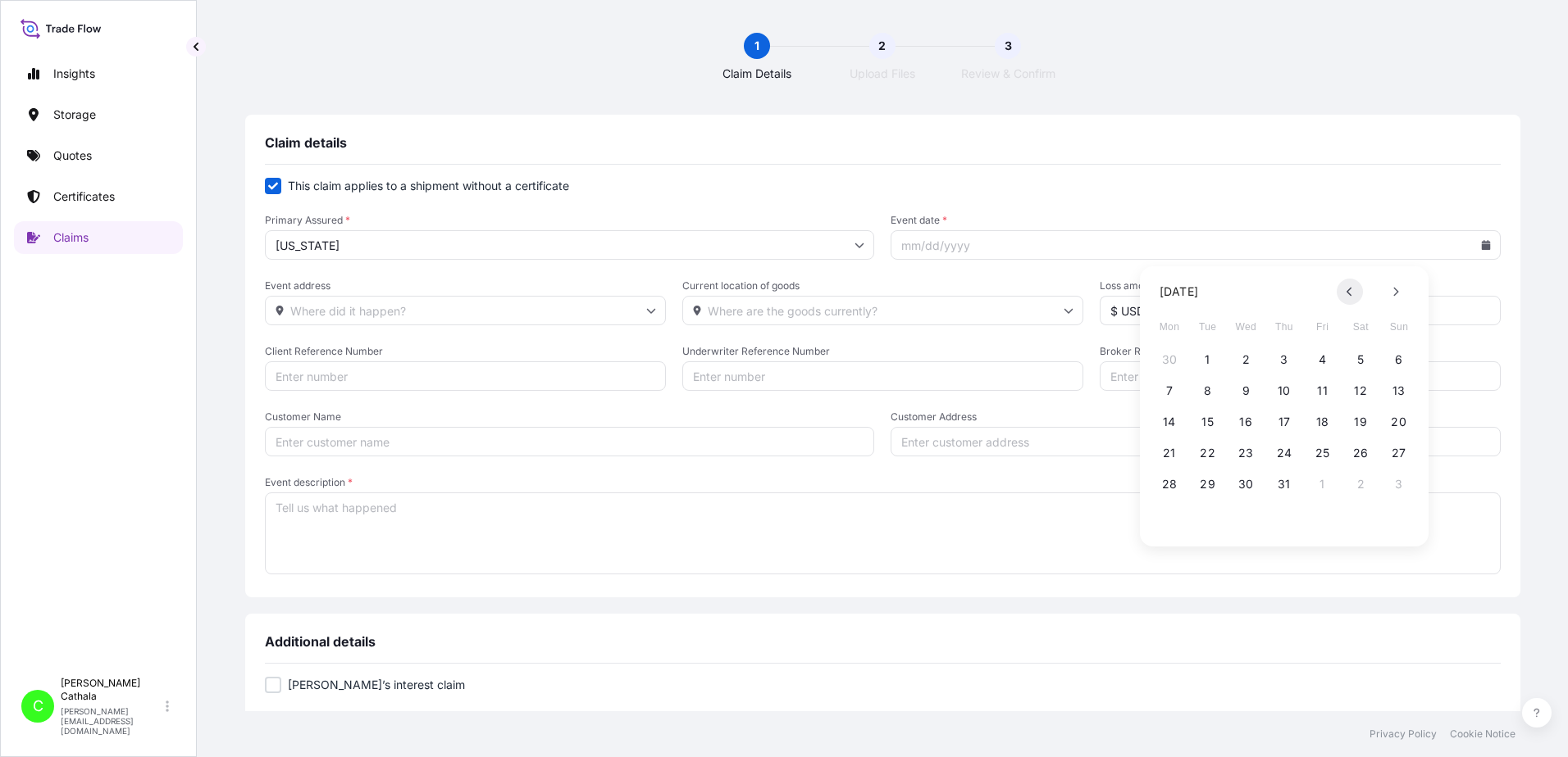
click at [1351, 294] on icon at bounding box center [1349, 292] width 5 height 9
click at [1208, 390] on button "3" at bounding box center [1208, 390] width 27 height 26
type input "[DATE]"
click at [513, 309] on input "Event address" at bounding box center [465, 310] width 401 height 30
type input "3540"
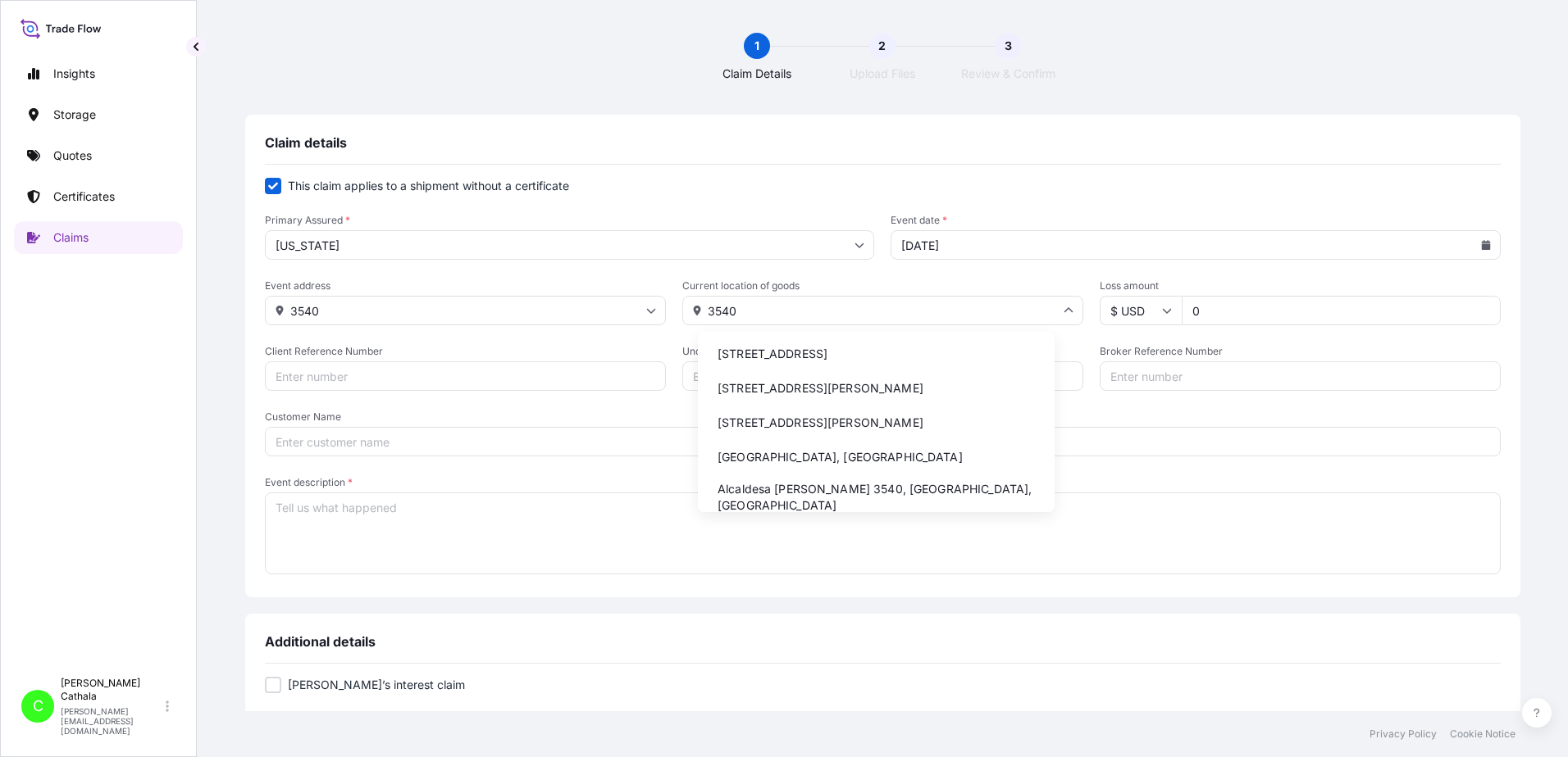
drag, startPoint x: 891, startPoint y: 357, endPoint x: 865, endPoint y: 350, distance: 26.9
click at [893, 352] on li "[STREET_ADDRESS]" at bounding box center [876, 354] width 344 height 31
type input "[STREET_ADDRESS]"
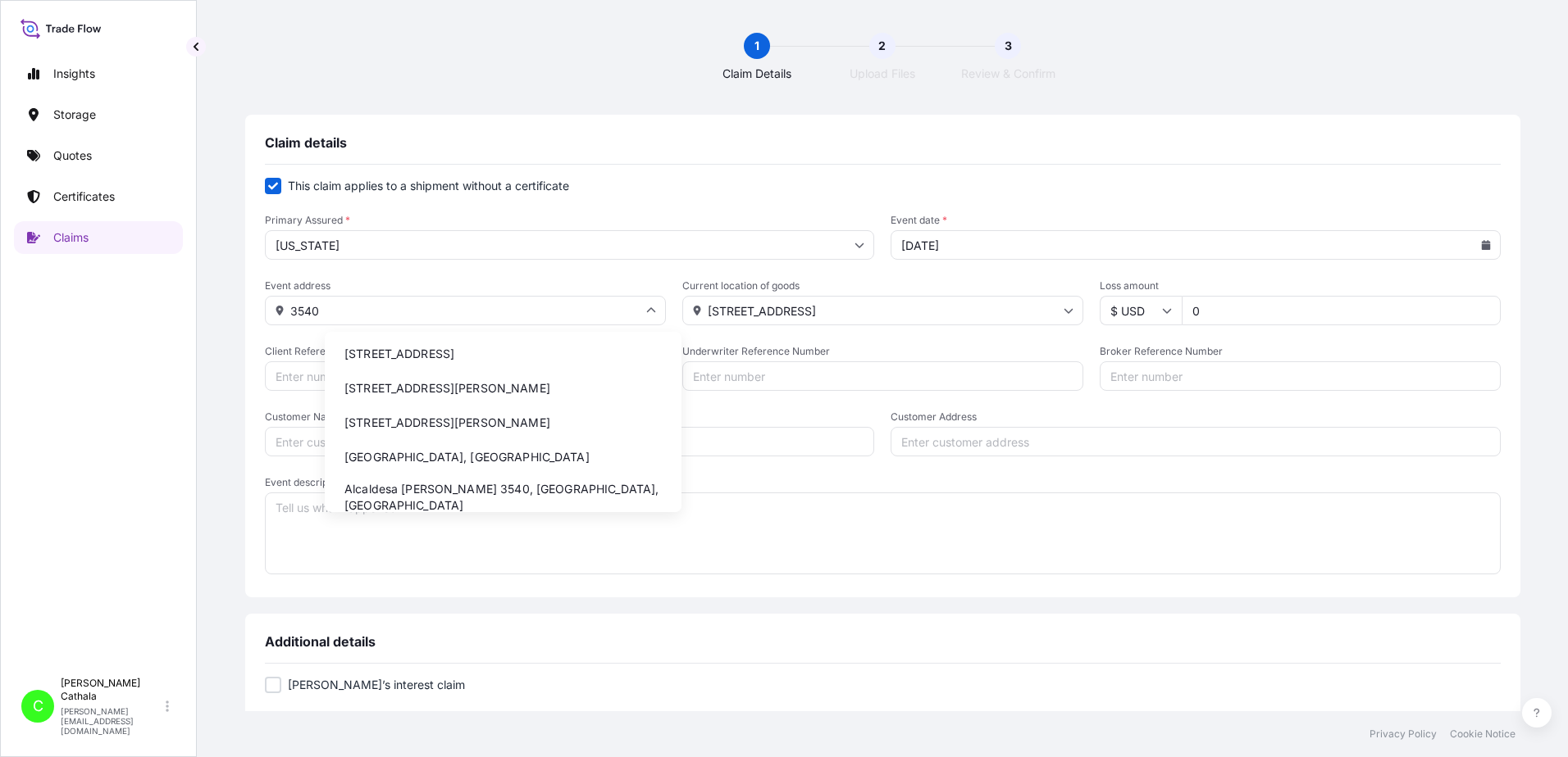
click at [466, 311] on input "3540" at bounding box center [465, 310] width 401 height 30
click at [464, 358] on li "[STREET_ADDRESS]" at bounding box center [504, 354] width 344 height 31
type input "[STREET_ADDRESS]"
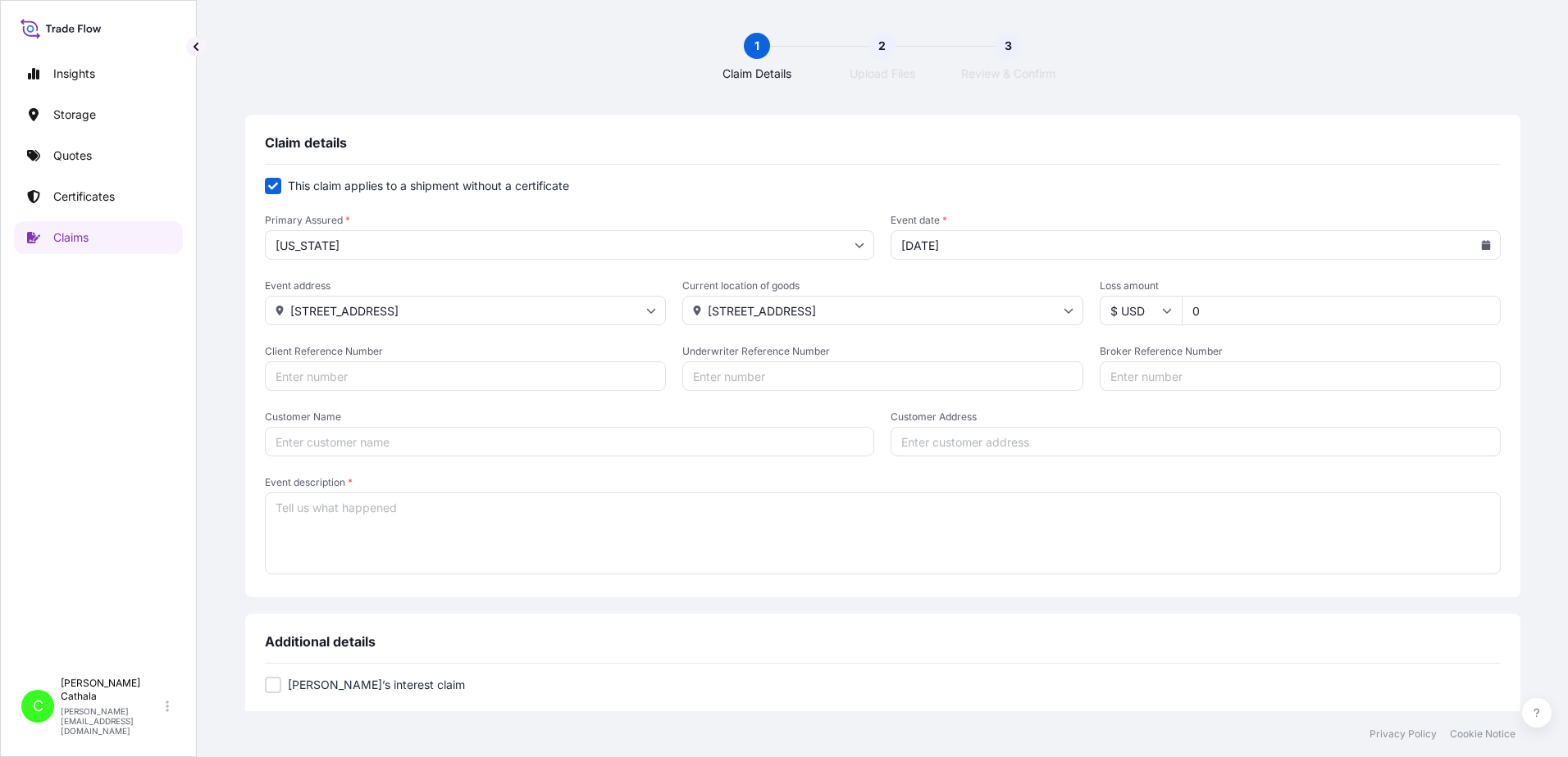
click at [811, 309] on input "[STREET_ADDRESS]" at bounding box center [882, 310] width 401 height 30
click at [1121, 440] on input "Customer Address" at bounding box center [1196, 442] width 610 height 30
paste input "[STREET_ADDRESS]"
type input "[STREET_ADDRESS]"
click at [395, 379] on input "Client Reference Number" at bounding box center [465, 376] width 401 height 30
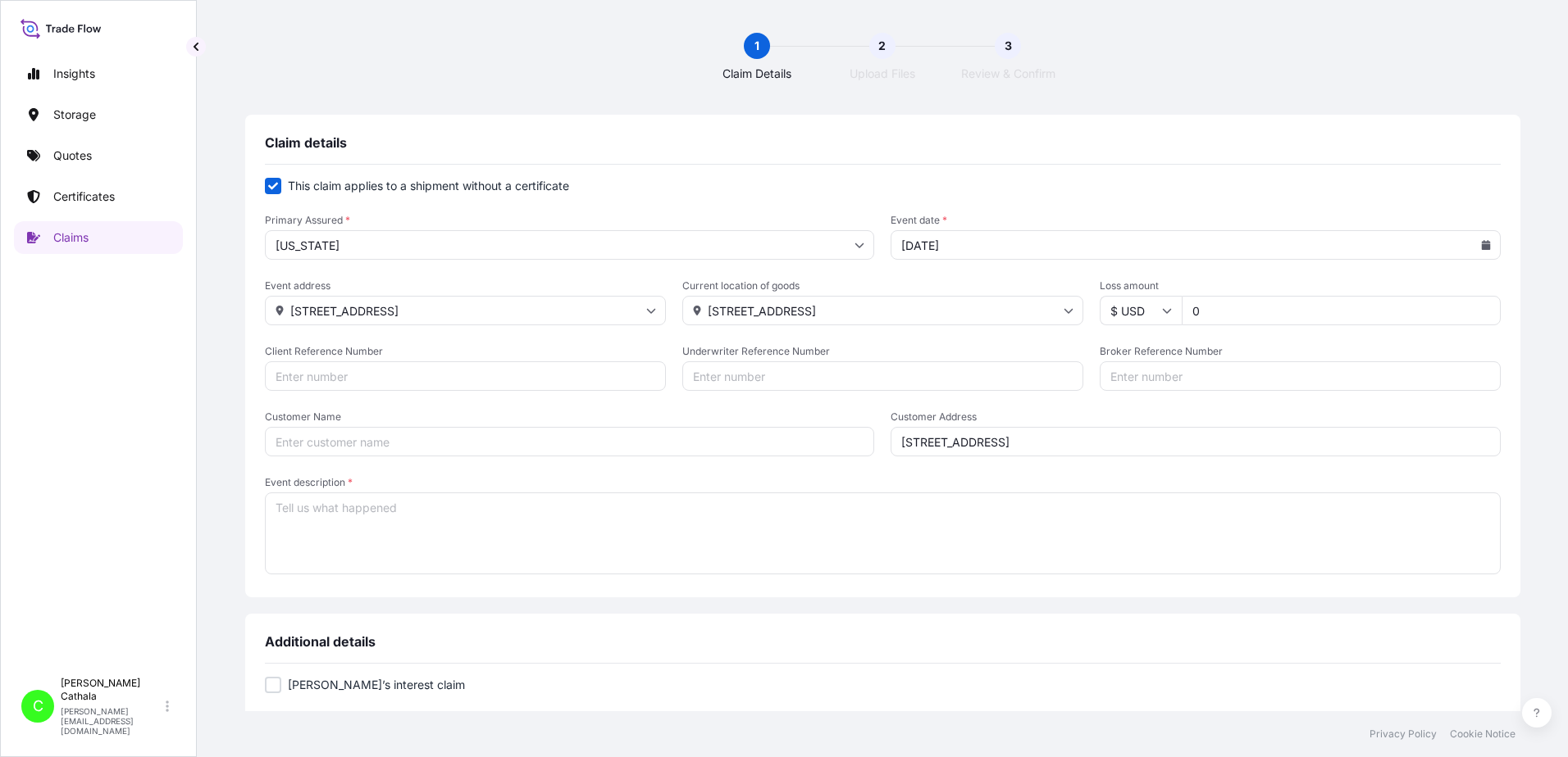
paste input "HAR000000374"
type input "HAR000000374"
click at [1099, 374] on input "Broker Reference Number" at bounding box center [1300, 376] width 401 height 30
paste input "SEGU5854146"
type input "SEGU5854146"
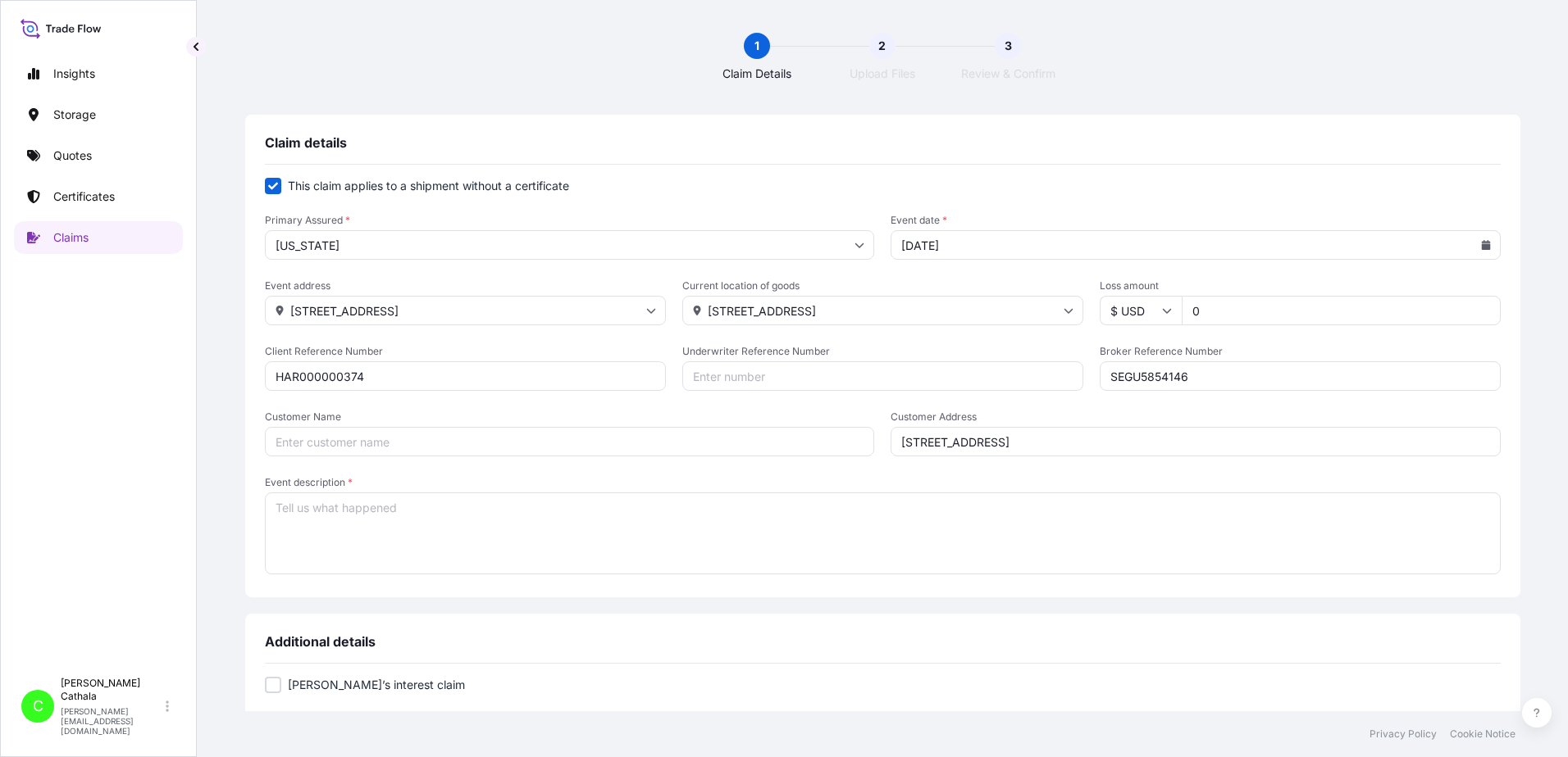
click at [368, 443] on input "Customer Name" at bounding box center [570, 442] width 610 height 30
paste input "[PERSON_NAME] International"
type input "[PERSON_NAME] International"
click at [530, 516] on textarea "Event description *" at bounding box center [883, 534] width 1236 height 82
paste textarea ".1 SOUNDBAR WITH WIRELESS SUBWOOFER"
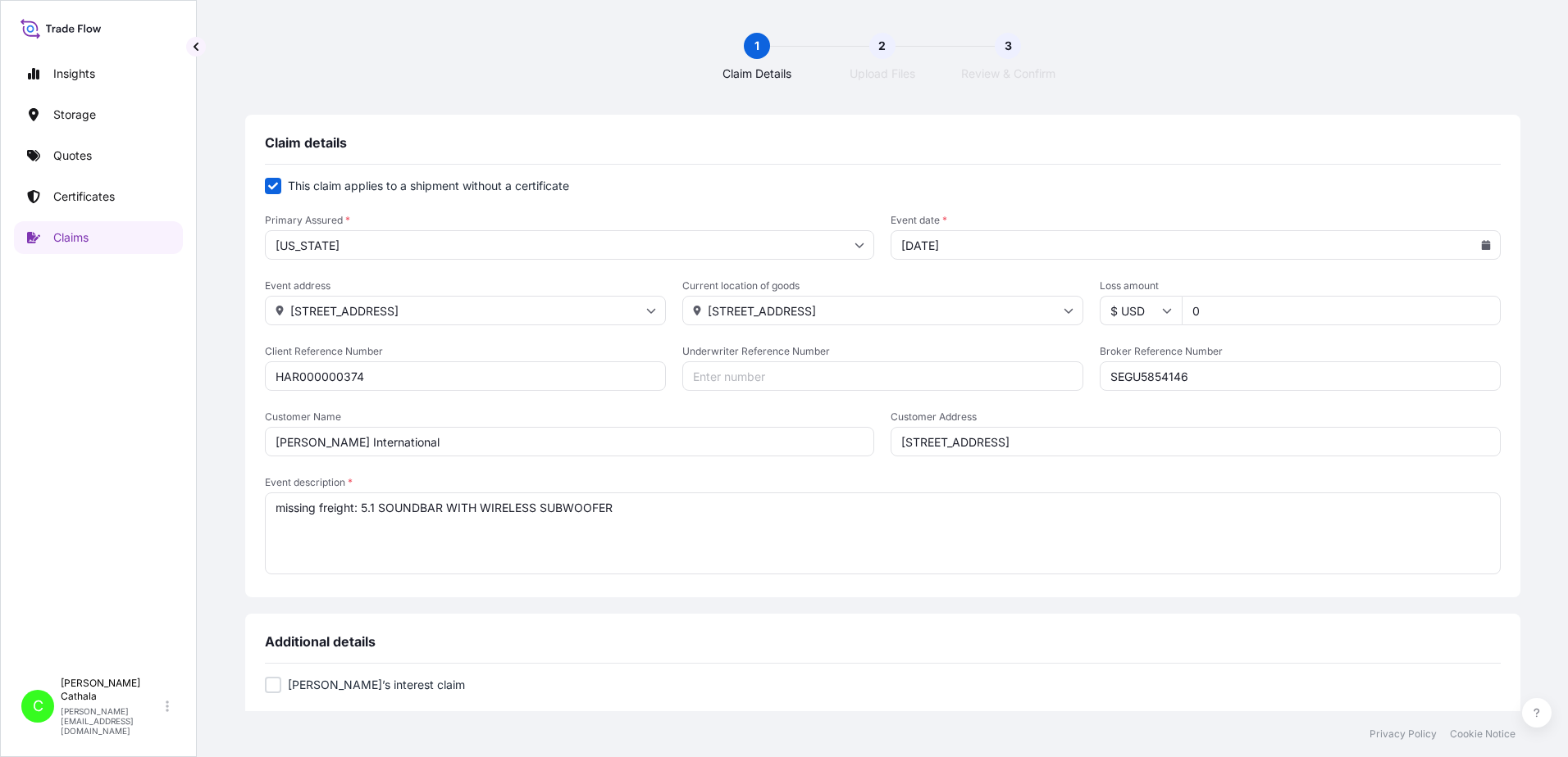
drag, startPoint x: 421, startPoint y: 510, endPoint x: 789, endPoint y: 510, distance: 368.0
click at [756, 508] on textarea "missing freight: 5.1 SOUNDBAR WITH WIRELESS SUBWOOFER" at bounding box center [883, 534] width 1236 height 82
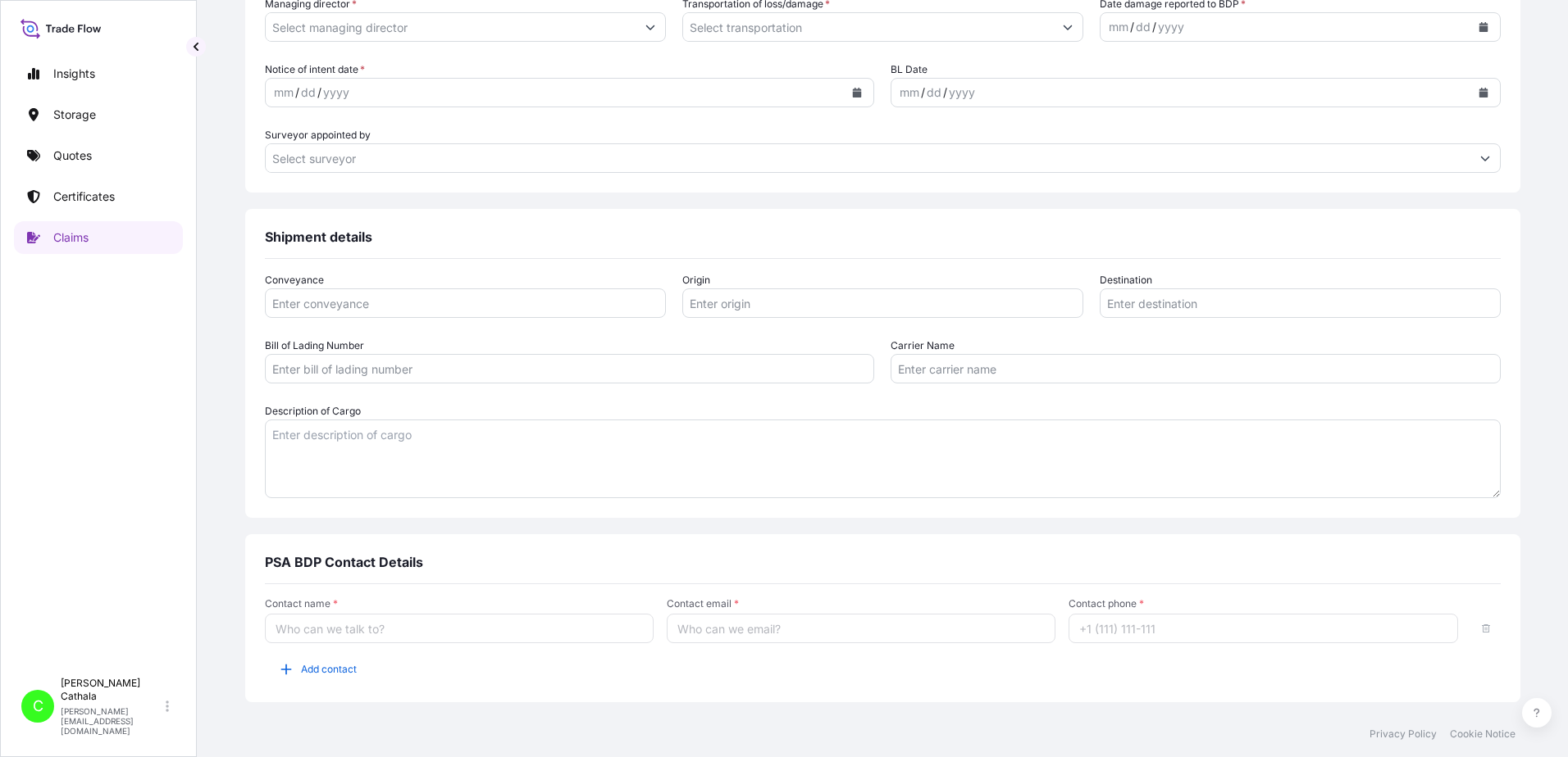
scroll to position [819, 0]
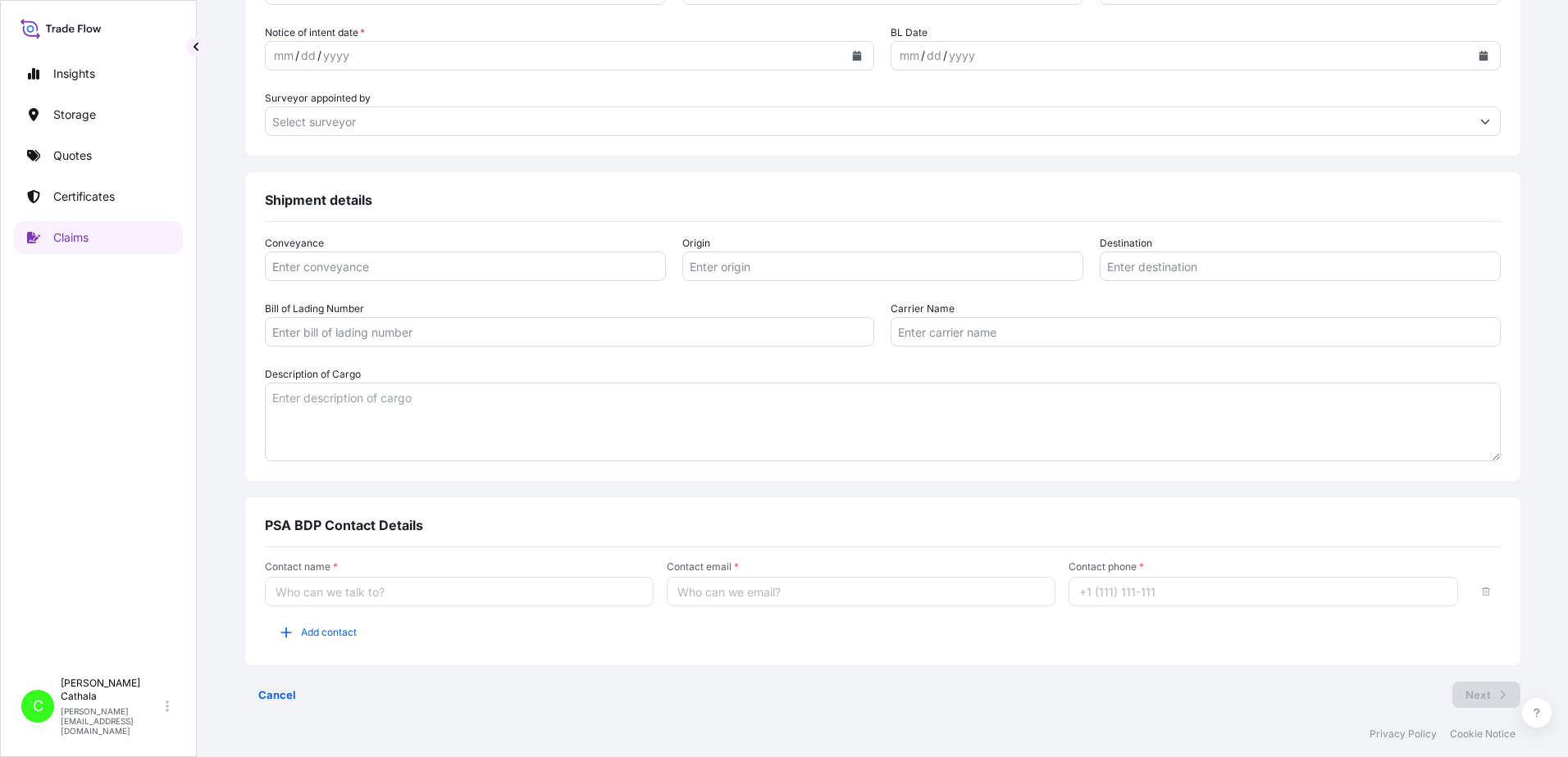
type textarea "missing freight: 5.1 SOUNDBAR WITH WIRELESS SUBWOOFER"
click at [395, 407] on textarea "Description of Cargo" at bounding box center [883, 422] width 1236 height 79
paste textarea "5.1 SOUNDBAR WITH WIRELESS SUBWOOFER"
type textarea "5.1 SOUNDBAR WITH WIRELESS SUBWOOFER"
click at [798, 472] on div "Conveyance Origin Destination Bill of Lading Number Carrier Name Description of…" at bounding box center [883, 357] width 1236 height 270
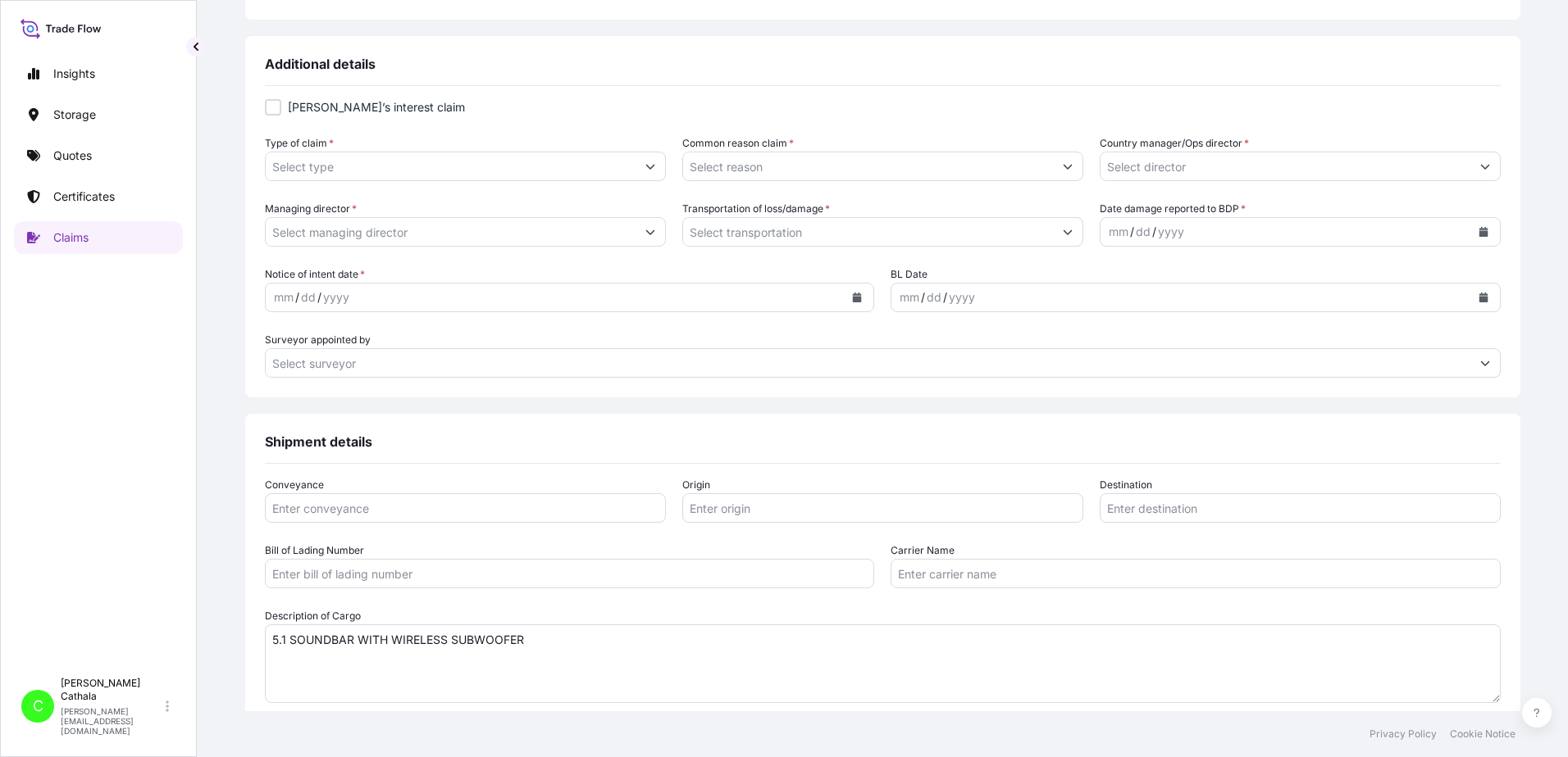
scroll to position [573, 0]
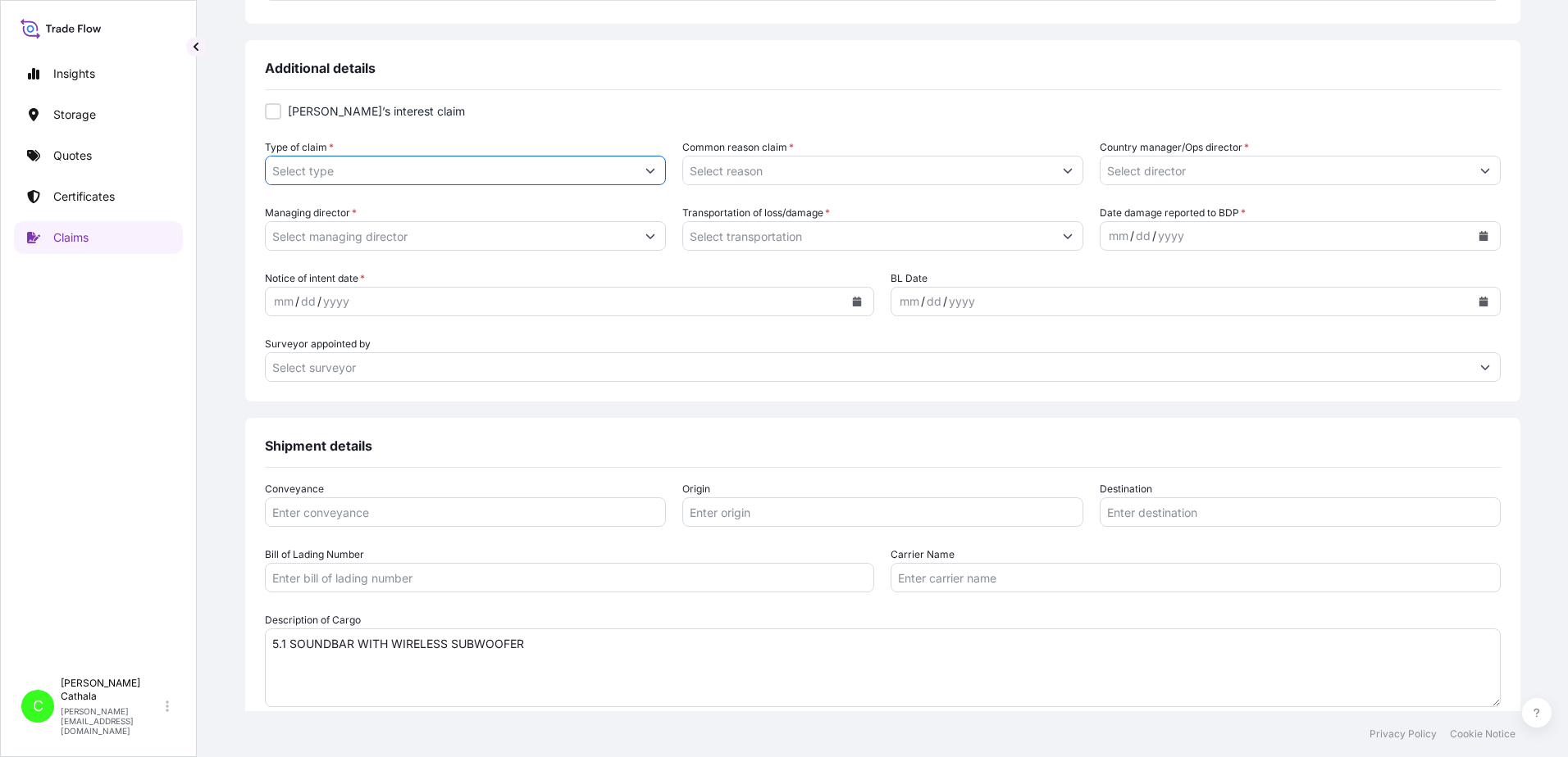
click at [412, 174] on input "Type of claim *" at bounding box center [451, 170] width 370 height 30
click at [655, 174] on icon "Show suggestions" at bounding box center [651, 171] width 10 height 10
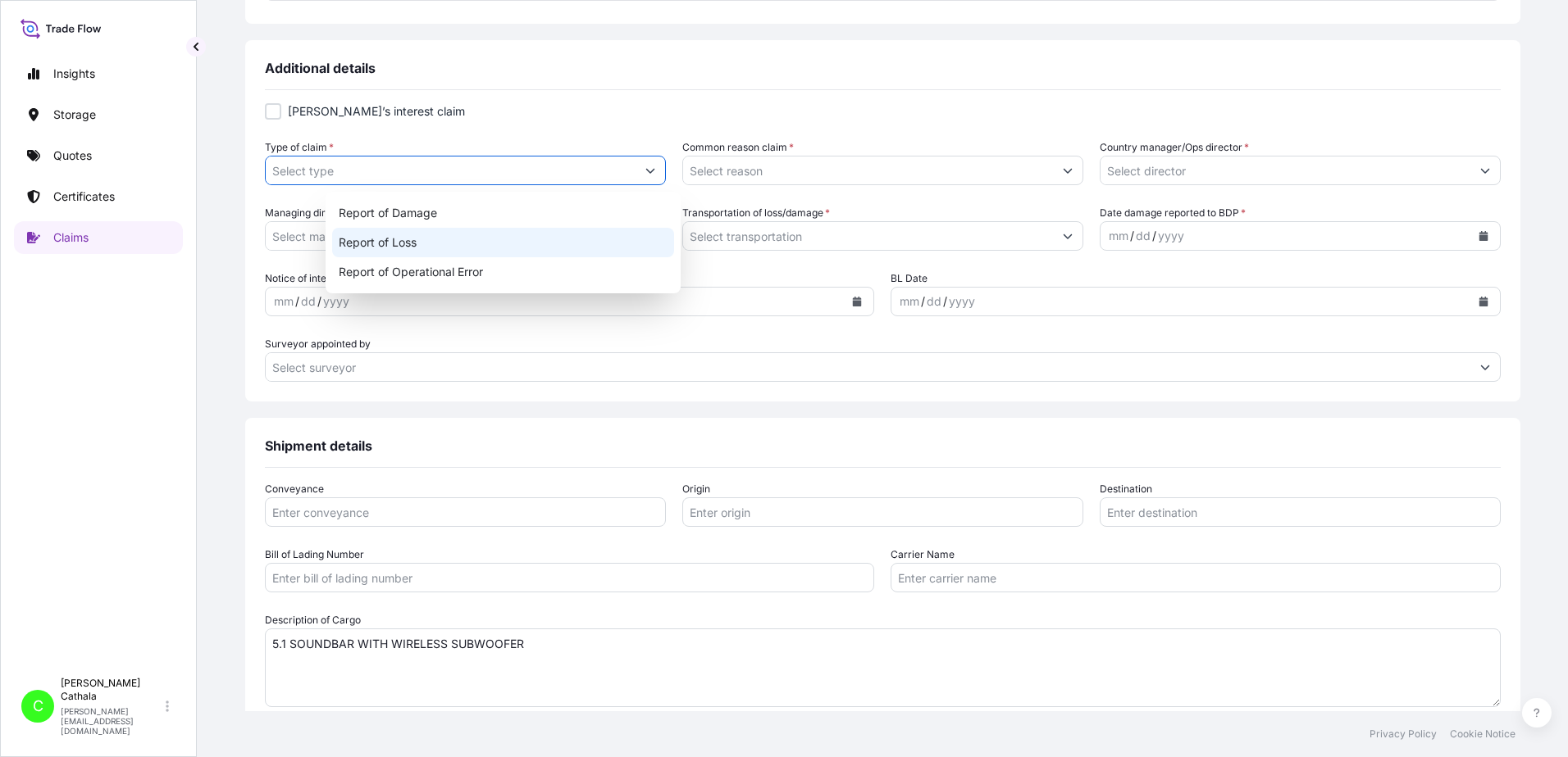
click at [355, 249] on div "Report of Loss" at bounding box center [503, 243] width 342 height 30
type input "Report of Loss"
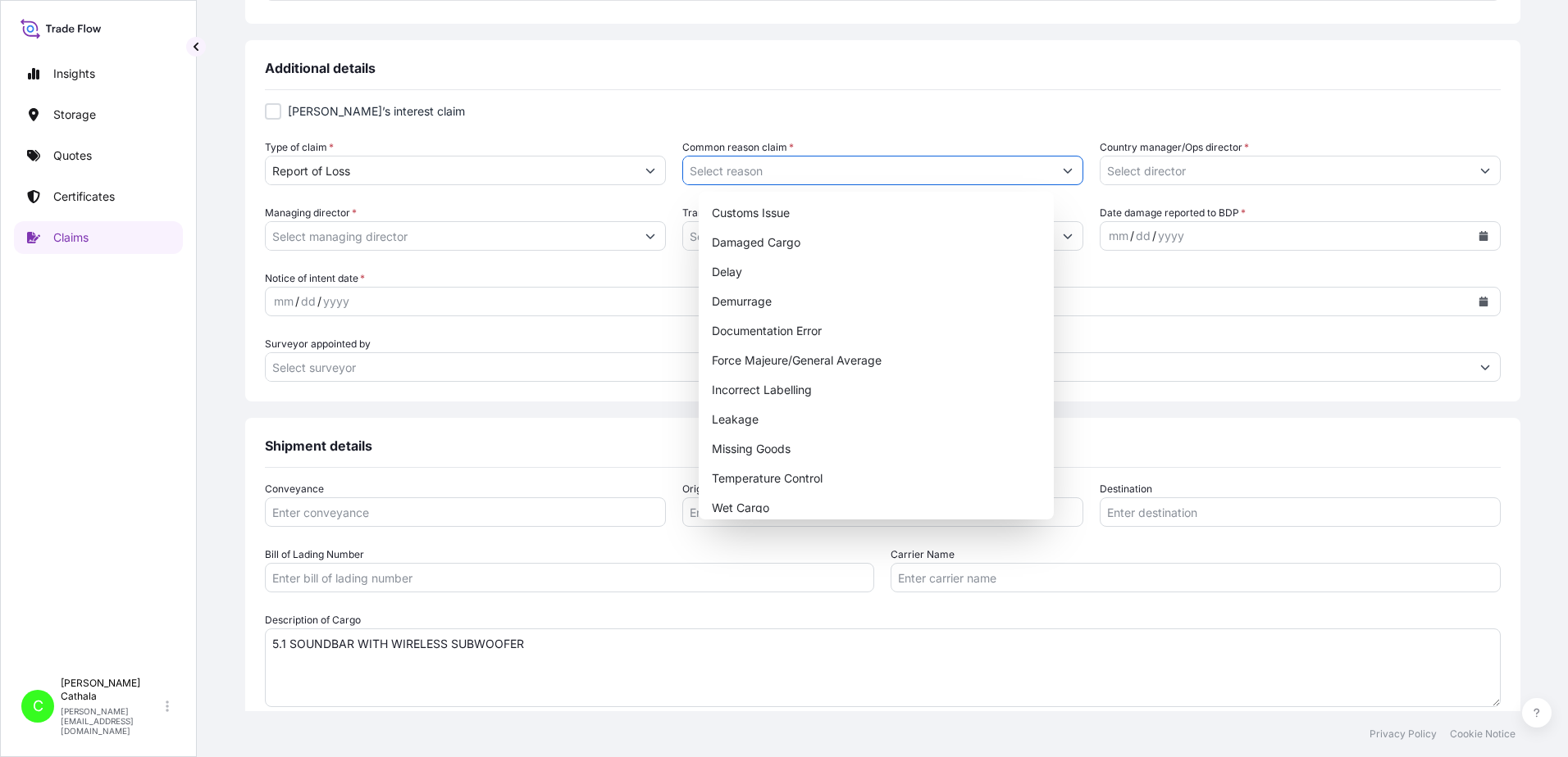
click at [1053, 172] on button "Show suggestions" at bounding box center [1068, 170] width 30 height 30
click at [762, 449] on div "Missing Goods" at bounding box center [876, 449] width 342 height 30
type input "Missing Goods"
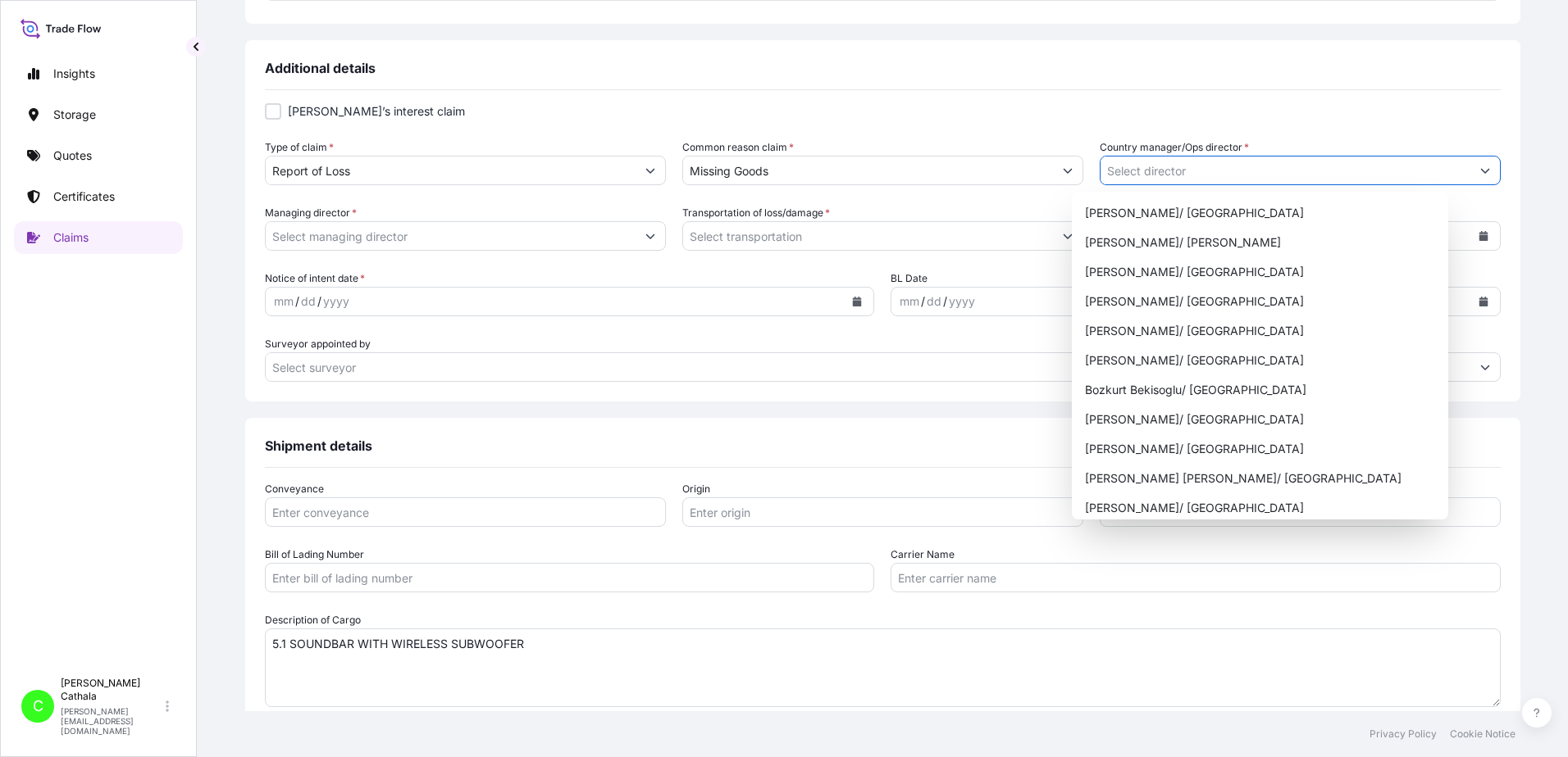
click at [1480, 172] on icon "Show suggestions" at bounding box center [1484, 172] width 9 height 5
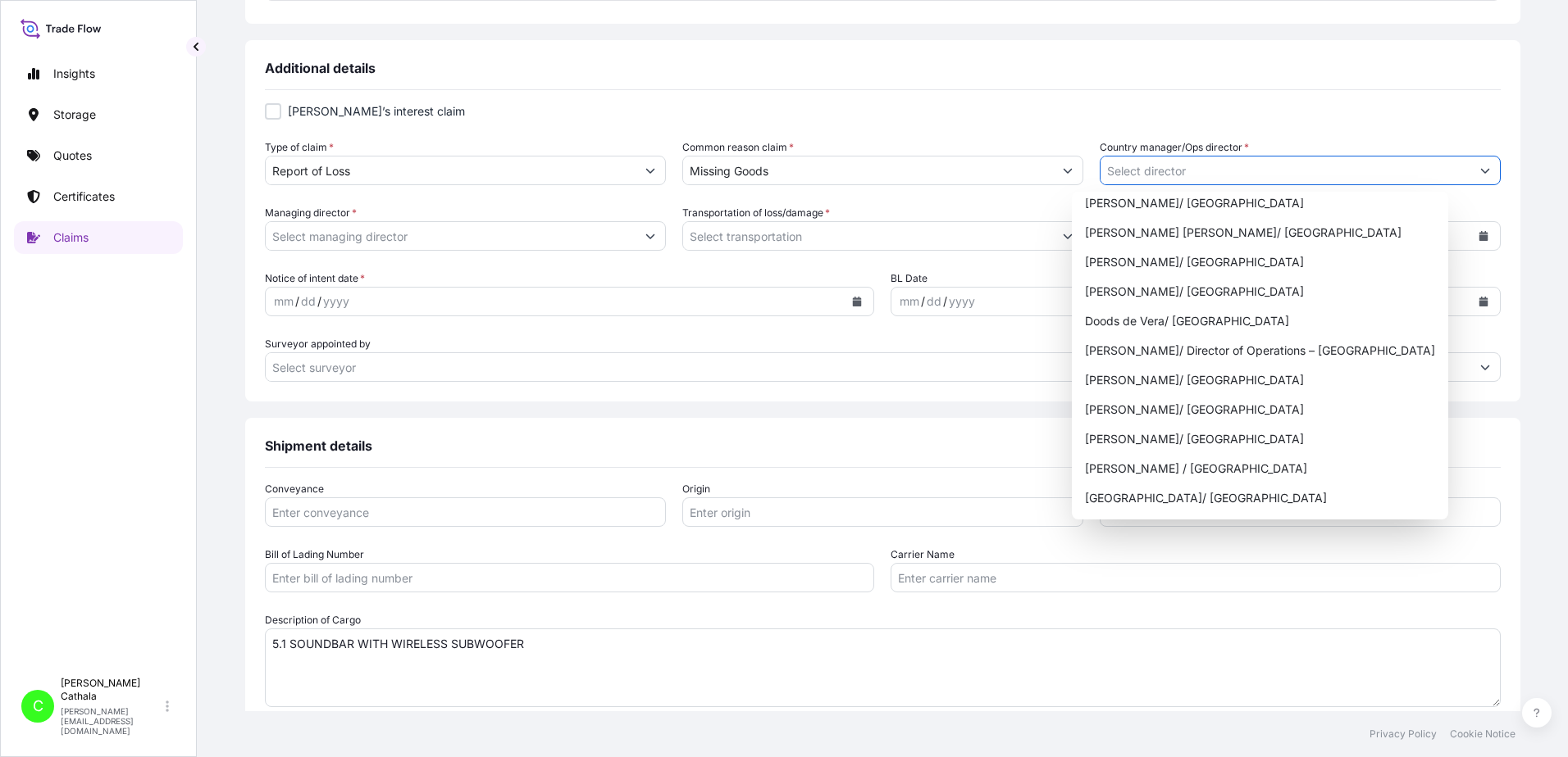
scroll to position [328, 0]
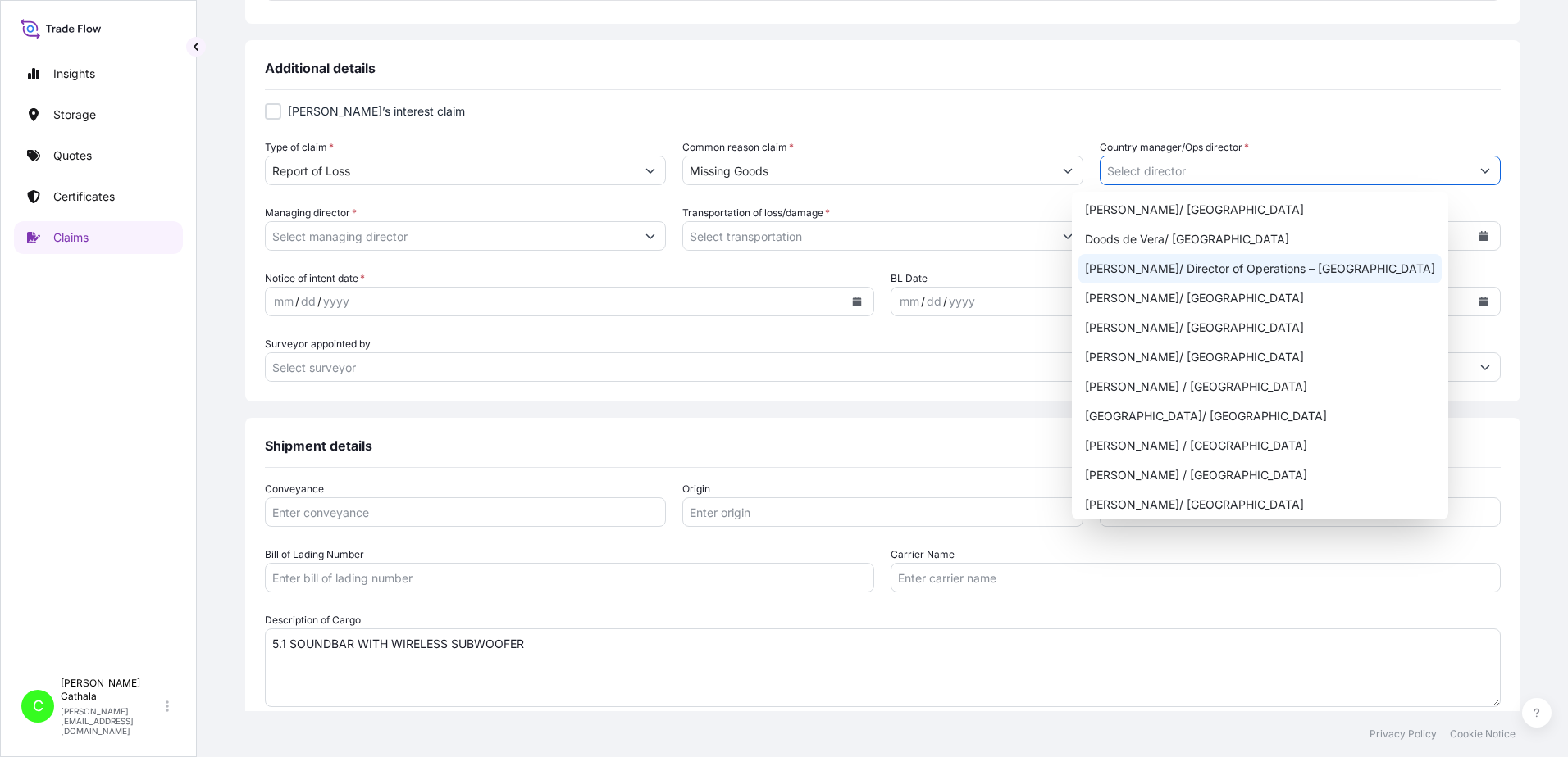
click at [1203, 265] on div "[PERSON_NAME]/ Director of Operations – [GEOGRAPHIC_DATA]" at bounding box center [1259, 268] width 363 height 30
type input "[PERSON_NAME]/ Director of Operations – [GEOGRAPHIC_DATA]"
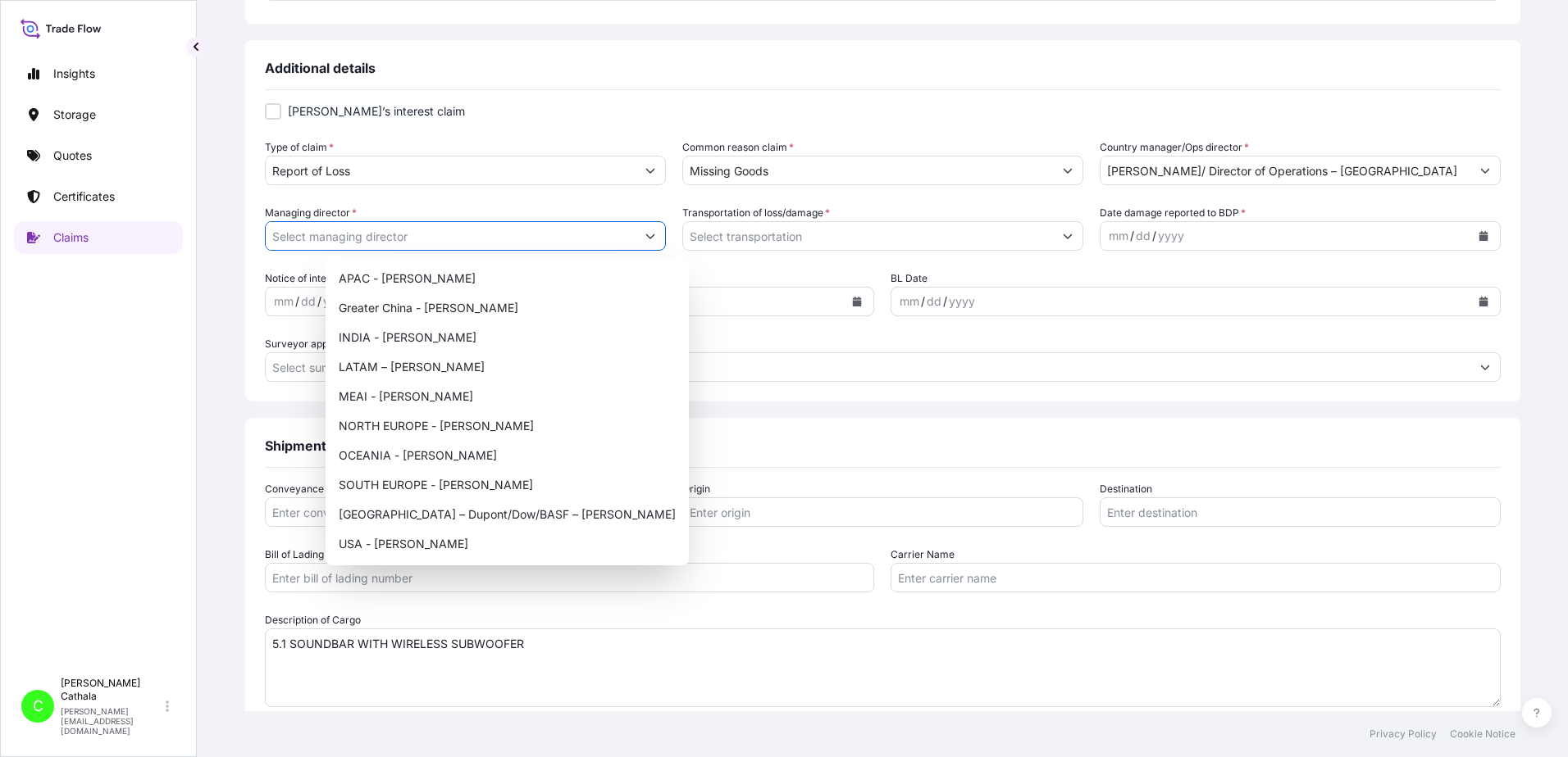
click at [655, 239] on icon "Show suggestions" at bounding box center [651, 237] width 10 height 10
click at [420, 548] on div "USA - [PERSON_NAME]" at bounding box center [507, 544] width 351 height 30
type input "USA - [PERSON_NAME]"
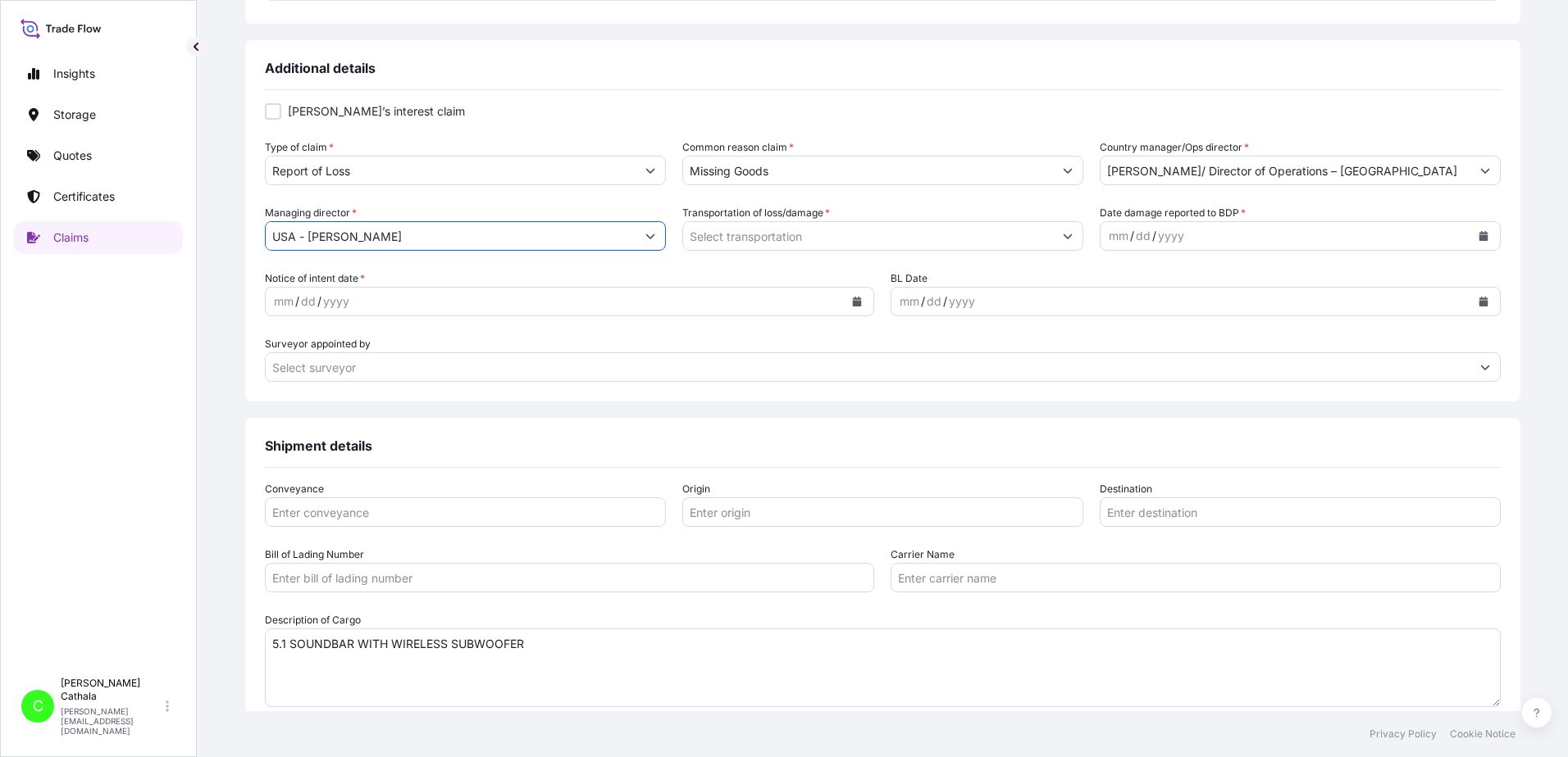
click at [1063, 235] on icon "Show suggestions" at bounding box center [1068, 237] width 10 height 10
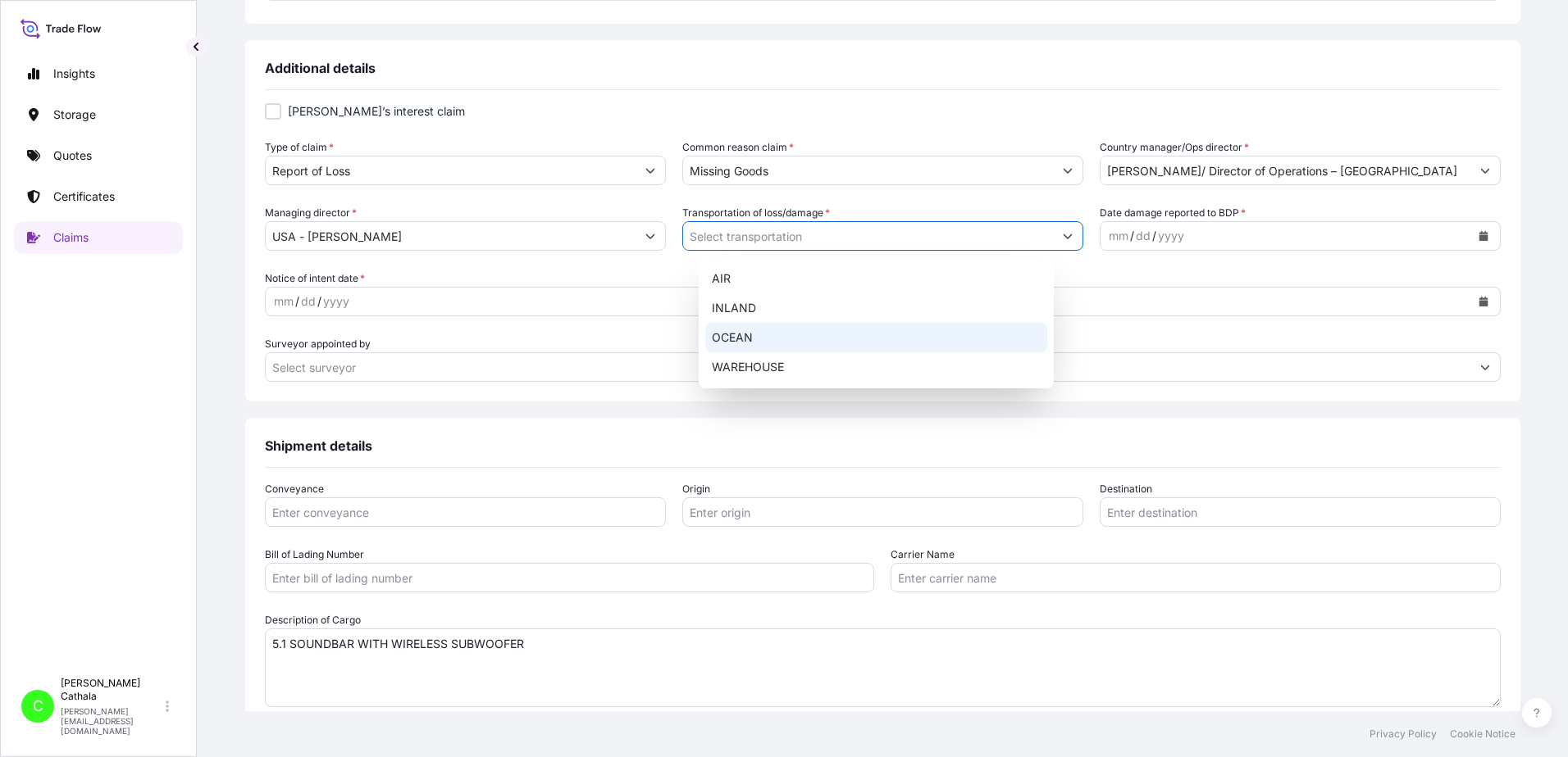
click at [734, 343] on div "OCEAN" at bounding box center [876, 337] width 342 height 30
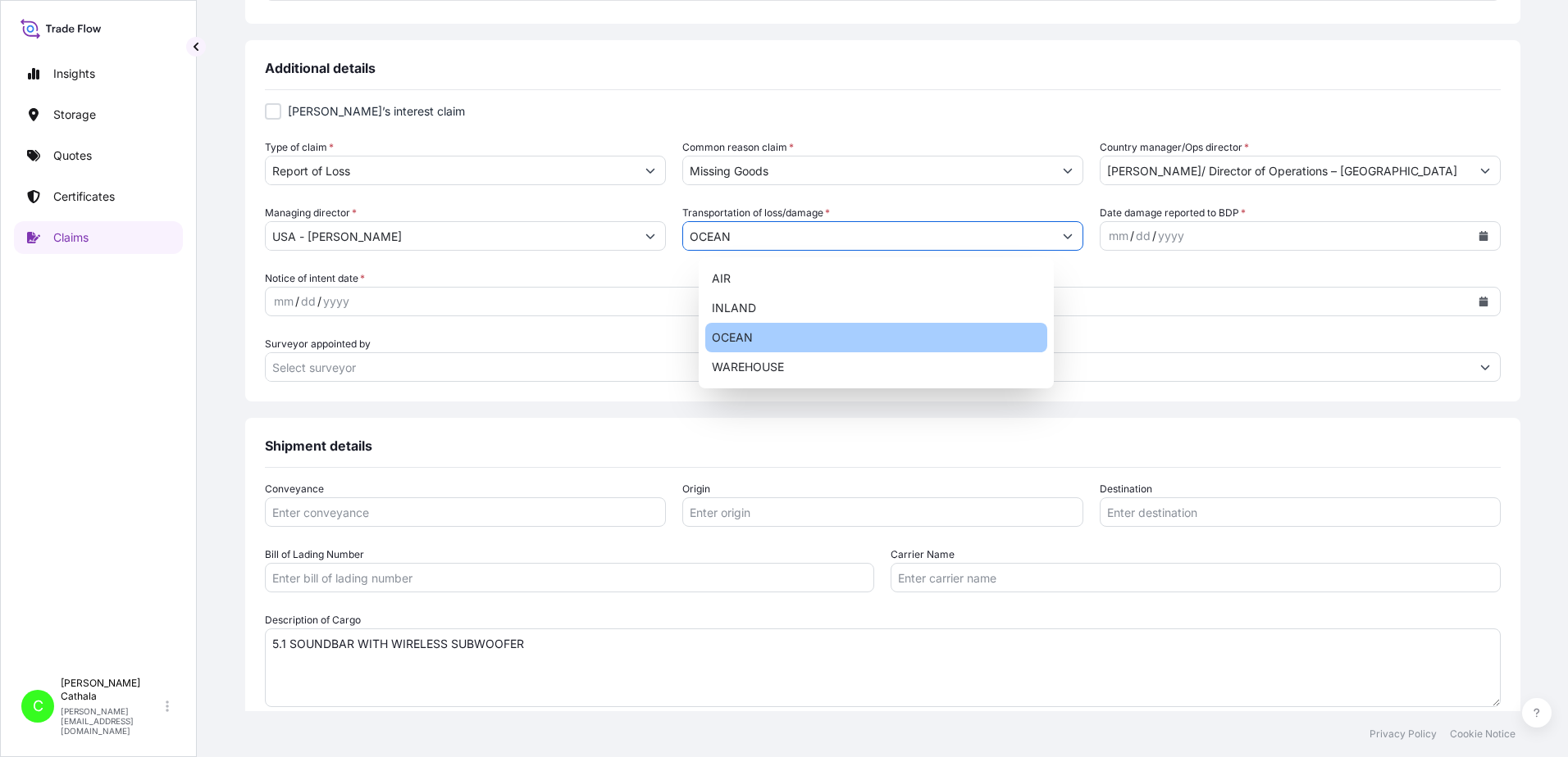
type input "OCEAN"
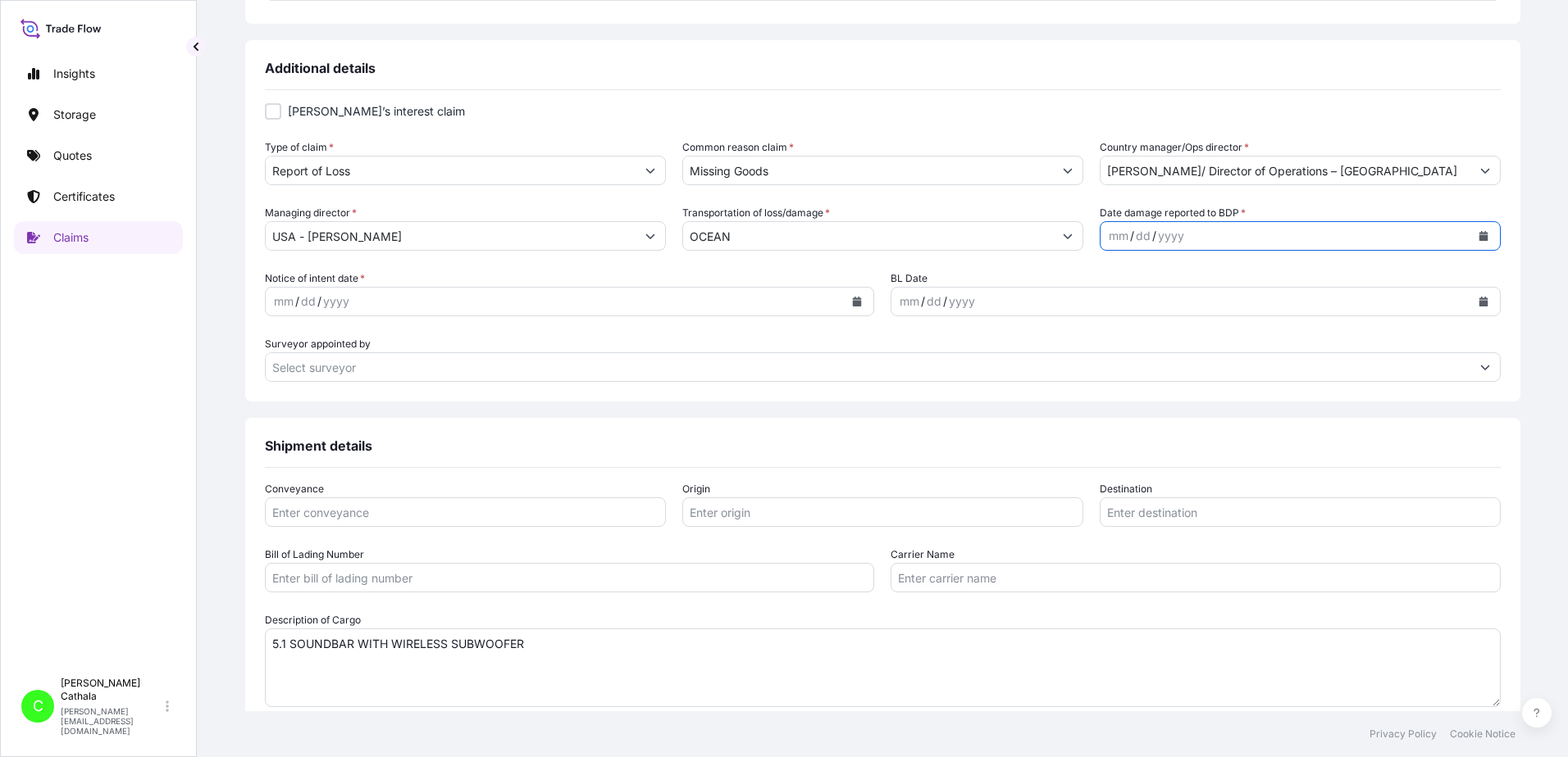
click at [1479, 233] on icon "Calendar" at bounding box center [1484, 237] width 10 height 10
click at [1164, 340] on div "2" at bounding box center [1162, 343] width 30 height 30
click at [853, 302] on icon "Calendar" at bounding box center [858, 302] width 9 height 10
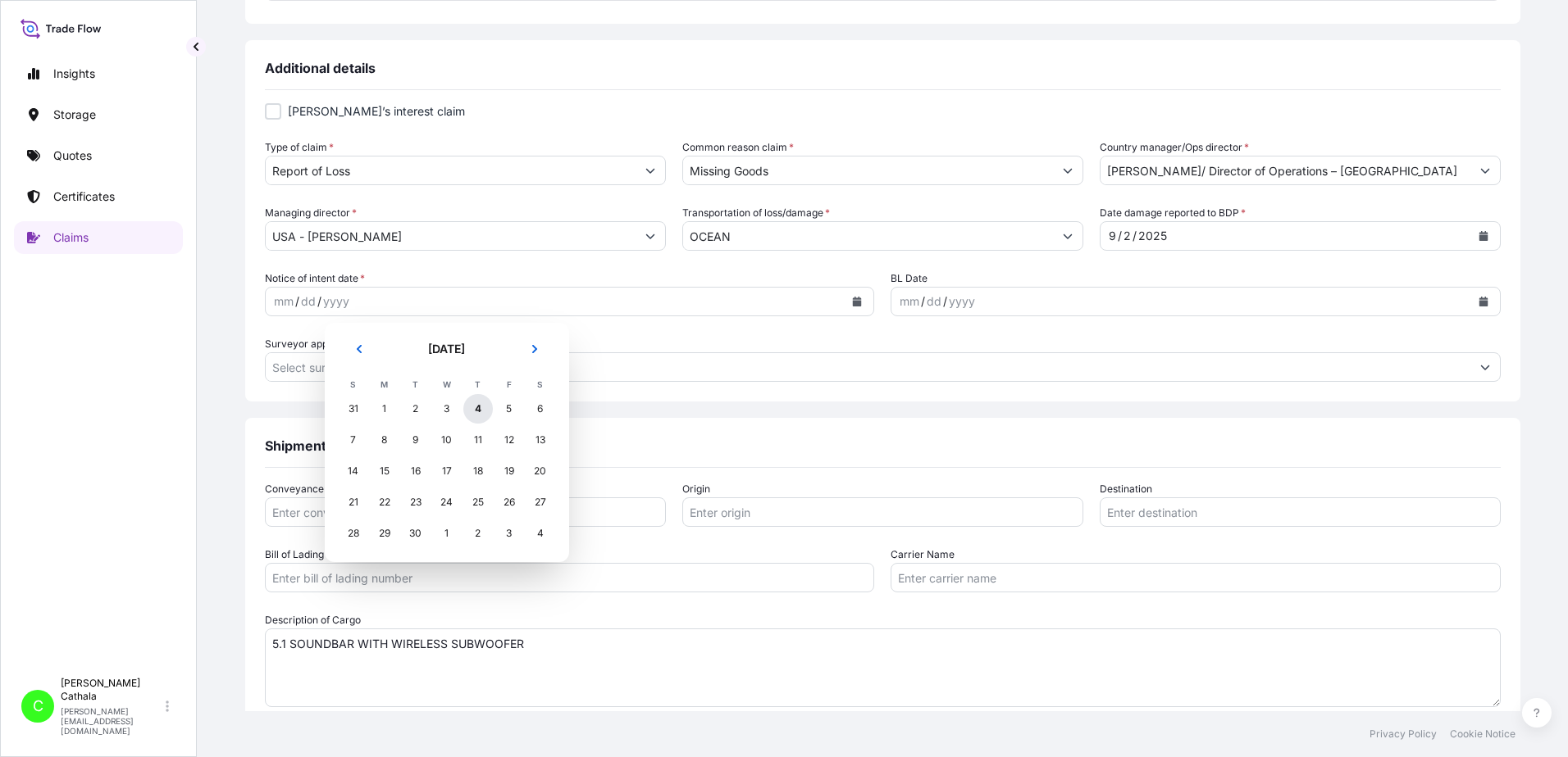
click at [475, 406] on div "4" at bounding box center [478, 408] width 30 height 30
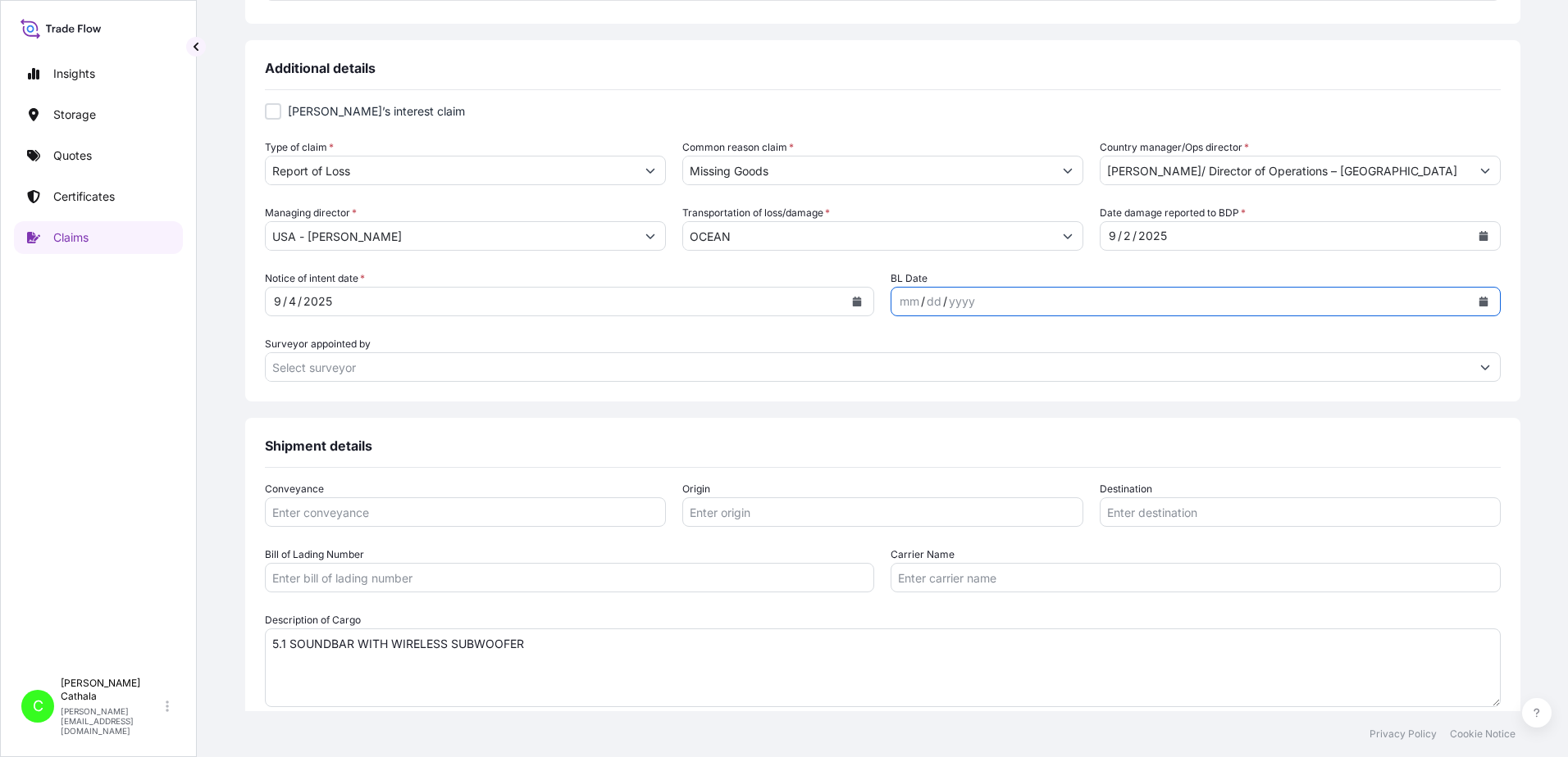
click at [1479, 302] on icon "Calendar" at bounding box center [1483, 302] width 9 height 10
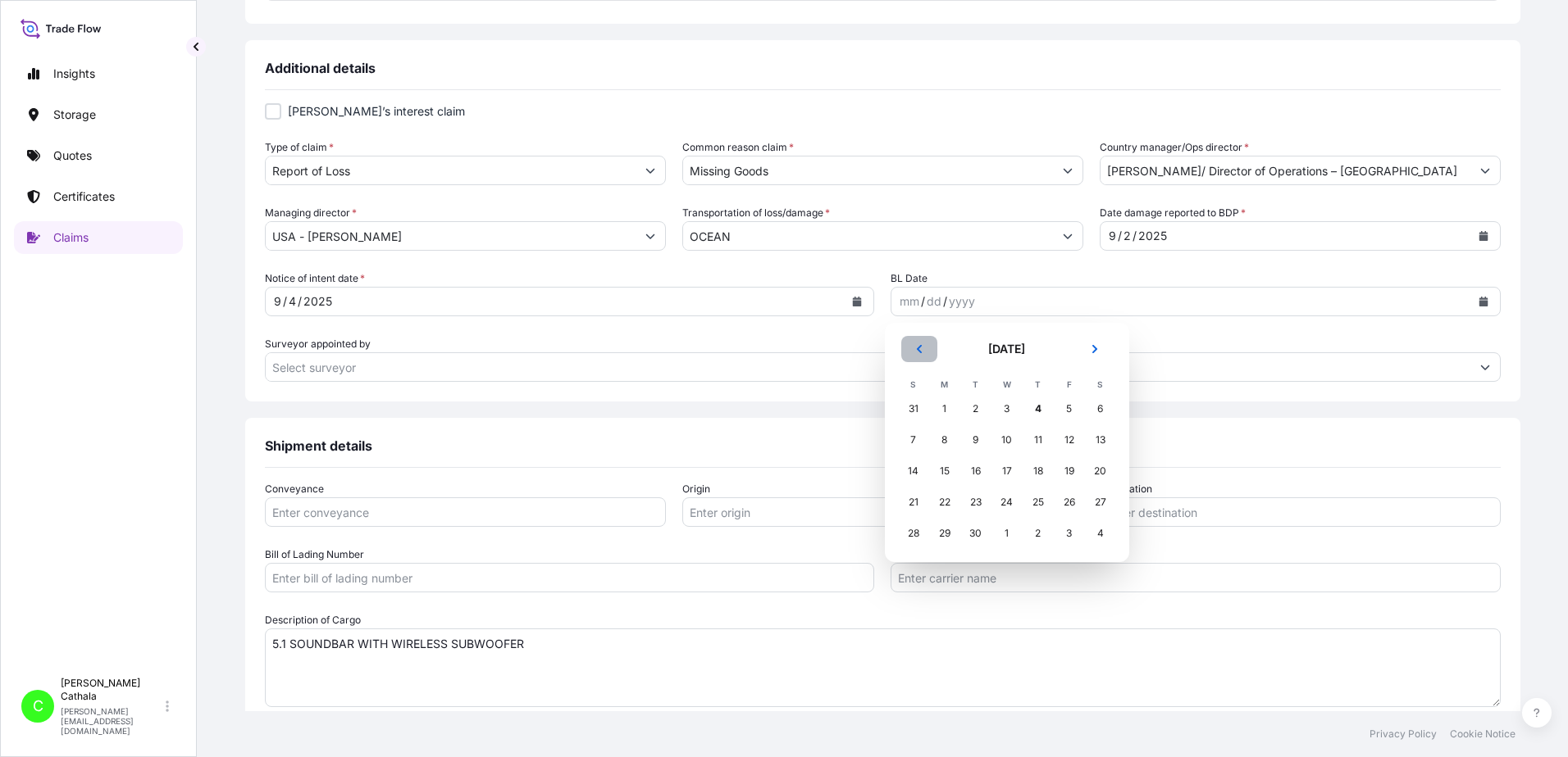
click at [915, 346] on icon "Previous" at bounding box center [920, 349] width 10 height 10
click at [915, 347] on icon "Previous" at bounding box center [920, 349] width 10 height 10
click at [973, 407] on div "3" at bounding box center [976, 408] width 30 height 30
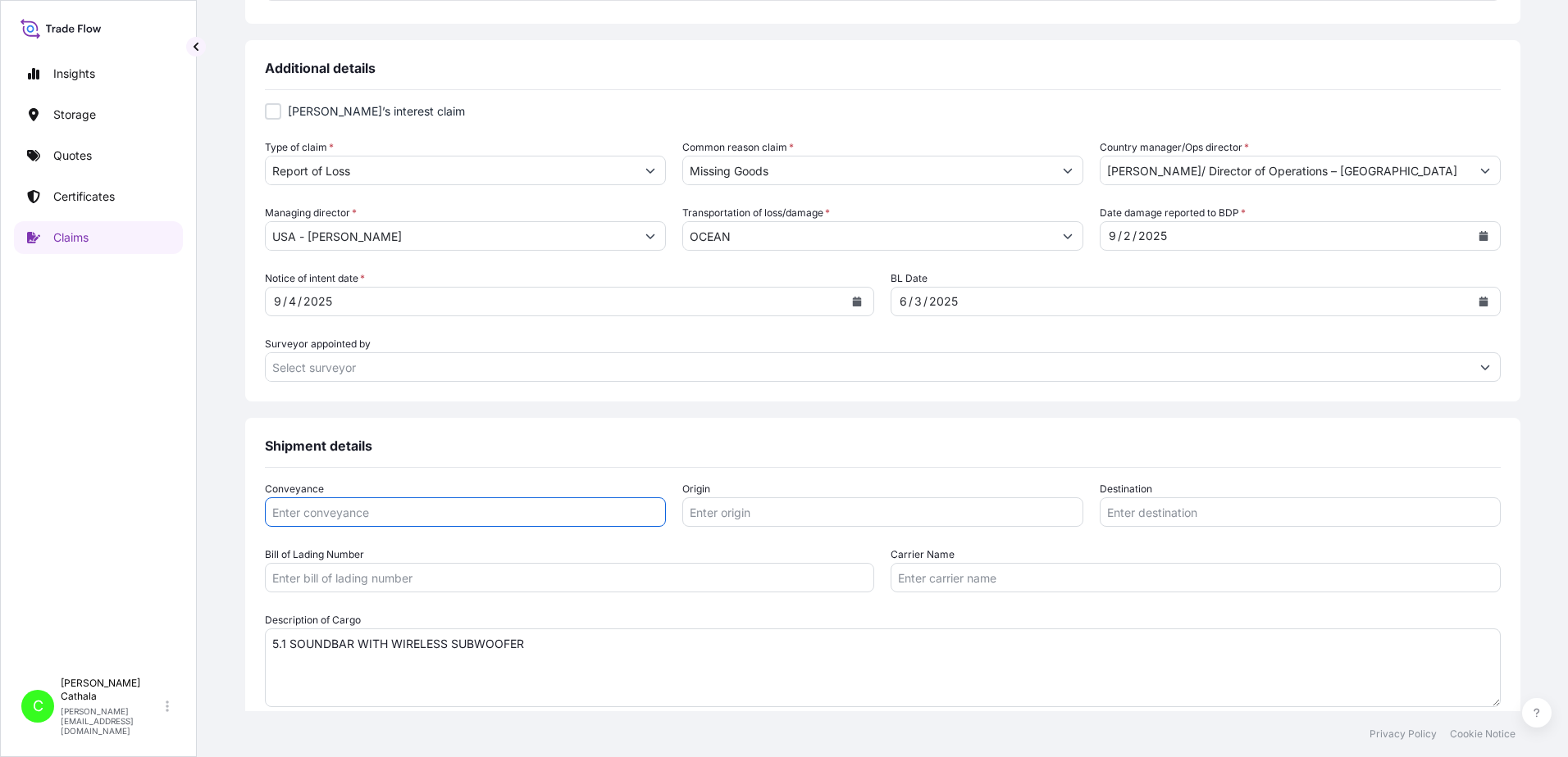
click at [483, 514] on input "Conveyance" at bounding box center [465, 512] width 401 height 30
type input "ocean"
type input "YANTIAN, [GEOGRAPHIC_DATA]"
type input "[GEOGRAPHIC_DATA], [GEOGRAPHIC_DATA]"
type input "ONEYHKGF81451400"
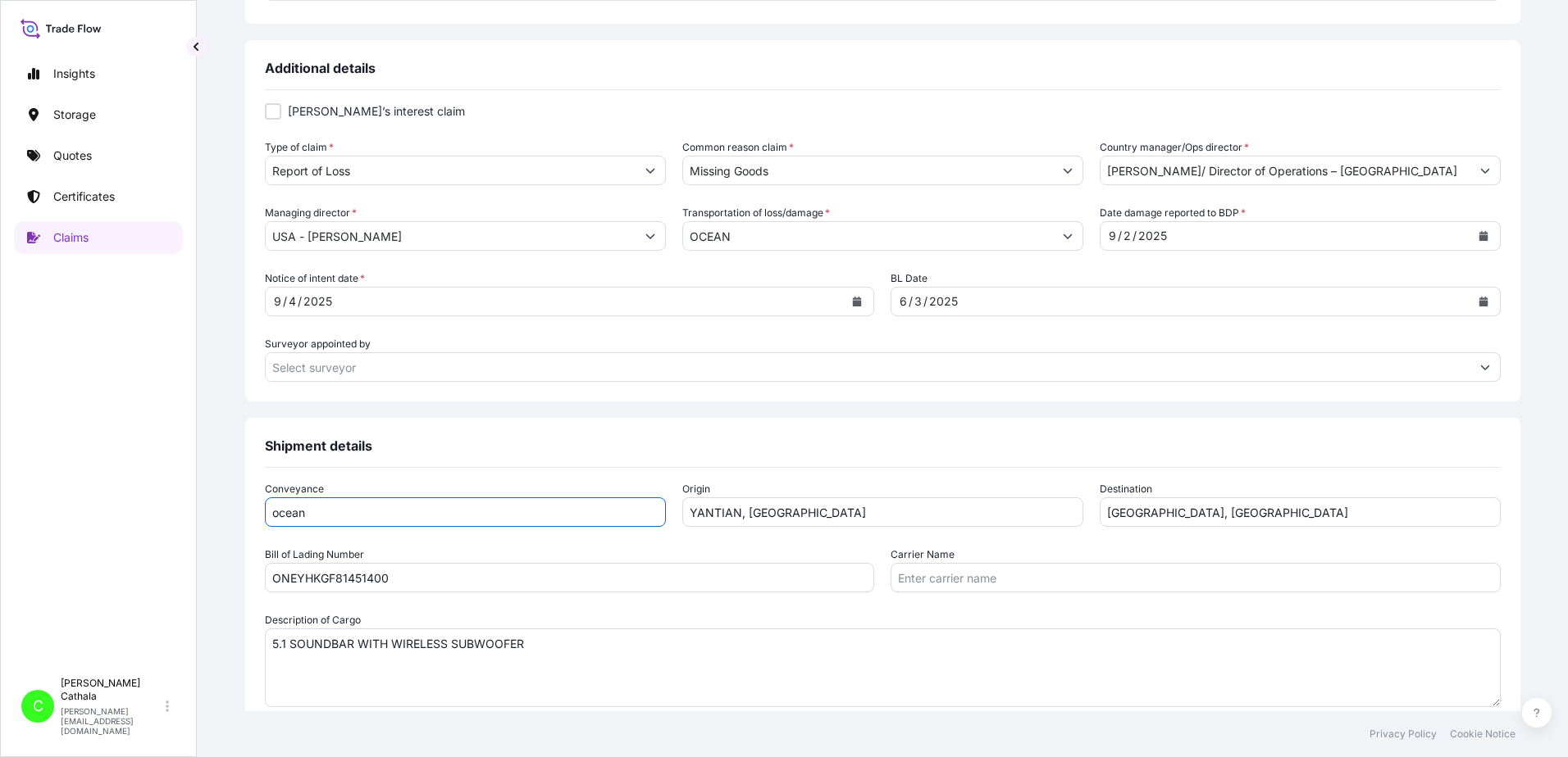
type input "Ocean Network Express Pte. Ltd."
type input "[PERSON_NAME]"
type input "[PERSON_NAME][EMAIL_ADDRESS][PERSON_NAME][DOMAIN_NAME]"
type input "13175544817"
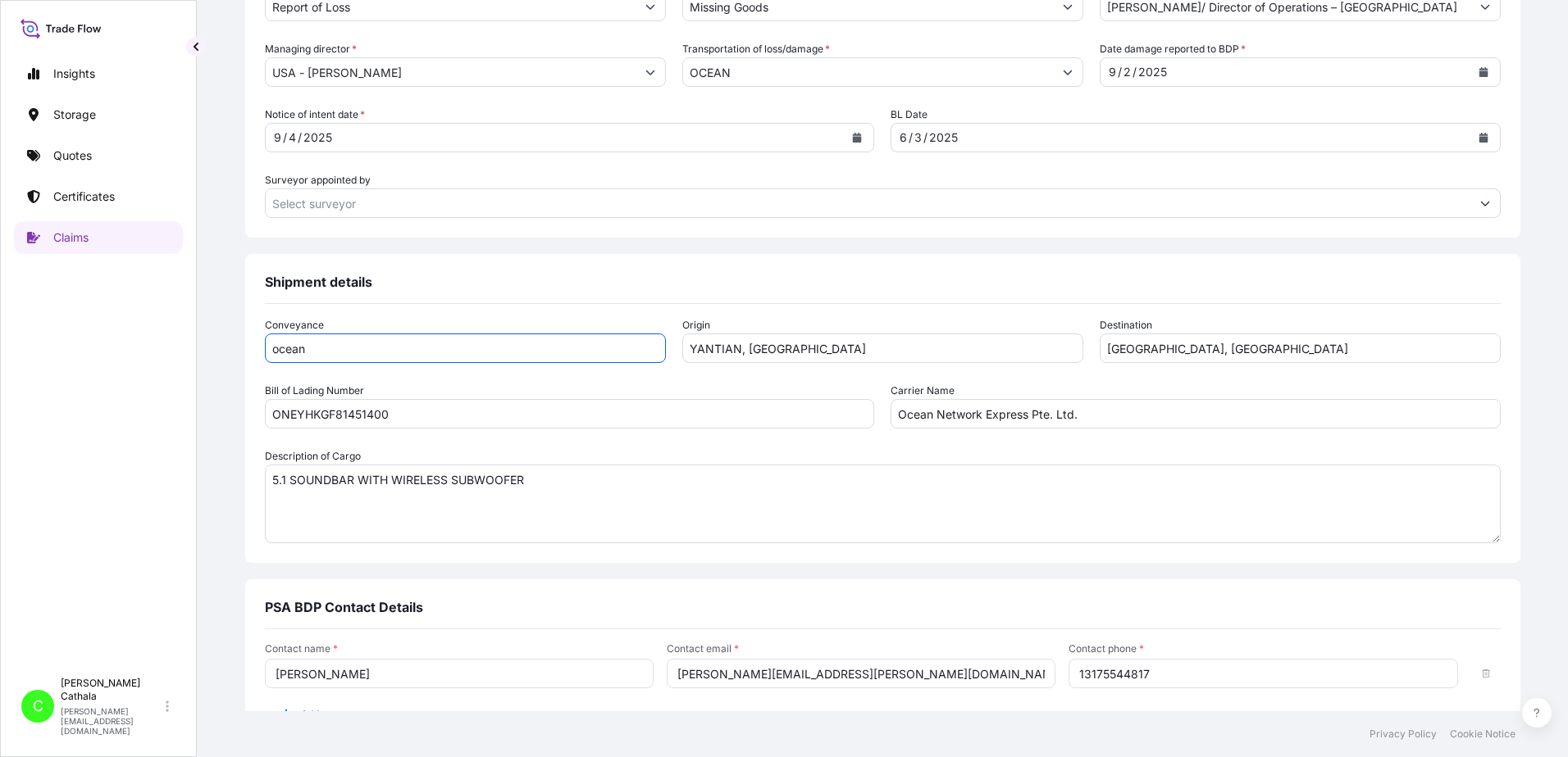
scroll to position [830, 0]
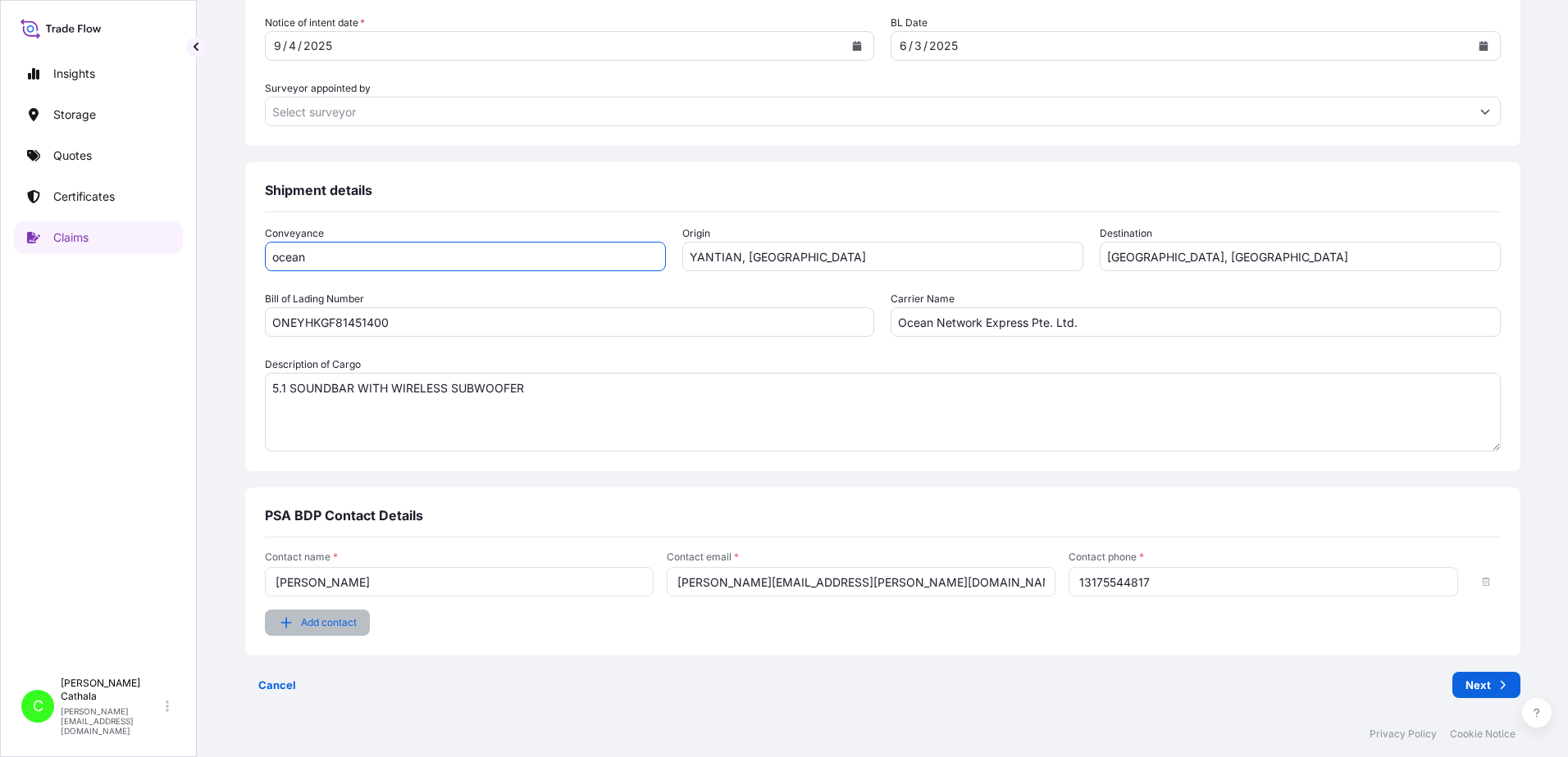
click at [294, 627] on icon "button" at bounding box center [286, 622] width 16 height 16
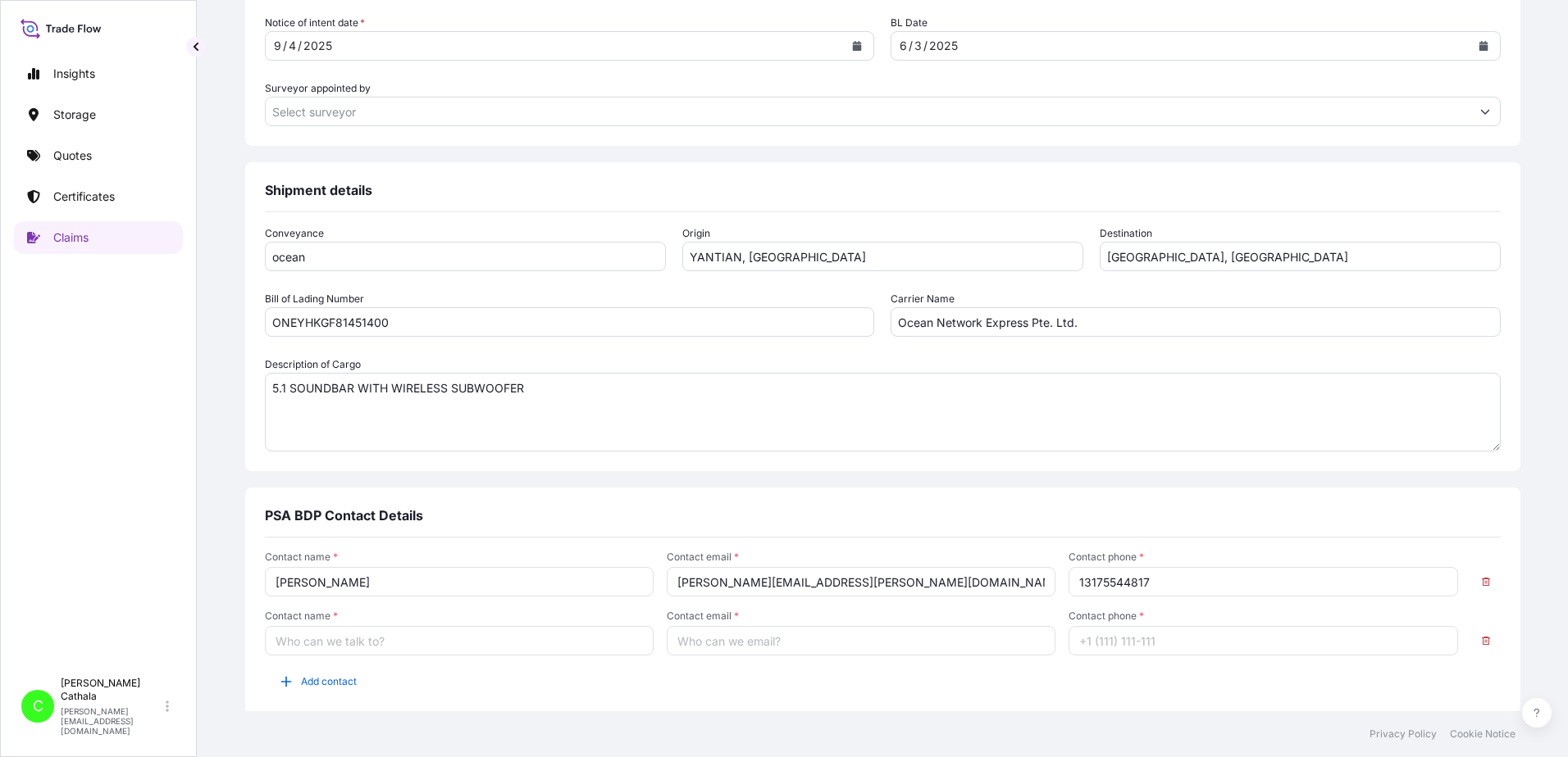
click at [353, 640] on input "Contact name *" at bounding box center [459, 641] width 389 height 30
type input "[PERSON_NAME]"
type input "[PERSON_NAME][EMAIL_ADDRESS][DOMAIN_NAME]"
type input "13176523689"
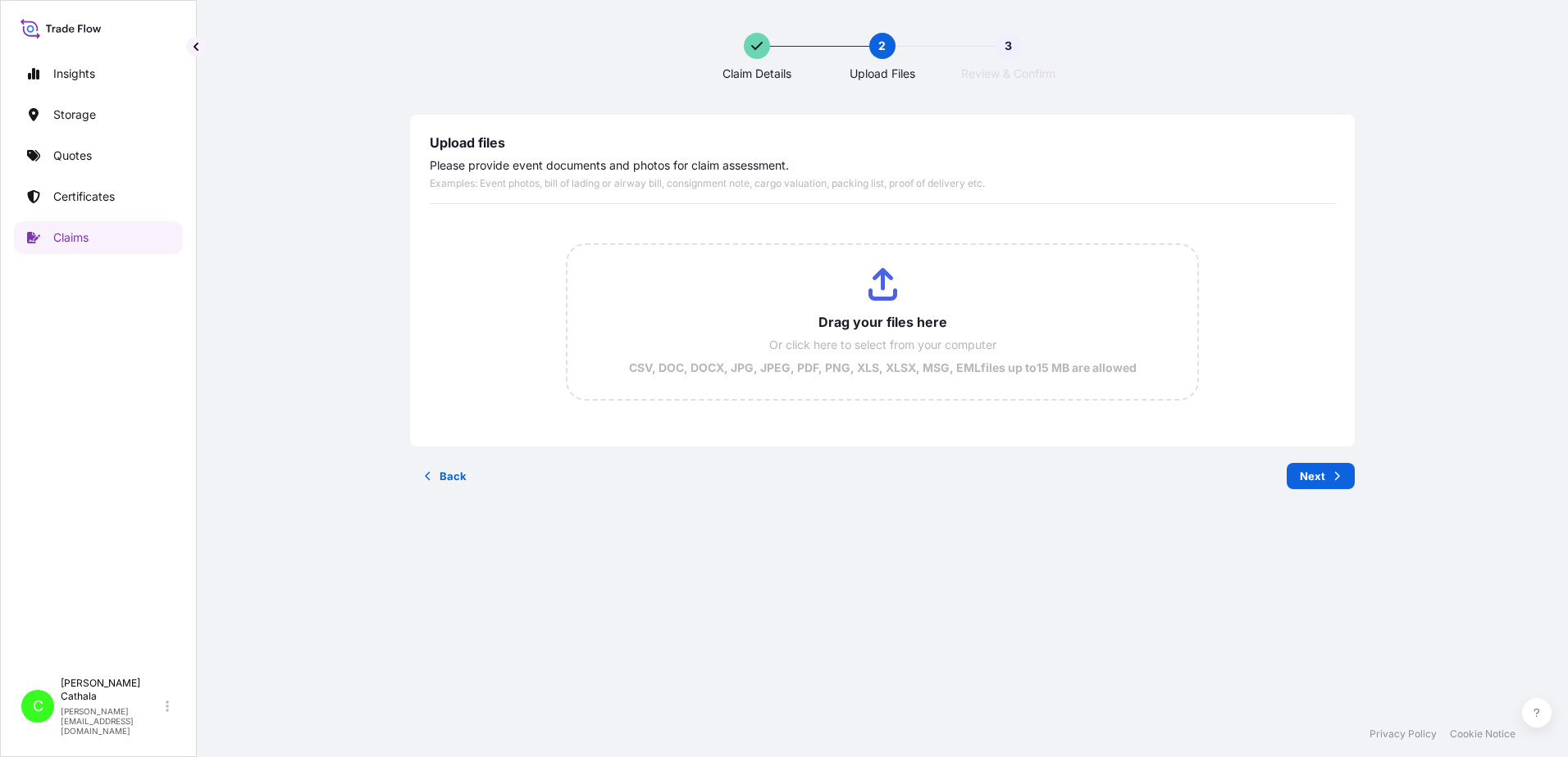
scroll to position [0, 0]
type input "C:\fakepath\ClaimId HAR000000374 ReportCombined c6425eaa-2e81-4f06-8d33-5429bda…"
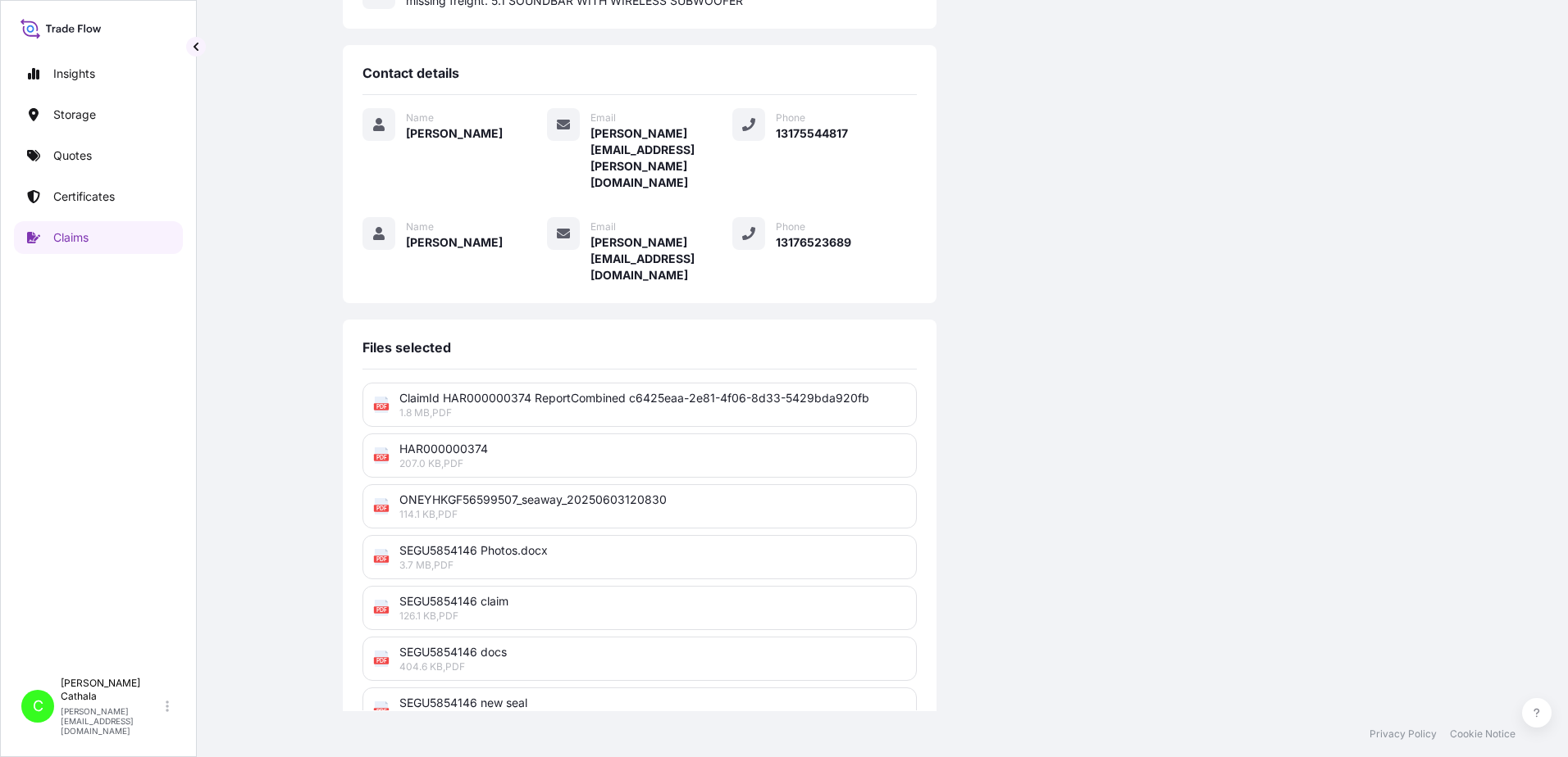
scroll to position [404, 0]
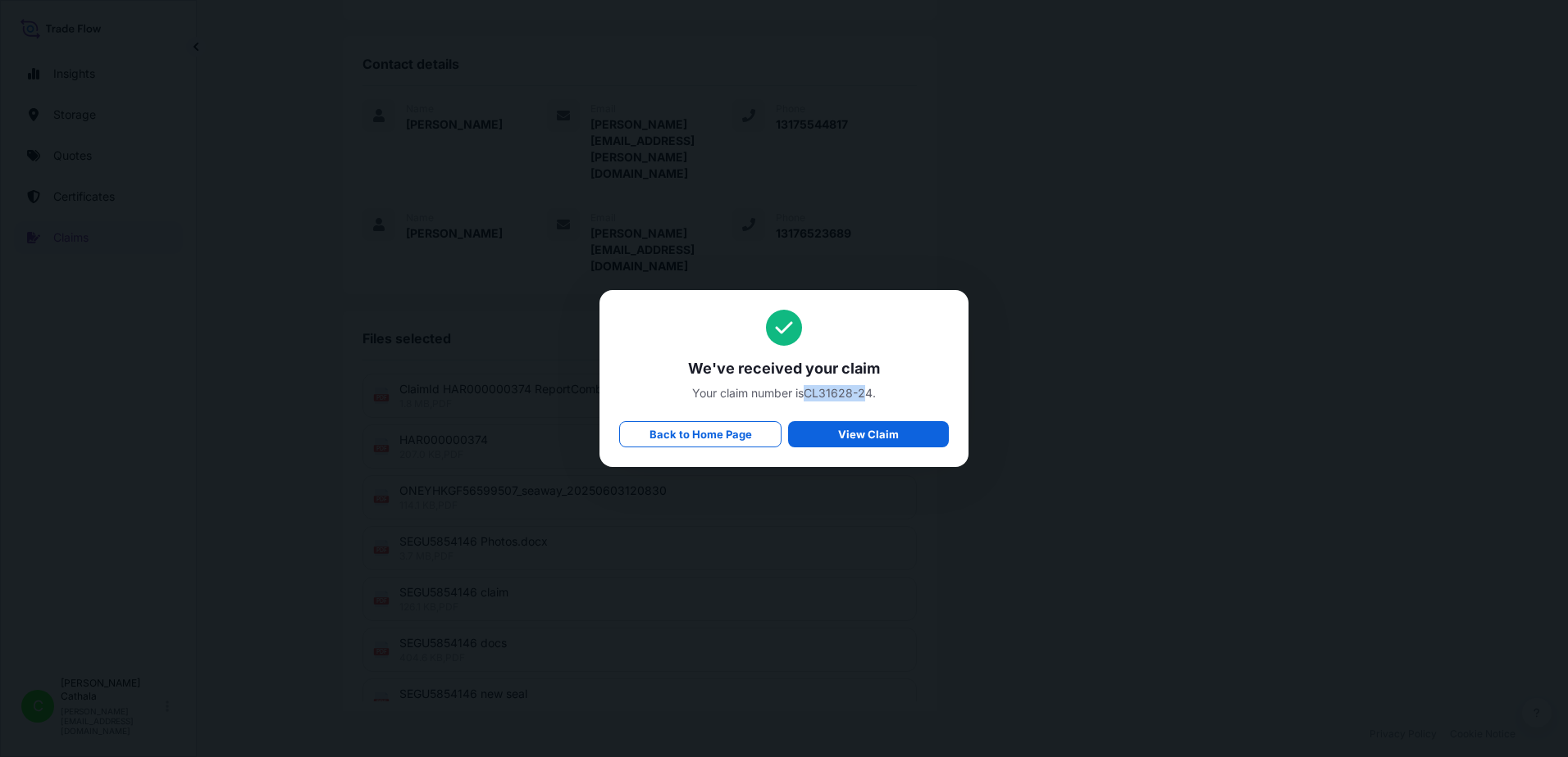
drag, startPoint x: 809, startPoint y: 396, endPoint x: 870, endPoint y: 398, distance: 61.0
click at [870, 398] on span "Your claim number is CL31628-24 ." at bounding box center [784, 393] width 330 height 16
drag, startPoint x: 870, startPoint y: 398, endPoint x: 829, endPoint y: 398, distance: 41.0
click at [829, 398] on span "Your claim number is CL31628-24 ." at bounding box center [784, 393] width 330 height 16
click at [799, 391] on span "Your claim number is CL31628-24 ." at bounding box center [784, 393] width 330 height 16
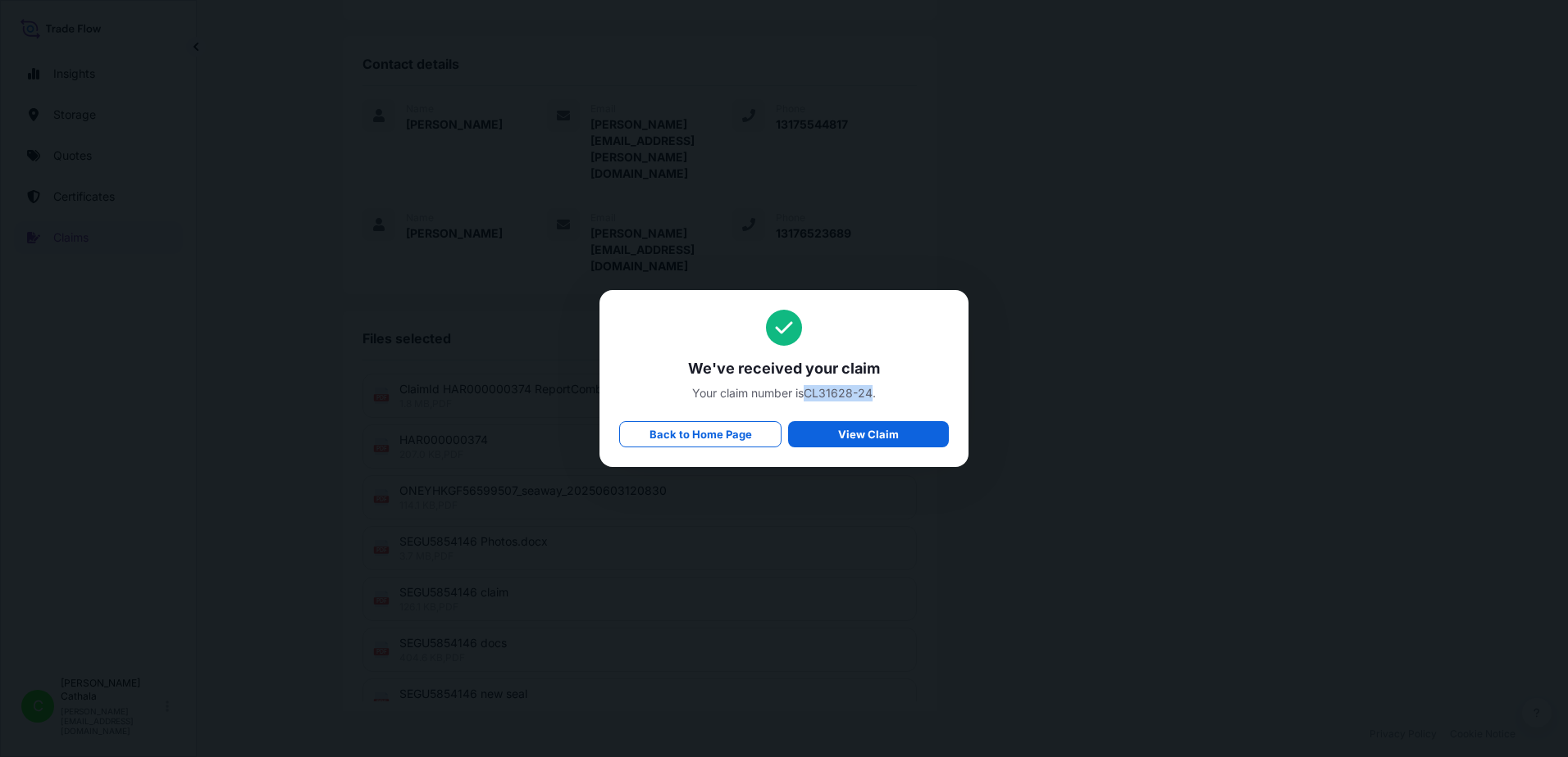
drag, startPoint x: 809, startPoint y: 393, endPoint x: 875, endPoint y: 401, distance: 66.5
click at [875, 401] on span "Your claim number is CL31628-24 ." at bounding box center [784, 393] width 330 height 16
click at [691, 367] on span "We've received your claim" at bounding box center [784, 368] width 330 height 20
drag, startPoint x: 689, startPoint y: 373, endPoint x: 914, endPoint y: 397, distance: 226.3
click at [914, 397] on div "We've received your claim Your claim number is CL31628-24 . Back to Home Page V…" at bounding box center [784, 378] width 330 height 138
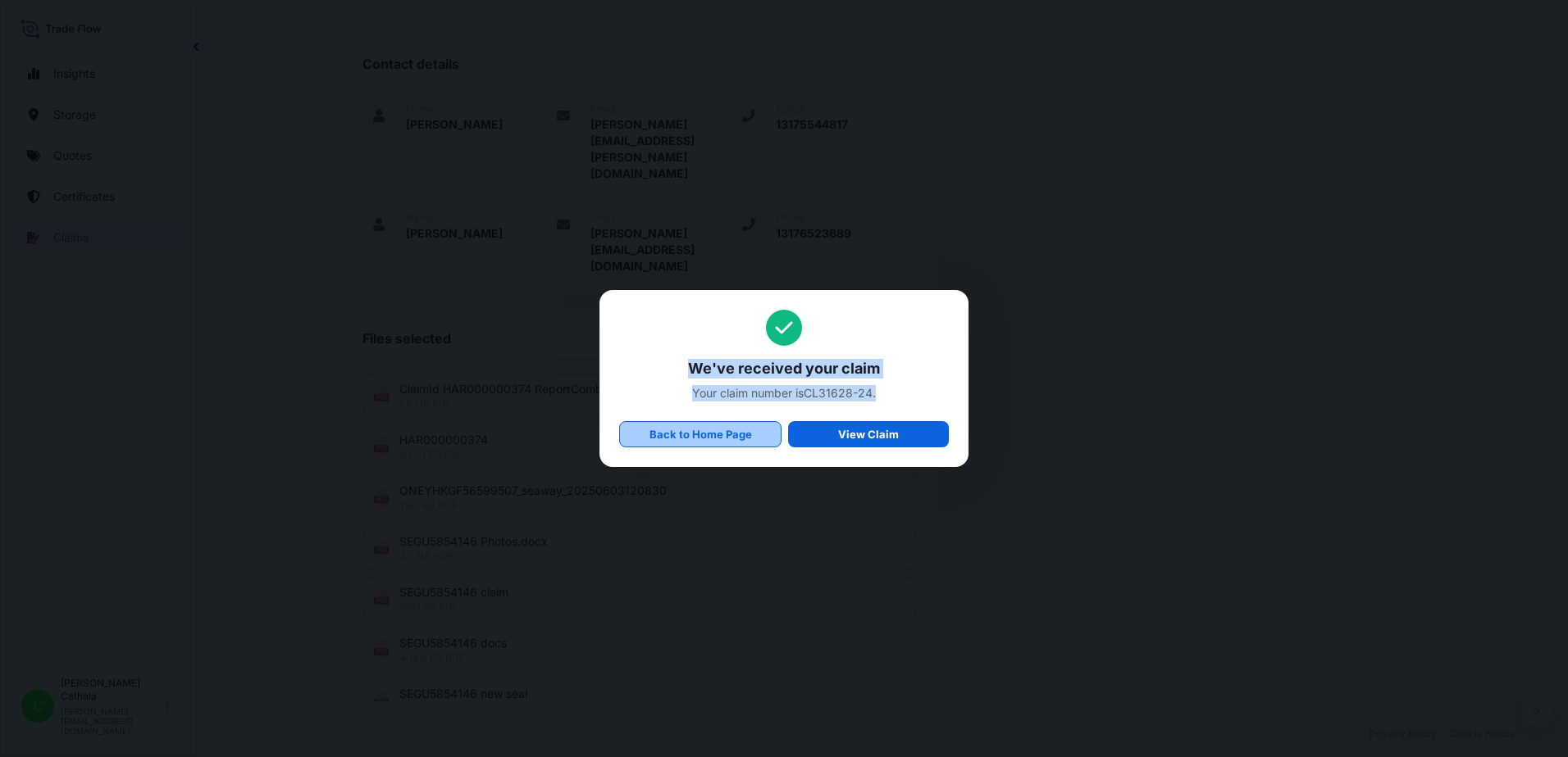
click at [670, 435] on p "Back to Home Page" at bounding box center [701, 434] width 103 height 16
